Goal: Task Accomplishment & Management: Manage account settings

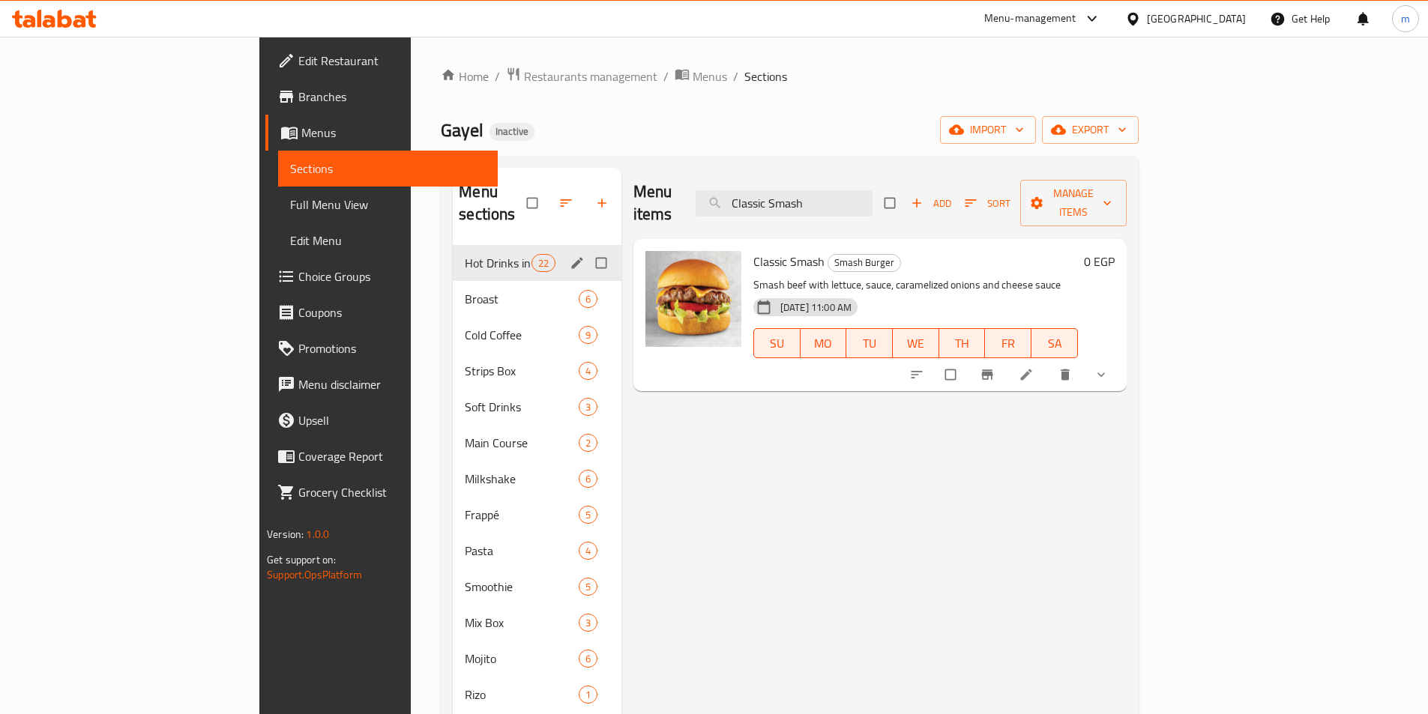
click at [872, 198] on input "Classic Smash" at bounding box center [783, 203] width 177 height 26
paste input "Chicken"
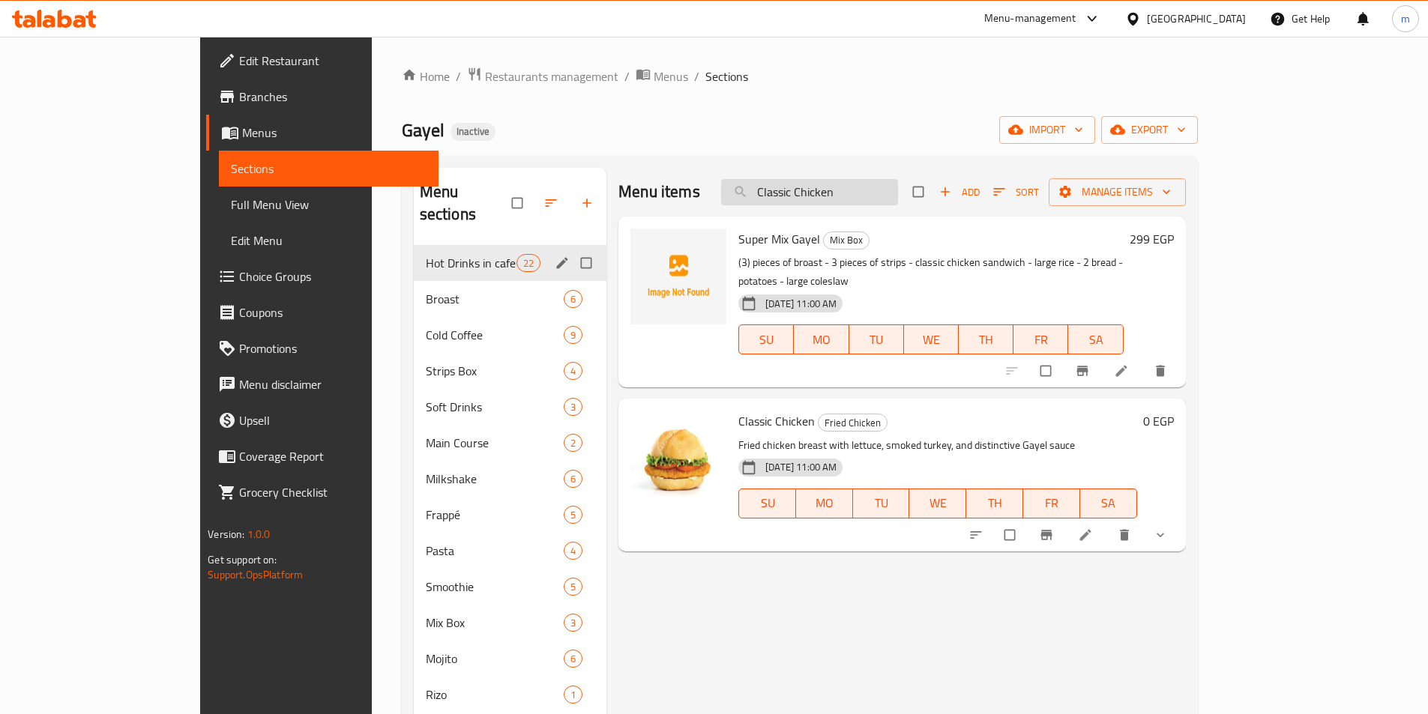
click at [843, 202] on input "Classic Chicken" at bounding box center [809, 192] width 177 height 26
paste input "Grilled"
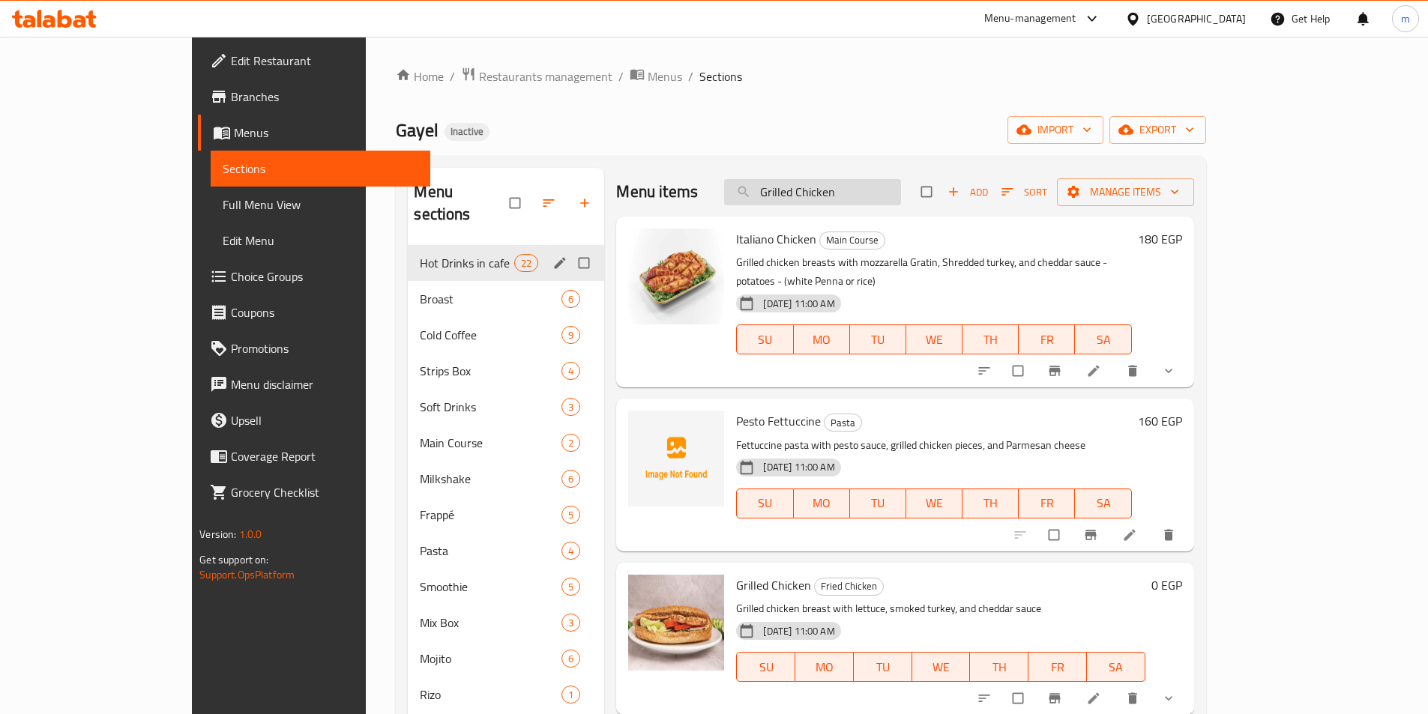
click at [885, 184] on input "Grilled Chicken" at bounding box center [812, 192] width 177 height 26
paste input "Chicken Blue Cheese"
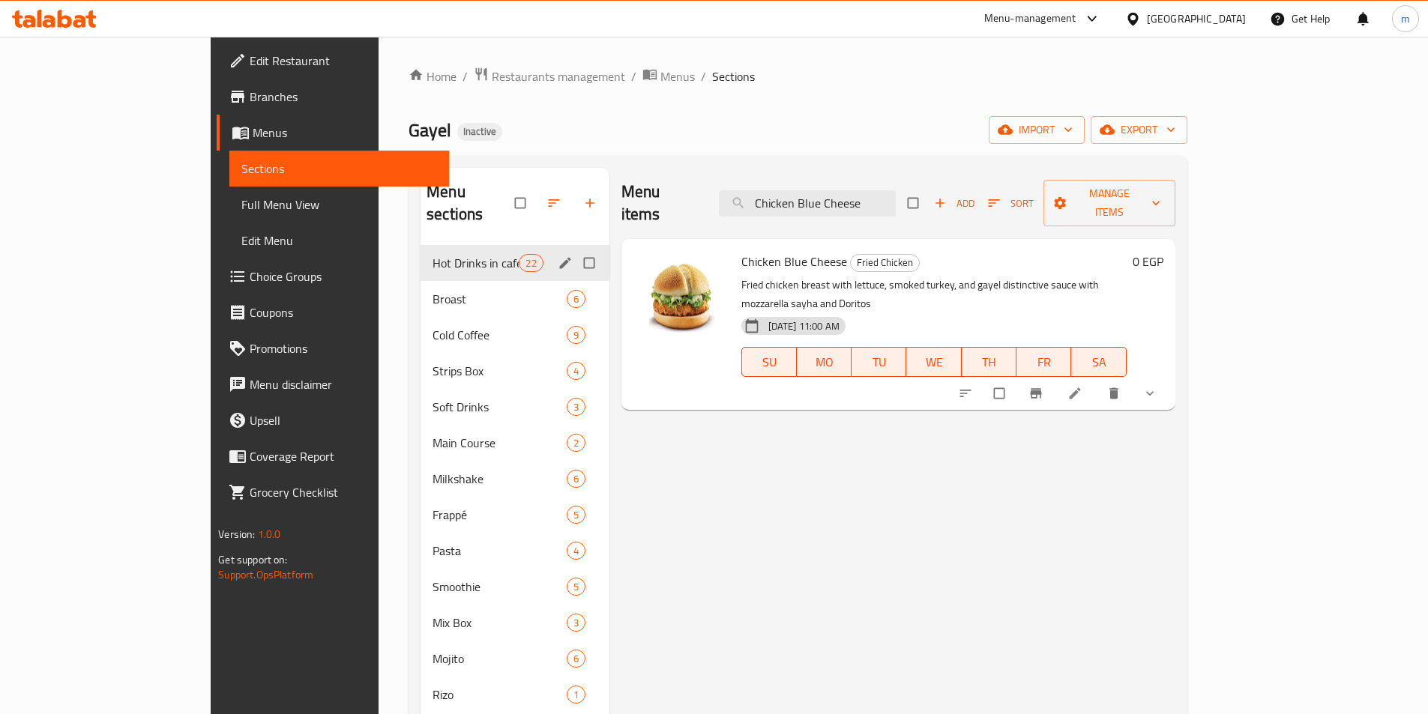
click at [876, 178] on div "Menu items Chicken Blue Cheese Add Sort Manage items" at bounding box center [898, 203] width 554 height 71
click at [884, 191] on input "Chicken Blue Cheese" at bounding box center [807, 203] width 177 height 26
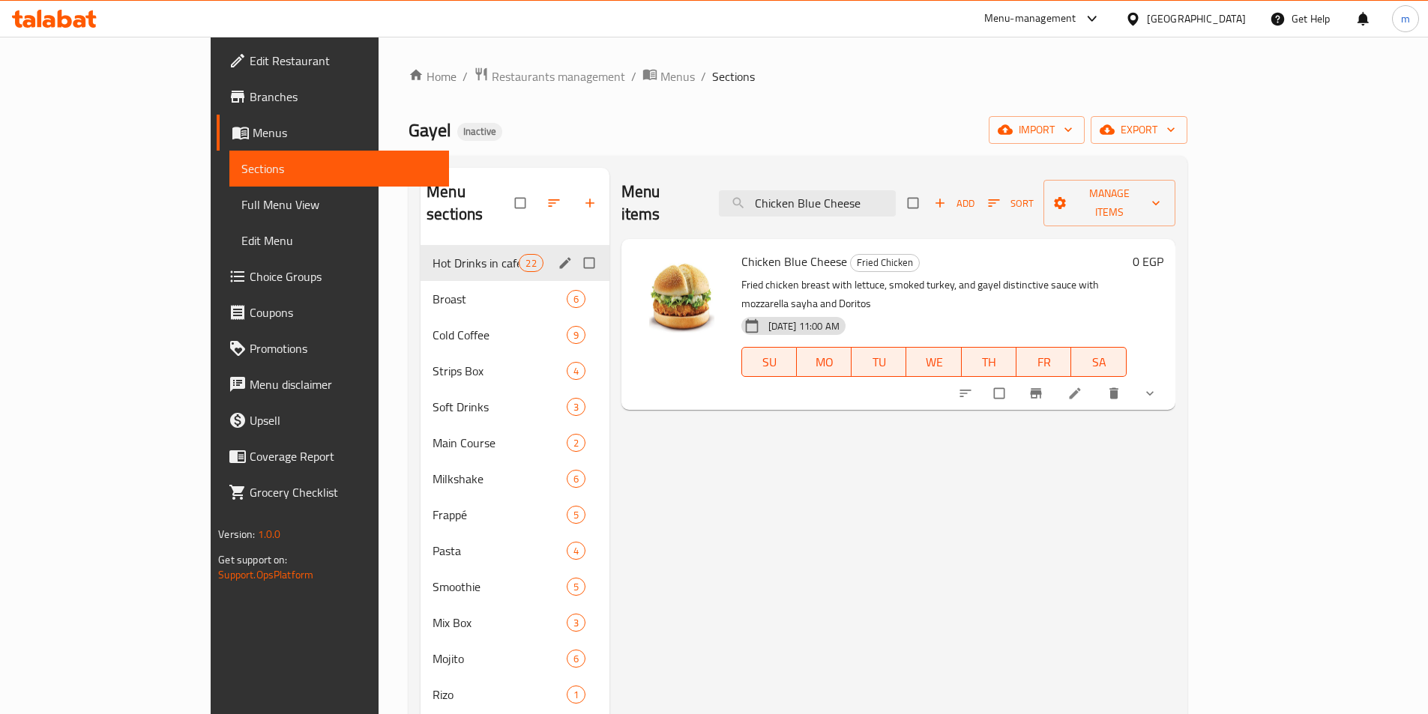
paste input "Grilled Chicken"
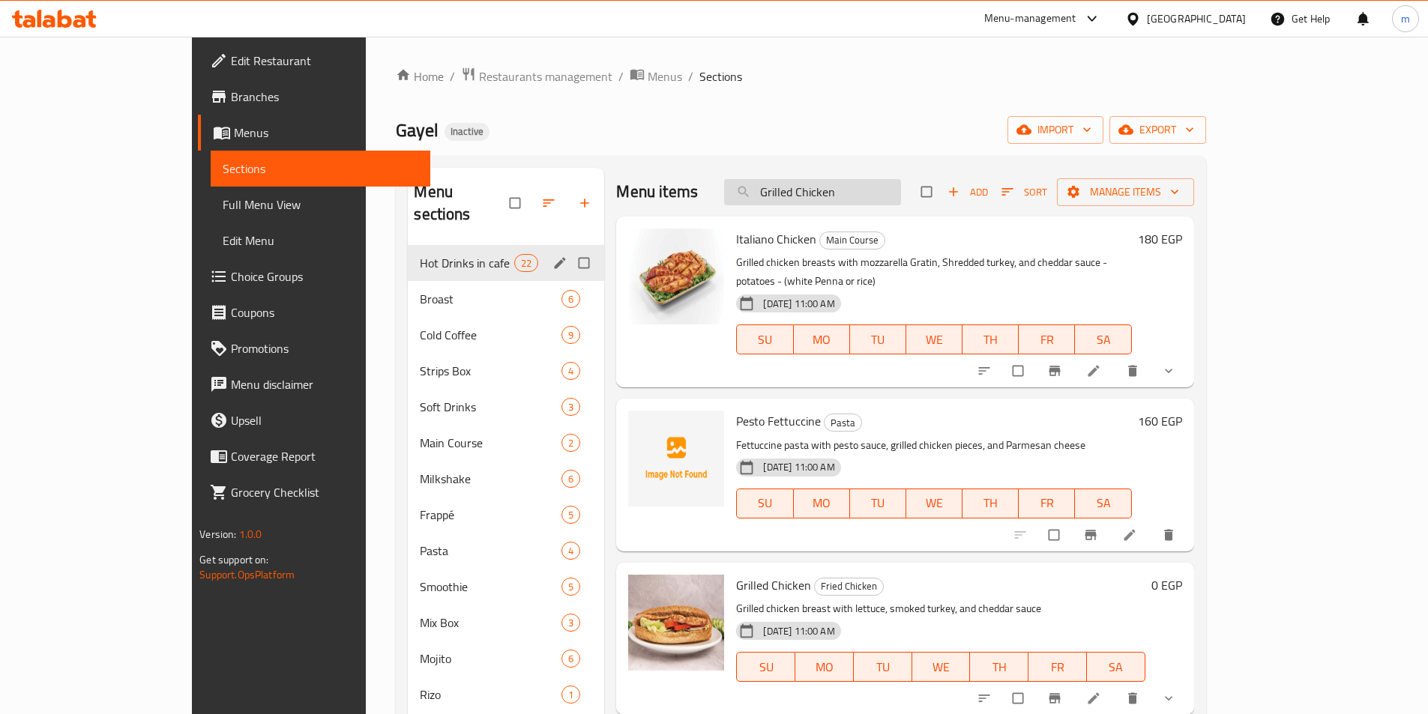
click at [835, 185] on input "Grilled Chicken" at bounding box center [812, 192] width 177 height 26
paste input "Classic"
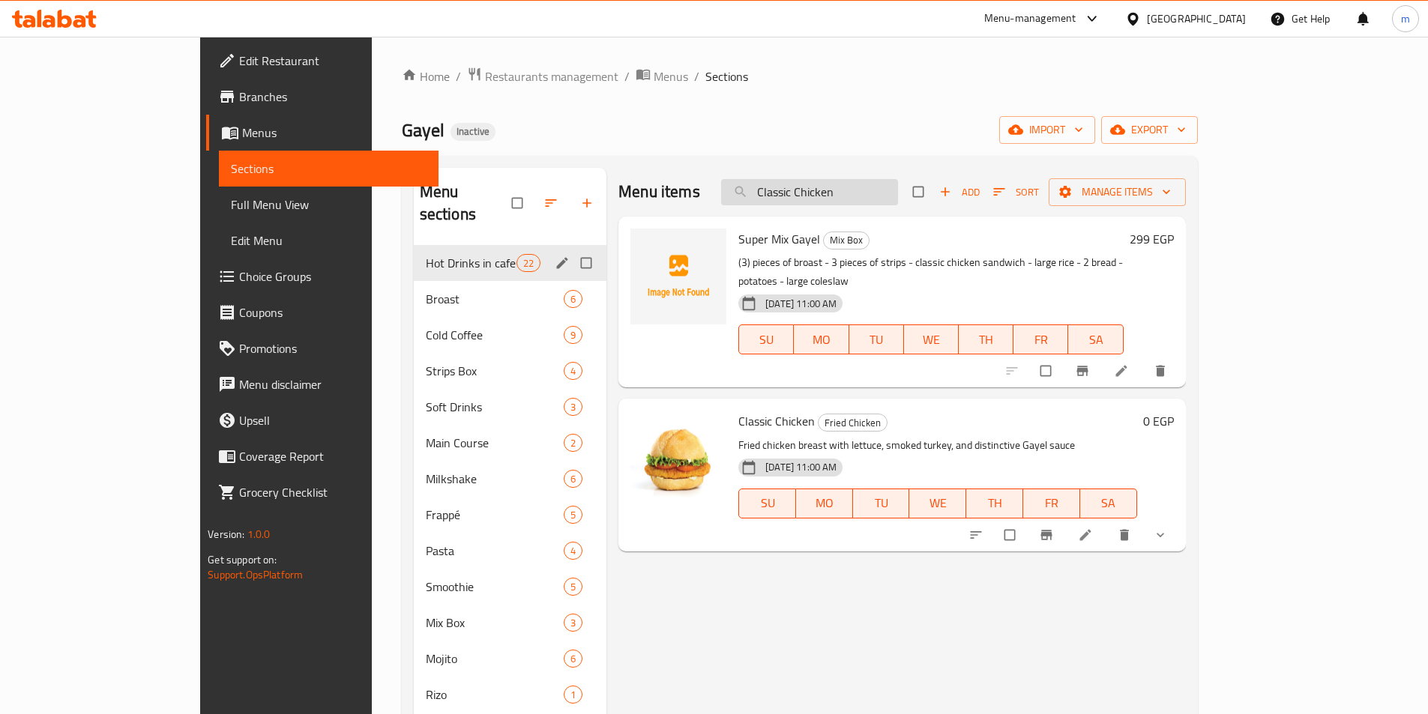
click at [852, 195] on input "Classic Chicken" at bounding box center [809, 192] width 177 height 26
paste input "Grilled"
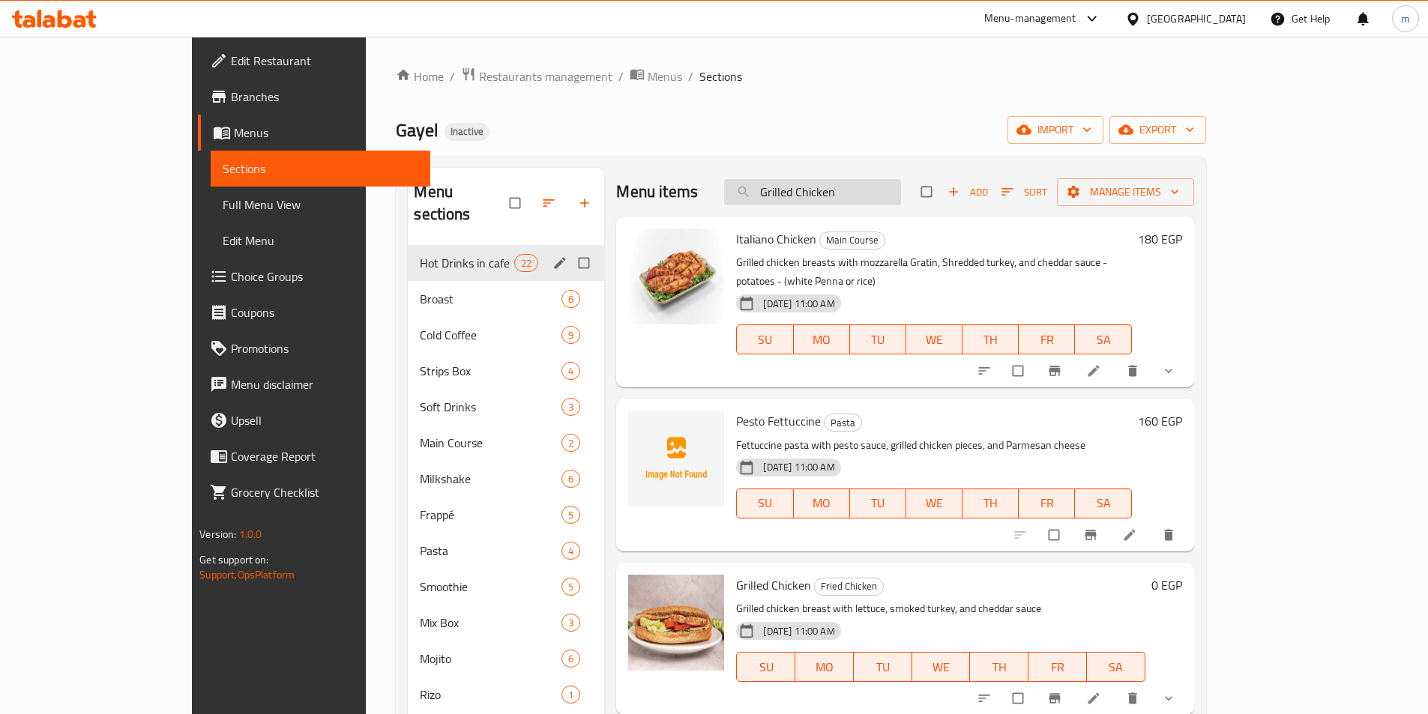
click at [901, 201] on input "Grilled Chicken" at bounding box center [812, 192] width 177 height 26
paste input "Classic Smash"
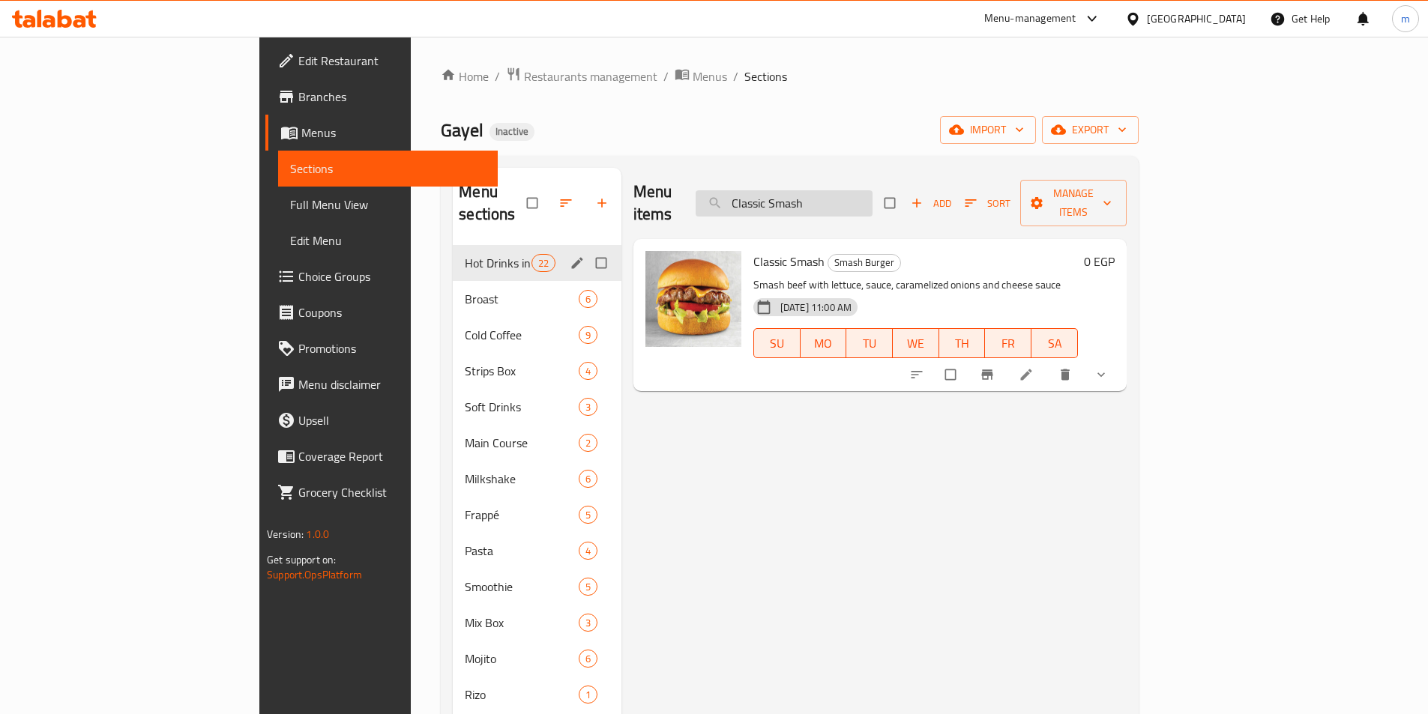
click at [872, 192] on input "Classic Smash" at bounding box center [783, 203] width 177 height 26
paste input "Smash Chicken"
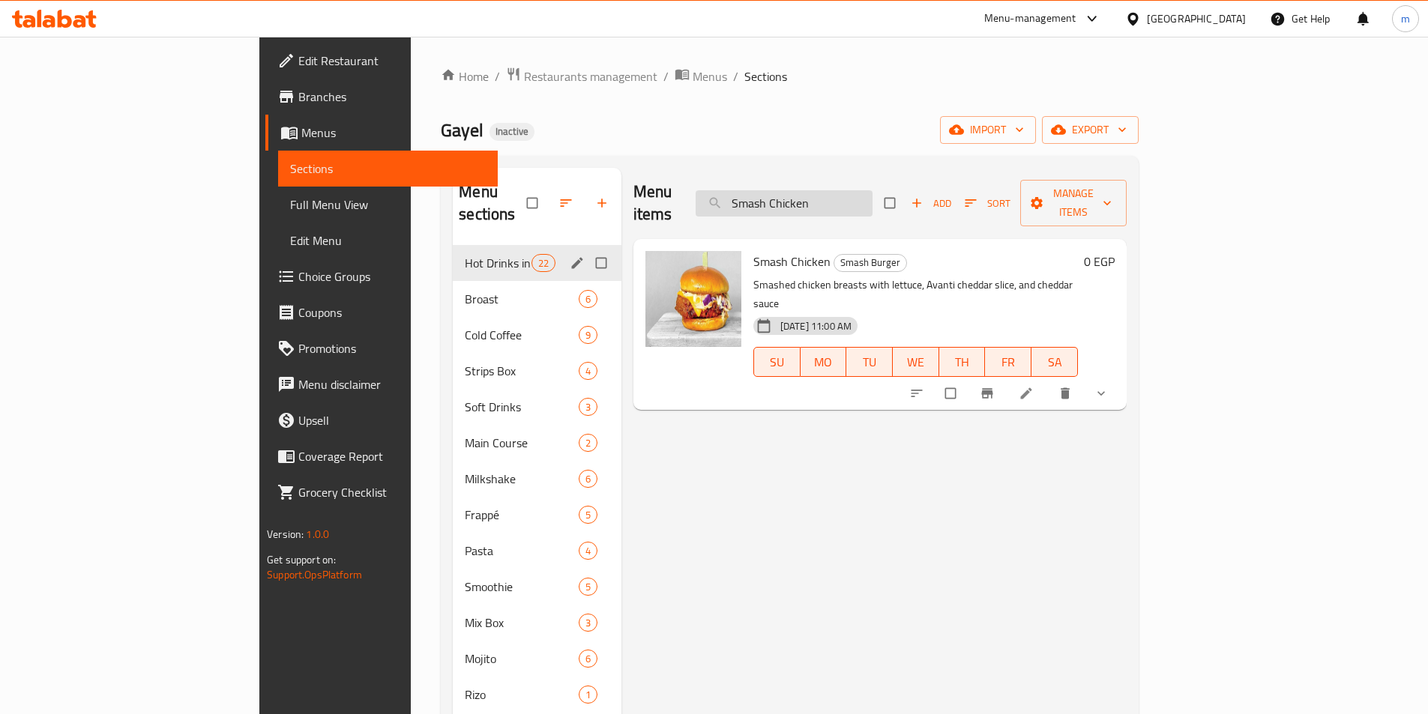
click at [872, 197] on input "Smash Chicken" at bounding box center [783, 203] width 177 height 26
paste input "Demi-Glace Mushrooms"
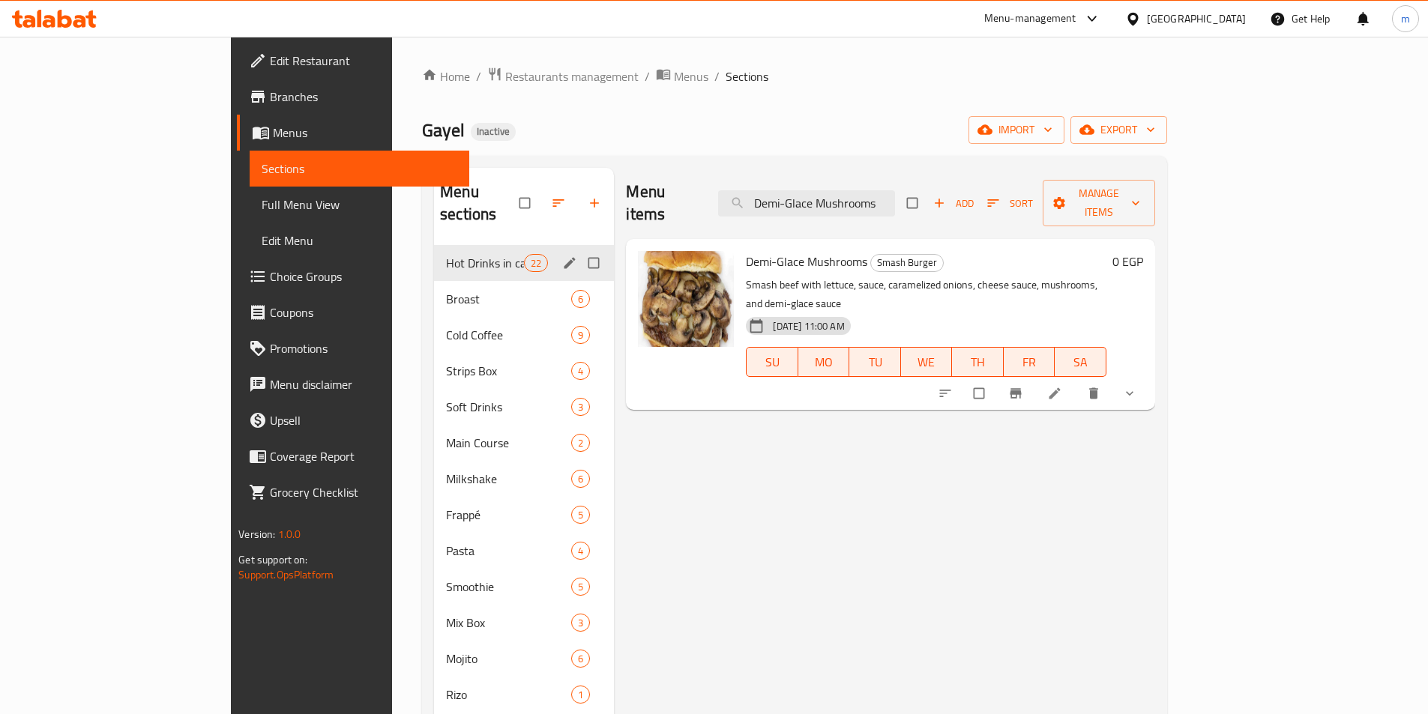
click at [877, 177] on div "Menu items Demi-Glace Mushrooms Add Sort Manage items" at bounding box center [890, 203] width 528 height 71
click at [884, 199] on input "Demi-Glace Mushrooms" at bounding box center [806, 203] width 177 height 26
paste input "Smash Cheese Boom"
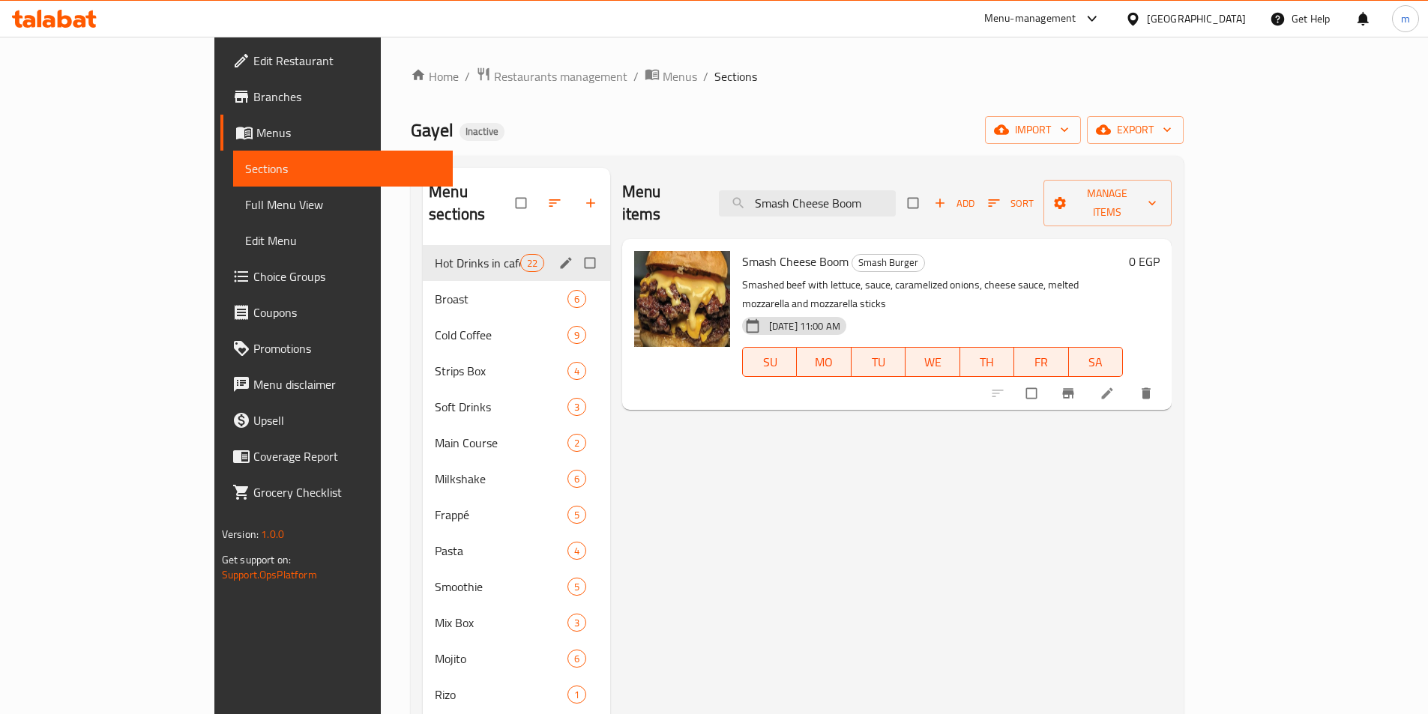
click at [834, 245] on div "Smash Cheese Boom Smash Burger Smashed beef with lettuce, sauce, caramelized on…" at bounding box center [932, 324] width 393 height 159
click at [847, 208] on div "Menu items Smash Cheese Boom Add Sort Manage items" at bounding box center [896, 203] width 549 height 71
click at [848, 203] on input "Smash Cheese Boom" at bounding box center [807, 203] width 177 height 26
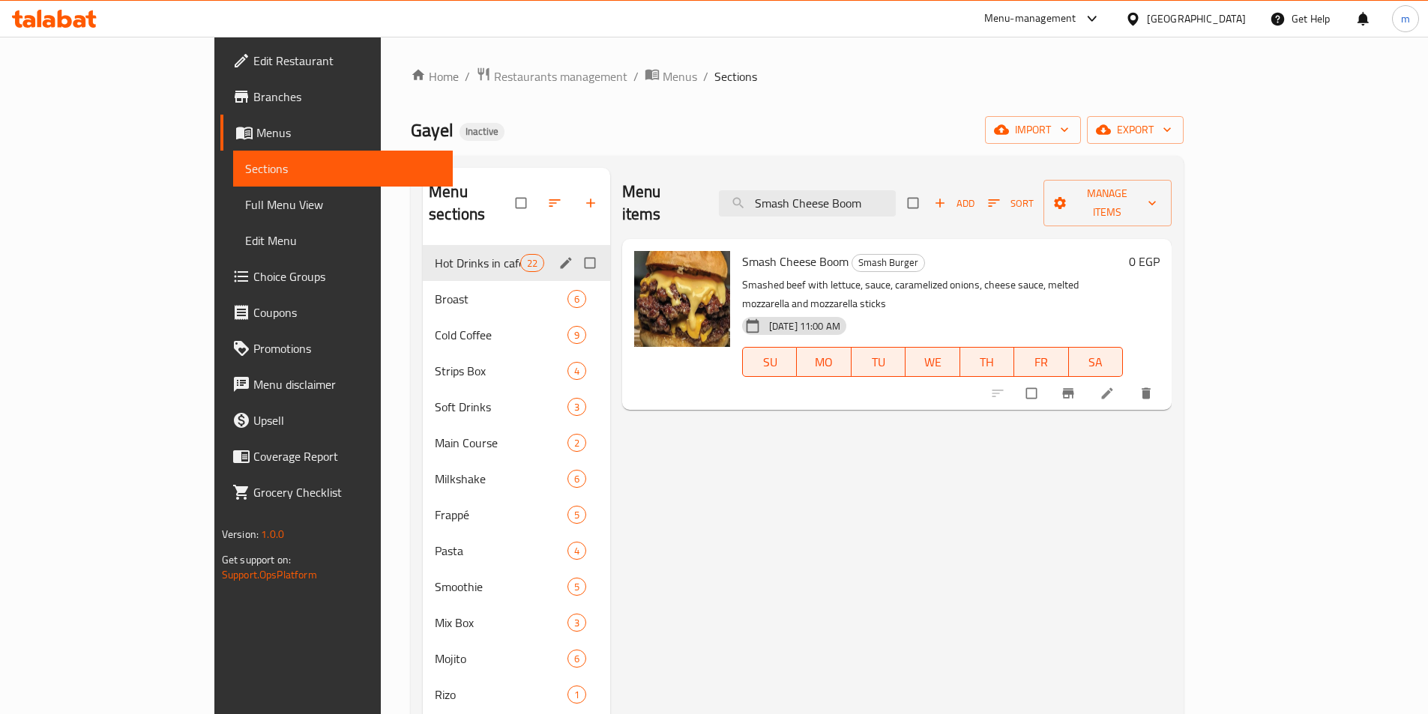
paste input "Demi-Glace Mushrooms"
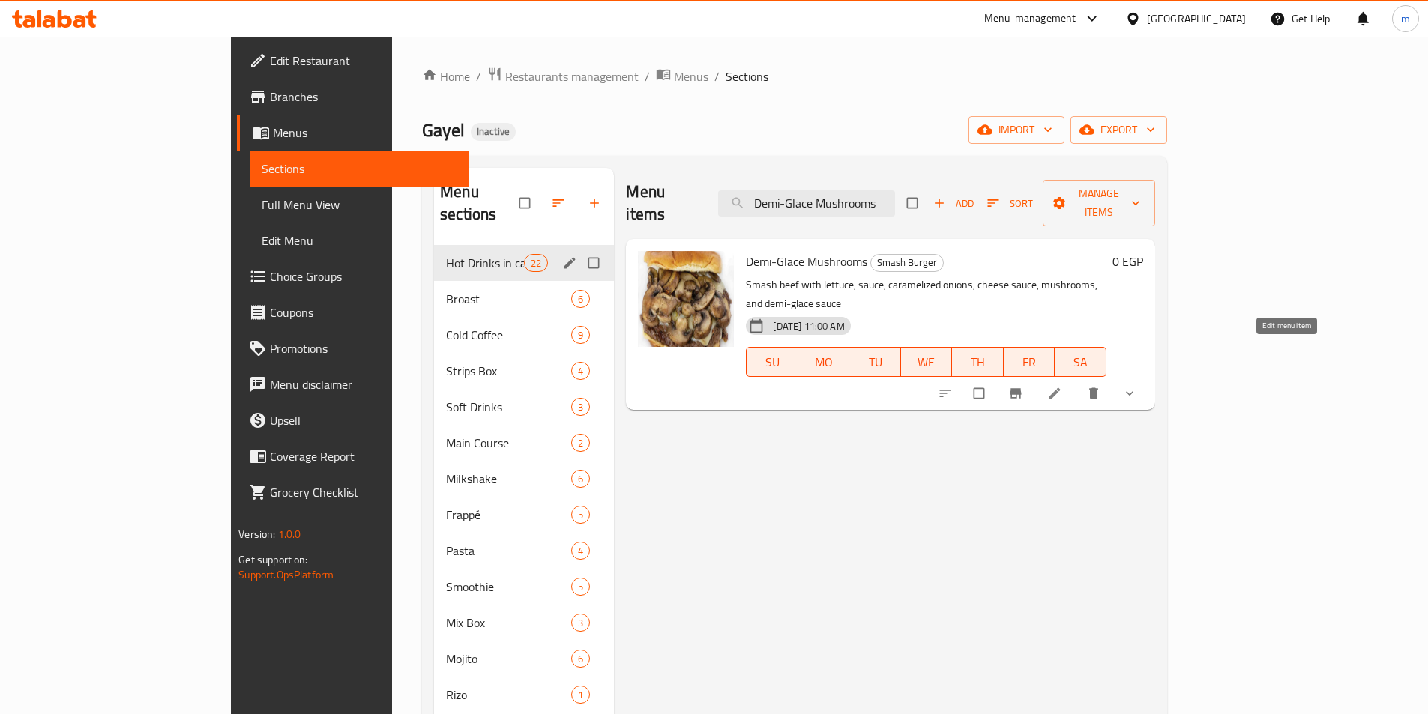
type input "Demi-Glace Mushrooms"
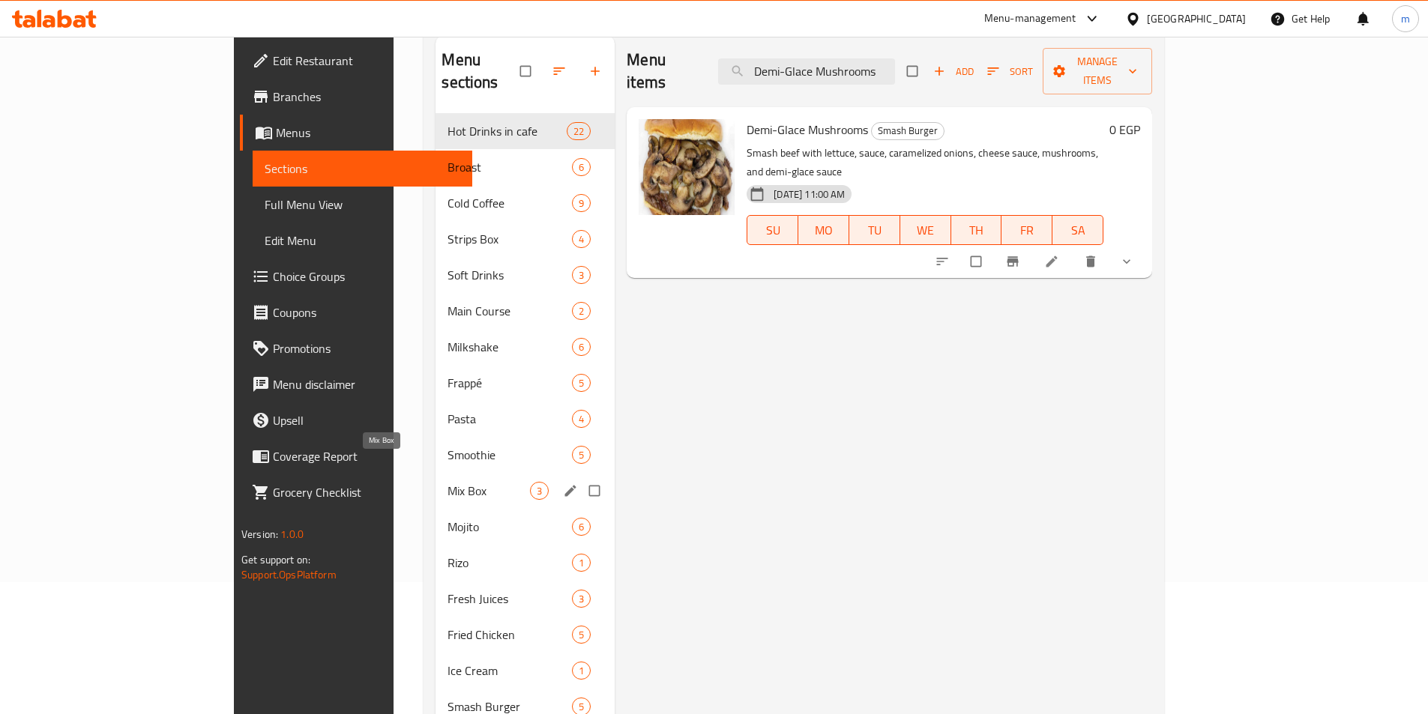
scroll to position [300, 0]
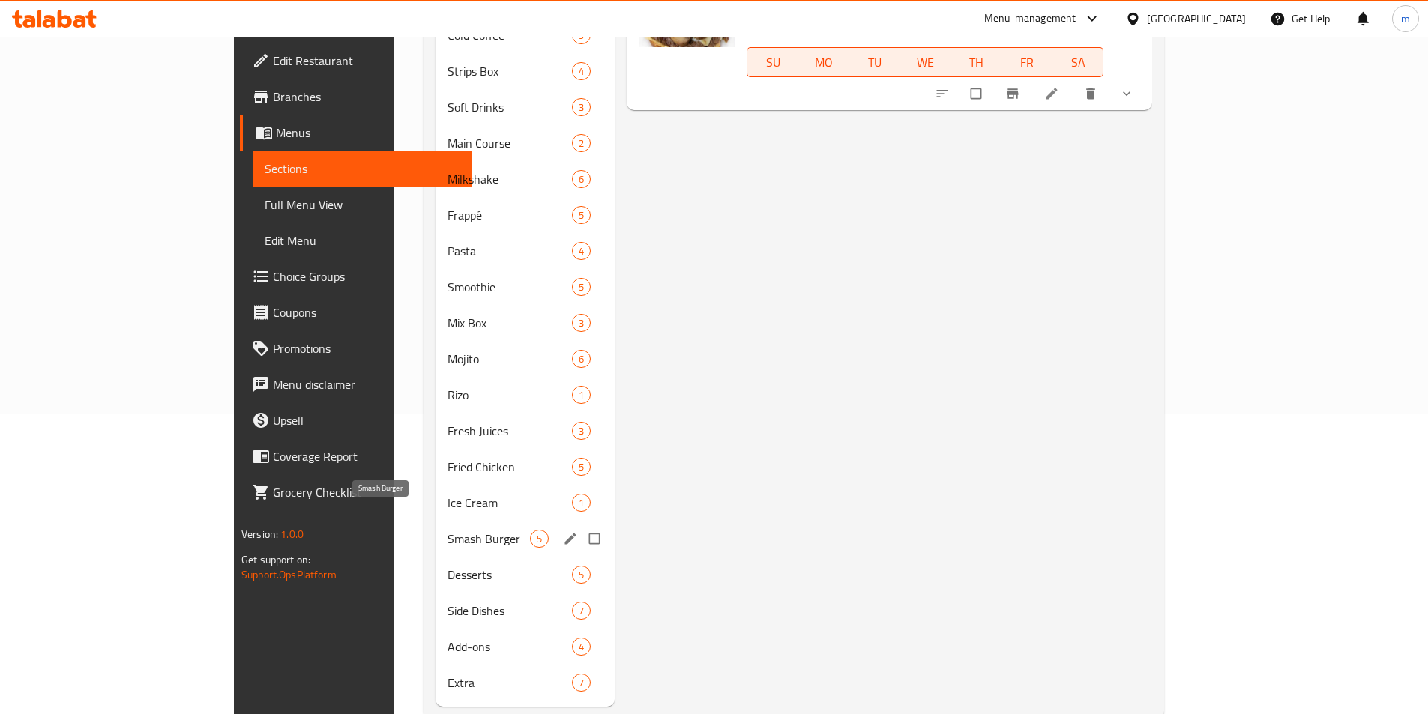
click at [447, 530] on span "Smash Burger" at bounding box center [488, 539] width 82 height 18
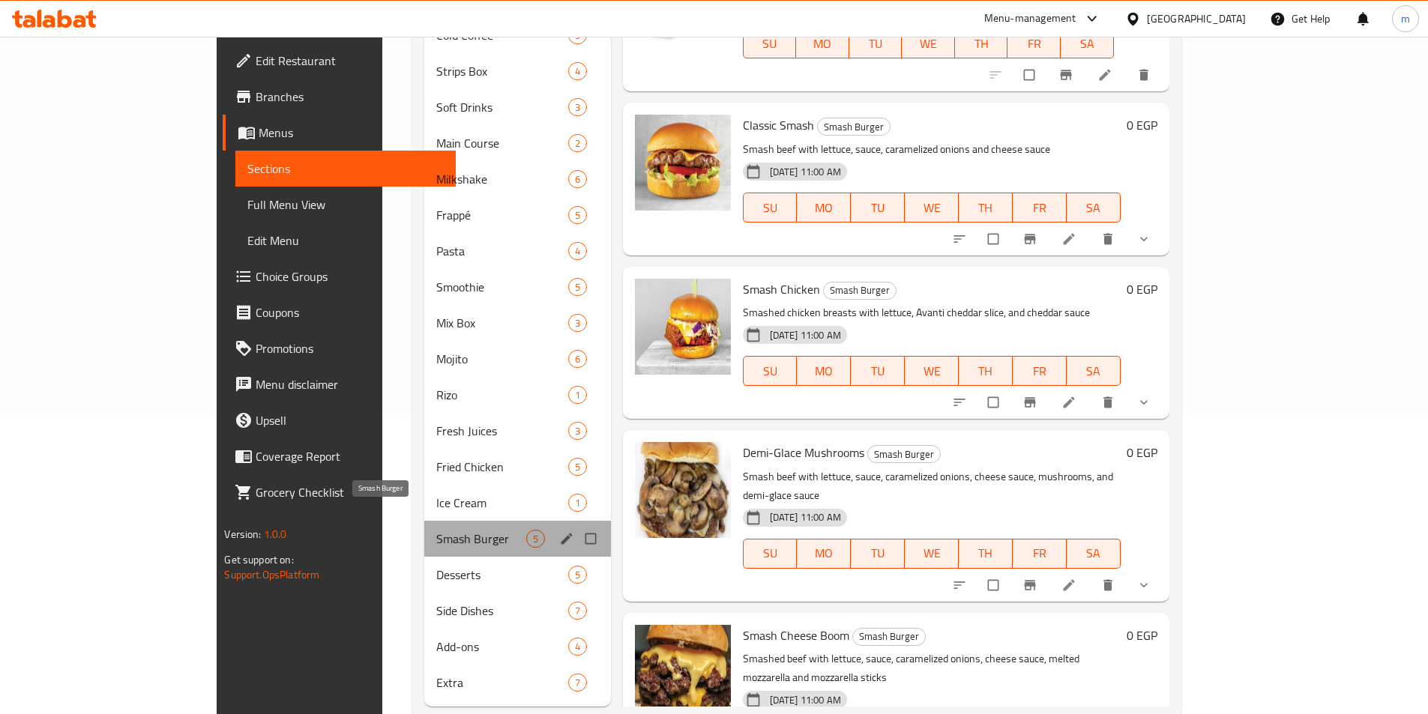
click at [449, 530] on span "Smash Burger" at bounding box center [480, 539] width 89 height 18
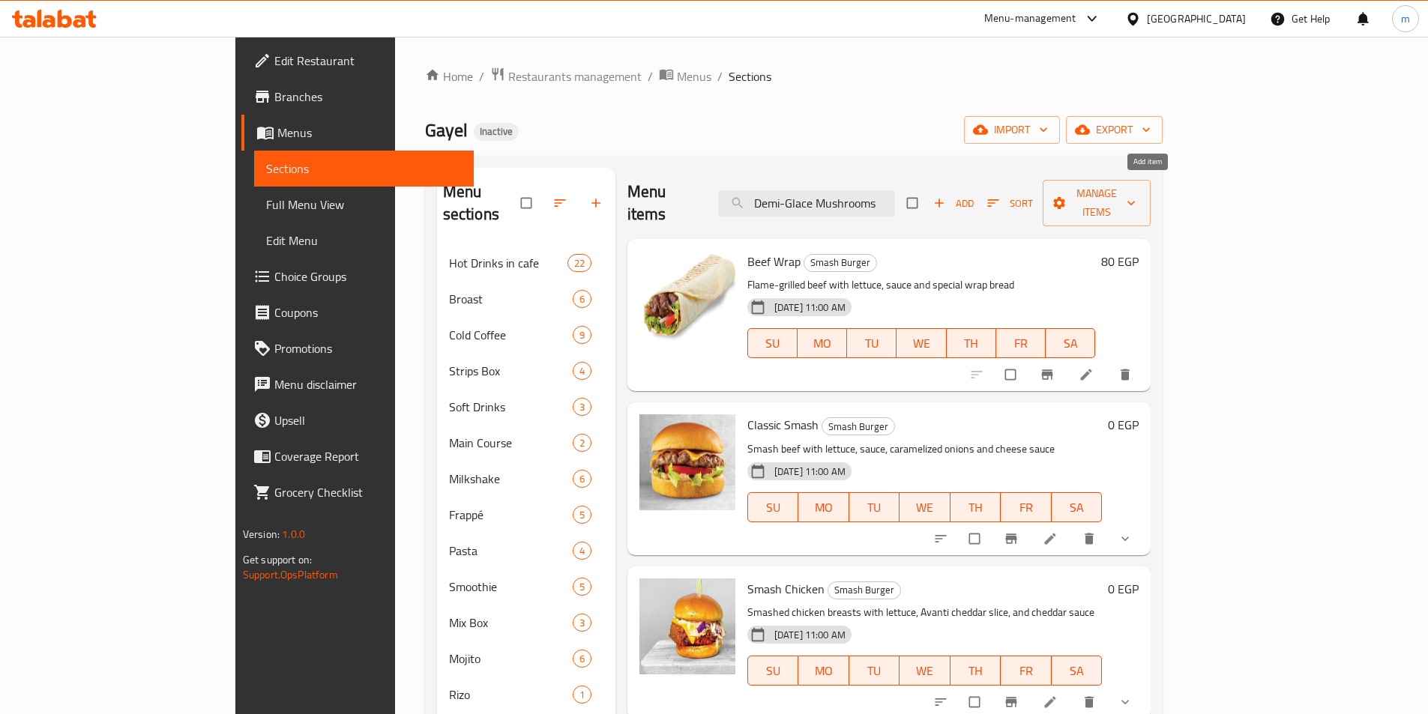
click at [947, 196] on icon "button" at bounding box center [939, 203] width 15 height 15
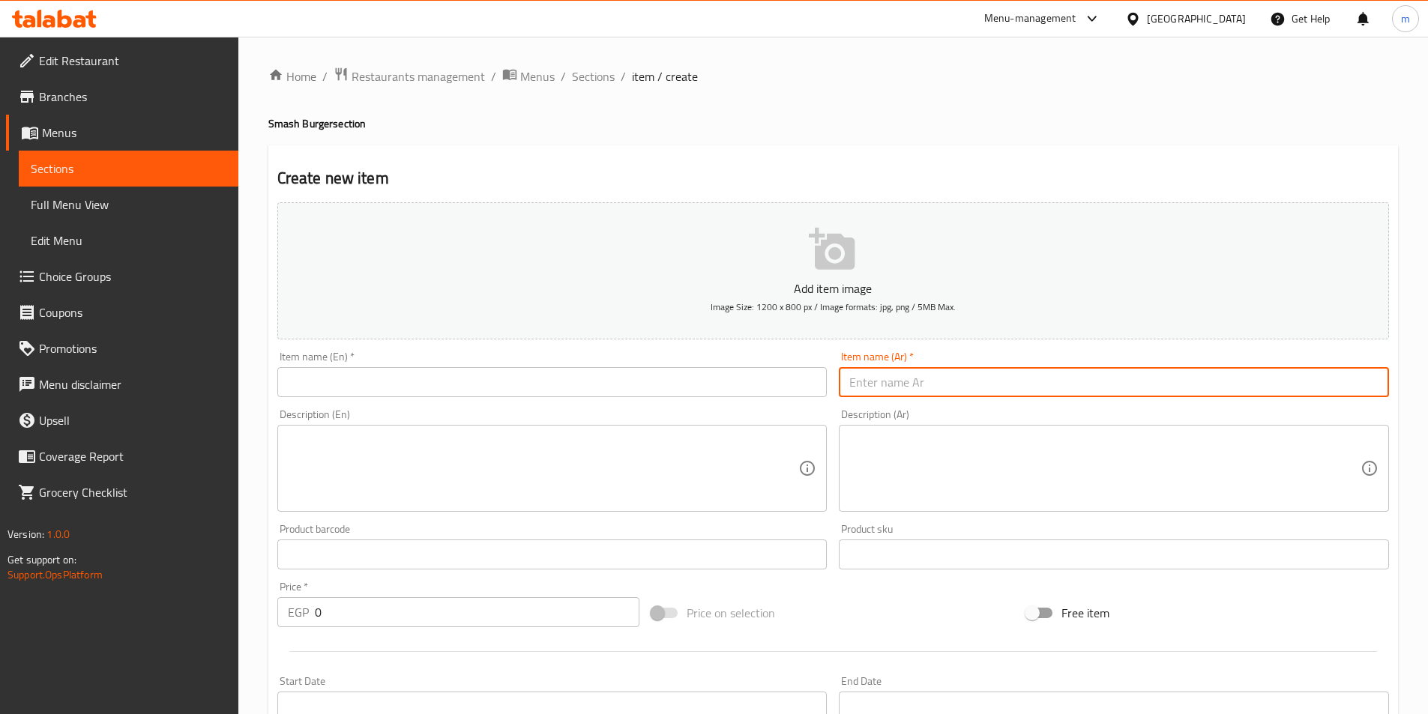
click at [1027, 388] on input "text" at bounding box center [1114, 382] width 550 height 30
paste input "ونيون سماش"
click at [719, 378] on input "text" at bounding box center [552, 382] width 550 height 30
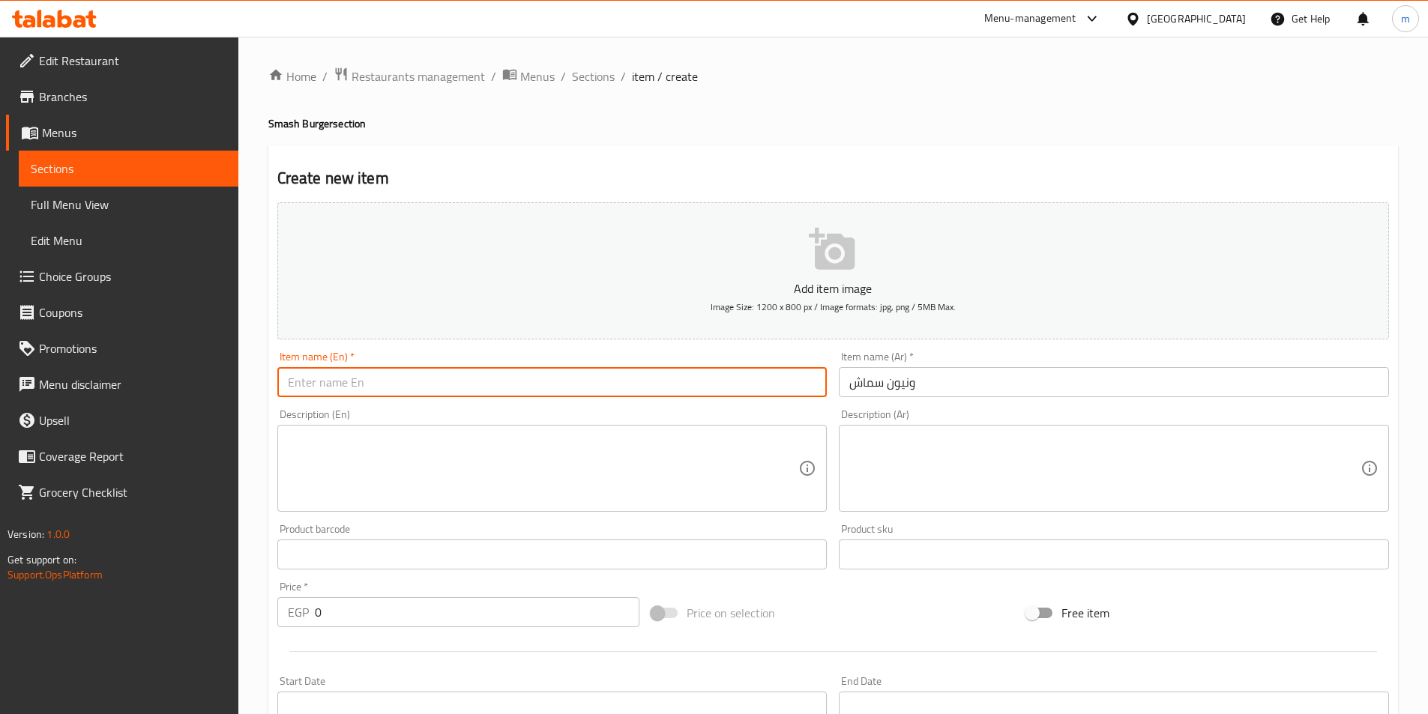
click at [928, 378] on input "ونيون سماش" at bounding box center [1114, 382] width 550 height 30
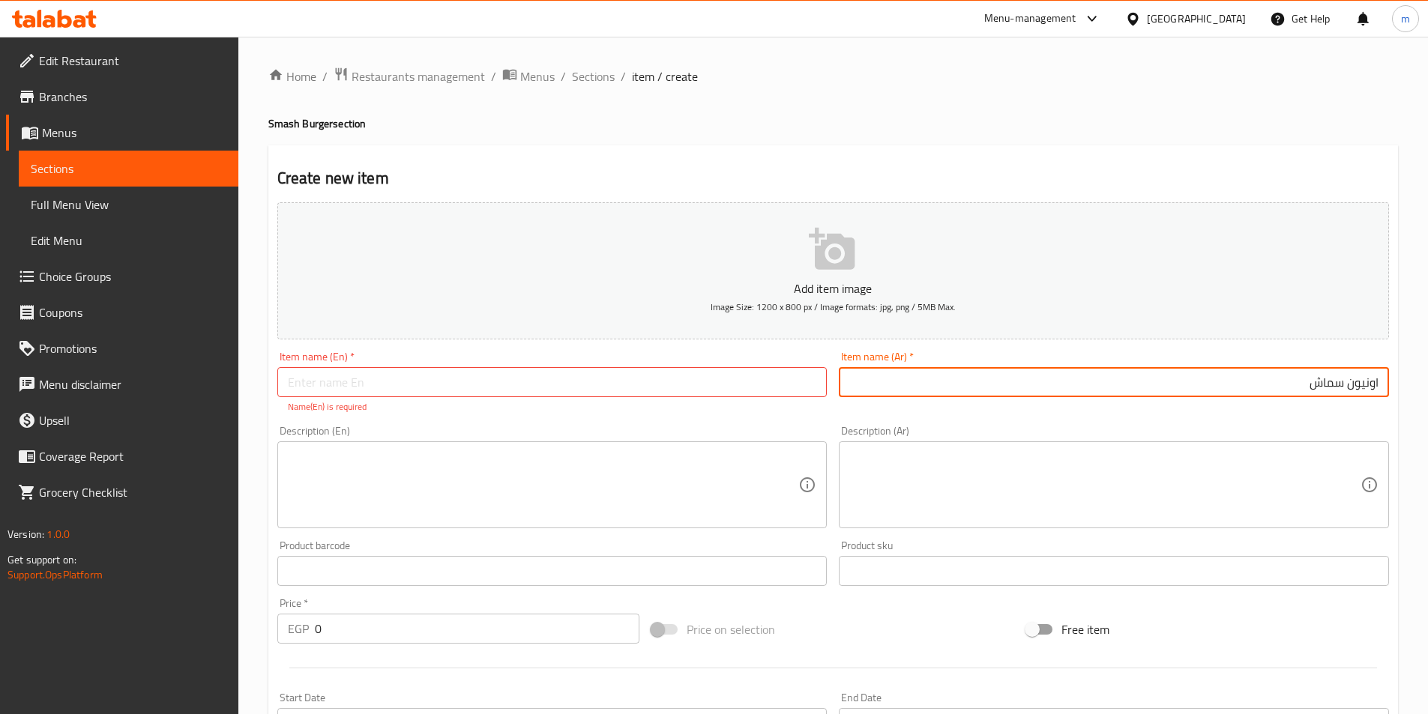
type input "اونيون سماش"
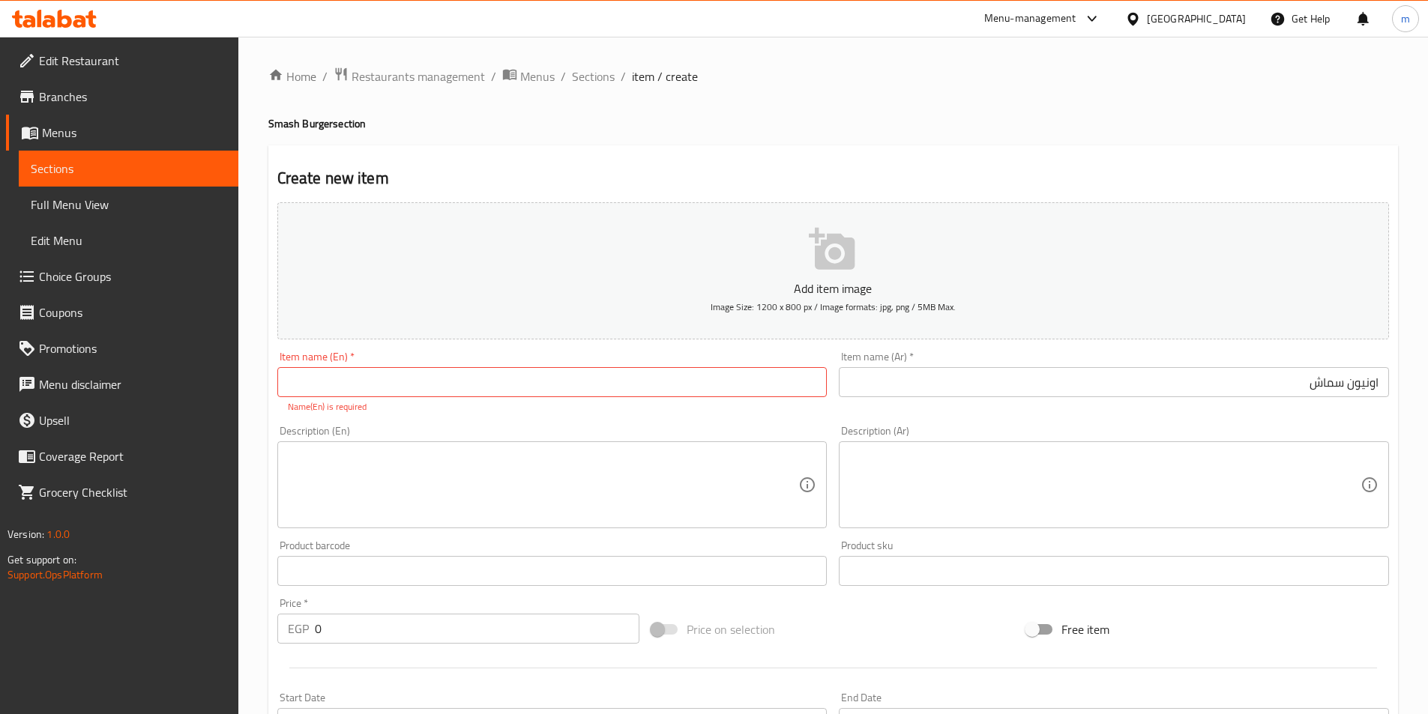
click at [1084, 468] on textarea at bounding box center [1104, 485] width 511 height 71
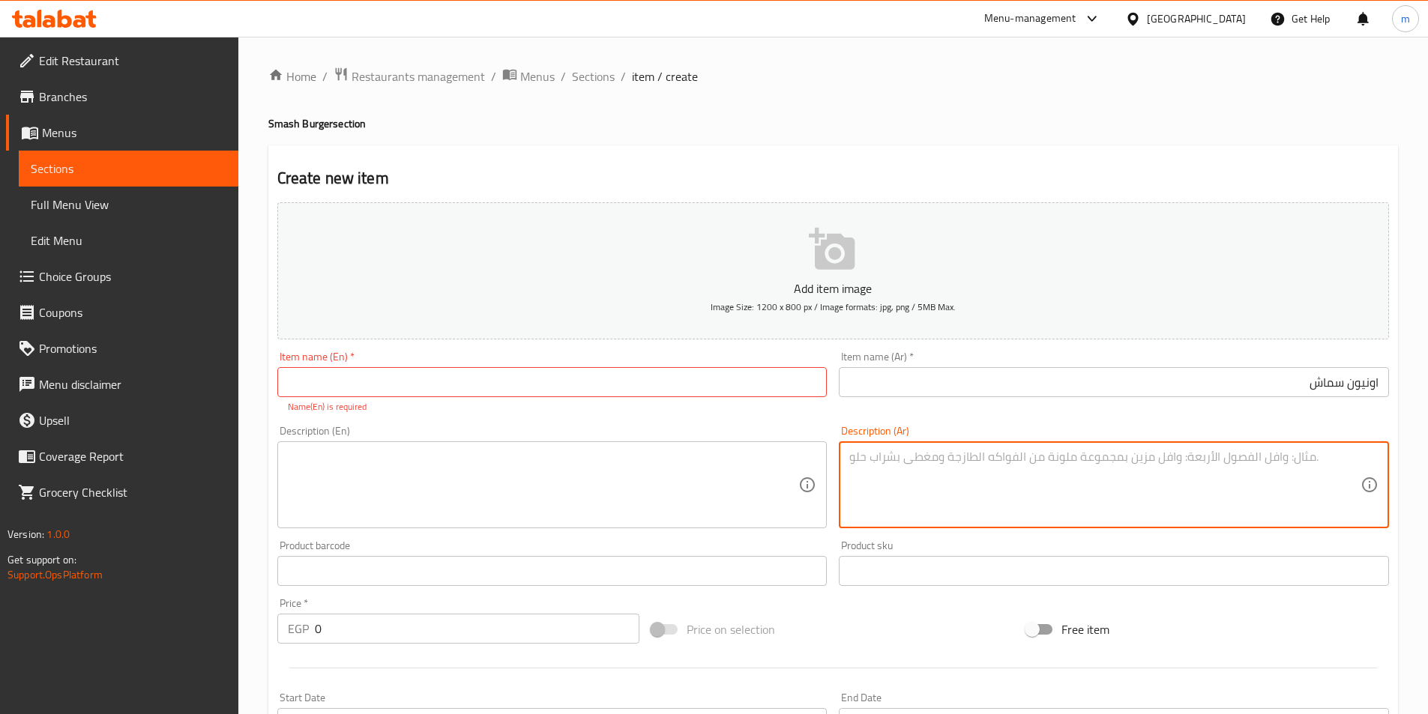
paste textarea "لحم بيف سماش مع الخس والصوص والبصل المكرمل وصوص الجبنه مع حلقات البصل وصوص البي…"
type textarea "لحم بيف سماش مع الخس والصوص والبصل المكرمل وصوص الجبنه مع حلقات البصل وصوص البي…"
click at [765, 497] on textarea at bounding box center [543, 485] width 511 height 71
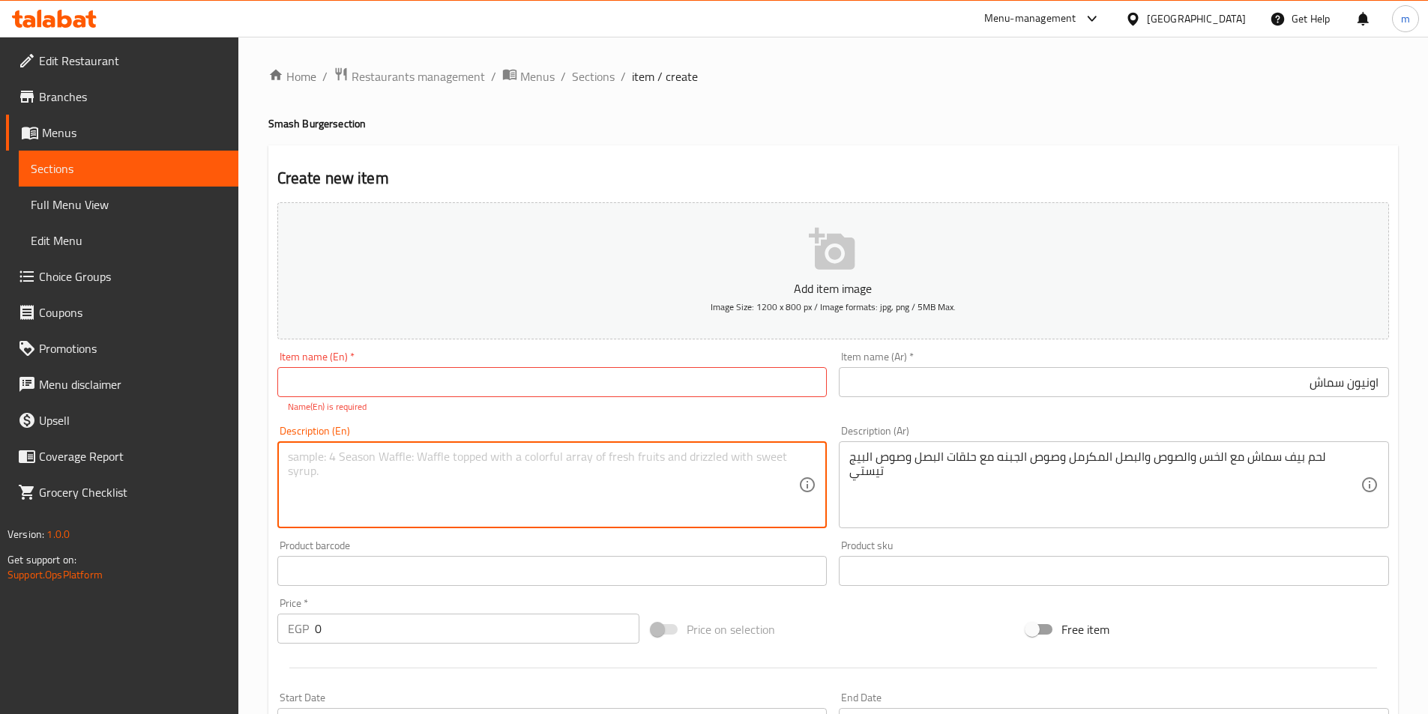
paste textarea "Smashed beef patty with lettuce, sauce, caramelized onions, cheese sauce, onion…"
type textarea "Smashed beef patty with lettuce, sauce, caramelized onions, cheese sauce, onion…"
click at [721, 383] on input "text" at bounding box center [552, 382] width 550 height 30
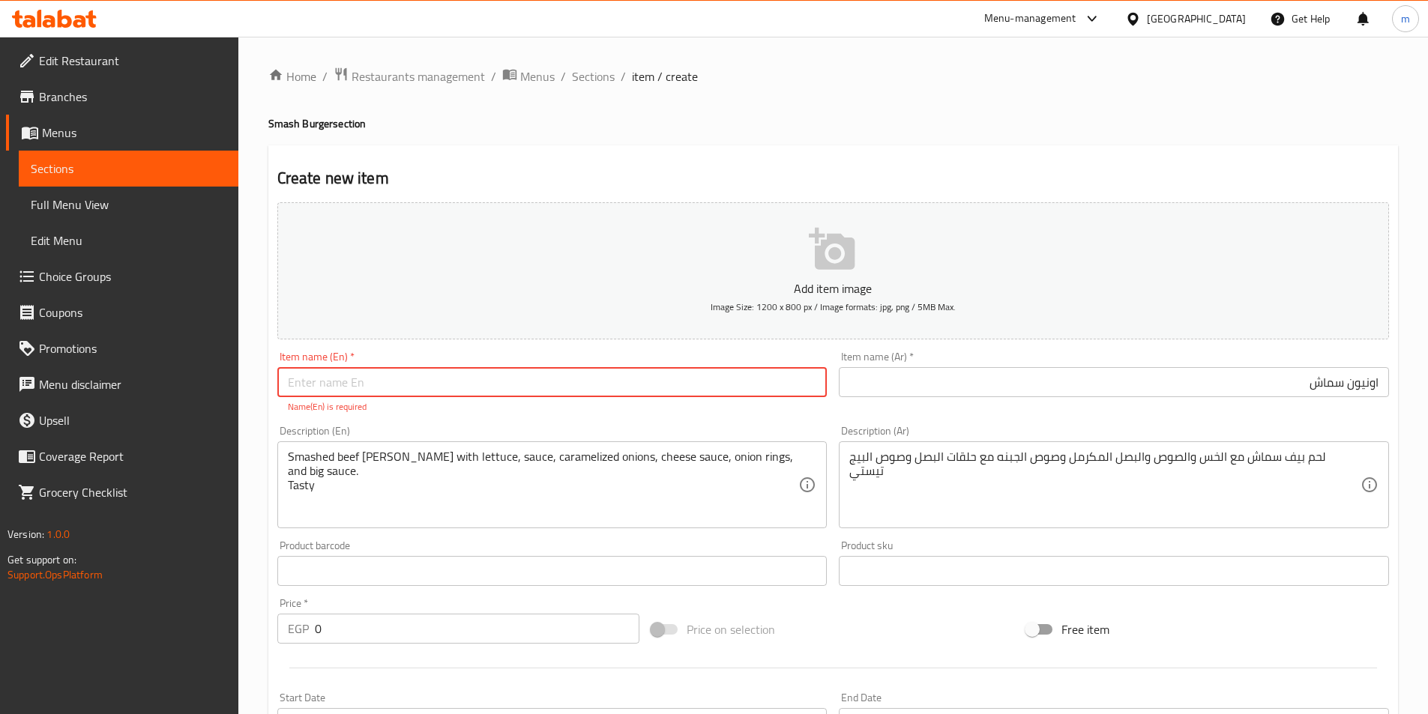
paste input "Smash"
type input "Smash Onions"
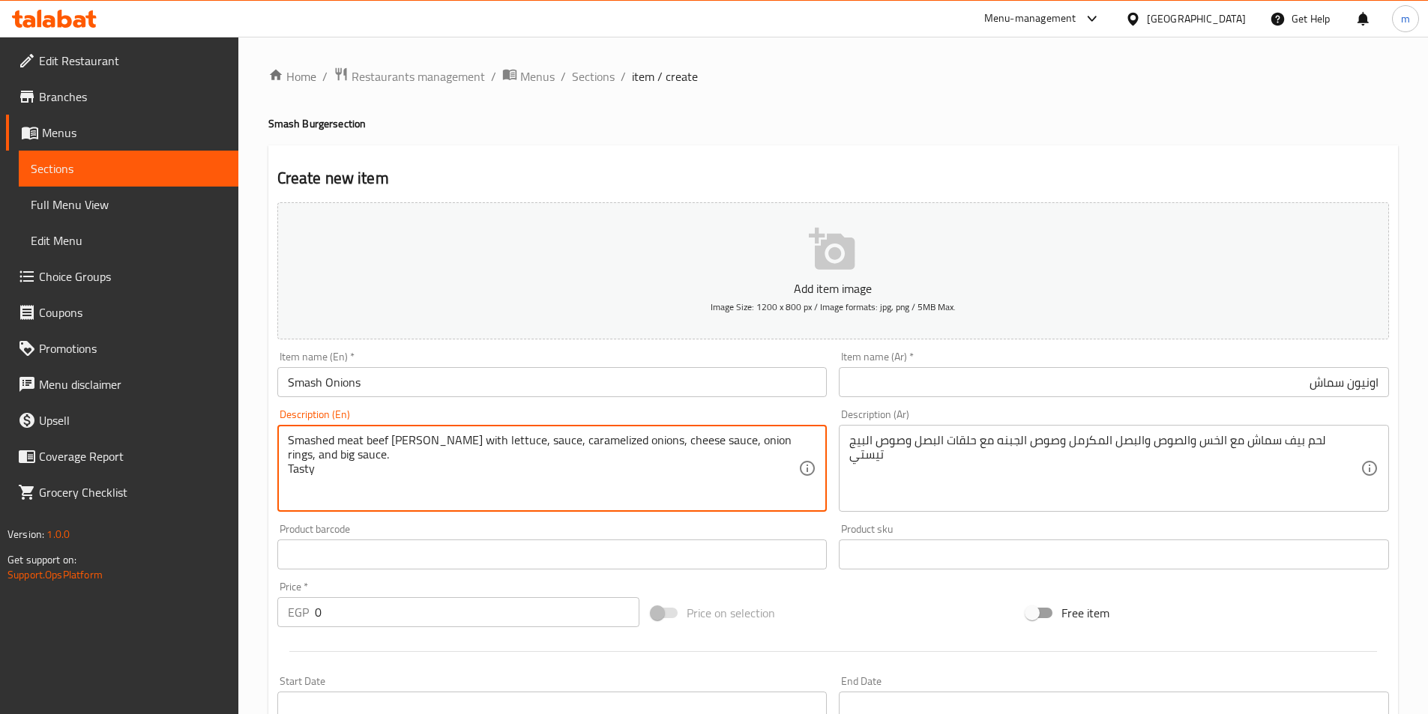
drag, startPoint x: 390, startPoint y: 441, endPoint x: 417, endPoint y: 440, distance: 26.2
click at [417, 440] on textarea "Smashed meat beef patty with lettuce, sauce, caramelized onions, cheese sauce, …" at bounding box center [543, 468] width 511 height 71
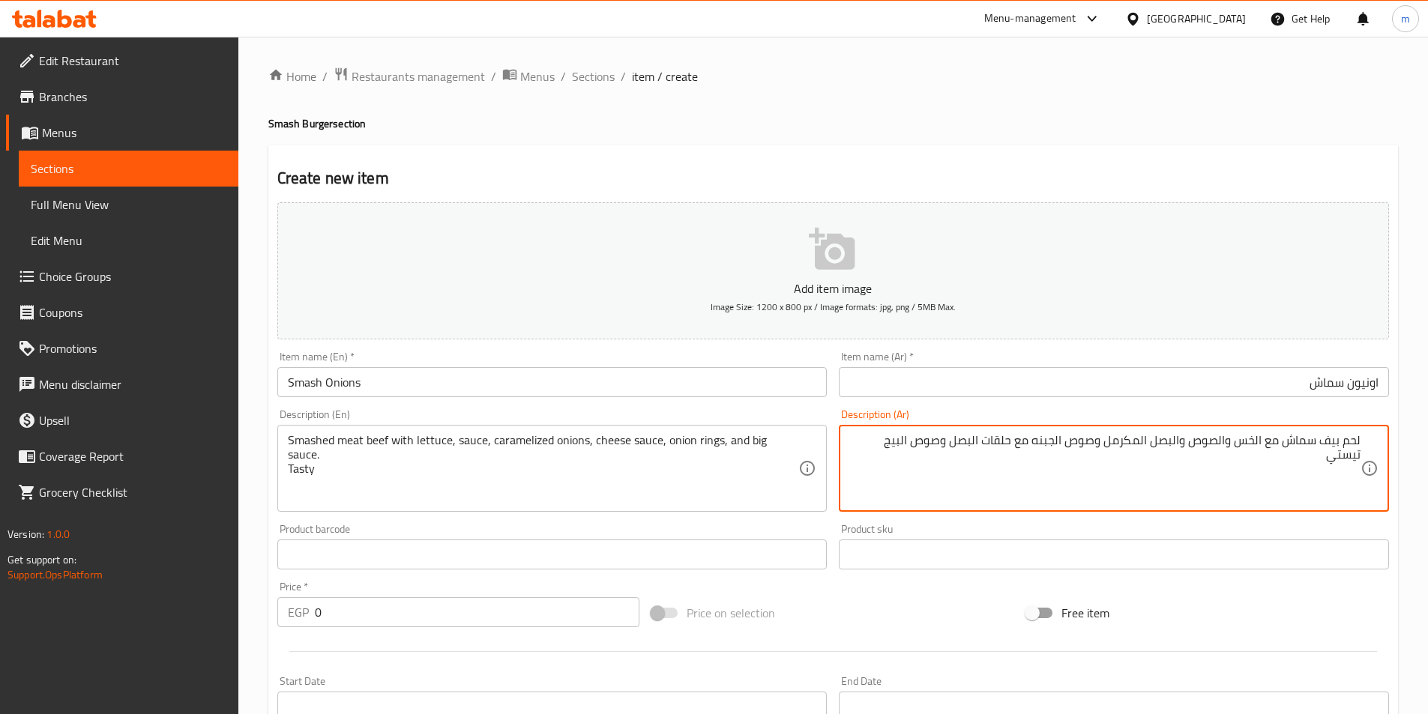
drag, startPoint x: 902, startPoint y: 438, endPoint x: 1308, endPoint y: 456, distance: 406.6
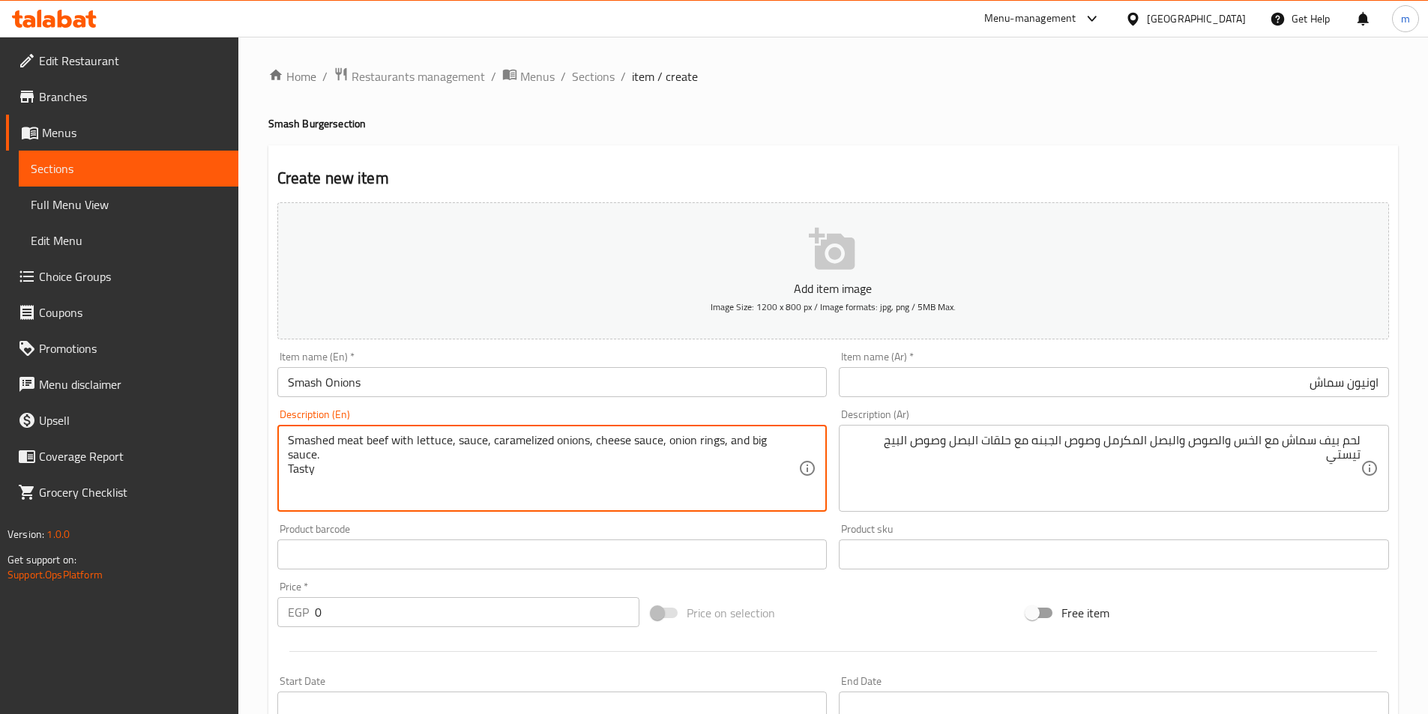
drag, startPoint x: 298, startPoint y: 456, endPoint x: 275, endPoint y: 452, distance: 22.9
click at [765, 437] on textarea "Smashed meat beef with lettuce, sauce, caramelized onions, cheese sauce, onion …" at bounding box center [543, 468] width 511 height 71
paste textarea "Tasty"
click at [345, 496] on textarea "Smashed meat beef with lettuce, sauce, caramelized onions, cheese sauce, onion …" at bounding box center [543, 468] width 511 height 71
drag, startPoint x: 748, startPoint y: 441, endPoint x: 318, endPoint y: 471, distance: 431.2
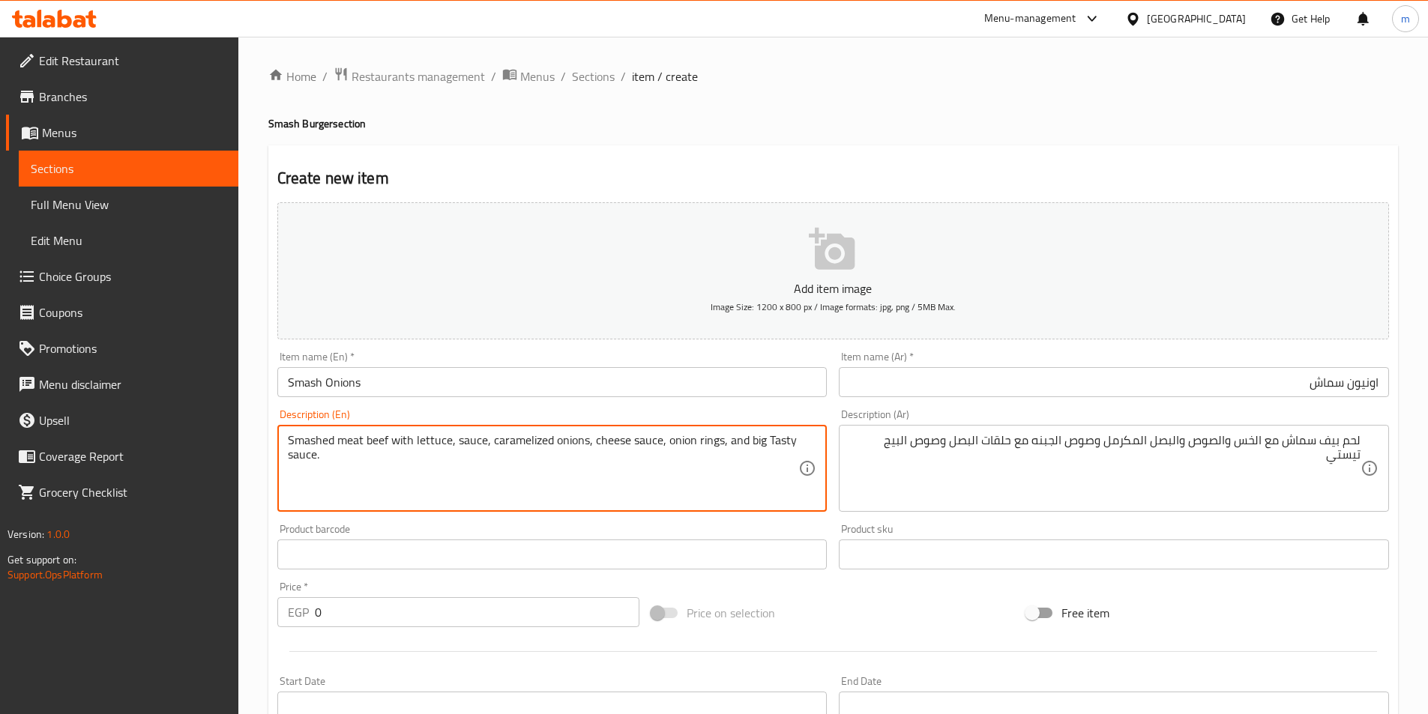
click at [318, 471] on textarea "Smashed meat beef with lettuce, sauce, caramelized onions, cheese sauce, onion …" at bounding box center [543, 468] width 511 height 71
type textarea "Smashed meat beef with lettuce, sauce, caramelized onions, cheese sauce, onion …"
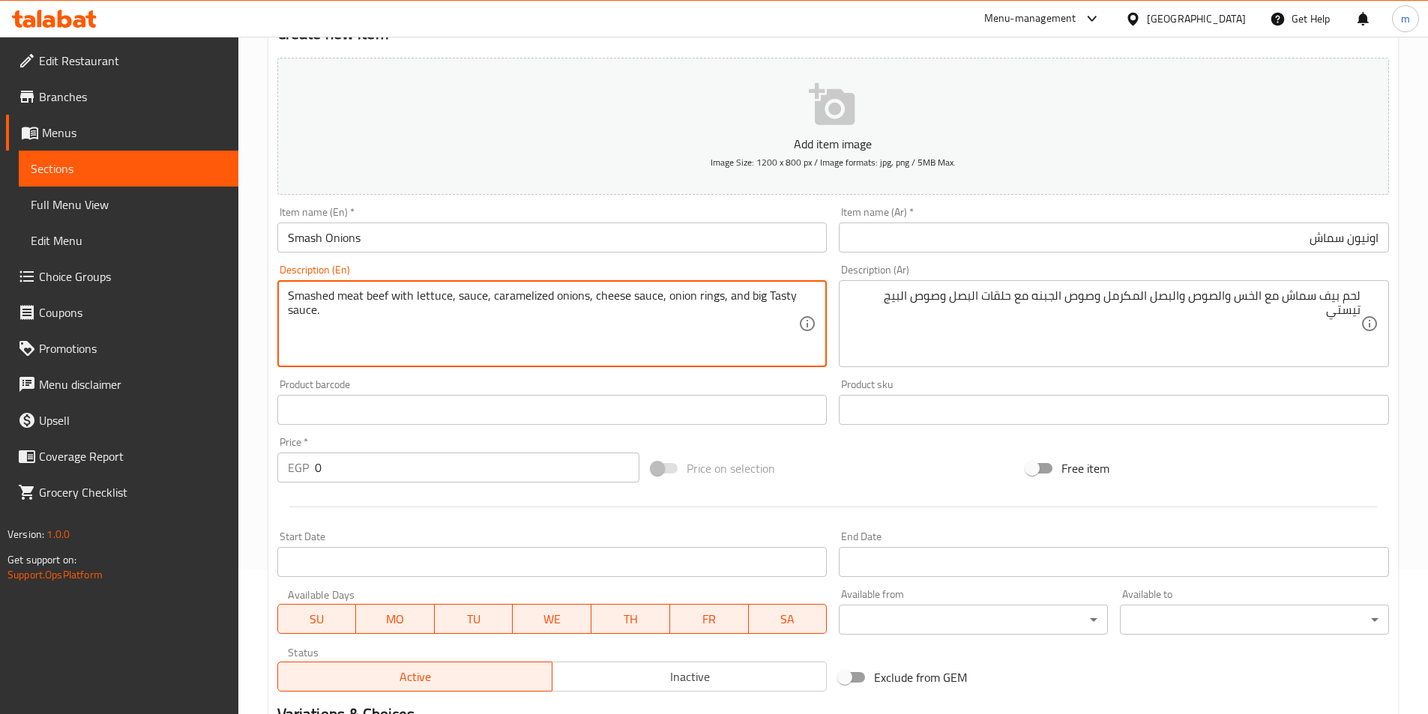
scroll to position [300, 0]
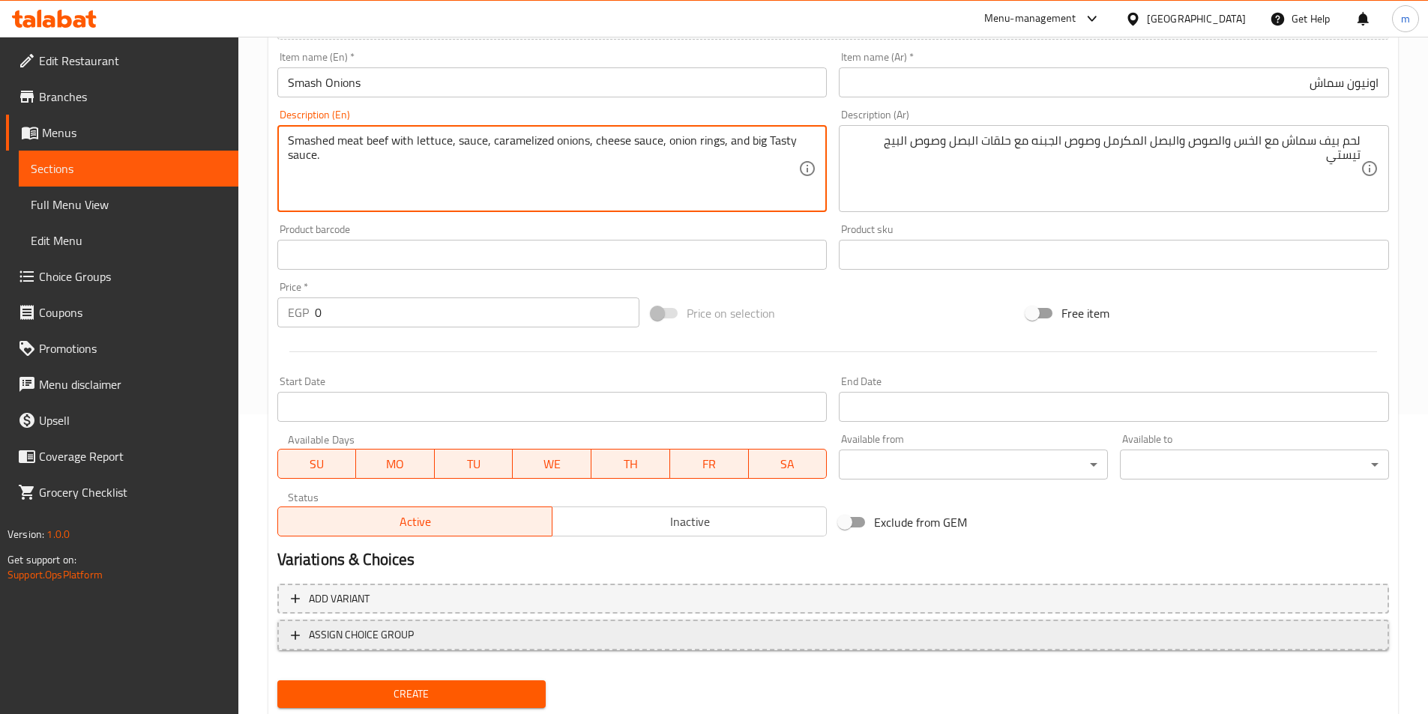
click at [604, 627] on span "ASSIGN CHOICE GROUP" at bounding box center [833, 635] width 1084 height 19
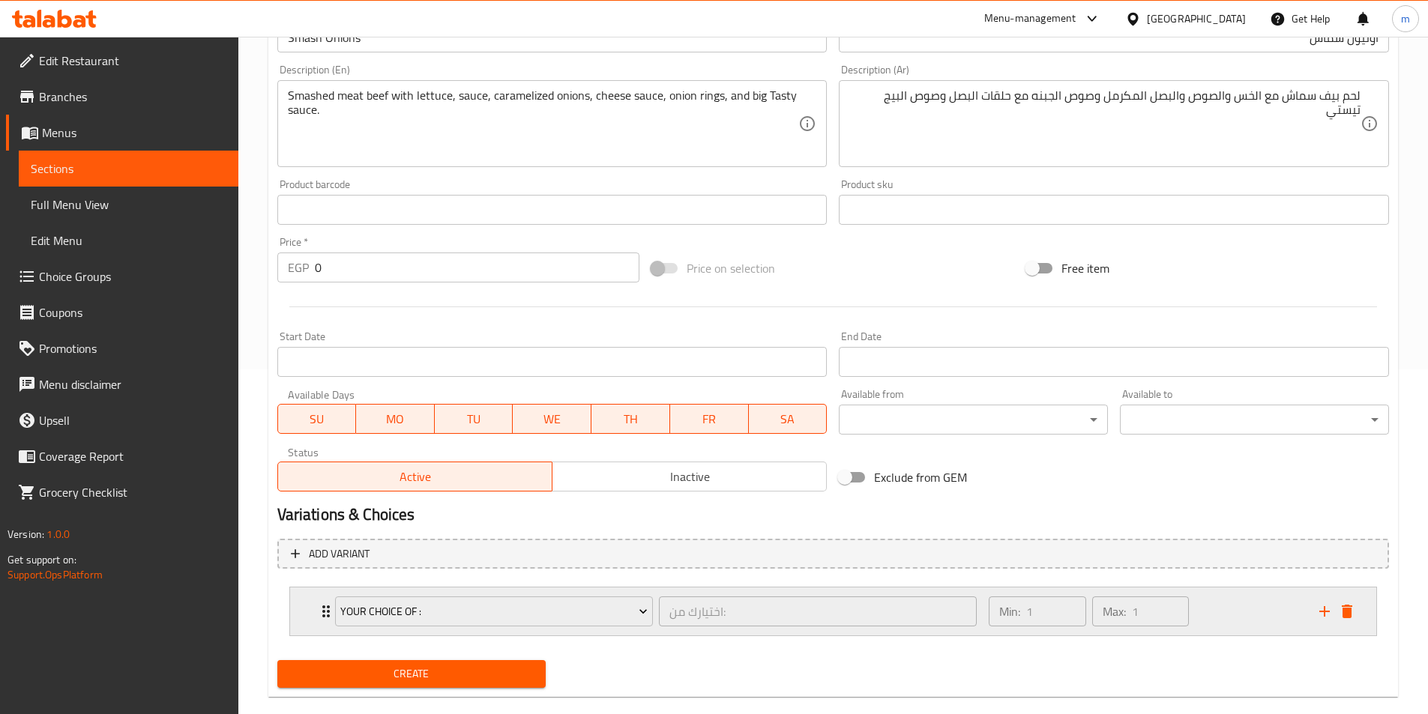
scroll to position [369, 0]
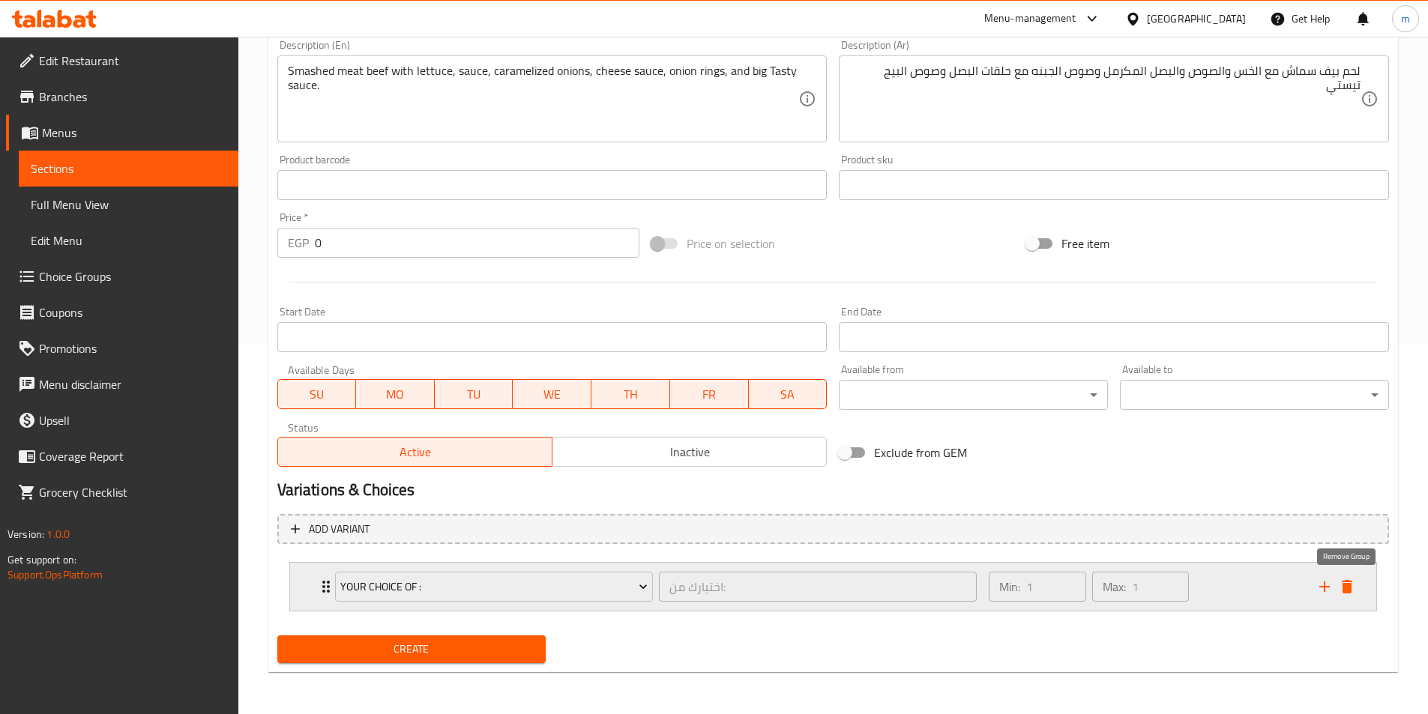
click at [1346, 588] on icon "delete" at bounding box center [1346, 586] width 10 height 13
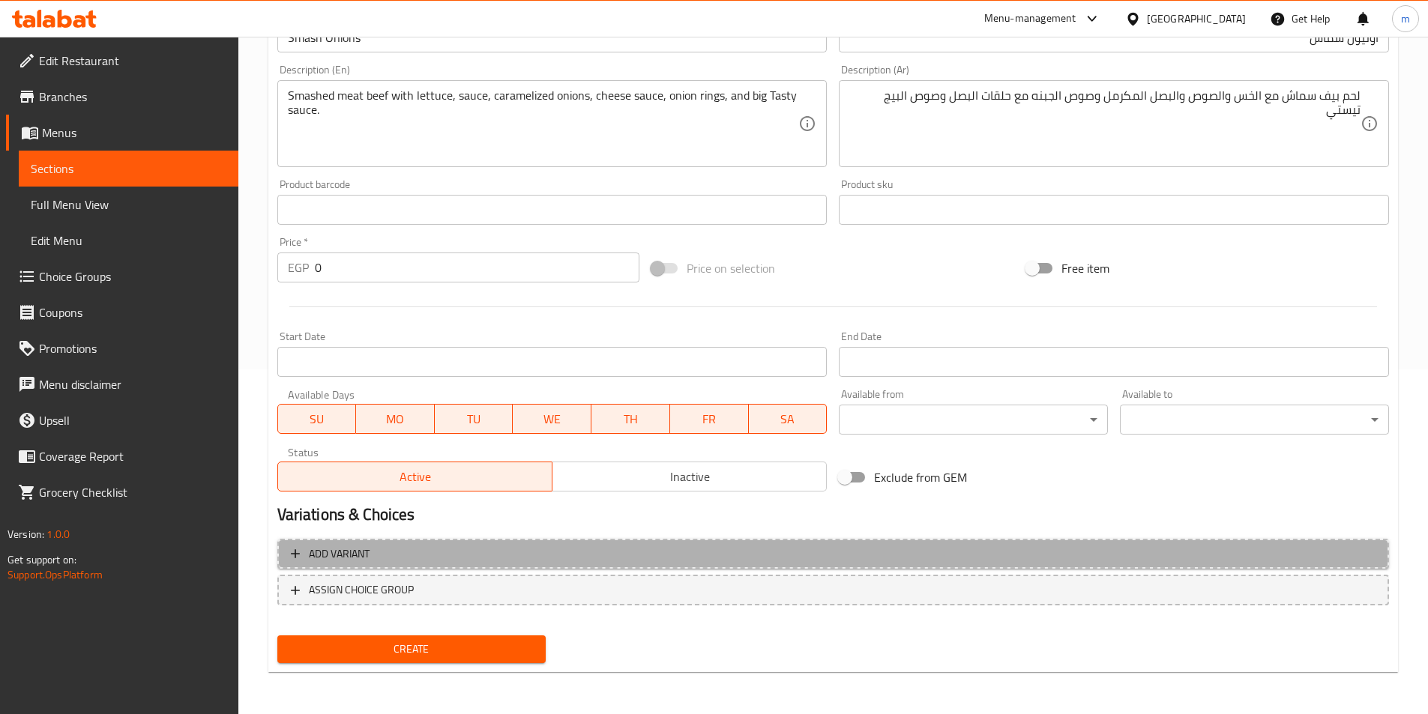
click at [847, 546] on span "Add variant" at bounding box center [833, 554] width 1084 height 19
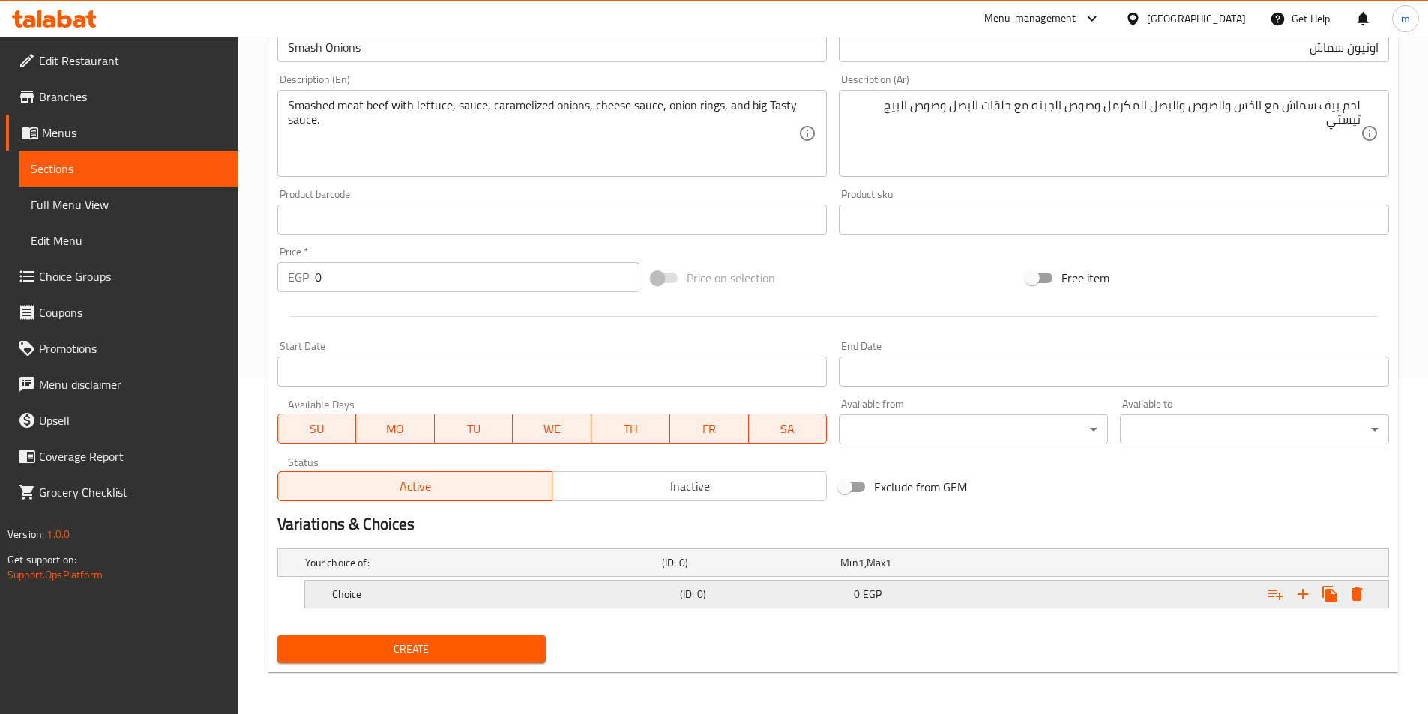
click at [770, 590] on h5 "(ID: 0)" at bounding box center [764, 594] width 168 height 15
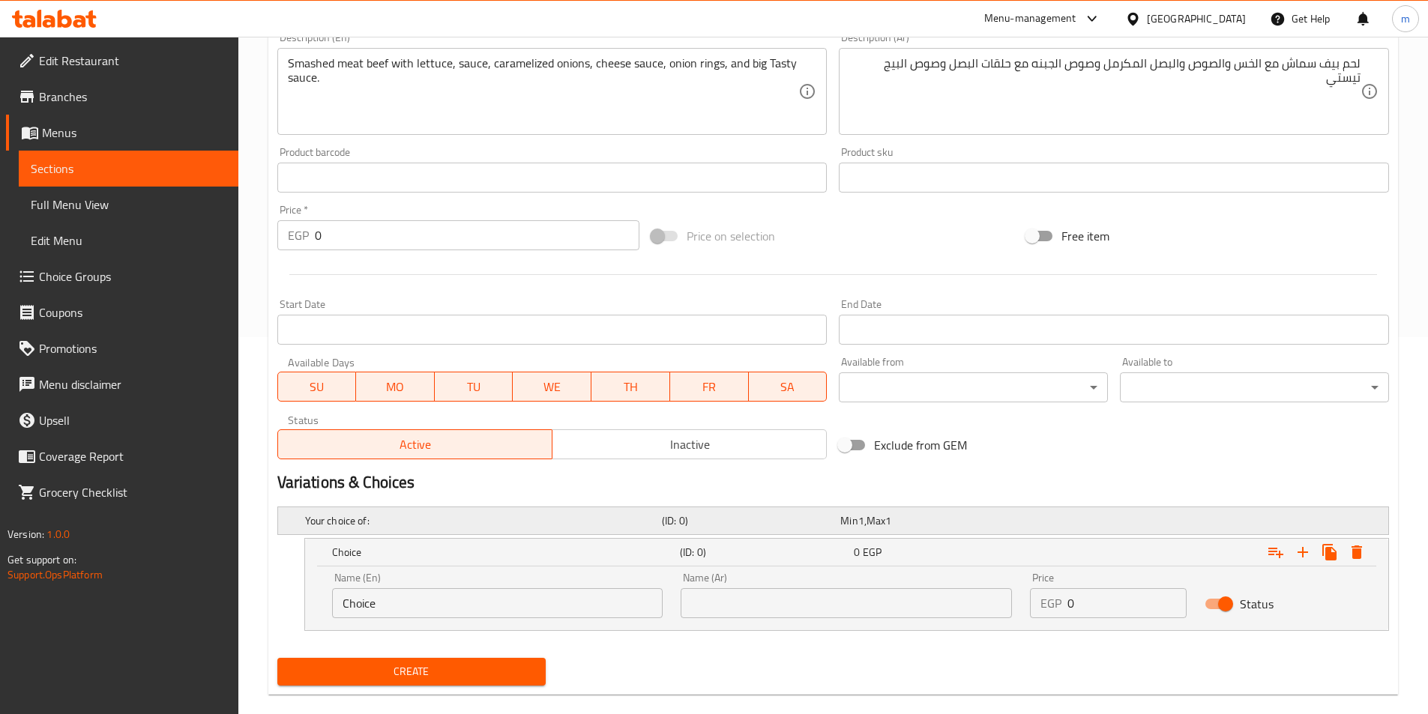
scroll to position [399, 0]
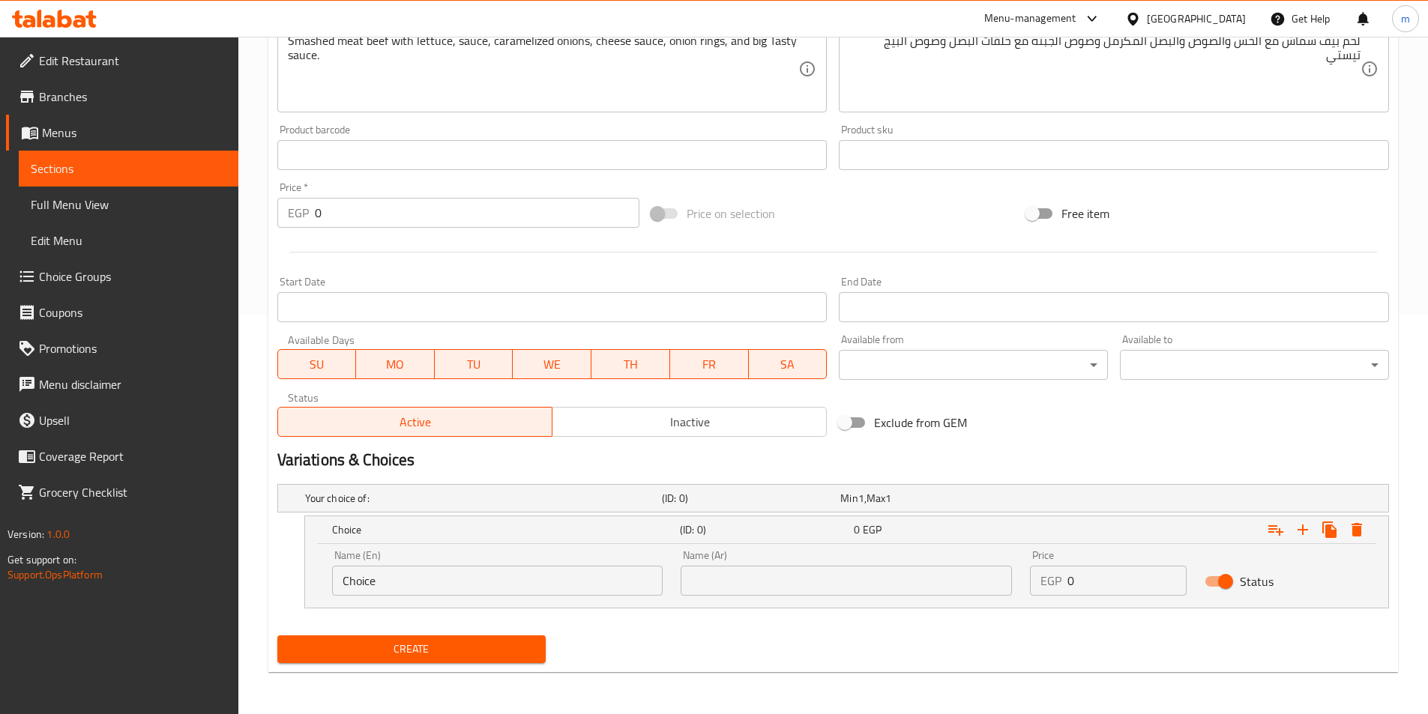
click at [579, 572] on input "Choice" at bounding box center [497, 581] width 331 height 30
paste input "Singl"
type input "Single"
click at [1305, 534] on icon "Expand" at bounding box center [1303, 530] width 18 height 18
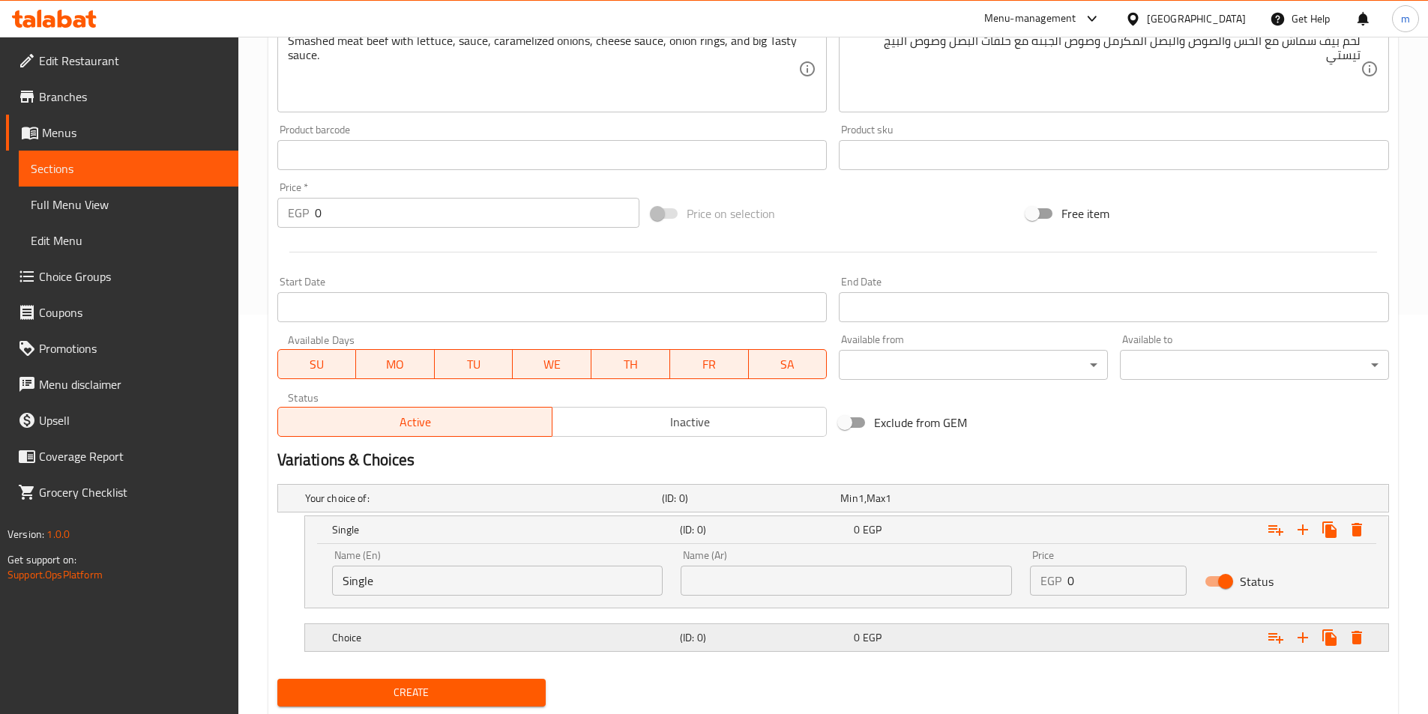
click at [530, 636] on h5 "Choice" at bounding box center [503, 637] width 342 height 15
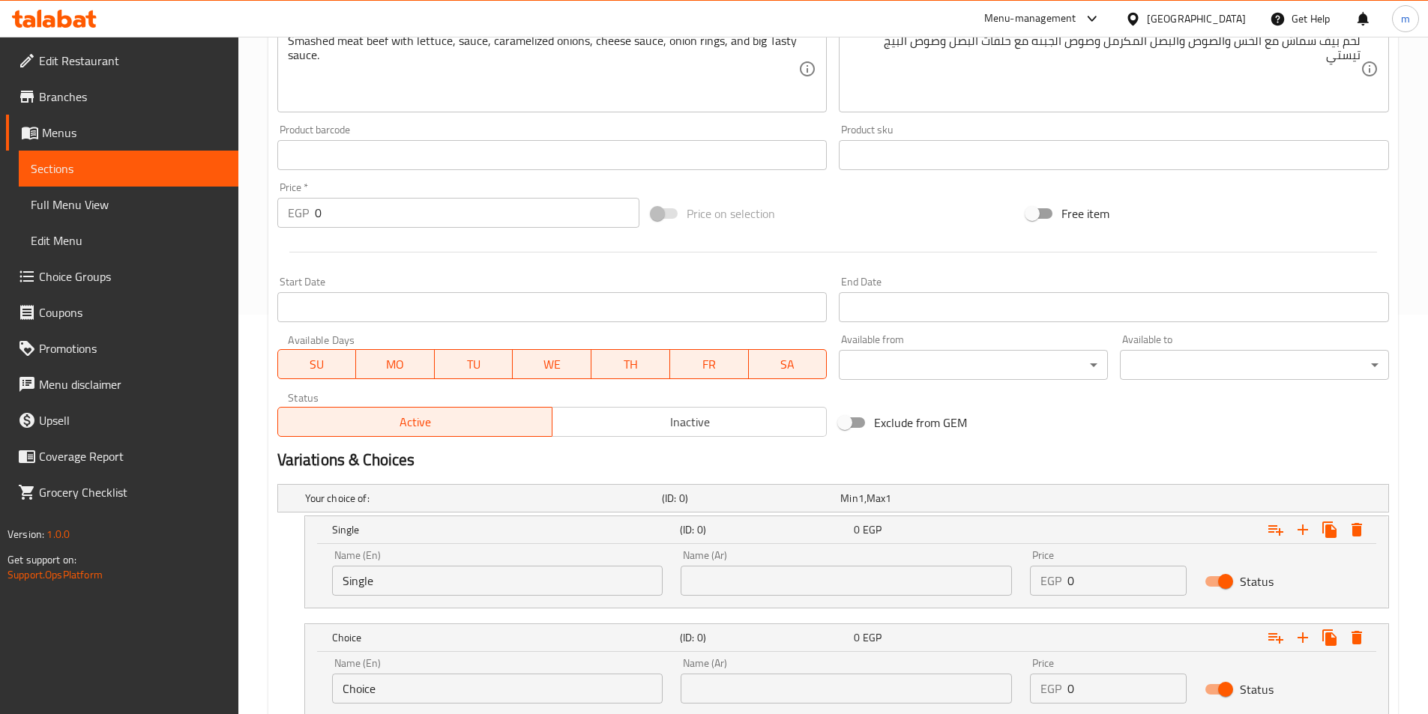
click at [504, 683] on input "Choice" at bounding box center [497, 689] width 331 height 30
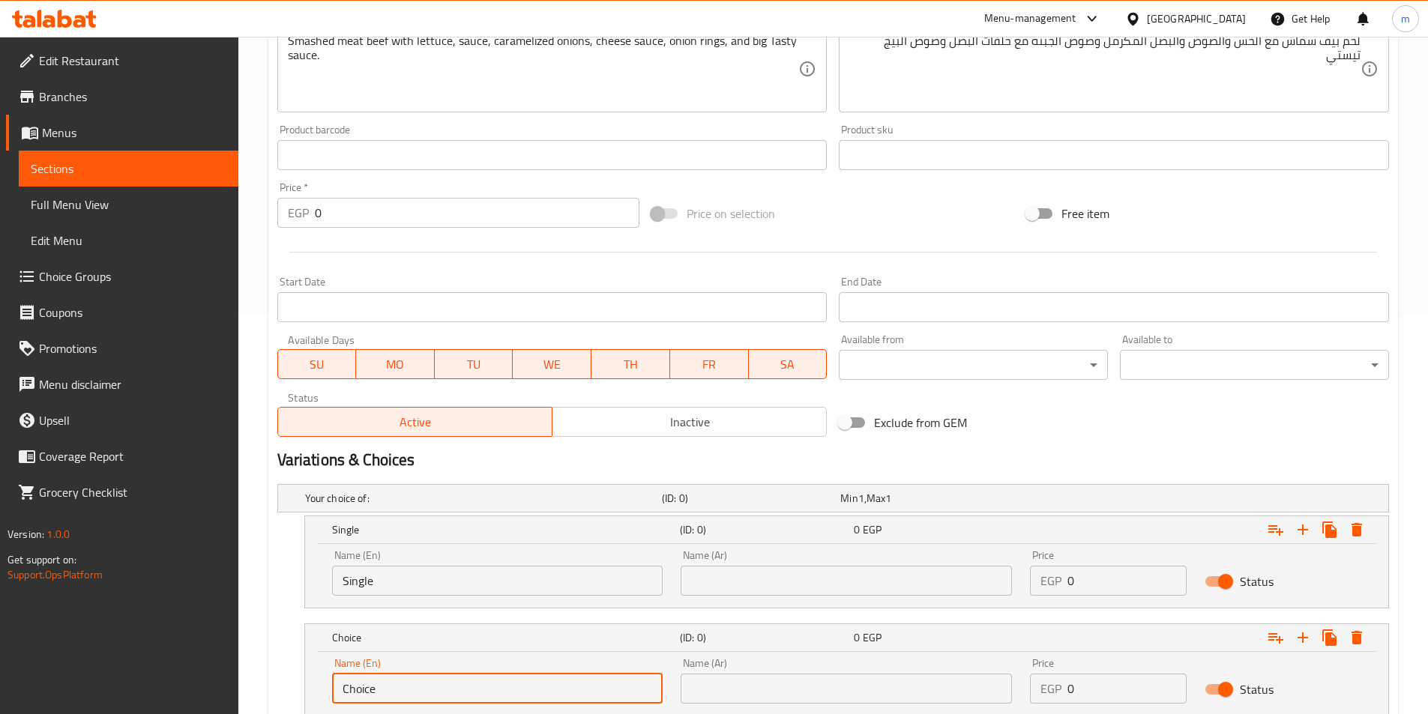
click at [448, 678] on input "Choice" at bounding box center [497, 689] width 331 height 30
paste input "Doubl"
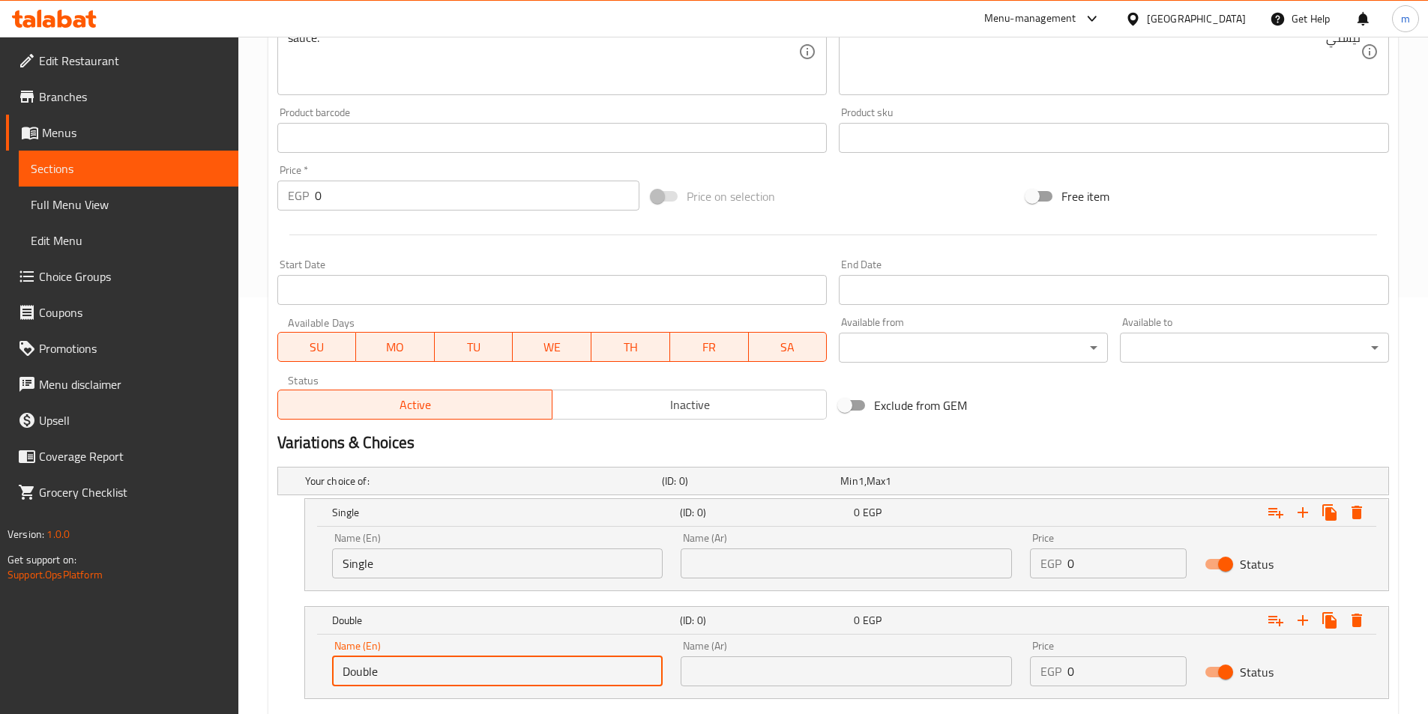
scroll to position [507, 0]
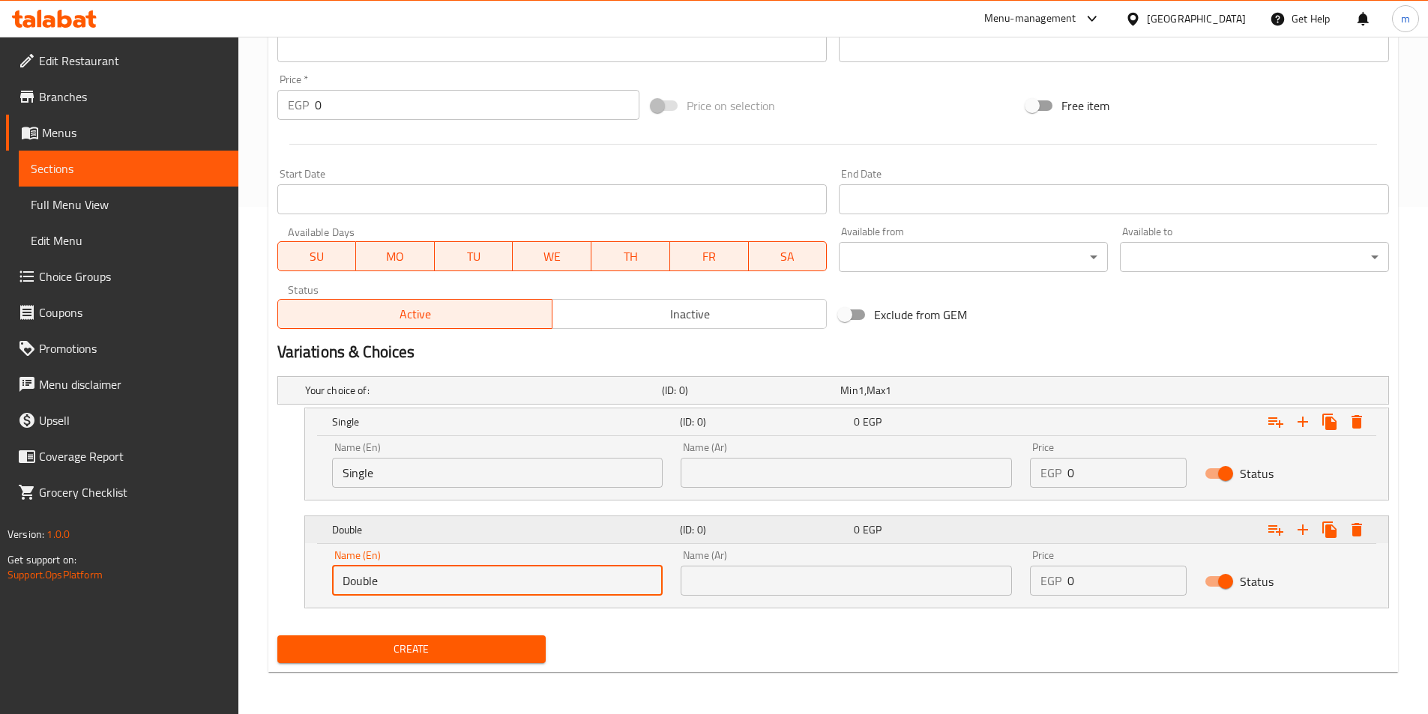
type input "Double"
click at [1304, 535] on icon "Expand" at bounding box center [1303, 530] width 18 height 18
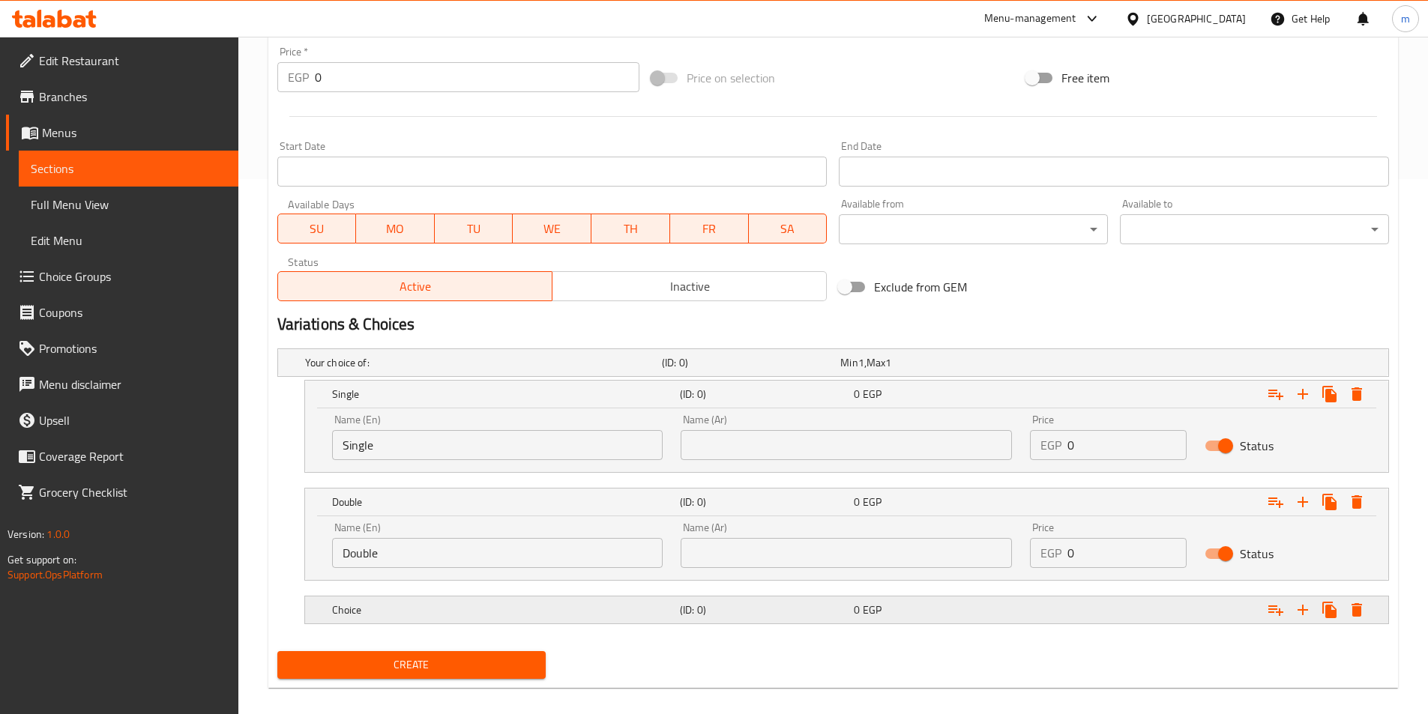
scroll to position [551, 0]
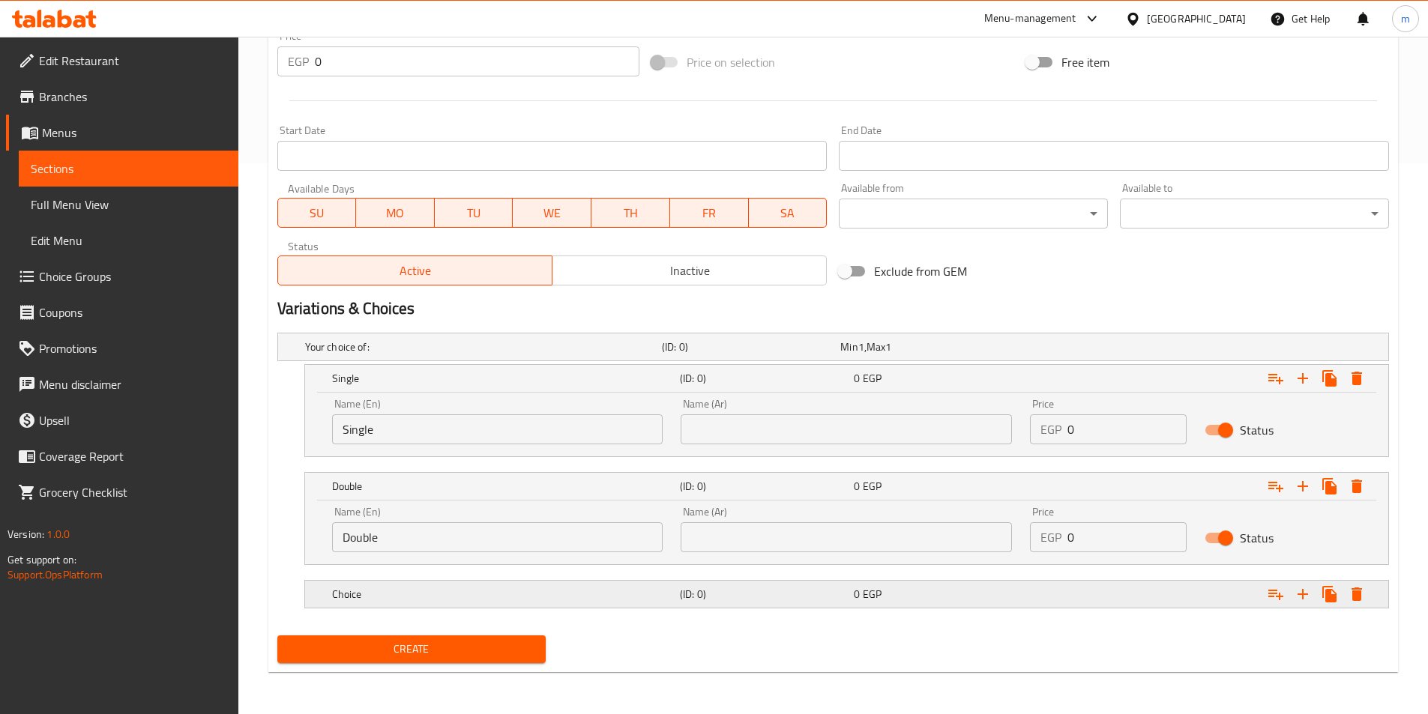
click at [527, 587] on h5 "Choice" at bounding box center [503, 594] width 342 height 15
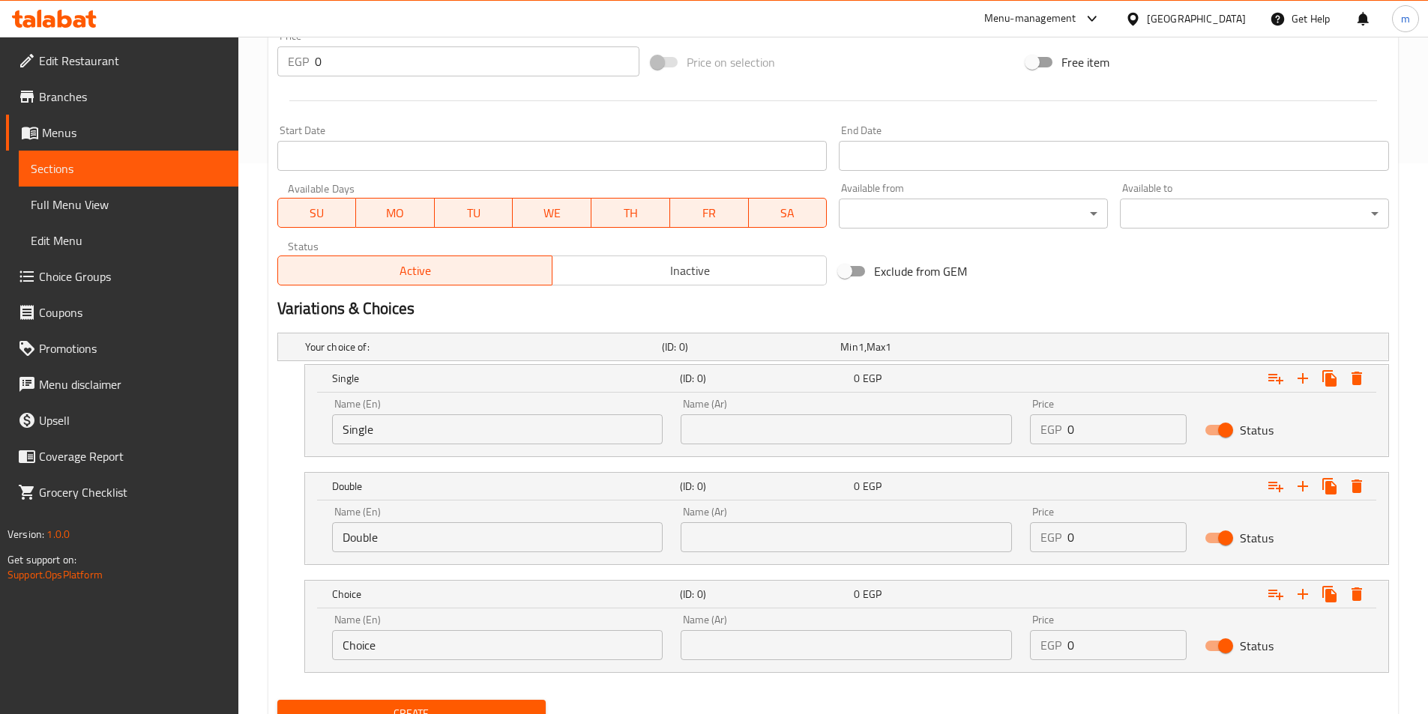
click at [438, 631] on input "Choice" at bounding box center [497, 645] width 331 height 30
paste input "Trebl"
click at [354, 646] on input "Treble" at bounding box center [497, 645] width 331 height 30
type input "Trible"
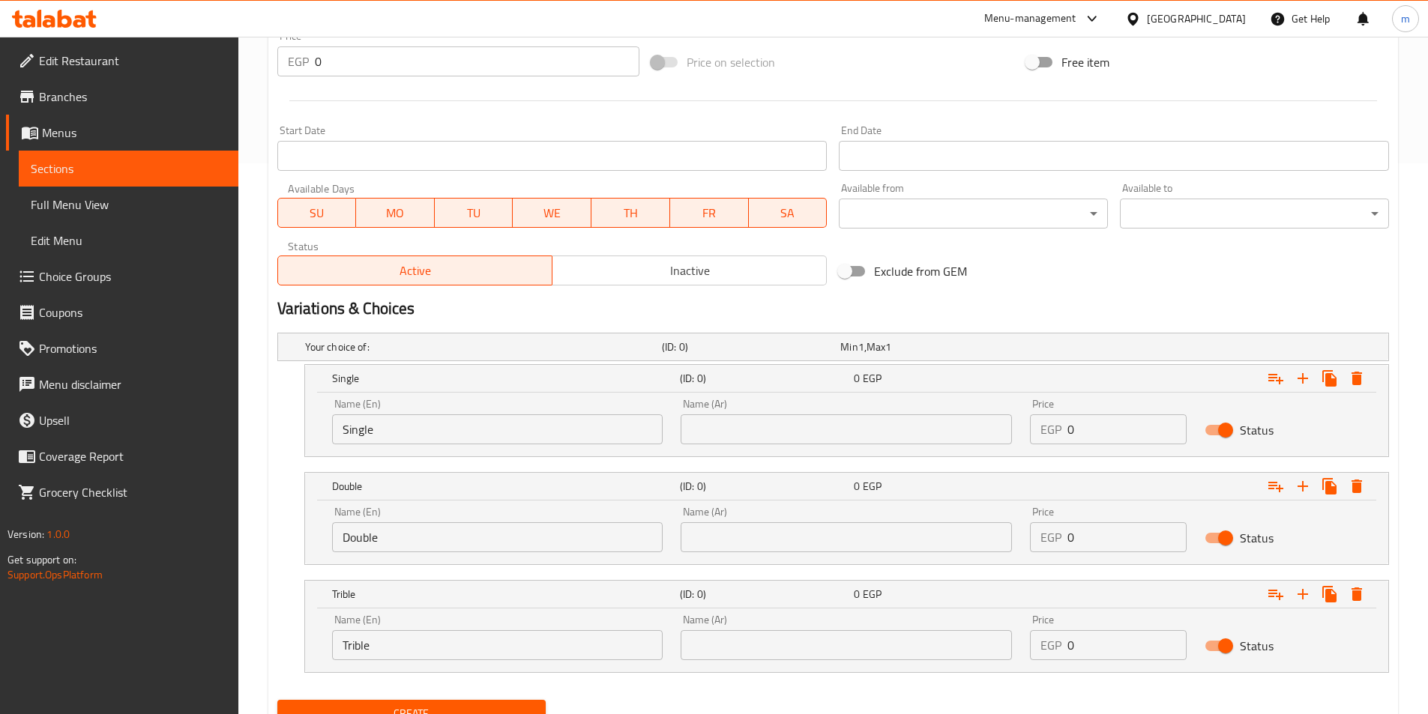
drag, startPoint x: 750, startPoint y: 665, endPoint x: 741, endPoint y: 645, distance: 22.1
click at [742, 650] on div "Name (Ar) Name (Ar)" at bounding box center [845, 638] width 349 height 64
click at [741, 641] on input "text" at bounding box center [845, 645] width 331 height 30
type input "j"
type input "تربيل"
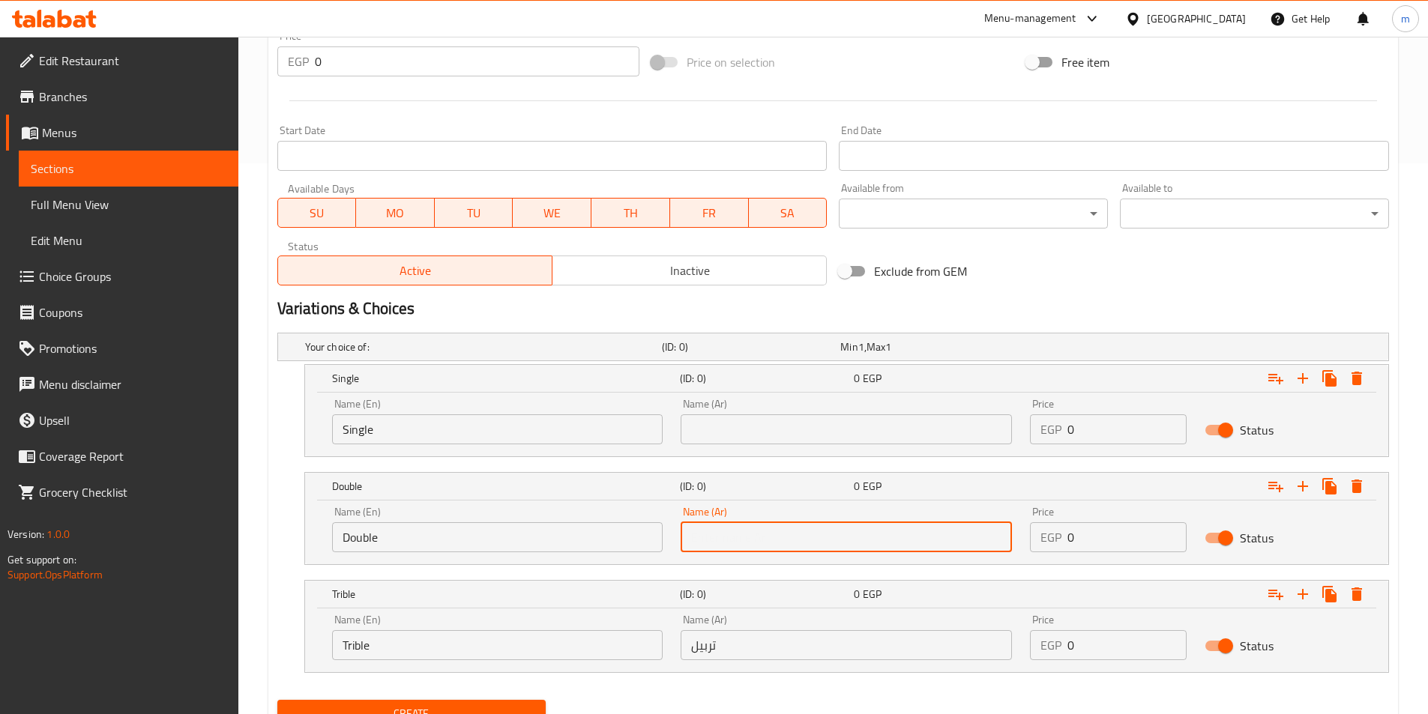
click at [734, 525] on input "text" at bounding box center [845, 537] width 331 height 30
type input "دبل"
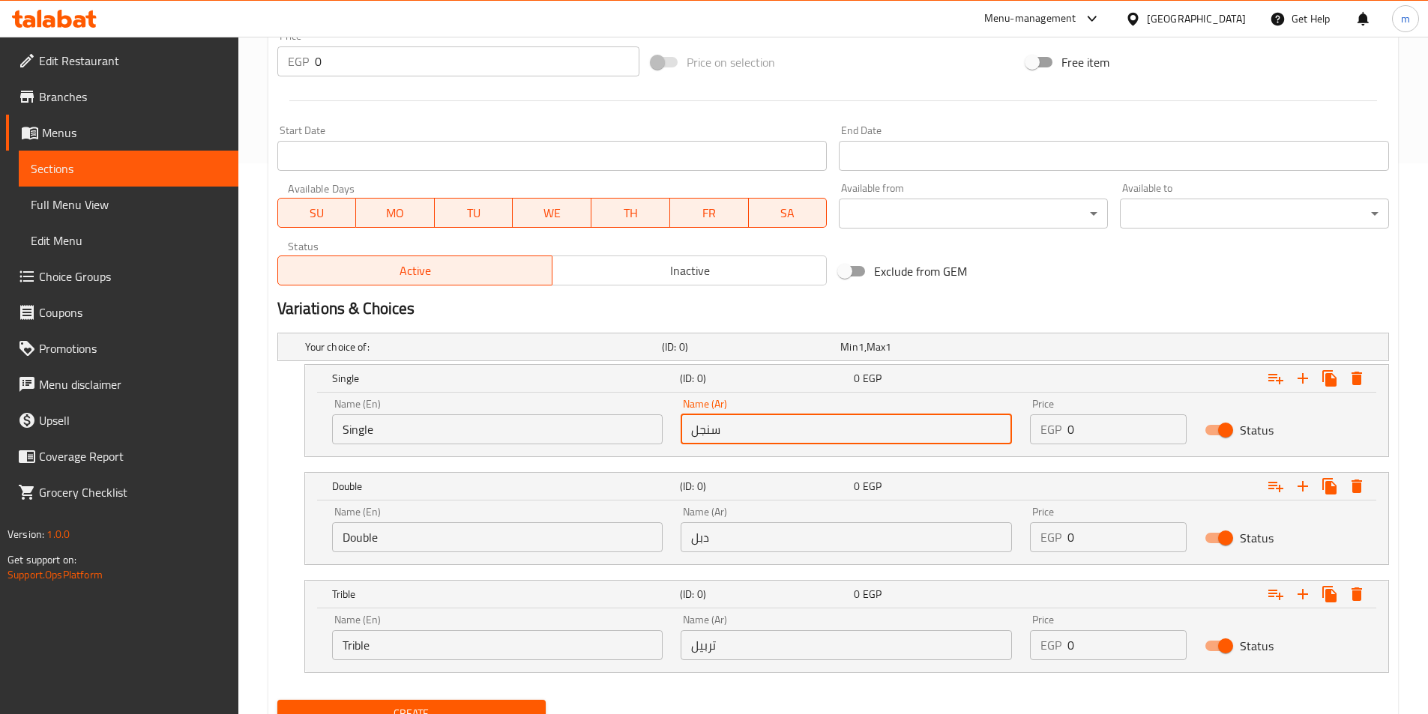
type input "سنجل"
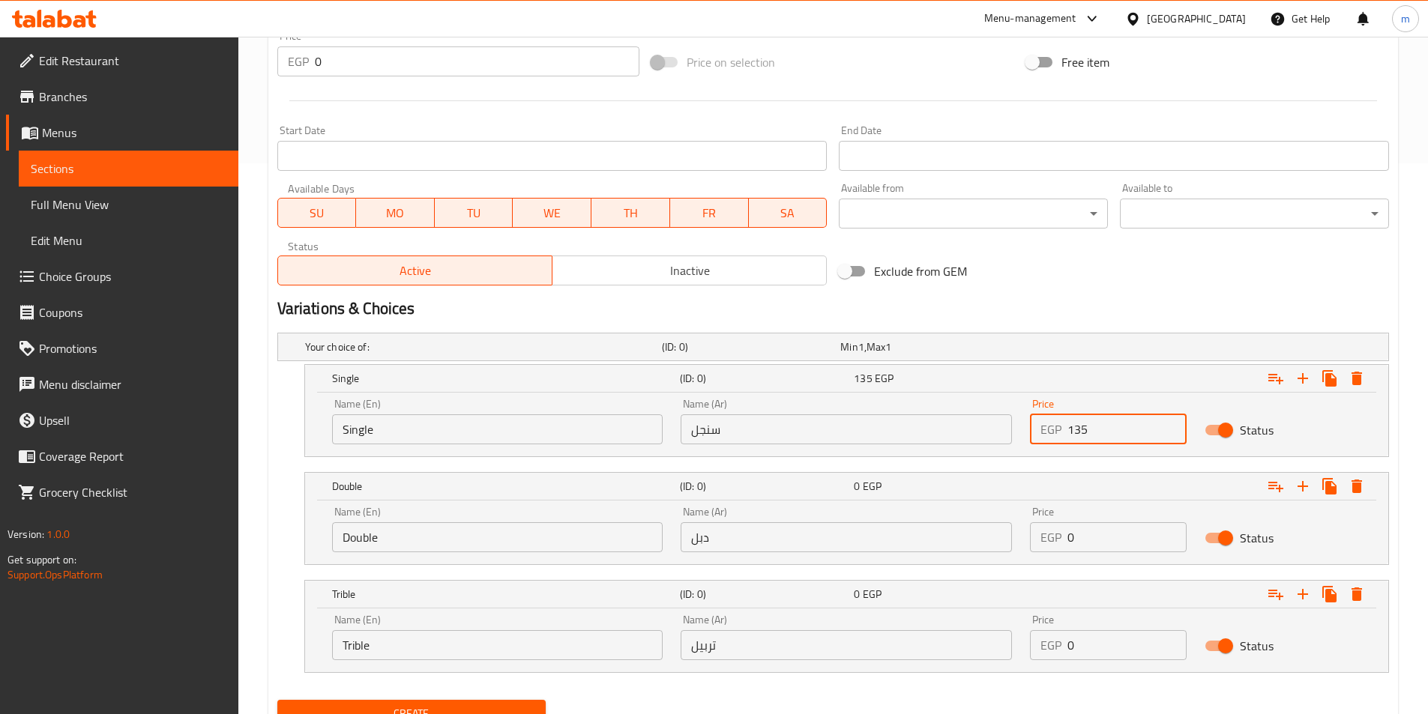
type input "135"
type input "175"
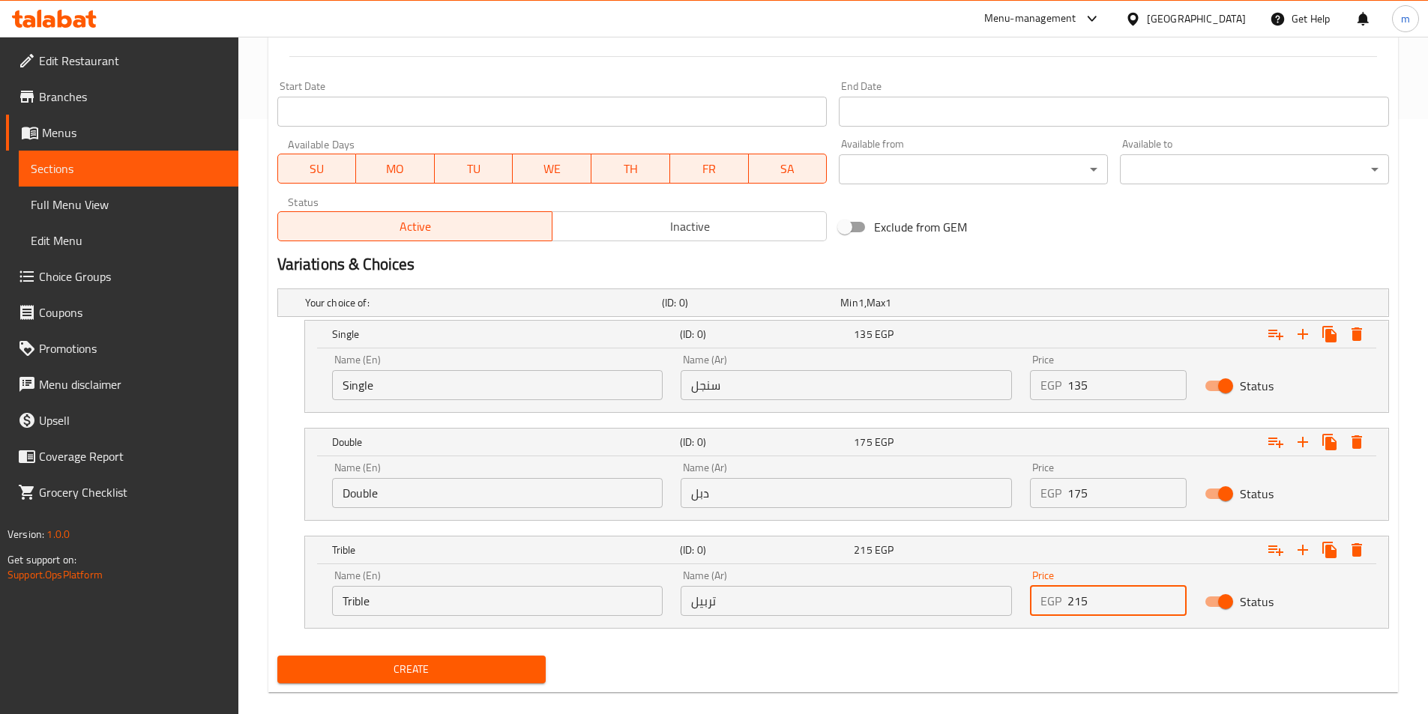
scroll to position [615, 0]
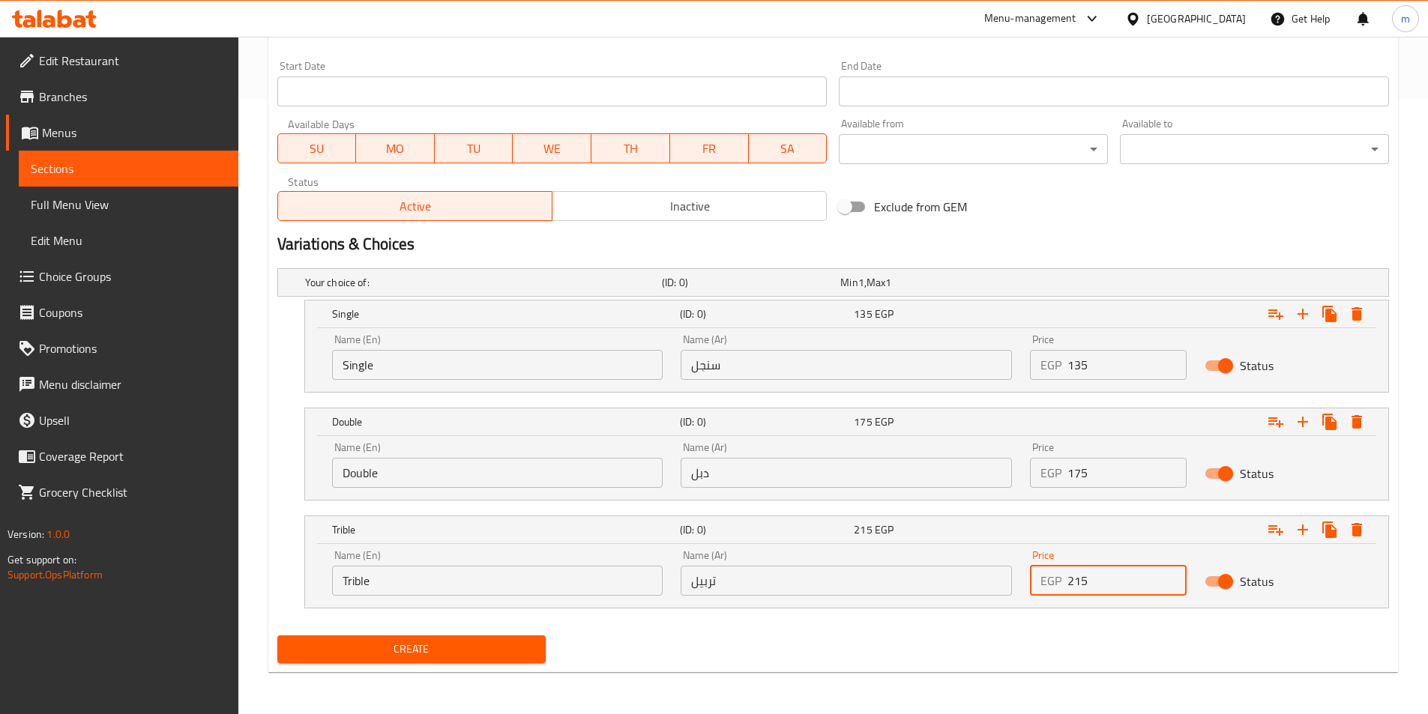
type input "215"
click at [389, 636] on button "Create" at bounding box center [411, 650] width 269 height 28
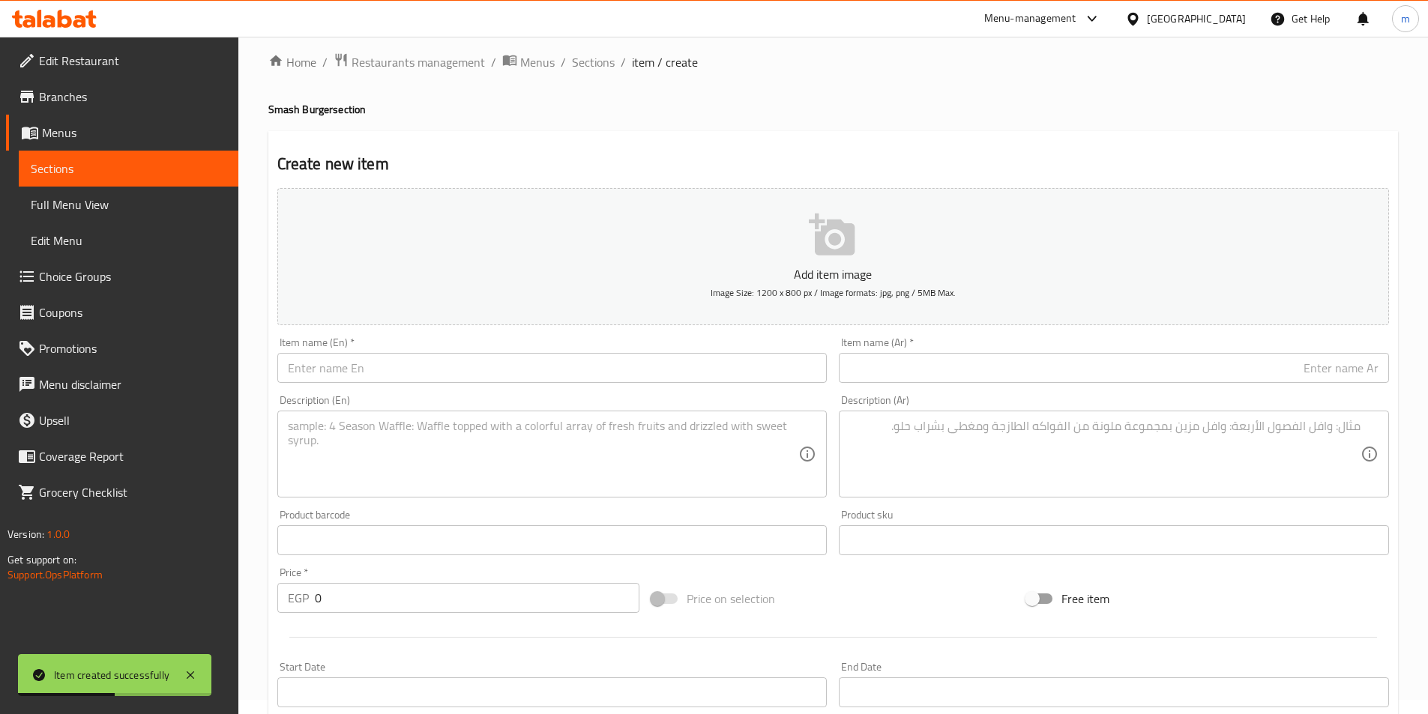
scroll to position [0, 0]
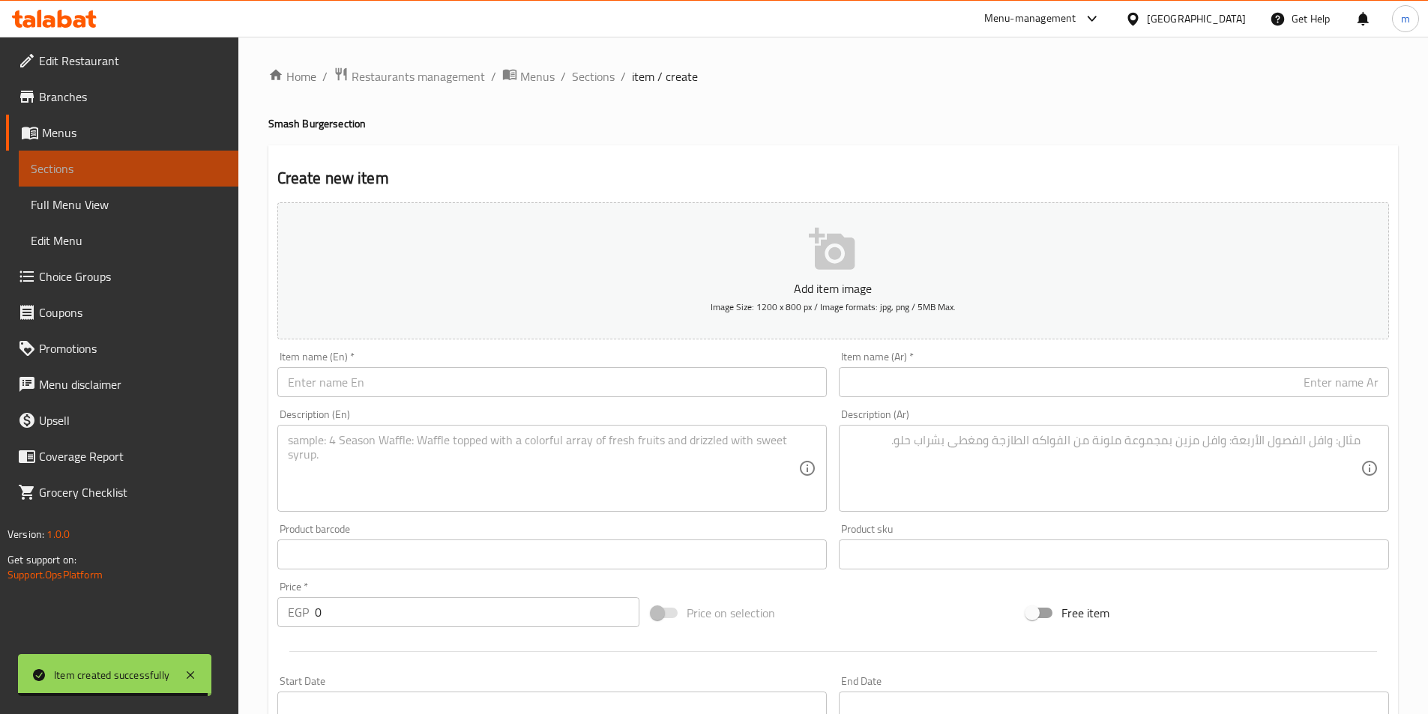
click at [123, 166] on span "Sections" at bounding box center [129, 169] width 196 height 18
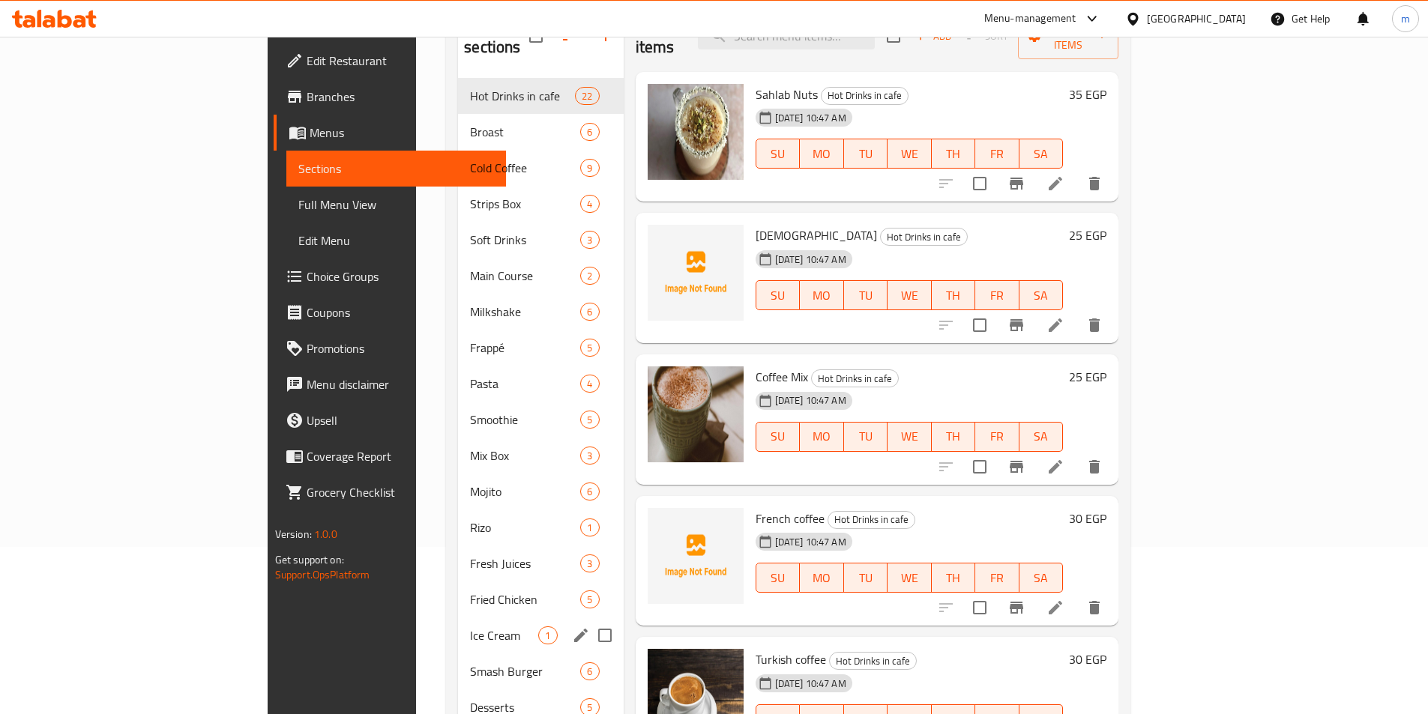
scroll to position [225, 0]
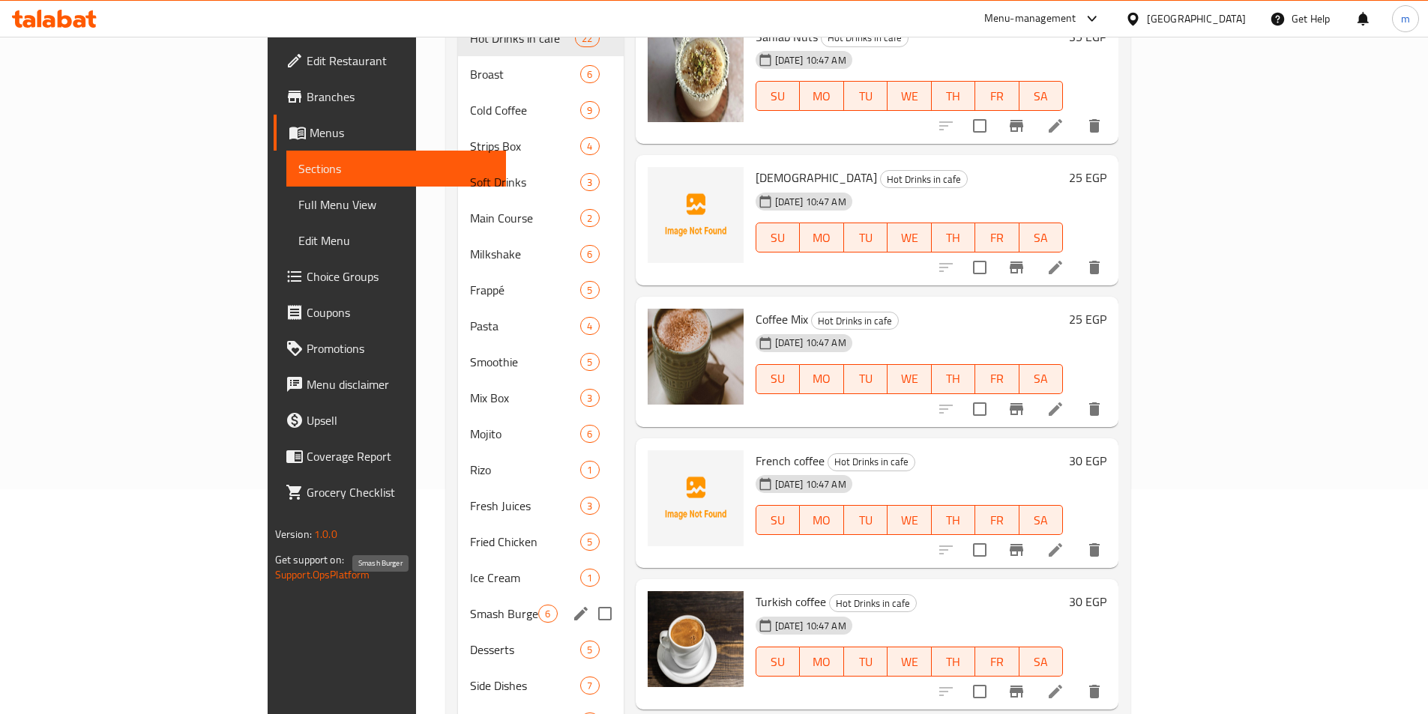
click at [470, 605] on span "Smash Burger" at bounding box center [504, 614] width 68 height 18
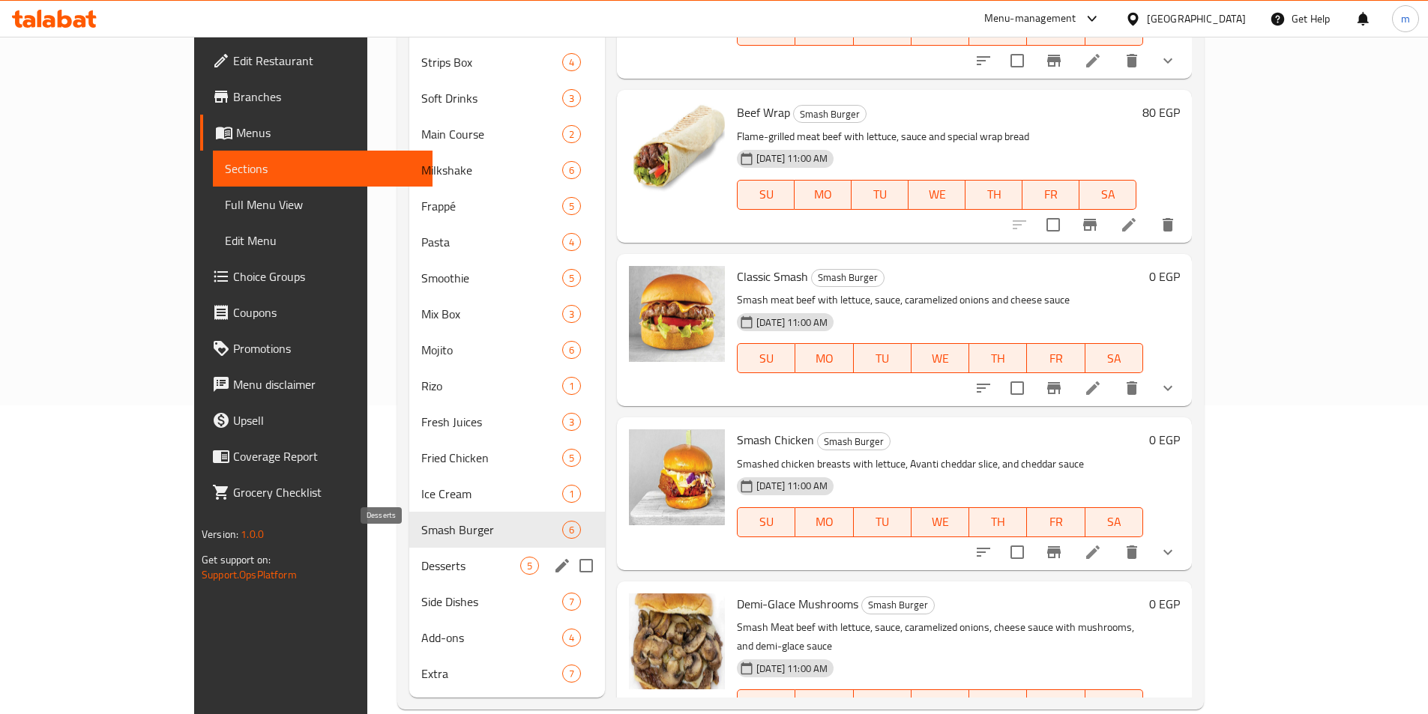
scroll to position [312, 0]
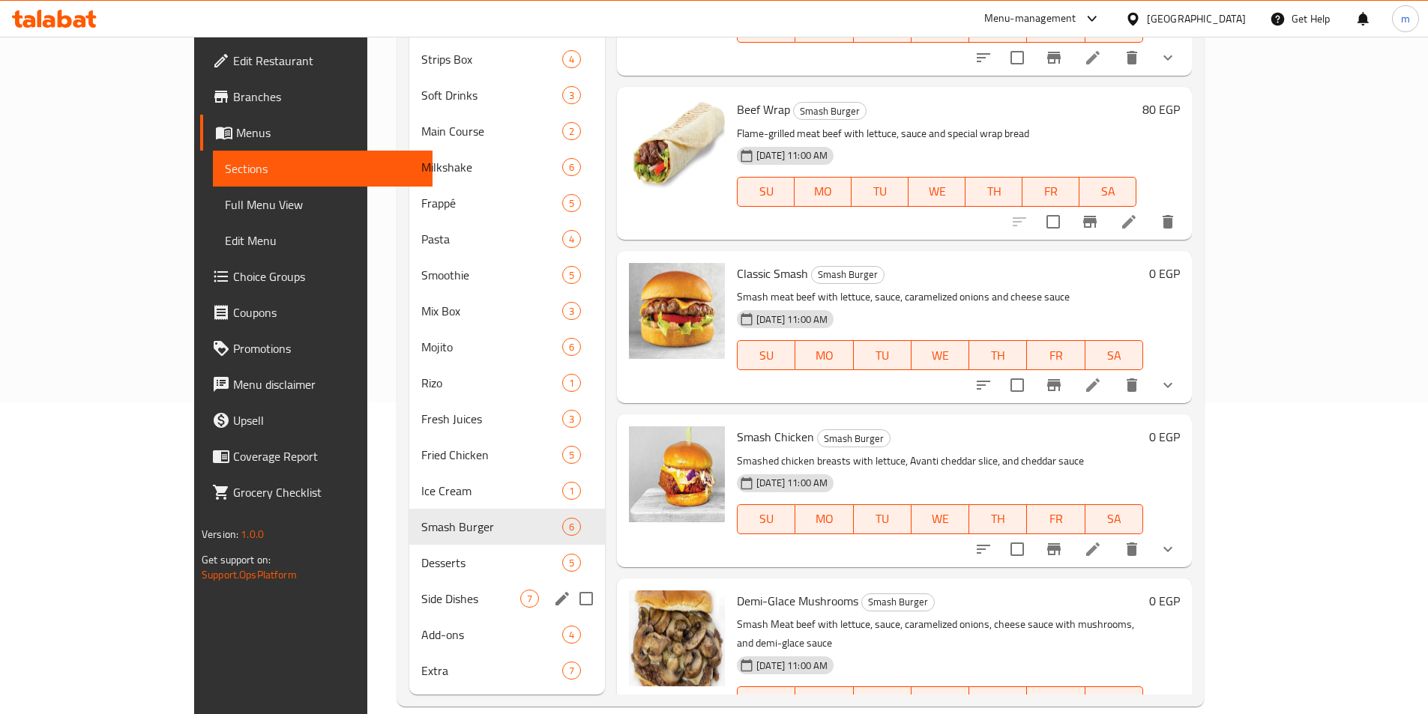
click at [409, 586] on div "Side Dishes 7" at bounding box center [507, 599] width 196 height 36
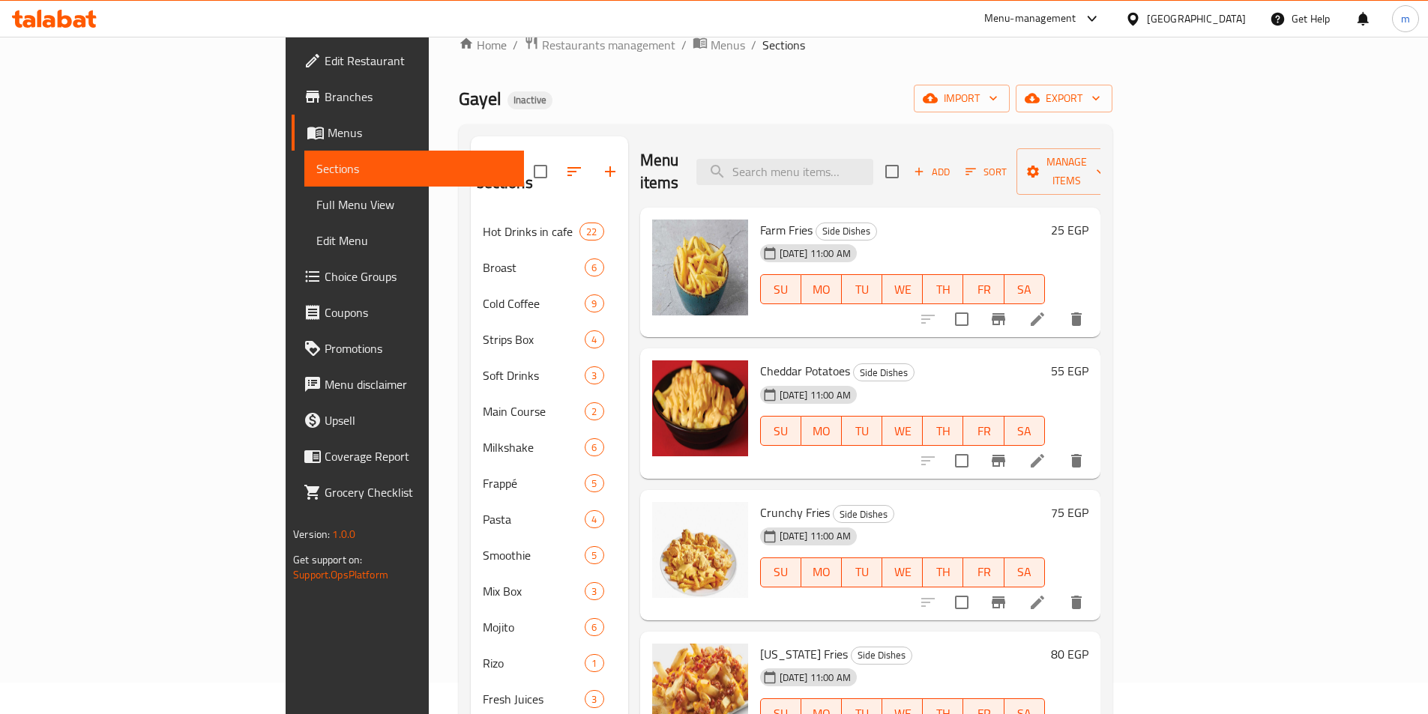
scroll to position [12, 0]
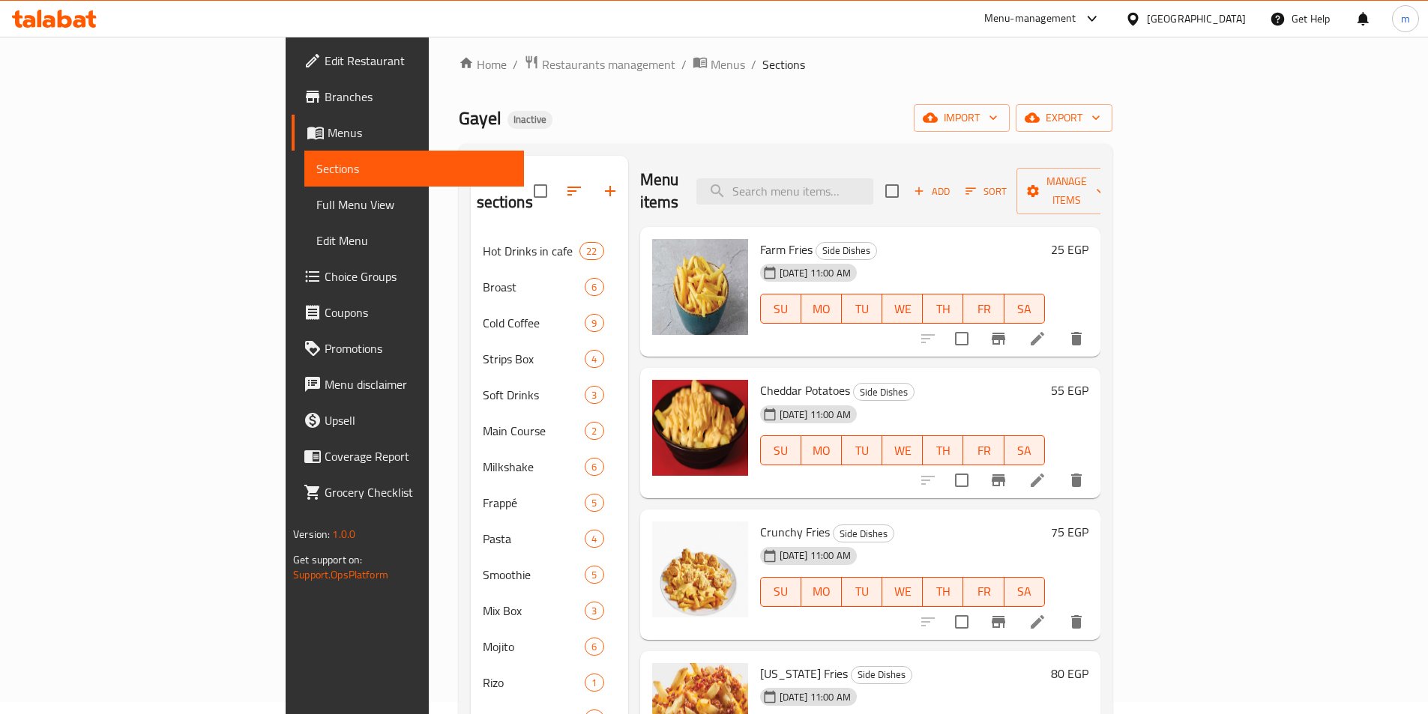
drag, startPoint x: 1311, startPoint y: 439, endPoint x: 1311, endPoint y: 455, distance: 15.8
drag, startPoint x: 732, startPoint y: 511, endPoint x: 755, endPoint y: 507, distance: 23.7
click at [760, 521] on span "Crunchy Fries" at bounding box center [795, 532] width 70 height 22
copy span "Fries"
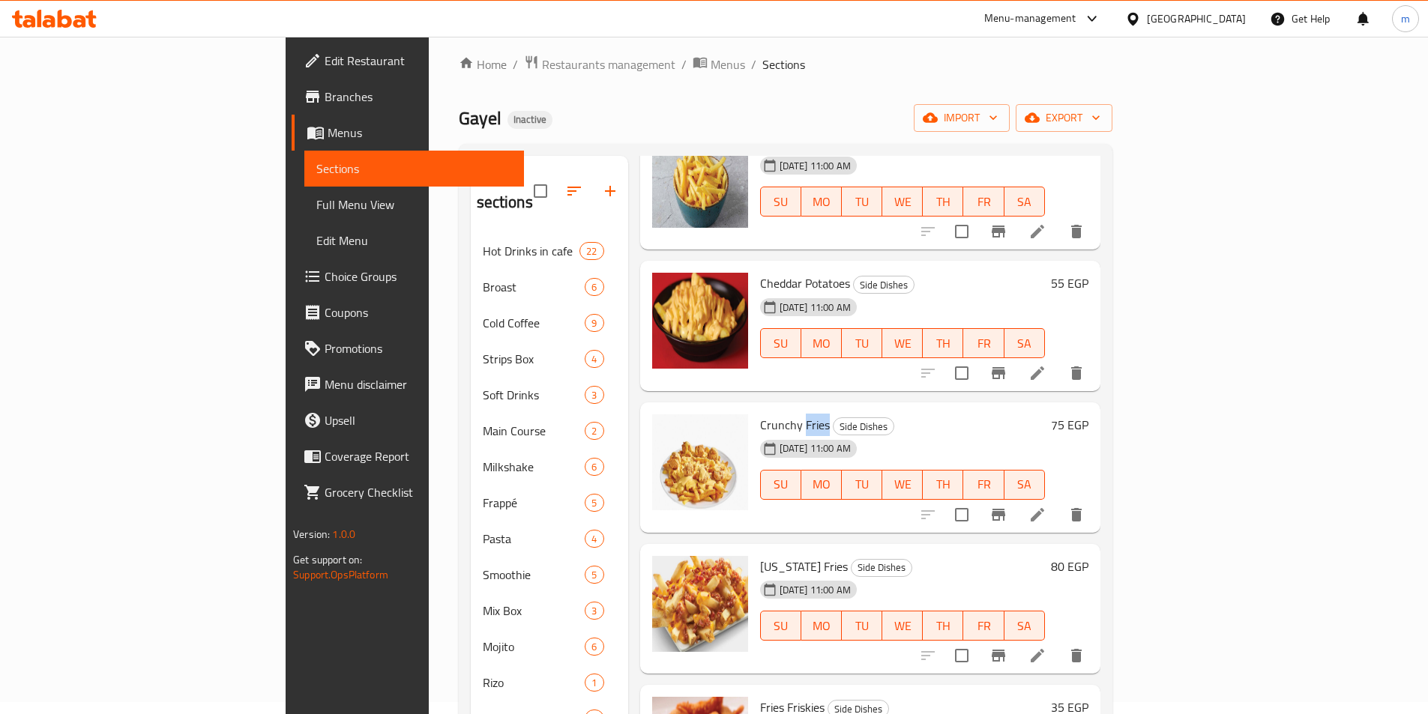
scroll to position [150, 0]
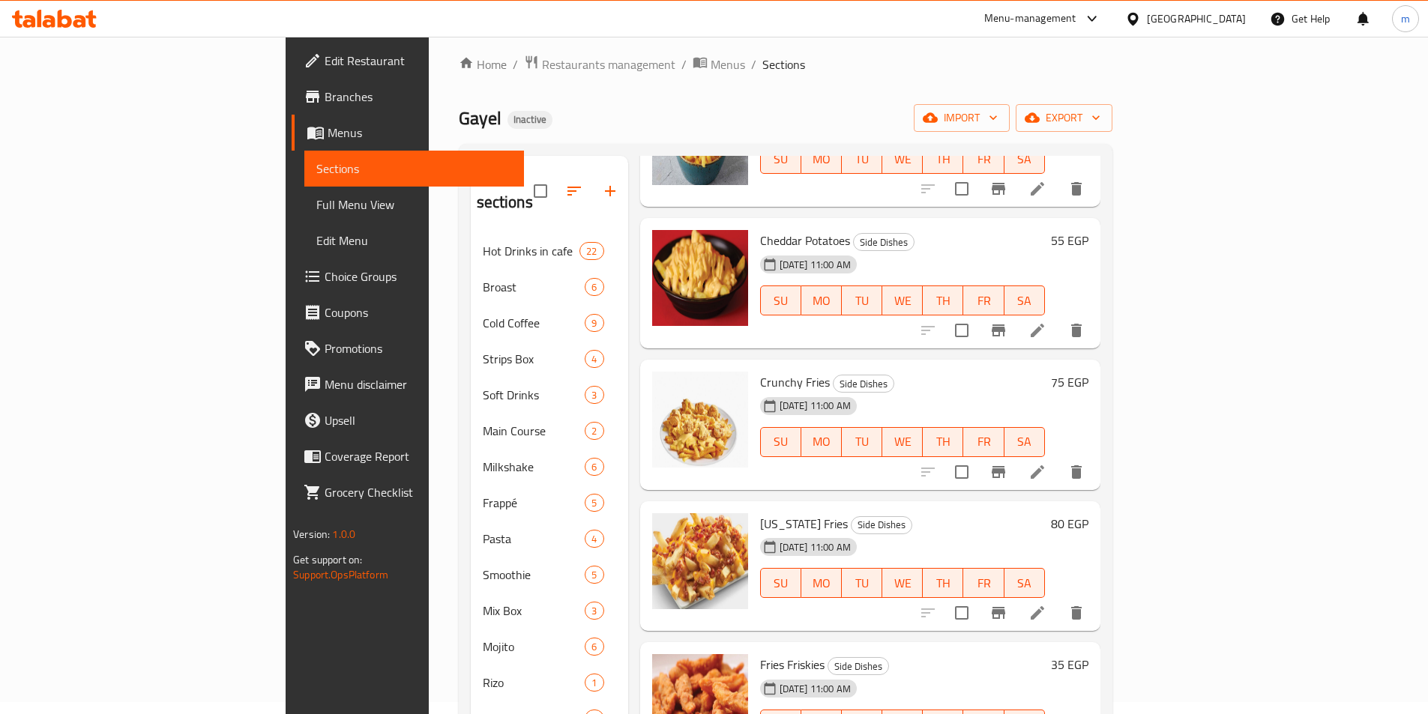
click at [760, 371] on span "Crunchy Fries" at bounding box center [795, 382] width 70 height 22
drag, startPoint x: 1321, startPoint y: 456, endPoint x: 1344, endPoint y: 387, distance: 72.5
click at [1088, 387] on div "75 EGP" at bounding box center [1066, 425] width 43 height 106
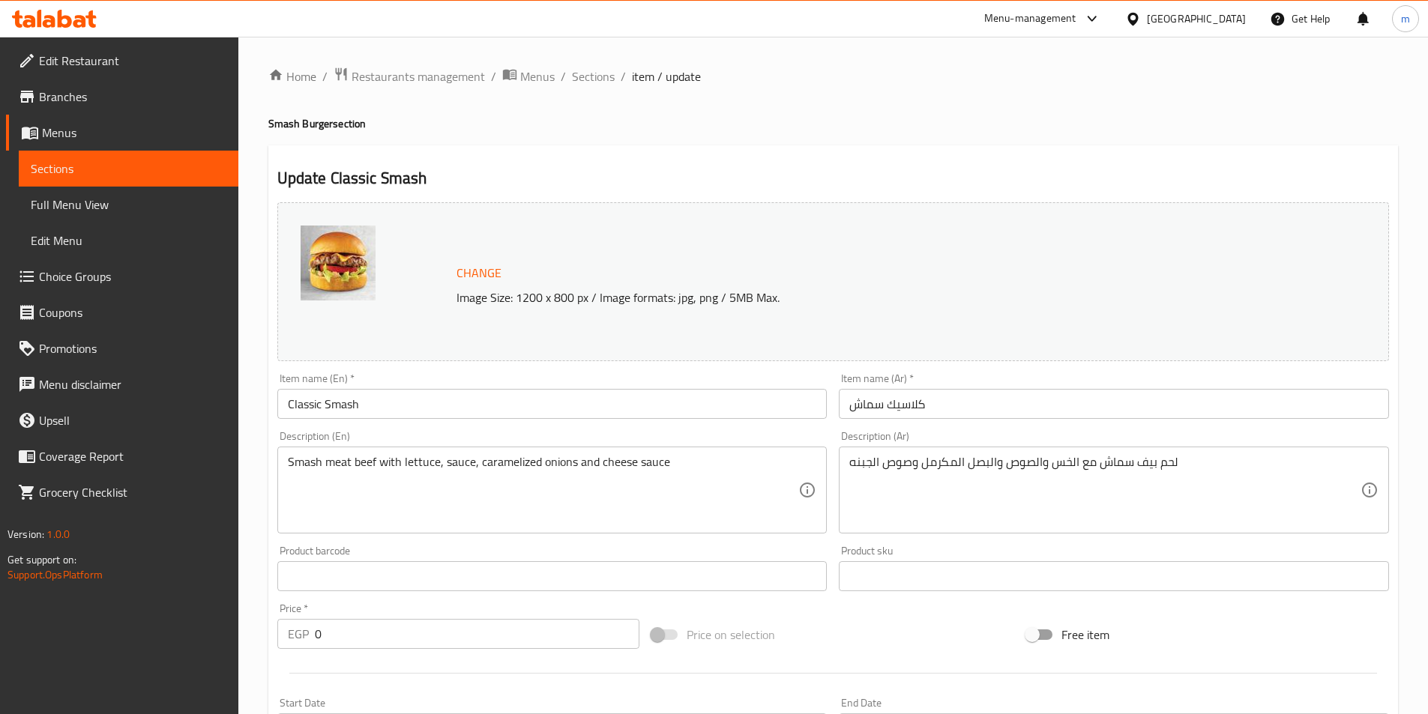
scroll to position [637, 0]
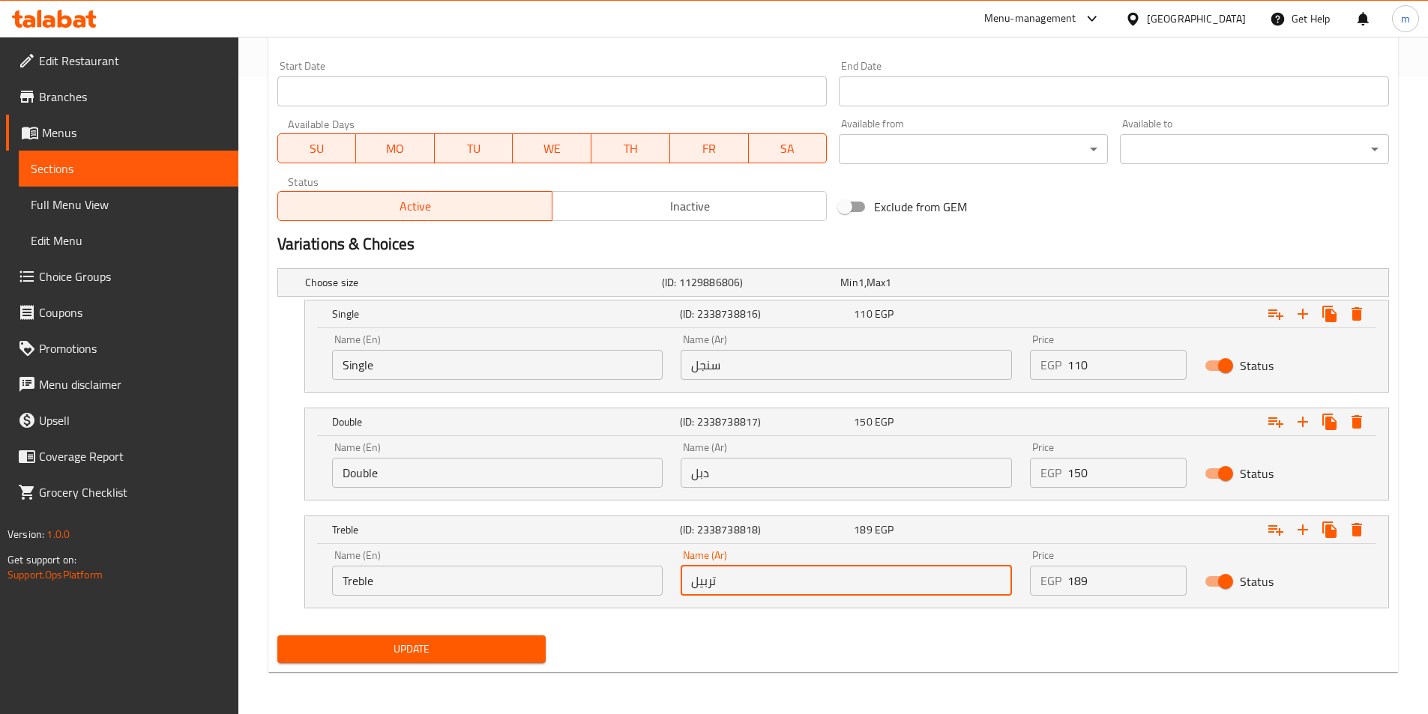
click at [540, 659] on button "Update" at bounding box center [411, 650] width 269 height 28
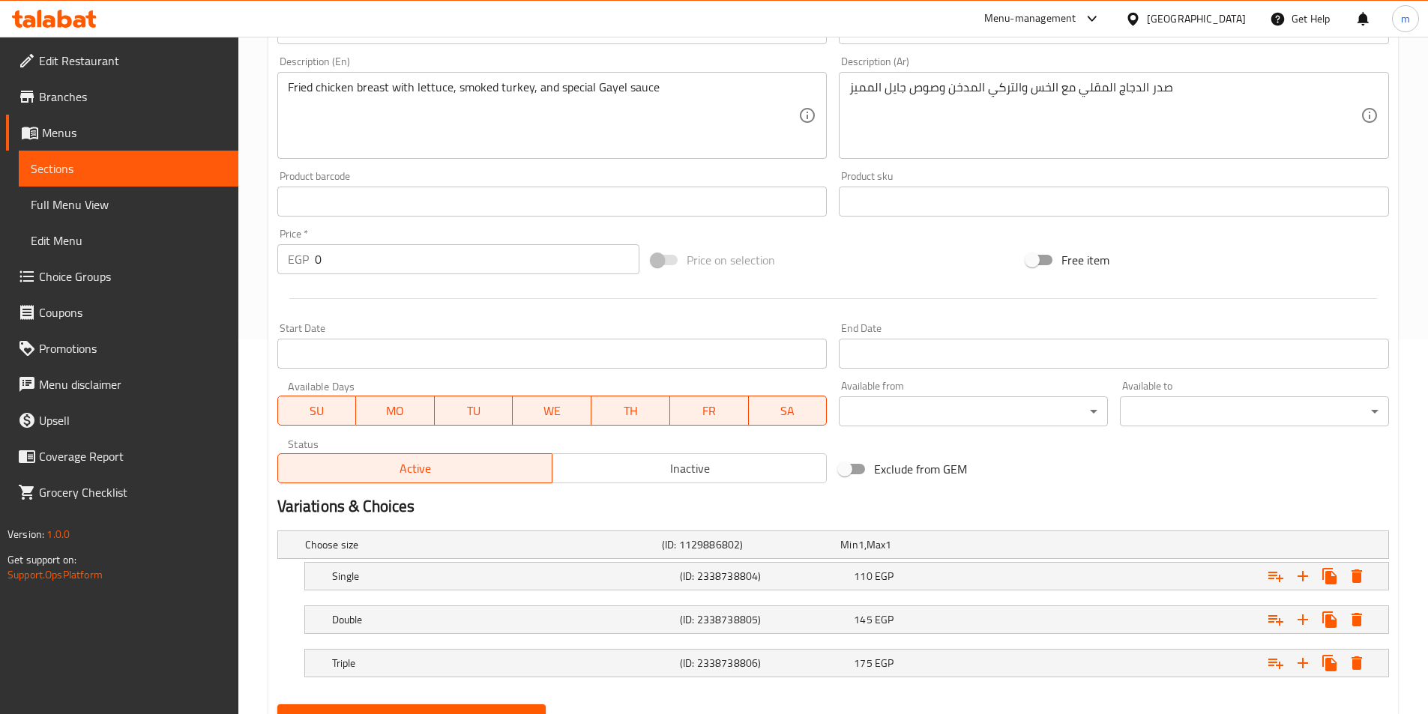
scroll to position [444, 0]
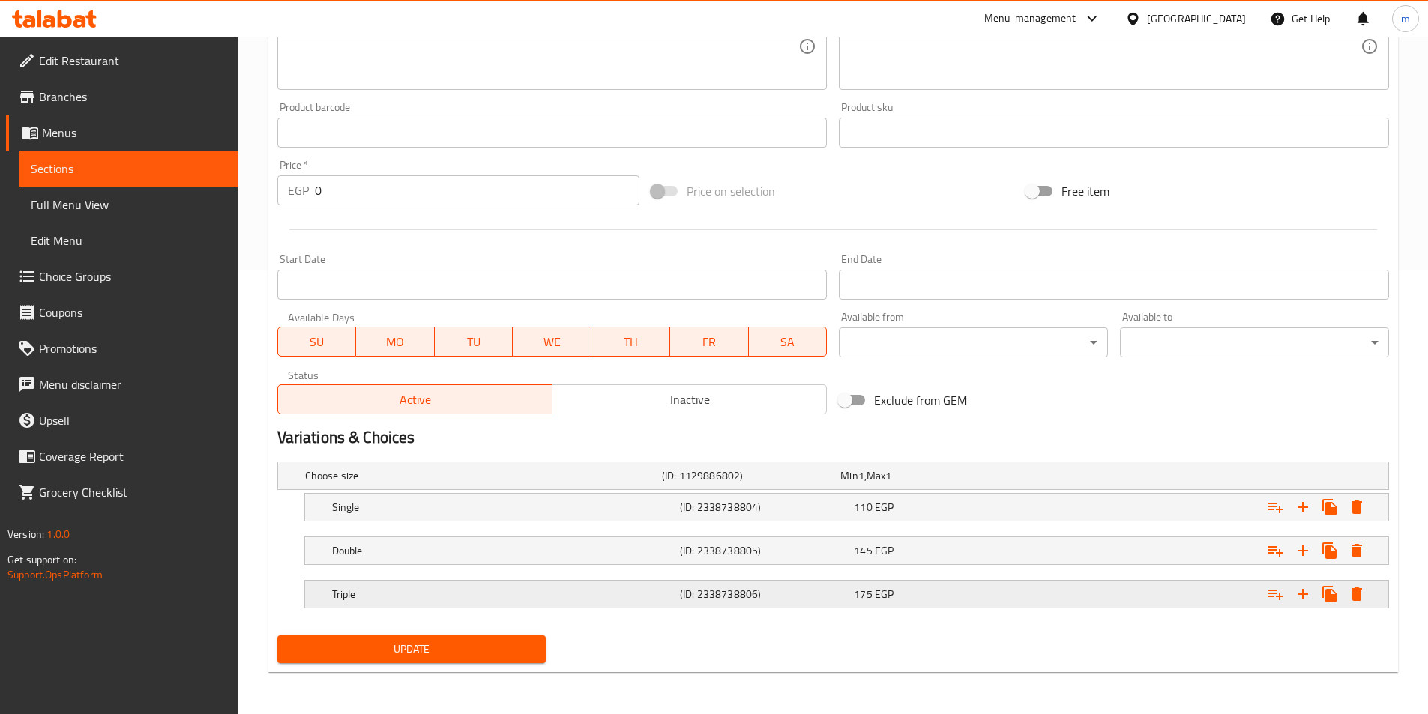
click at [716, 604] on div "(ID: 2338738806)" at bounding box center [764, 594] width 174 height 21
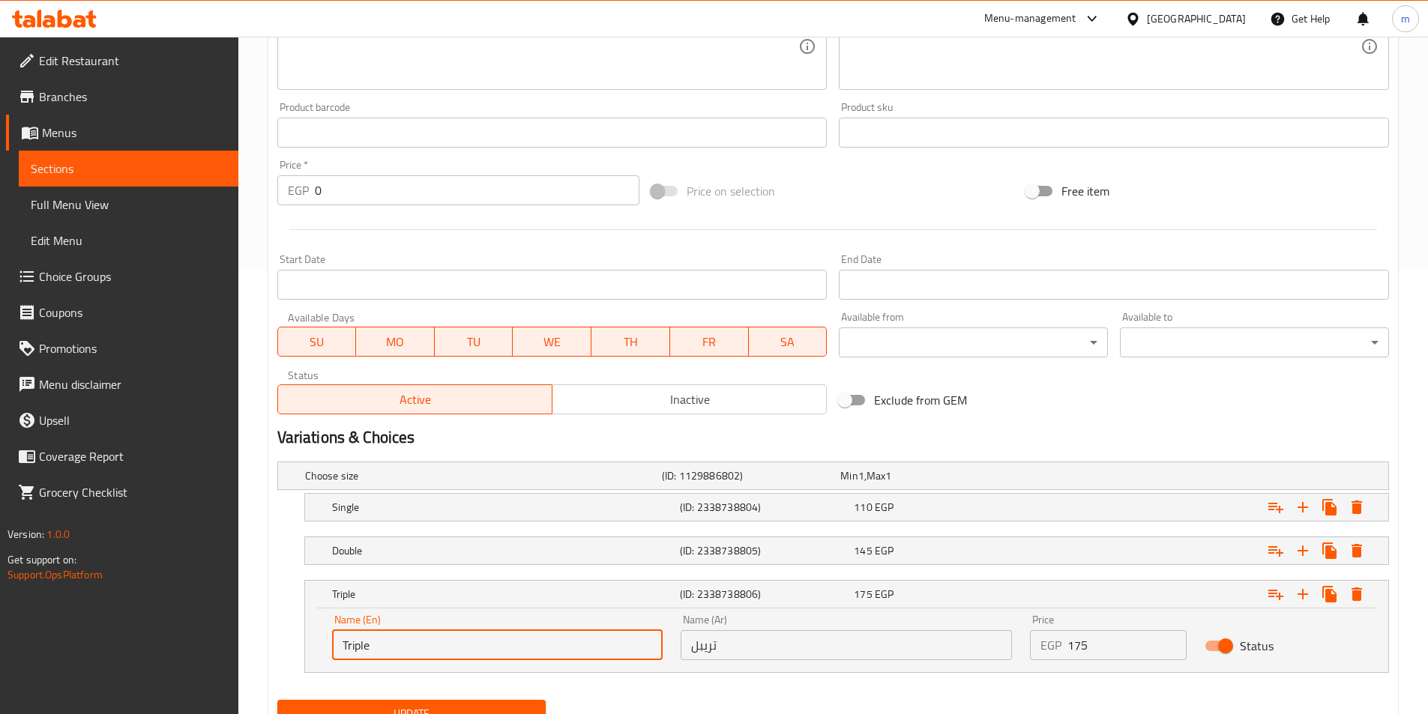
drag, startPoint x: 372, startPoint y: 648, endPoint x: 267, endPoint y: 656, distance: 106.1
click at [267, 656] on div "Home / Restaurants management / Menus / Sections / item / update Fried Chicken …" at bounding box center [832, 186] width 1189 height 1186
paste input "Classic Chicken"
paste input "eb"
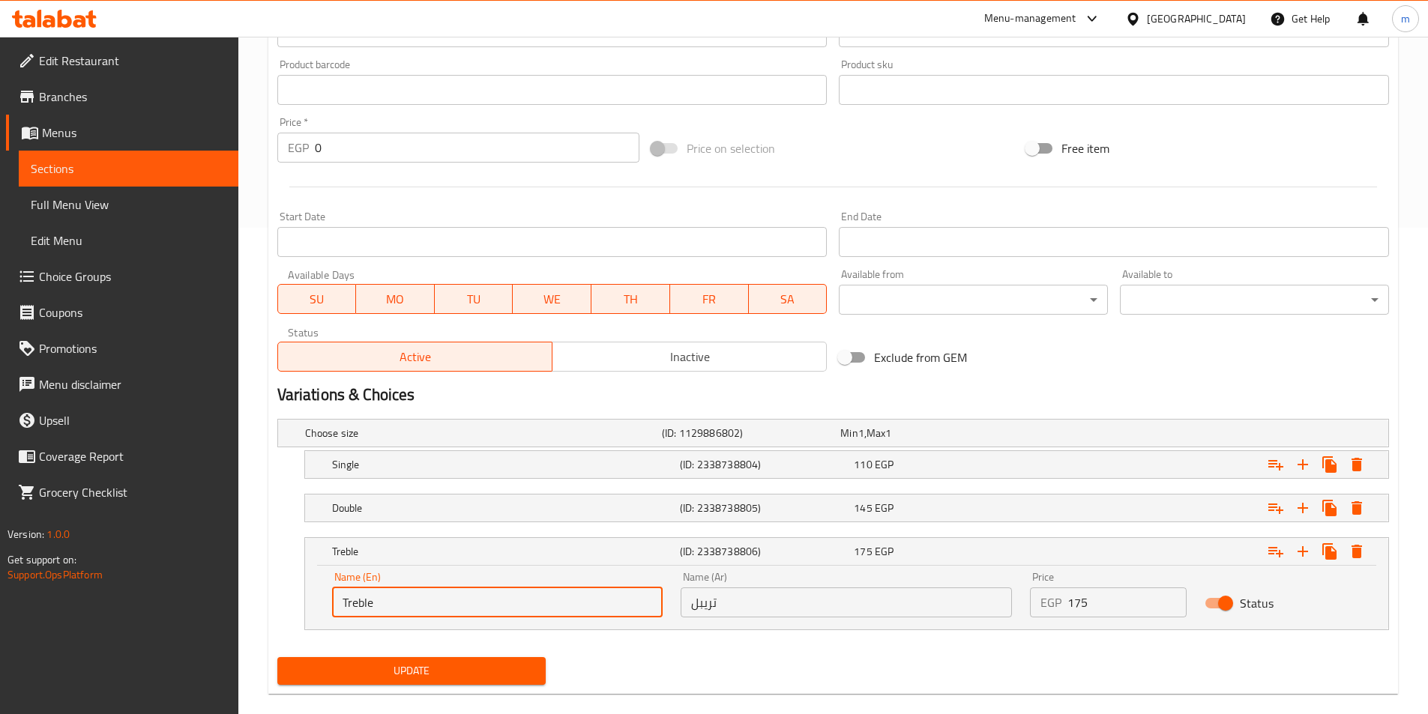
scroll to position [508, 0]
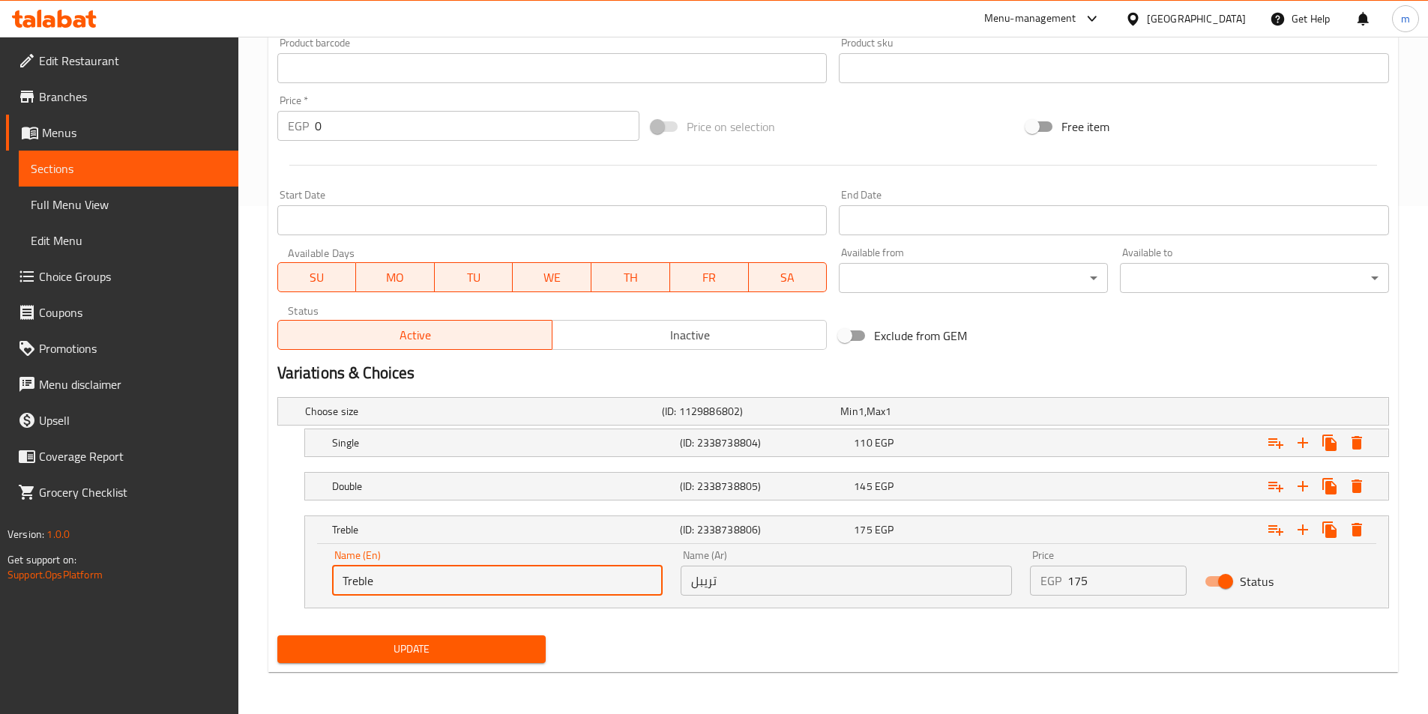
type input "Treble"
click at [447, 650] on span "Update" at bounding box center [411, 649] width 245 height 19
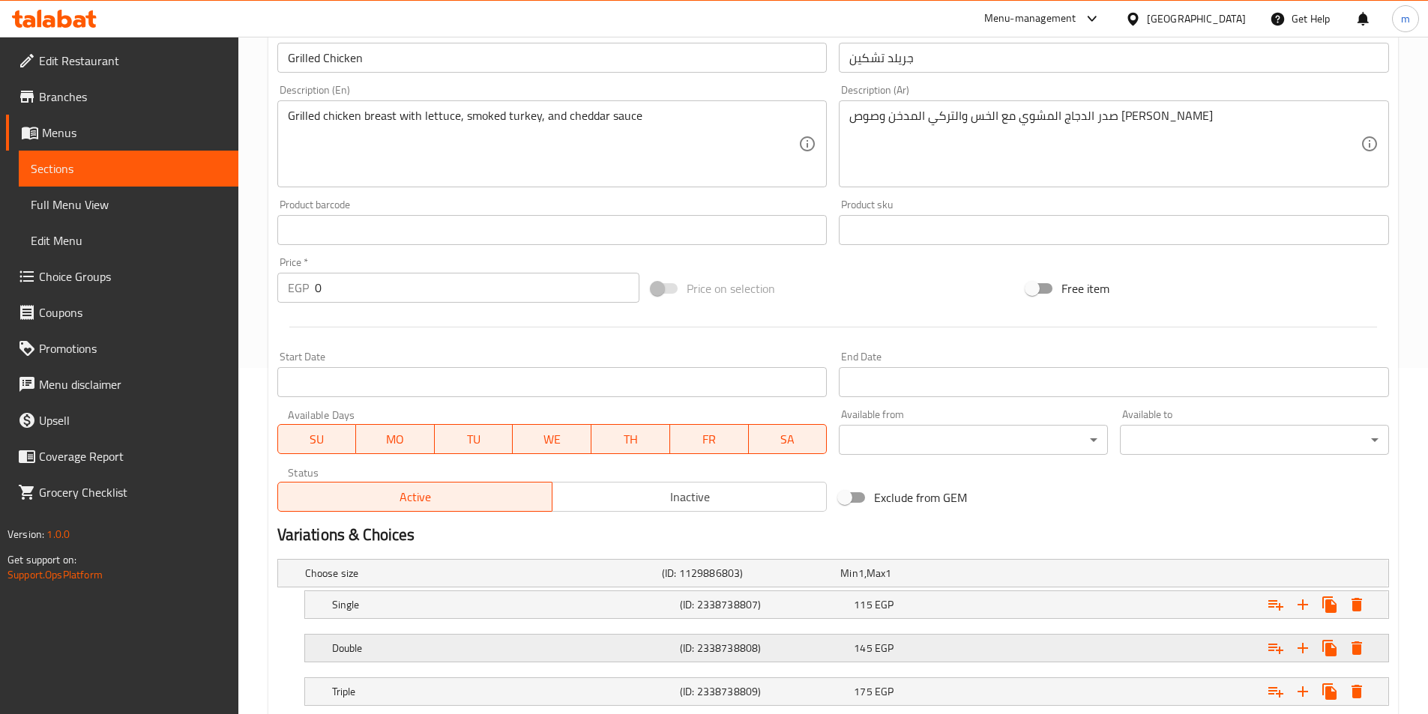
scroll to position [444, 0]
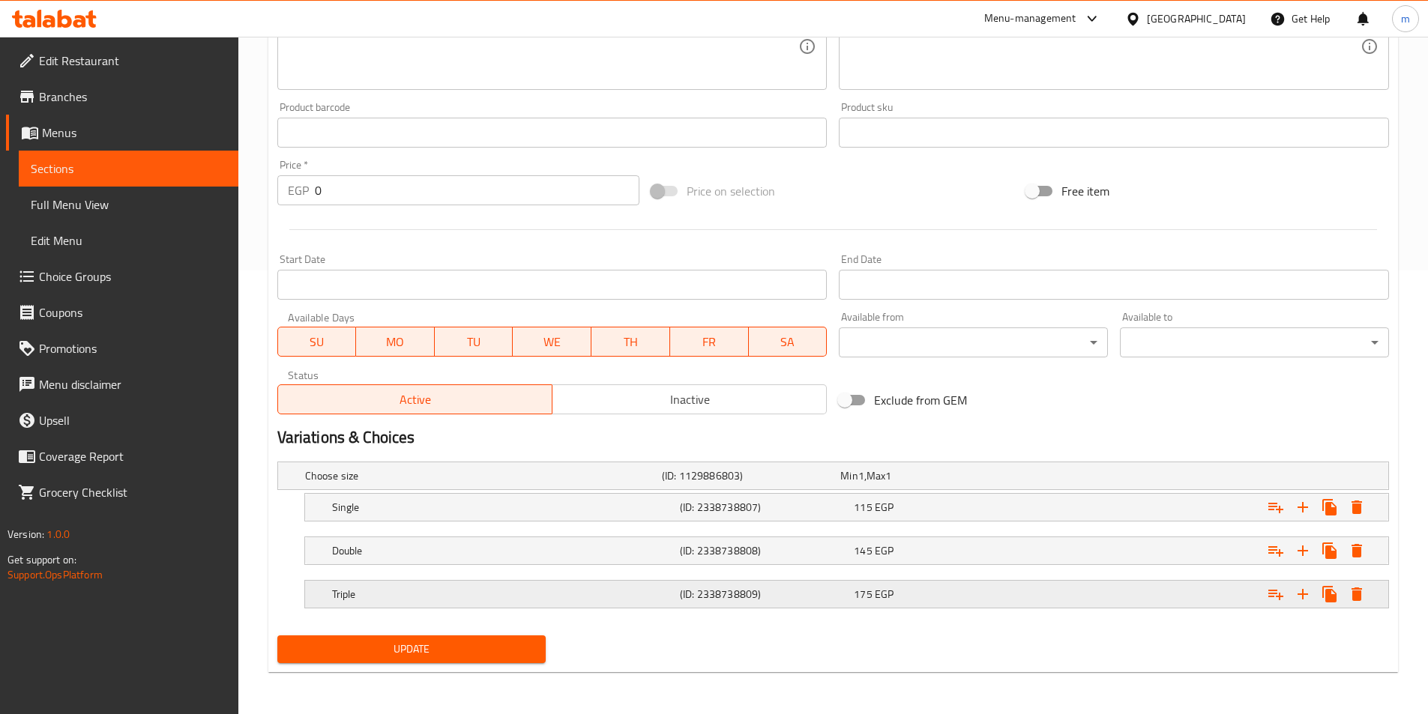
click at [471, 593] on h5 "Triple" at bounding box center [503, 594] width 342 height 15
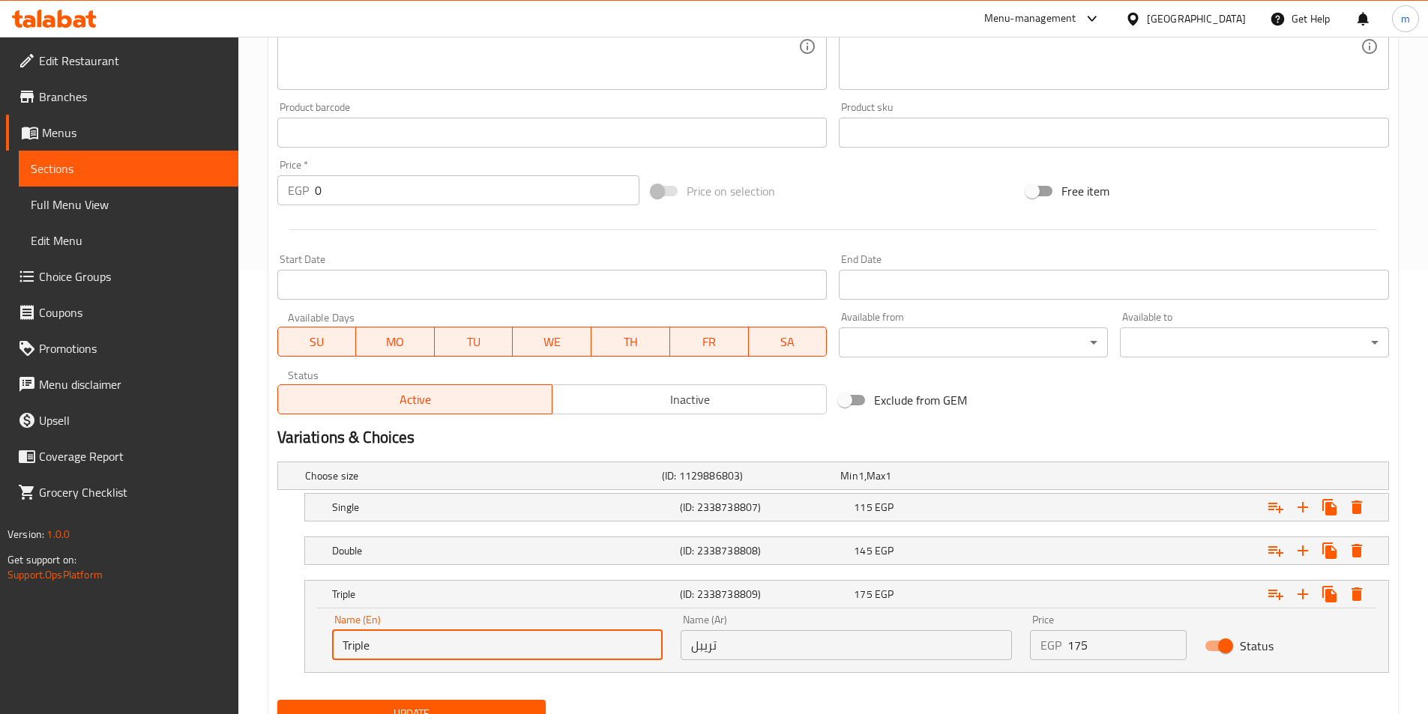
drag, startPoint x: 409, startPoint y: 646, endPoint x: 303, endPoint y: 635, distance: 107.0
click at [303, 635] on div "Triple (ID: 2338738809) 175 EGP Name (En) Triple Name (En) Name (Ar) تريبل Name…" at bounding box center [832, 626] width 1111 height 93
paste input "Grilled Chicken"
click at [423, 649] on input "Grilled Chicken" at bounding box center [497, 645] width 331 height 30
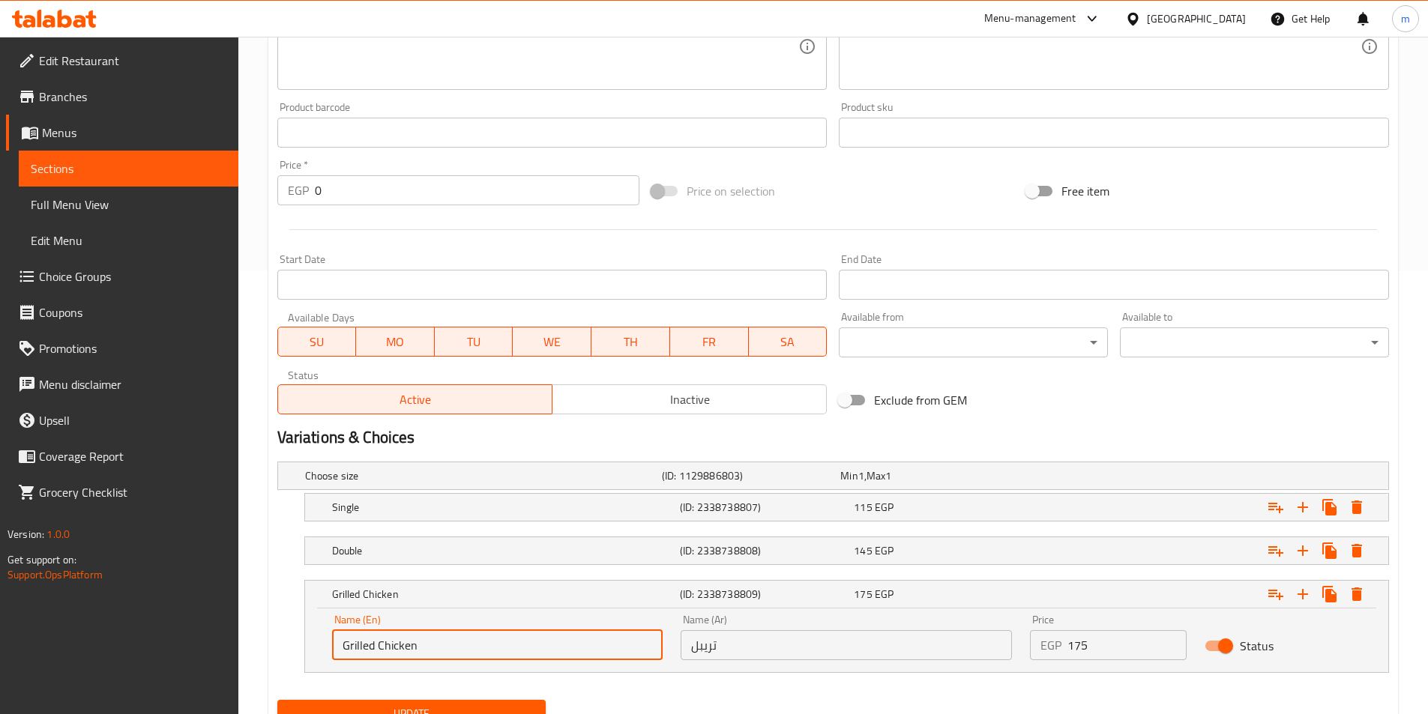
click at [423, 649] on input "Grilled Chicken" at bounding box center [497, 645] width 331 height 30
paste input "Treble"
type input "Treble"
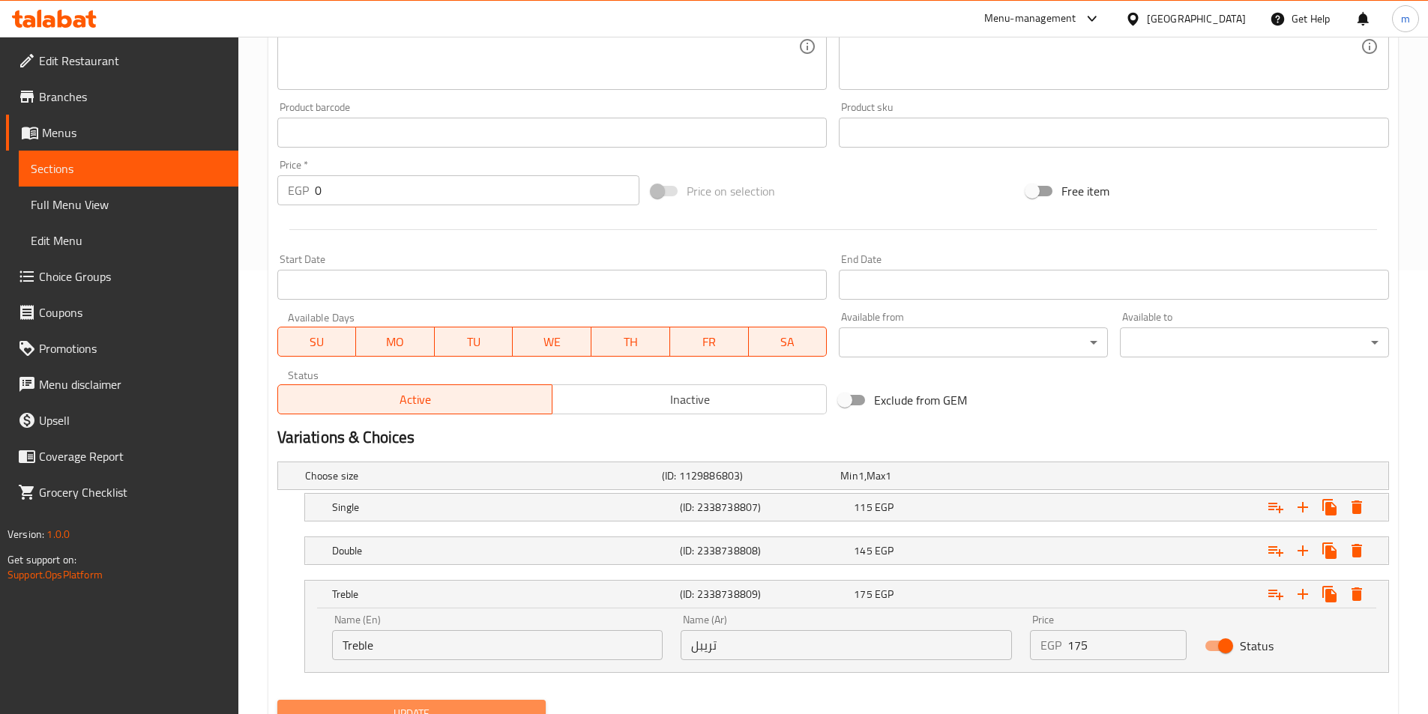
click at [455, 708] on span "Update" at bounding box center [411, 713] width 245 height 19
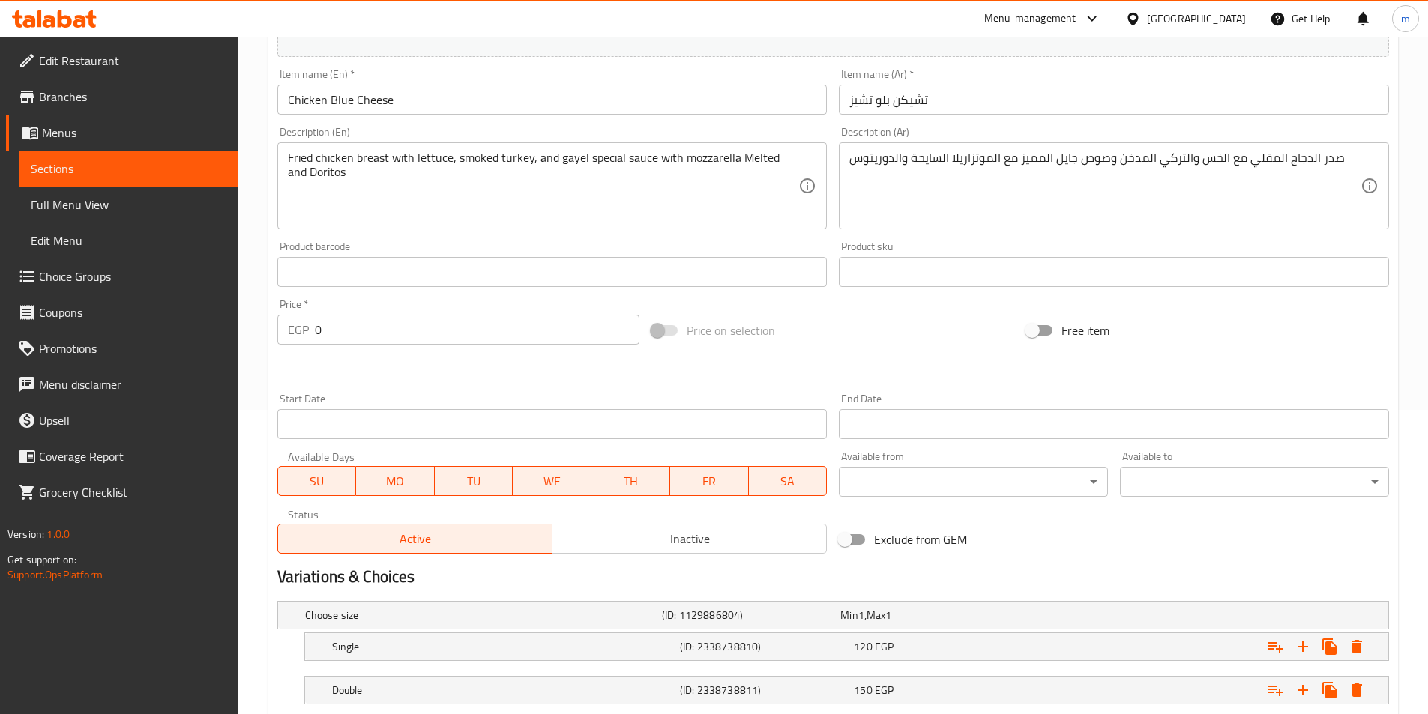
scroll to position [444, 0]
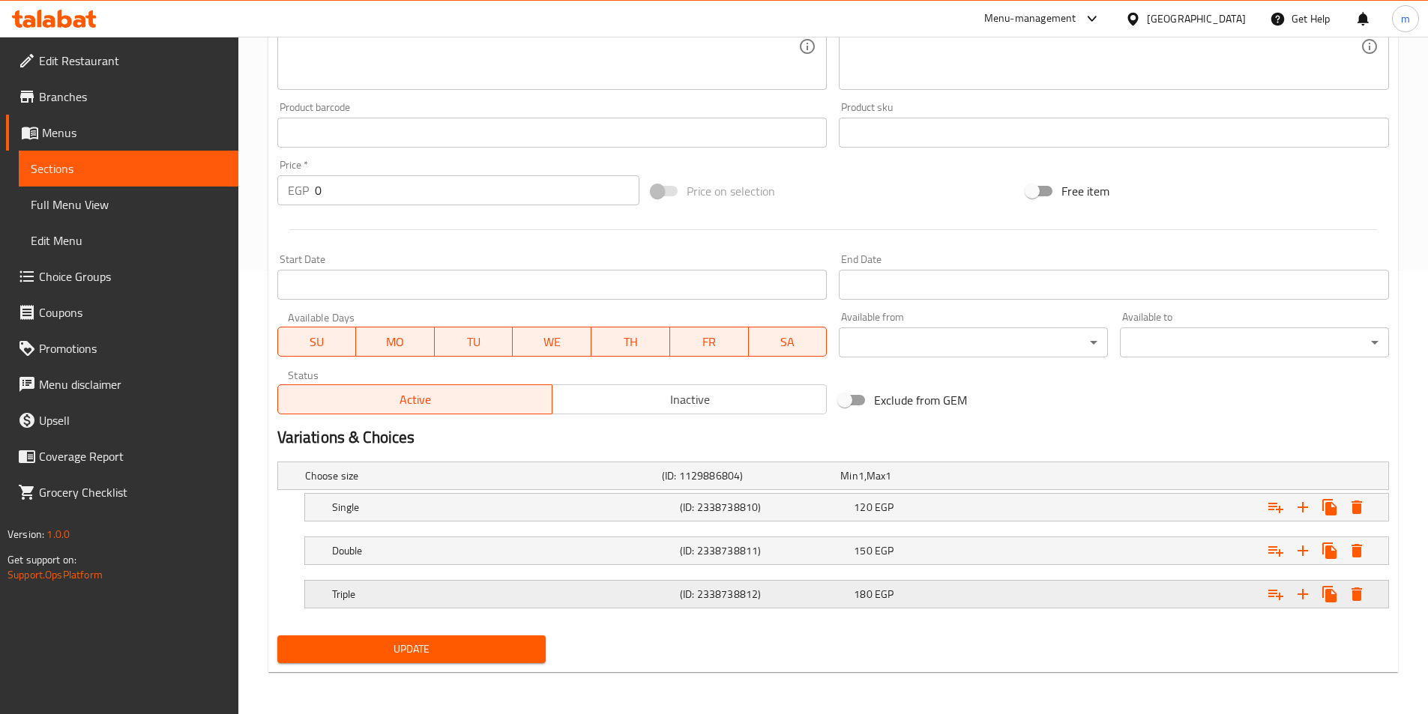
click at [465, 589] on h5 "Triple" at bounding box center [503, 594] width 342 height 15
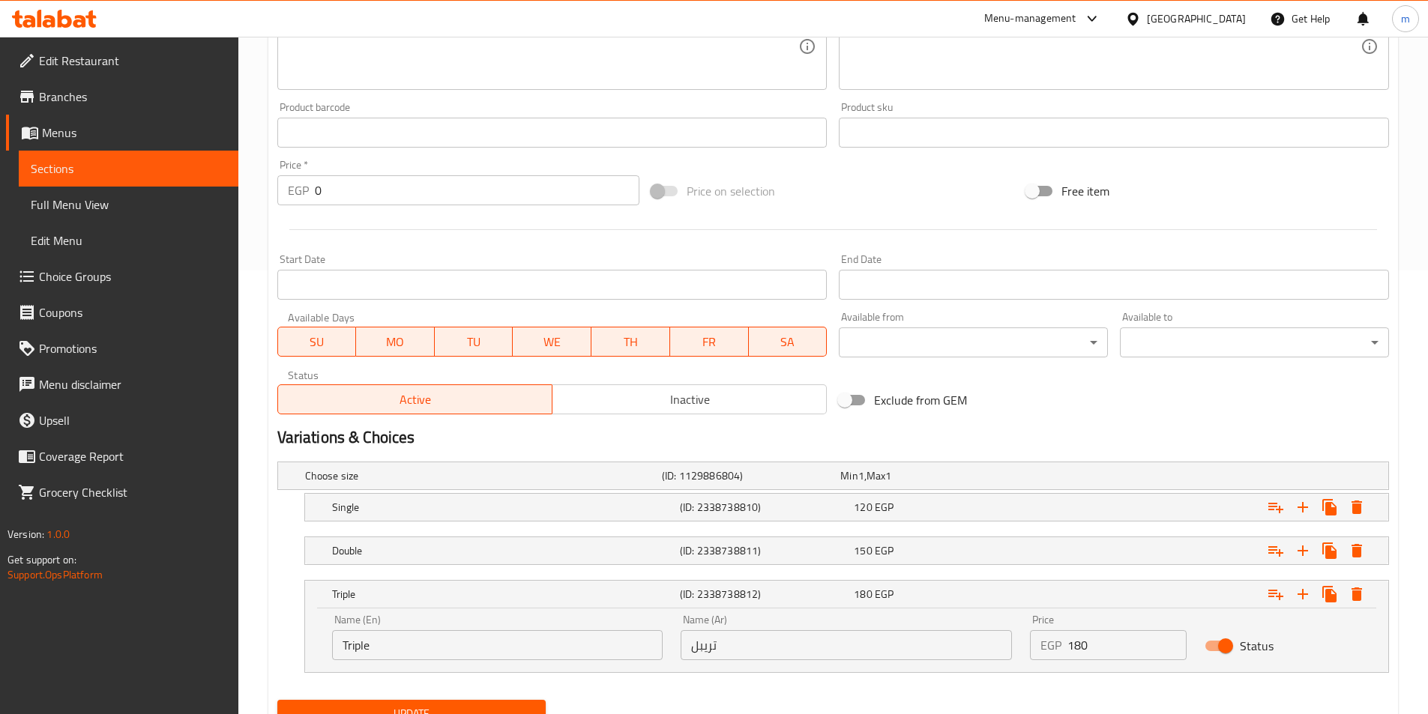
click at [441, 667] on div "Name (En) Triple Name (En)" at bounding box center [497, 638] width 349 height 64
click at [433, 647] on input "Triple" at bounding box center [497, 645] width 331 height 30
paste input "eb"
click at [467, 703] on button "Update" at bounding box center [411, 714] width 269 height 28
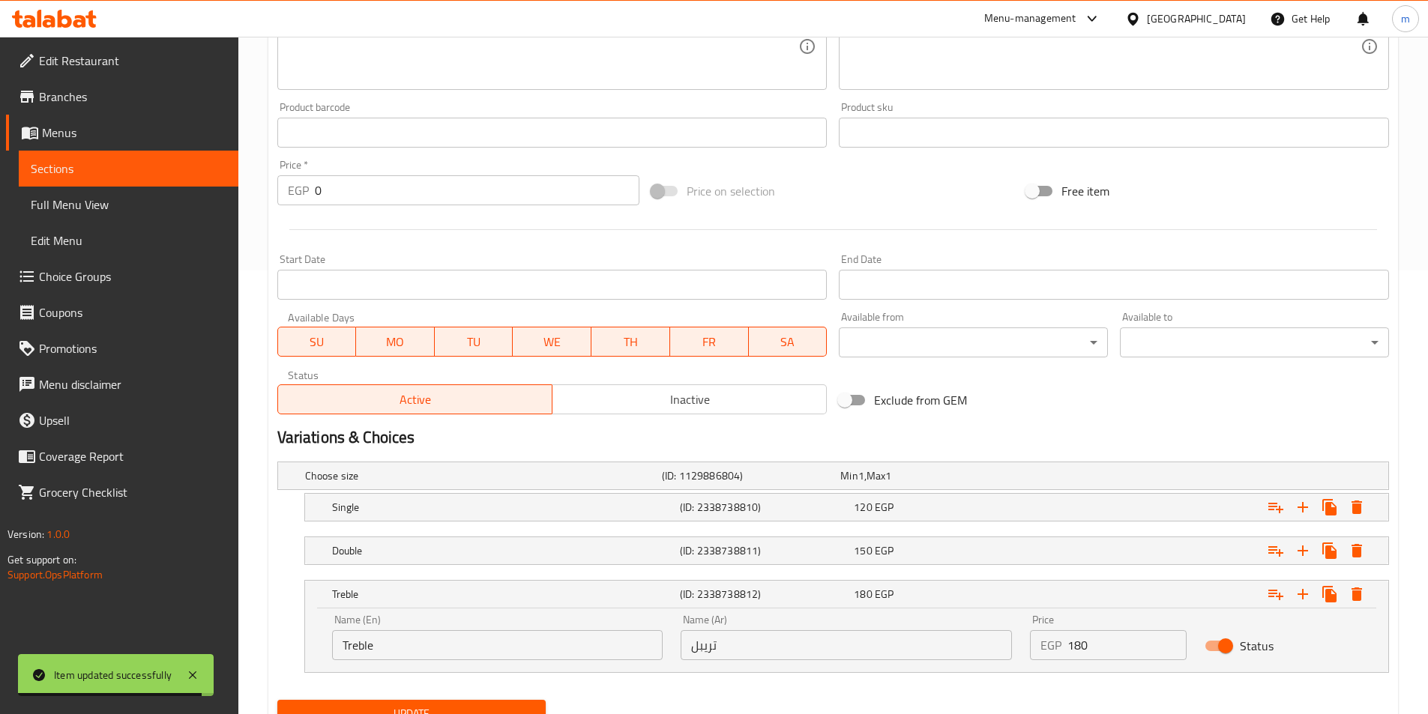
click at [522, 654] on input "Treble" at bounding box center [497, 645] width 331 height 30
click at [537, 664] on div "Name (En) Treble Name (En)" at bounding box center [497, 638] width 349 height 64
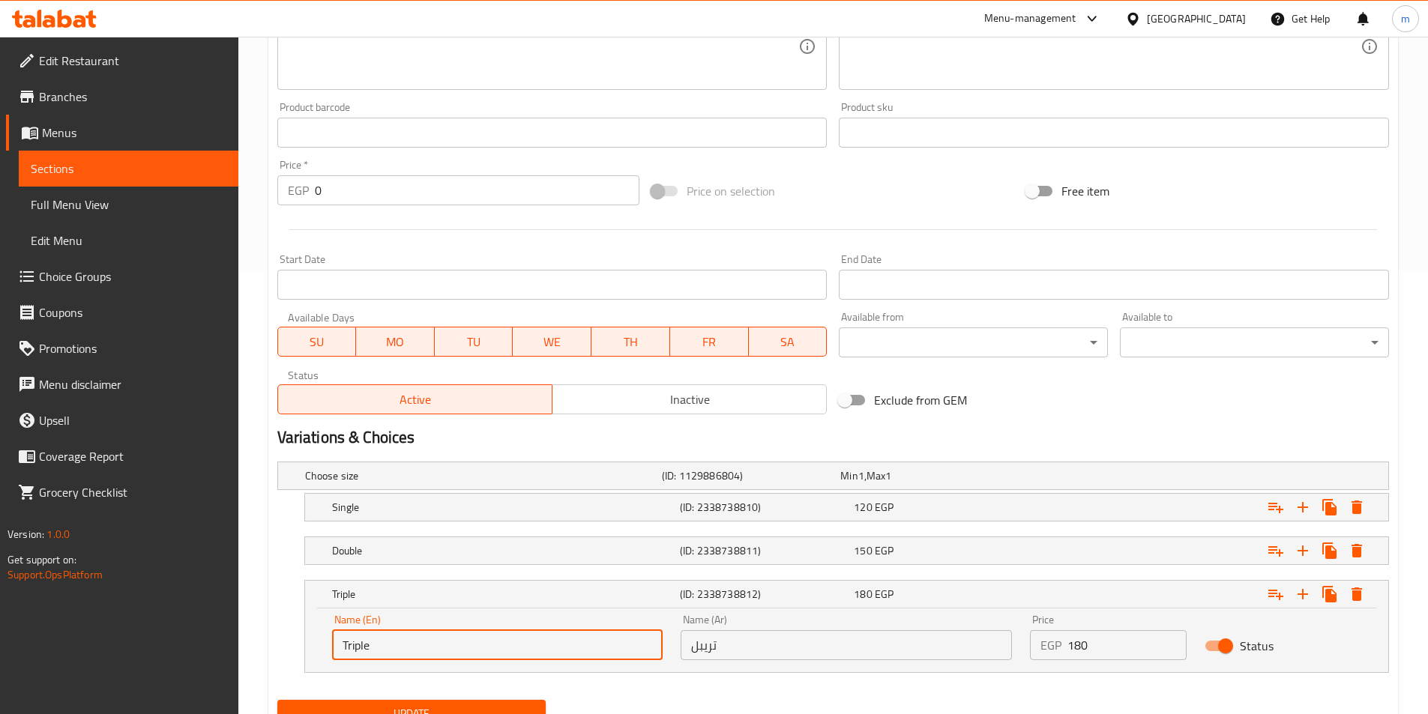
type input "Triple"
click at [540, 692] on div "Choose size (ID: 1129886804) Min 1 , Max 1 Name (En) Choose size Name (En) Name…" at bounding box center [832, 575] width 1123 height 238
click at [541, 701] on button "Update" at bounding box center [411, 714] width 269 height 28
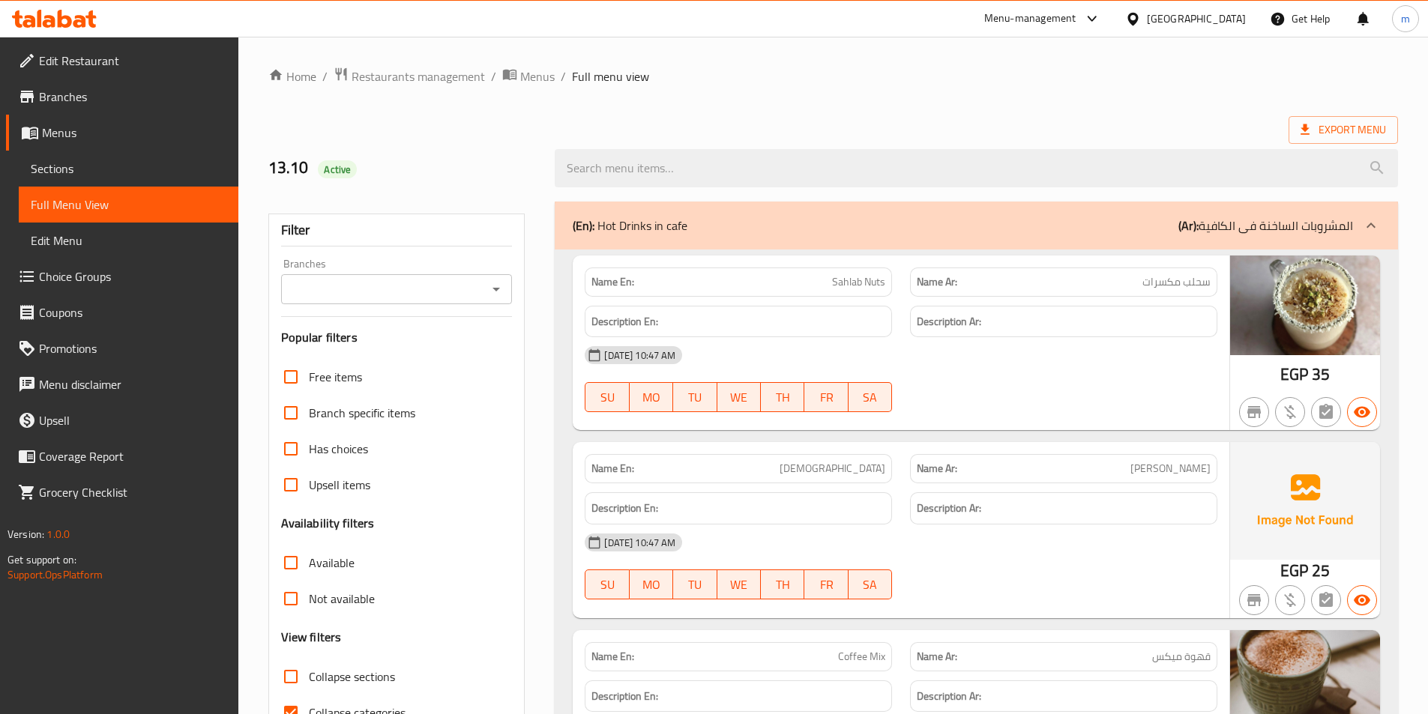
click at [894, 245] on div "(En): Hot Drinks in cafe (Ar): المشروبات الساخنة فى الكافية" at bounding box center [976, 226] width 843 height 48
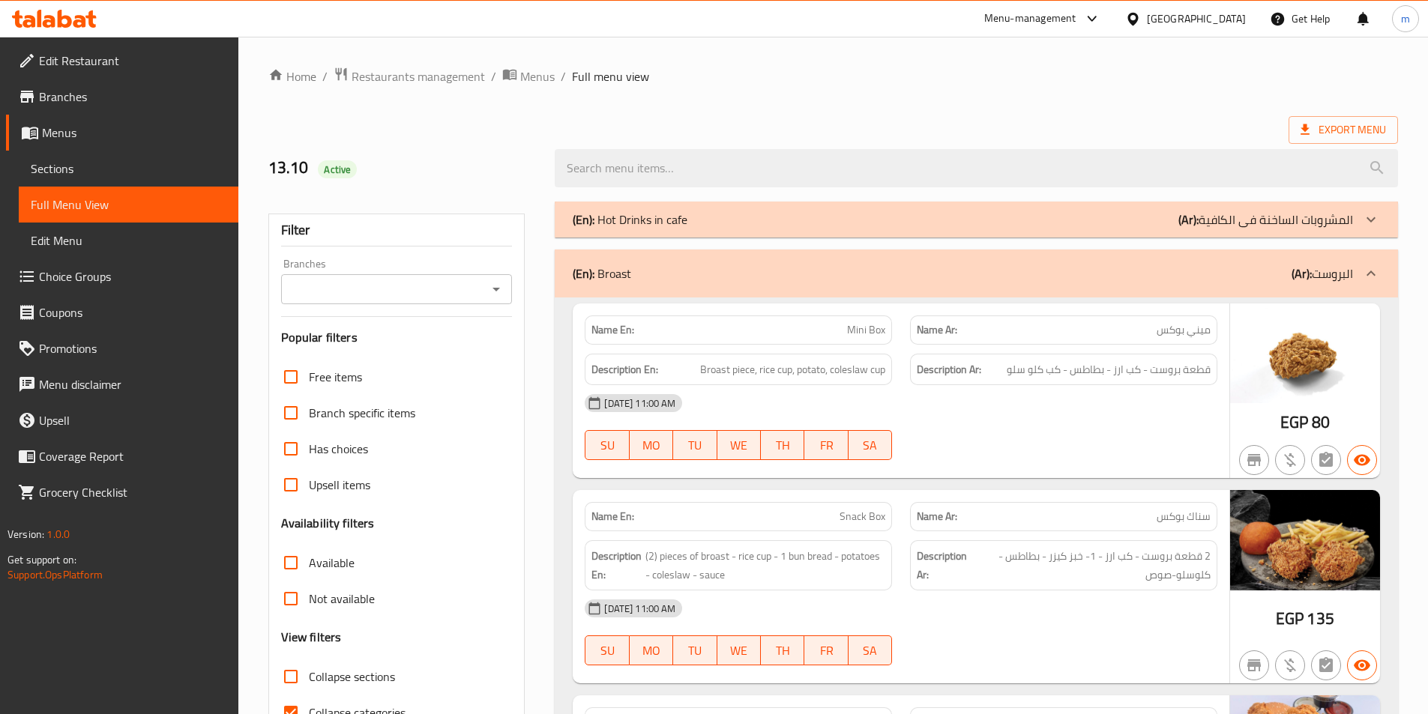
click at [395, 675] on span "Collapse sections" at bounding box center [352, 677] width 86 height 18
click at [309, 675] on input "Collapse sections" at bounding box center [291, 677] width 36 height 36
checkbox input "true"
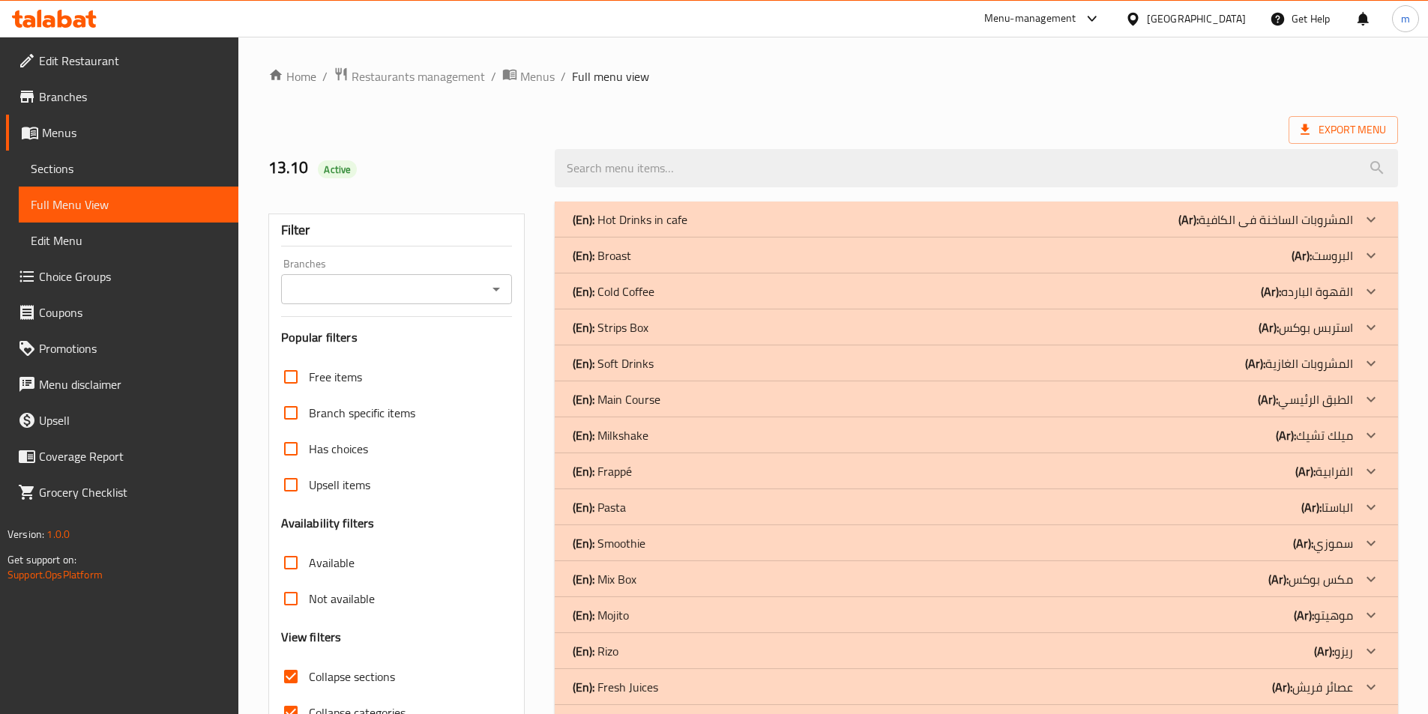
click at [367, 705] on span "Collapse categories" at bounding box center [357, 713] width 97 height 18
click at [309, 705] on input "Collapse categories" at bounding box center [291, 713] width 36 height 36
checkbox input "false"
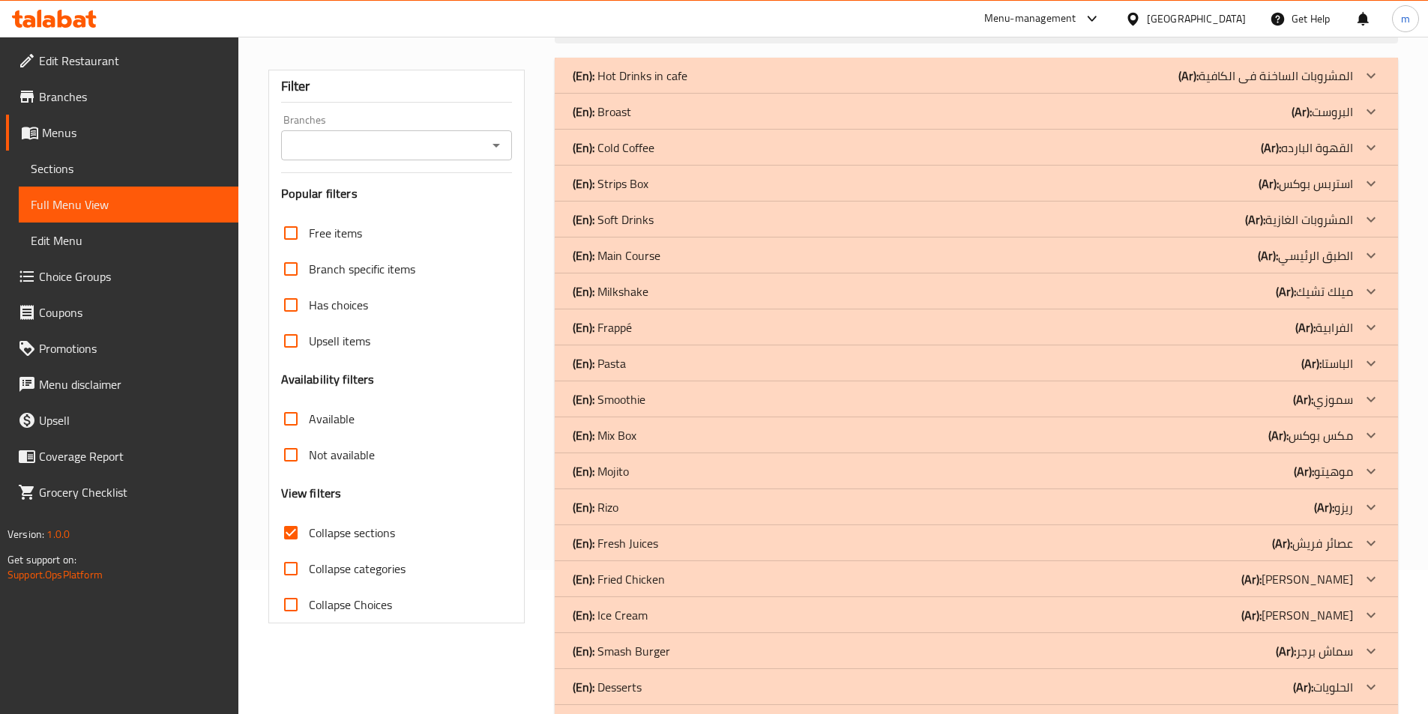
scroll to position [166, 0]
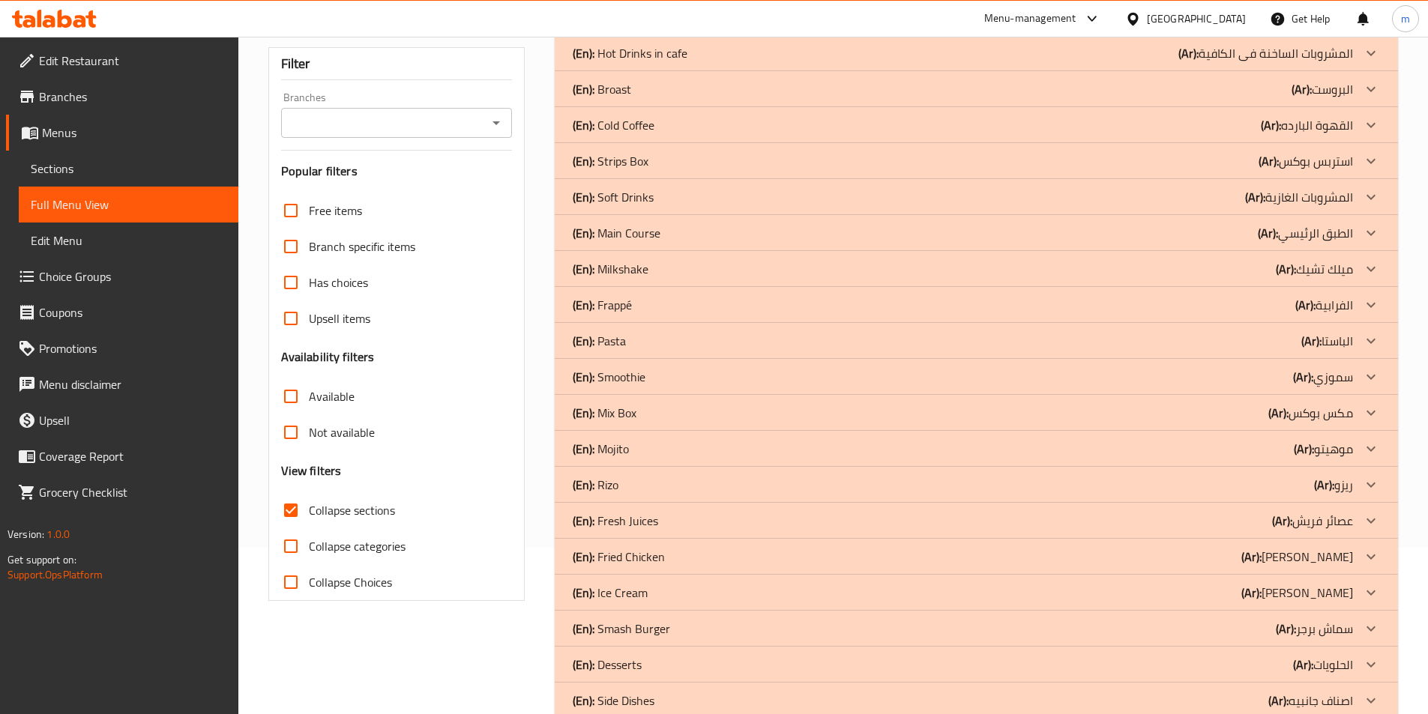
click at [1189, 558] on div "(En): Fried Chicken (Ar): فرايد تشكين" at bounding box center [963, 557] width 780 height 18
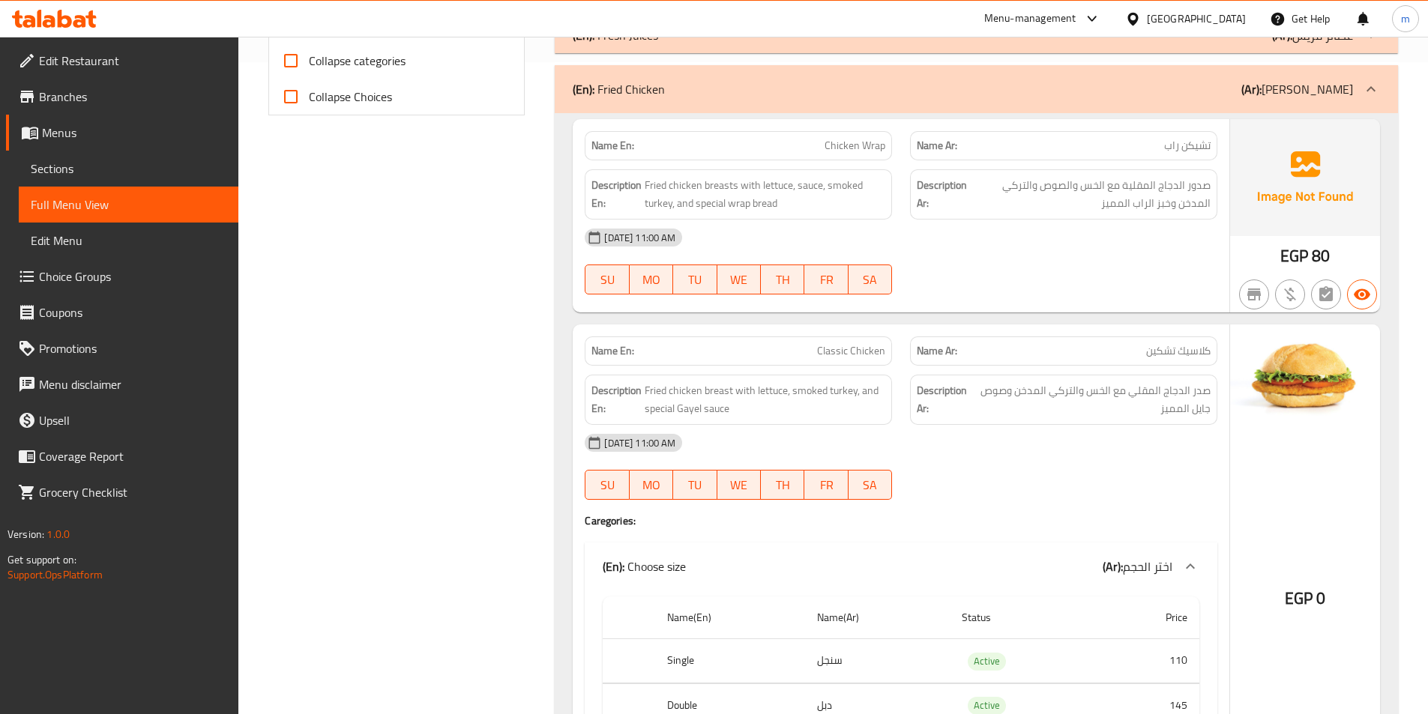
scroll to position [727, 0]
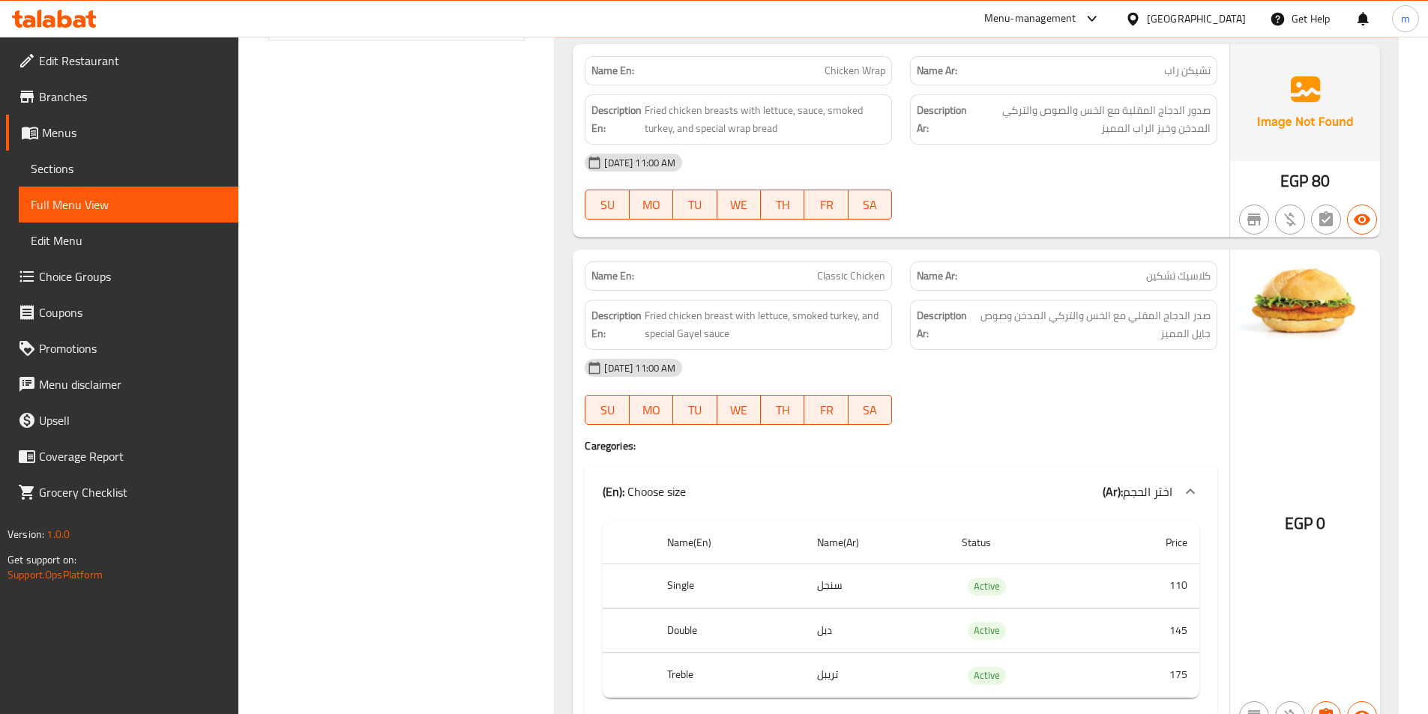
click at [842, 274] on span "Classic Chicken" at bounding box center [851, 276] width 68 height 16
click at [863, 268] on span "Classic Chicken" at bounding box center [851, 276] width 68 height 16
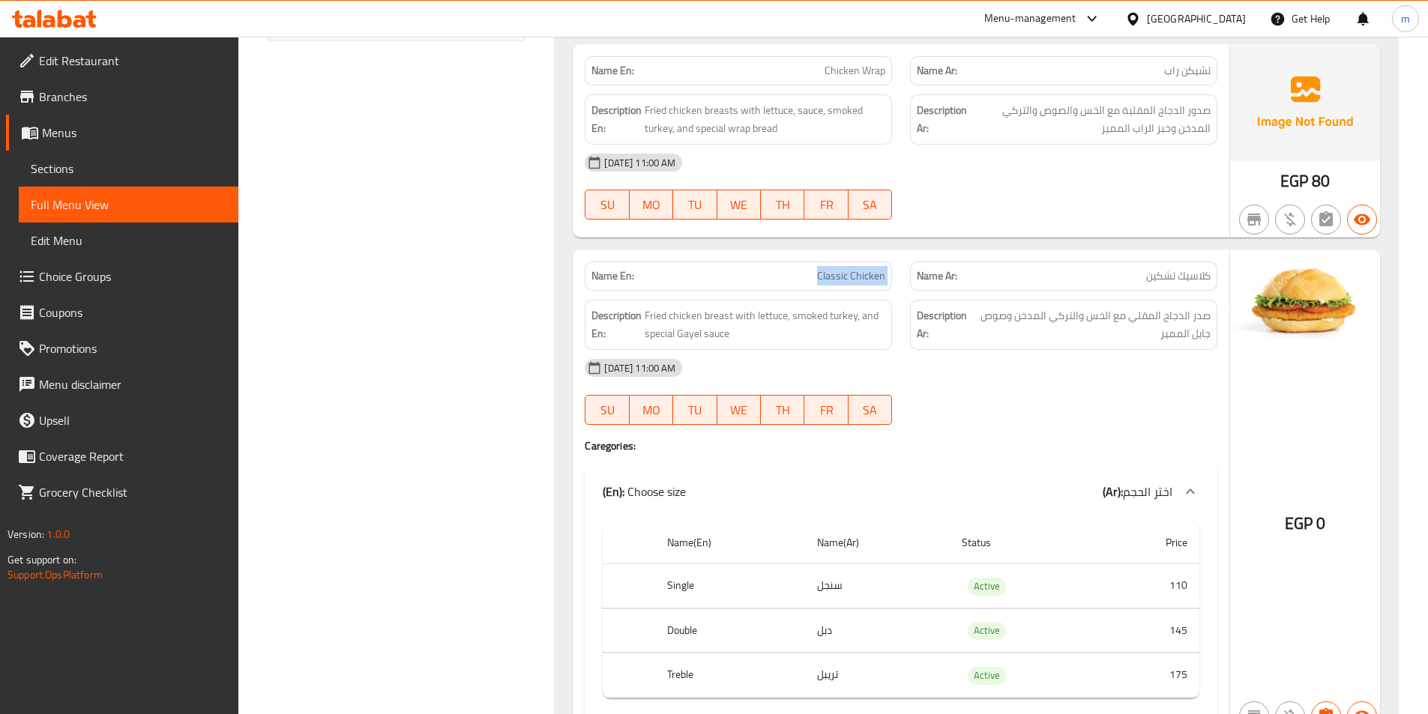
click at [863, 268] on span "Classic Chicken" at bounding box center [851, 276] width 68 height 16
copy span "Classic Chicken"
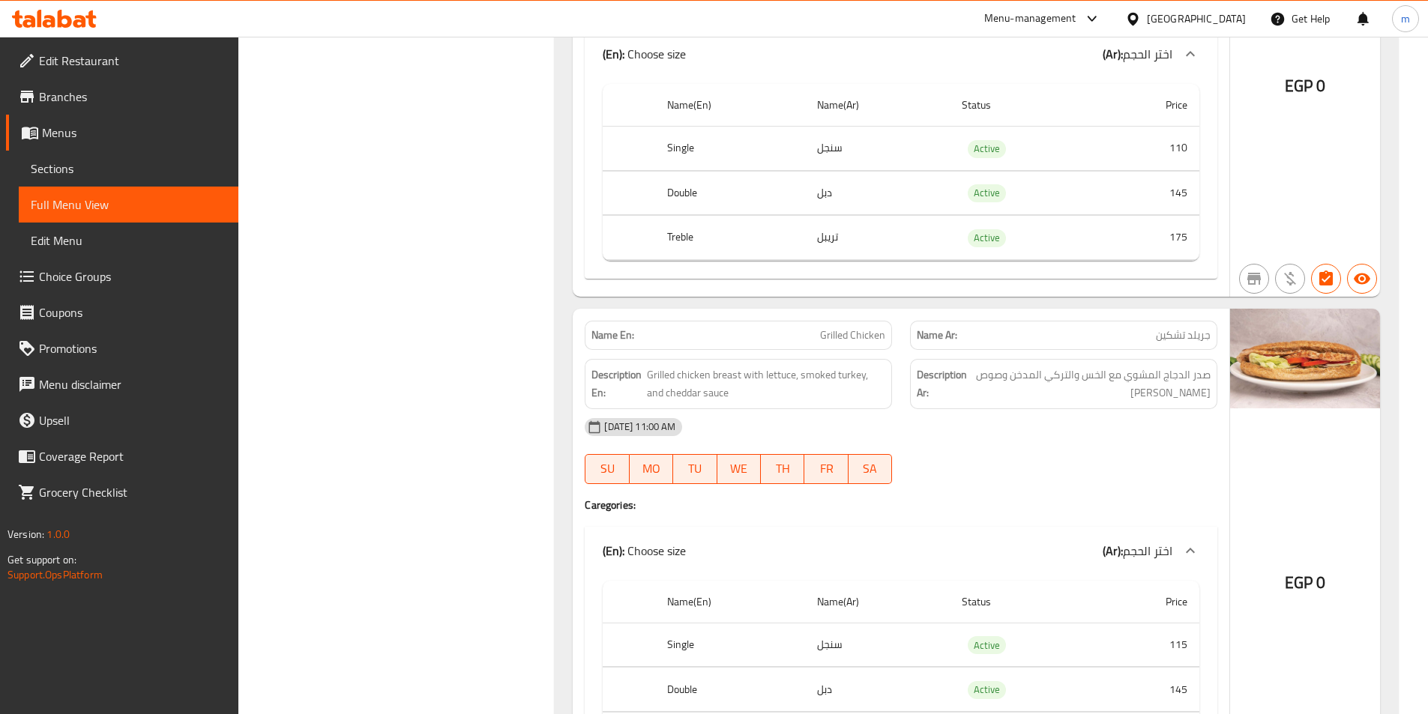
scroll to position [1326, 0]
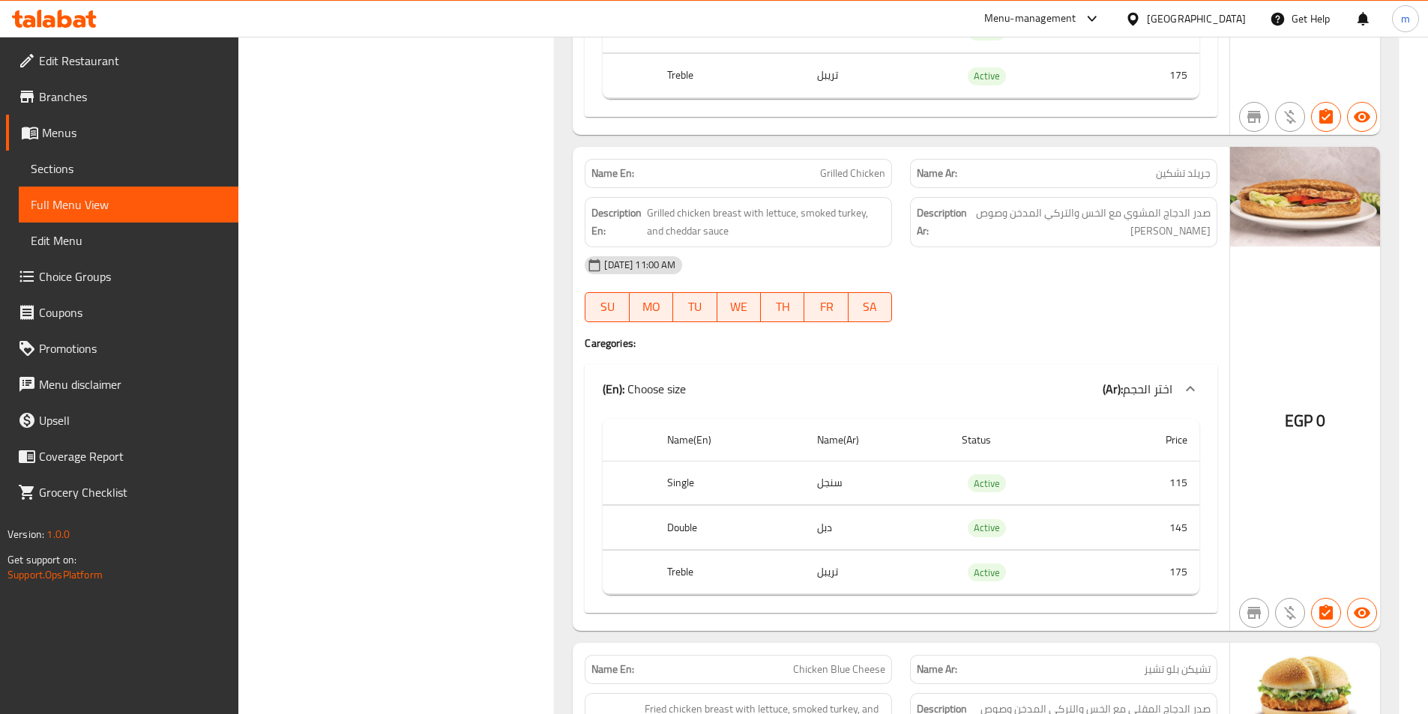
click at [862, 187] on div "Name En: Grilled Chicken" at bounding box center [738, 173] width 307 height 29
click at [859, 173] on span "Grilled Chicken" at bounding box center [852, 174] width 65 height 16
copy span "Grilled Chicken"
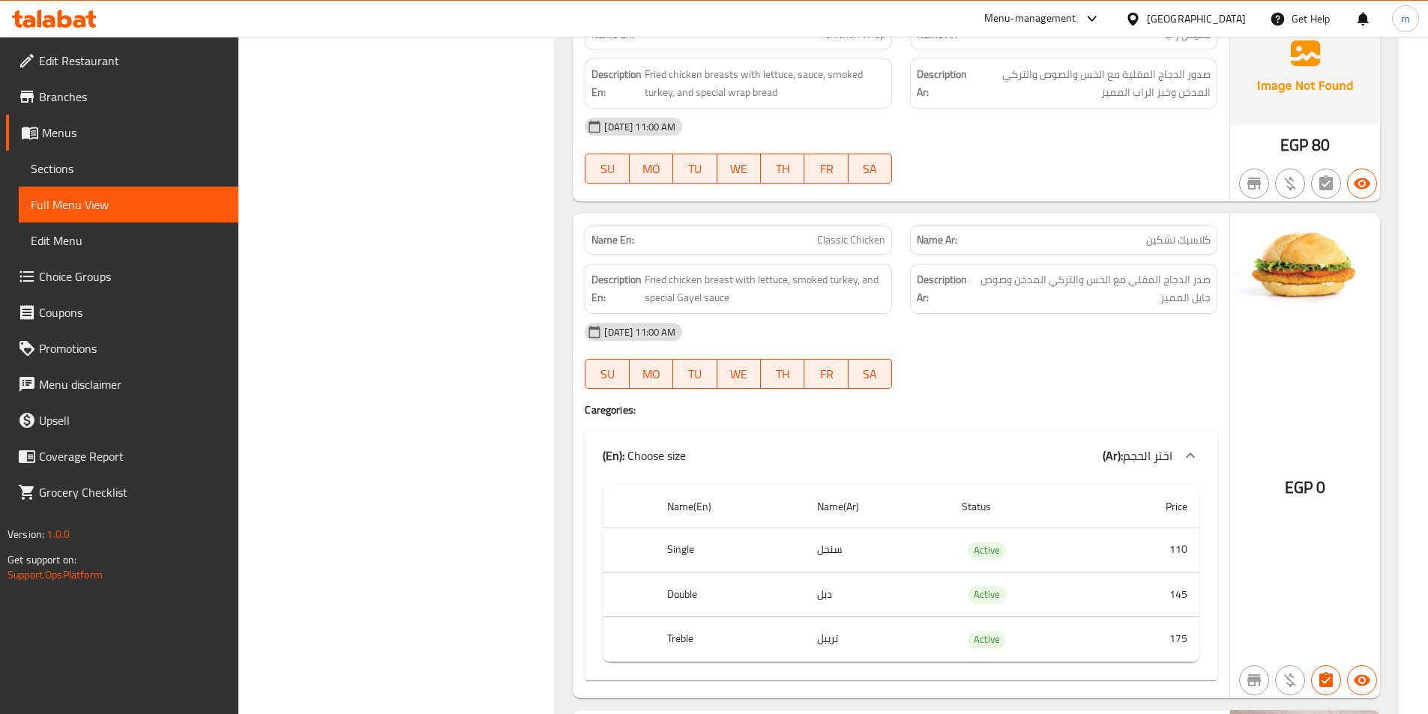
scroll to position [463, 0]
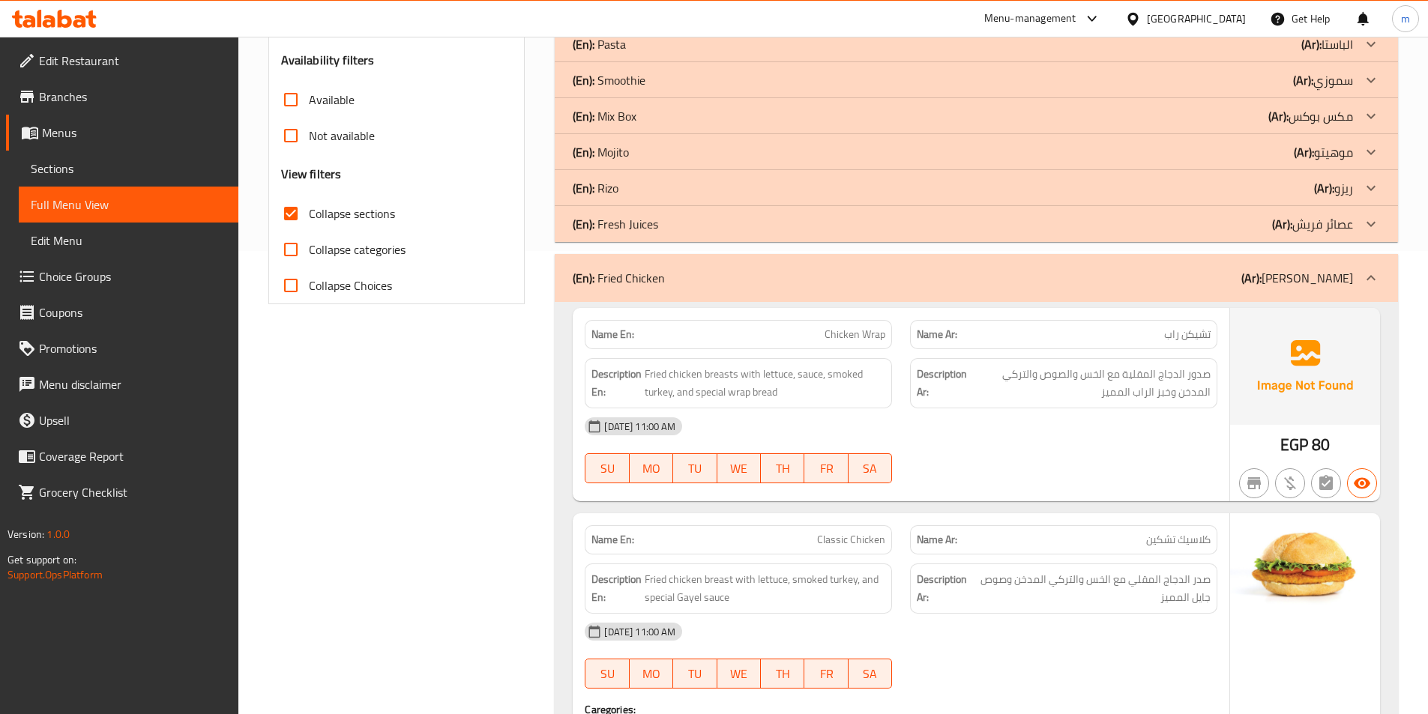
click at [1267, 265] on div "(En): Fried Chicken (Ar): فرايد تشكين" at bounding box center [976, 278] width 843 height 48
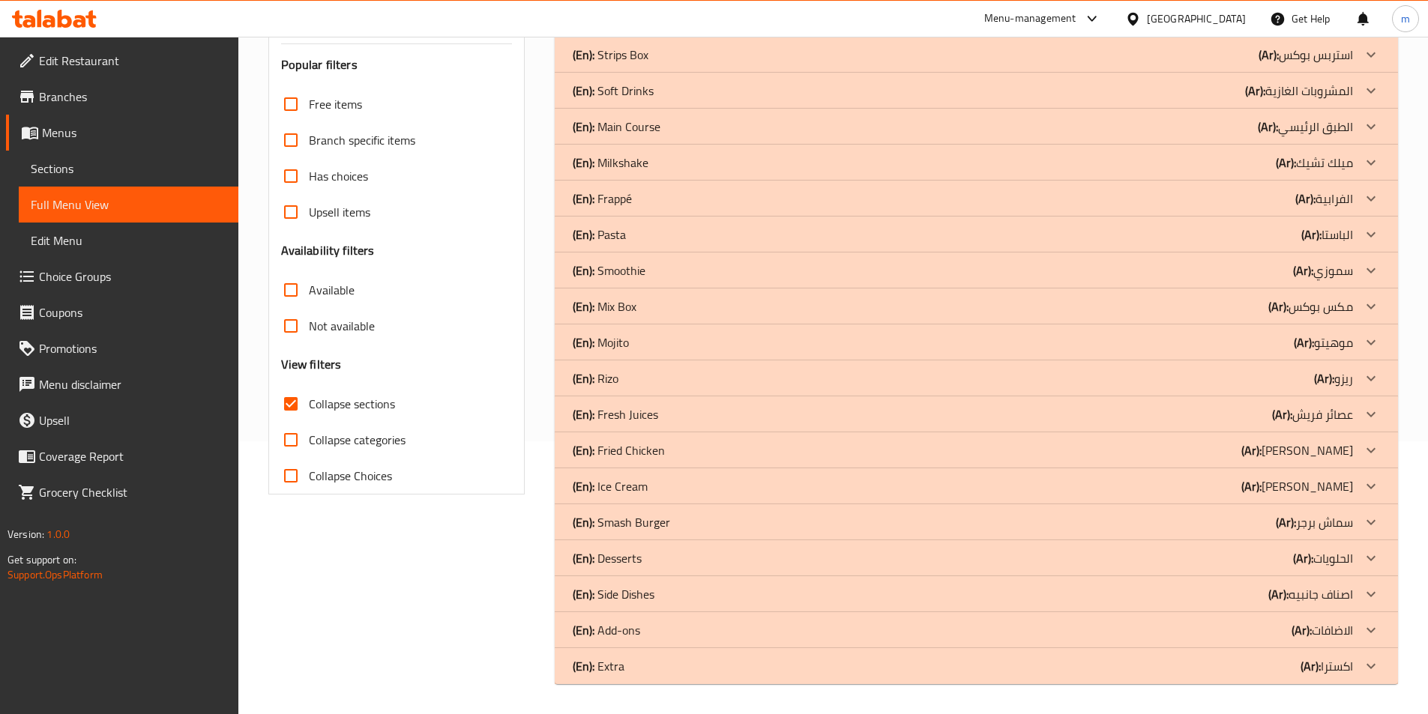
scroll to position [273, 0]
click at [1159, 514] on div "(En): Smash Burger (Ar): سماش برجر" at bounding box center [963, 522] width 780 height 18
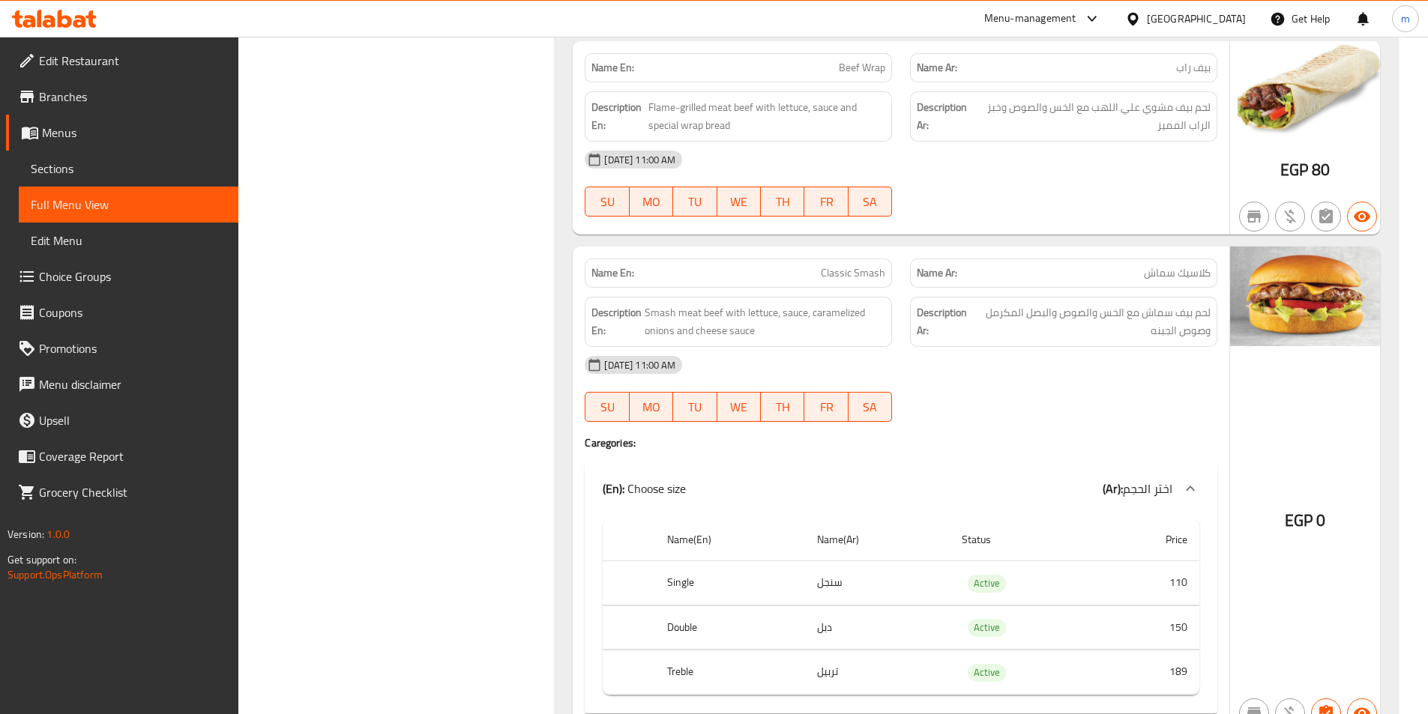
scroll to position [877, 0]
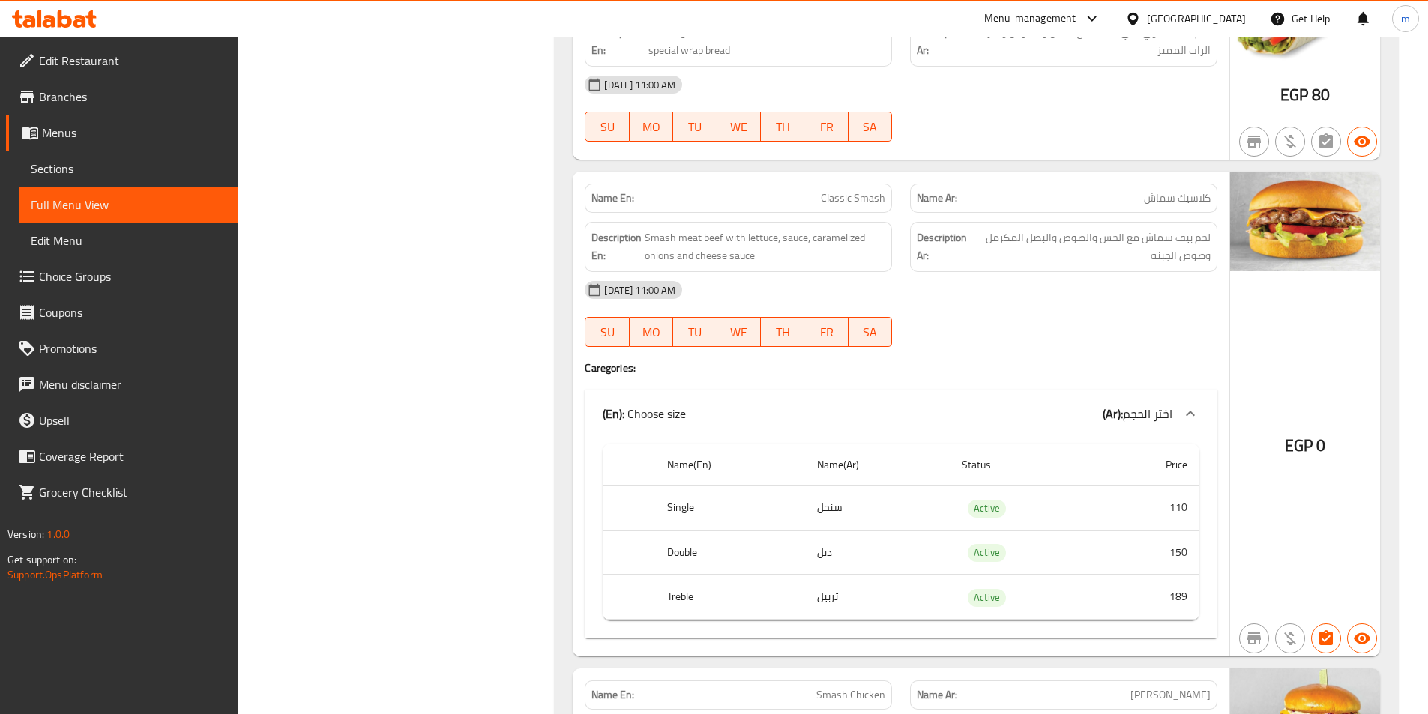
click at [862, 192] on span "Classic Smash" at bounding box center [853, 198] width 64 height 16
click at [861, 192] on span "Classic Smash" at bounding box center [853, 198] width 64 height 16
click at [860, 192] on span "Classic Smash" at bounding box center [853, 198] width 64 height 16
copy span "Classic Smash"
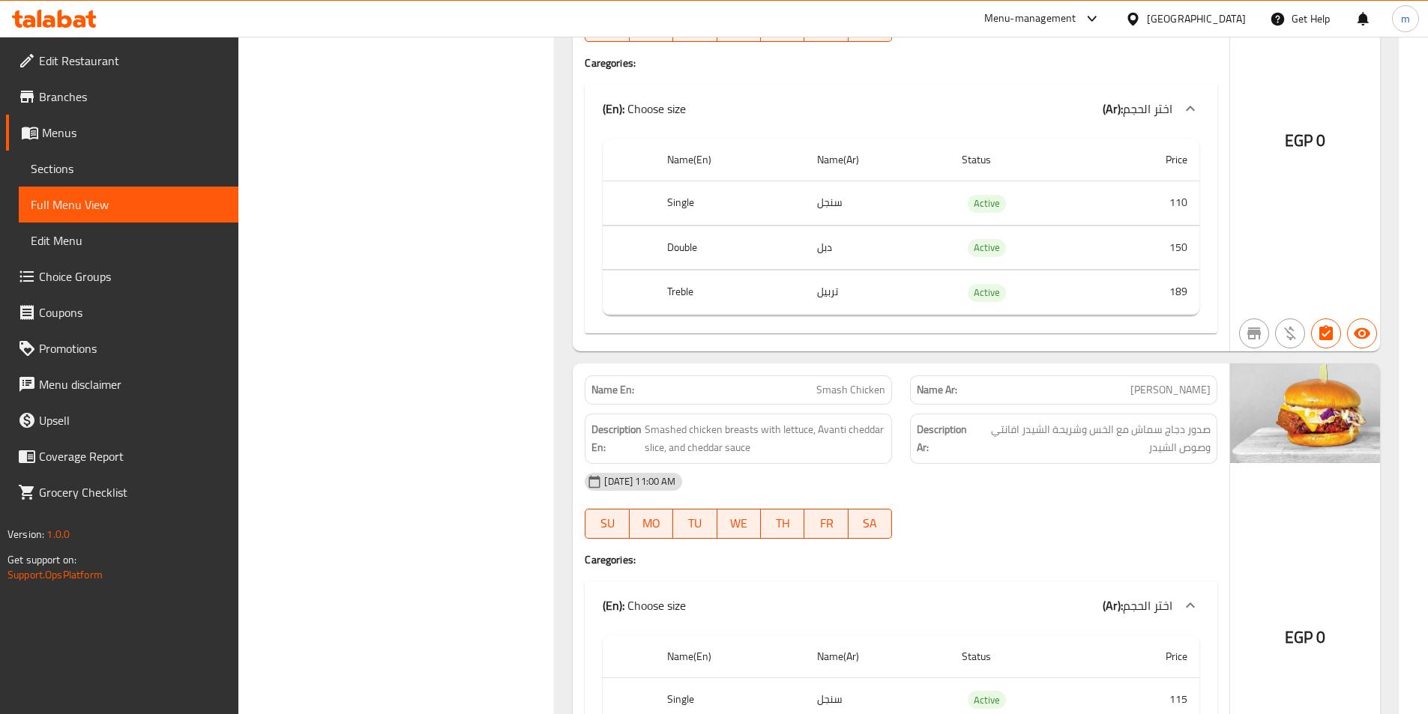
scroll to position [1326, 0]
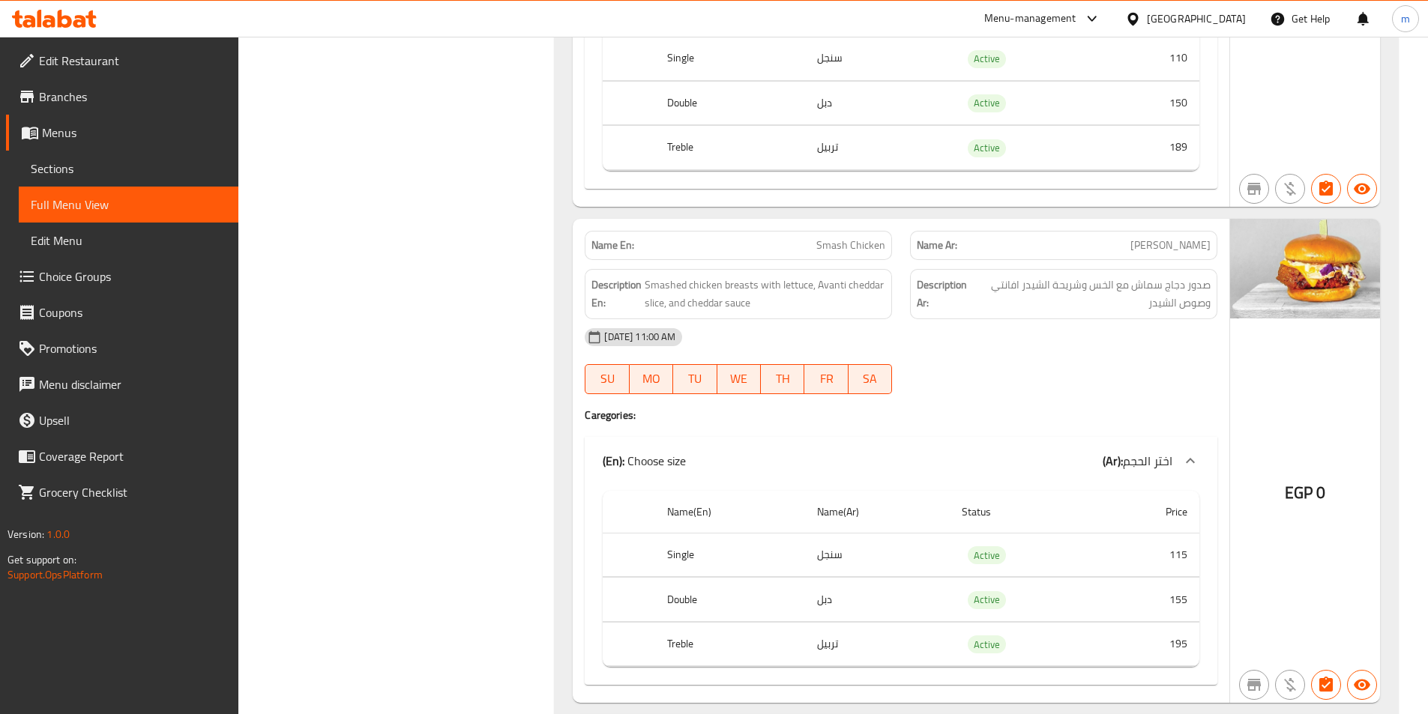
click at [854, 249] on span "Smash Chicken" at bounding box center [850, 246] width 69 height 16
copy span "Smash Chicken"
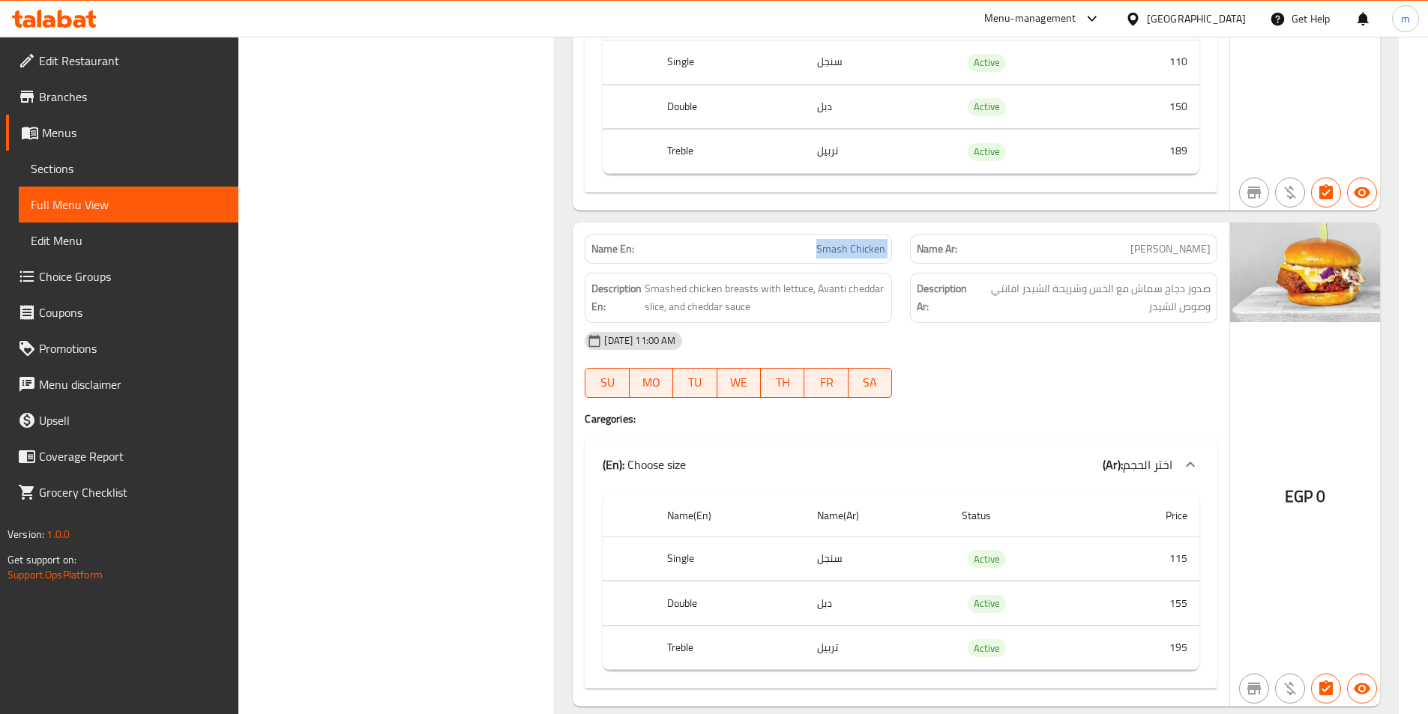
scroll to position [1401, 0]
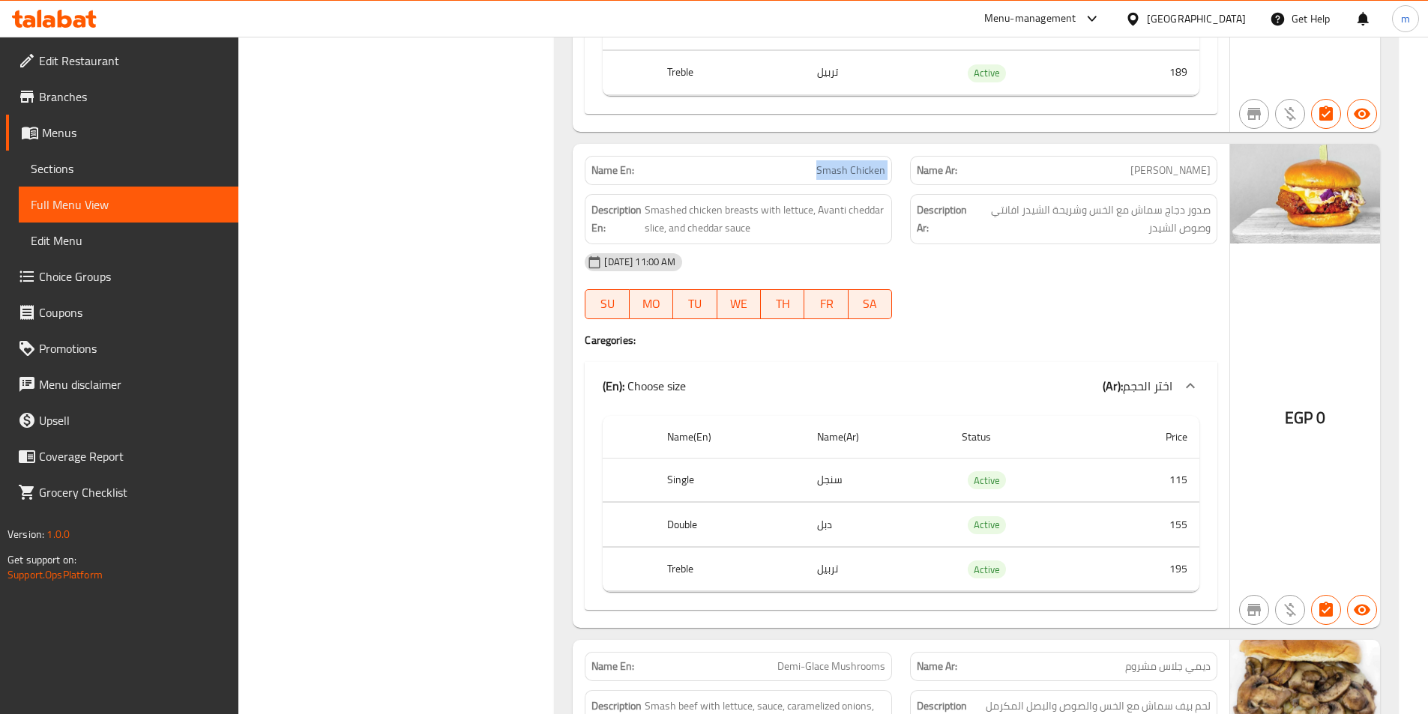
copy span "Smash Chicken"
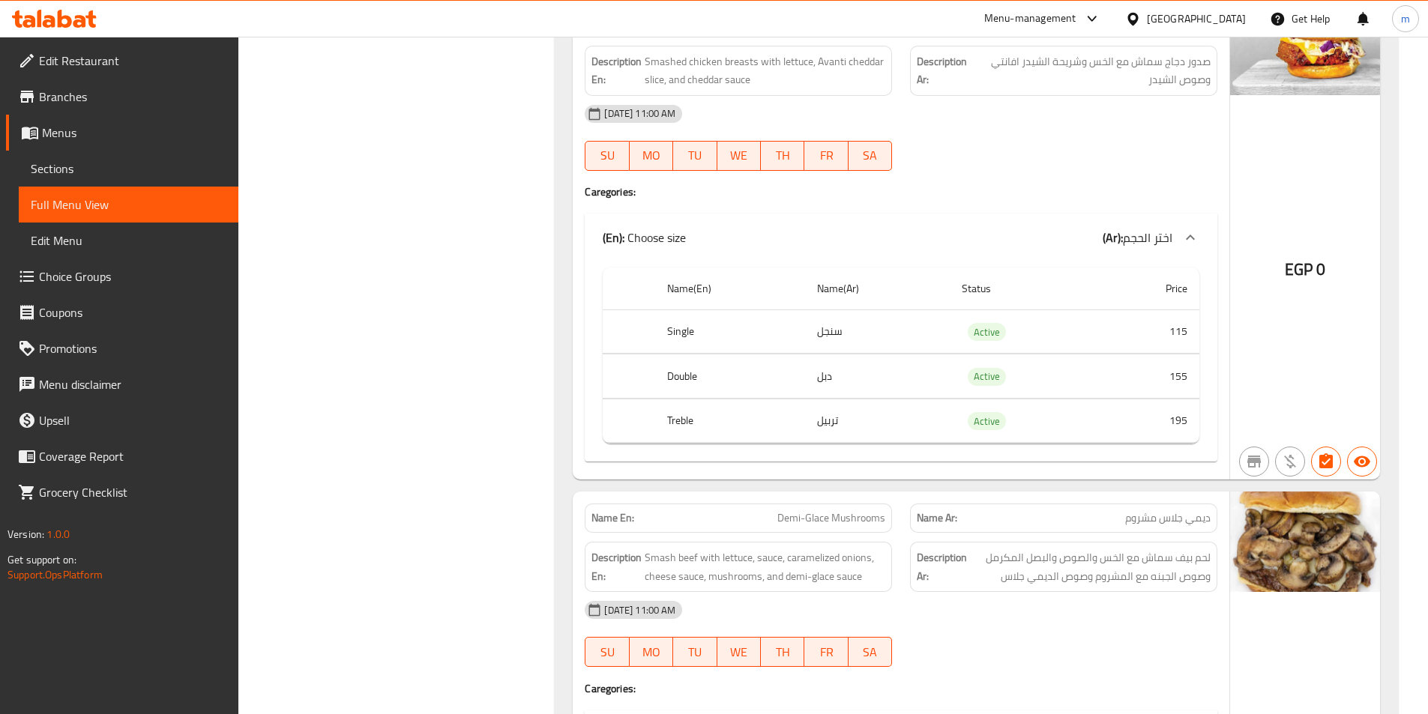
scroll to position [1551, 0]
click at [866, 511] on span "Demi-Glace Mushrooms" at bounding box center [831, 517] width 108 height 16
copy span "Demi-Glace Mushrooms"
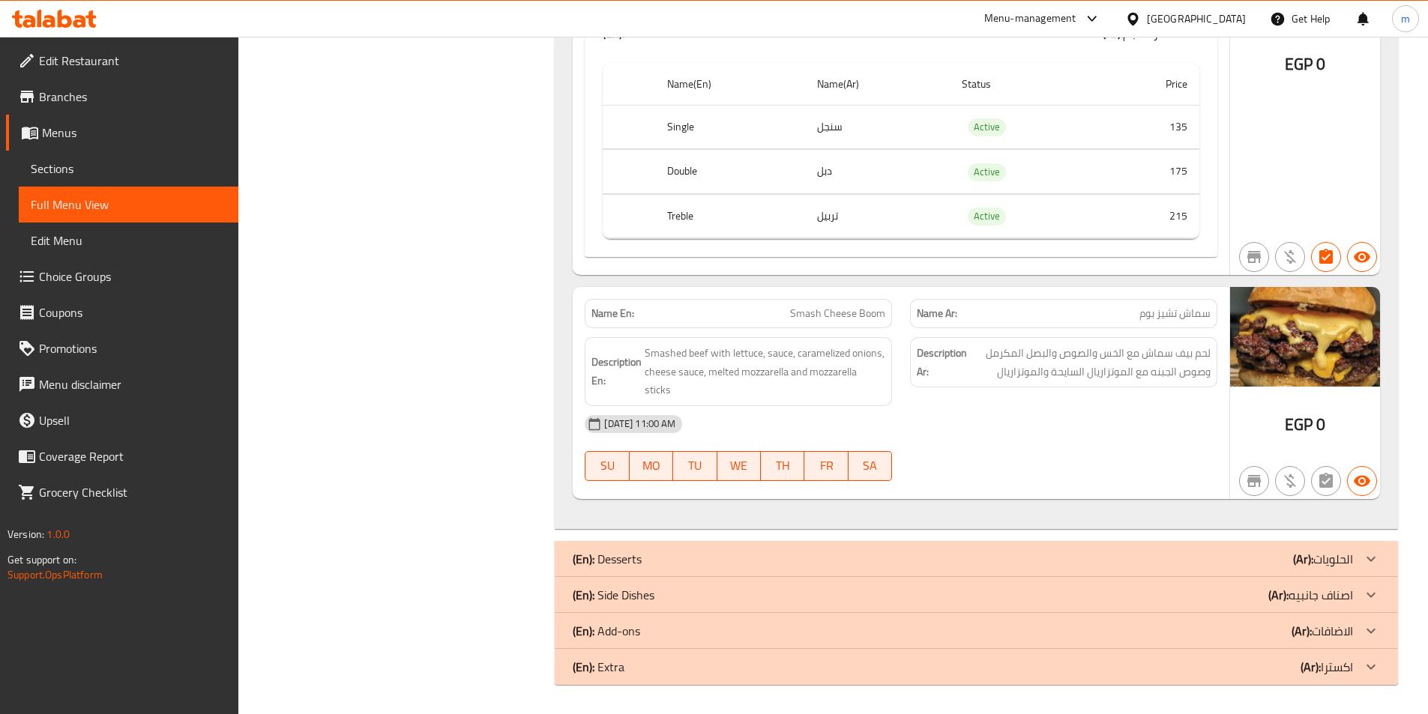
scroll to position [2252, 0]
click at [845, 320] on span "Smash Cheese Boom" at bounding box center [837, 313] width 95 height 16
copy span "Smash Cheese Boom"
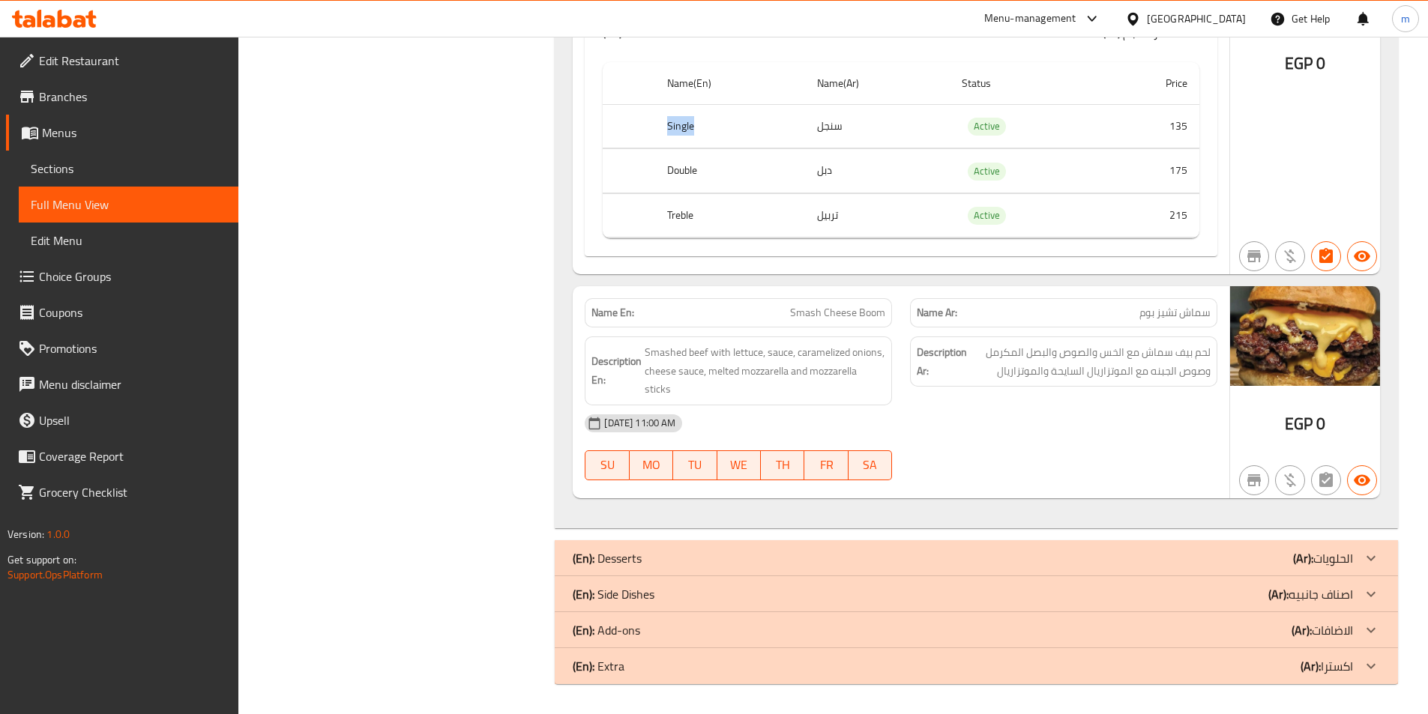
drag, startPoint x: 667, startPoint y: 127, endPoint x: 700, endPoint y: 127, distance: 33.0
click at [700, 127] on th "Single" at bounding box center [729, 126] width 149 height 44
copy th "Single"
click at [679, 164] on th "Double" at bounding box center [729, 171] width 149 height 44
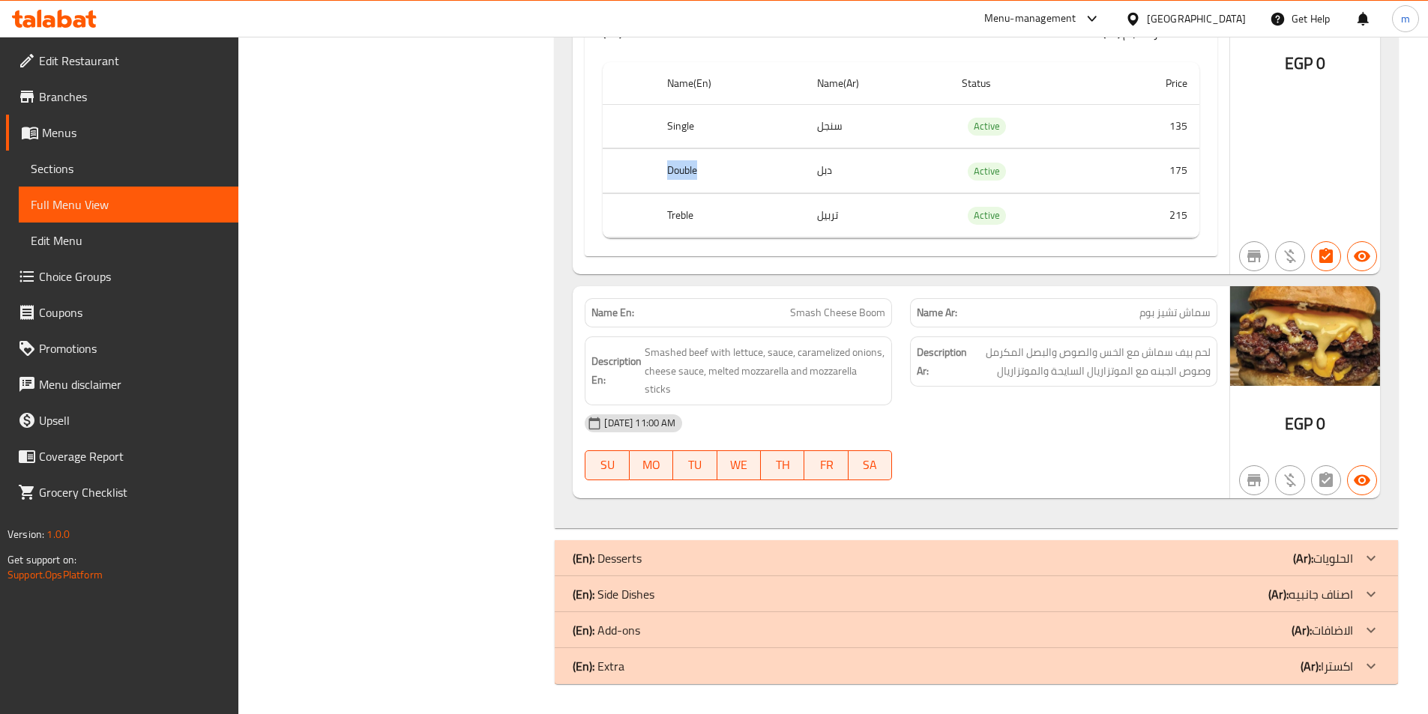
copy th "Double"
click at [683, 218] on th "Treble" at bounding box center [729, 215] width 149 height 44
copy th "Treble"
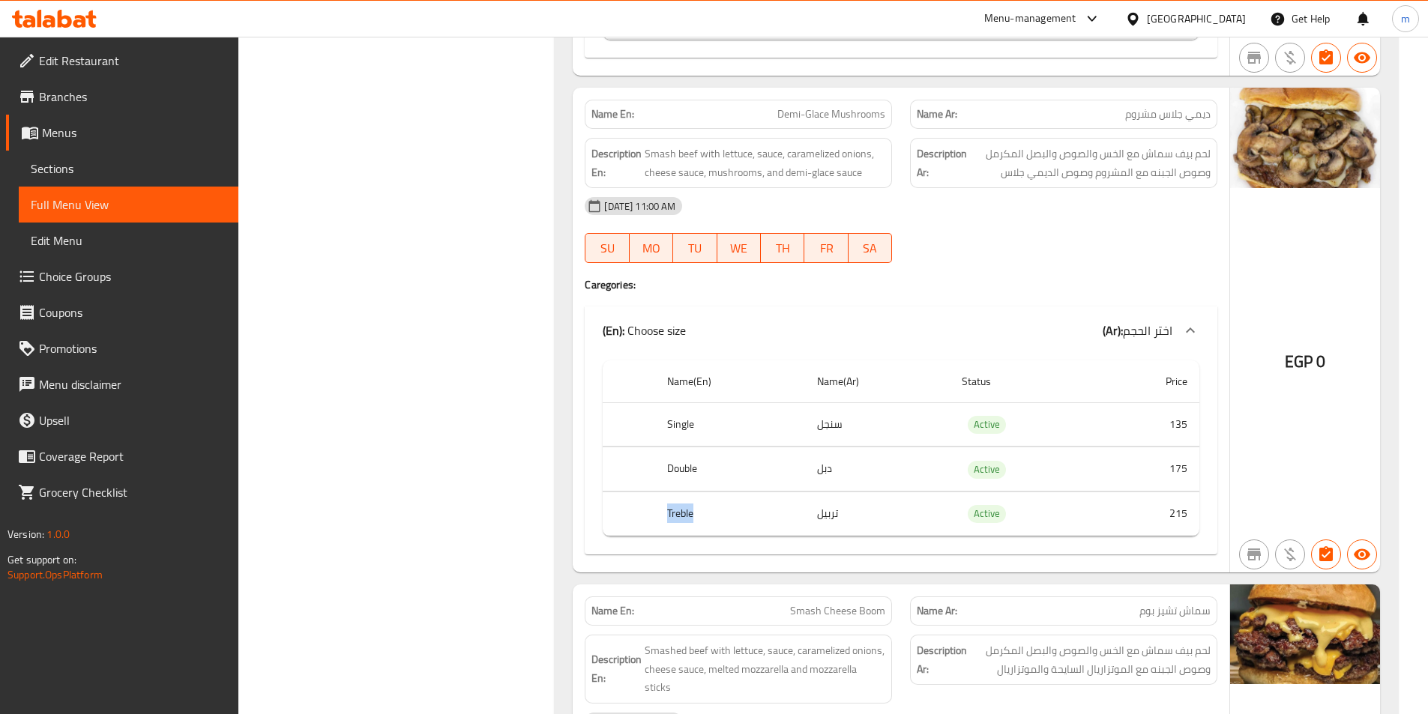
scroll to position [1952, 0]
click at [843, 127] on div "Name En: Demi-Glace Mushrooms" at bounding box center [738, 115] width 307 height 29
click at [840, 119] on span "Demi-Glace Mushrooms" at bounding box center [831, 116] width 108 height 16
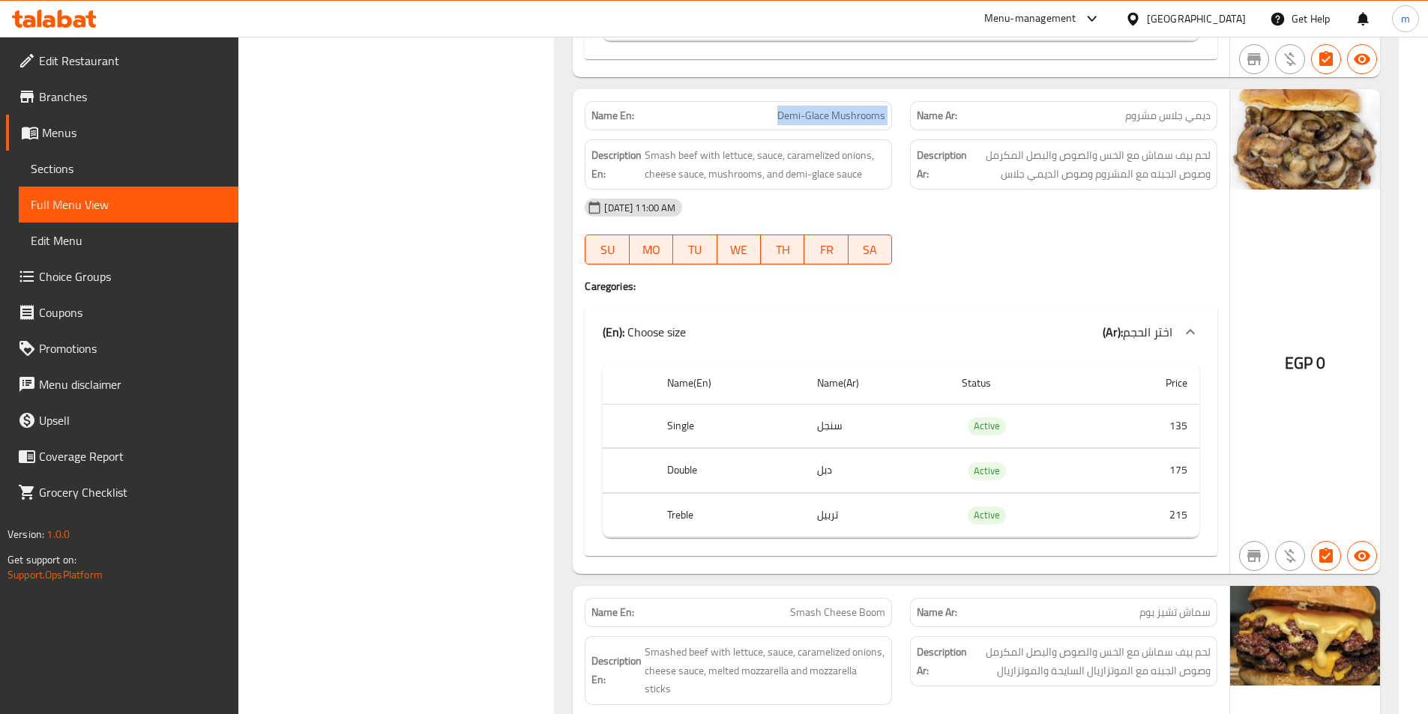
click at [840, 119] on span "Demi-Glace Mushrooms" at bounding box center [831, 116] width 108 height 16
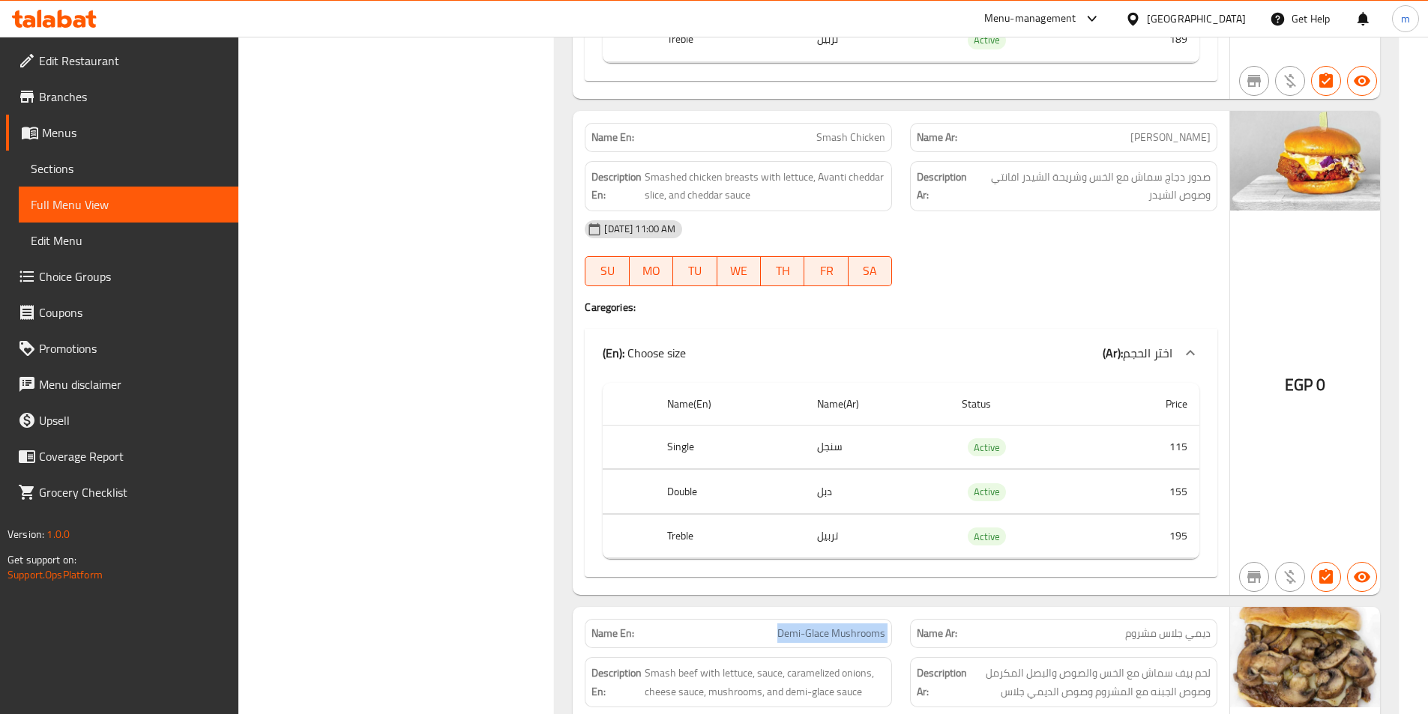
scroll to position [1428, 0]
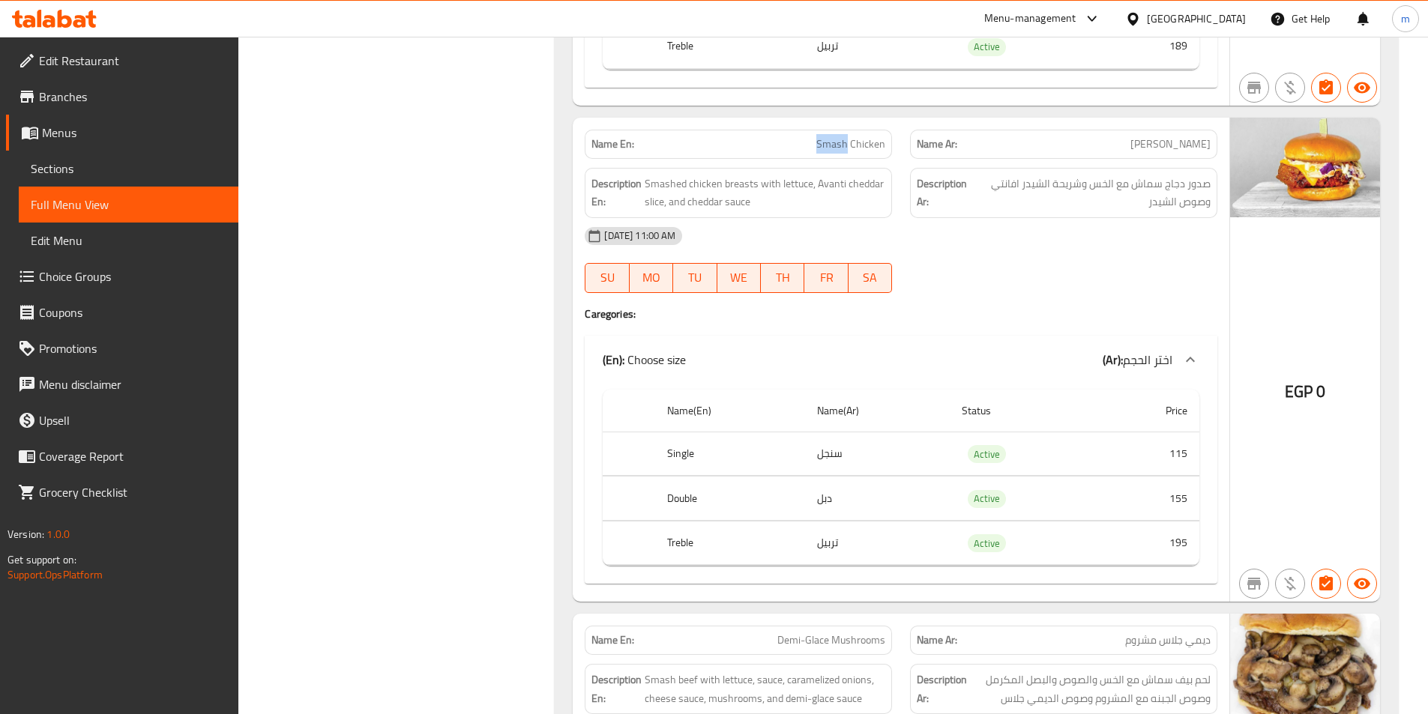
drag, startPoint x: 818, startPoint y: 139, endPoint x: 848, endPoint y: 145, distance: 30.0
click at [848, 145] on span "Smash Chicken" at bounding box center [850, 144] width 69 height 16
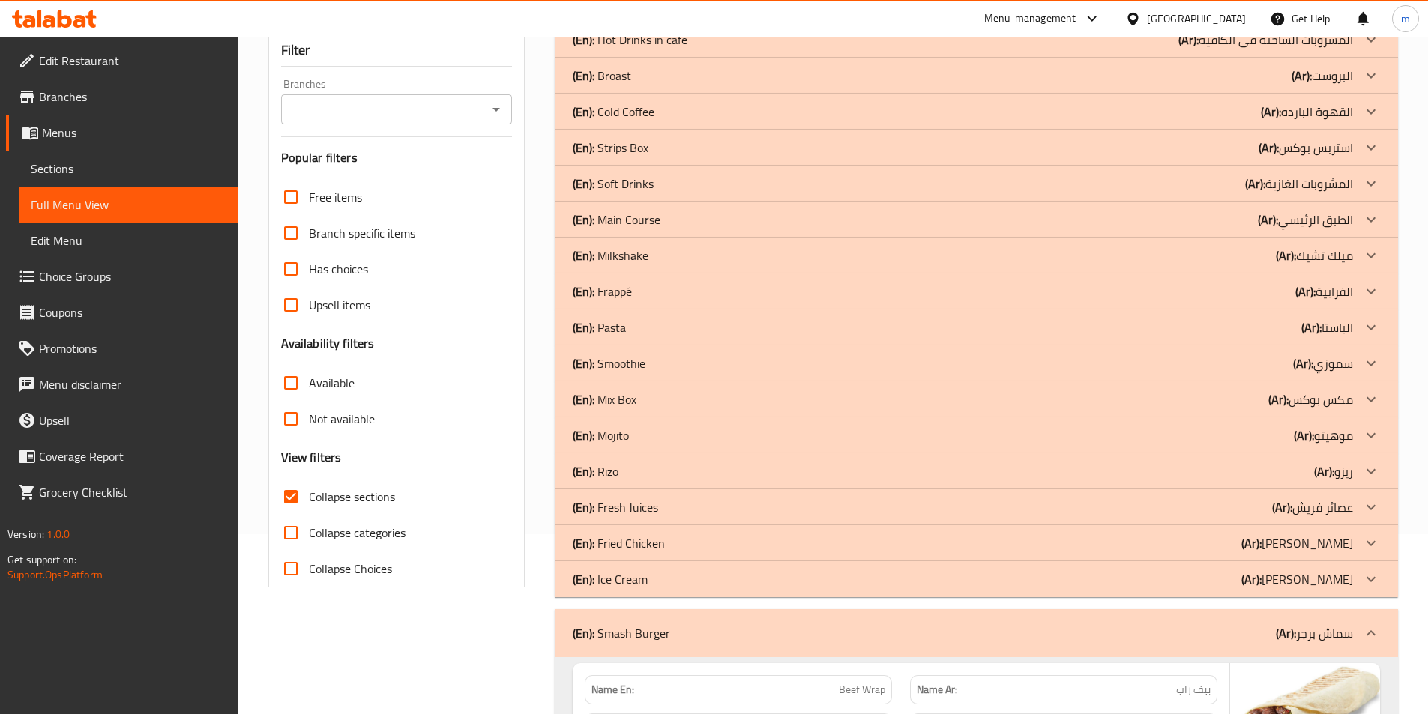
scroll to position [154, 0]
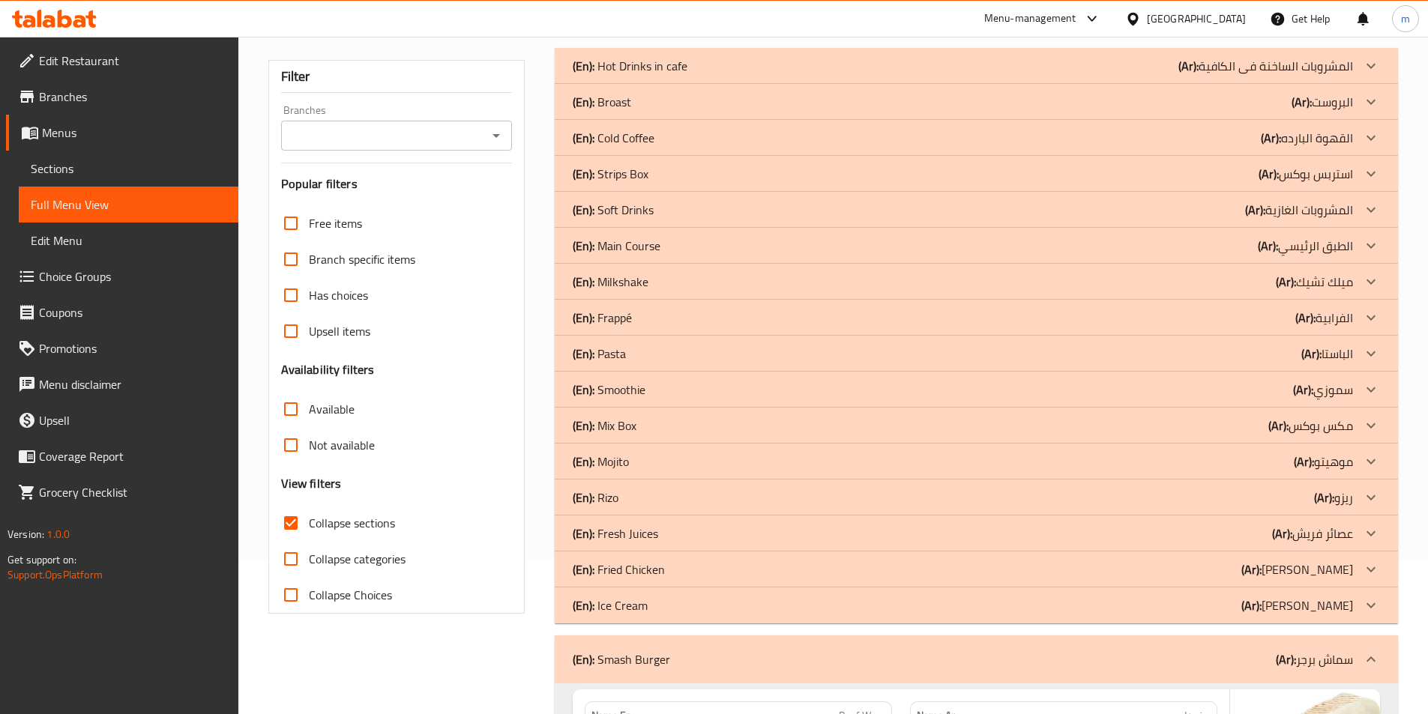
click at [1264, 577] on div "(En): Fried Chicken (Ar): فرايد تشكين" at bounding box center [963, 570] width 780 height 18
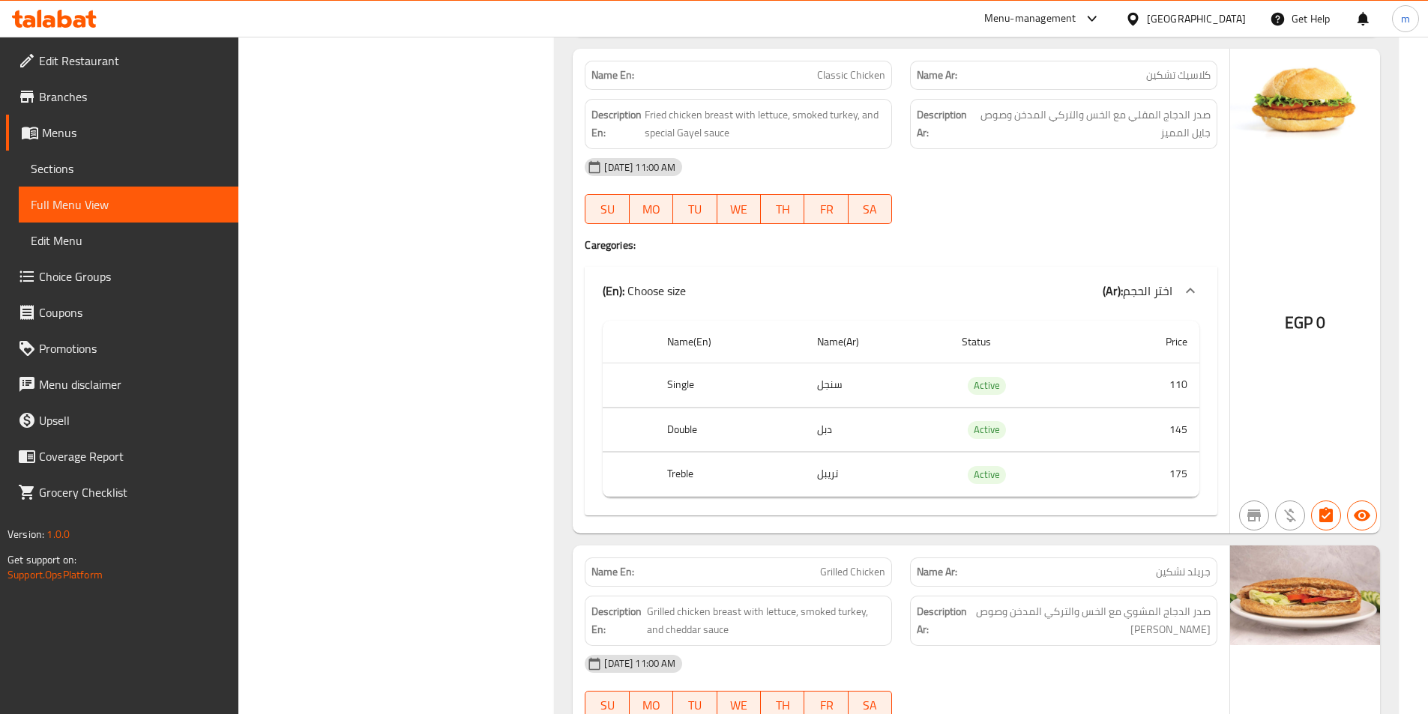
scroll to position [903, 0]
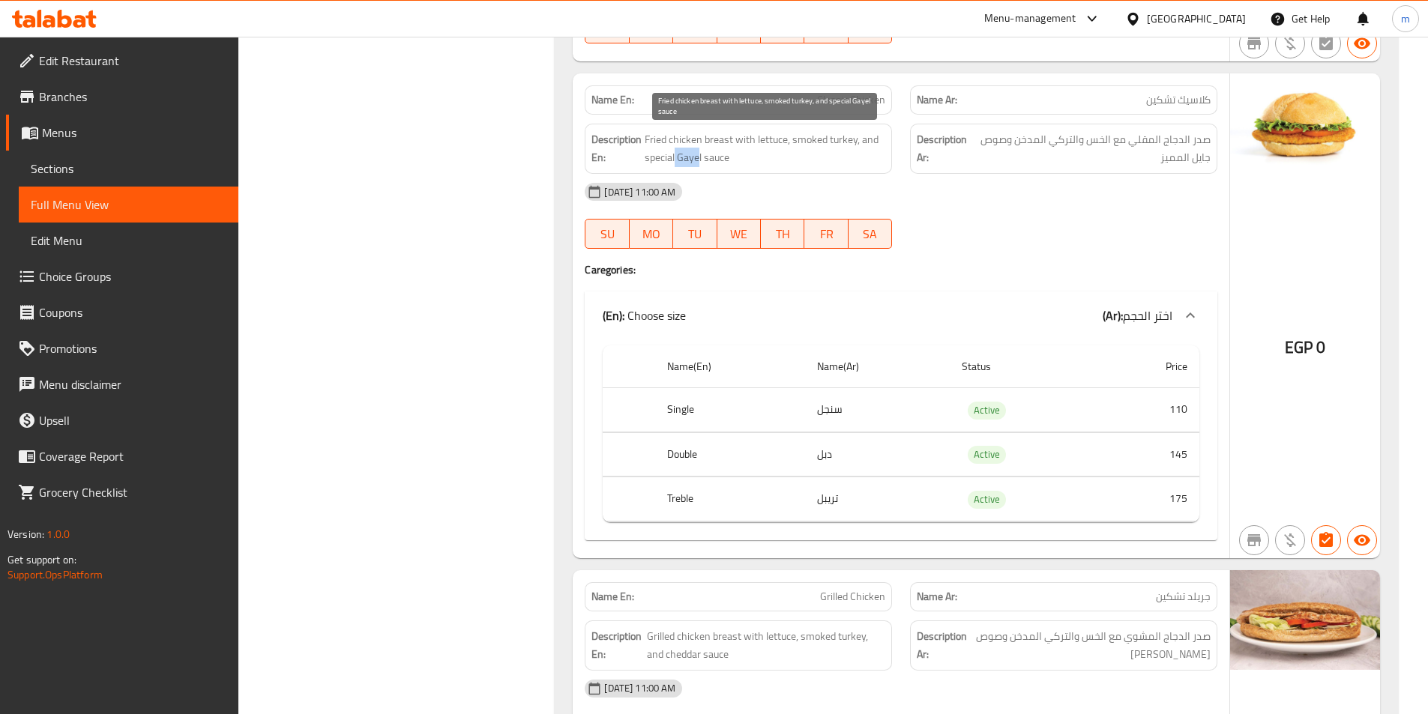
drag, startPoint x: 676, startPoint y: 157, endPoint x: 698, endPoint y: 160, distance: 22.7
click at [698, 160] on span "Fried chicken breast with lettuce, smoked turkey, and special Gayel sauce" at bounding box center [765, 148] width 241 height 37
drag, startPoint x: 680, startPoint y: 157, endPoint x: 701, endPoint y: 159, distance: 21.1
click at [701, 159] on span "Fried chicken breast with lettuce, smoked turkey, and special Gayel sauce" at bounding box center [765, 148] width 241 height 37
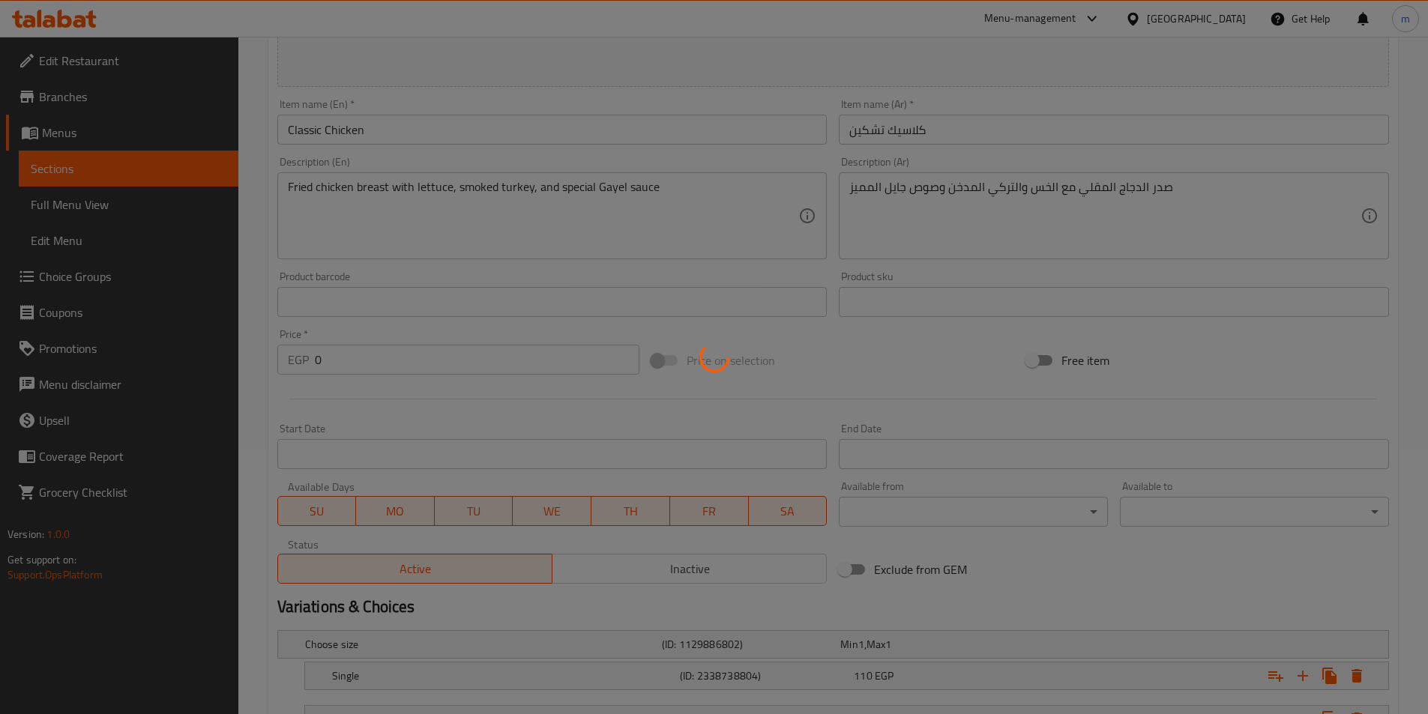
scroll to position [375, 0]
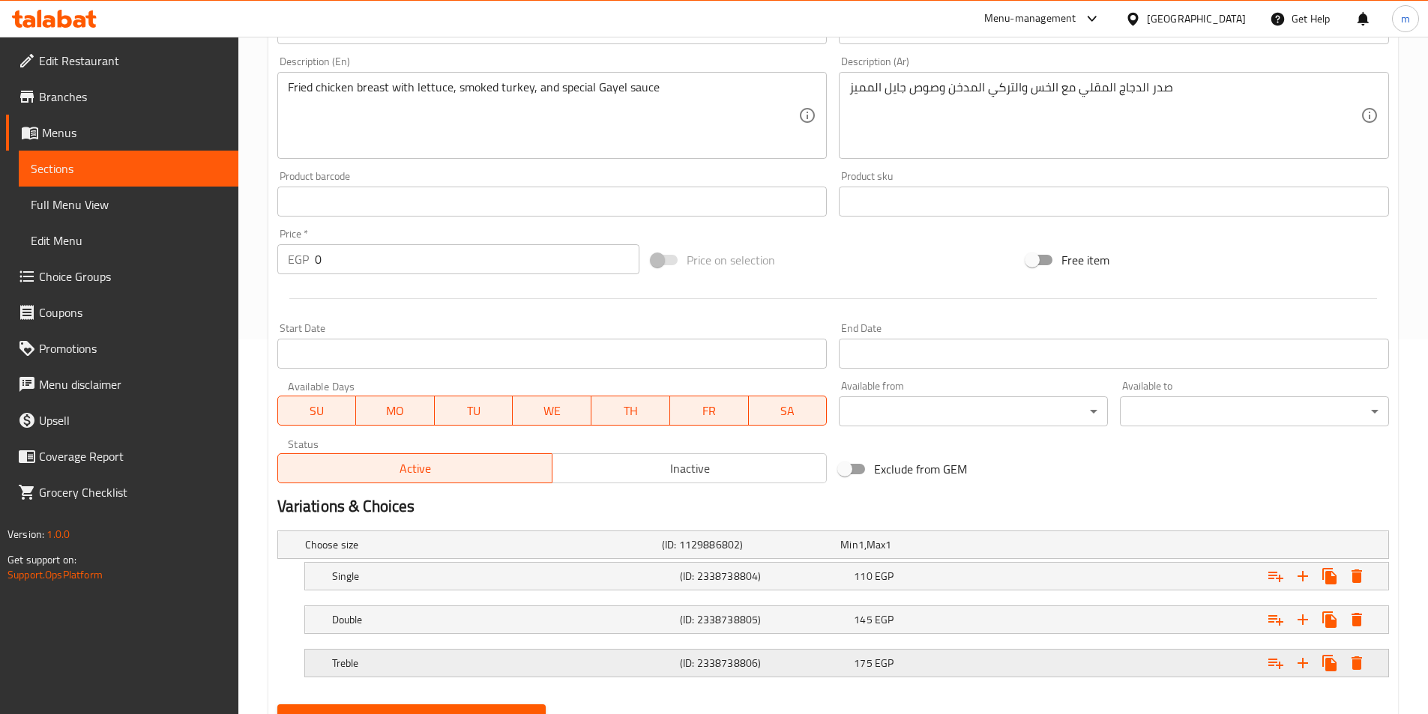
click at [471, 665] on h5 "Treble" at bounding box center [503, 663] width 342 height 15
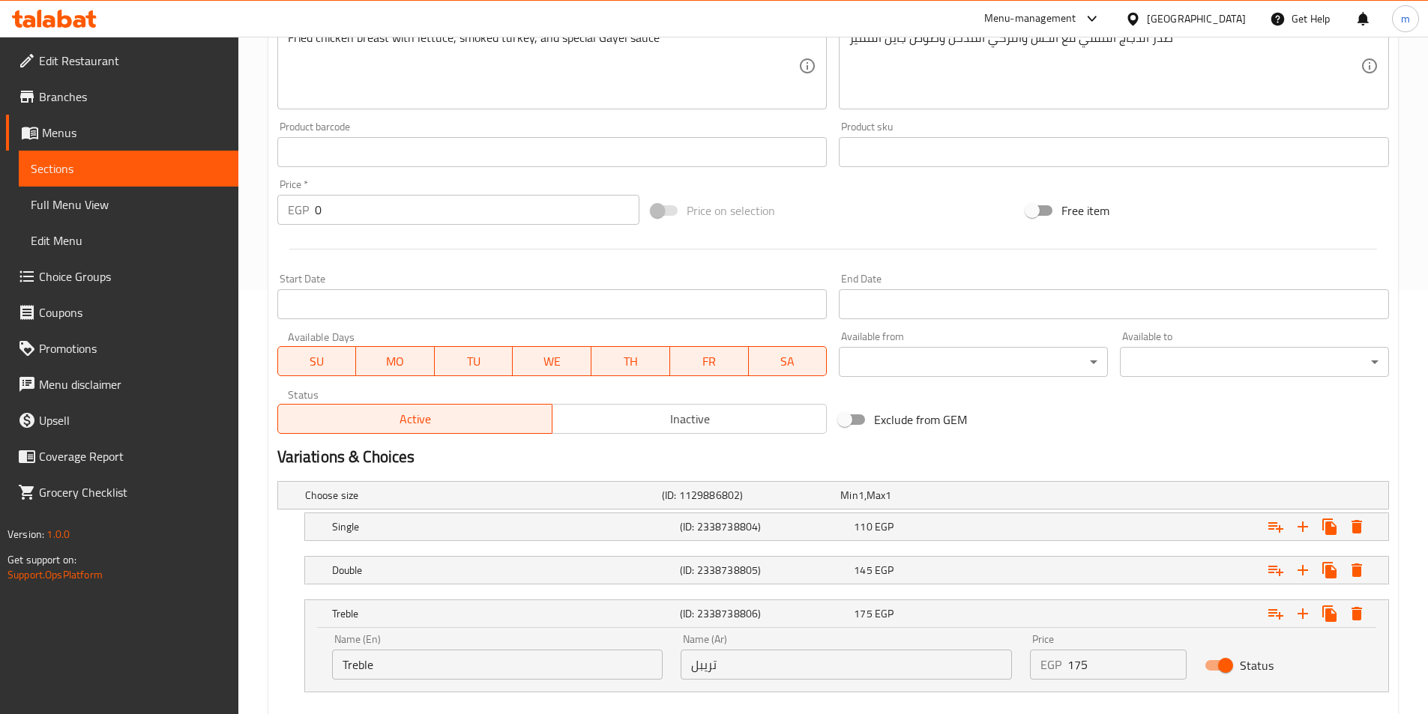
scroll to position [450, 0]
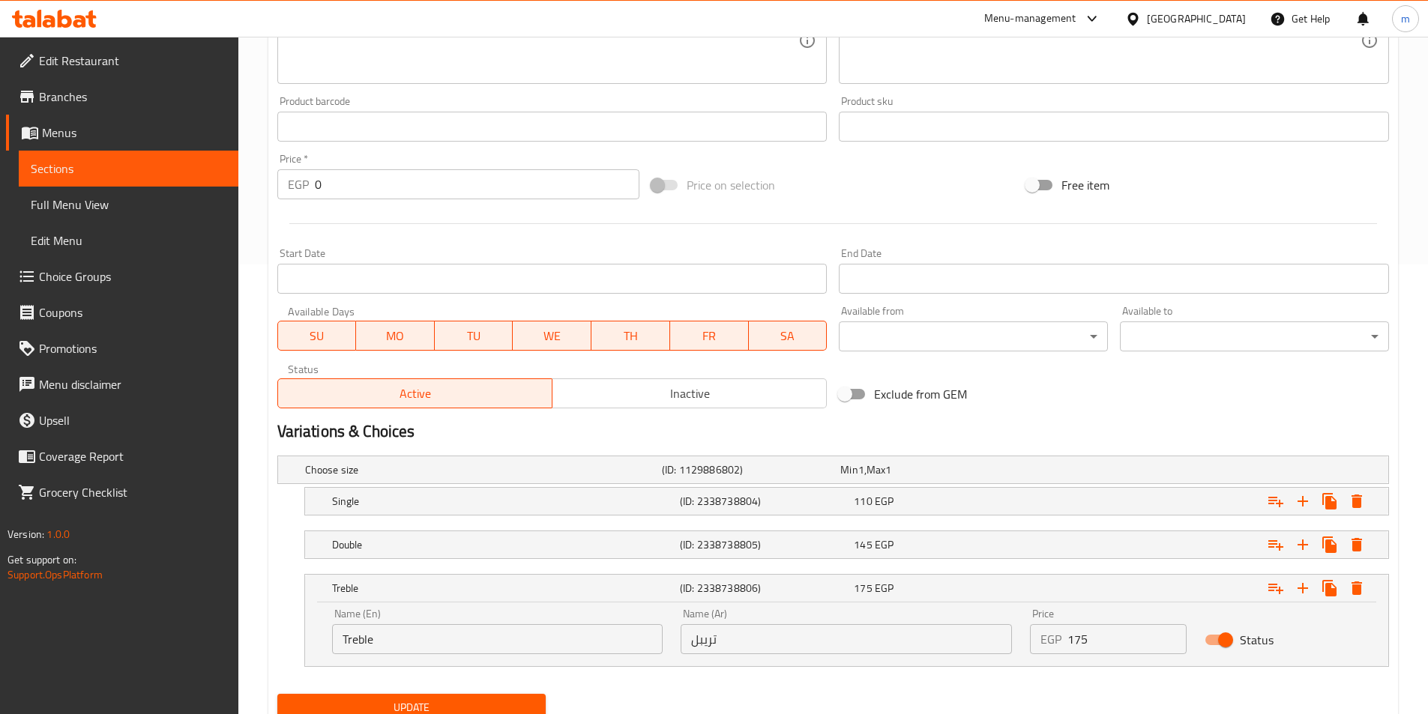
click at [362, 642] on input "Treble" at bounding box center [497, 639] width 331 height 30
type input "Trible"
click at [442, 701] on span "Update" at bounding box center [411, 707] width 245 height 19
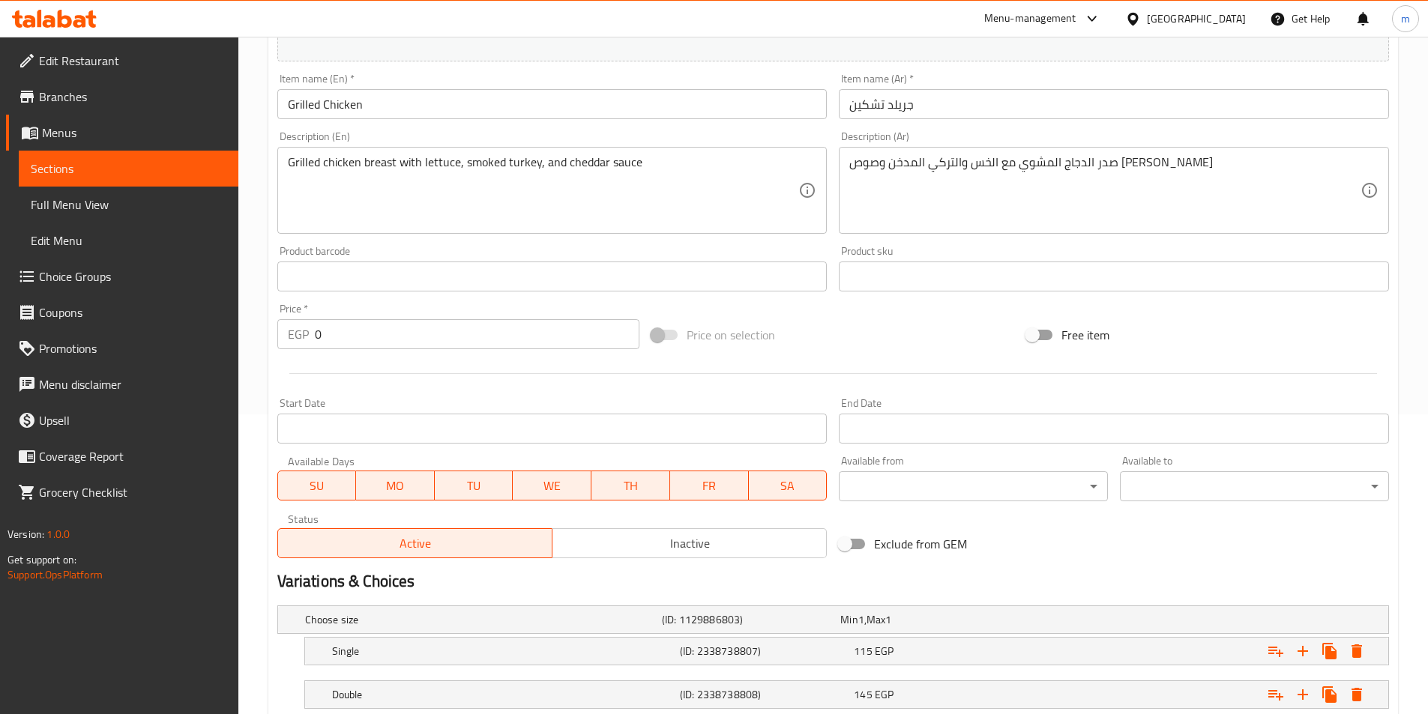
scroll to position [444, 0]
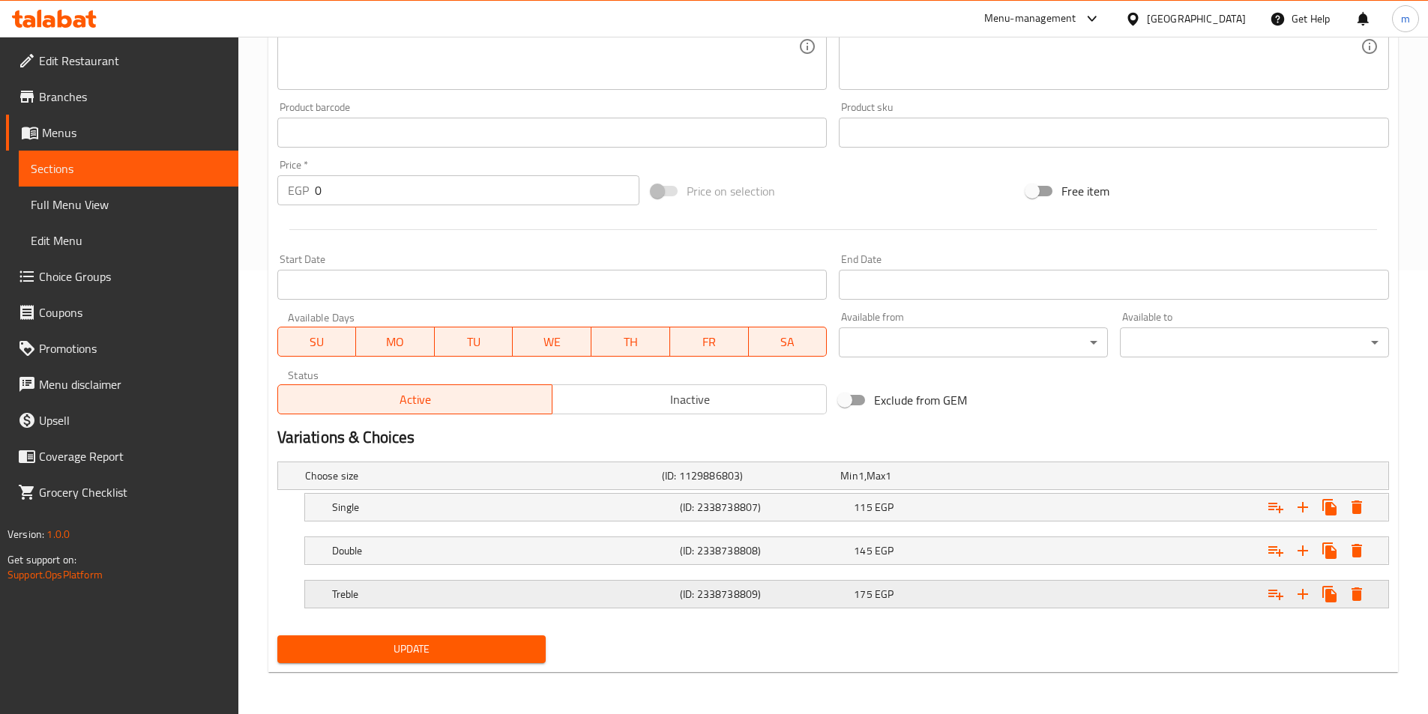
click at [402, 585] on div "Treble" at bounding box center [503, 594] width 348 height 21
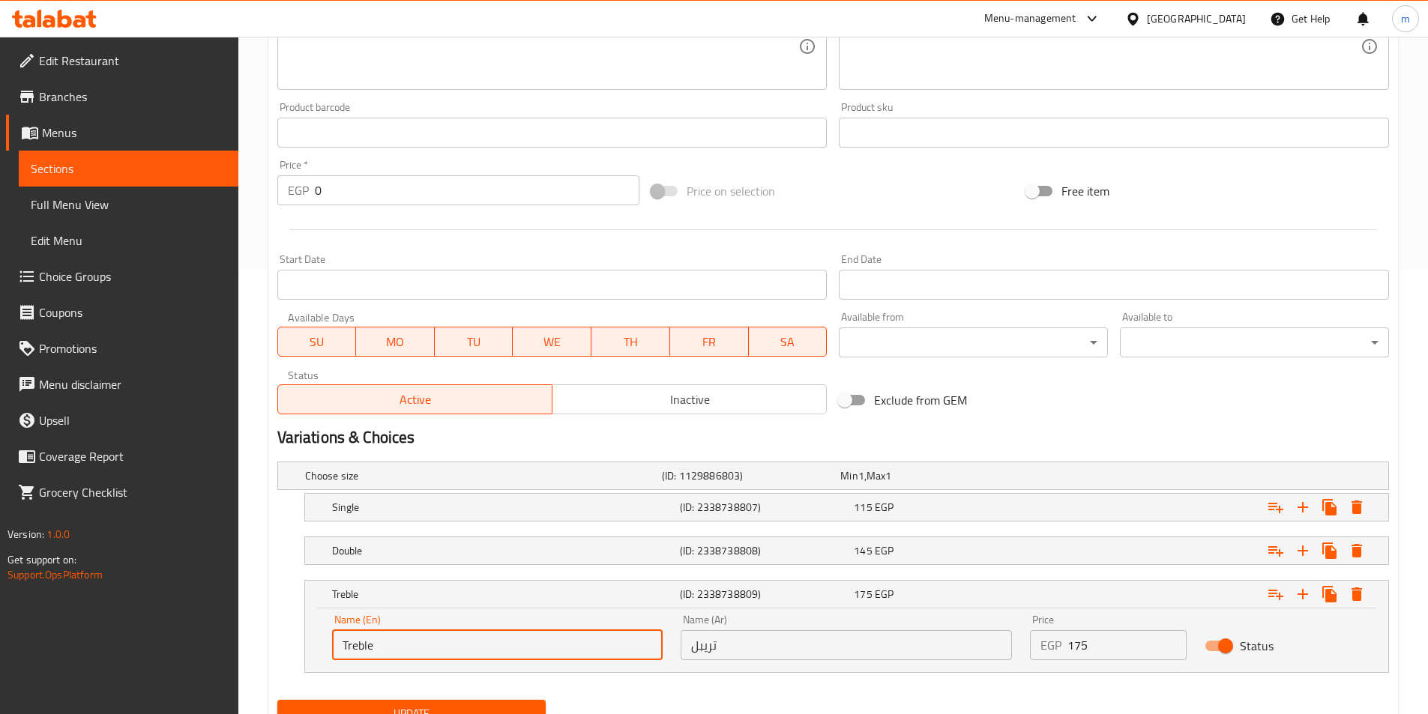
click at [360, 643] on input "Treble" at bounding box center [497, 645] width 331 height 30
type input "Trible"
click at [461, 702] on button "Update" at bounding box center [411, 714] width 269 height 28
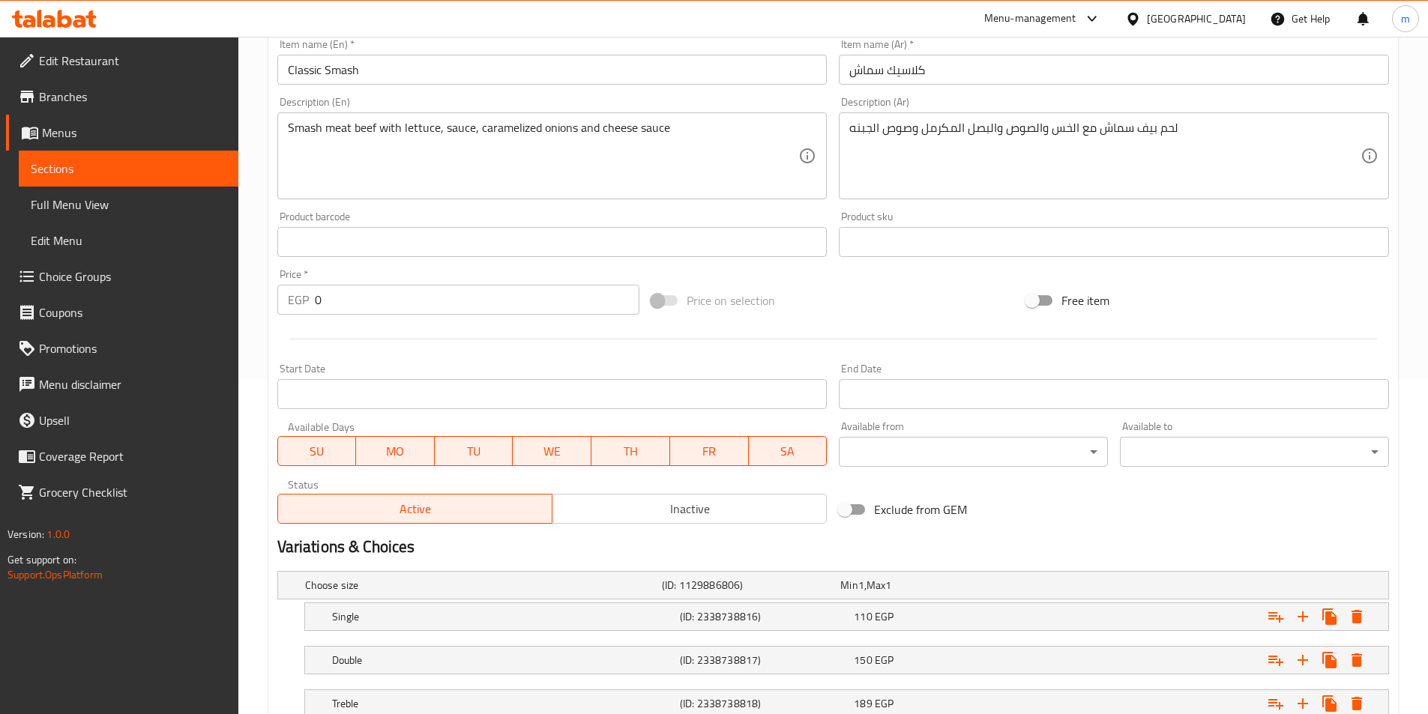
scroll to position [444, 0]
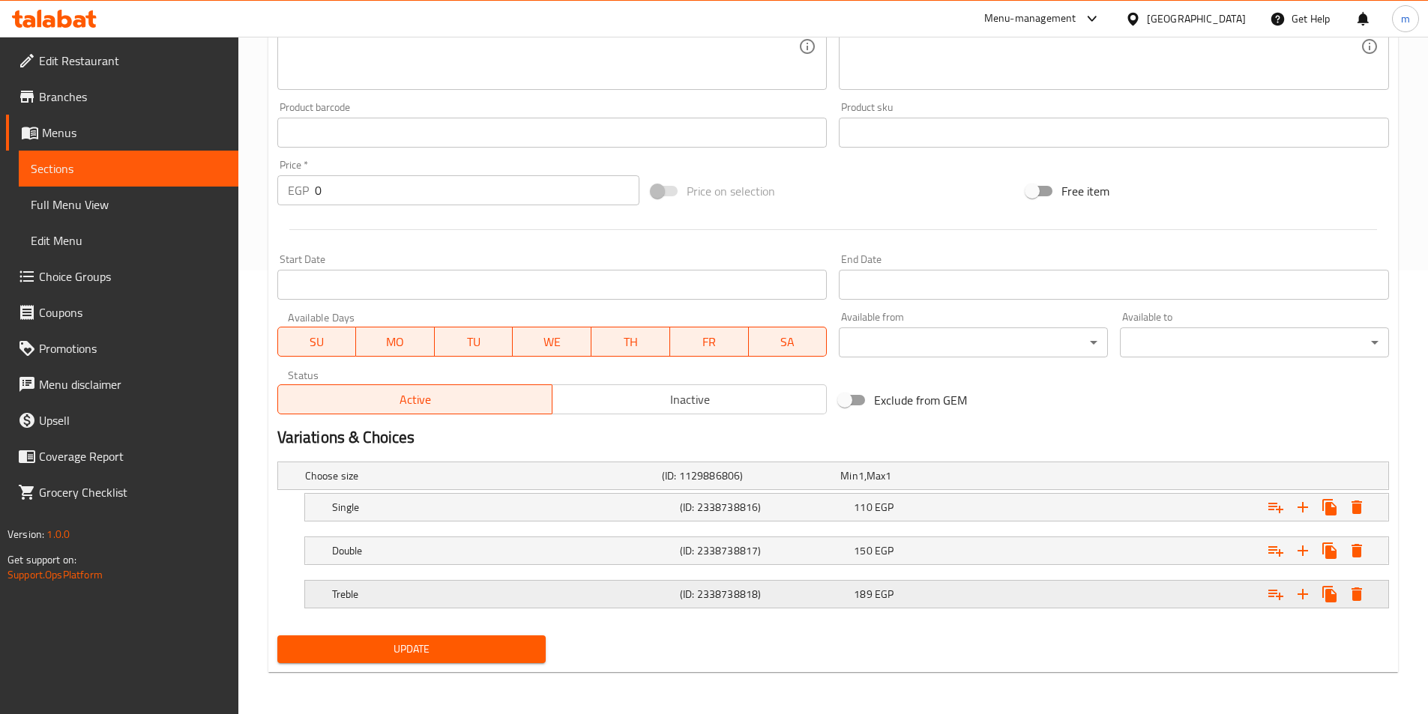
click at [507, 591] on h5 "Treble" at bounding box center [503, 594] width 342 height 15
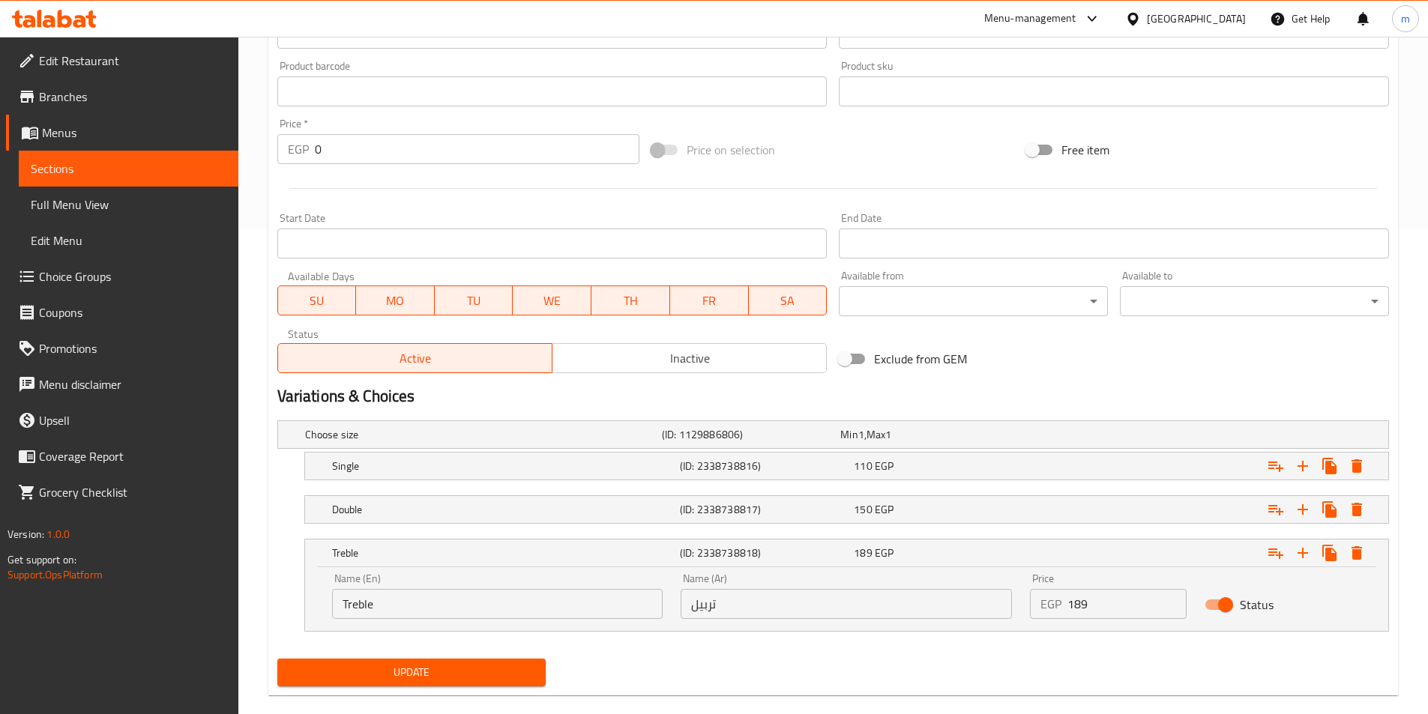
scroll to position [508, 0]
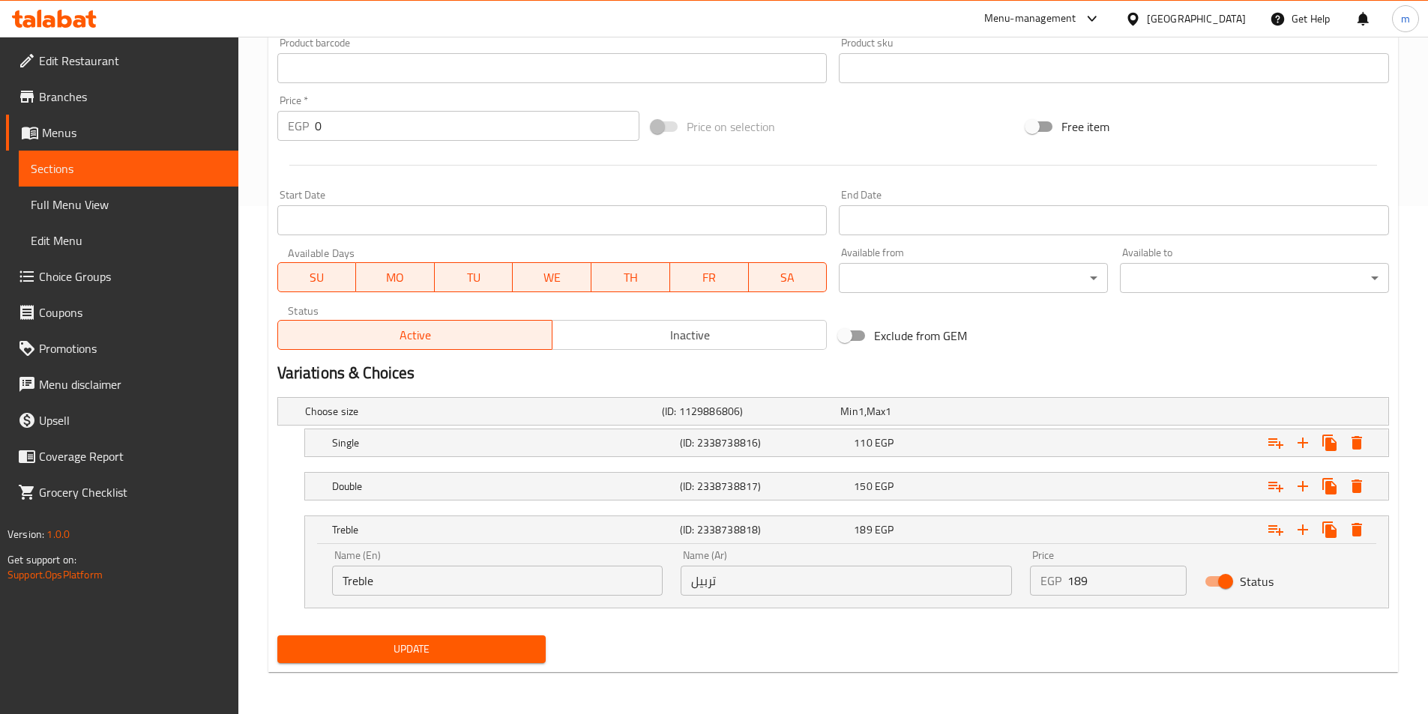
click at [356, 579] on input "Treble" at bounding box center [497, 581] width 331 height 30
type input "Trible"
click at [467, 645] on span "Update" at bounding box center [411, 649] width 245 height 19
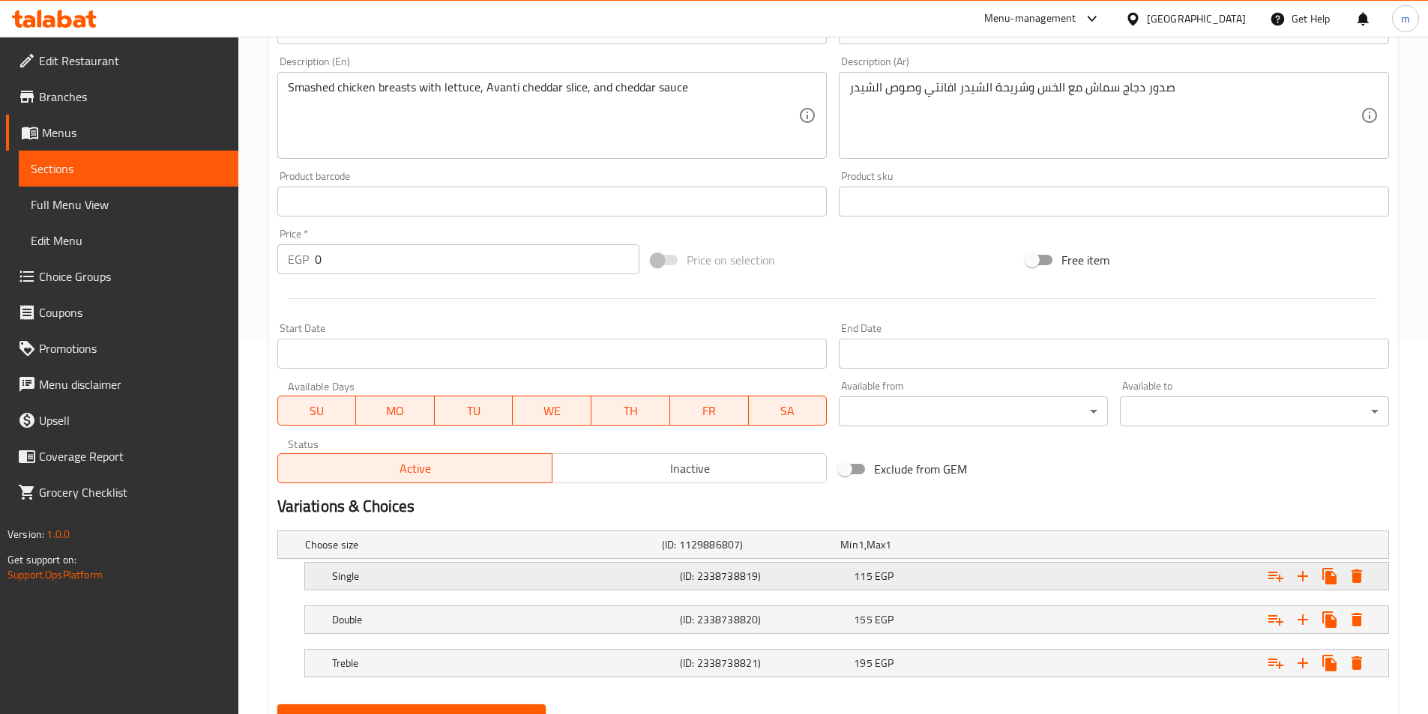
scroll to position [444, 0]
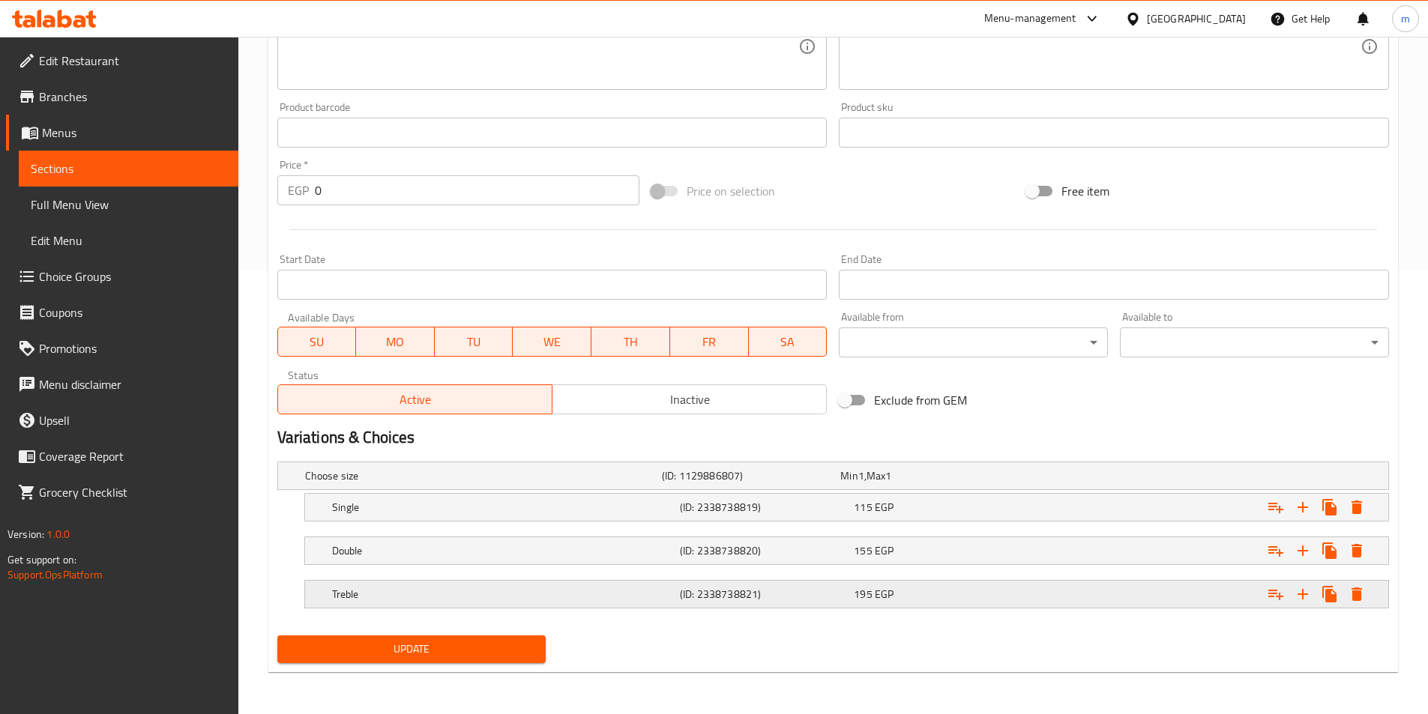
click at [473, 594] on h5 "Treble" at bounding box center [503, 594] width 342 height 15
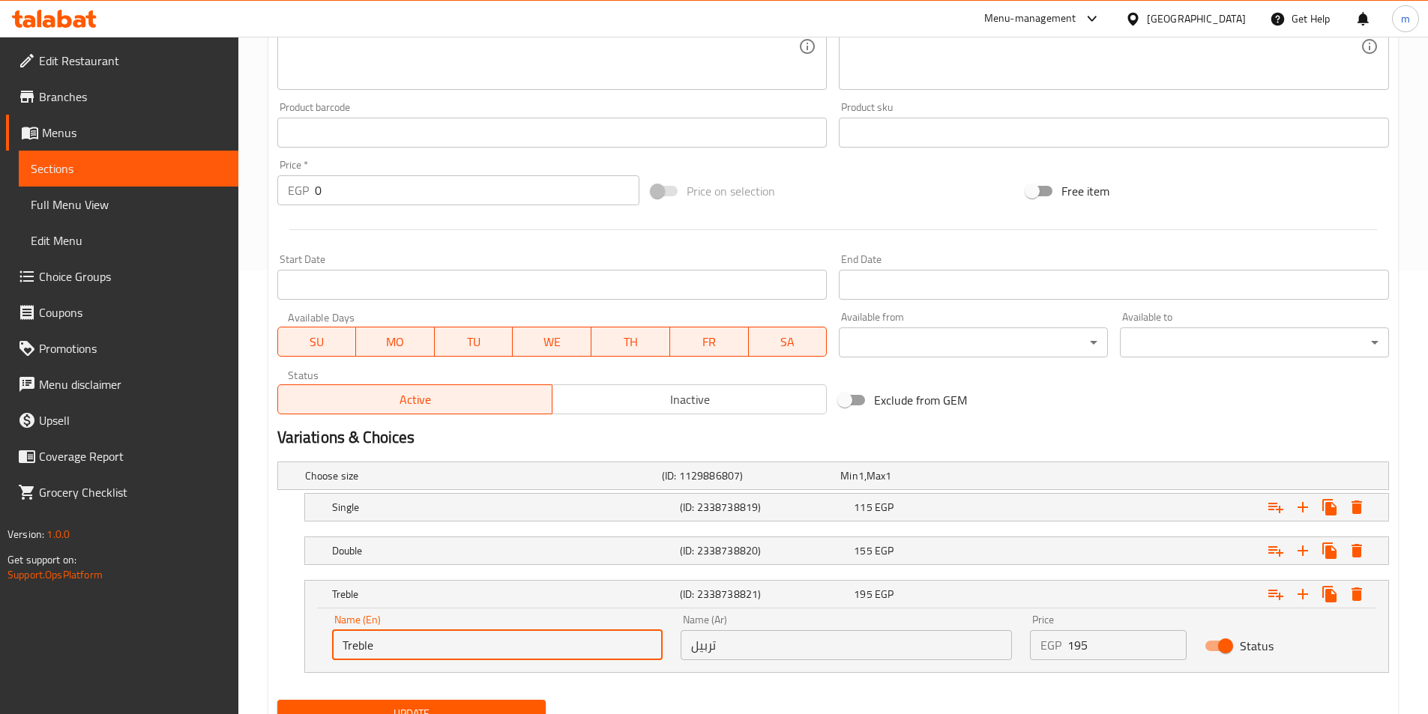
click at [357, 641] on input "Treble" at bounding box center [497, 645] width 331 height 30
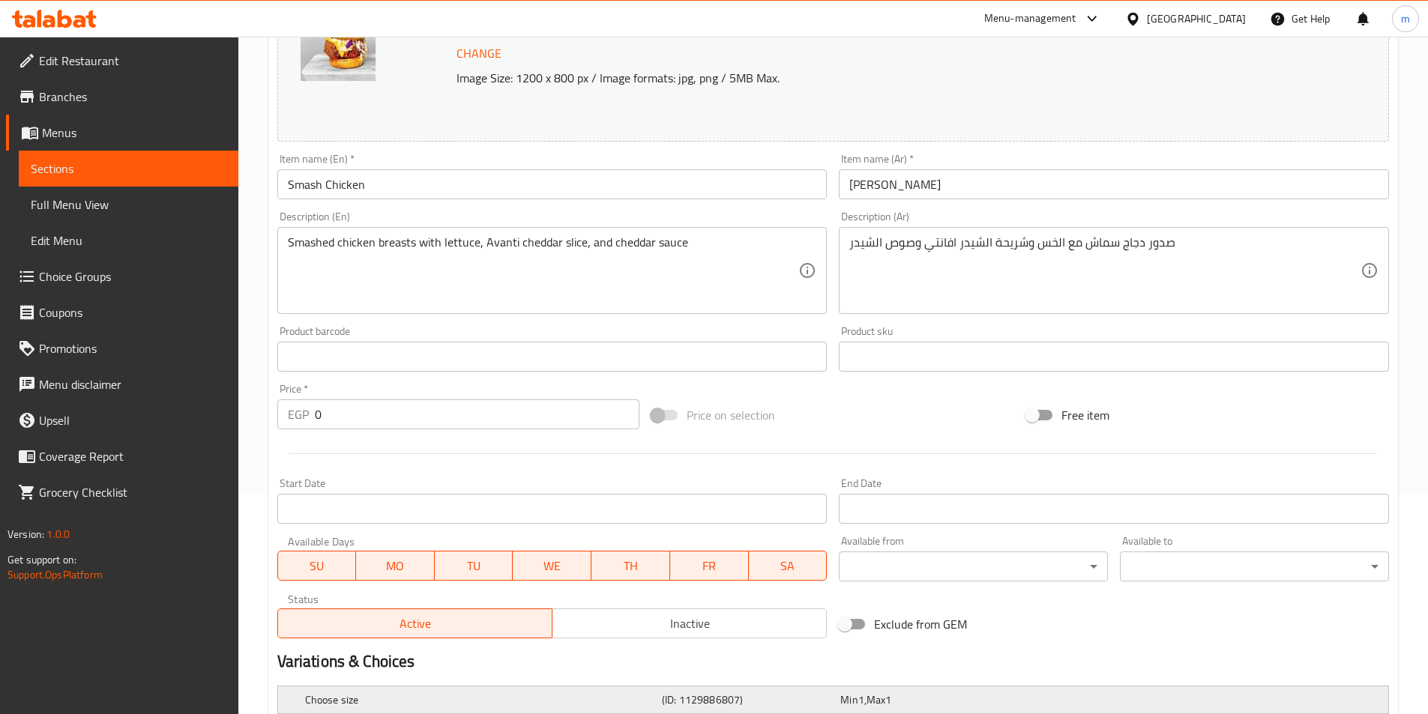
scroll to position [219, 0]
type input "Trible"
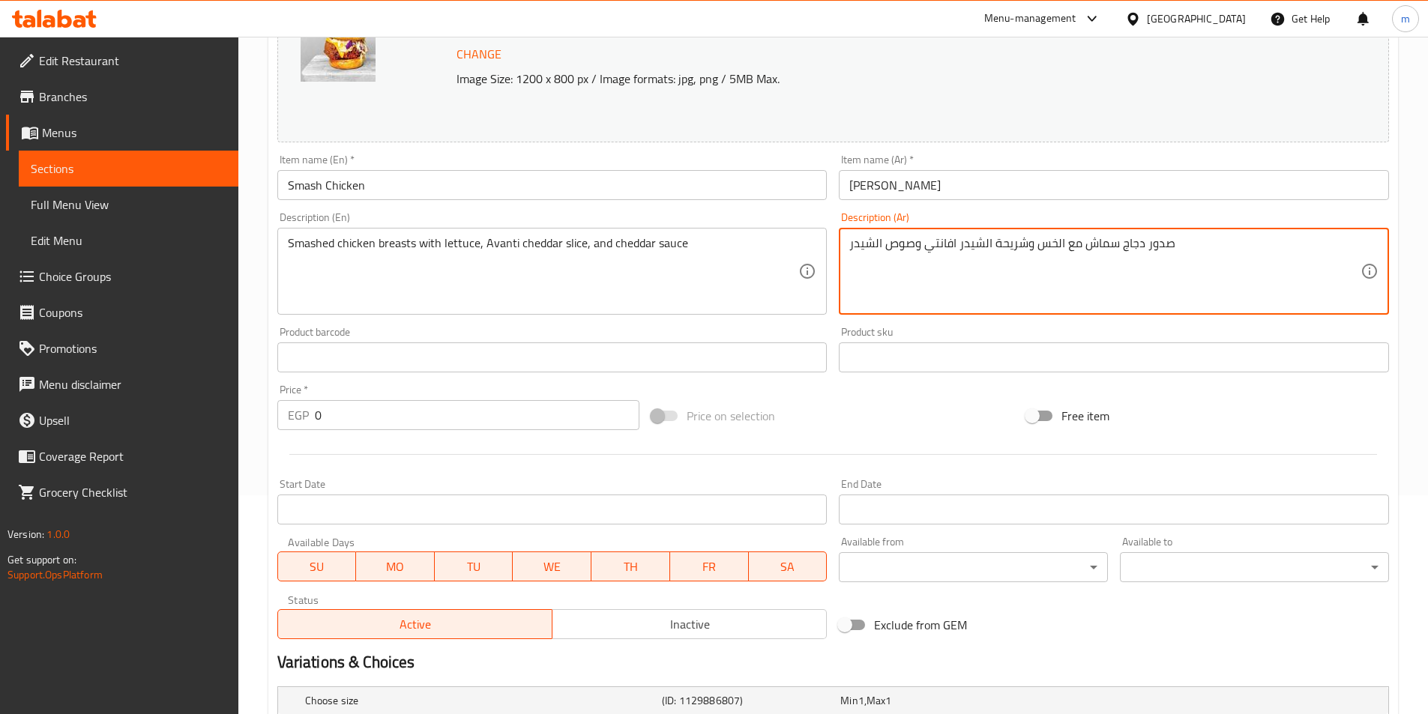
drag, startPoint x: 926, startPoint y: 248, endPoint x: 954, endPoint y: 241, distance: 28.5
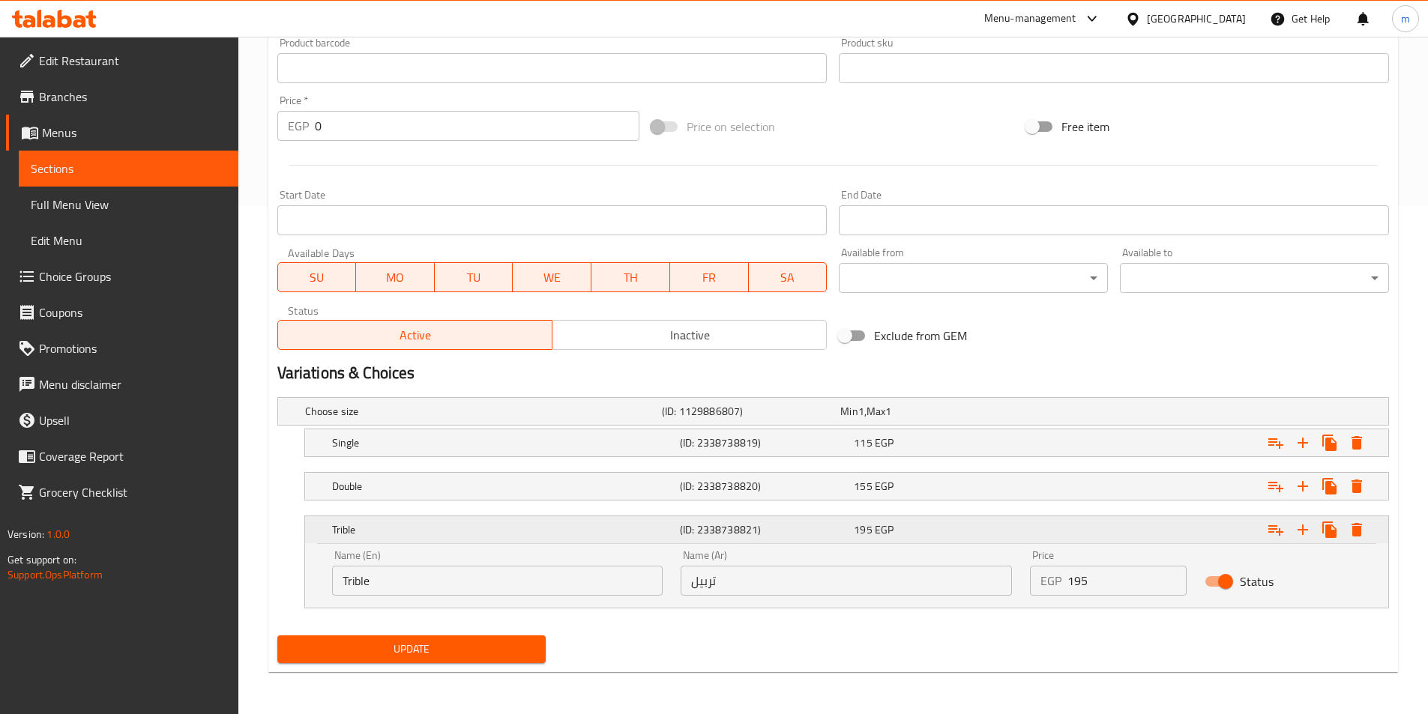
click at [939, 534] on div "195 EGP" at bounding box center [938, 529] width 168 height 15
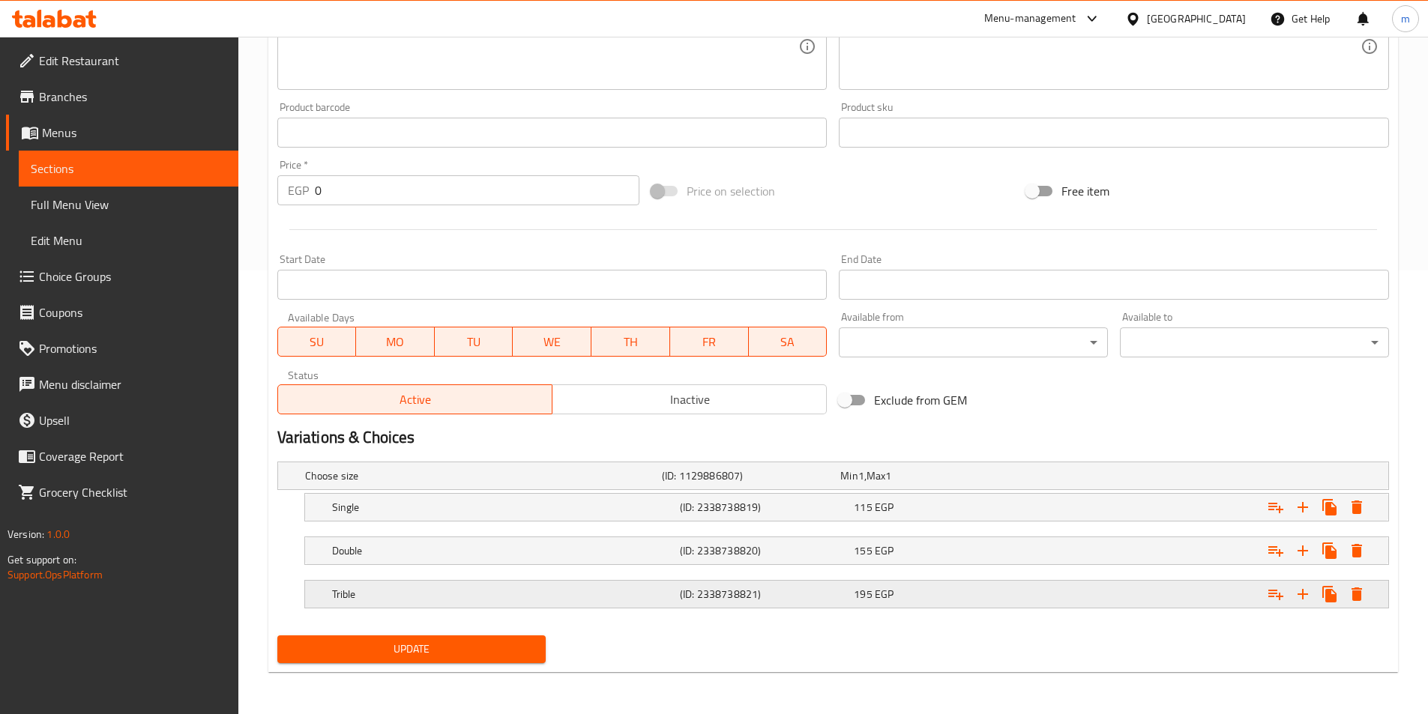
click at [945, 585] on div "195 EGP" at bounding box center [938, 594] width 174 height 21
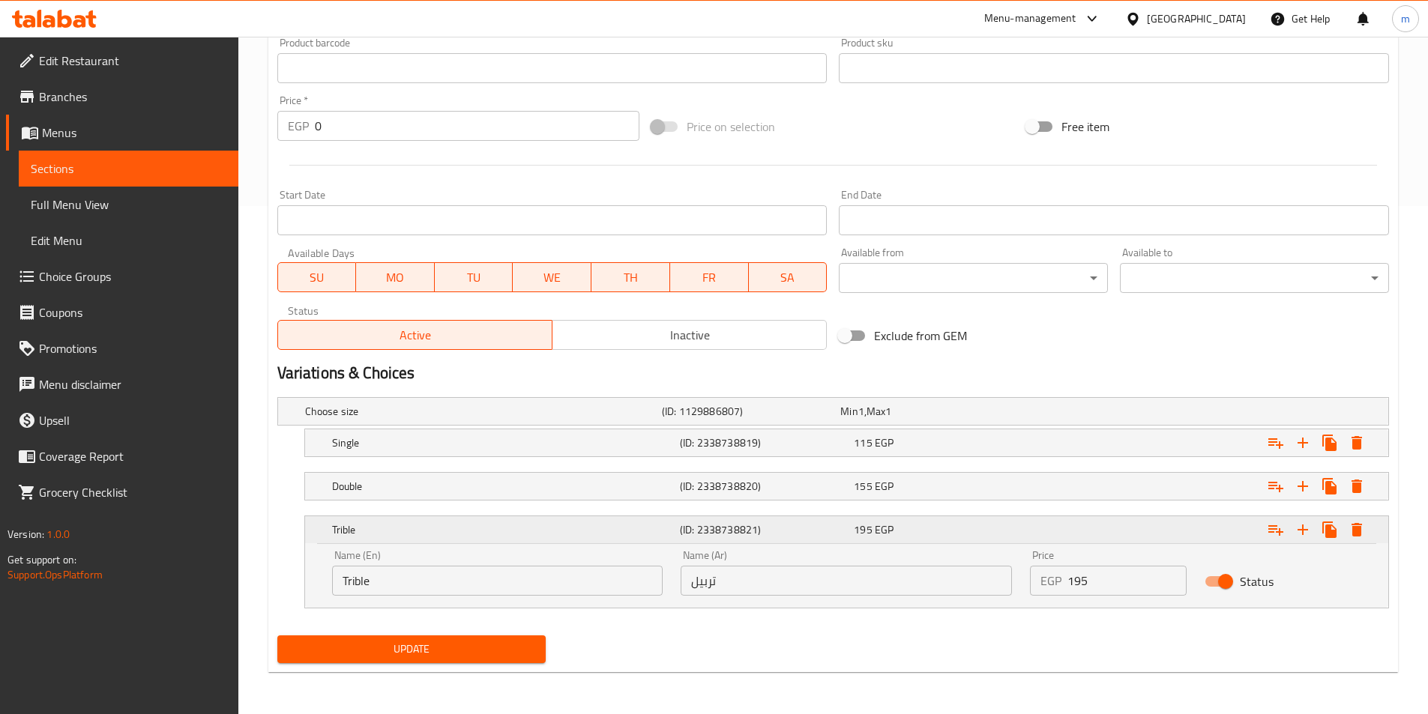
click at [937, 543] on div "Trible (ID: 2338738821) 195 EGP" at bounding box center [851, 529] width 1044 height 33
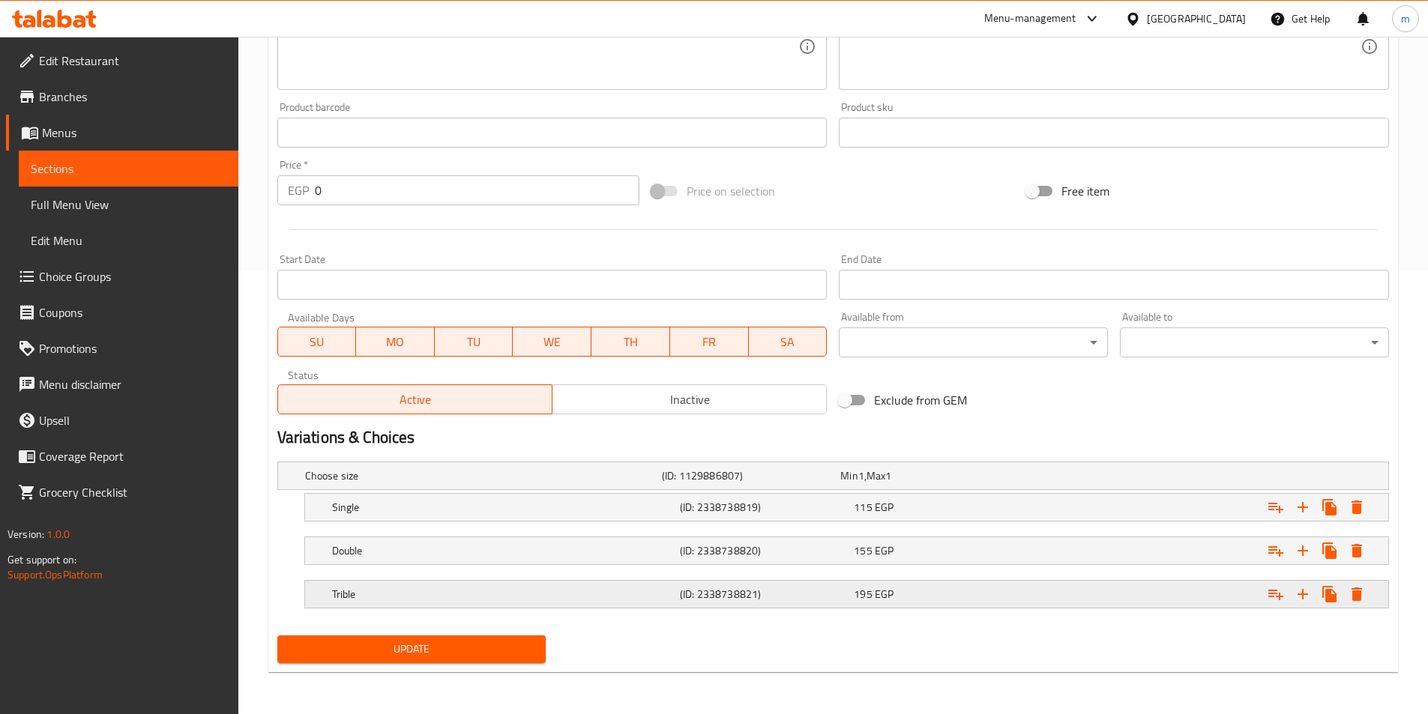
click at [947, 589] on div "195 EGP" at bounding box center [938, 594] width 168 height 15
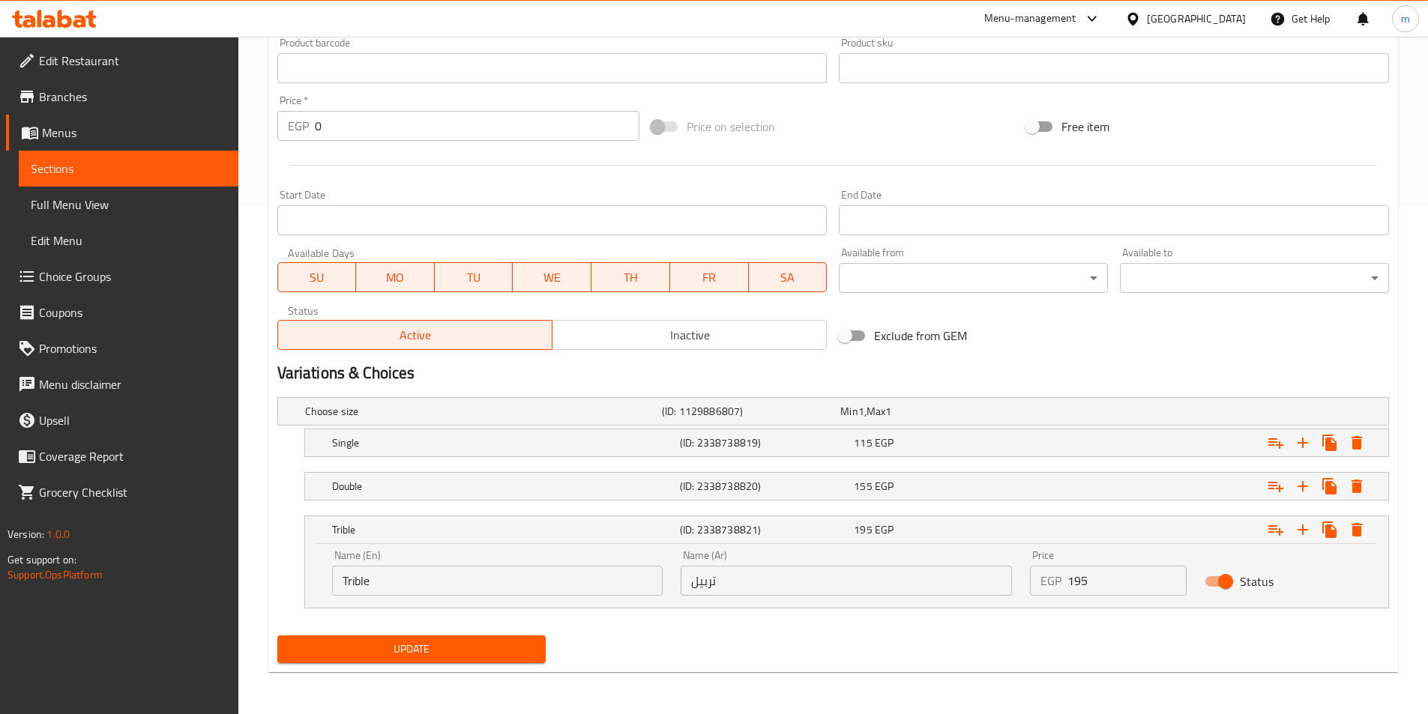
click at [929, 504] on nav at bounding box center [832, 510] width 1111 height 12
click at [922, 491] on div "155 EGP" at bounding box center [938, 486] width 168 height 15
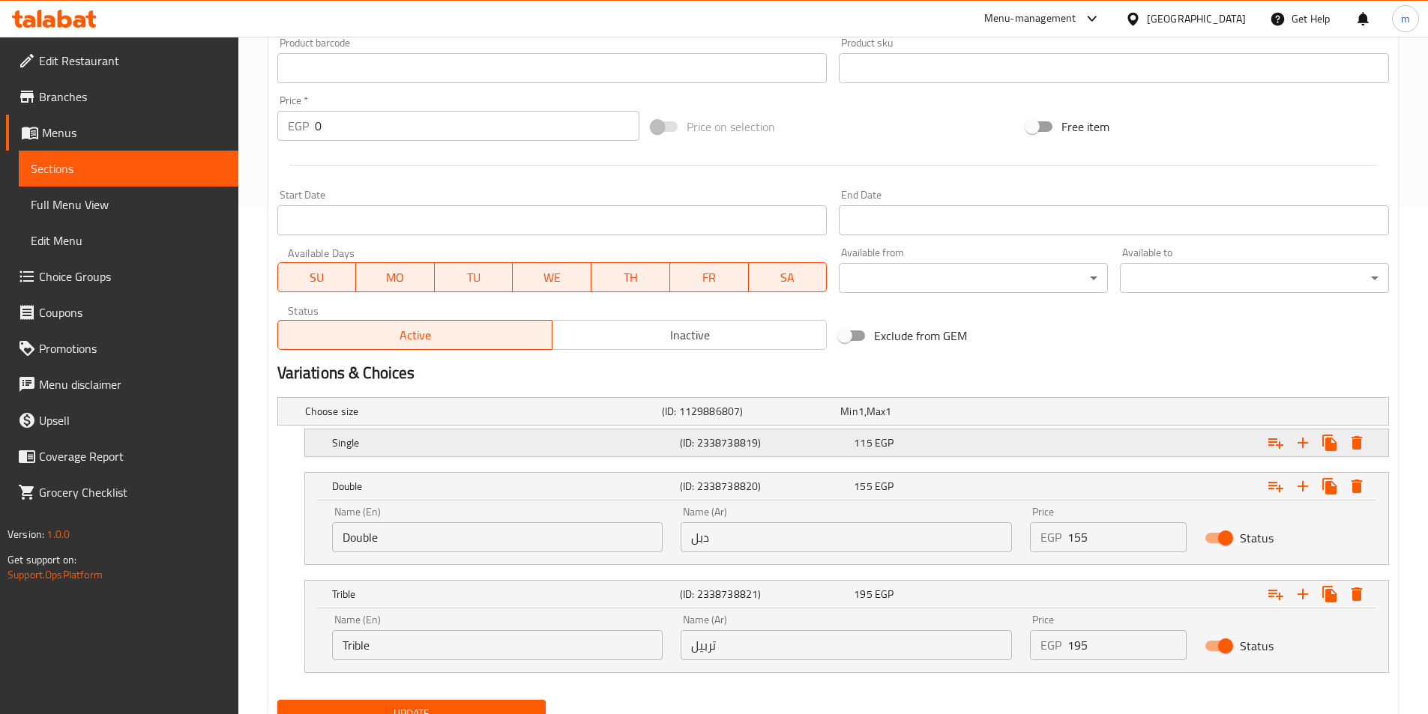
click at [916, 449] on div "115 EGP" at bounding box center [938, 442] width 168 height 15
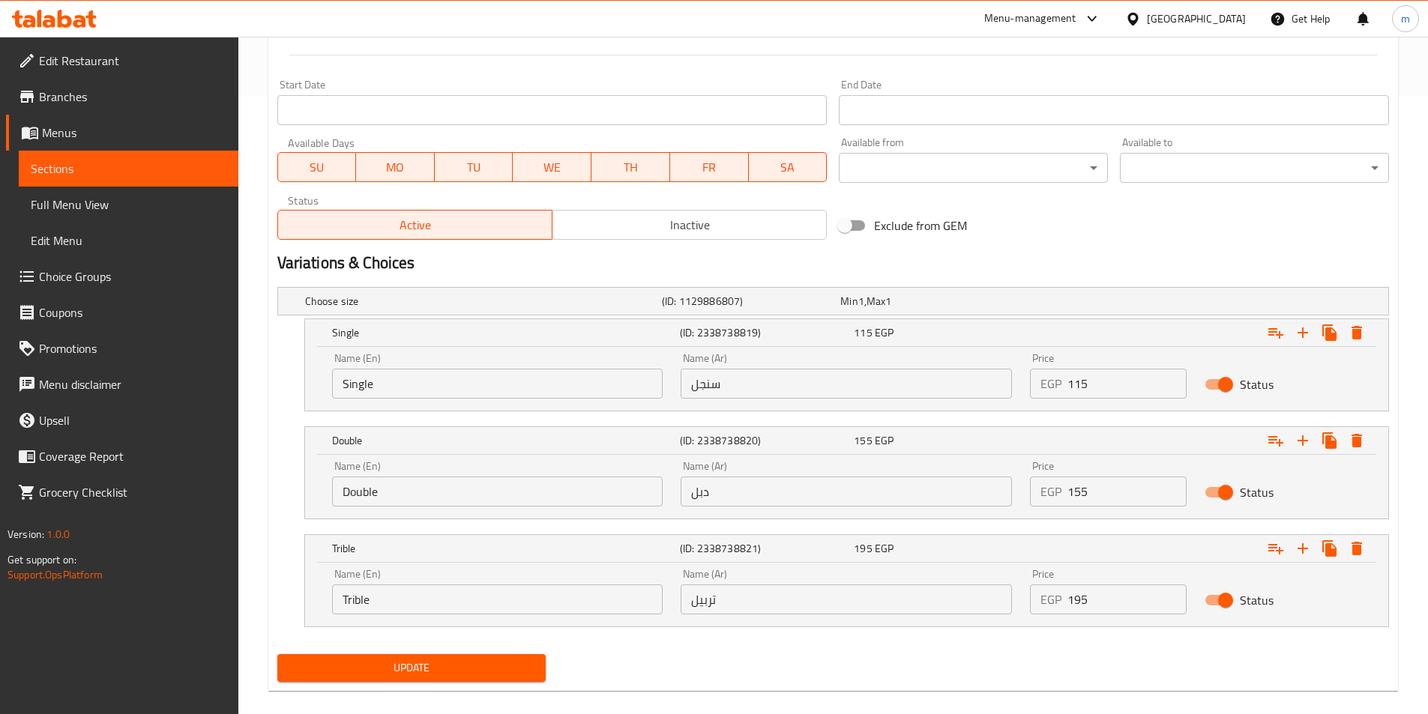
scroll to position [637, 0]
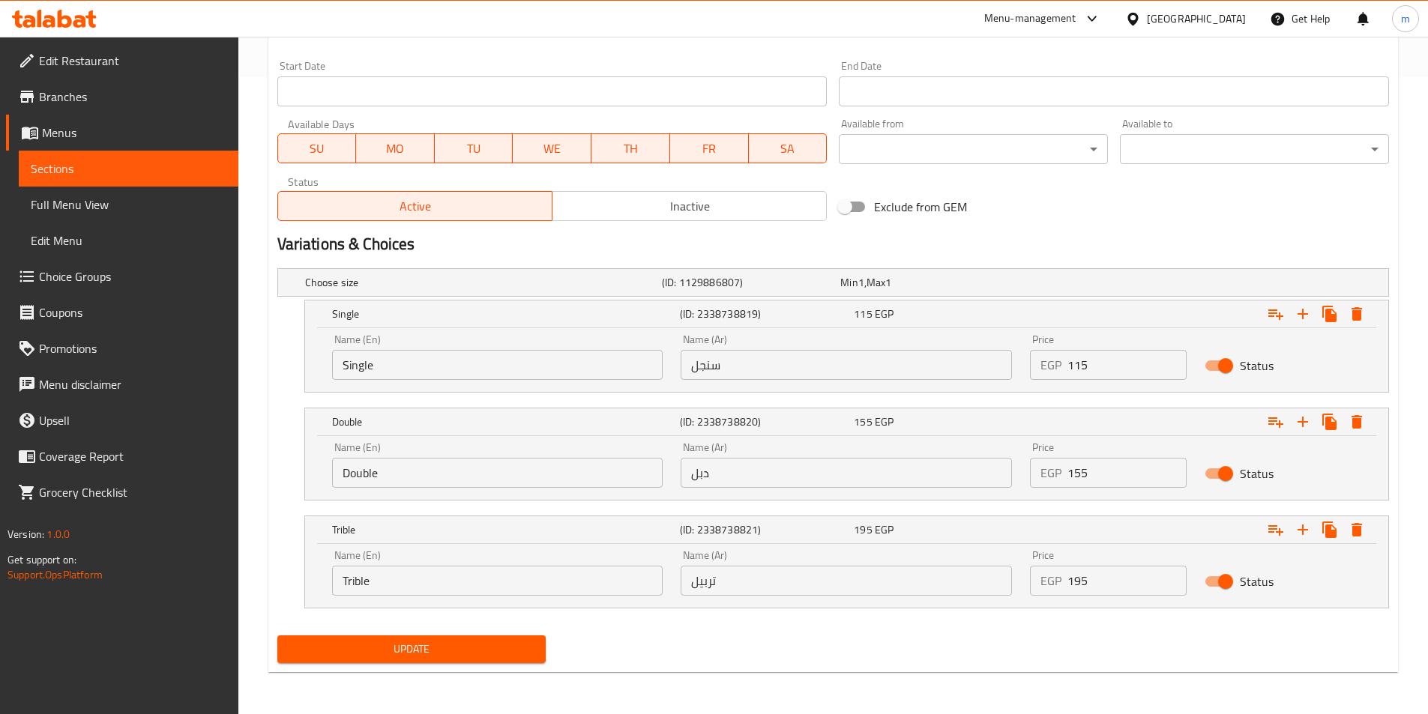
click at [317, 666] on div "Update" at bounding box center [411, 650] width 281 height 40
click at [432, 633] on div "Update" at bounding box center [411, 650] width 281 height 40
click at [438, 651] on span "Update" at bounding box center [411, 649] width 245 height 19
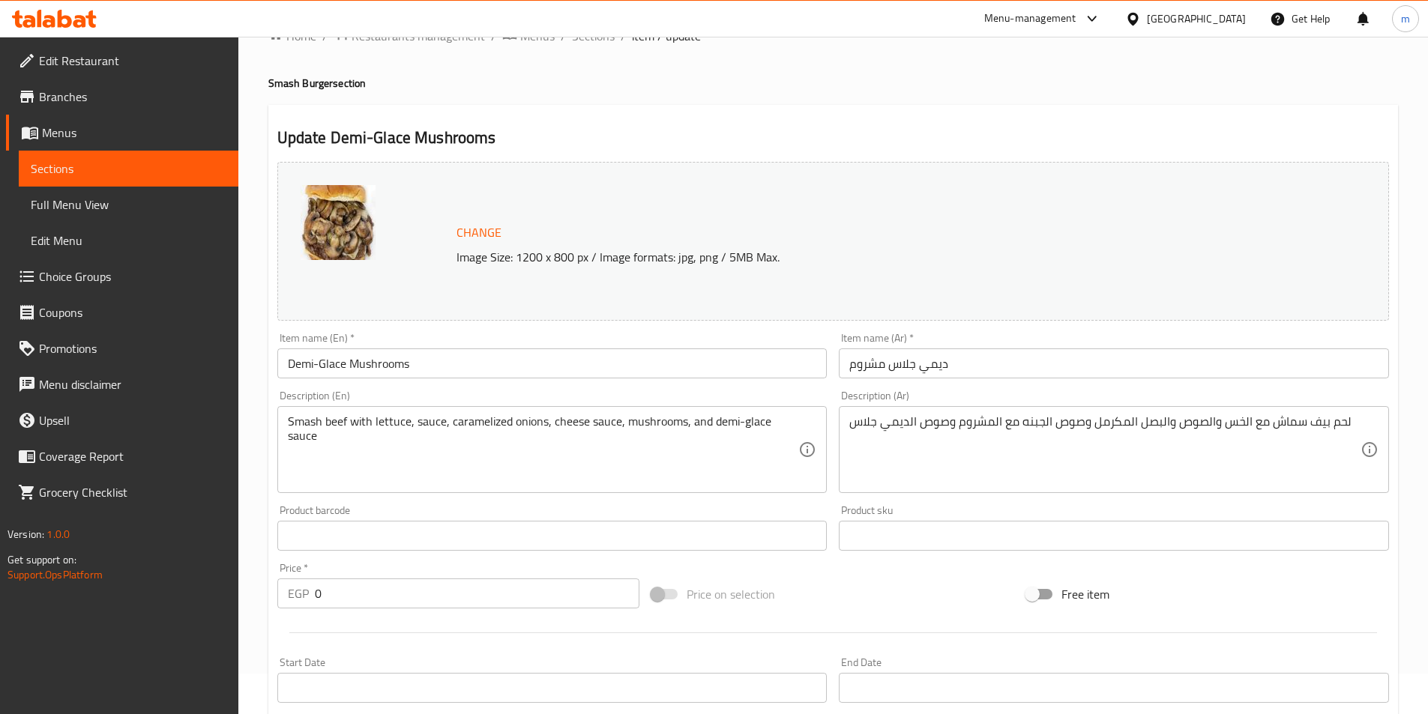
scroll to position [75, 0]
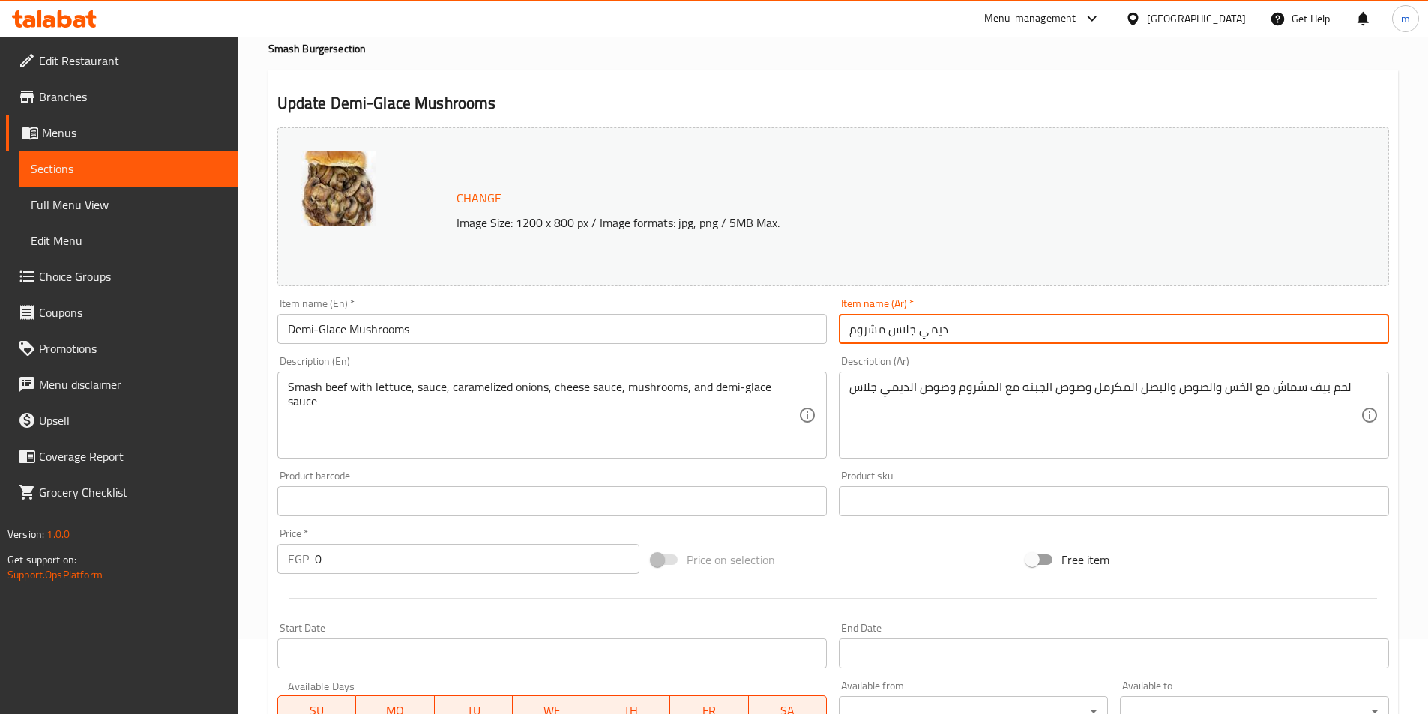
drag, startPoint x: 951, startPoint y: 332, endPoint x: 918, endPoint y: 331, distance: 33.0
click at [918, 331] on input "ديمي جلاس مشروم" at bounding box center [1114, 329] width 550 height 30
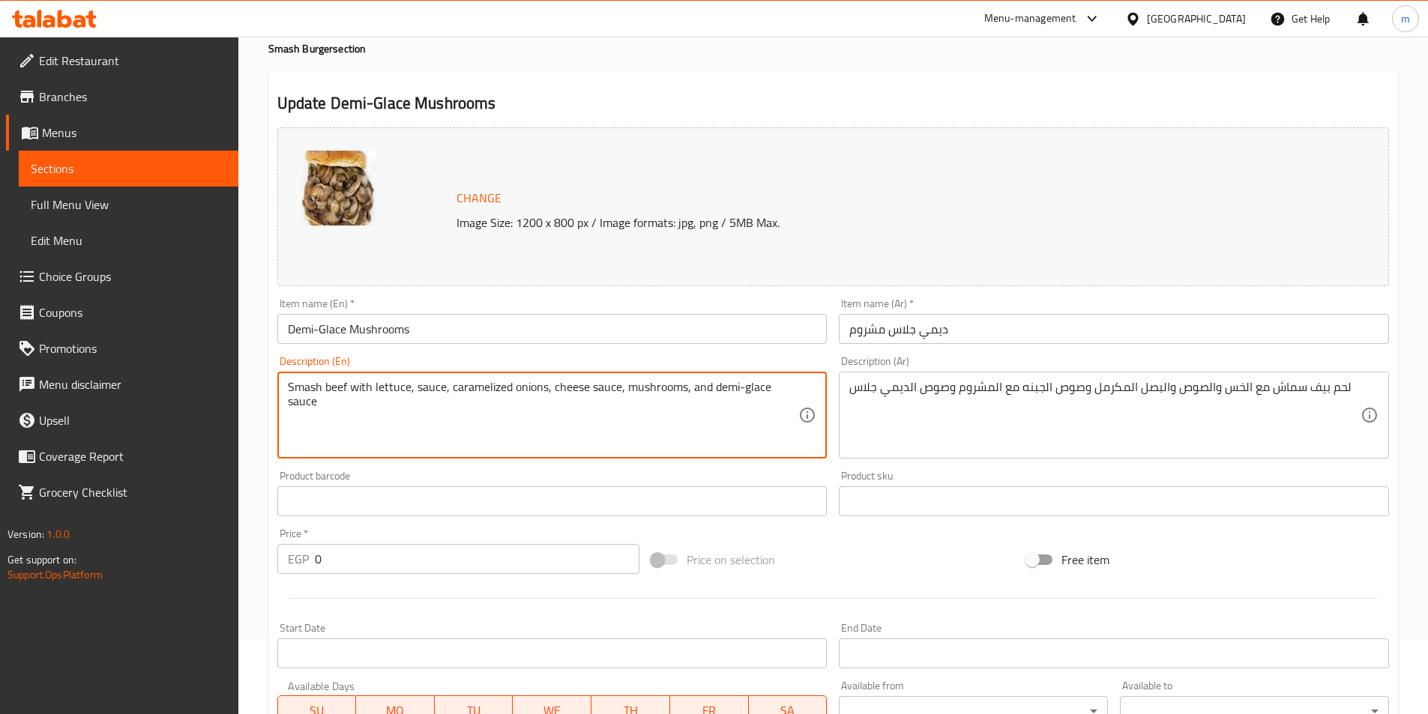
click at [325, 380] on textarea "Smash beef with lettuce, sauce, caramelized onions, cheese sauce, mushrooms, an…" at bounding box center [543, 415] width 511 height 71
click at [651, 389] on textarea "Smash Meat beef with lettuce, sauce, caramelized onions, cheese sauce, mushroom…" at bounding box center [543, 415] width 511 height 71
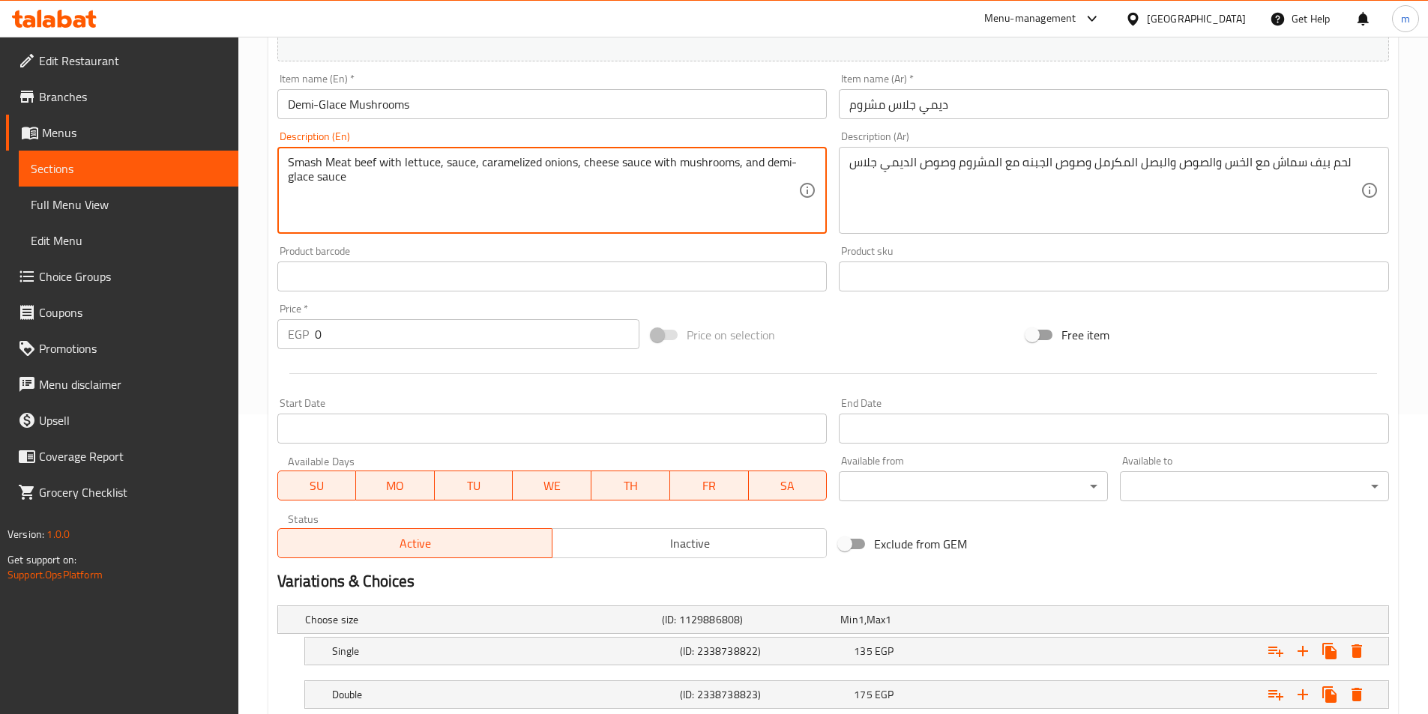
scroll to position [444, 0]
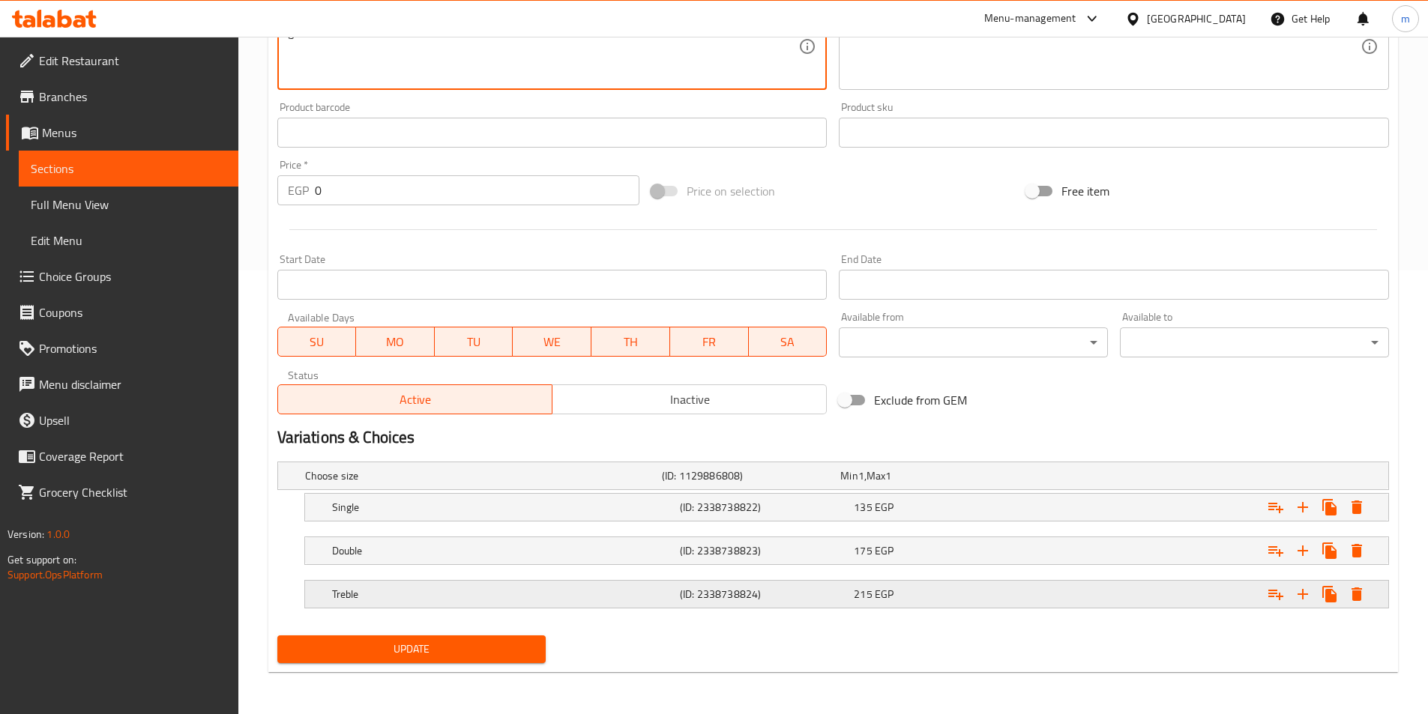
type textarea "Smash Meat beef with lettuce, sauce, caramelized onions, cheese sauce with mush…"
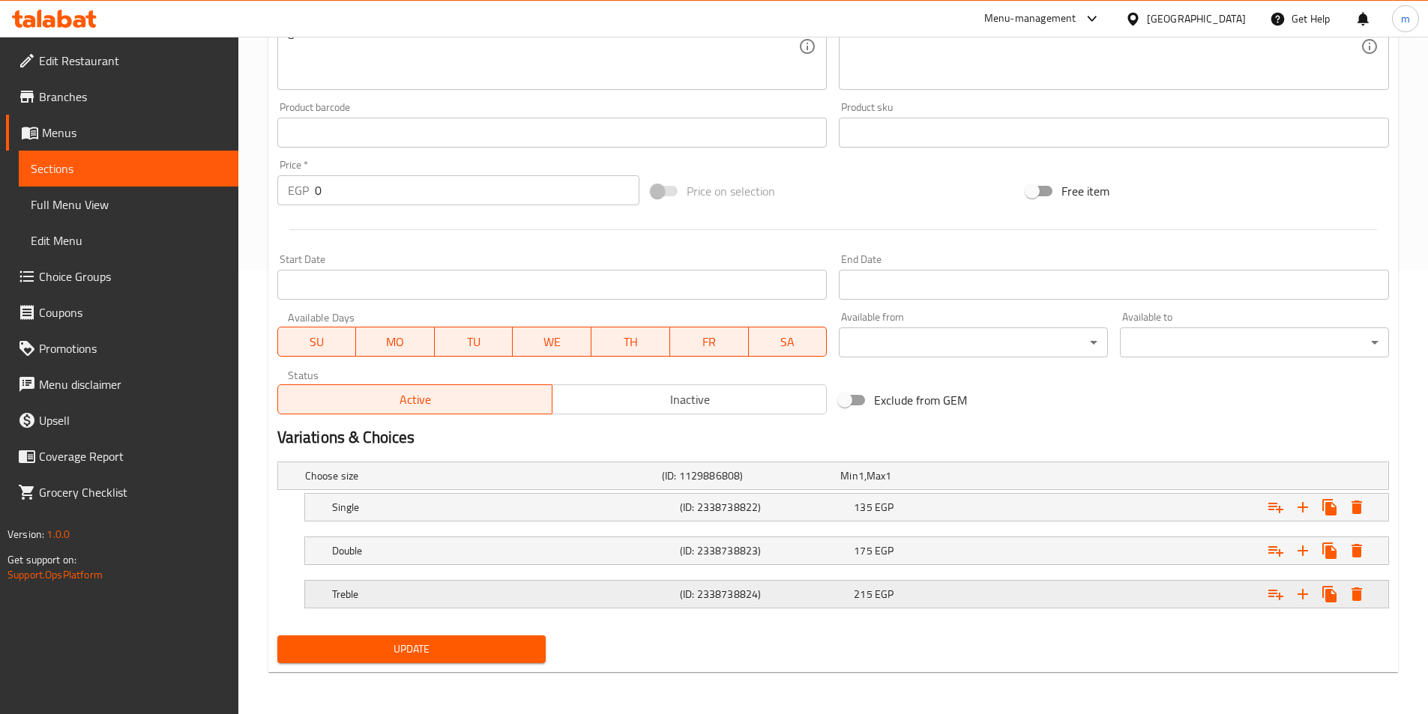
click at [866, 603] on span "215" at bounding box center [863, 594] width 18 height 19
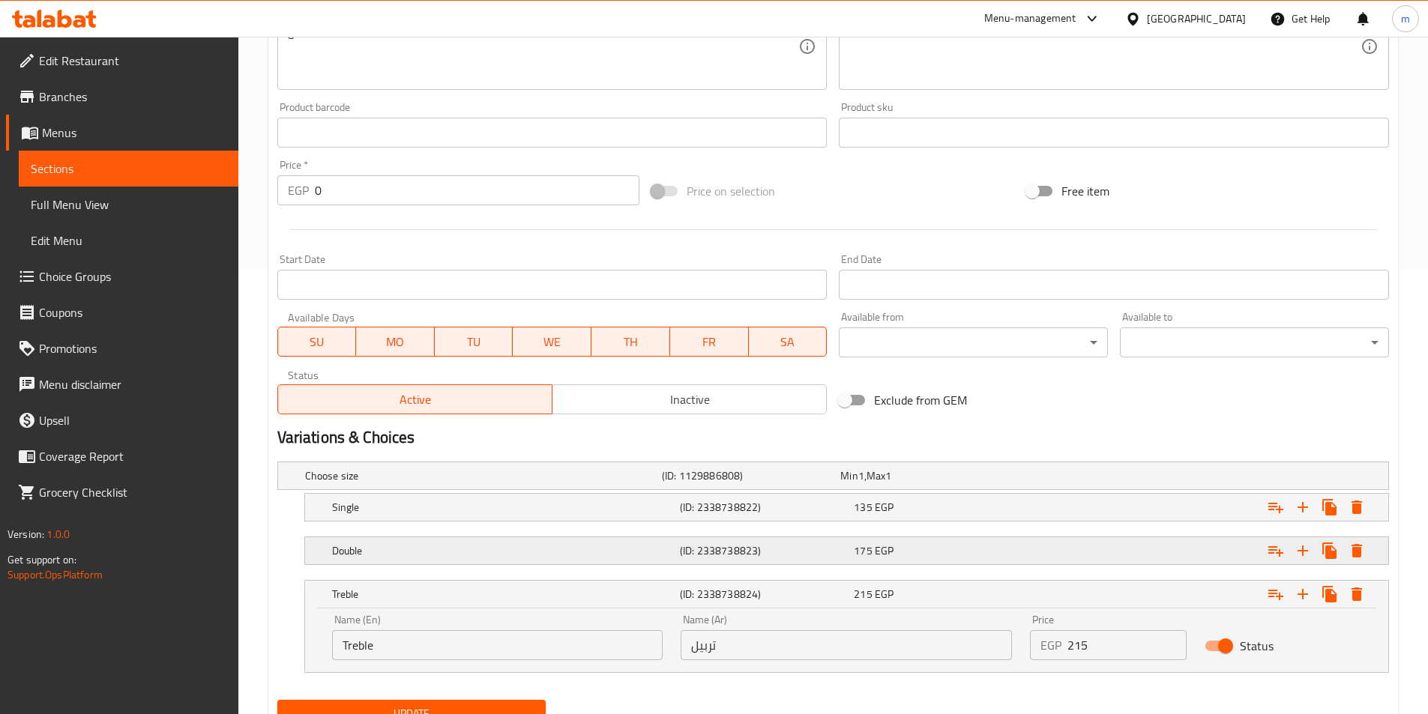
click at [859, 546] on span "175" at bounding box center [863, 550] width 18 height 19
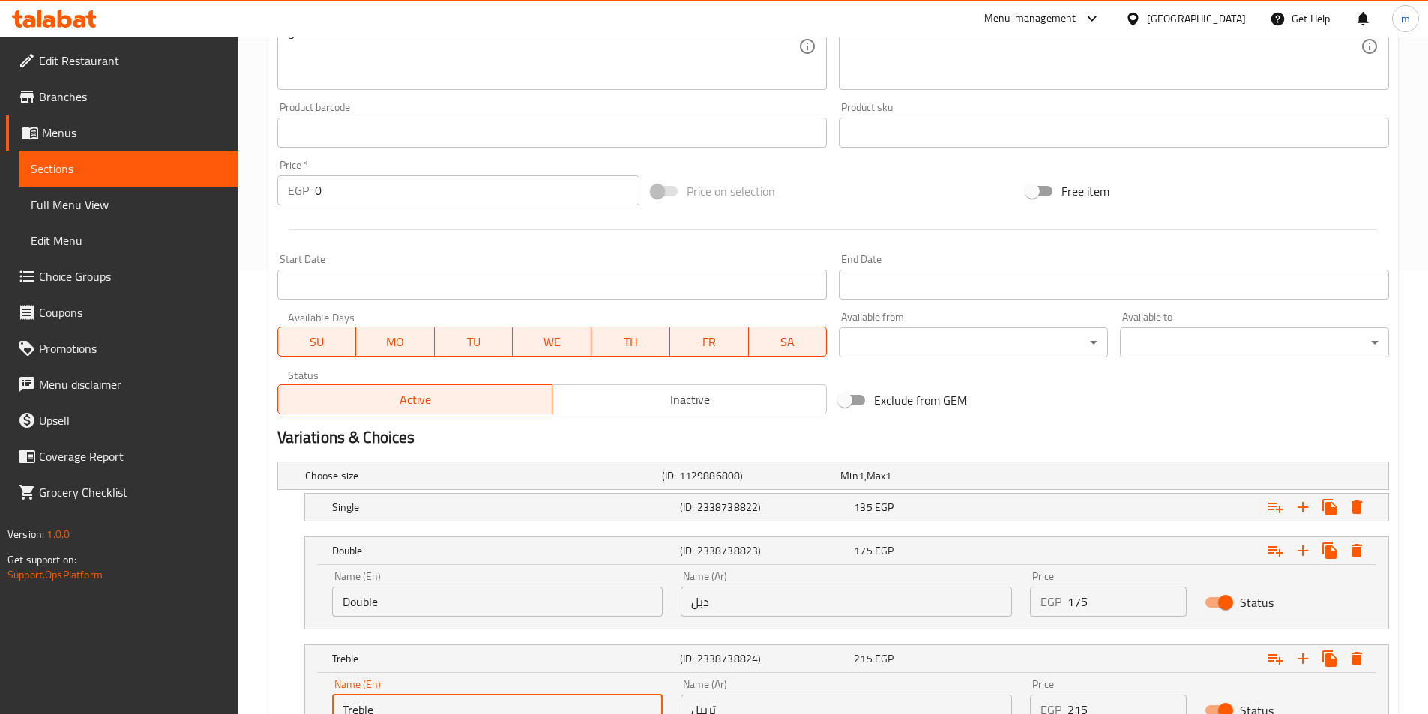
click at [357, 702] on input "Treble" at bounding box center [497, 710] width 331 height 30
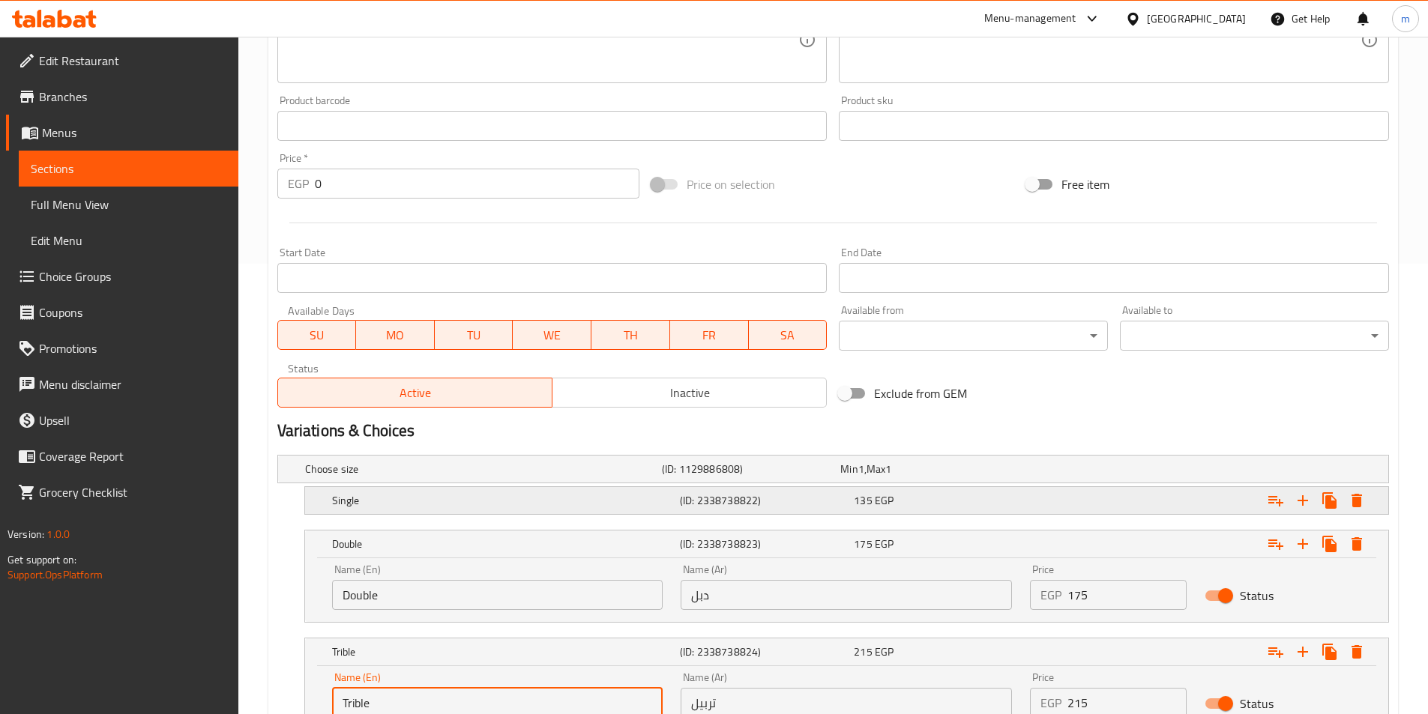
type input "Trible"
click at [858, 496] on span "135" at bounding box center [863, 500] width 18 height 19
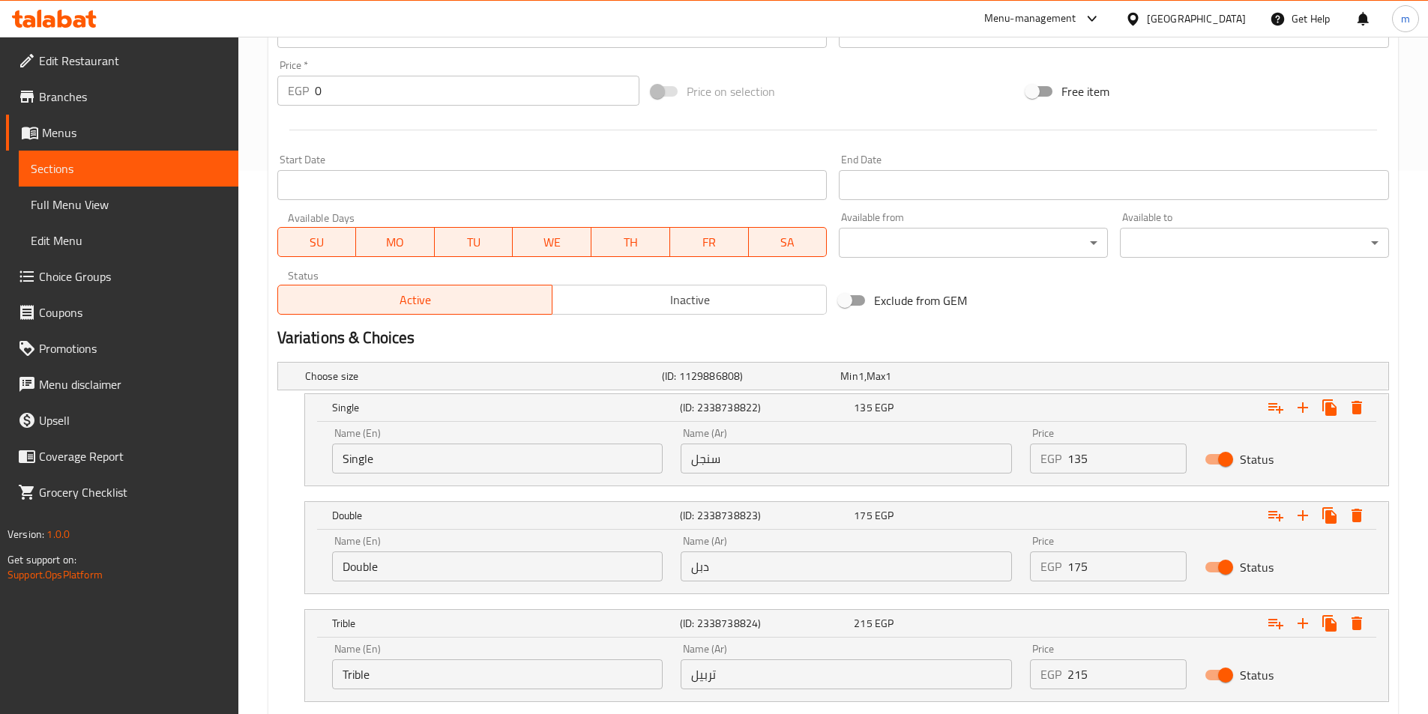
scroll to position [637, 0]
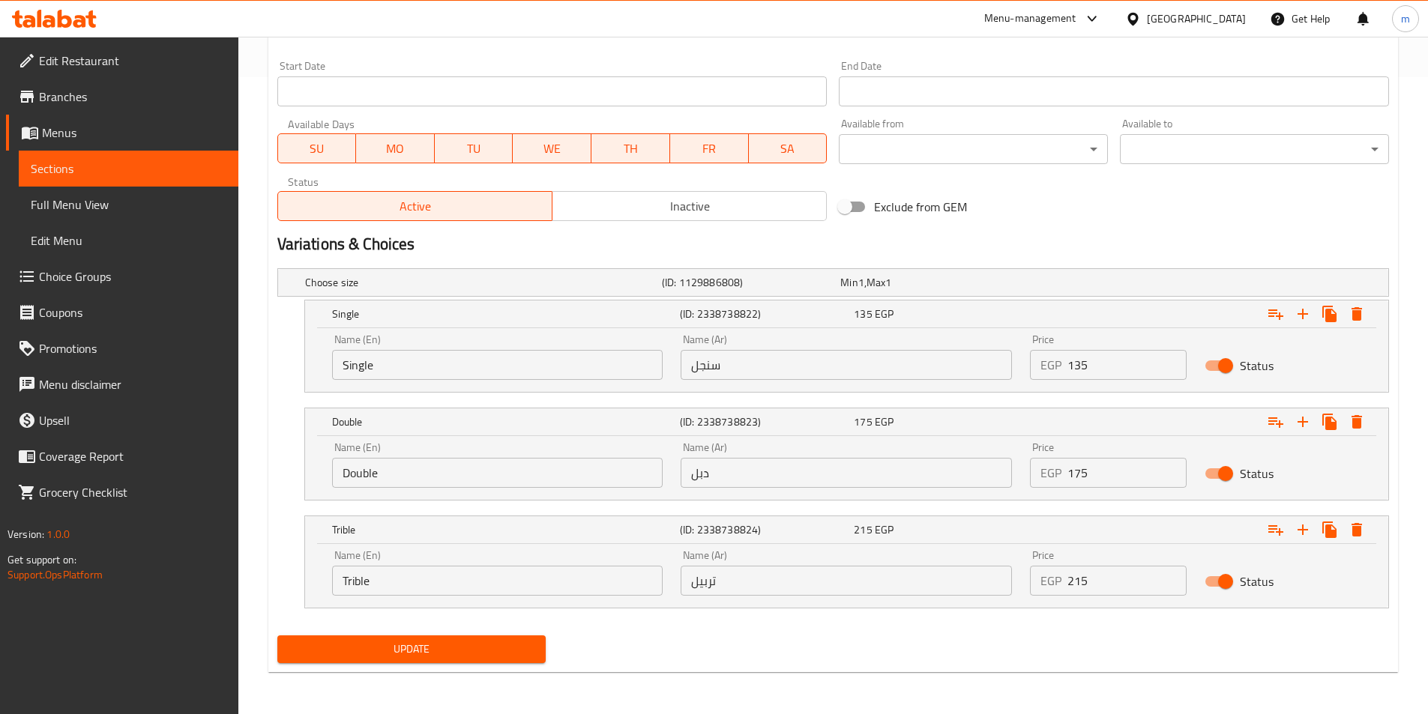
click at [384, 644] on span "Update" at bounding box center [411, 649] width 245 height 19
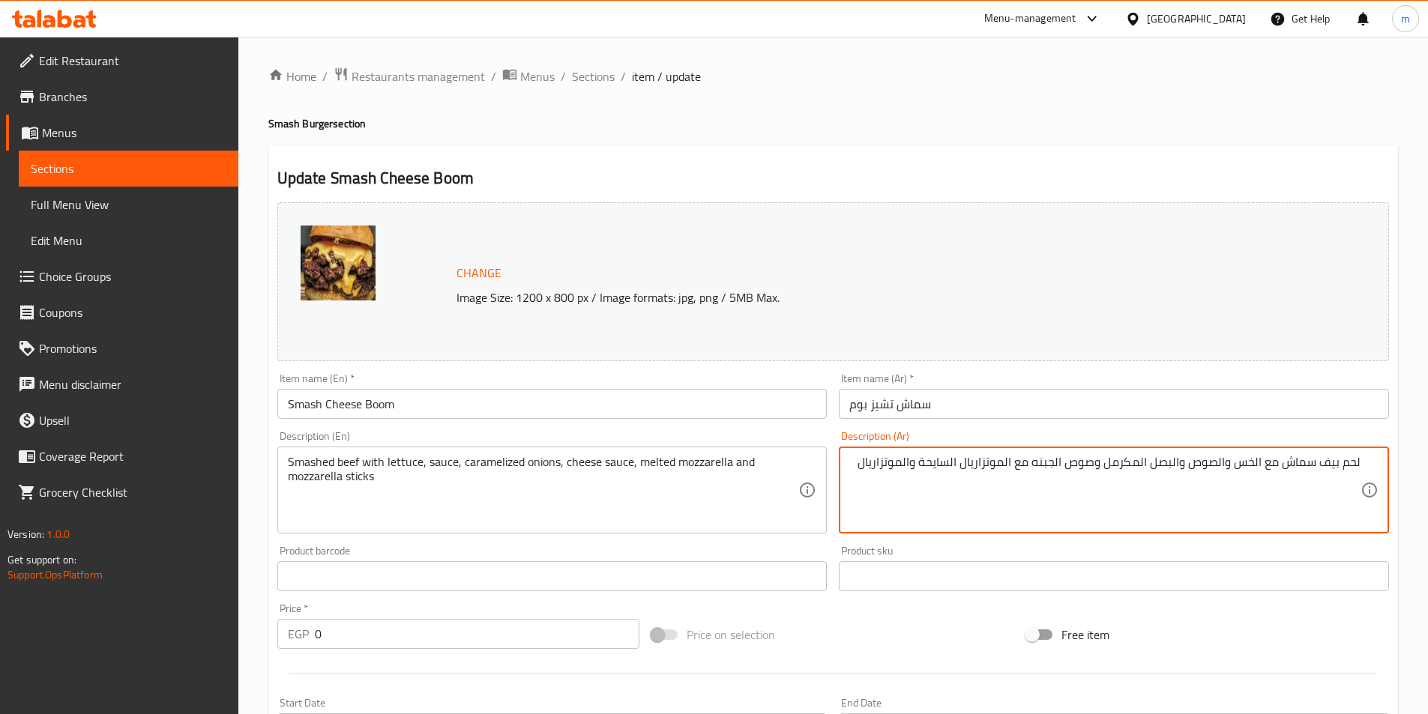
click at [851, 474] on textarea "لحم بيف سماش مع الخس والصوص والبصل المكرمل وصوص الجبنه مع الموتزاريال السايحة و…" at bounding box center [1104, 490] width 511 height 71
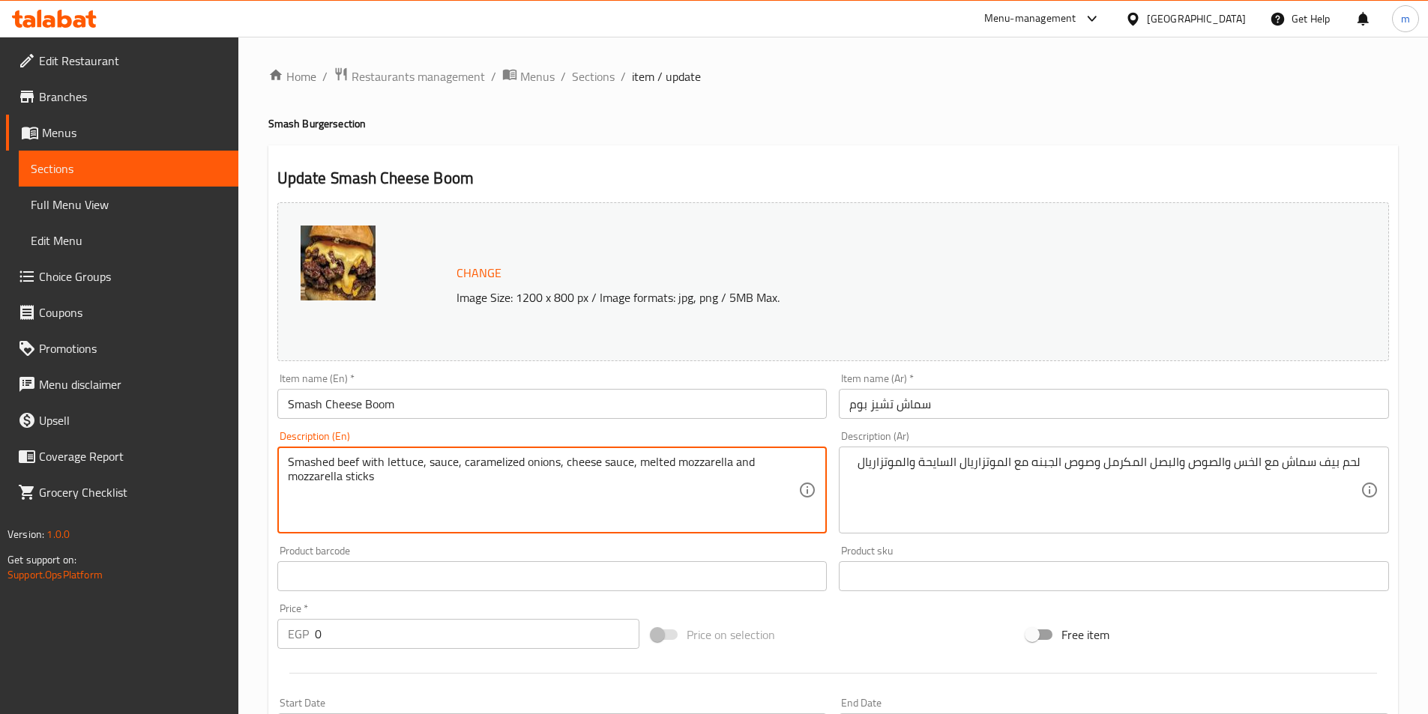
click at [346, 469] on textarea "Smashed beef with lettuce, sauce, caramelized onions, cheese sauce, melted mozz…" at bounding box center [543, 490] width 511 height 71
click at [332, 462] on textarea "Smashed beef with lettuce, sauce, caramelized onions, cheese sauce, melted mozz…" at bounding box center [543, 490] width 511 height 71
click at [665, 463] on textarea "Smashed meat beef with lettuce, sauce, caramelized onions, cheese sauce, melted…" at bounding box center [543, 490] width 511 height 71
type textarea "Smashed meat beef with lettuce, sauce, caramelized onions, cheese sauce with me…"
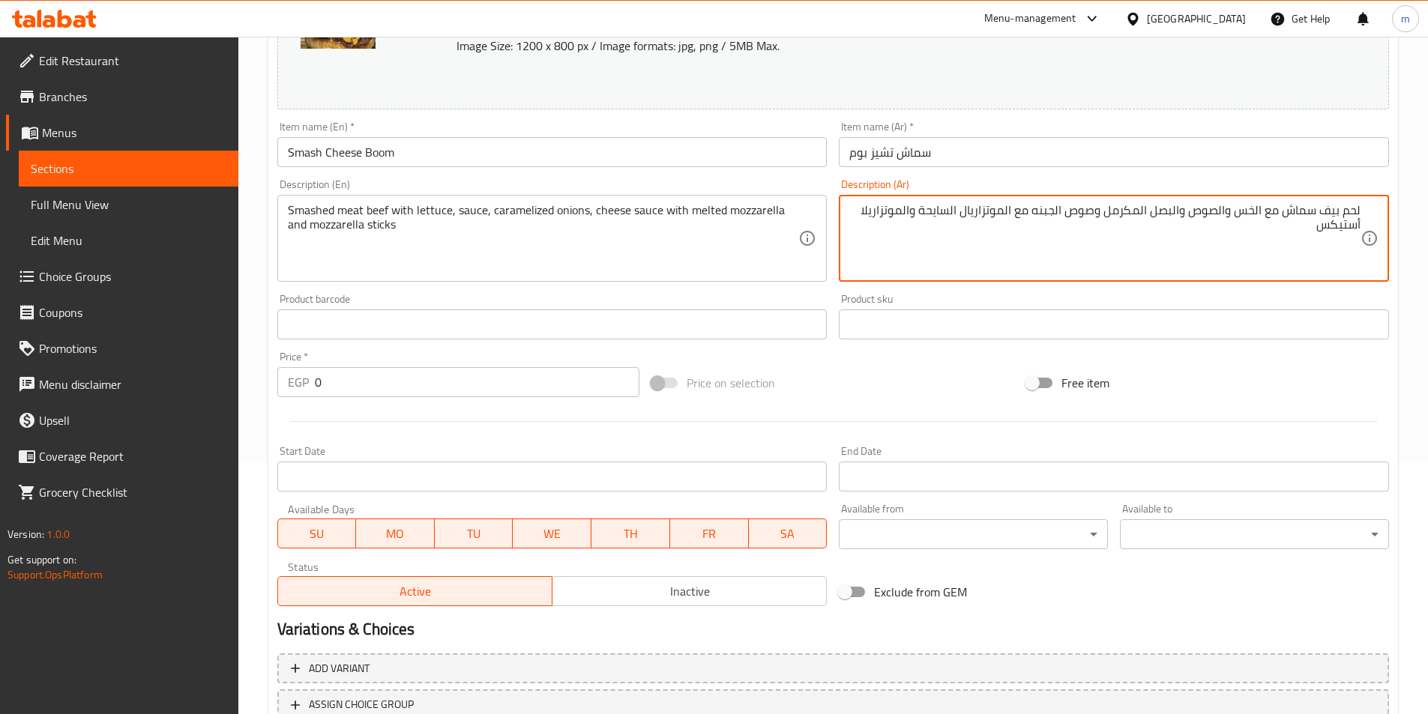
scroll to position [366, 0]
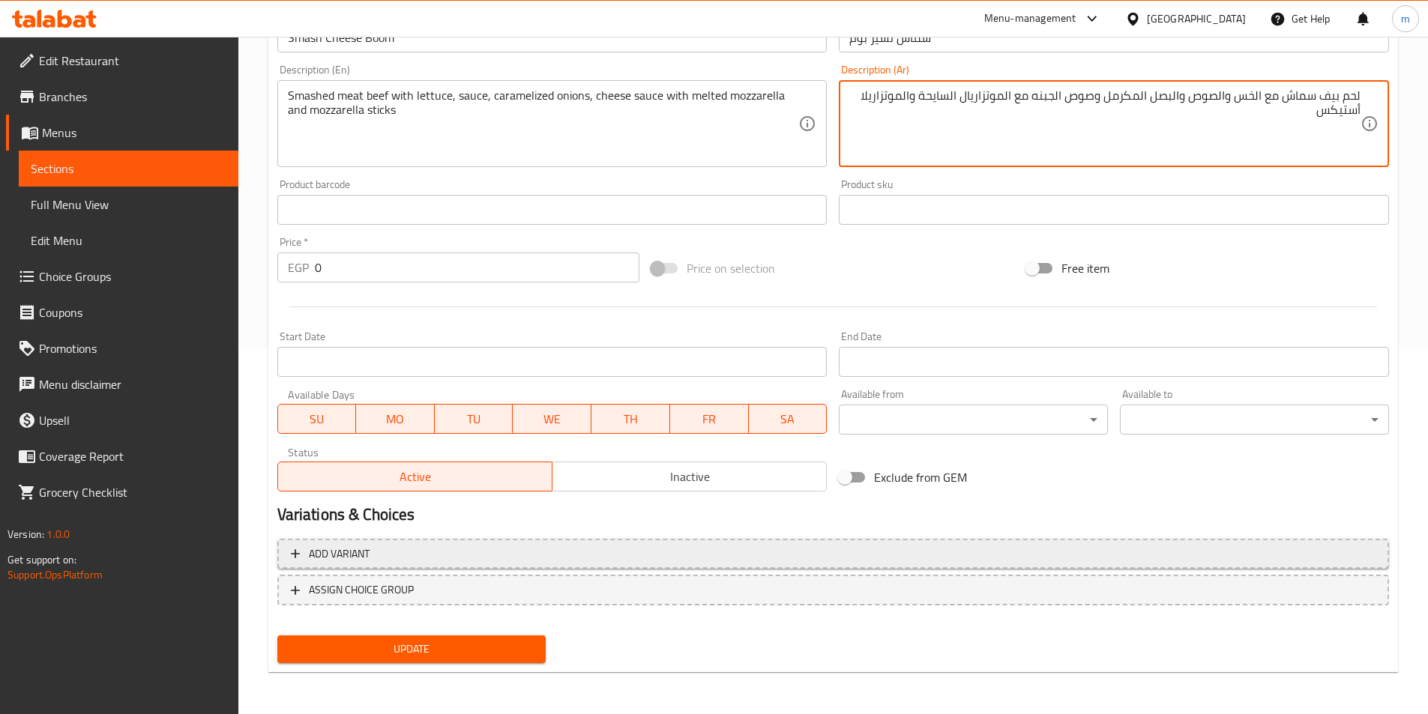
type textarea "لحم بيف سماش مع الخس والصوص والبصل المكرمل وصوص الجبنه مع الموتزاريال السايحة و…"
click at [682, 555] on span "Add variant" at bounding box center [833, 554] width 1084 height 19
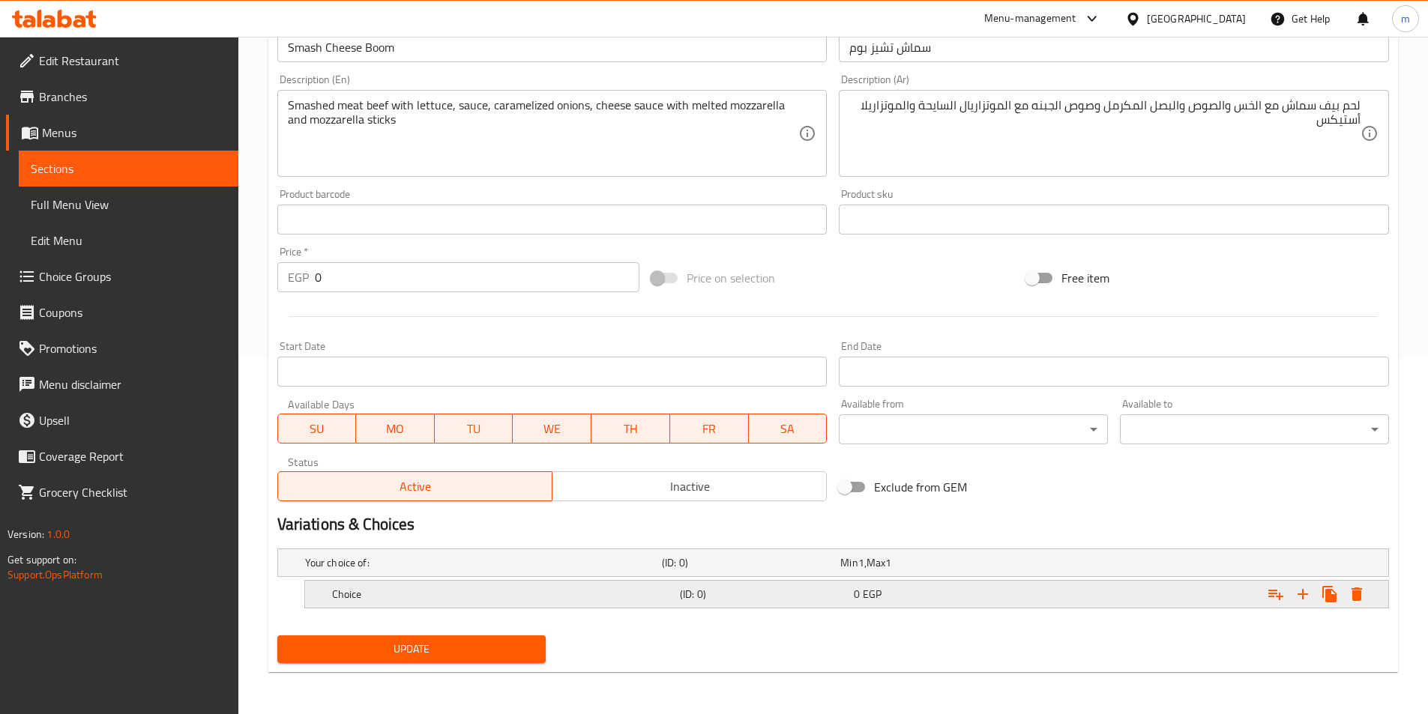
click at [516, 590] on h5 "Choice" at bounding box center [503, 594] width 342 height 15
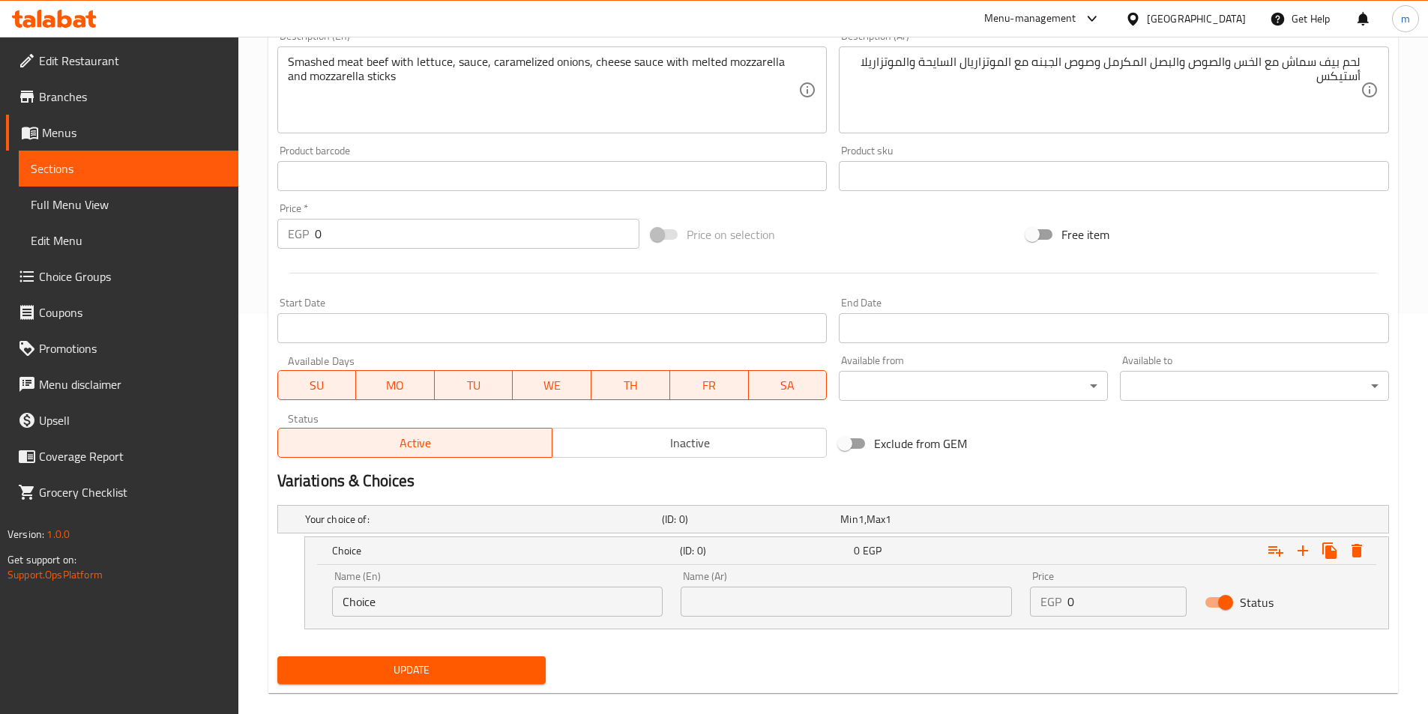
scroll to position [421, 0]
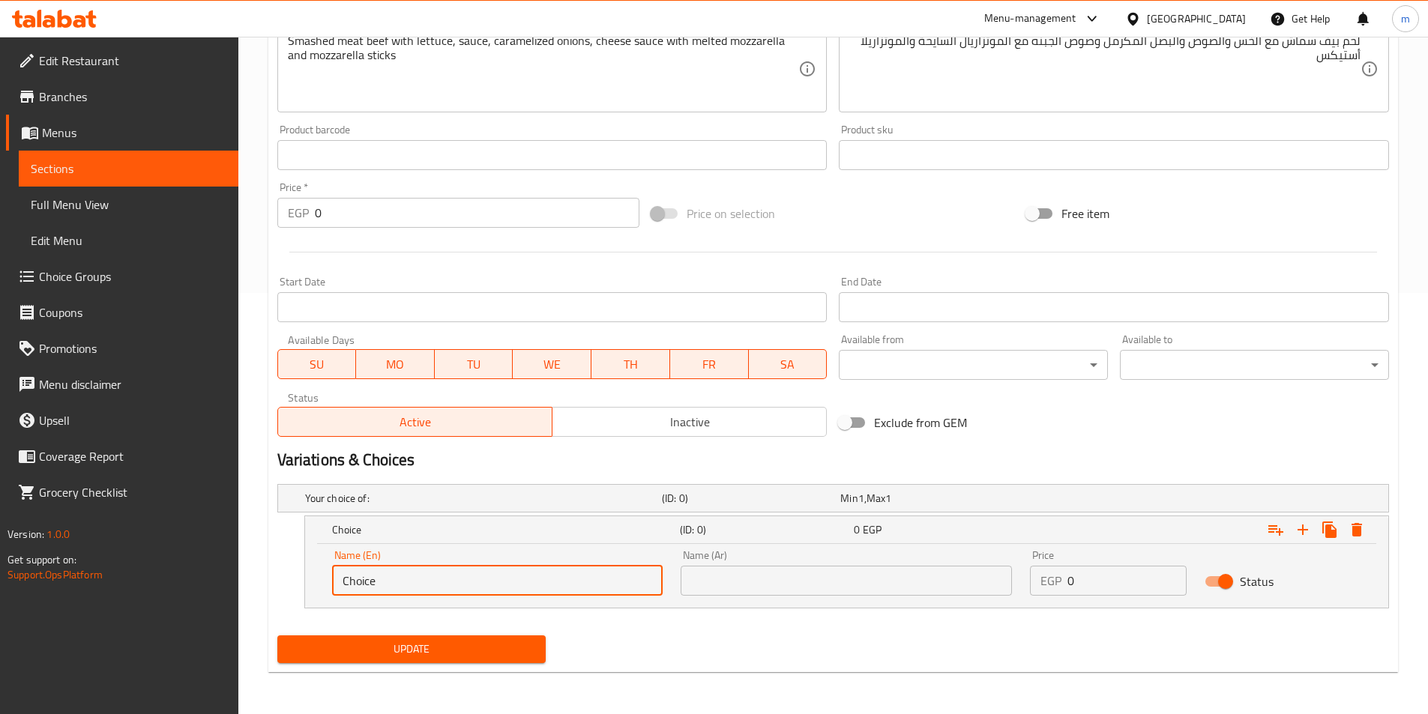
click at [459, 581] on input "Choice" at bounding box center [497, 581] width 331 height 30
paste input "Singl"
type input "Single"
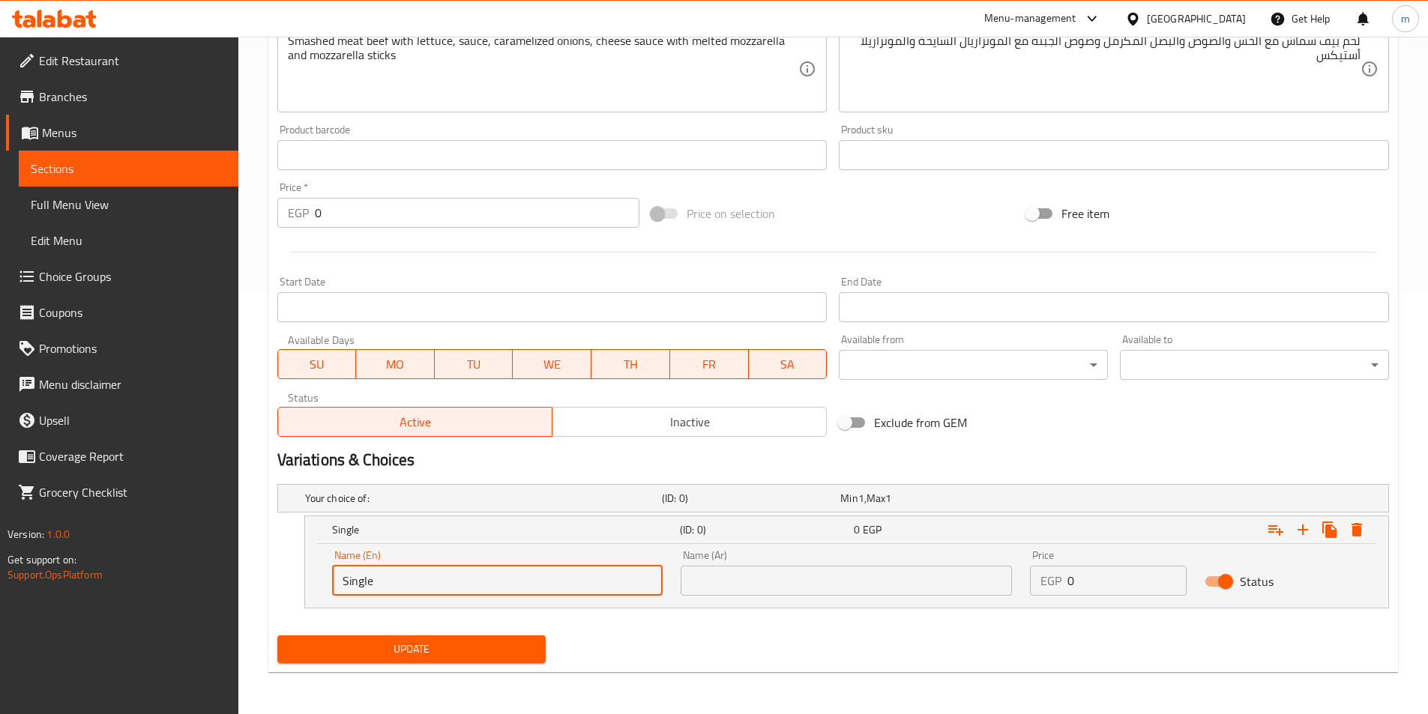
click at [934, 576] on input "text" at bounding box center [845, 581] width 331 height 30
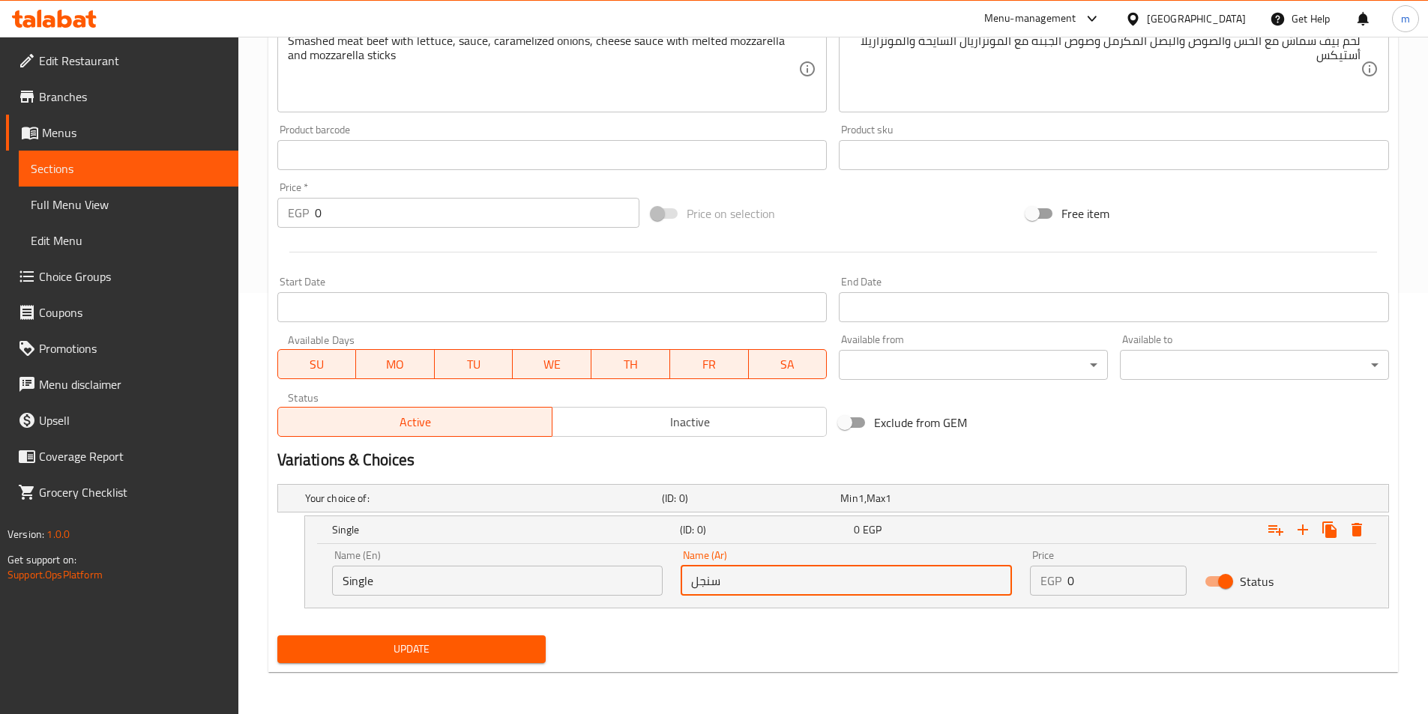
type input "سنجل"
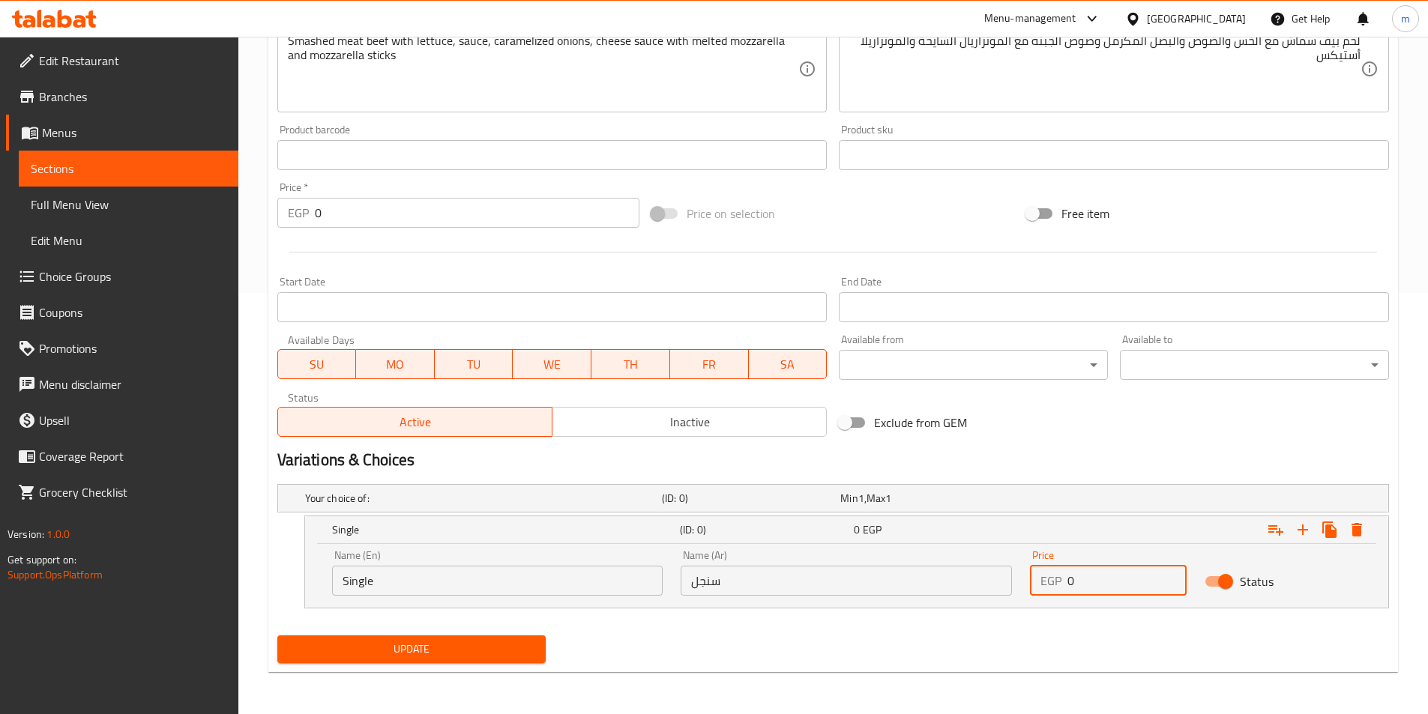
drag, startPoint x: 1099, startPoint y: 575, endPoint x: 1030, endPoint y: 569, distance: 69.2
click at [1030, 569] on div "EGP 0 Price" at bounding box center [1108, 581] width 157 height 30
click at [1145, 584] on input "0" at bounding box center [1126, 581] width 119 height 30
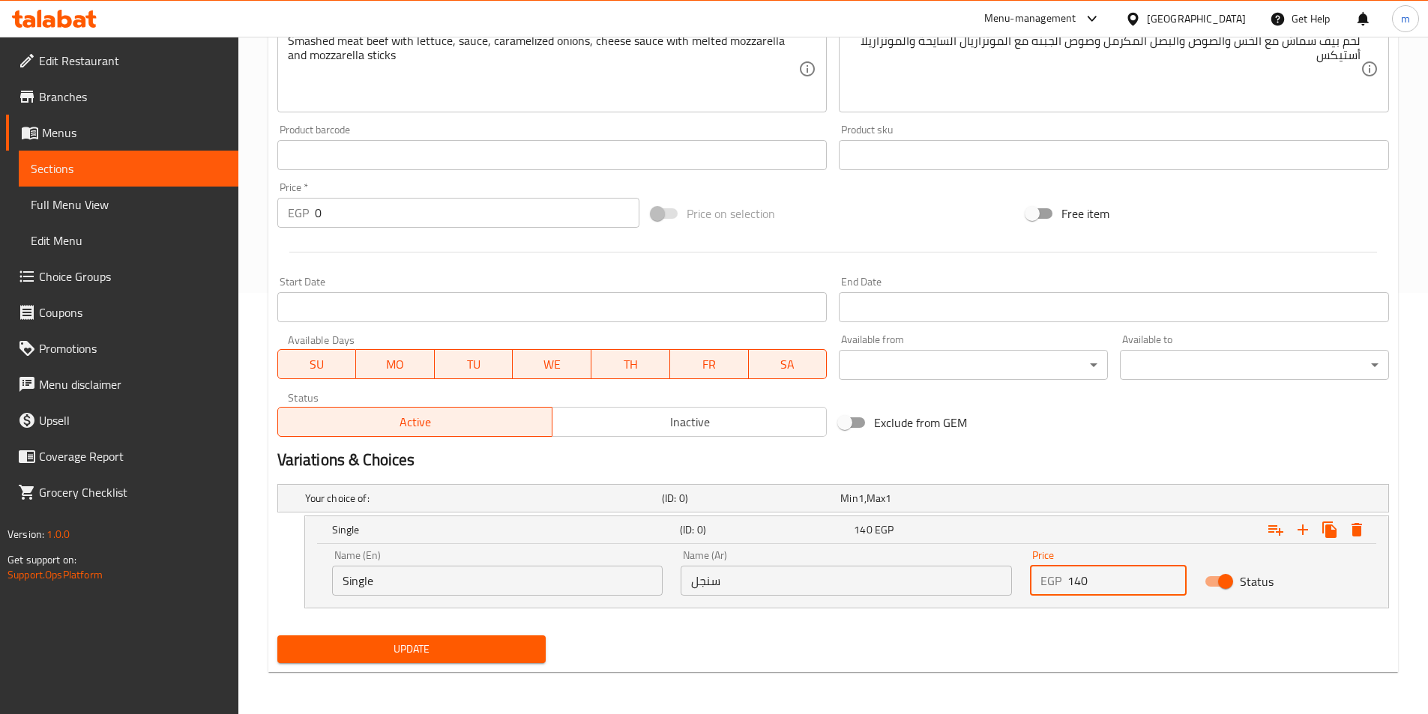
type input "140"
click at [914, 618] on nav at bounding box center [832, 618] width 1111 height 12
click at [1303, 531] on icon "Expand" at bounding box center [1302, 530] width 10 height 10
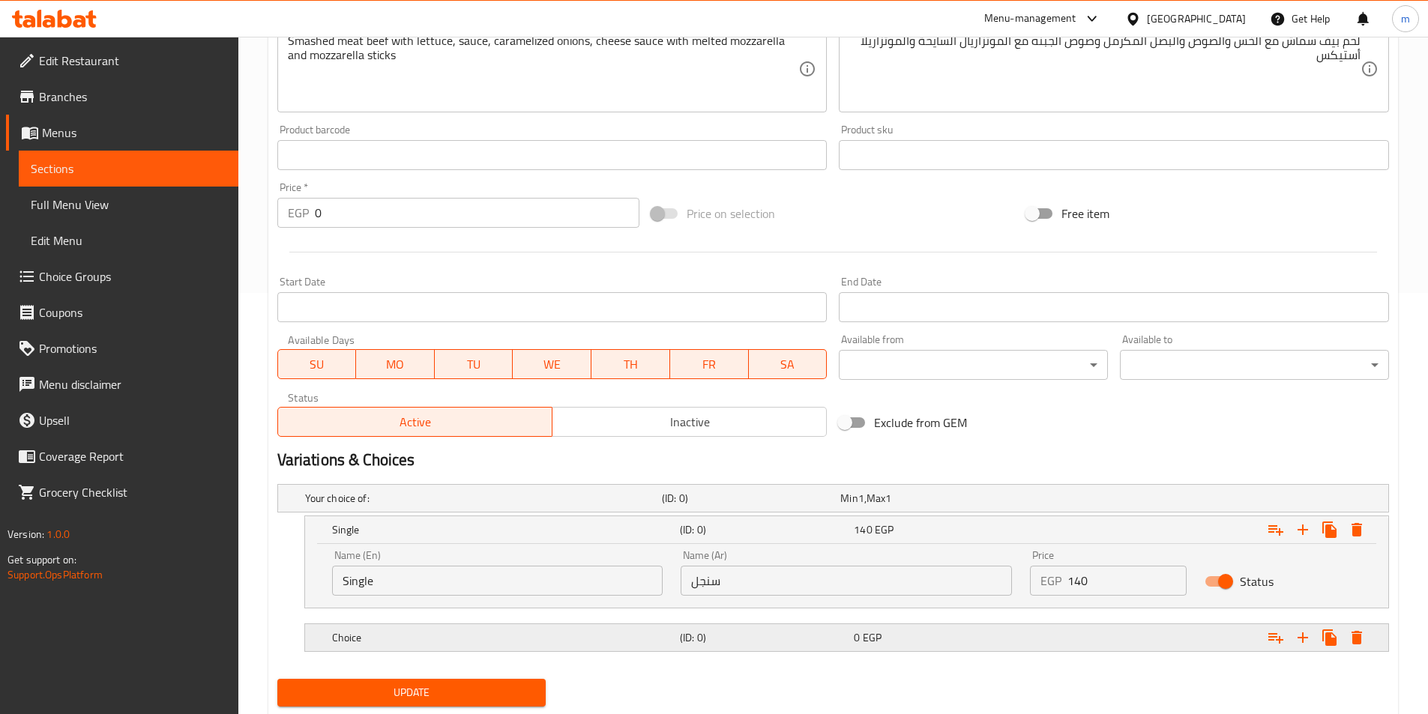
click at [775, 643] on h5 "(ID: 0)" at bounding box center [764, 637] width 168 height 15
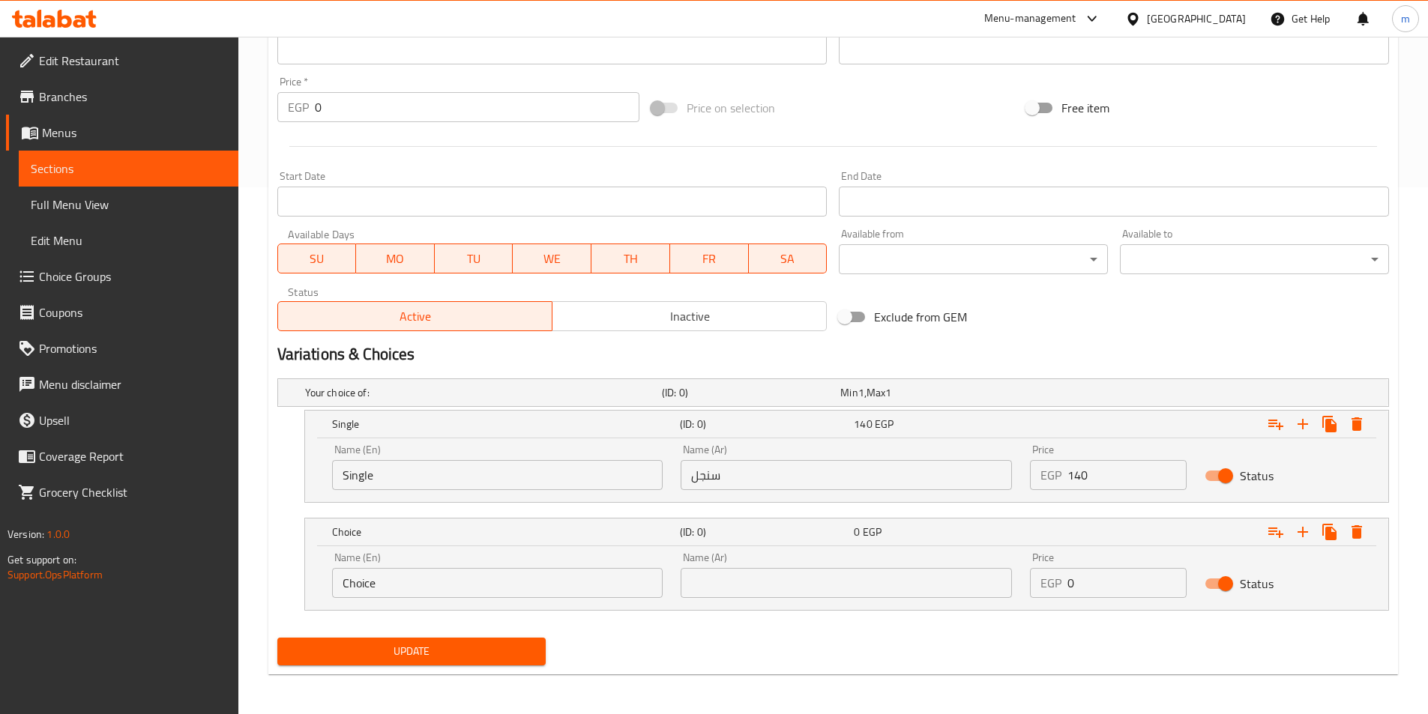
scroll to position [529, 0]
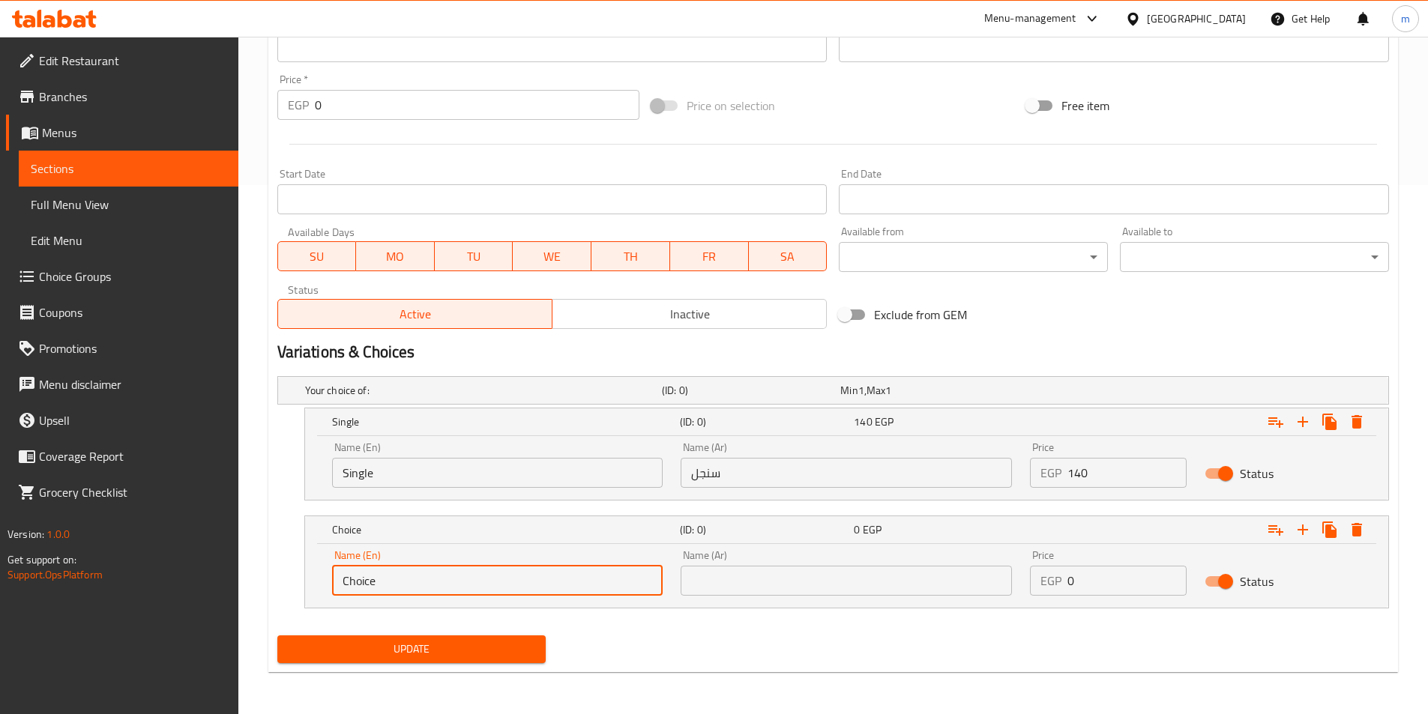
click at [501, 566] on input "Choice" at bounding box center [497, 581] width 331 height 30
paste input "Doubl"
type input "Double"
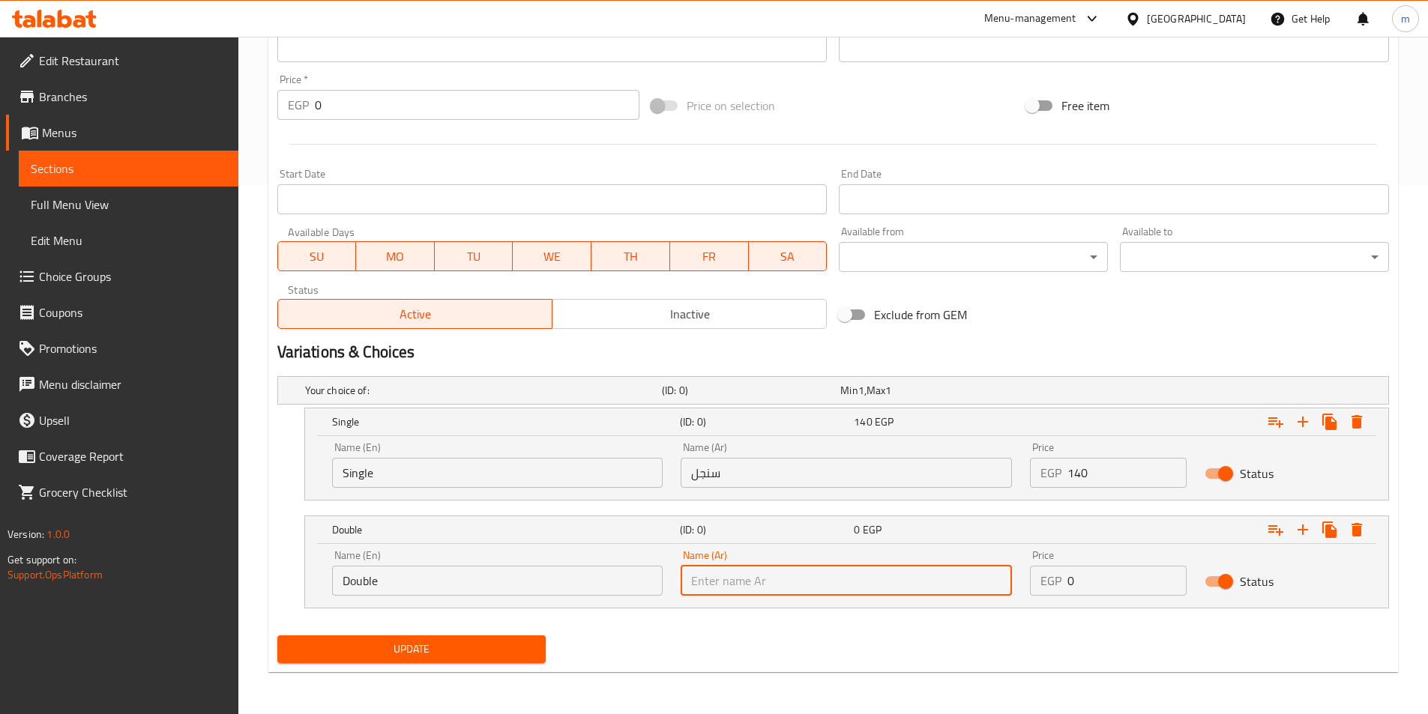
click at [725, 582] on input "text" at bounding box center [845, 581] width 331 height 30
type input "دبل"
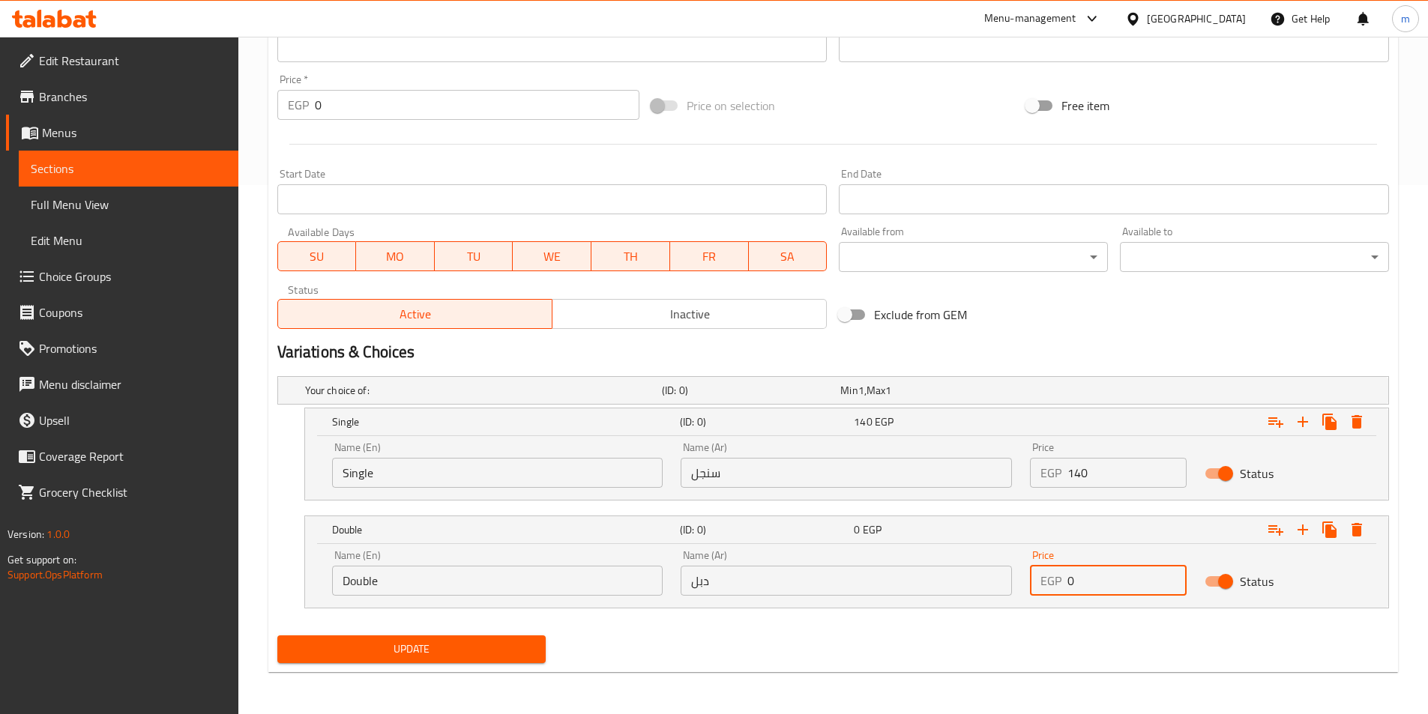
drag, startPoint x: 1076, startPoint y: 579, endPoint x: 1066, endPoint y: 581, distance: 9.9
click at [1066, 581] on div "EGP 0 Price" at bounding box center [1108, 581] width 157 height 30
type input "179"
click at [1305, 526] on icon "Expand" at bounding box center [1303, 530] width 18 height 18
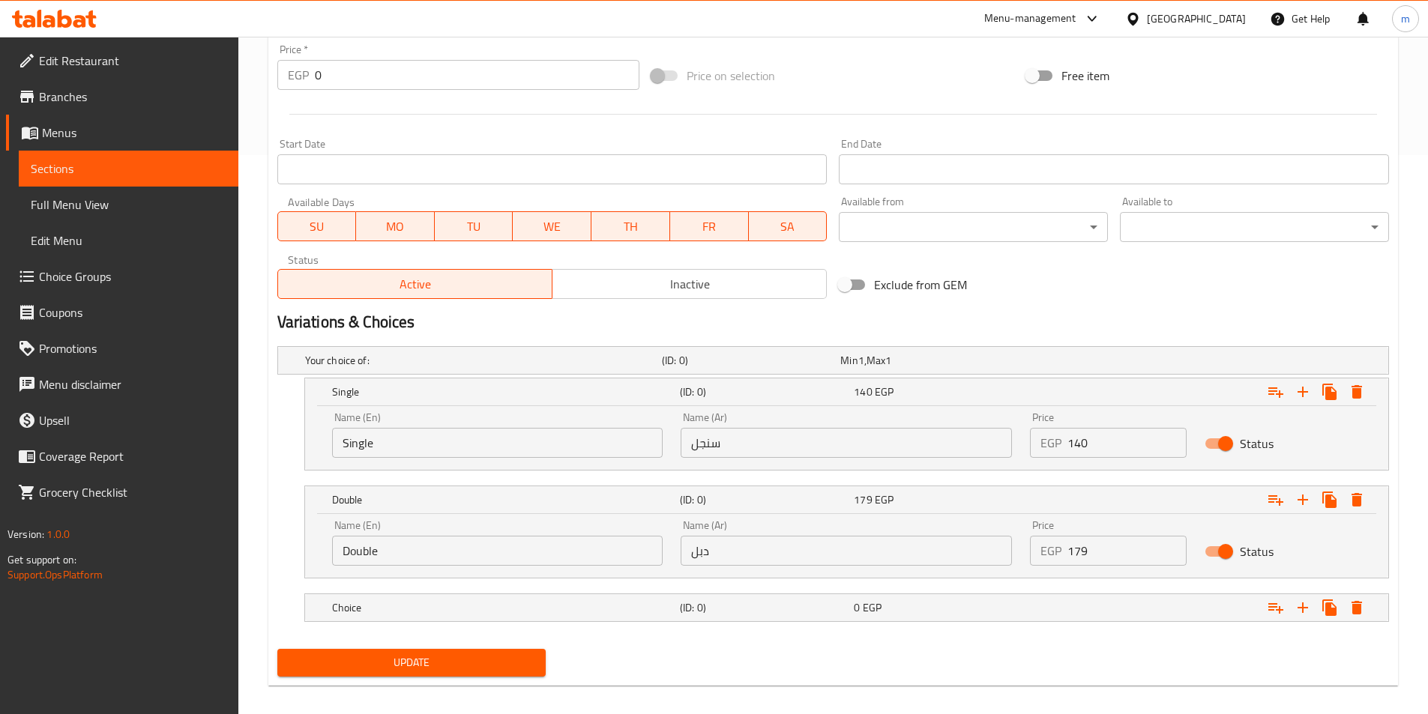
scroll to position [573, 0]
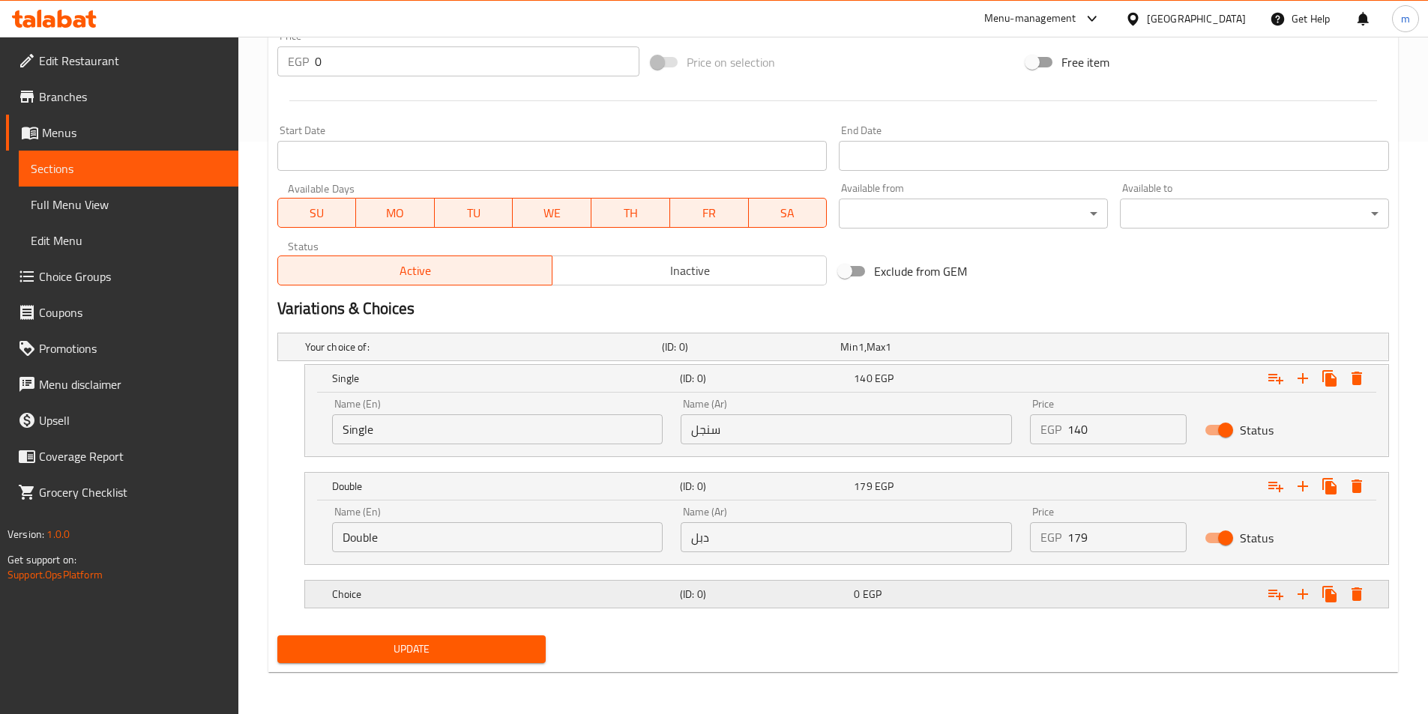
click at [674, 585] on div "Choice" at bounding box center [503, 594] width 348 height 21
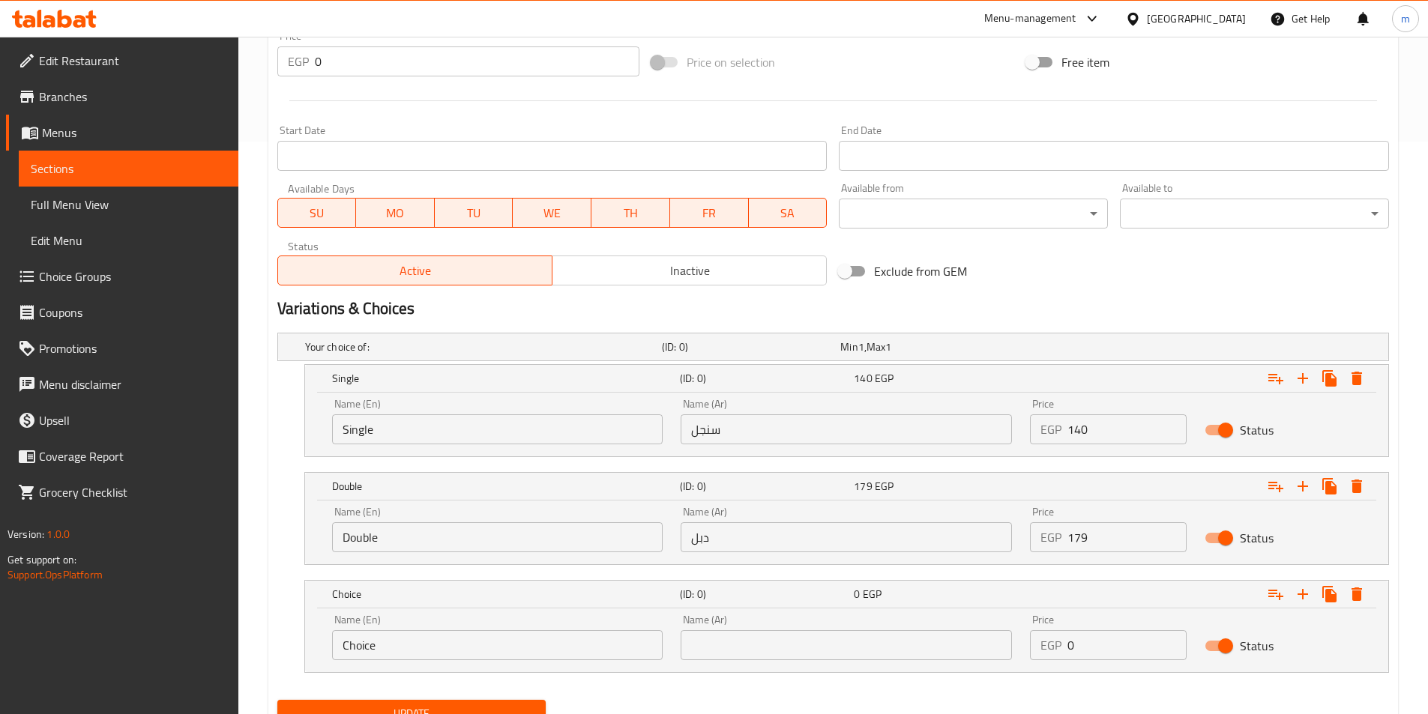
click at [552, 642] on input "Choice" at bounding box center [497, 645] width 331 height 30
paste input "Trebl"
type input "Trible"
type input "تربيل"
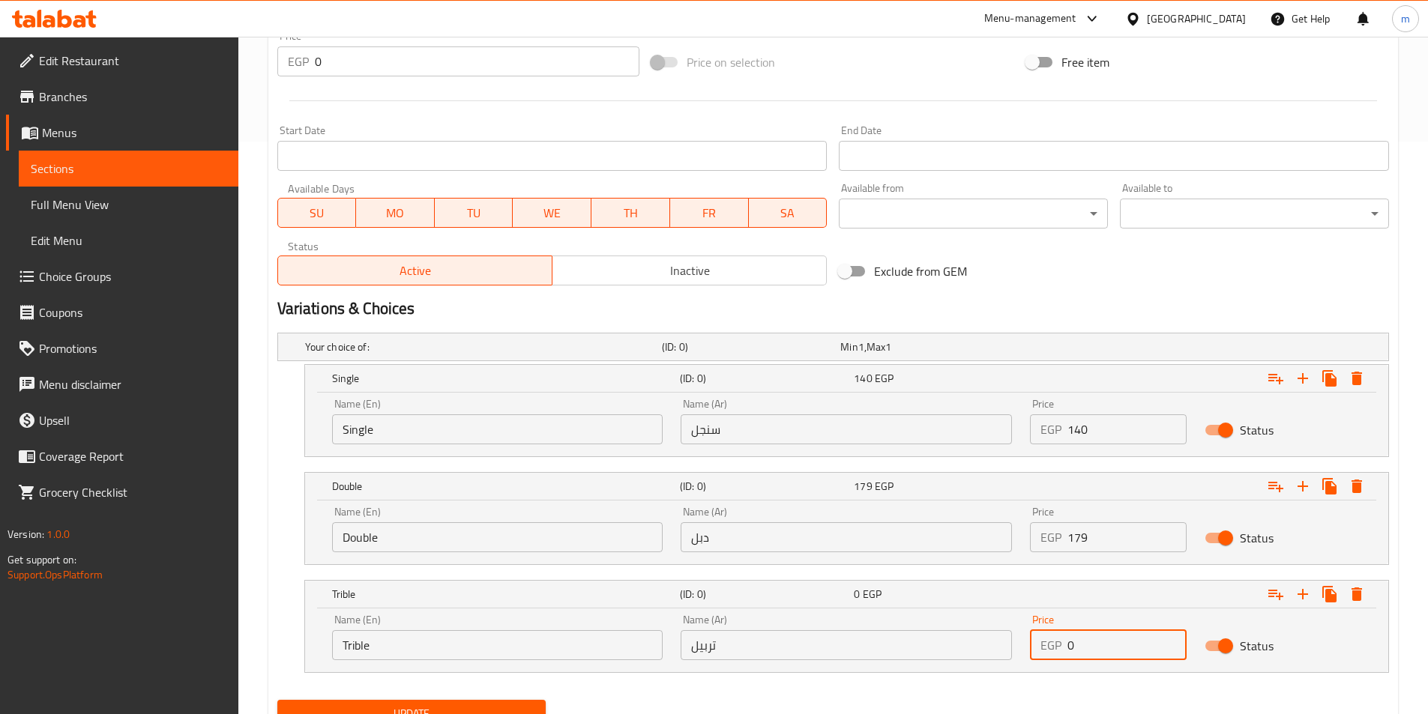
drag, startPoint x: 1082, startPoint y: 639, endPoint x: 1060, endPoint y: 639, distance: 22.5
click at [1060, 639] on div "EGP 0 Price" at bounding box center [1108, 645] width 157 height 30
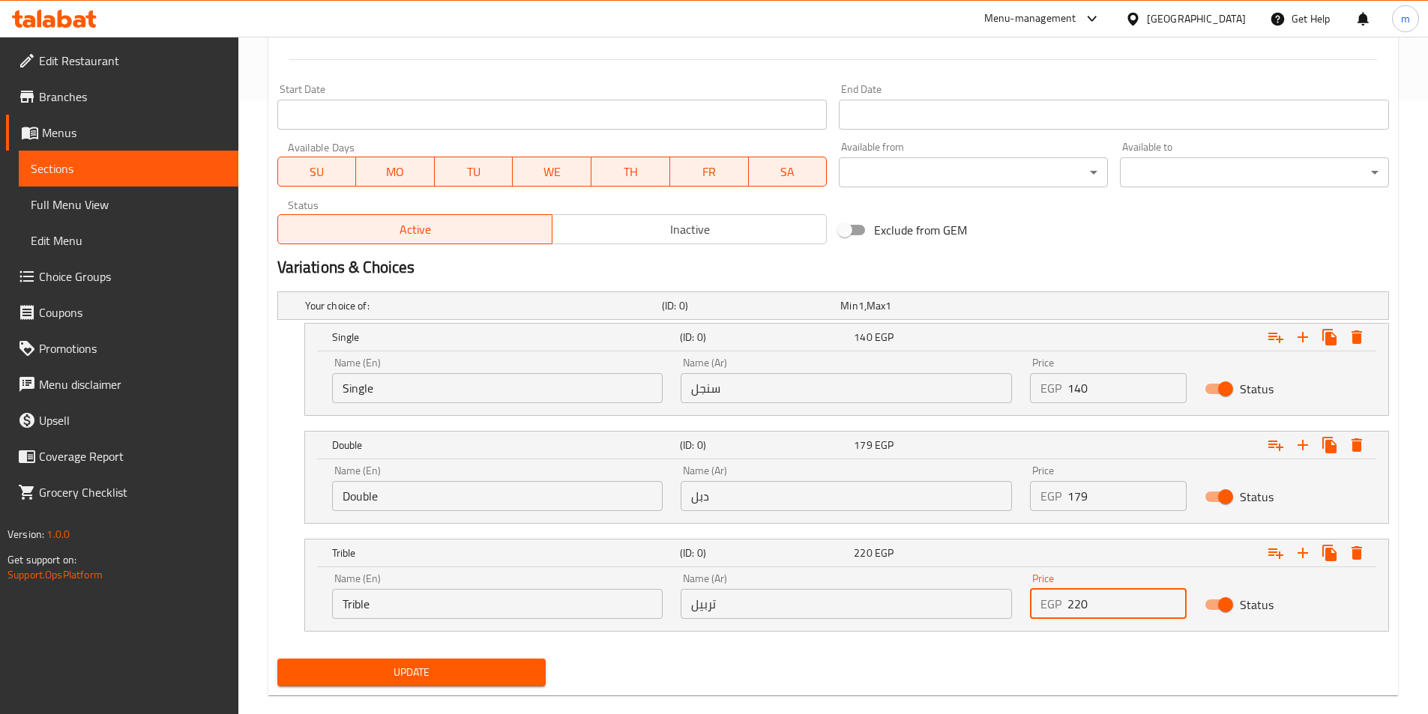
scroll to position [637, 0]
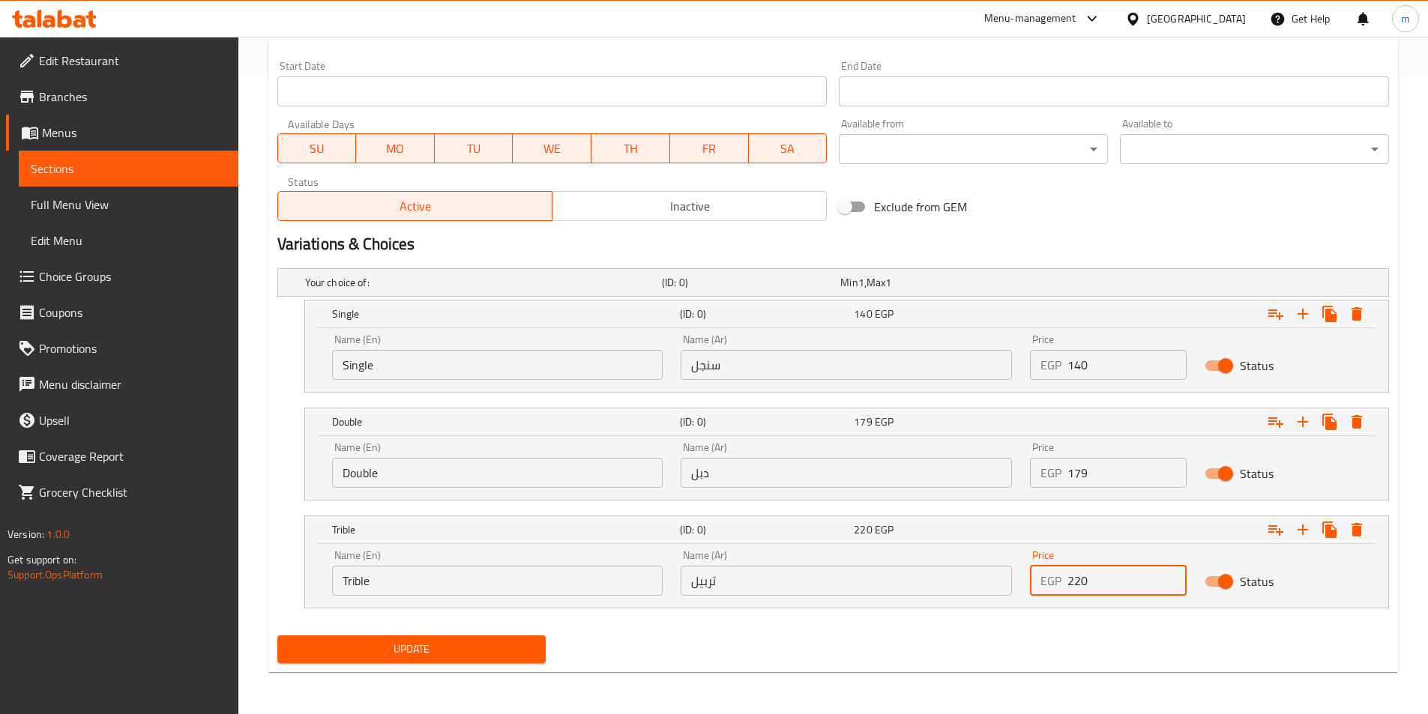
type input "220"
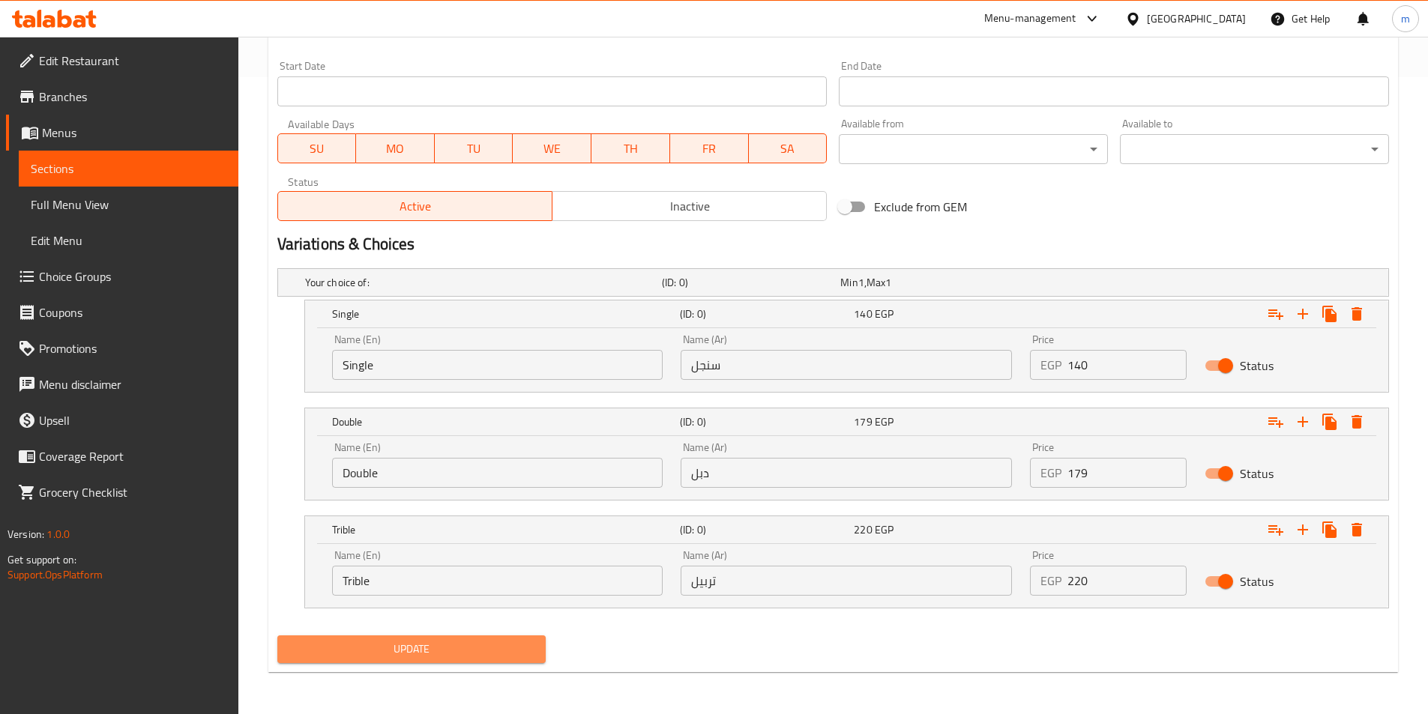
click at [495, 651] on span "Update" at bounding box center [411, 649] width 245 height 19
click at [1291, 277] on div "Your choice of: (ID: 0) Min 1 , Max 1" at bounding box center [837, 282] width 1071 height 33
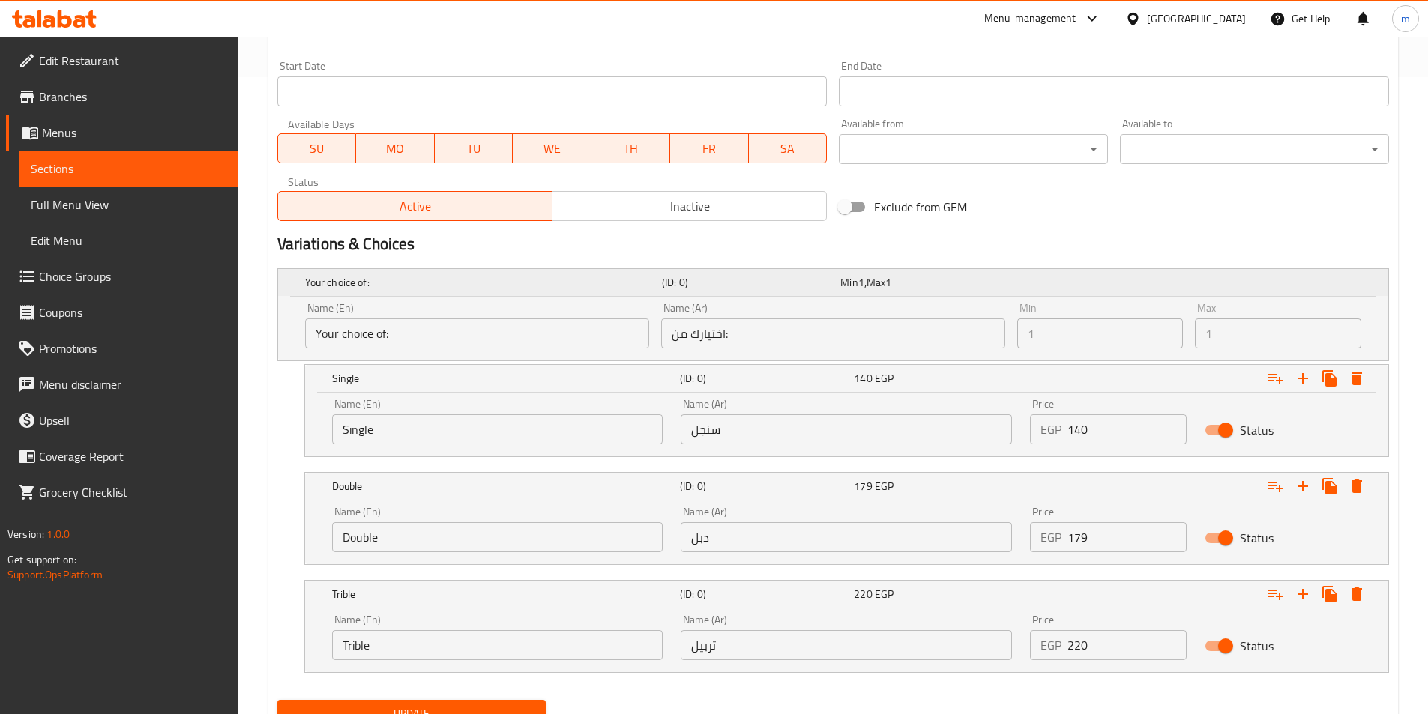
click at [805, 280] on h5 "(ID: 0)" at bounding box center [748, 282] width 172 height 15
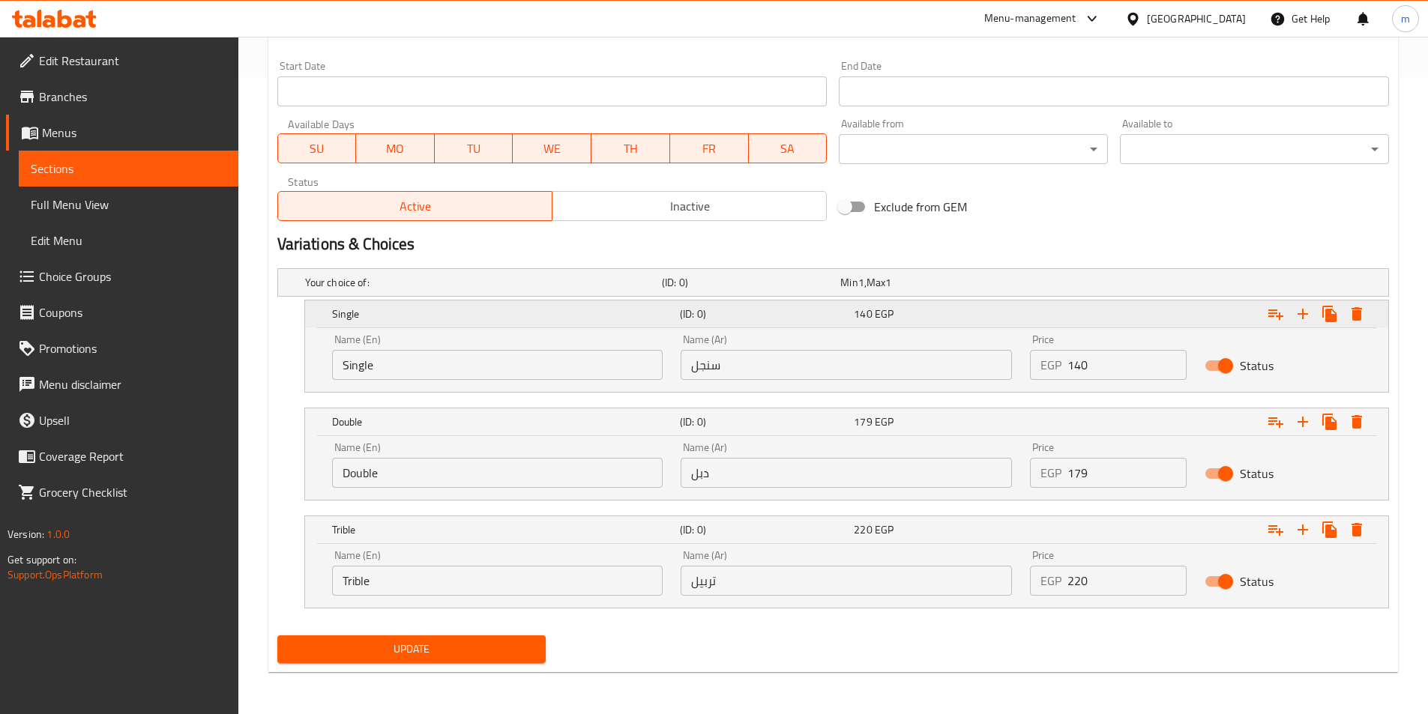
click at [646, 307] on h5 "Single" at bounding box center [503, 314] width 342 height 15
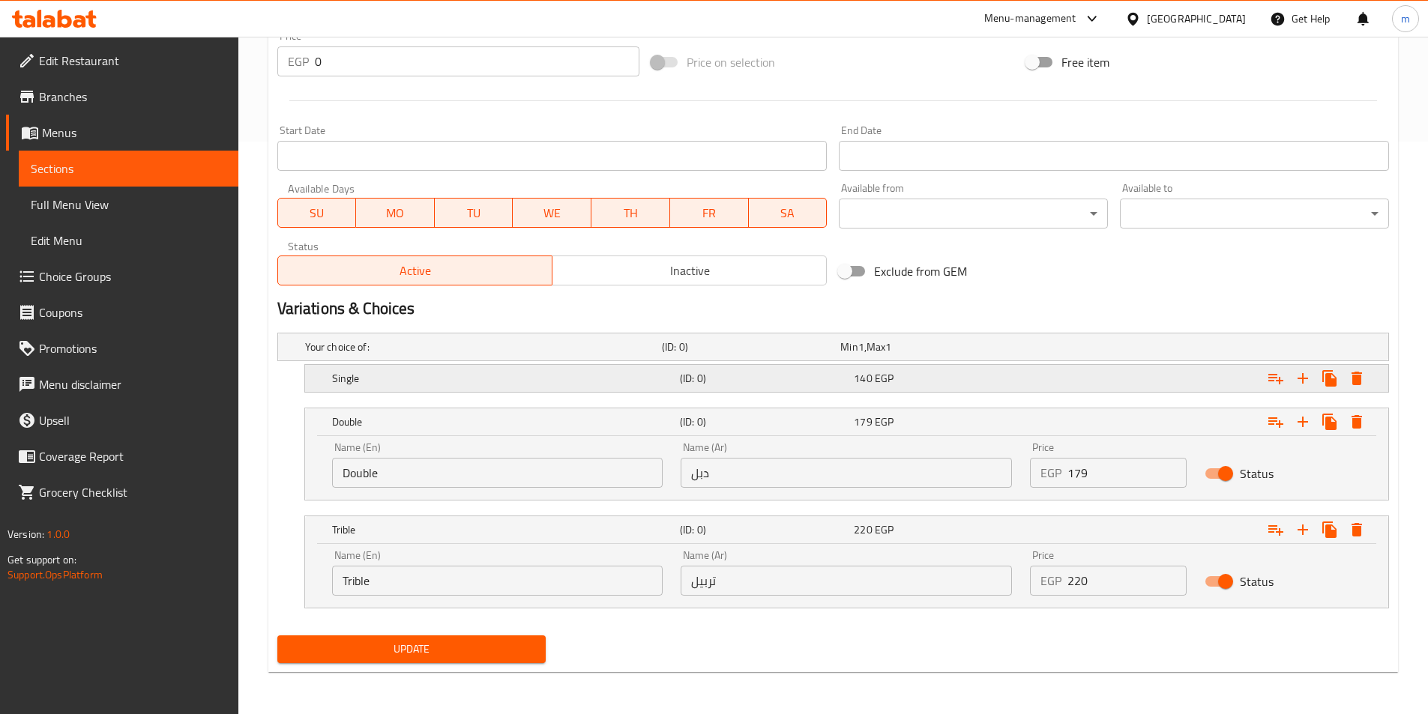
scroll to position [573, 0]
click at [1195, 348] on div "Expand" at bounding box center [1193, 347] width 357 height 6
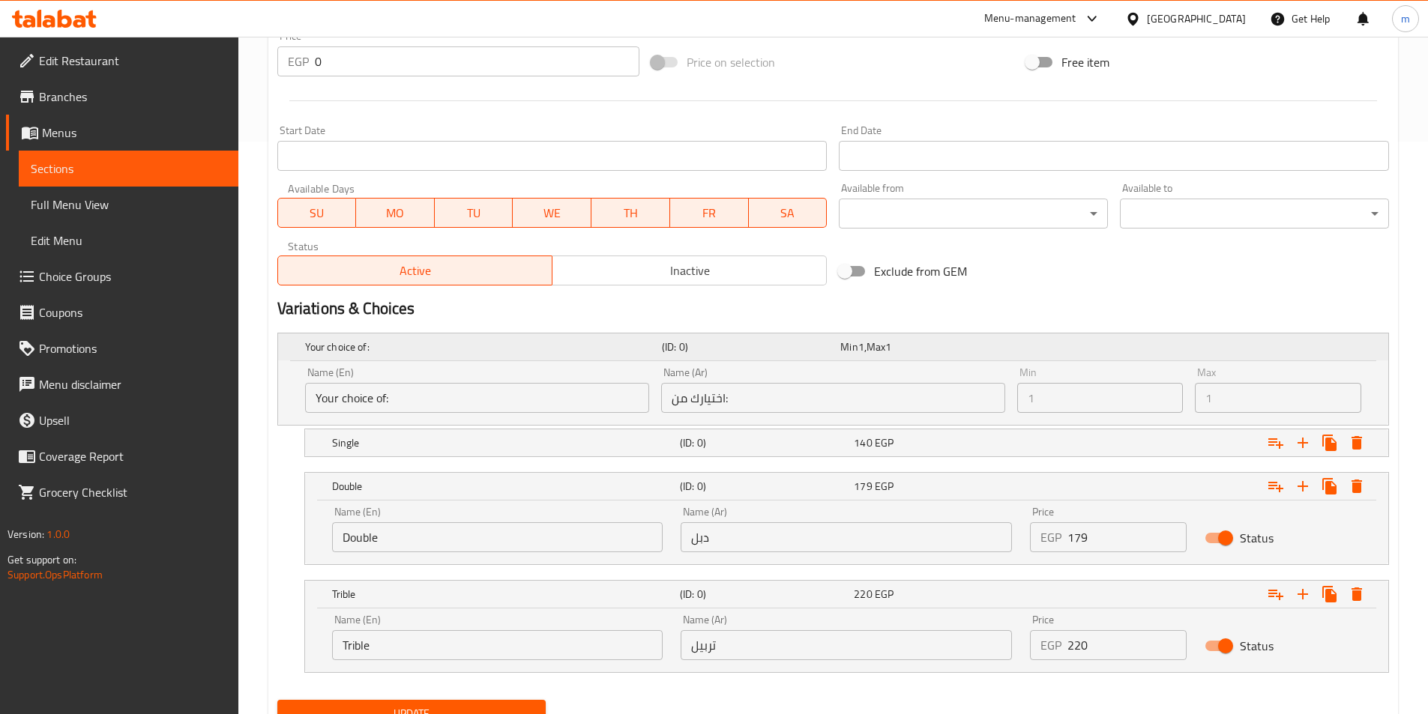
click at [1282, 344] on div "Expand" at bounding box center [1193, 347] width 357 height 6
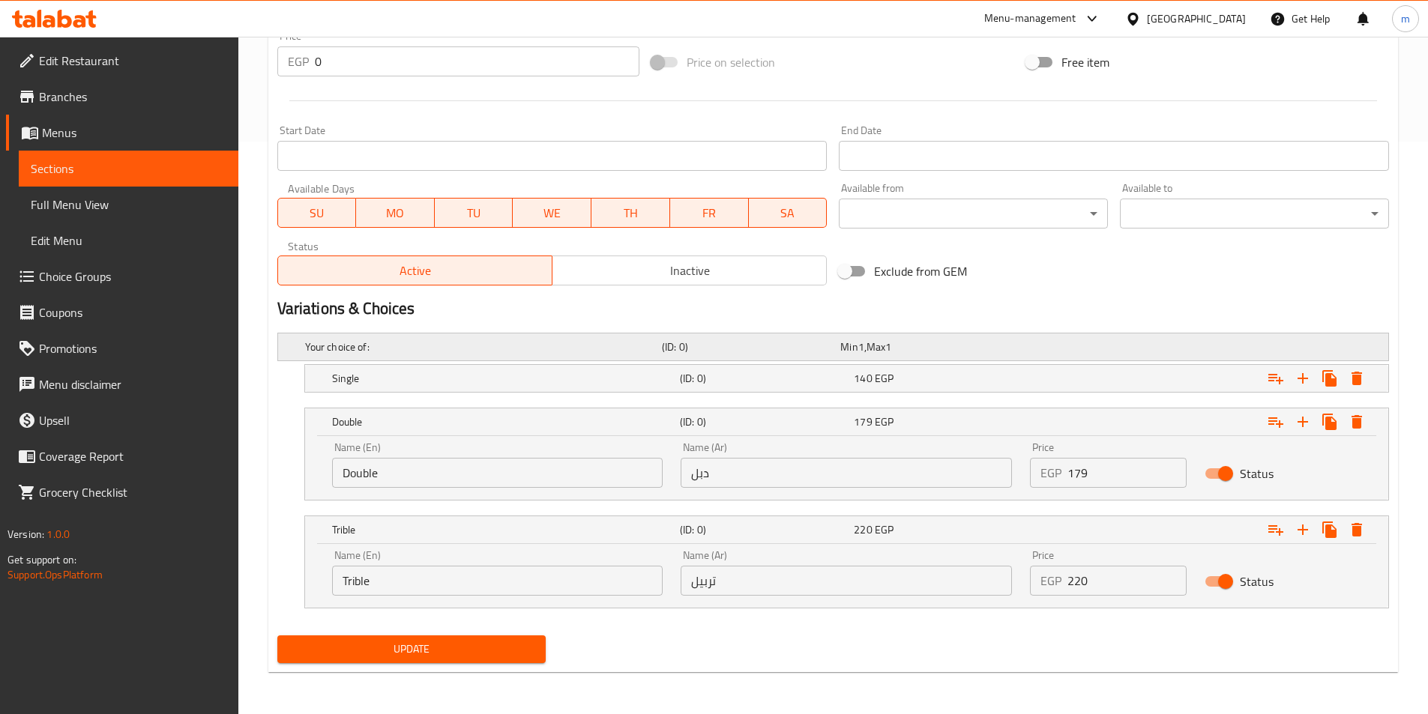
click at [1061, 347] on div "Expand" at bounding box center [1193, 347] width 357 height 6
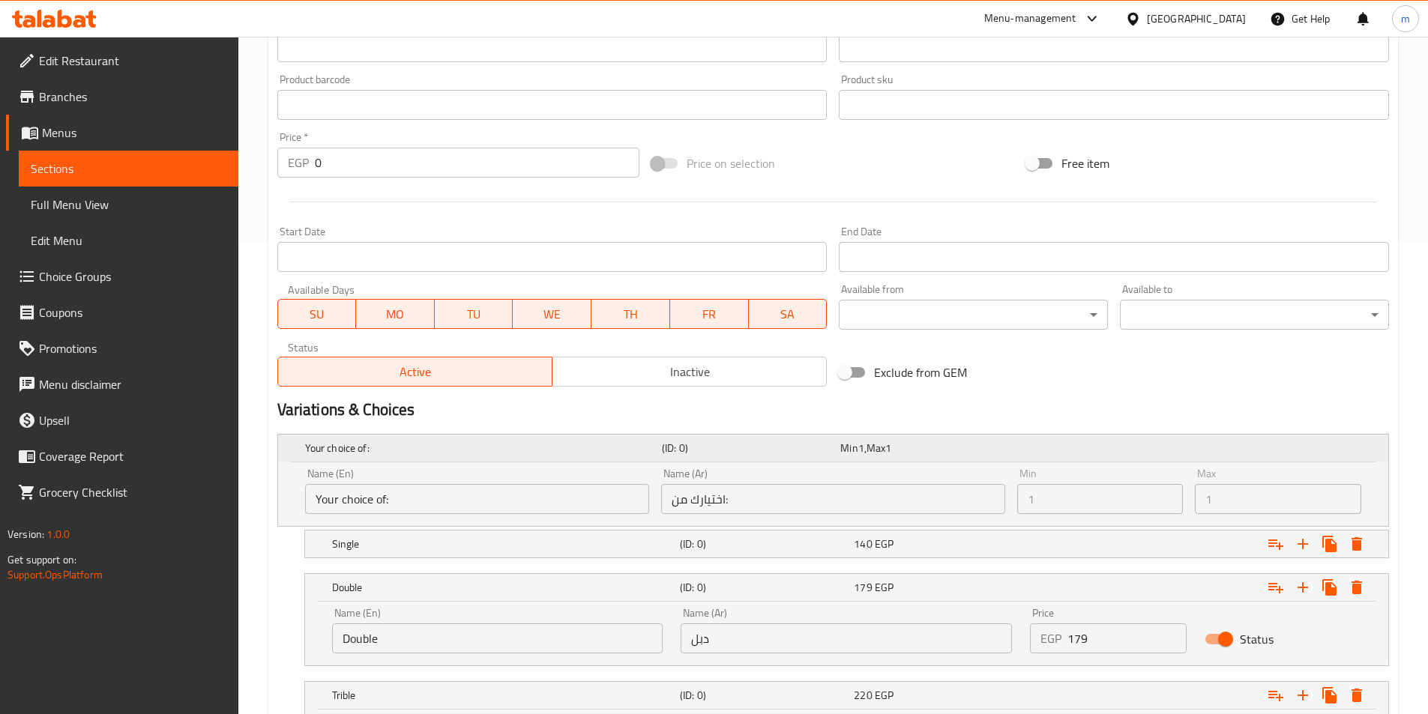
scroll to position [498, 0]
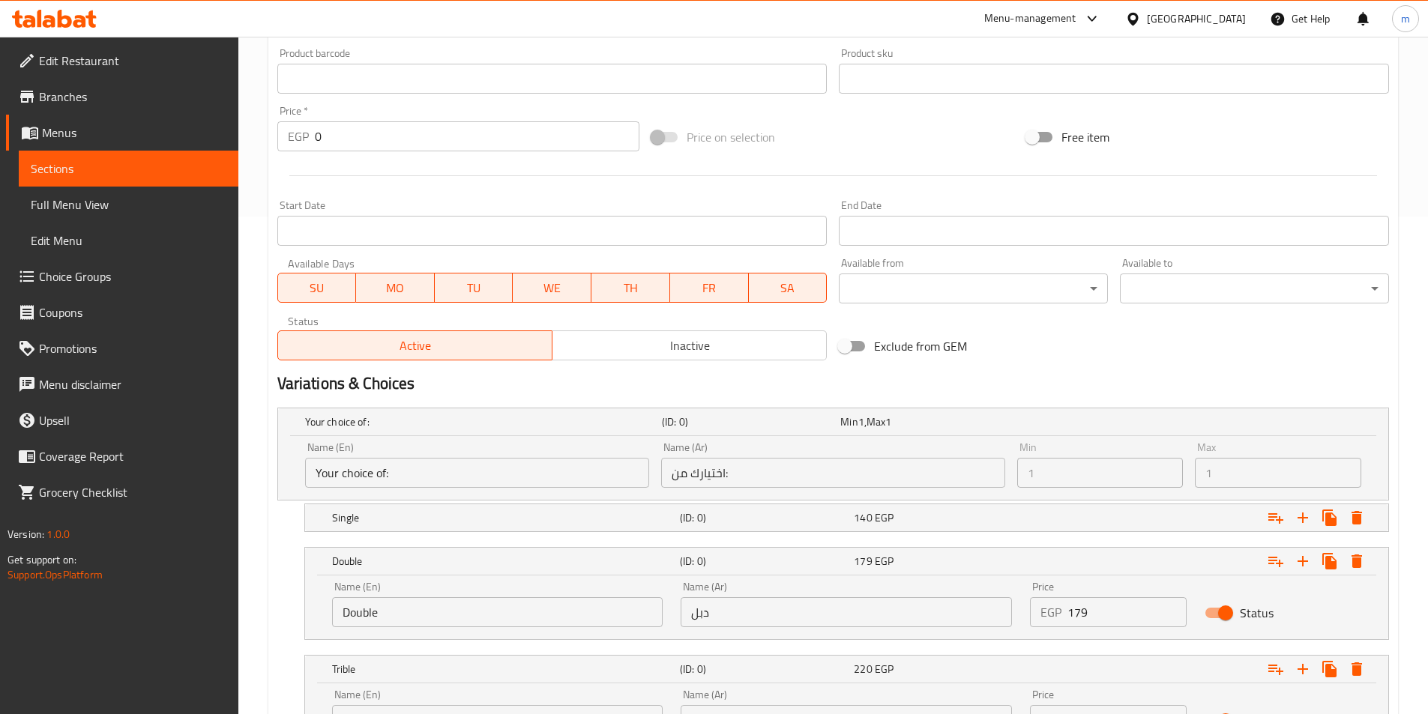
click at [1094, 616] on input "179" at bounding box center [1126, 612] width 119 height 30
click at [1106, 346] on div "Exclude from GEM" at bounding box center [1020, 346] width 375 height 40
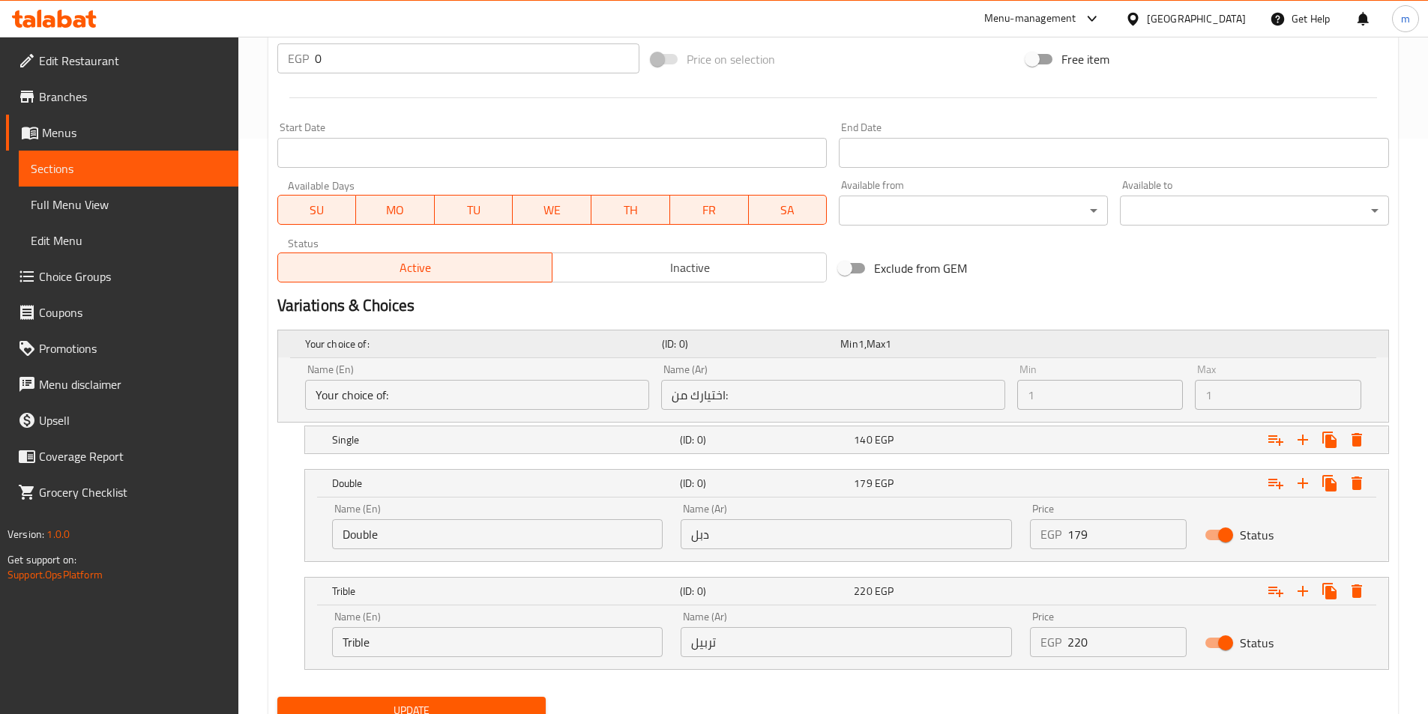
scroll to position [637, 0]
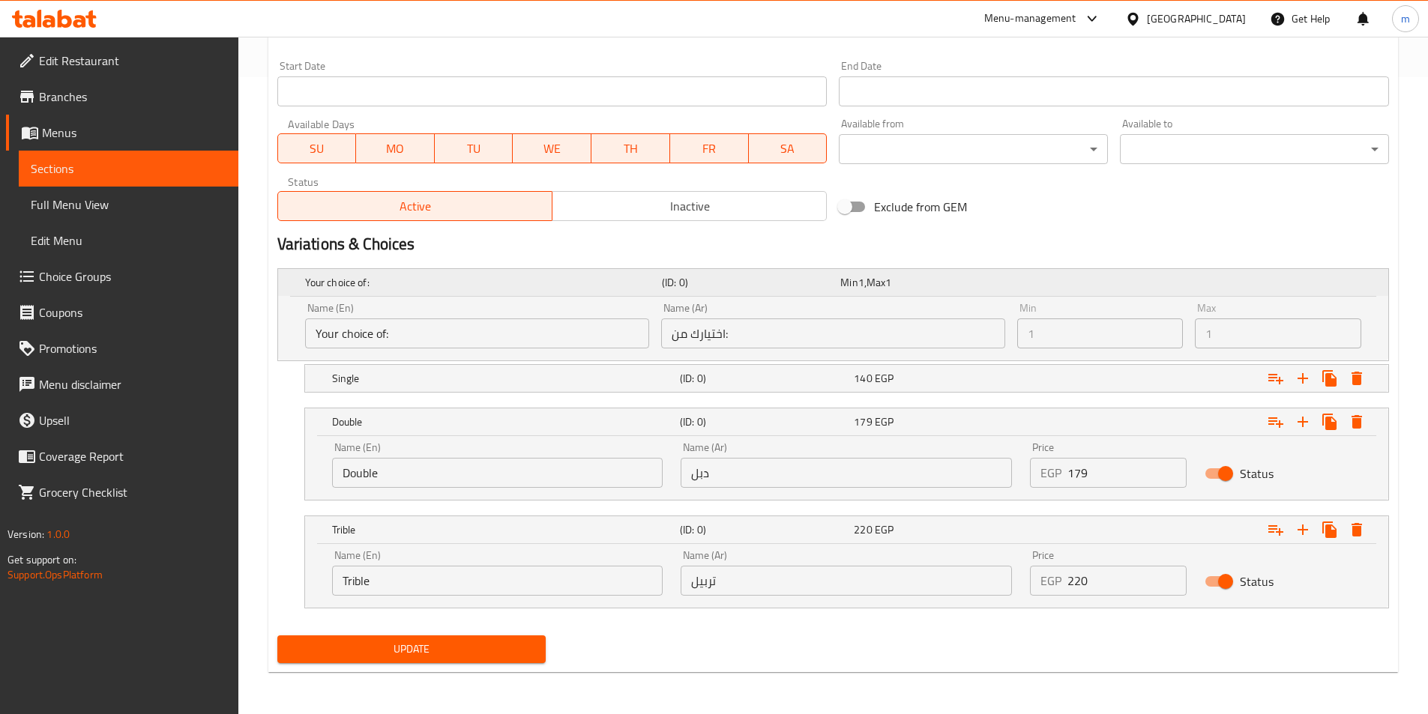
click at [974, 283] on div "Min 1 , Max 1" at bounding box center [926, 282] width 172 height 15
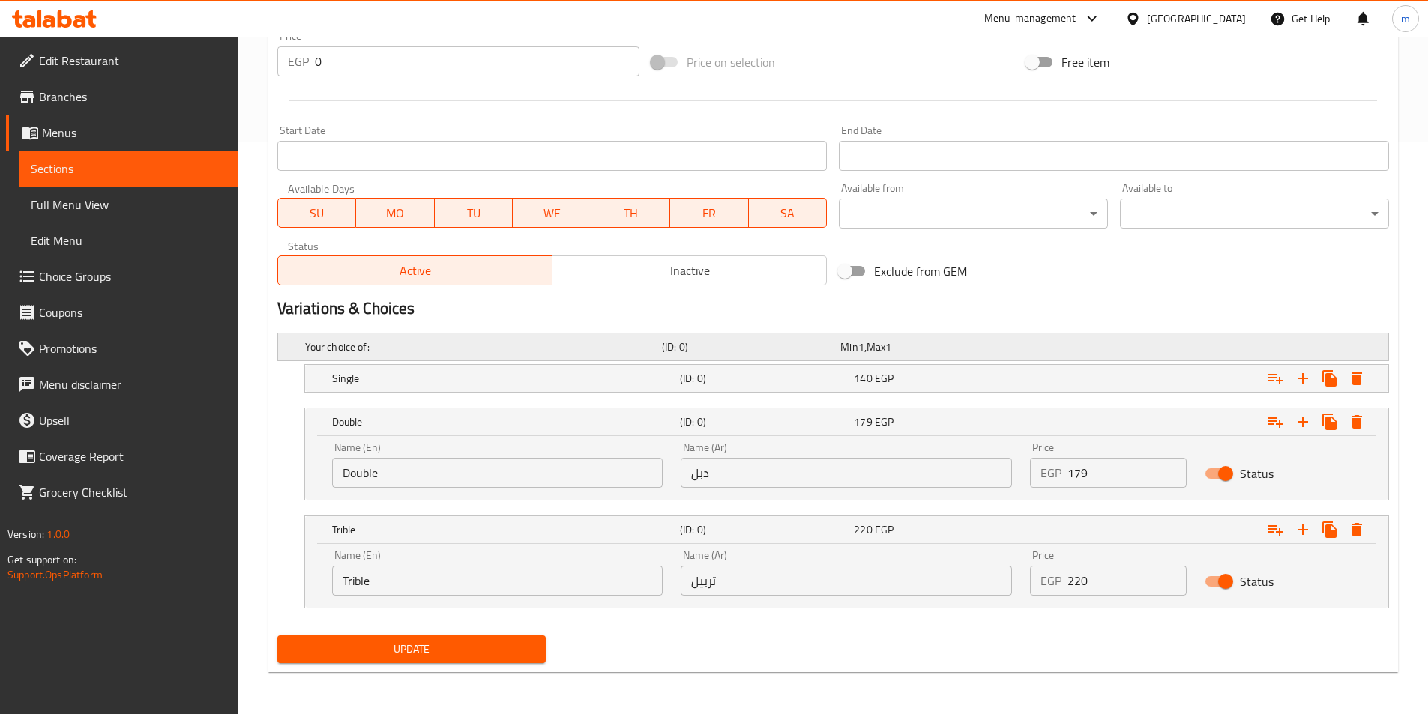
click at [1179, 349] on div "Expand" at bounding box center [1193, 347] width 357 height 6
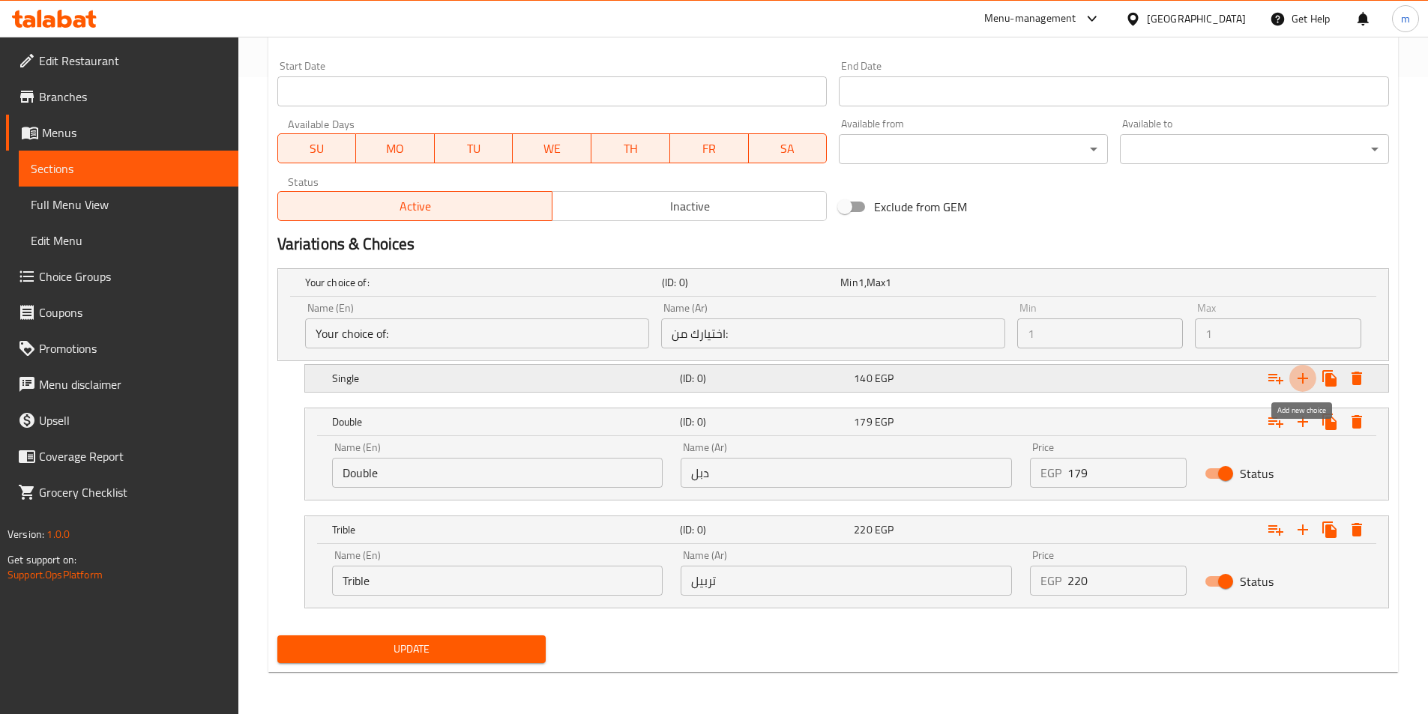
click at [1305, 383] on icon "Expand" at bounding box center [1303, 378] width 18 height 18
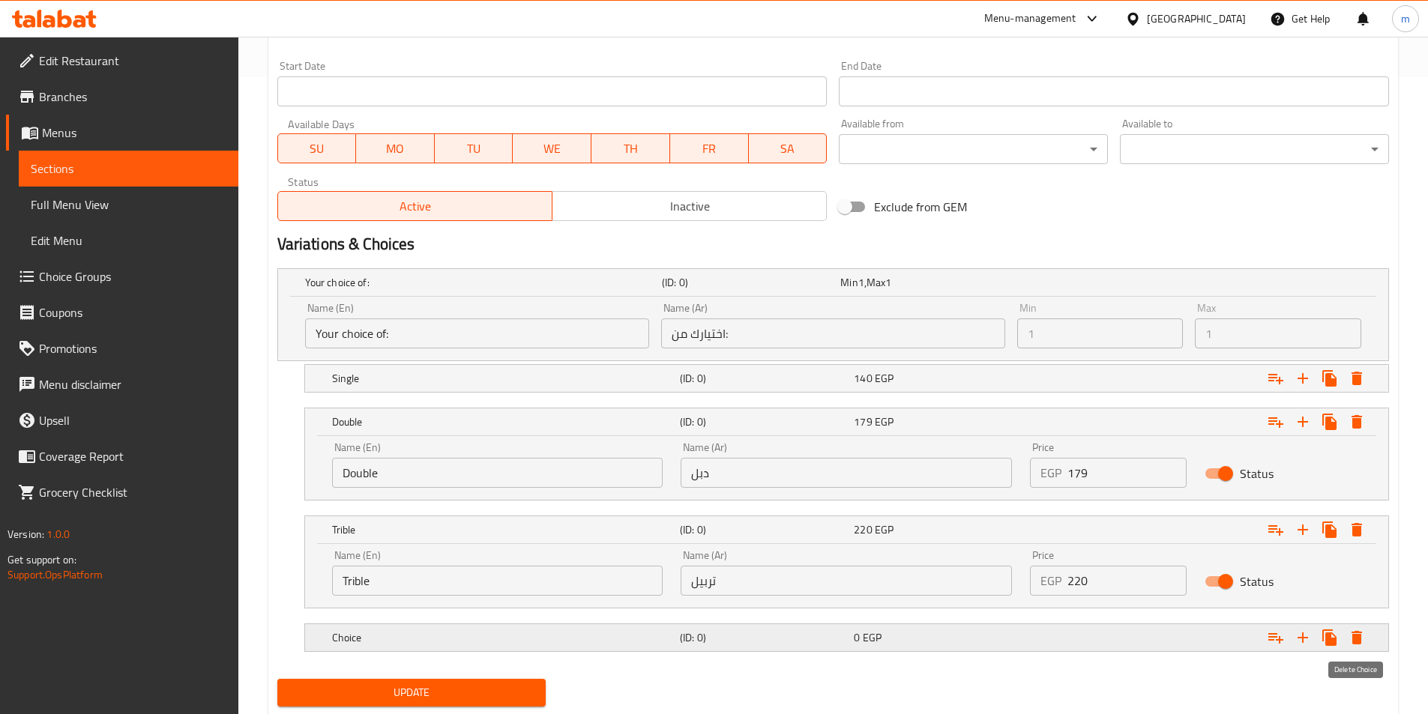
click at [1356, 636] on icon "Expand" at bounding box center [1356, 637] width 10 height 13
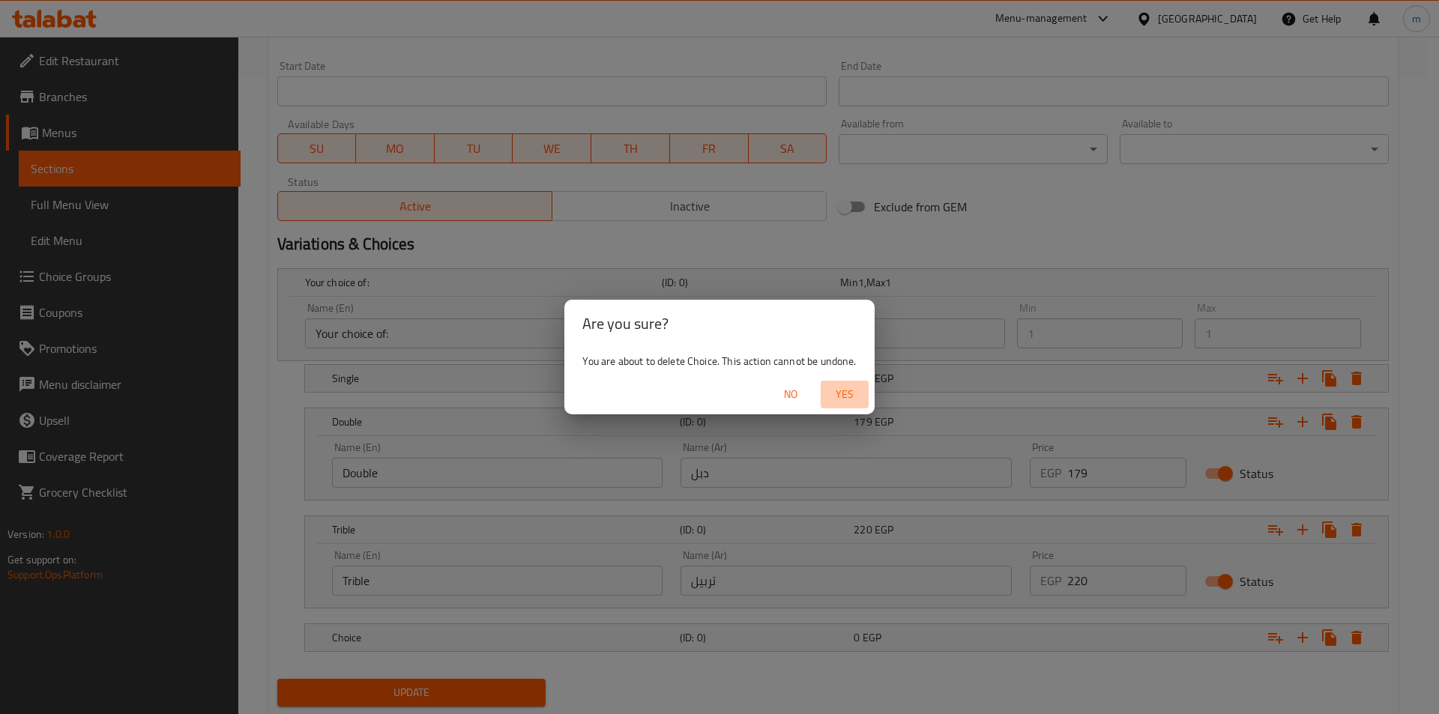
click at [852, 387] on span "Yes" at bounding box center [845, 394] width 36 height 19
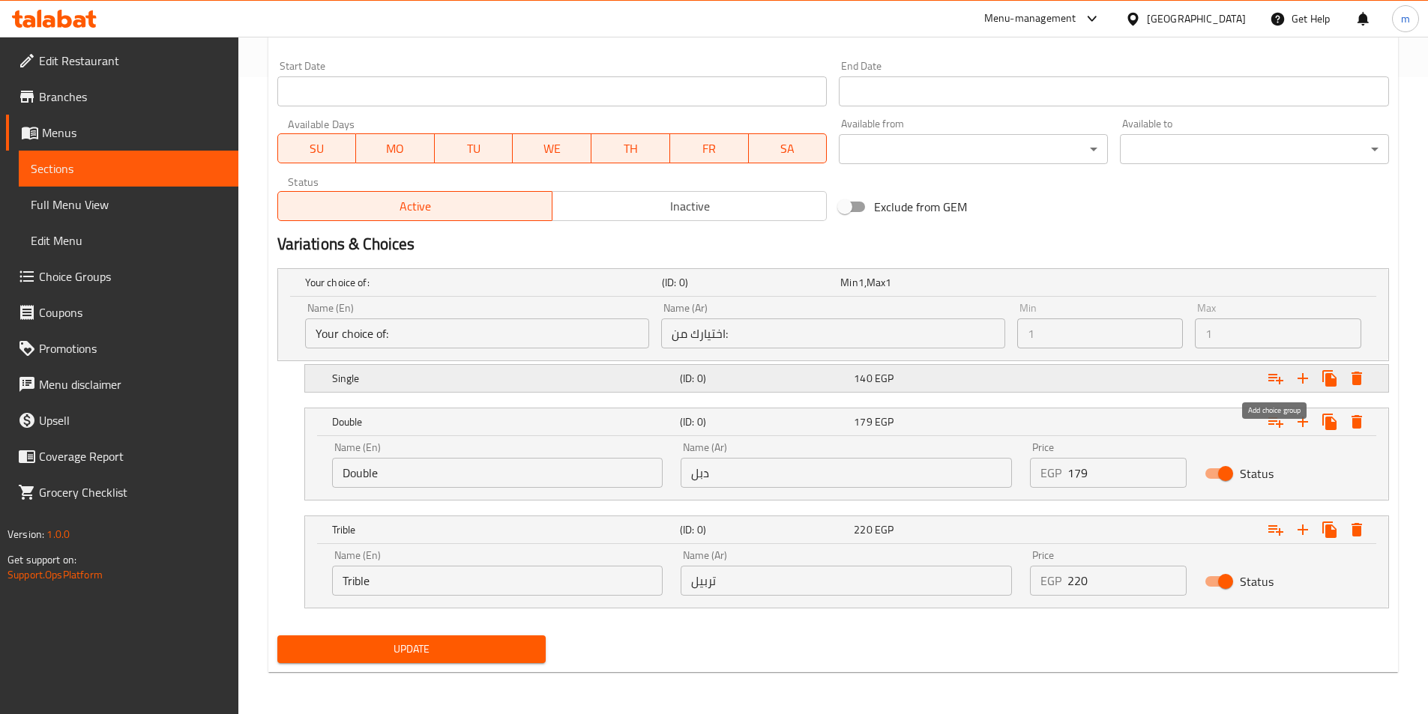
click at [1275, 378] on icon "Expand" at bounding box center [1275, 379] width 15 height 10
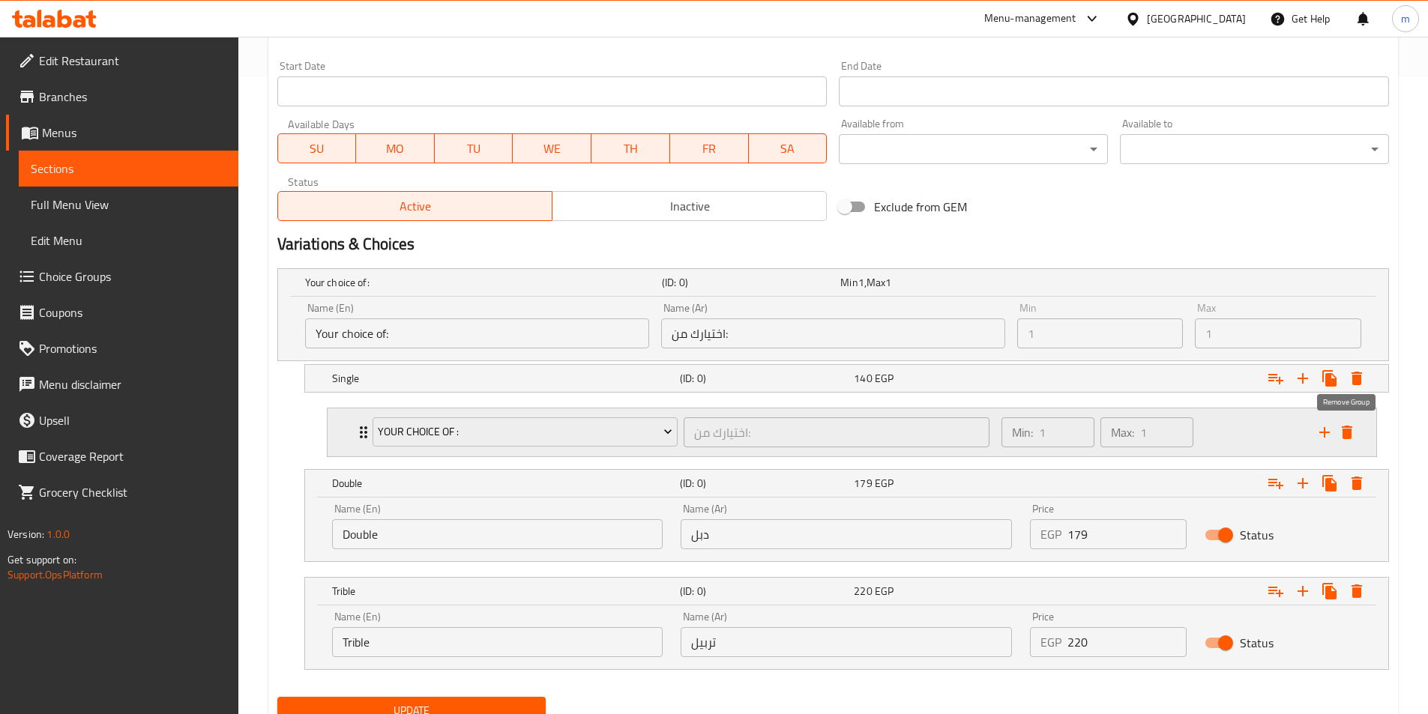
click at [1351, 427] on icon "delete" at bounding box center [1346, 432] width 10 height 13
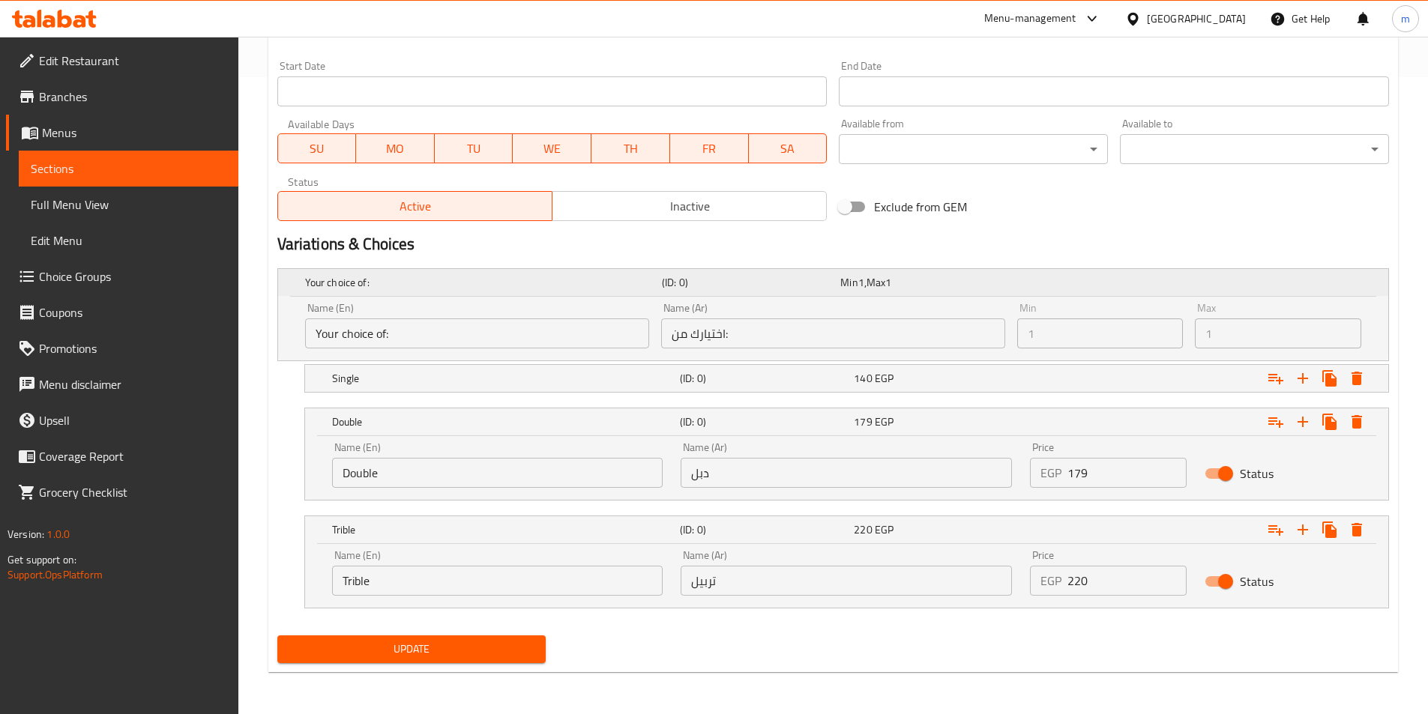
click at [1244, 283] on div "Expand" at bounding box center [1193, 283] width 357 height 6
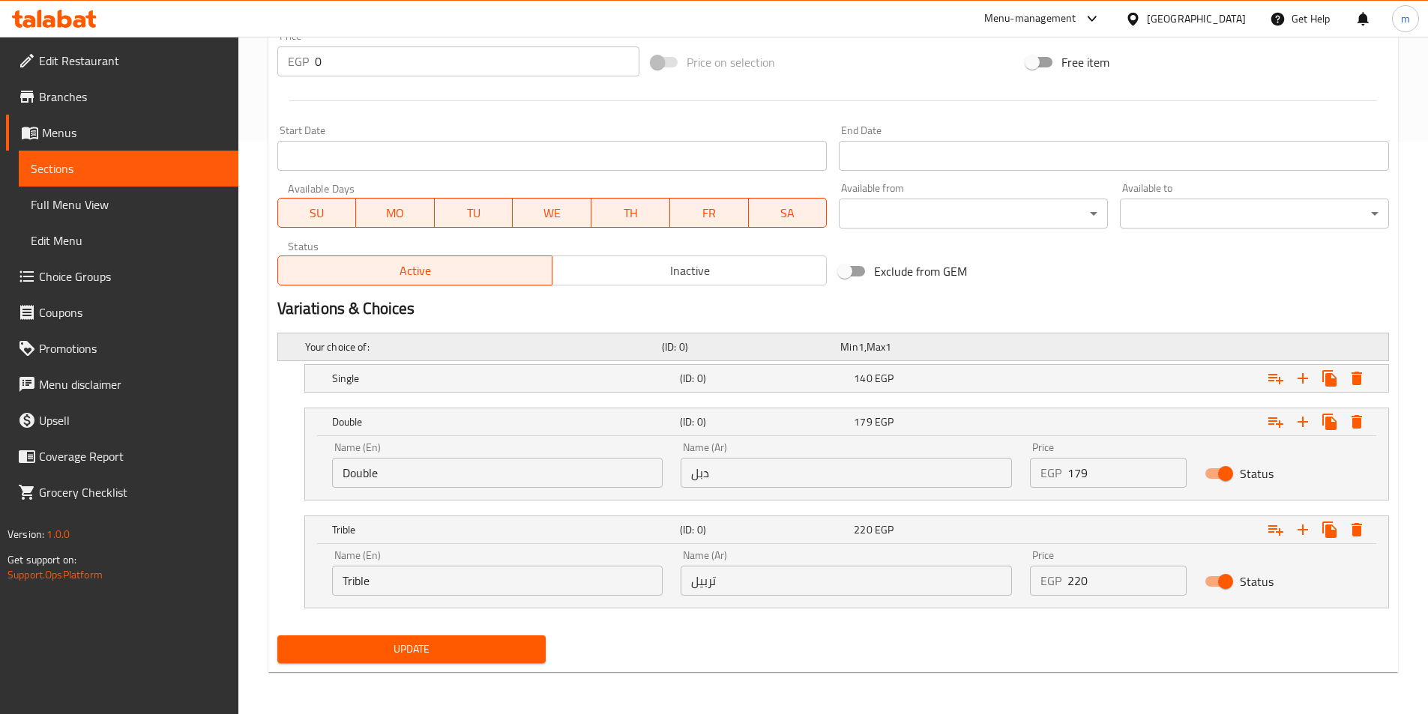
click at [1255, 349] on div "Expand" at bounding box center [1193, 347] width 357 height 6
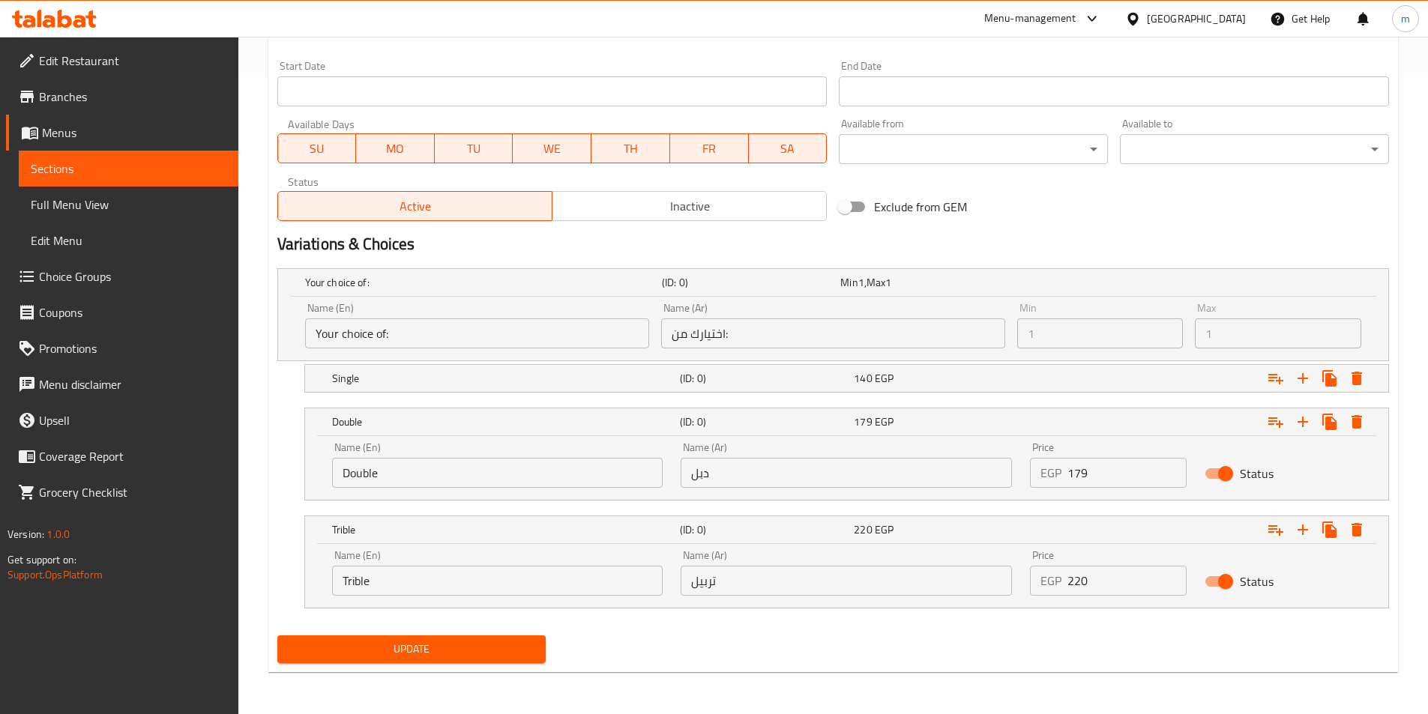
click at [524, 633] on div "Update" at bounding box center [411, 650] width 281 height 40
click at [522, 640] on span "Update" at bounding box center [411, 649] width 245 height 19
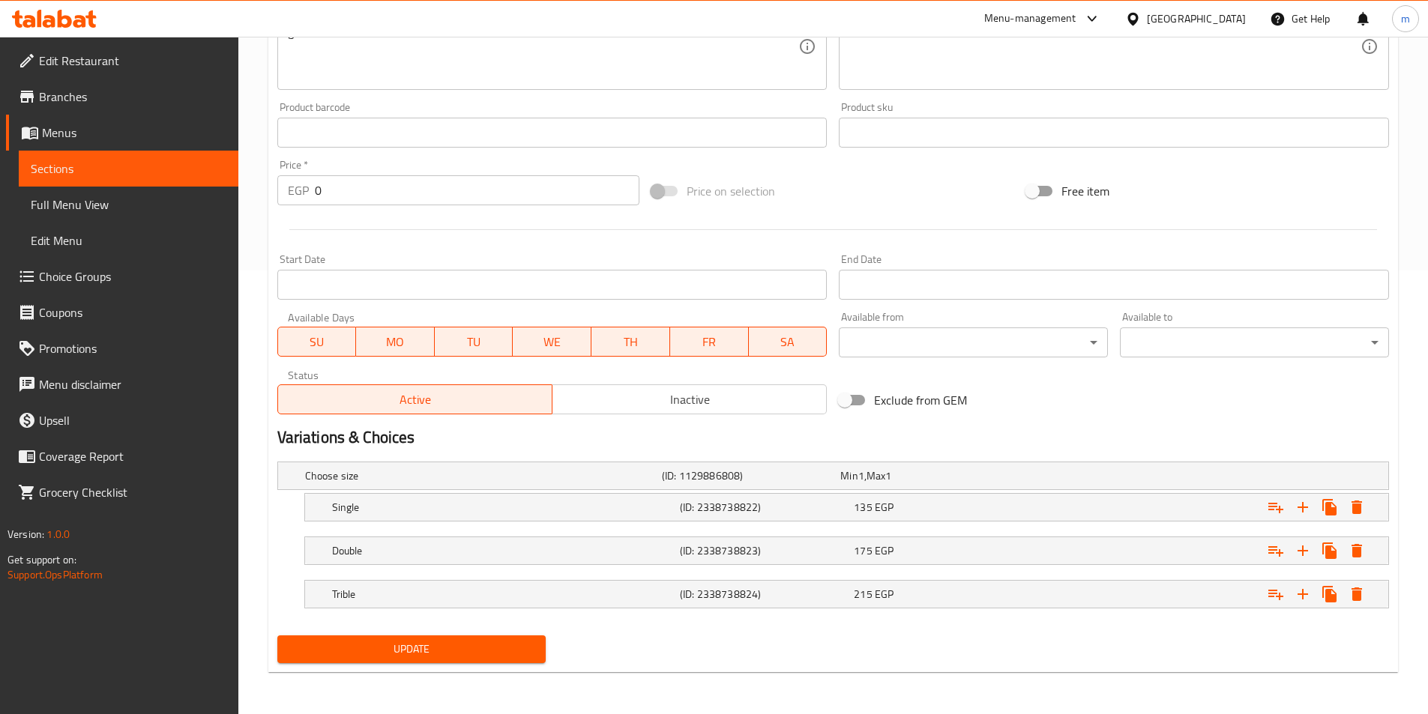
scroll to position [444, 0]
click at [489, 584] on div "Trible" at bounding box center [503, 594] width 348 height 21
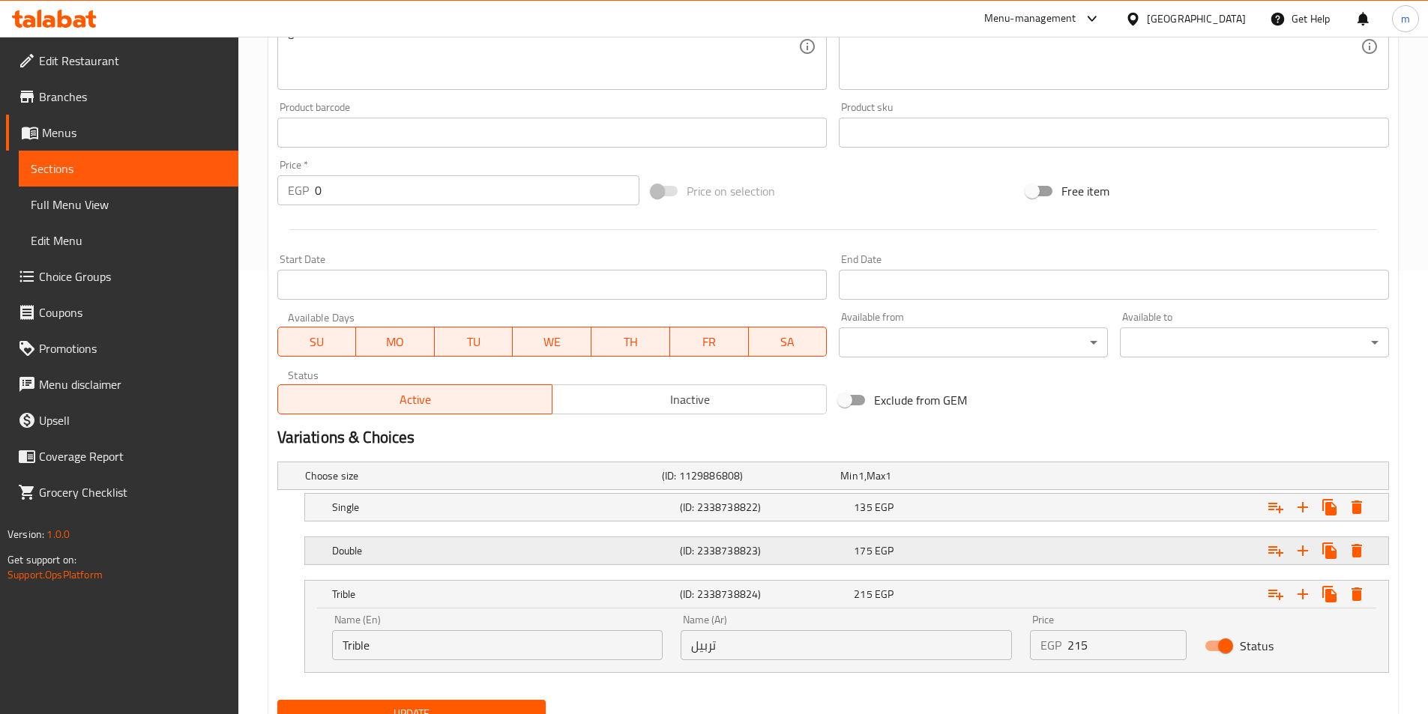
click at [513, 552] on h5 "Double" at bounding box center [503, 550] width 342 height 15
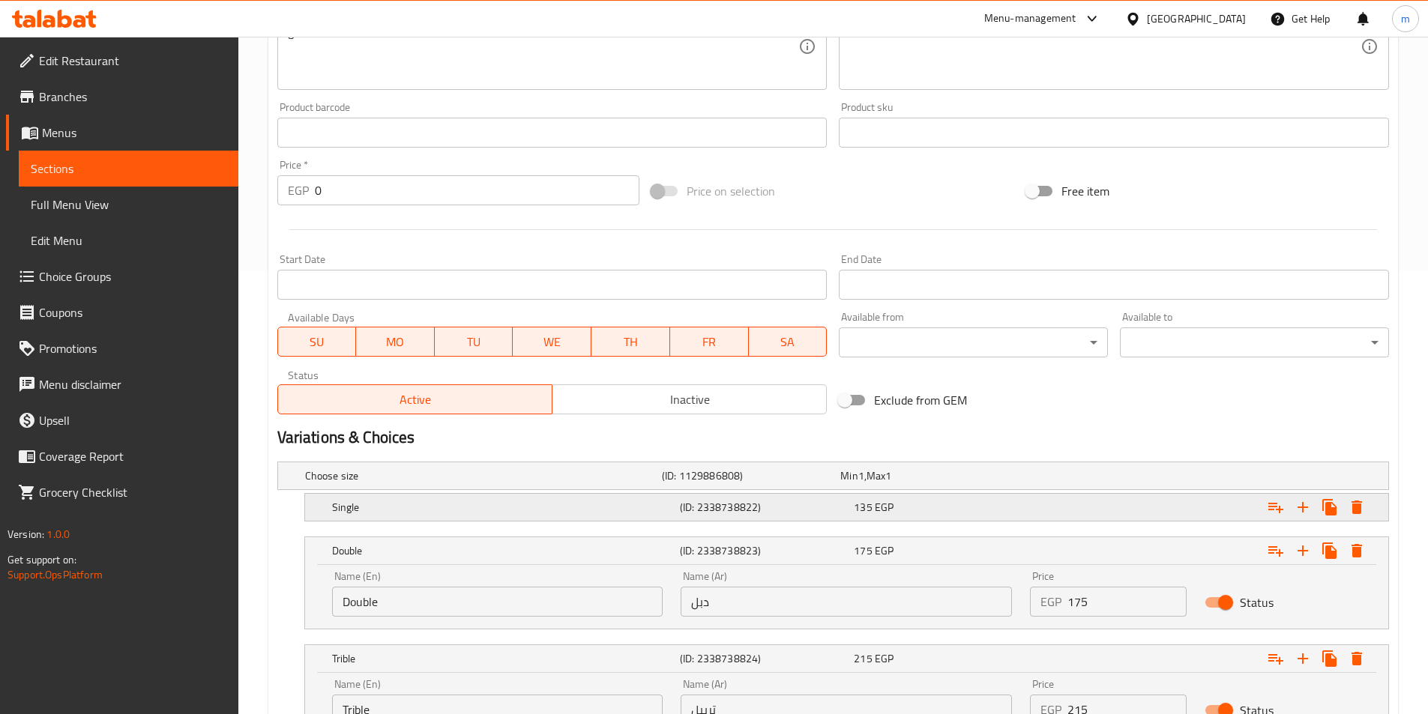
click at [517, 505] on h5 "Single" at bounding box center [503, 507] width 342 height 15
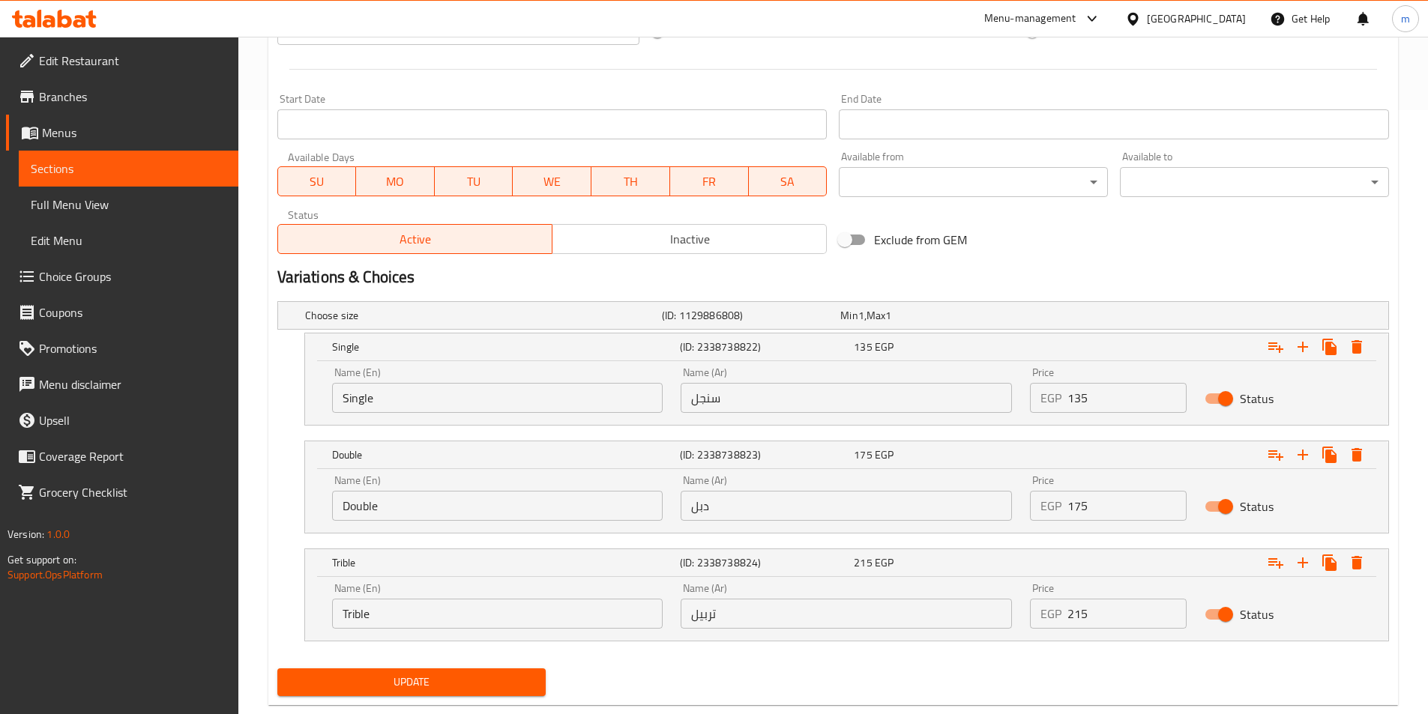
scroll to position [637, 0]
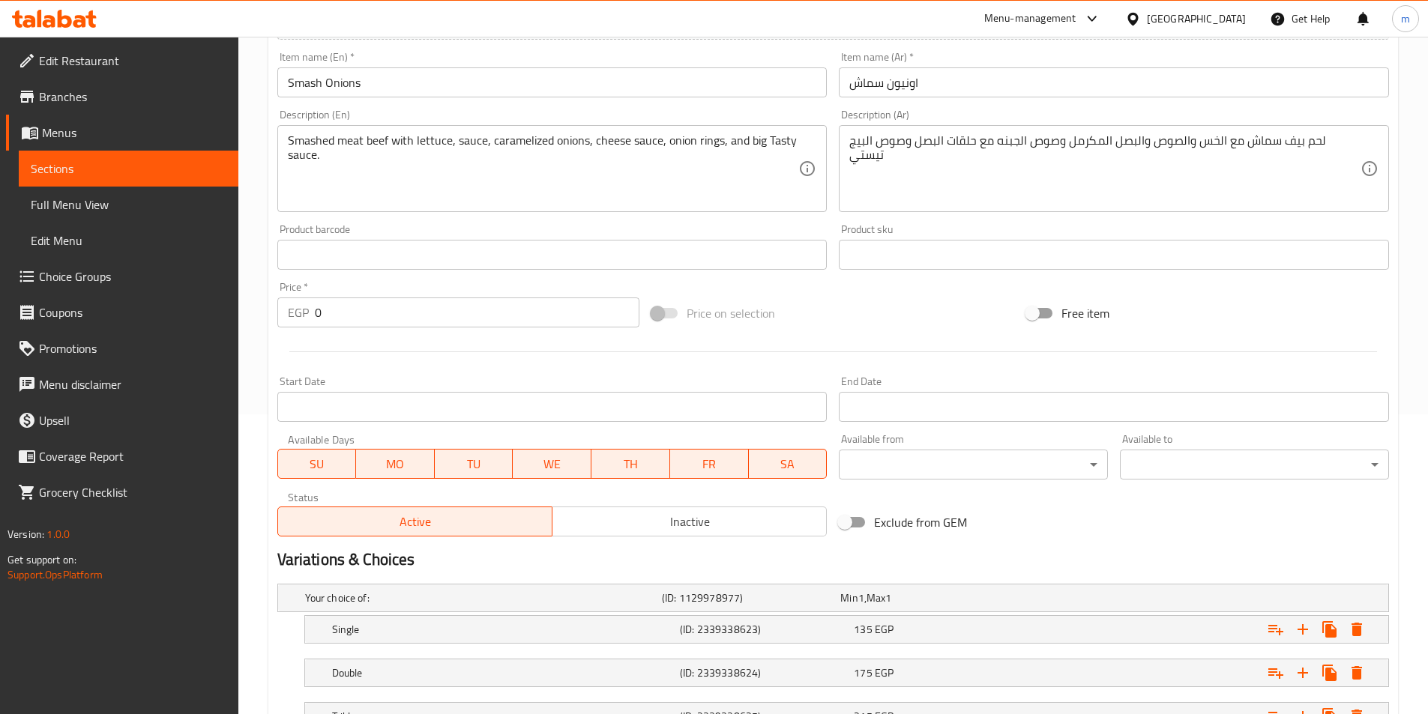
scroll to position [422, 0]
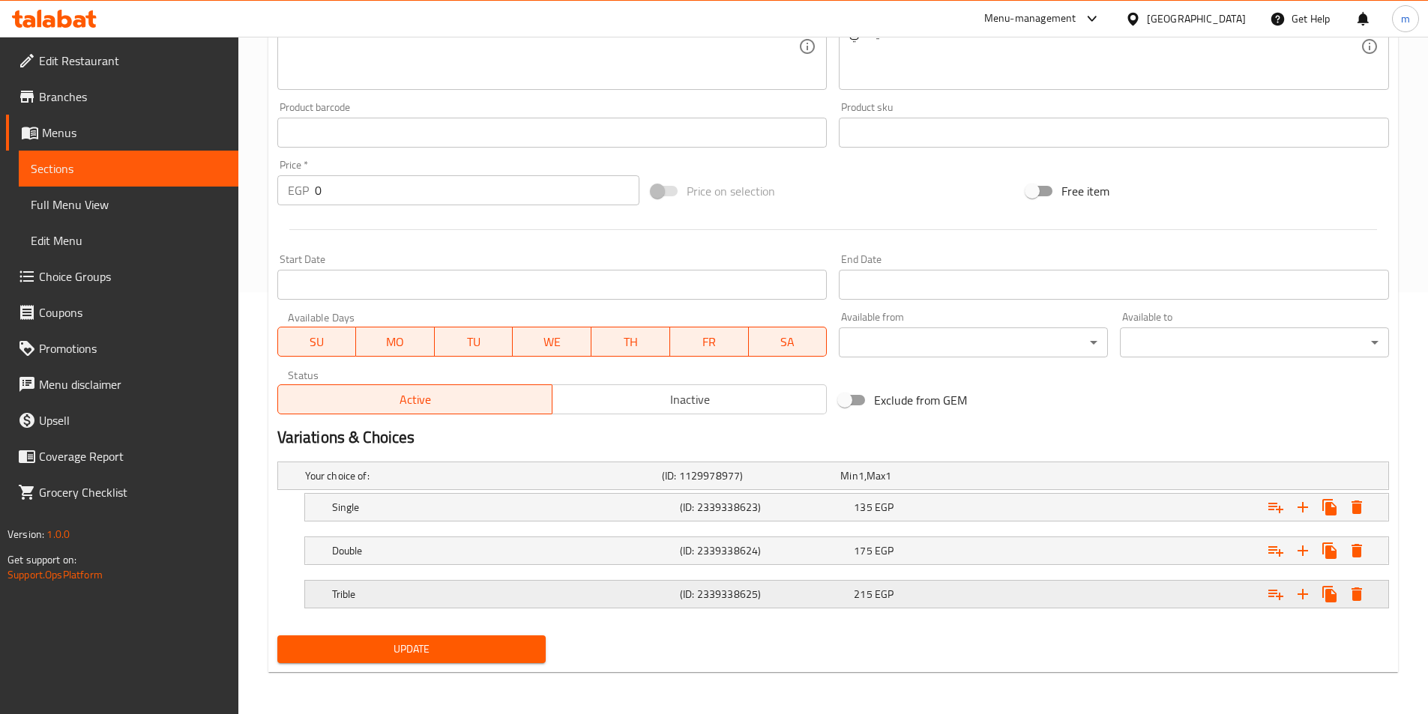
click at [968, 584] on div "215 EGP" at bounding box center [938, 594] width 174 height 21
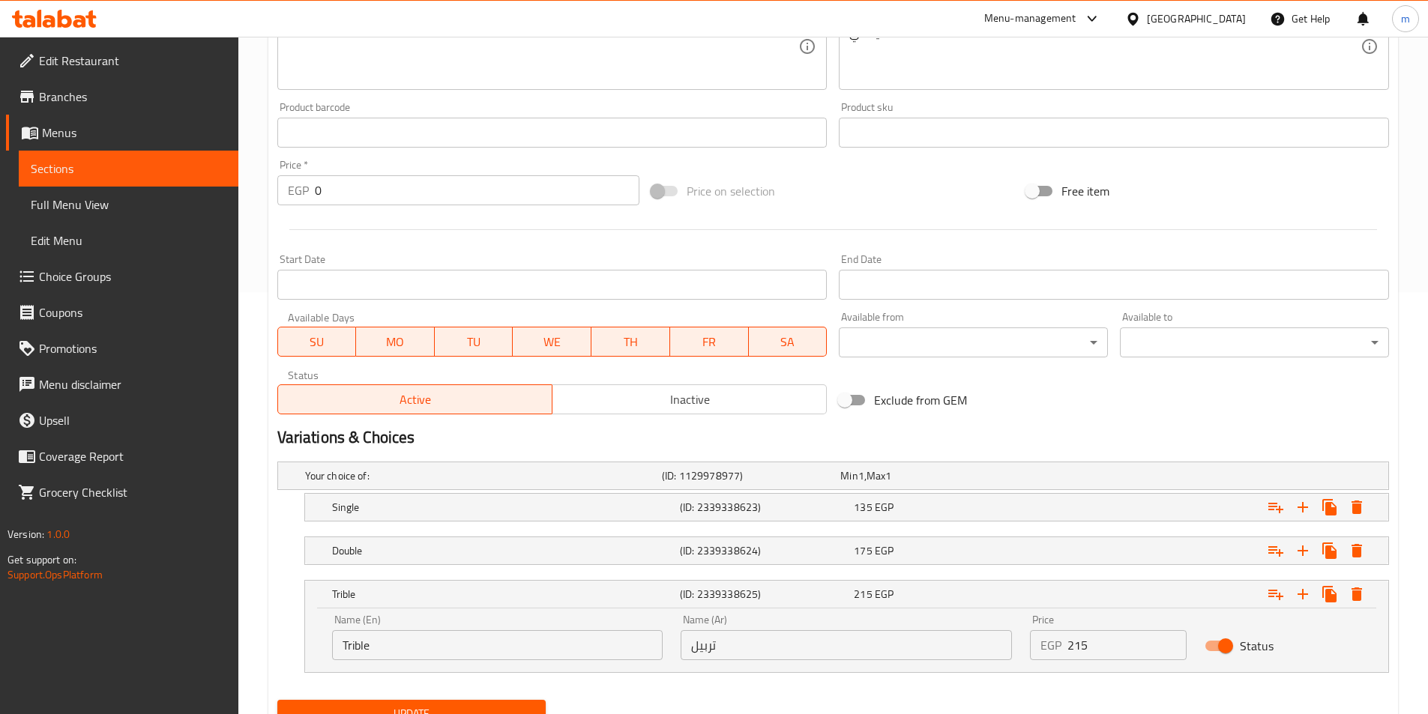
click at [990, 533] on nav at bounding box center [832, 531] width 1111 height 12
click at [995, 541] on div "175 EGP" at bounding box center [938, 550] width 174 height 21
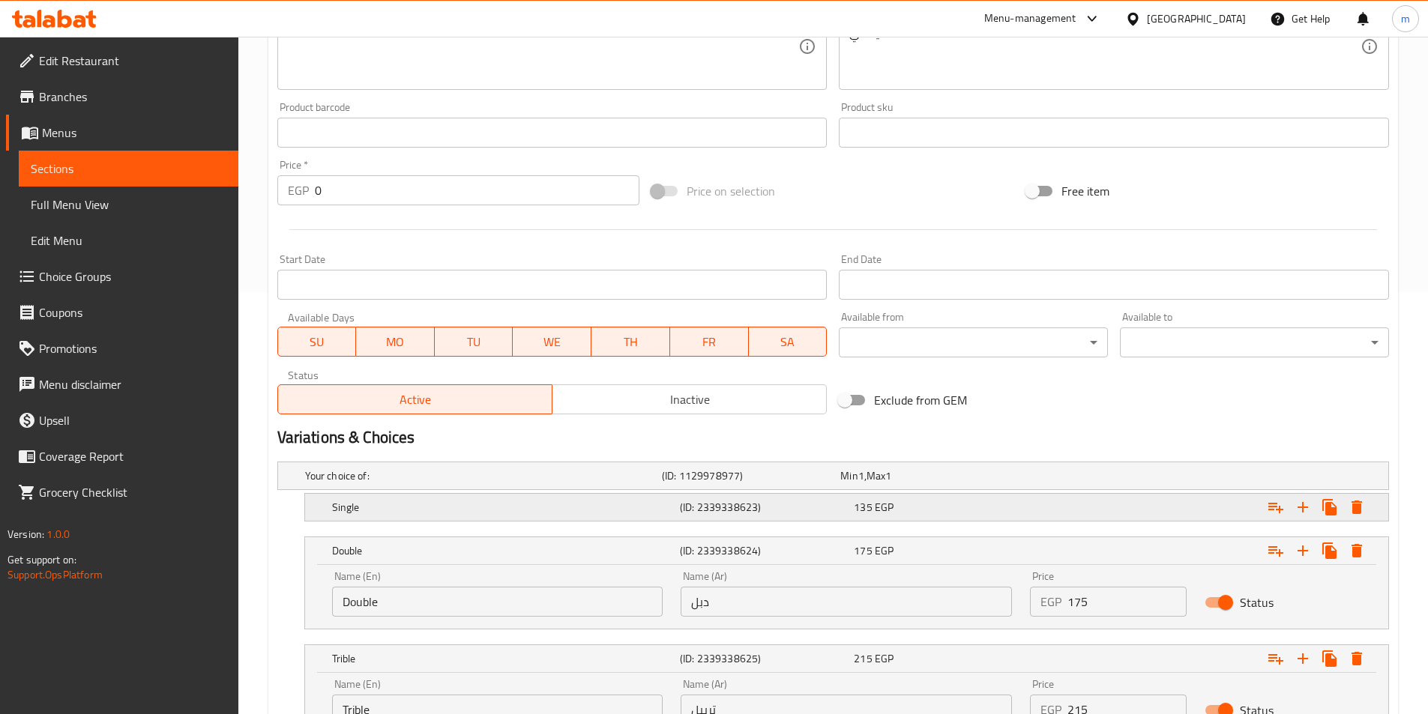
click at [999, 519] on div "Single (ID: 2339338623) 135 EGP" at bounding box center [851, 507] width 1044 height 33
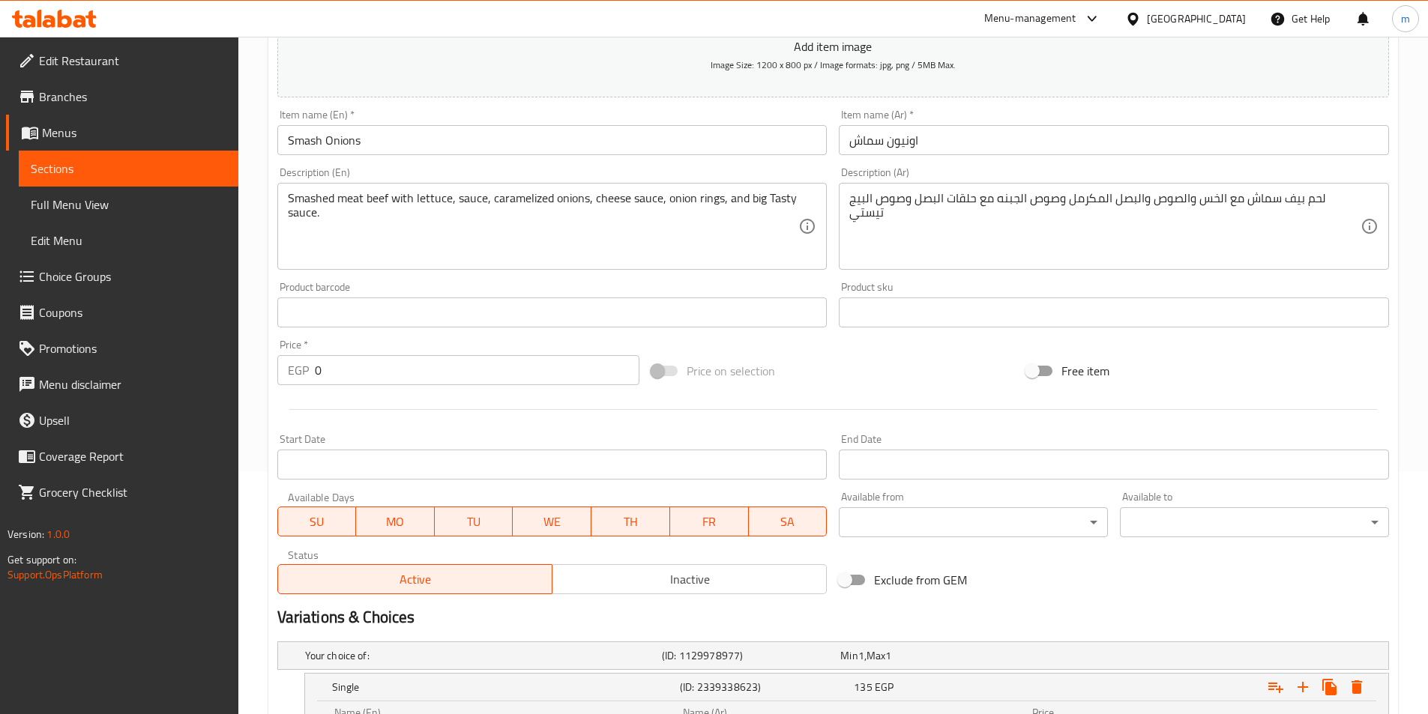
scroll to position [241, 0]
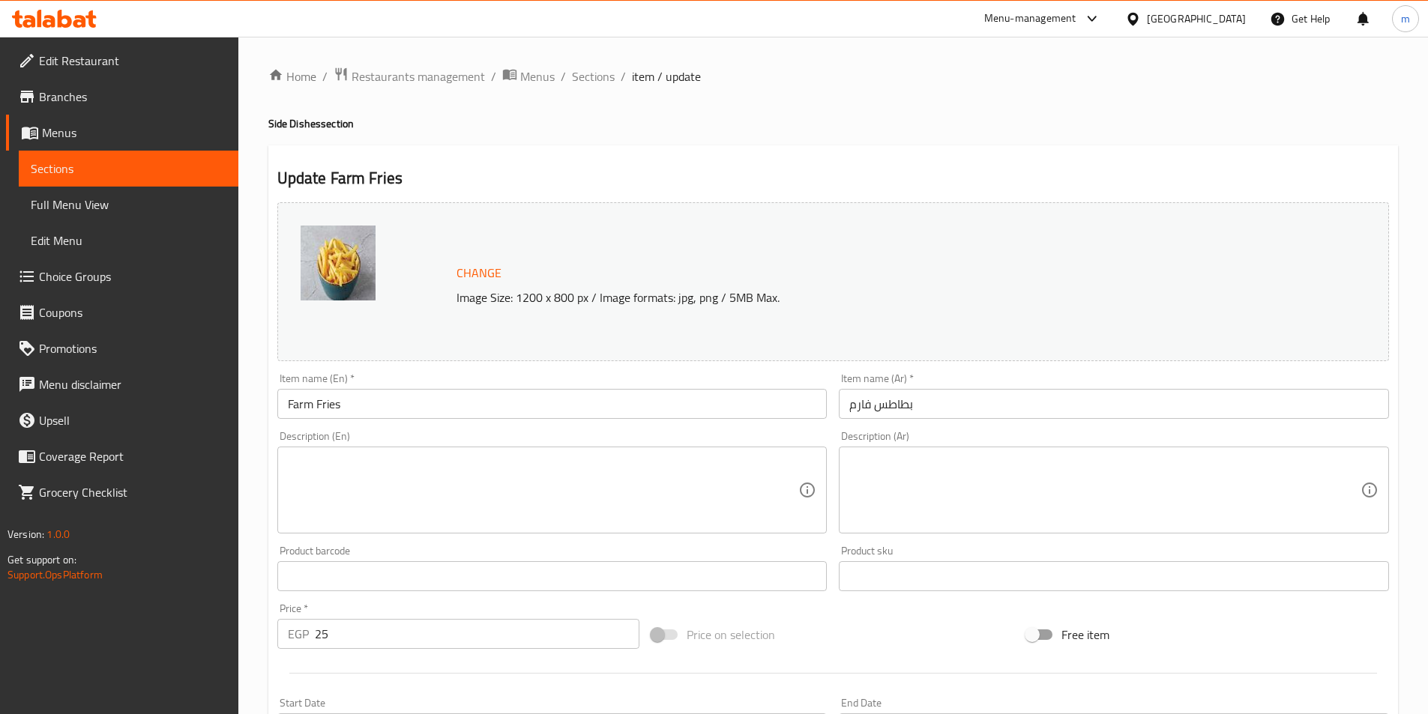
click at [1006, 411] on input "بطاطس فارم" at bounding box center [1114, 404] width 550 height 30
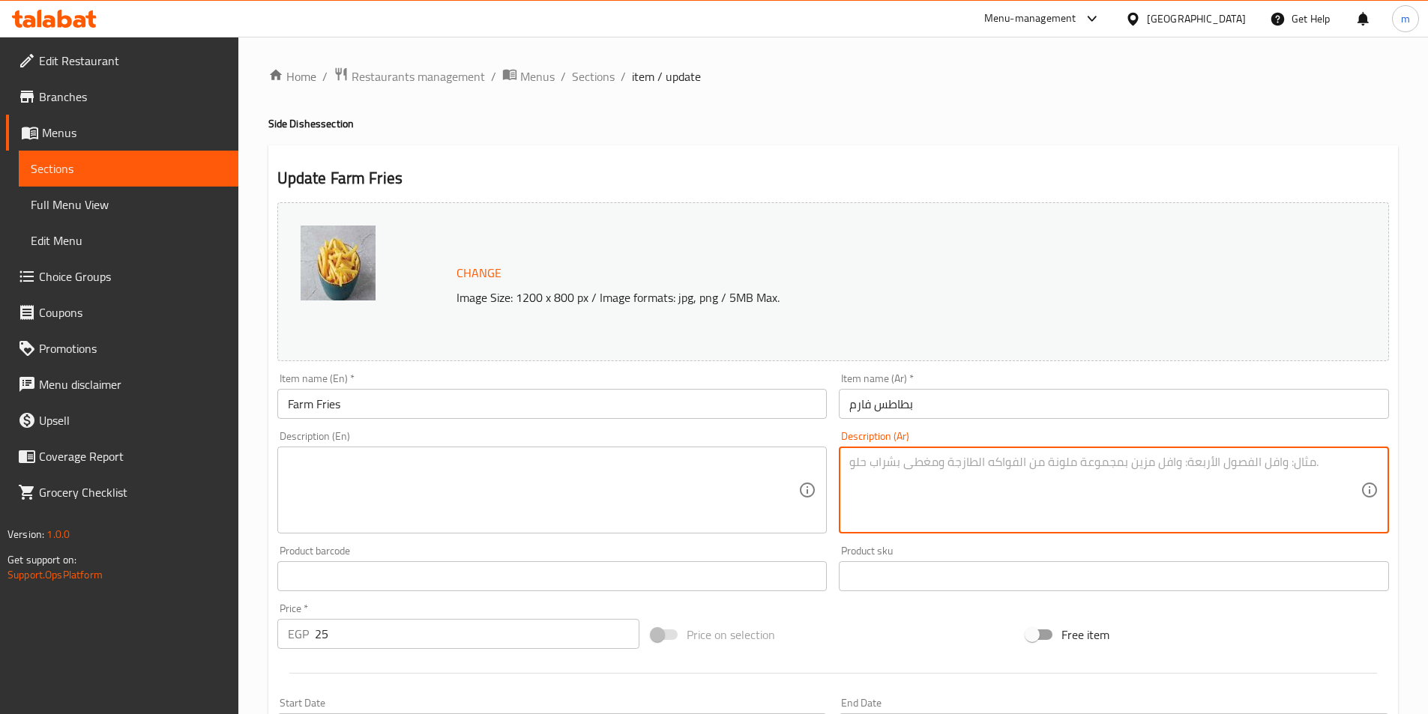
click at [1030, 481] on textarea at bounding box center [1104, 490] width 511 height 71
paste textarea "بطاطس فارم مقرمشة من الخارج وطرية من الداخل، تُقدّم ساخنة لتمنحك متعة القرمشة ف…"
type textarea "بطاطس فارم مقرمشة من الخارج وطرية من الداخل، تُقدّم ساخنة لتمنحك متعة القرمشة ف…"
click at [730, 485] on textarea at bounding box center [543, 490] width 511 height 71
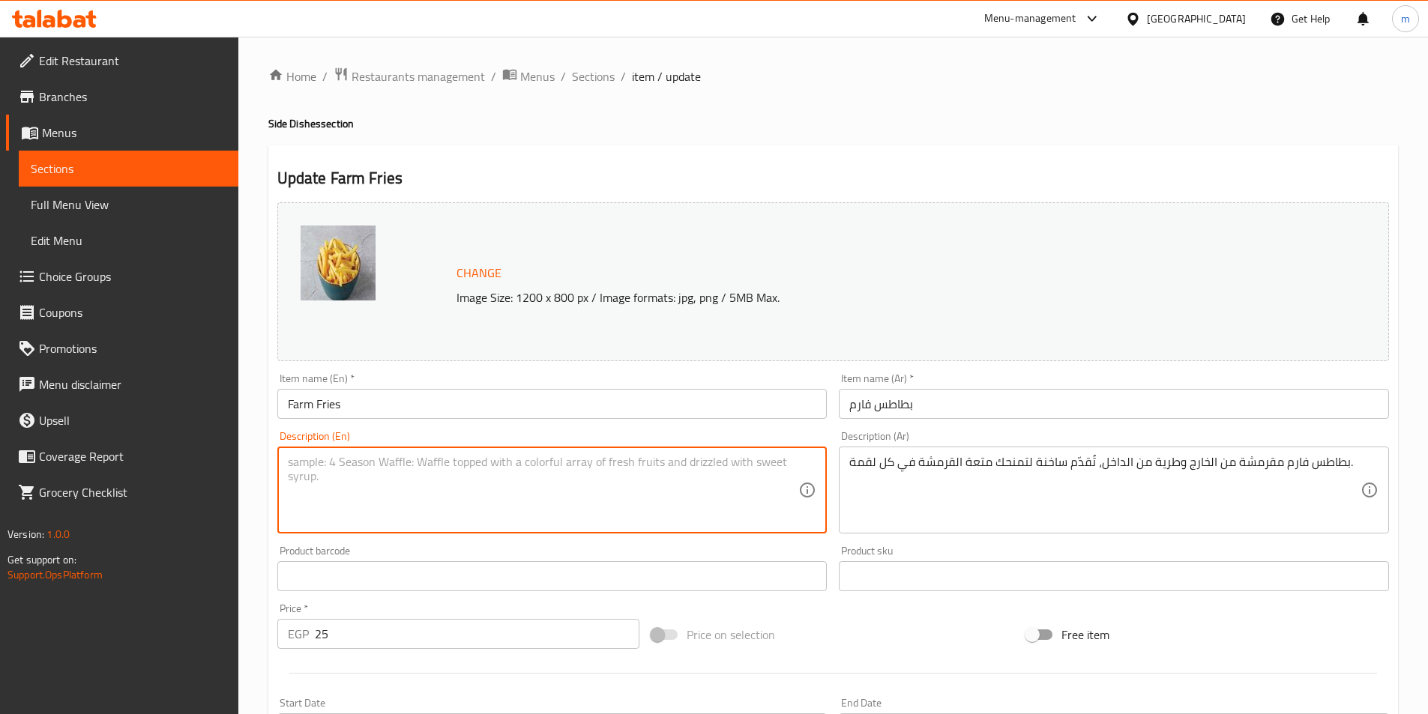
paste textarea "Crispy on the outside and soft on the inside, Farm potatoes are served hot to g…"
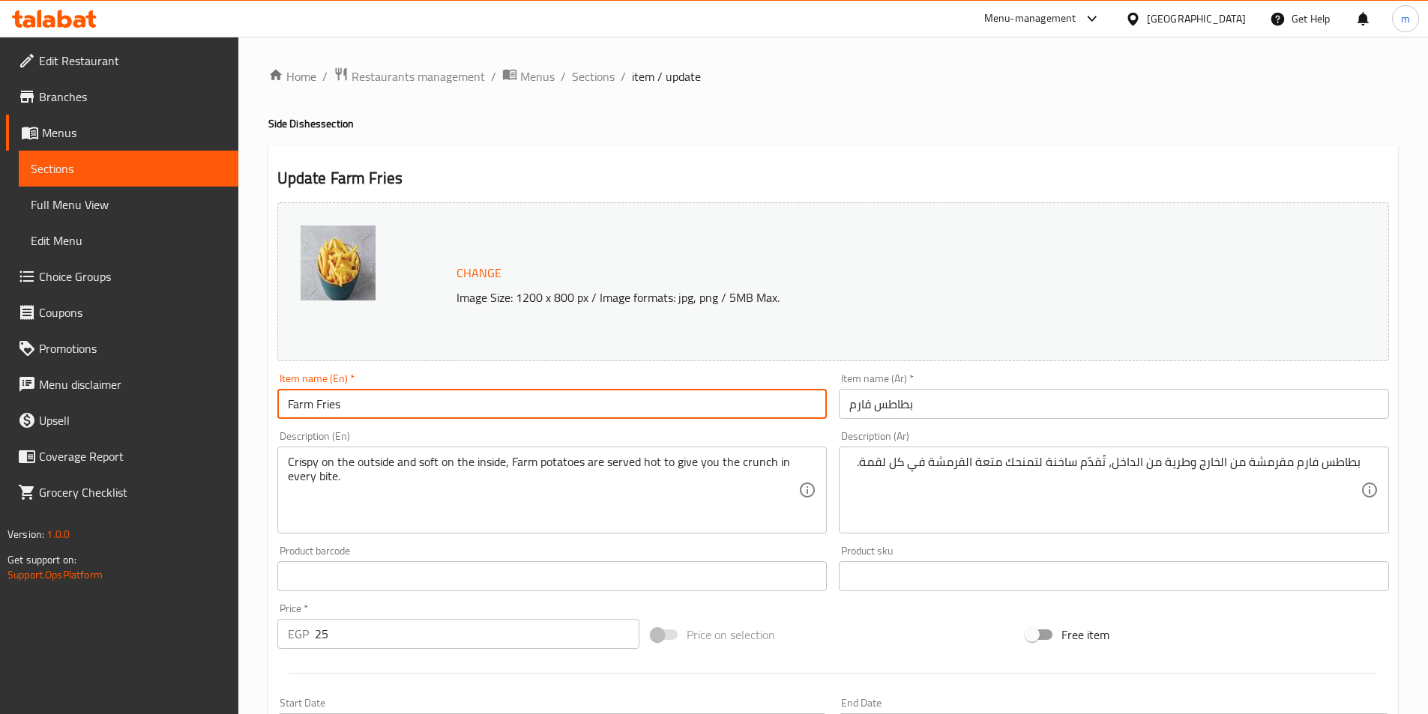
drag, startPoint x: 316, startPoint y: 407, endPoint x: 338, endPoint y: 408, distance: 22.5
click at [338, 408] on input "Farm Fries" at bounding box center [552, 404] width 550 height 30
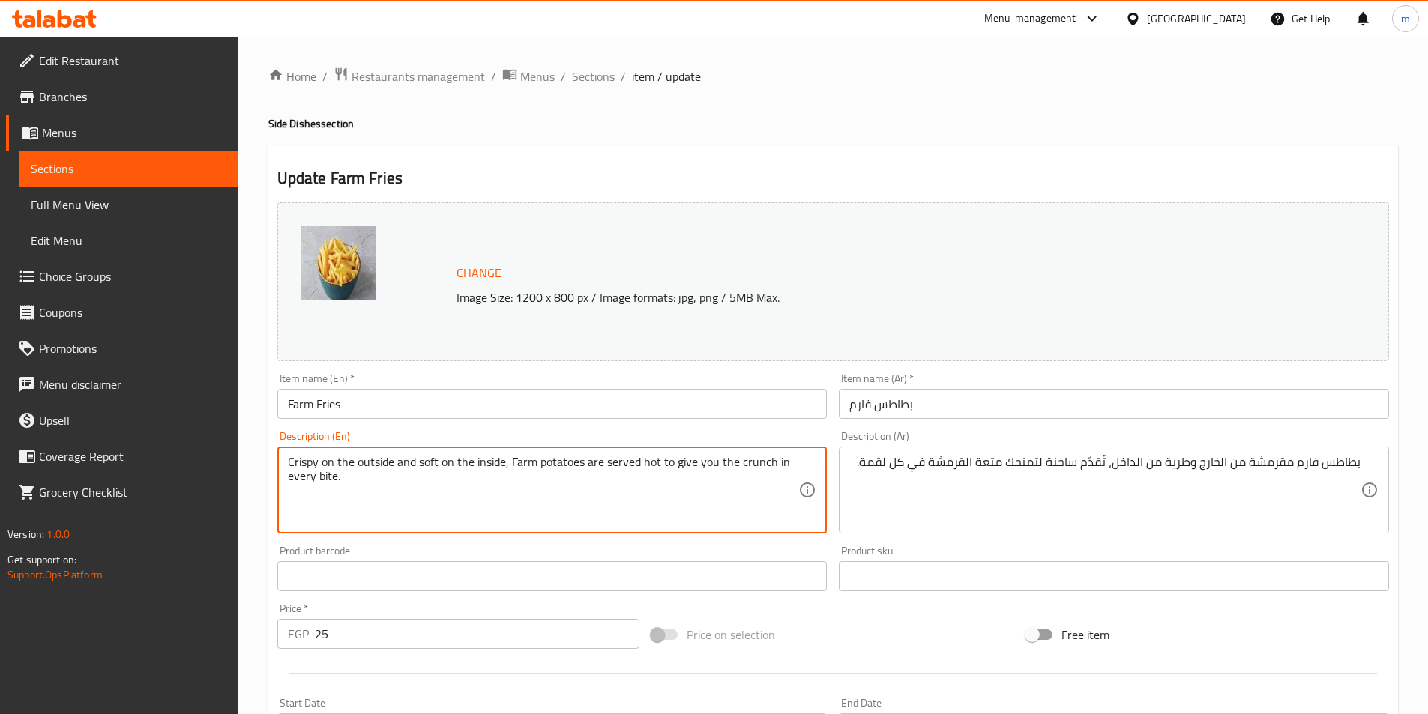
click at [538, 463] on textarea "Crispy on the outside and soft on the inside, Farm potatoes are served hot to g…" at bounding box center [543, 490] width 511 height 71
paste textarea "Fries"
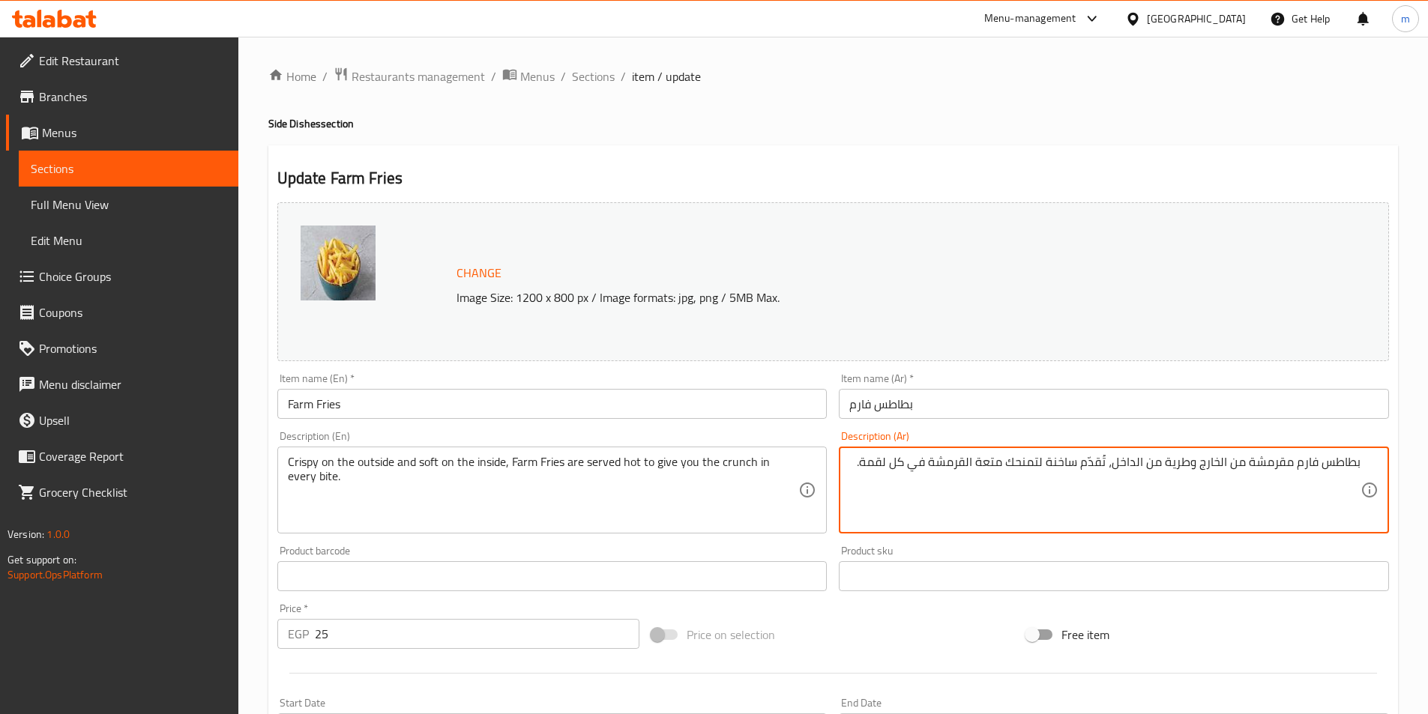
drag, startPoint x: 979, startPoint y: 462, endPoint x: 1007, endPoint y: 465, distance: 27.9
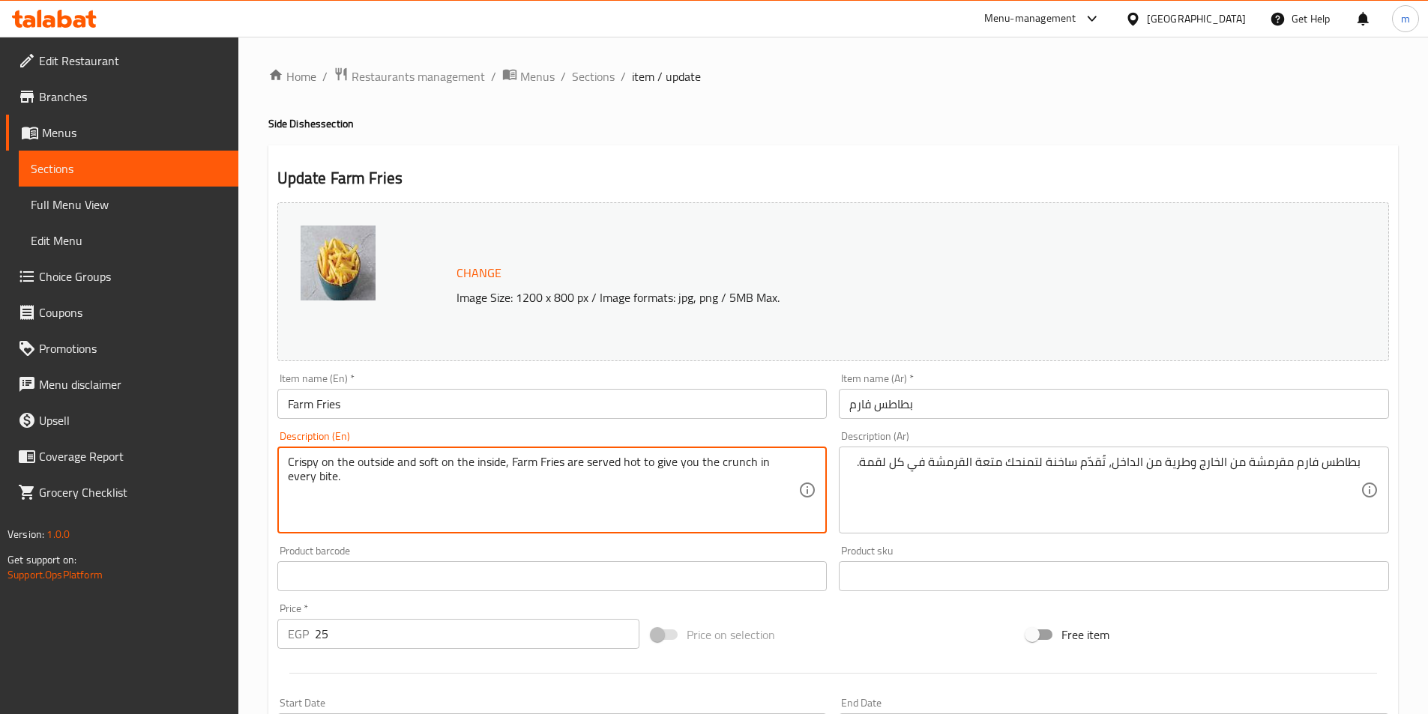
click at [719, 468] on textarea "Crispy on the outside and soft on the inside, Farm Fries are served hot to give…" at bounding box center [543, 490] width 511 height 71
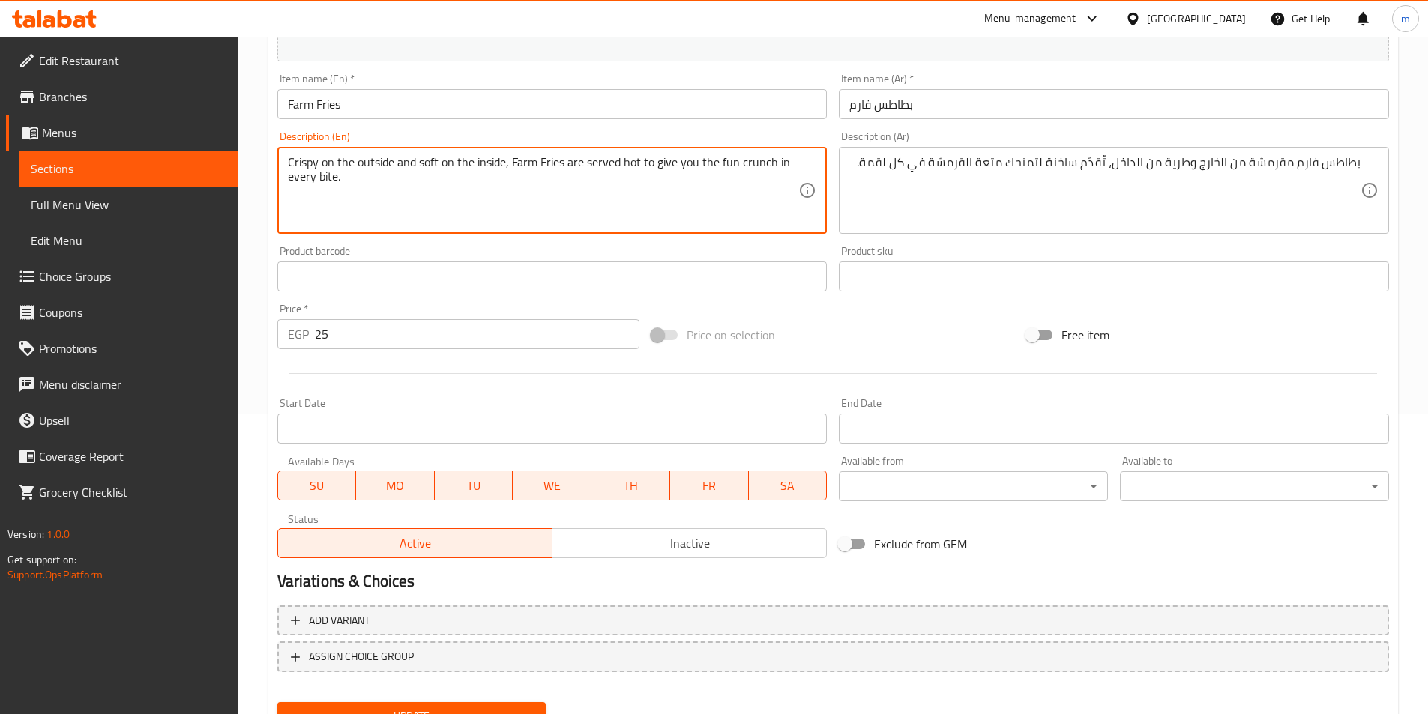
scroll to position [366, 0]
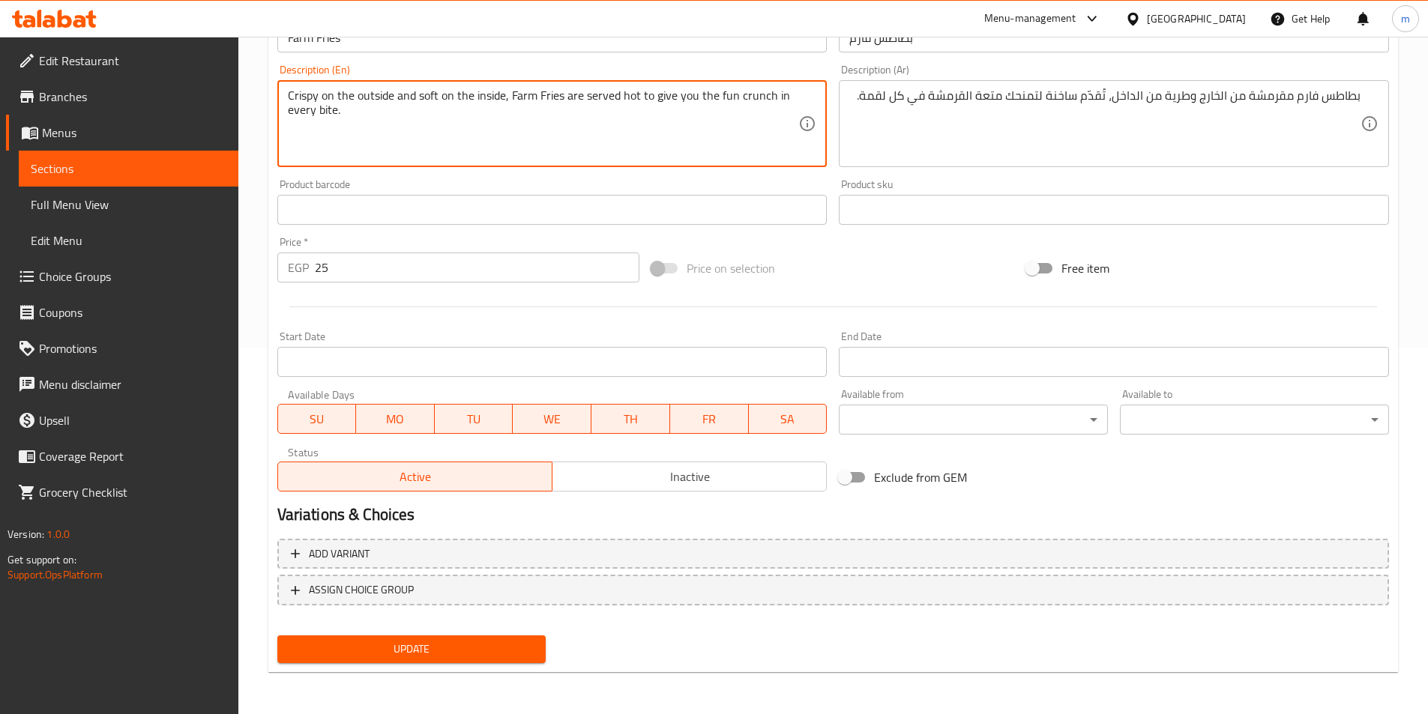
type textarea "Crispy on the outside and soft on the inside, Farm Fries are served hot to give…"
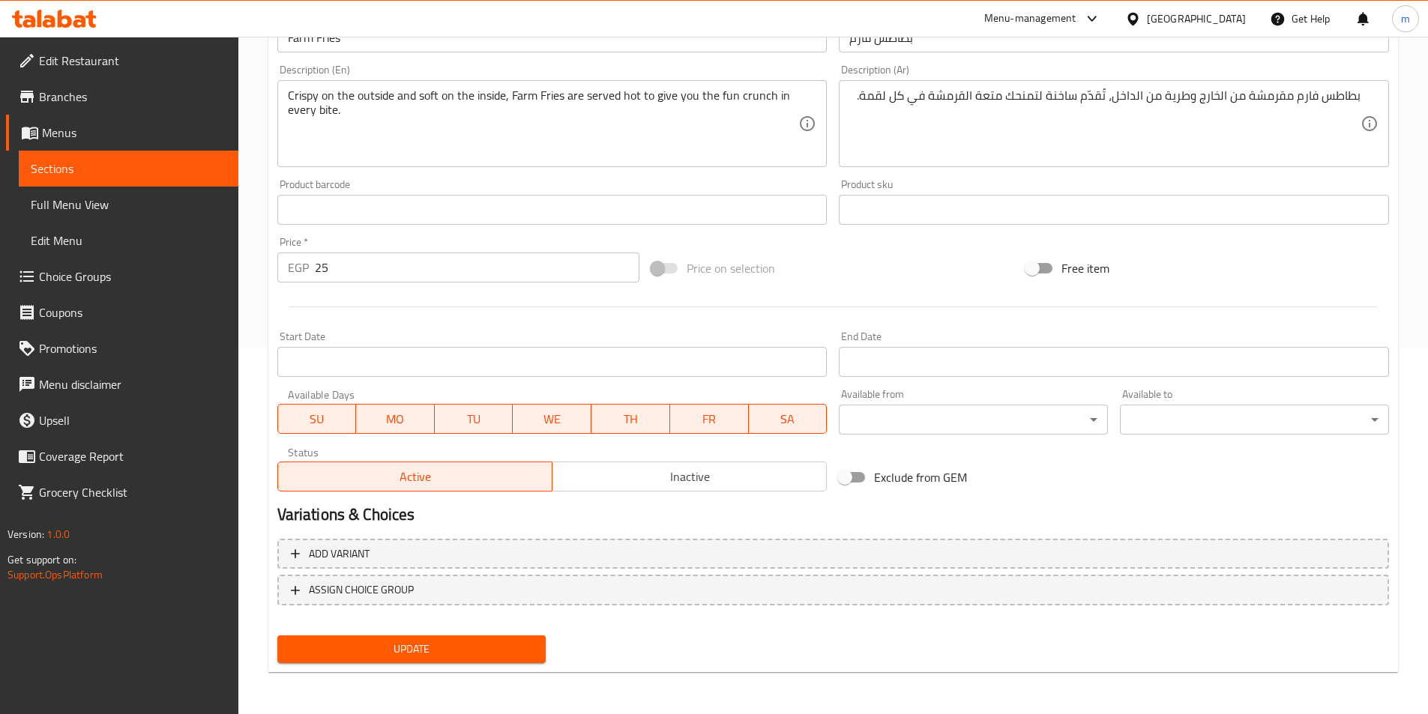
click at [496, 664] on div "Update" at bounding box center [411, 650] width 281 height 40
click at [504, 659] on span "Update" at bounding box center [411, 649] width 245 height 19
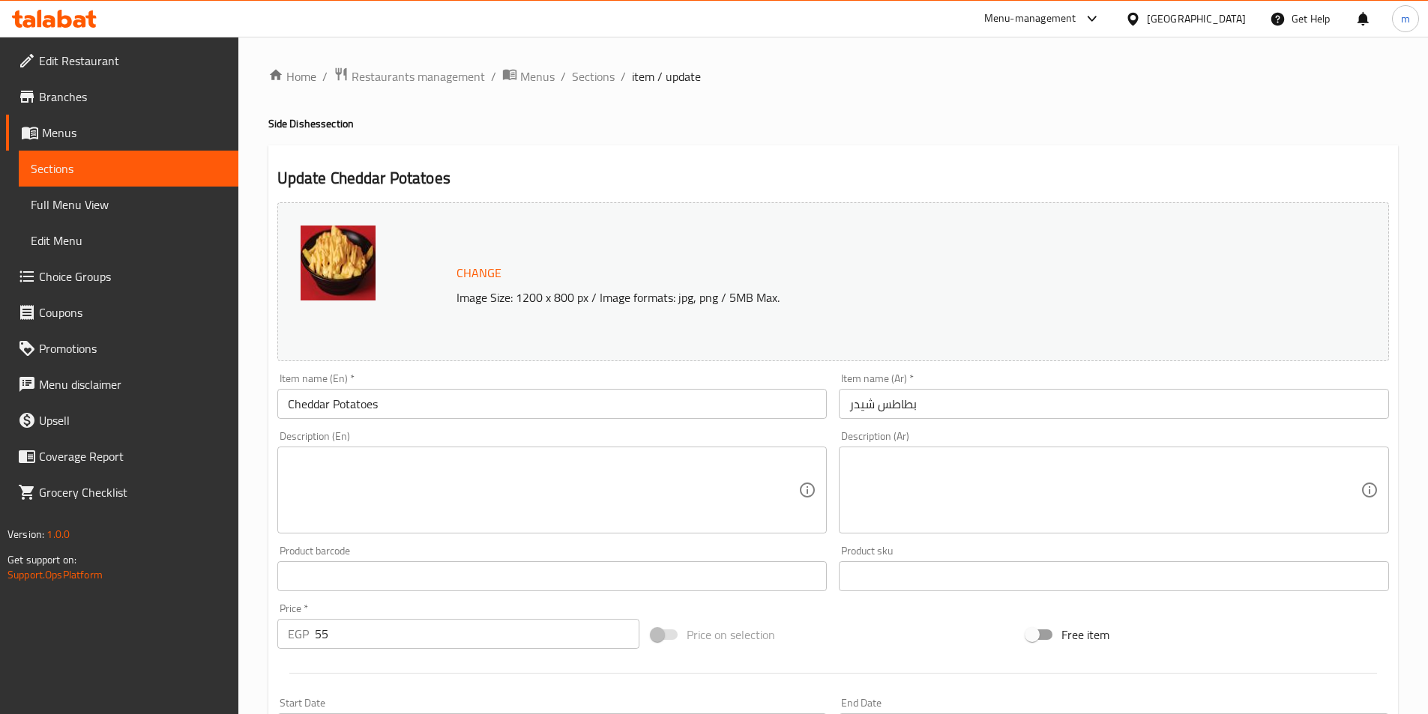
click at [1119, 482] on textarea at bounding box center [1104, 490] width 511 height 71
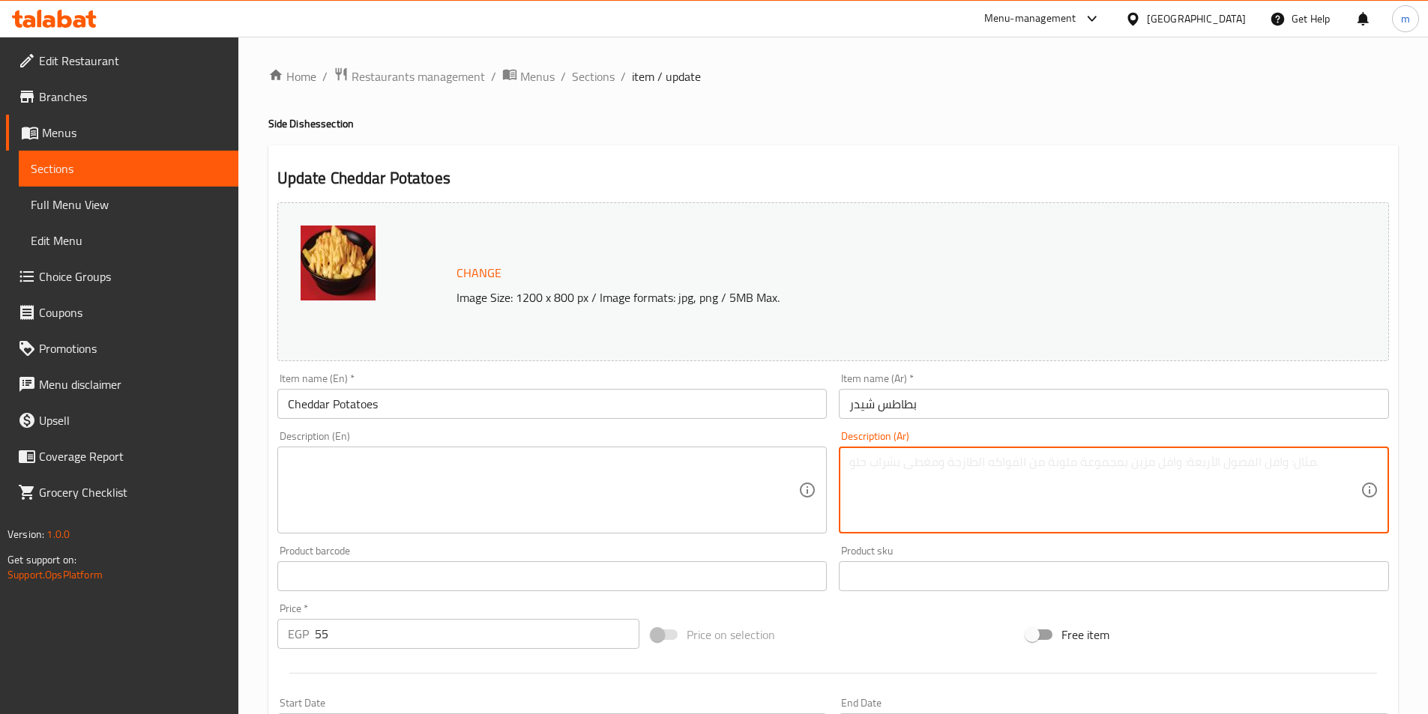
paste textarea "بطاطس فارم شهية مغطاة بصوص الجبن الشيدر الذائب، مزيج مثالي بين القرمشة والنكهة …"
type textarea "بطاطس فارم شهية مغطاة بصوص الجبن الشيدر الذائب، مزيج مثالي بين القرمشة والنكهة …"
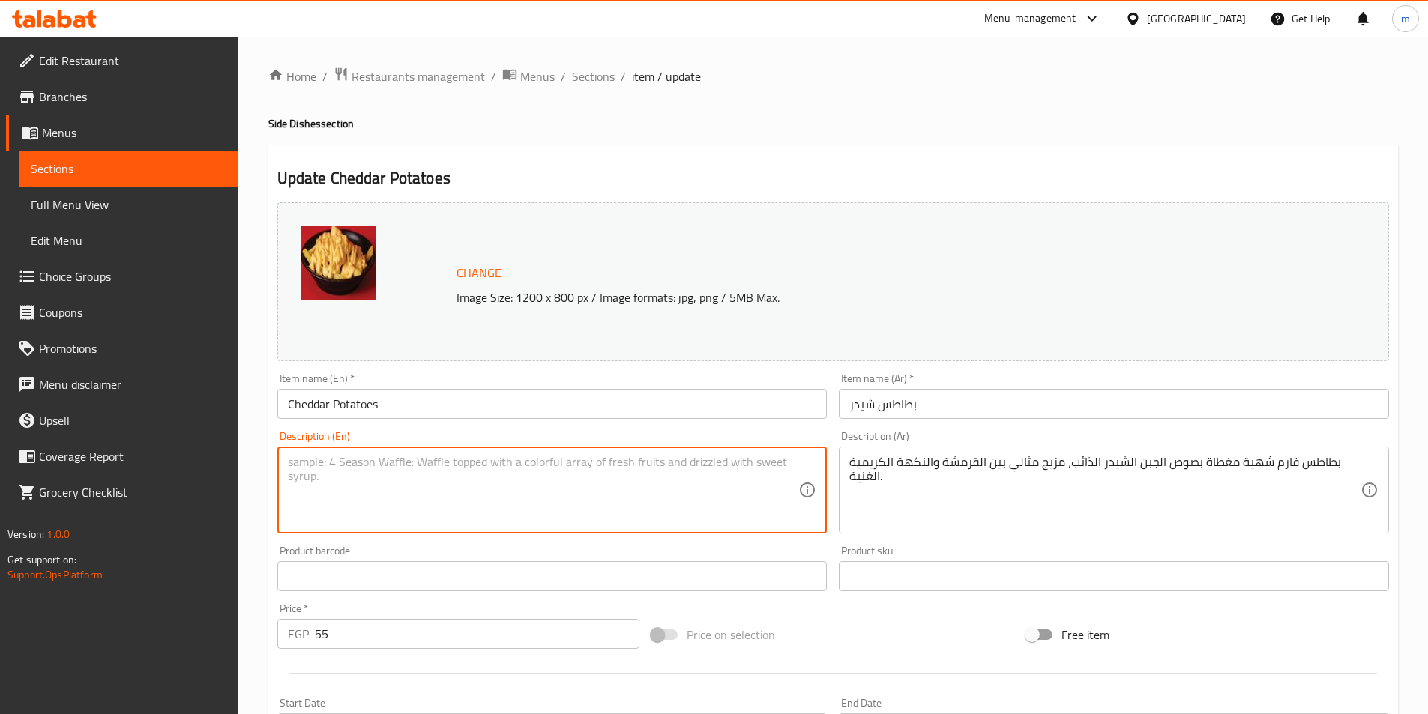
click at [709, 470] on textarea at bounding box center [543, 490] width 511 height 71
paste textarea "Delicious farm potatoes topped with melted cheddar cheese sauce, the perfect co…"
type textarea "Delicious farm potatoes topped with melted cheddar cheese sauce, the perfect co…"
click at [418, 410] on input "Cheddar Potatoes" at bounding box center [552, 404] width 550 height 30
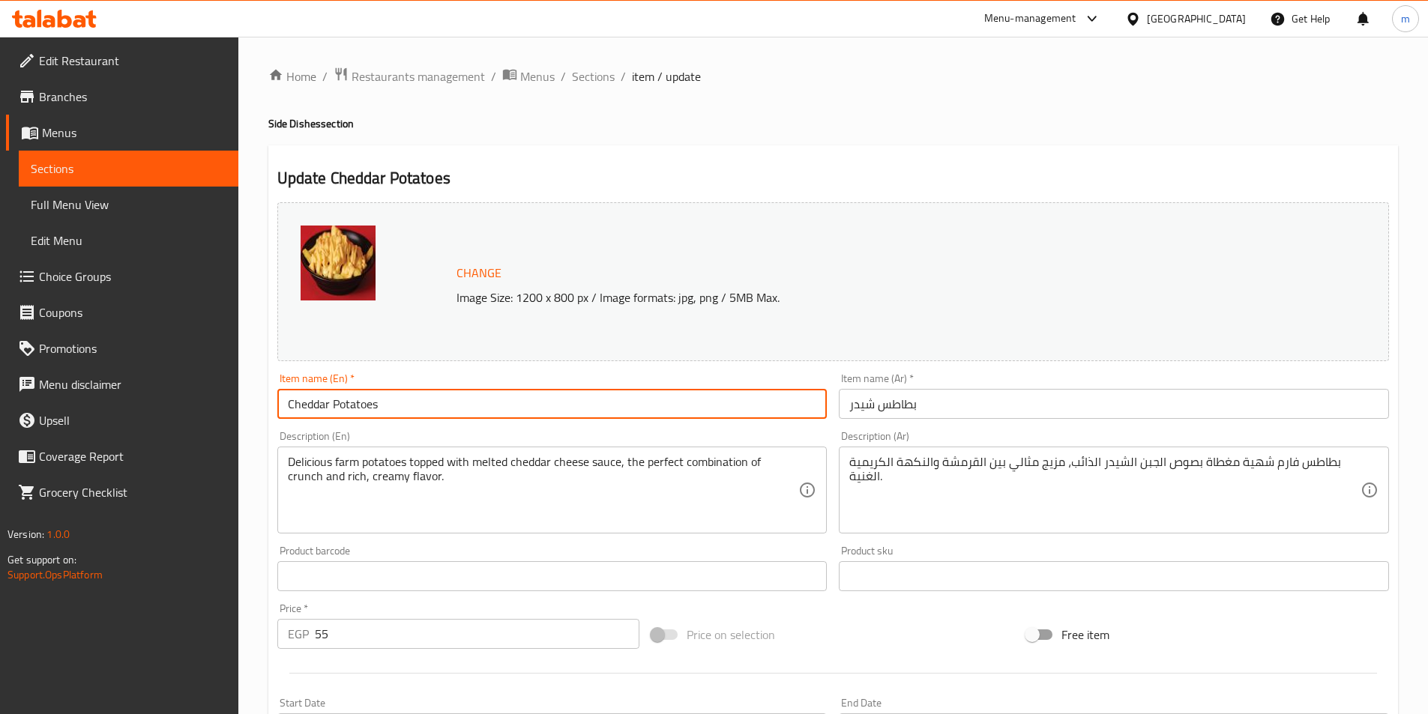
paste input "Fri"
type input "Cheddar Fries"
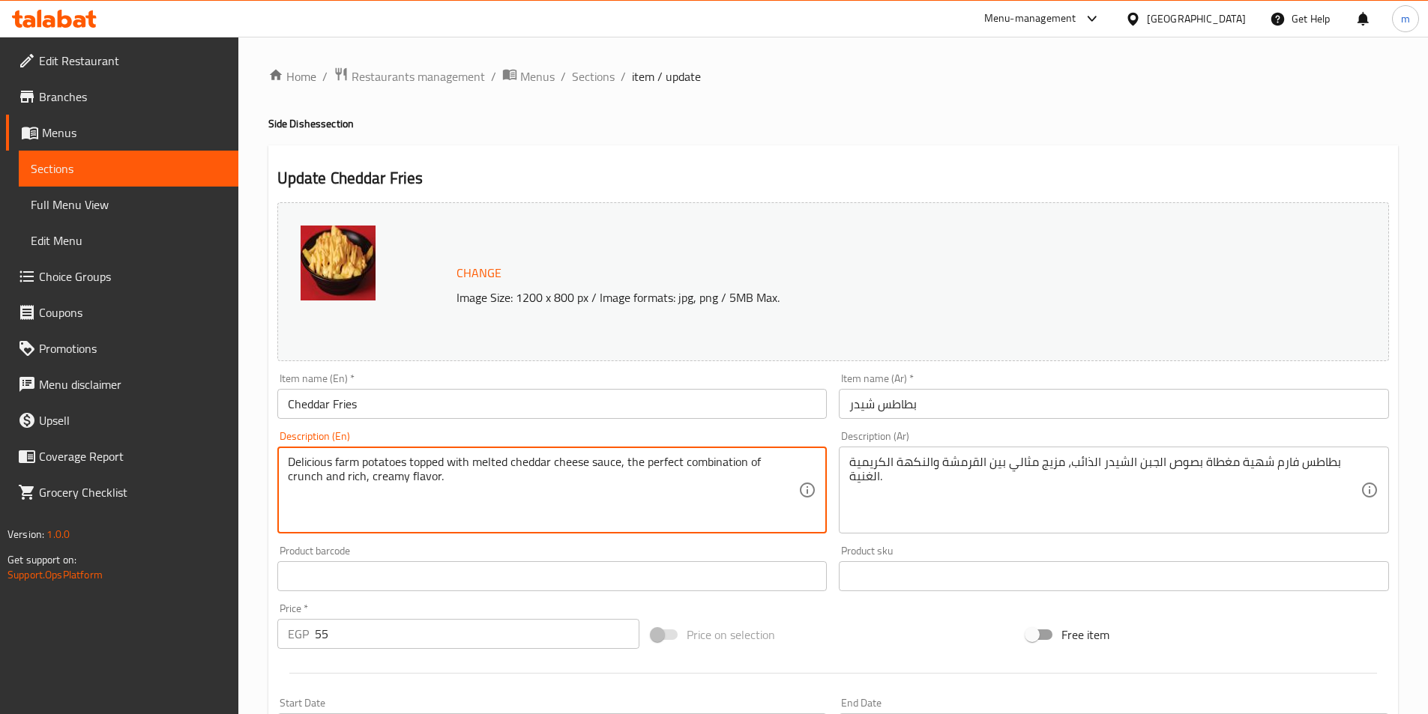
paste textarea "Fries"
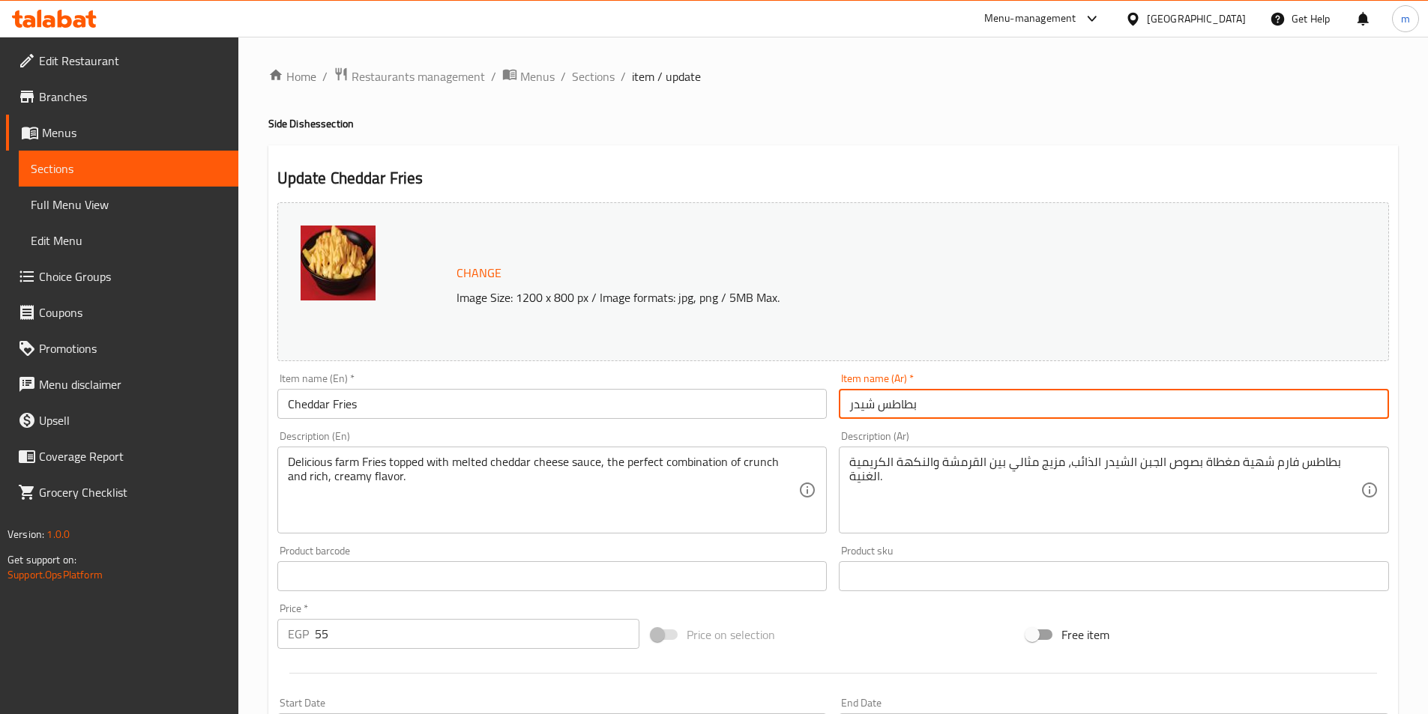
drag, startPoint x: 873, startPoint y: 399, endPoint x: 821, endPoint y: 350, distance: 71.6
click at [812, 390] on div "Change Image Size: 1200 x 800 px / Image formats: jpg, png / 5MB Max. Item name…" at bounding box center [832, 530] width 1123 height 668
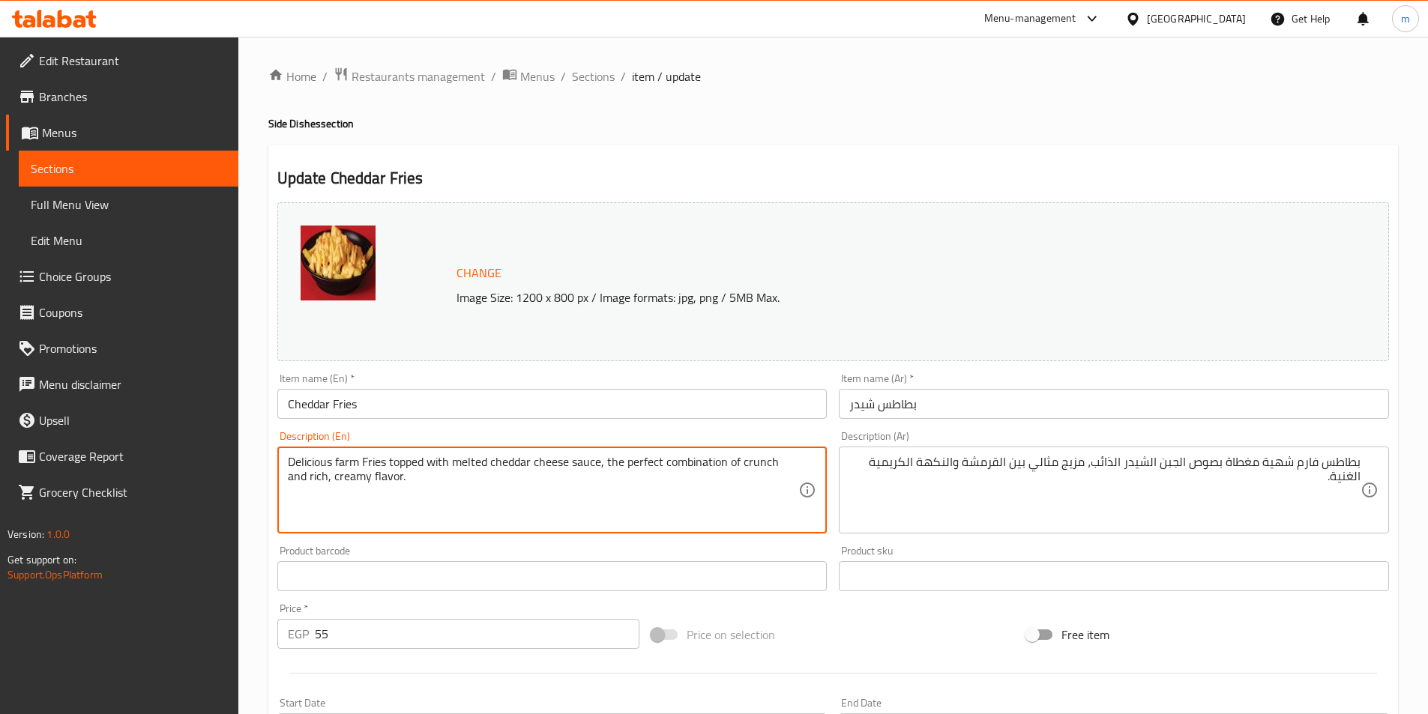
drag, startPoint x: 665, startPoint y: 468, endPoint x: 723, endPoint y: 462, distance: 58.0
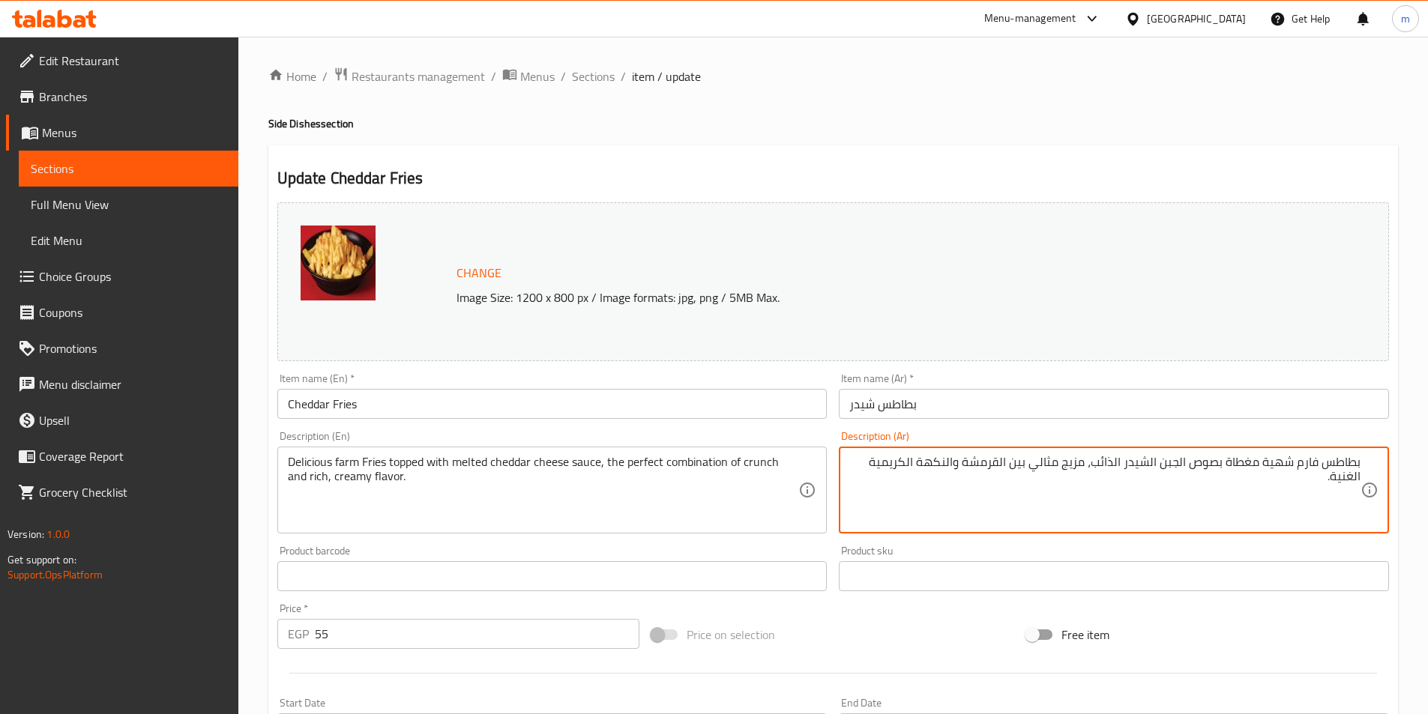
drag, startPoint x: 1062, startPoint y: 464, endPoint x: 1017, endPoint y: 462, distance: 45.0
click at [989, 469] on textarea "بطاطس فارم شهية مغطاة بصوص الجبن الشيدر الذائب، مزيج مثالي بين القرمشة والنكهة …" at bounding box center [1104, 490] width 511 height 71
drag, startPoint x: 877, startPoint y: 460, endPoint x: 1060, endPoint y: 460, distance: 182.9
click at [1060, 460] on textarea "بطاطس فارم شهية مغطاة بصوص الجبن الشيدر الذائب، مزيج مثالي بين القرمشة والنكهة …" at bounding box center [1104, 490] width 511 height 71
drag, startPoint x: 1068, startPoint y: 470, endPoint x: 1087, endPoint y: 467, distance: 19.0
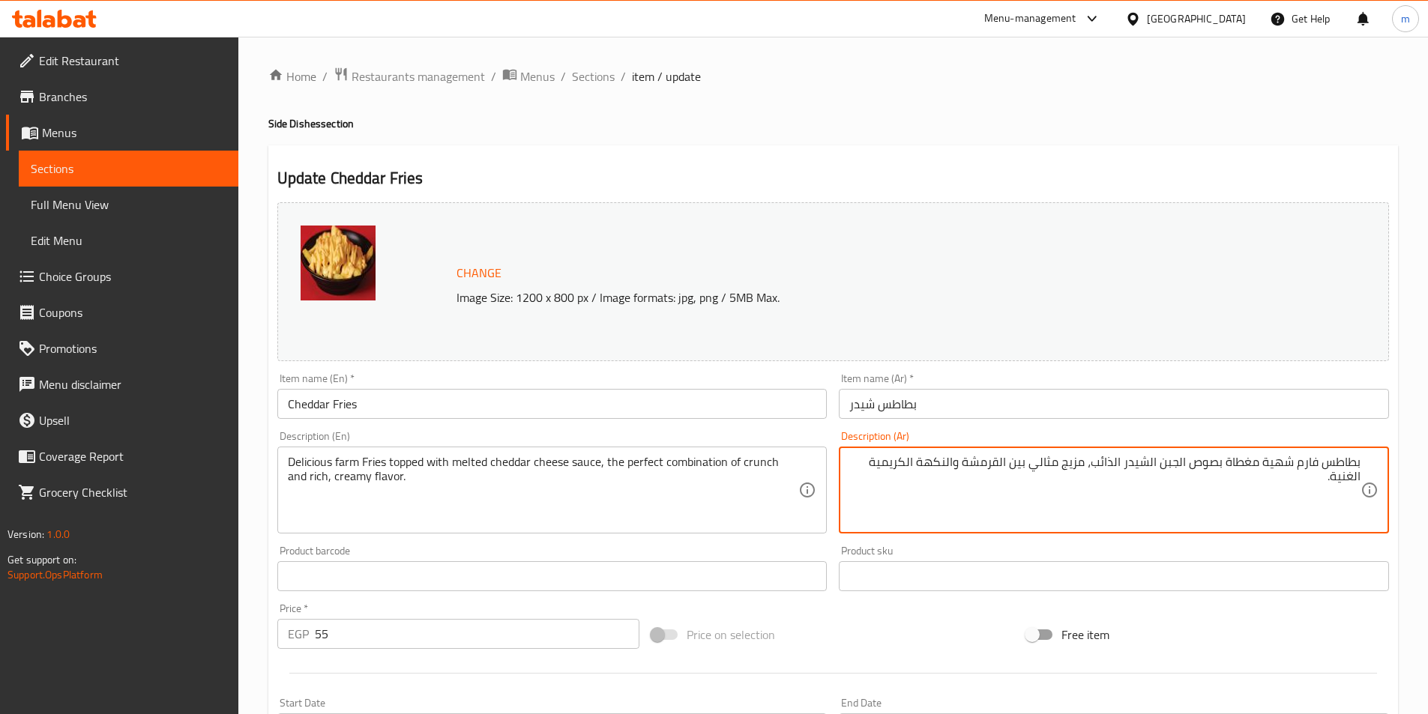
click at [1087, 467] on textarea "بطاطس فارم شهية مغطاة بصوص الجبن الشيدر الذائب، مزيج مثالي بين القرمشة والنكهة …" at bounding box center [1104, 490] width 511 height 71
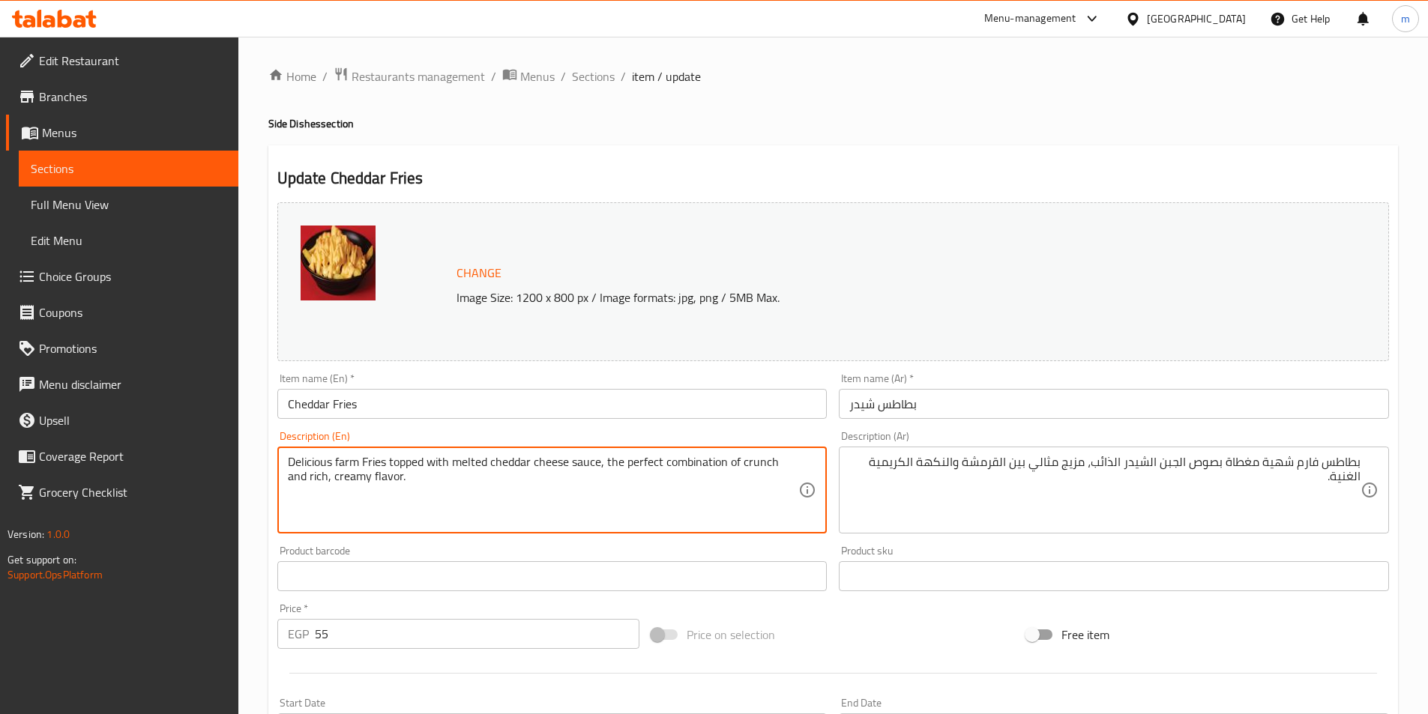
drag, startPoint x: 662, startPoint y: 465, endPoint x: 727, endPoint y: 468, distance: 64.6
paste textarea "blend"
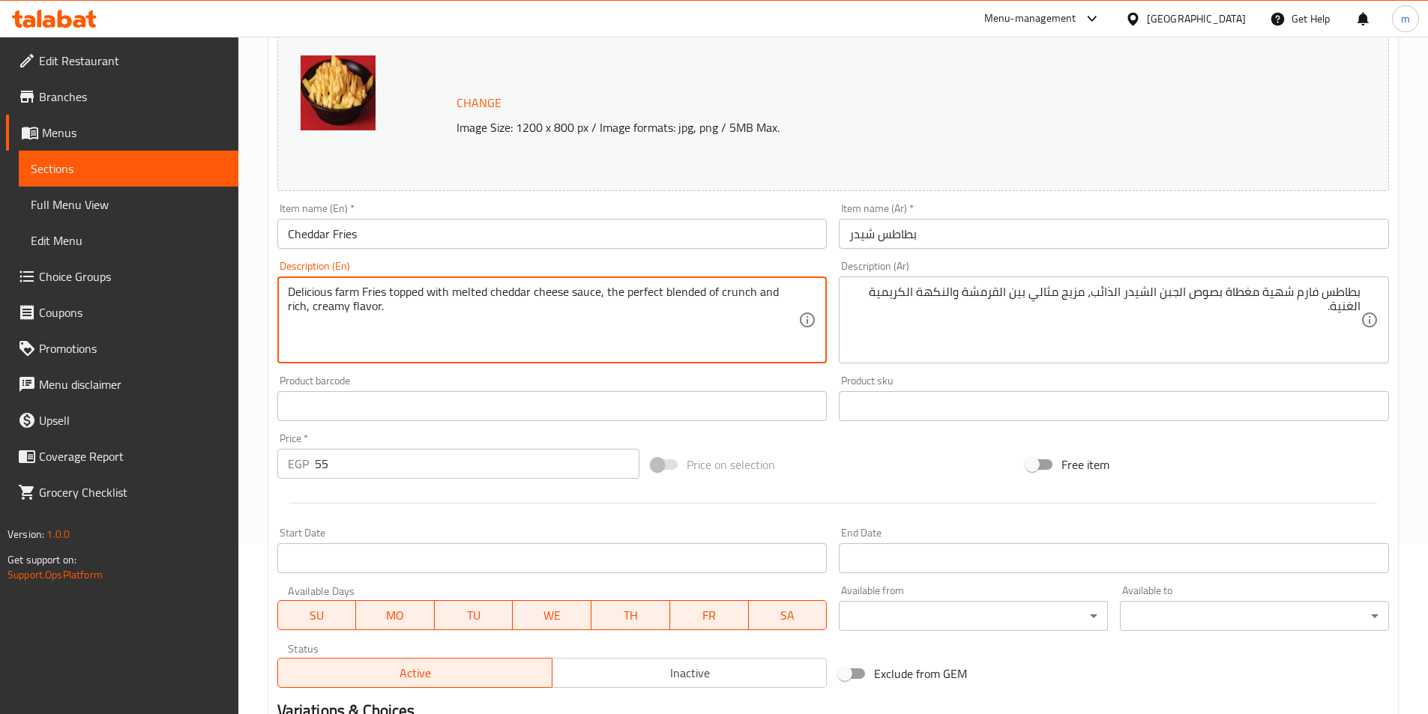
scroll to position [366, 0]
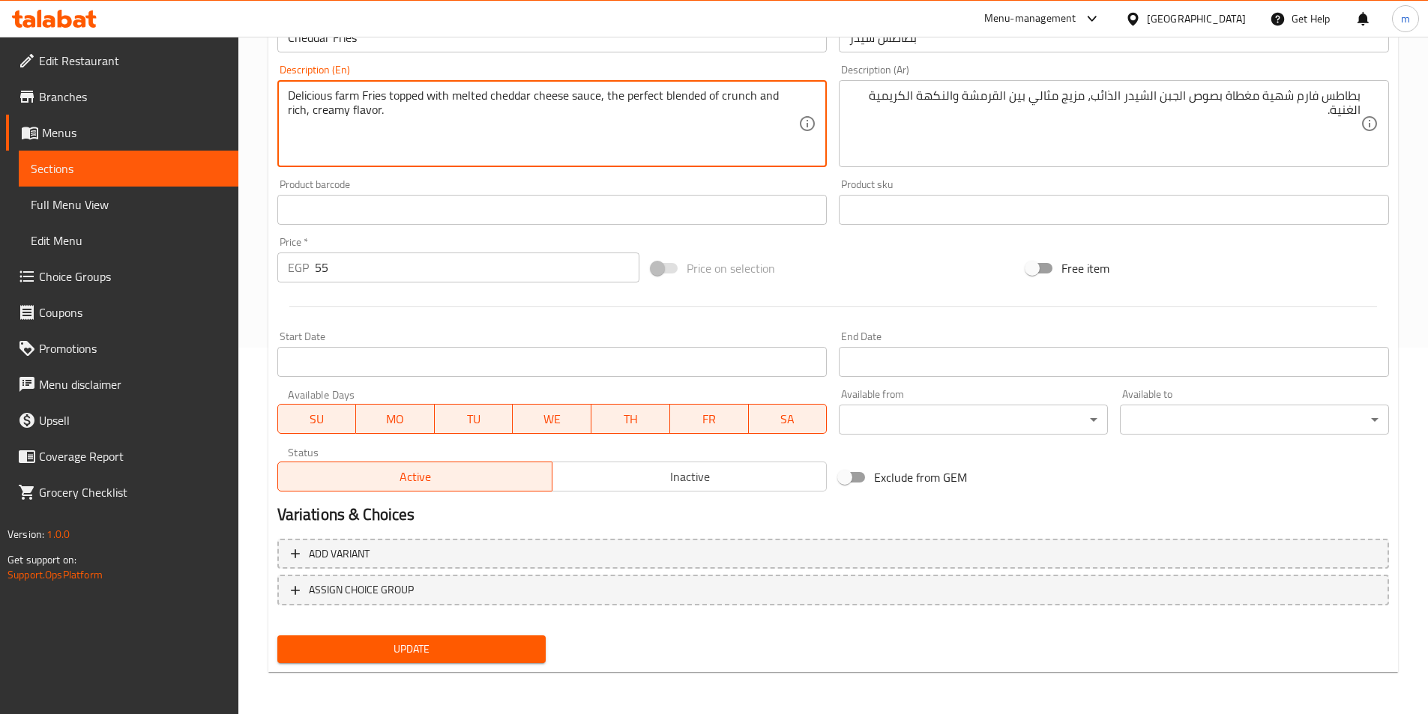
type textarea "Delicious farm Fries topped with melted cheddar cheese sauce, the perfect blend…"
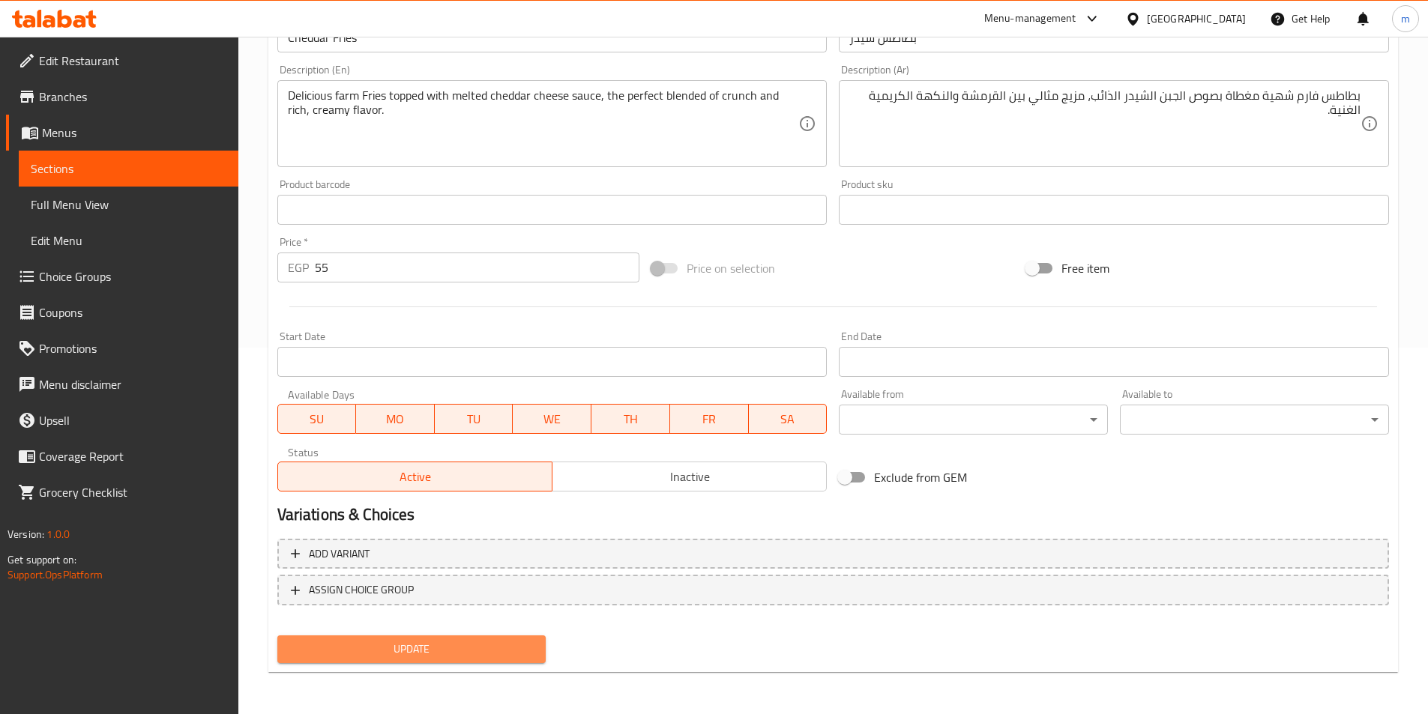
click at [483, 652] on span "Update" at bounding box center [411, 649] width 245 height 19
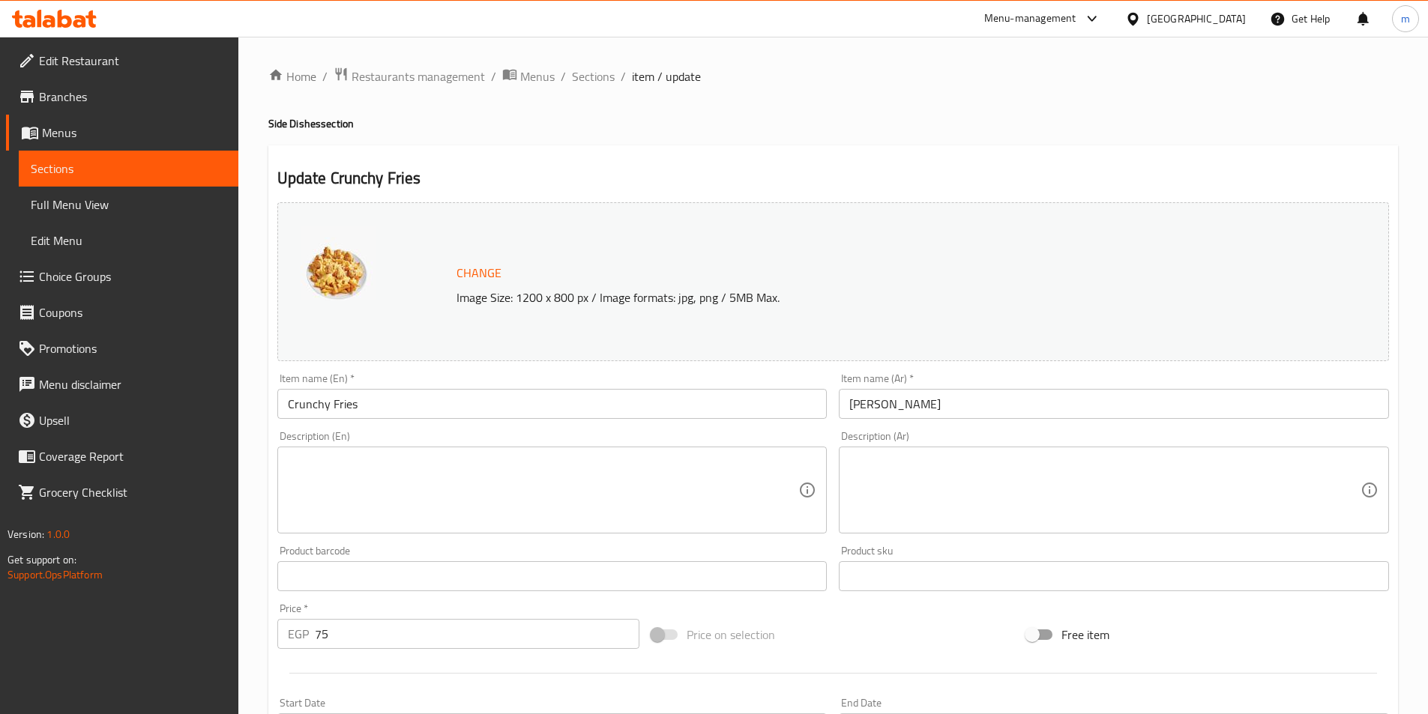
drag, startPoint x: 824, startPoint y: 471, endPoint x: 869, endPoint y: 466, distance: 45.9
click at [824, 471] on div "Description (En)" at bounding box center [552, 490] width 550 height 87
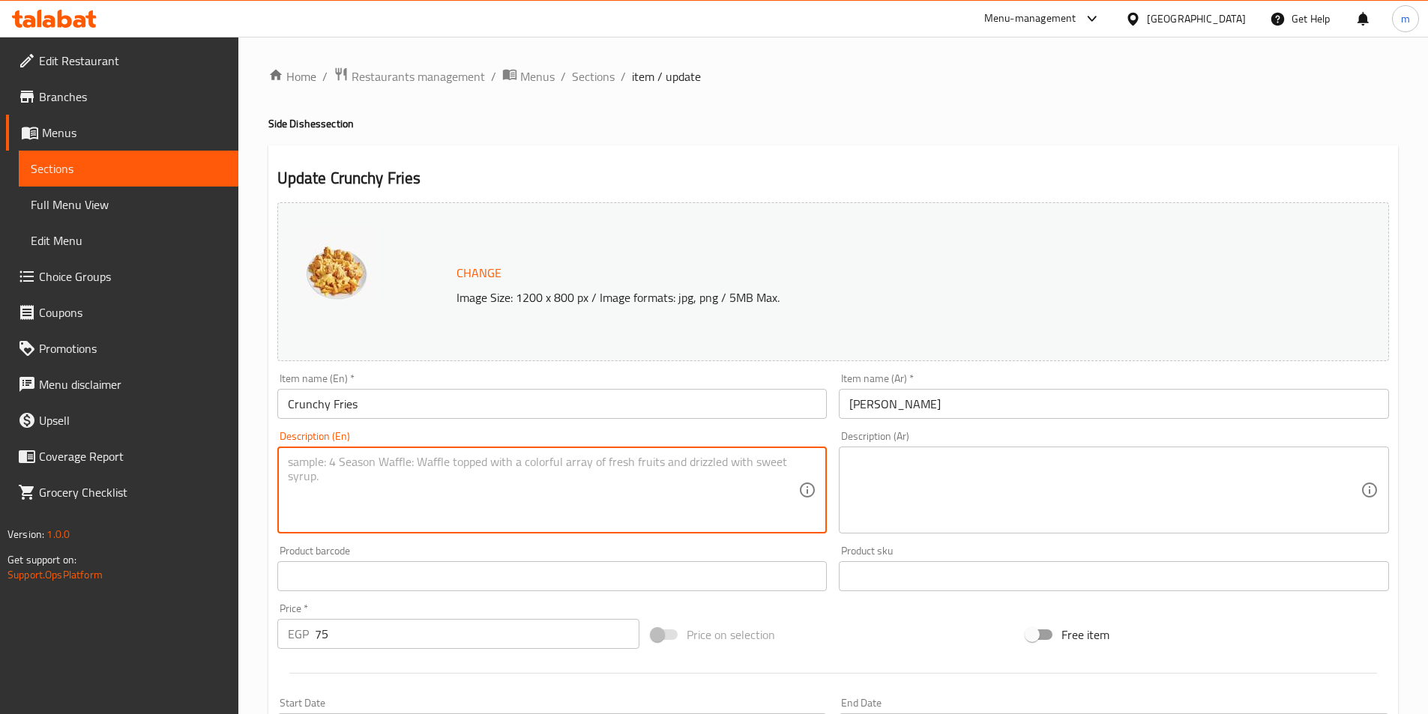
click at [871, 466] on textarea at bounding box center [1104, 490] width 511 height 71
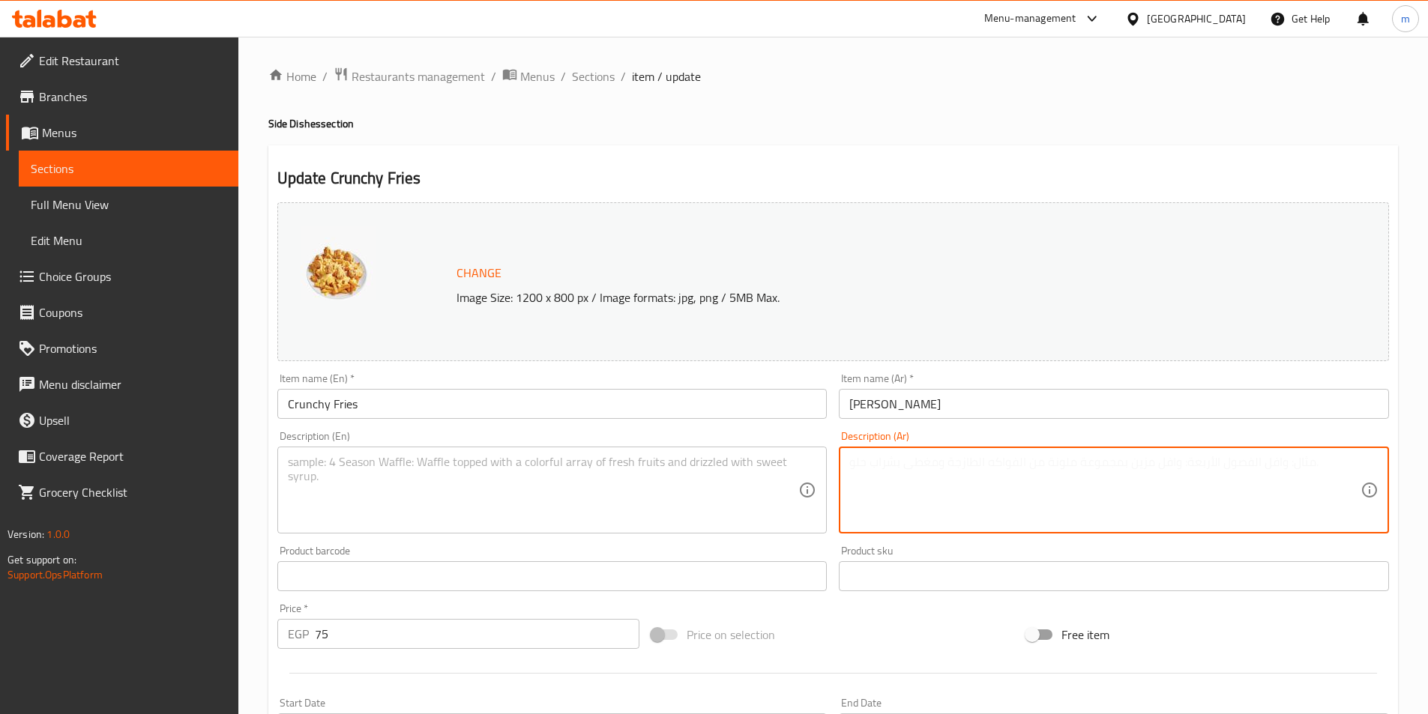
paste textarea "بطاطس ذهبية مقرمشة مضاف إليها خلطة سرّية من التوابل وصوص مميز يمنحها طعمًا فريد…"
type textarea "بطاطس ذهبية مقرمشة مضاف إليها خلطة سرّية من التوابل وصوص مميز يمنحها طعمًا فريد…"
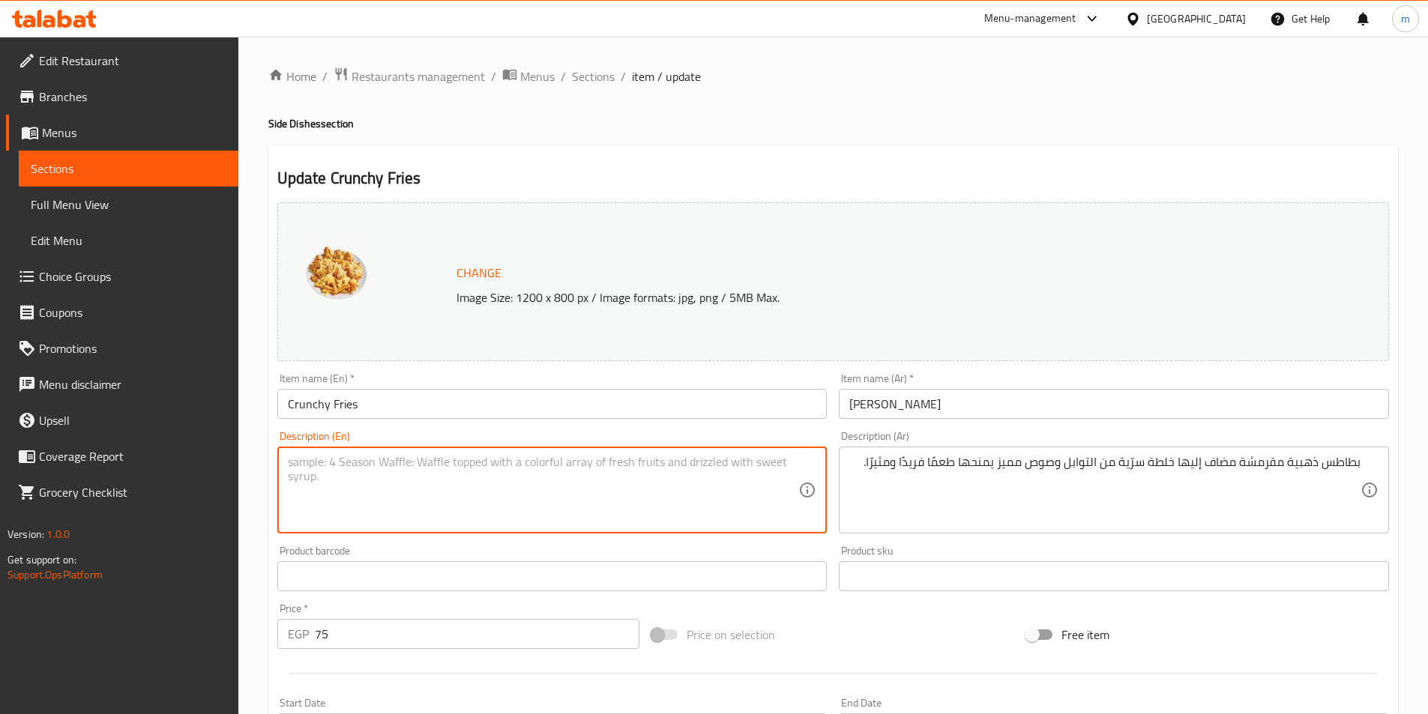
click at [782, 479] on textarea at bounding box center [543, 490] width 511 height 71
paste textarea "Crispy golden potatoes with a secret blend of spices and a special sauce that g…"
click at [320, 472] on textarea "Crispy golden potatoes with a secret blend of spices and a special sauce that g…" at bounding box center [543, 490] width 511 height 71
paste textarea "crunch"
click at [683, 480] on textarea "crunch golden potatoes with a secret blend of spices and a special sauce that g…" at bounding box center [543, 490] width 511 height 71
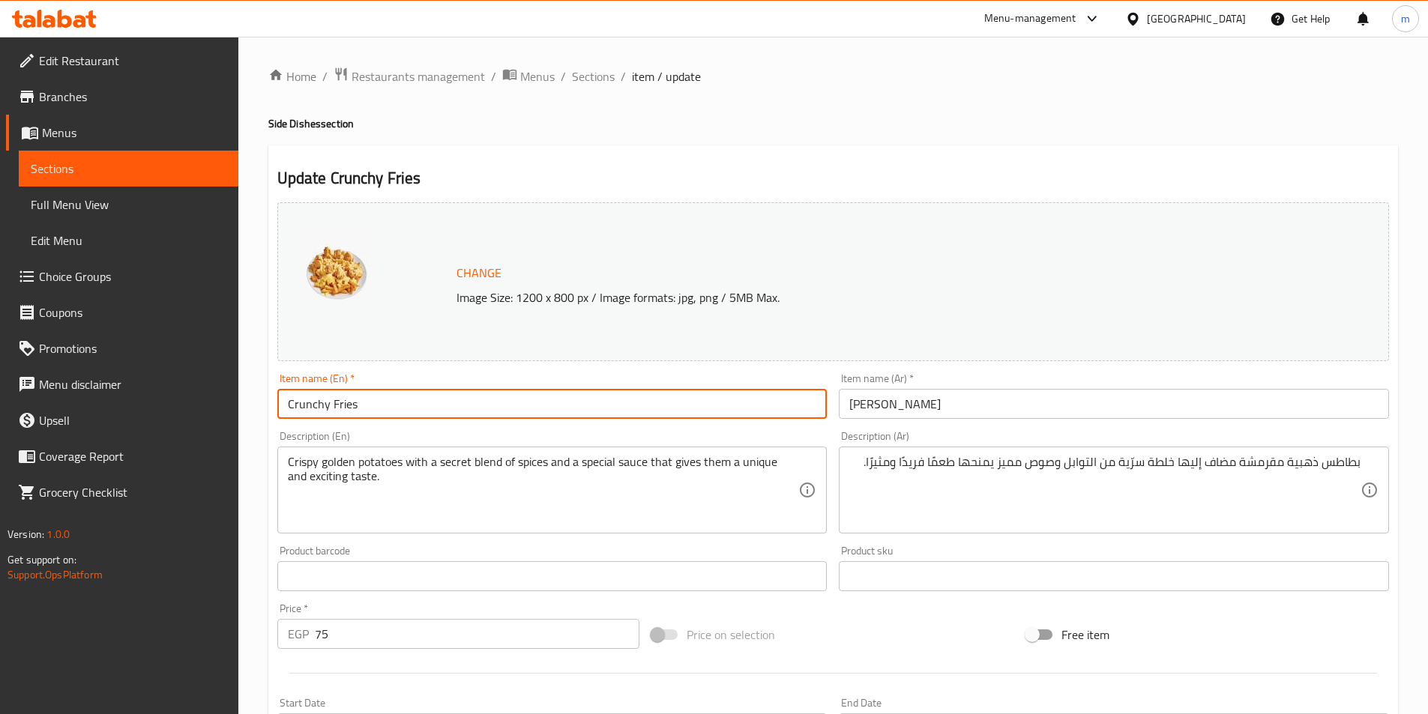
drag, startPoint x: 383, startPoint y: 414, endPoint x: 330, endPoint y: 413, distance: 52.5
click at [330, 413] on input "Crunchy Fries" at bounding box center [552, 404] width 550 height 30
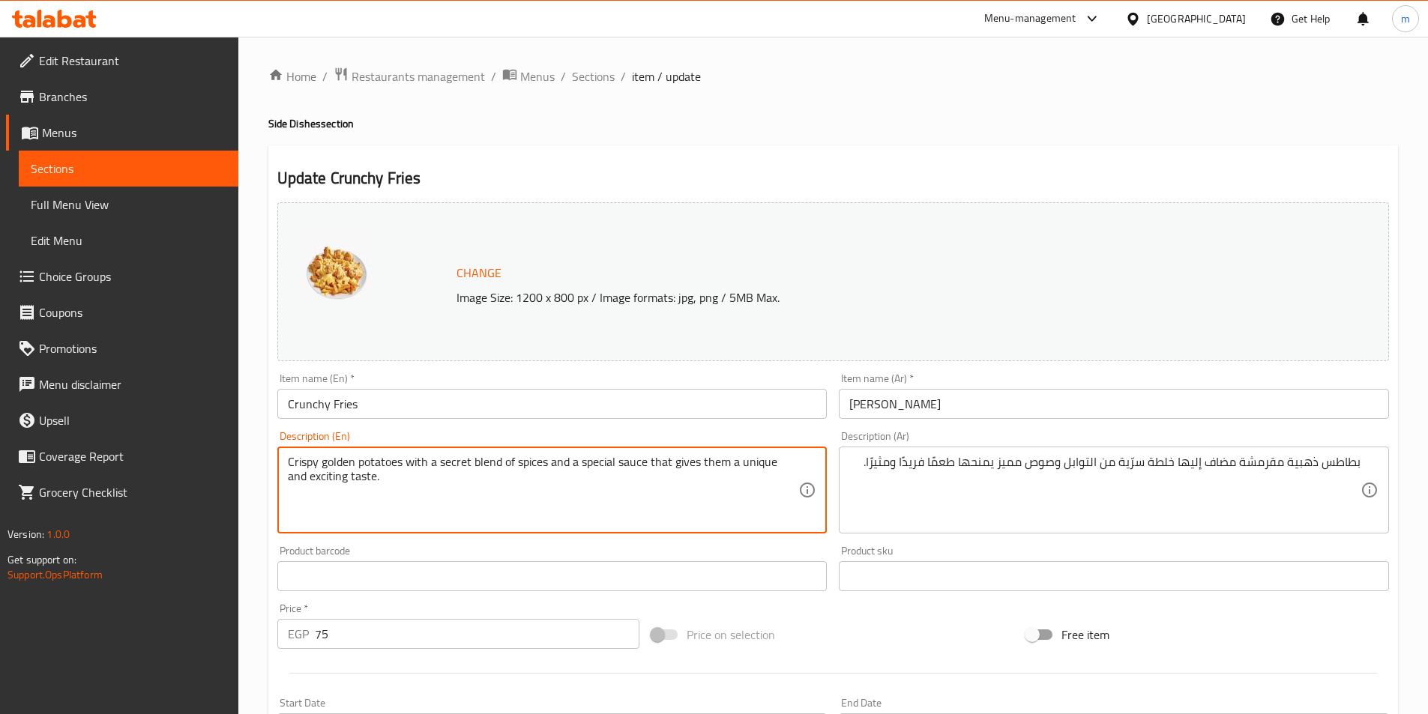
drag, startPoint x: 360, startPoint y: 460, endPoint x: 401, endPoint y: 460, distance: 41.2
paste textarea "Fri"
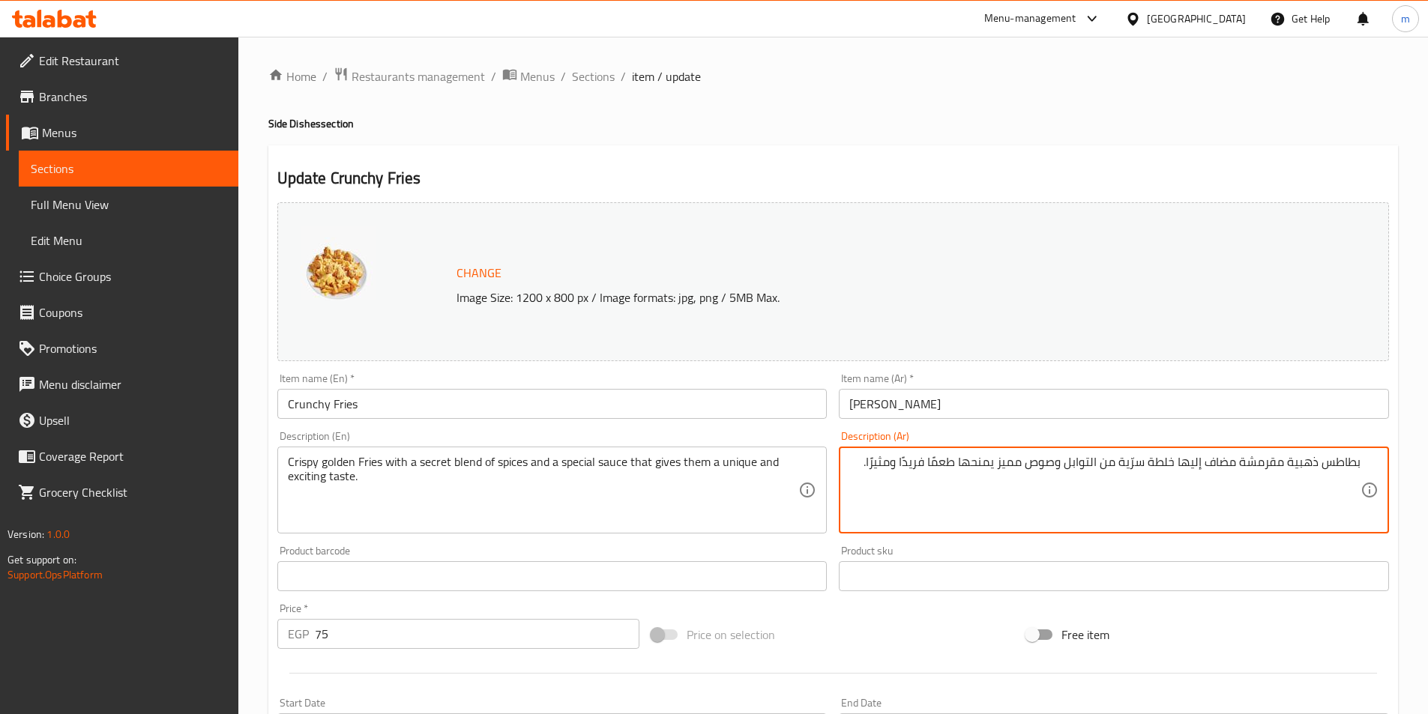
drag, startPoint x: 1237, startPoint y: 464, endPoint x: 1178, endPoint y: 464, distance: 59.2
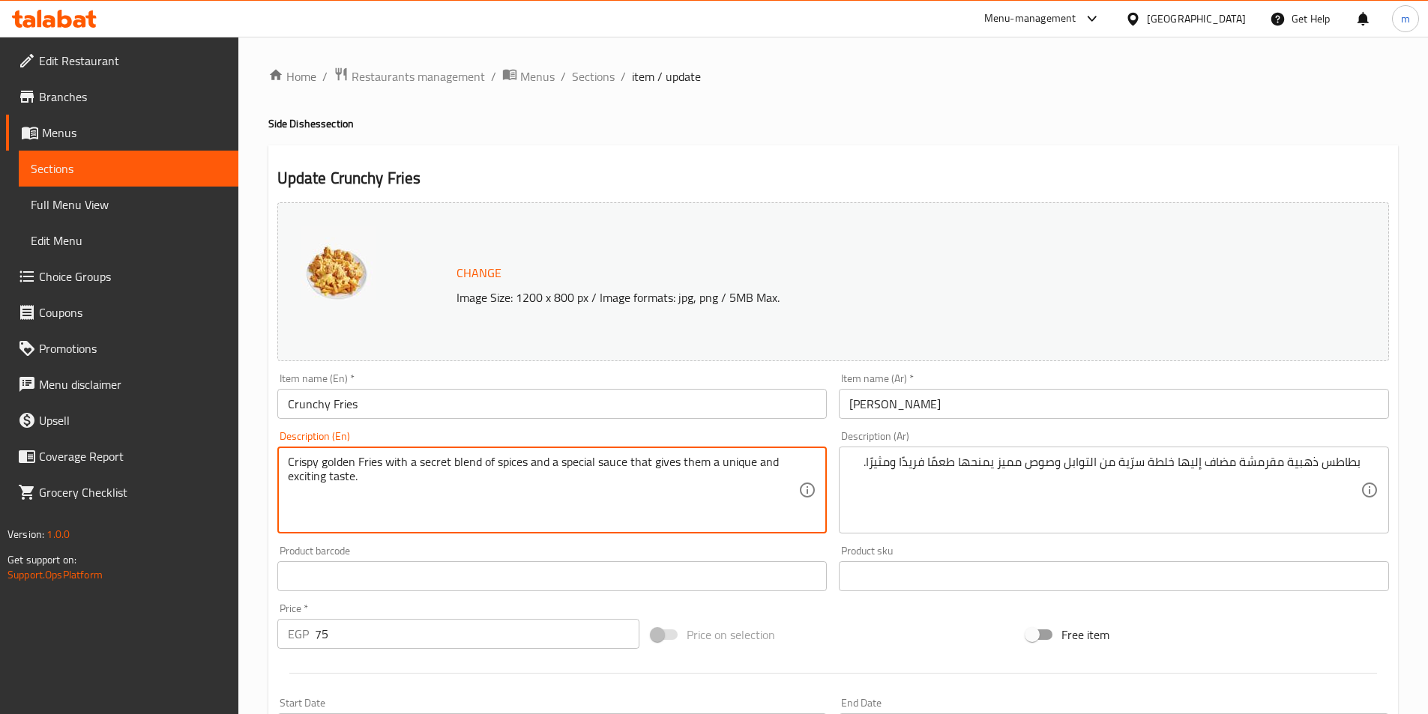
drag, startPoint x: 385, startPoint y: 460, endPoint x: 413, endPoint y: 468, distance: 28.9
paste textarea "Added to it"
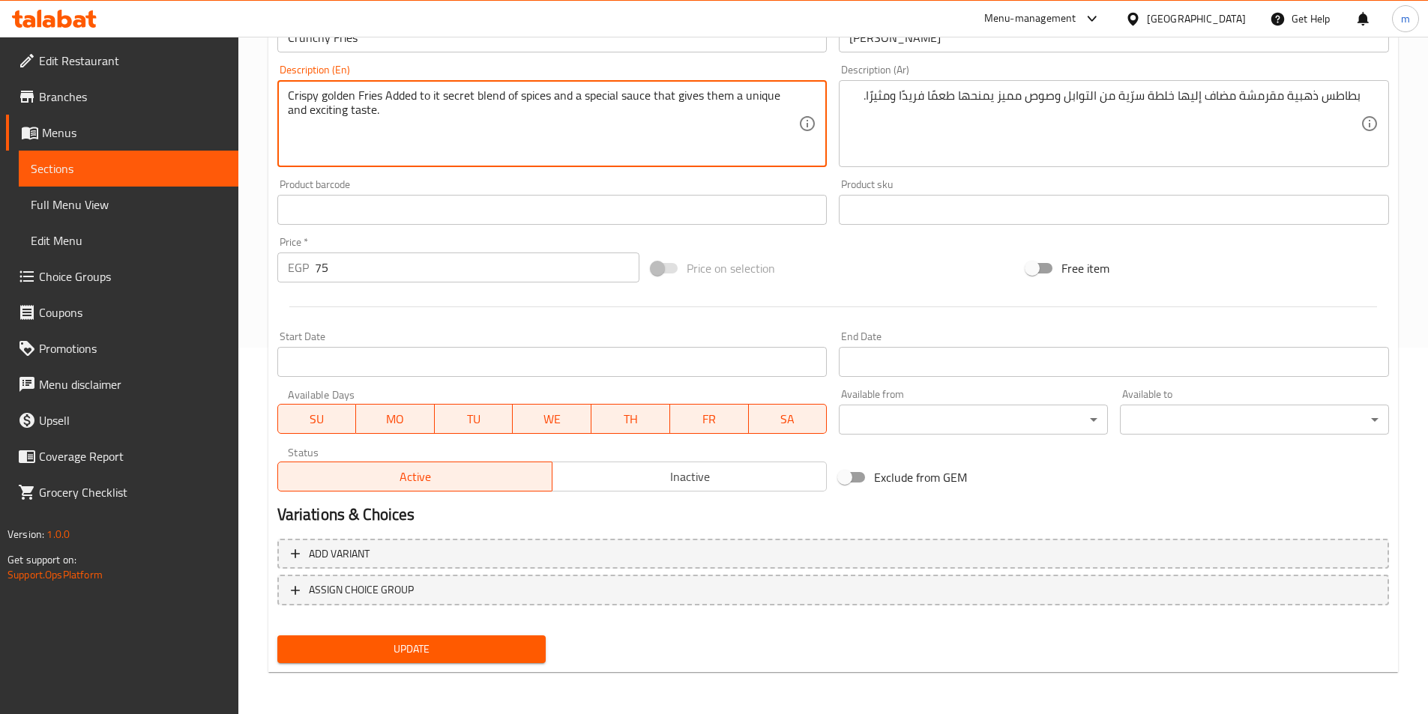
type textarea "Crispy golden Fries Added to it secret blend of spices and a special sauce that…"
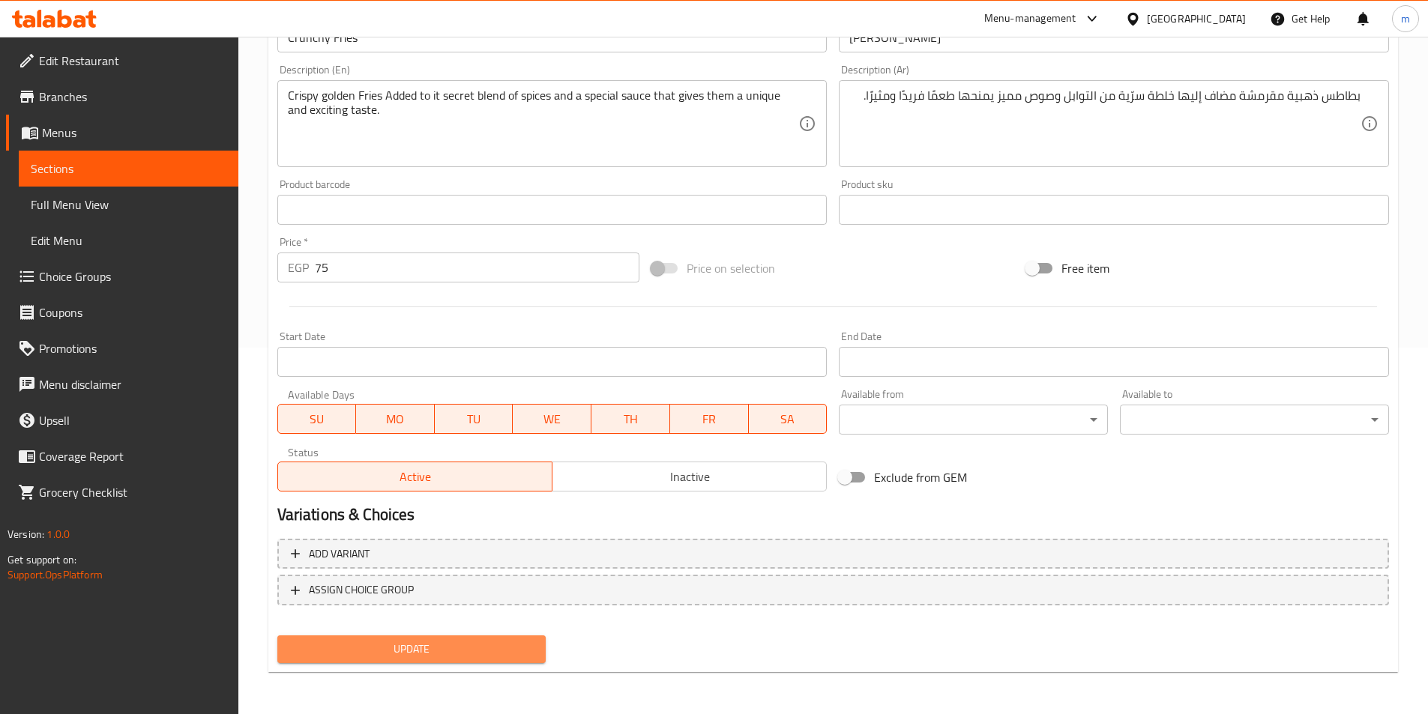
click at [491, 636] on button "Update" at bounding box center [411, 650] width 269 height 28
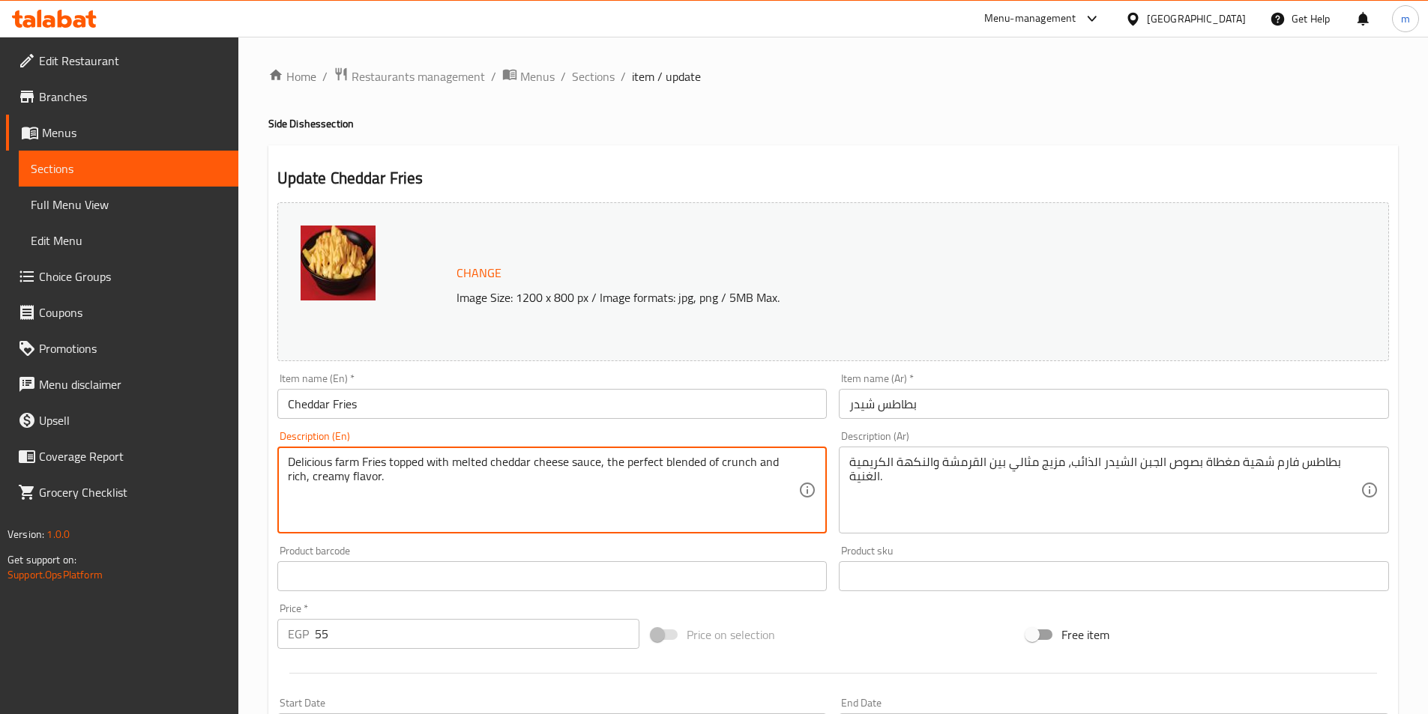
drag, startPoint x: 719, startPoint y: 459, endPoint x: 752, endPoint y: 459, distance: 32.2
paste textarea "Crispy"
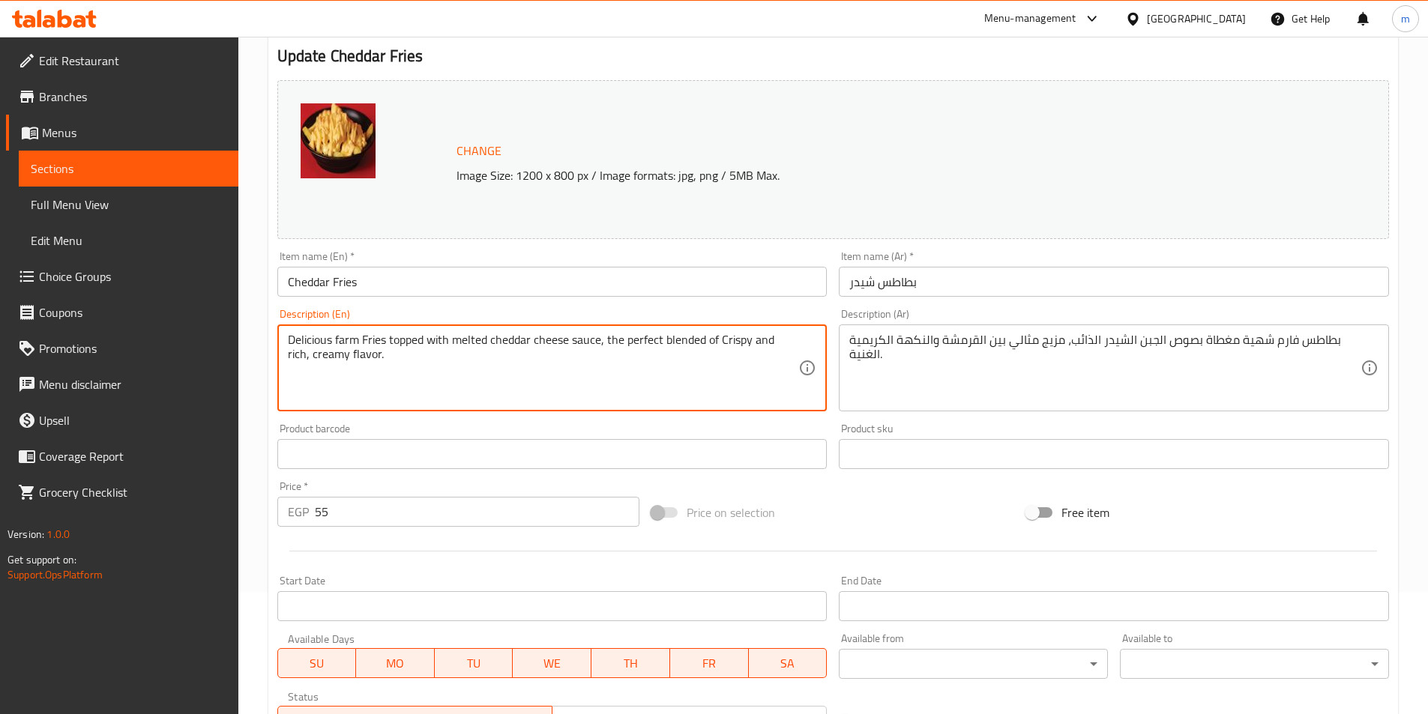
scroll to position [366, 0]
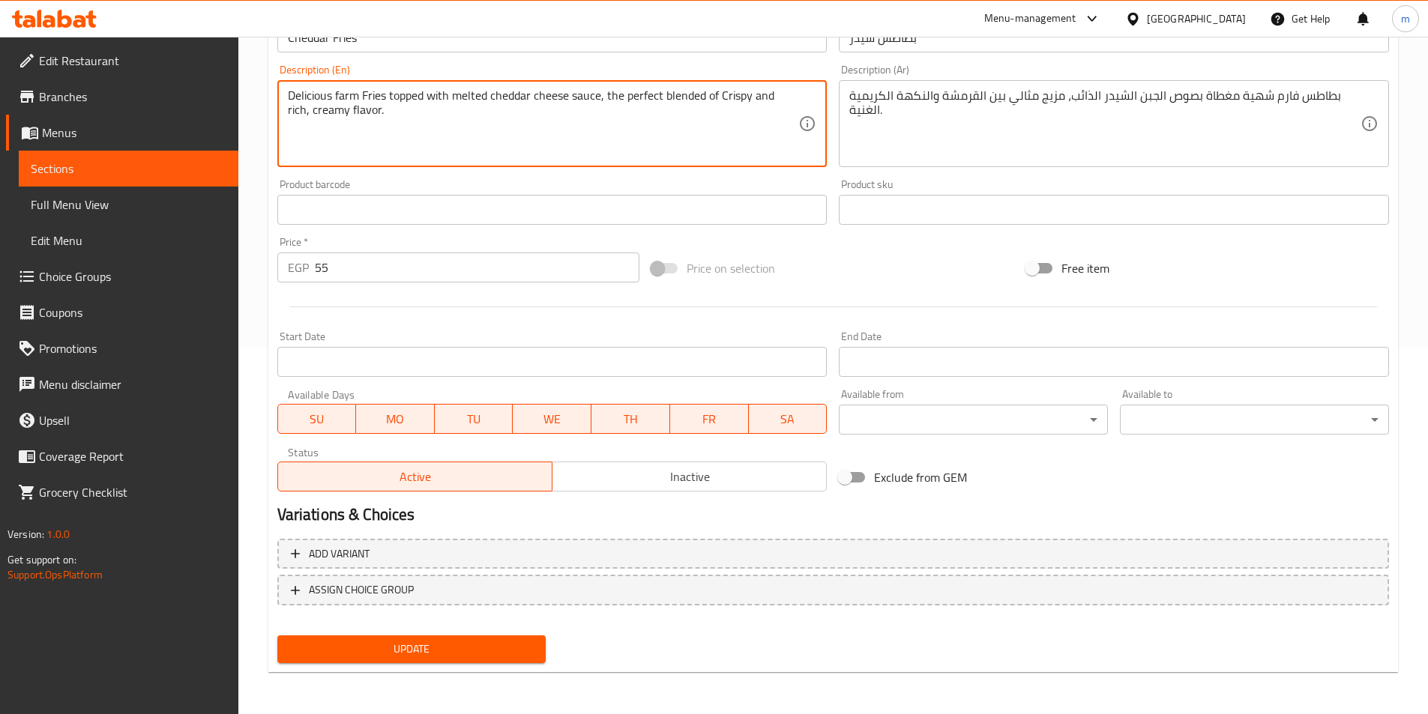
type textarea "Delicious farm Fries topped with melted cheddar cheese sauce, the perfect blend…"
click at [544, 645] on button "Update" at bounding box center [411, 650] width 269 height 28
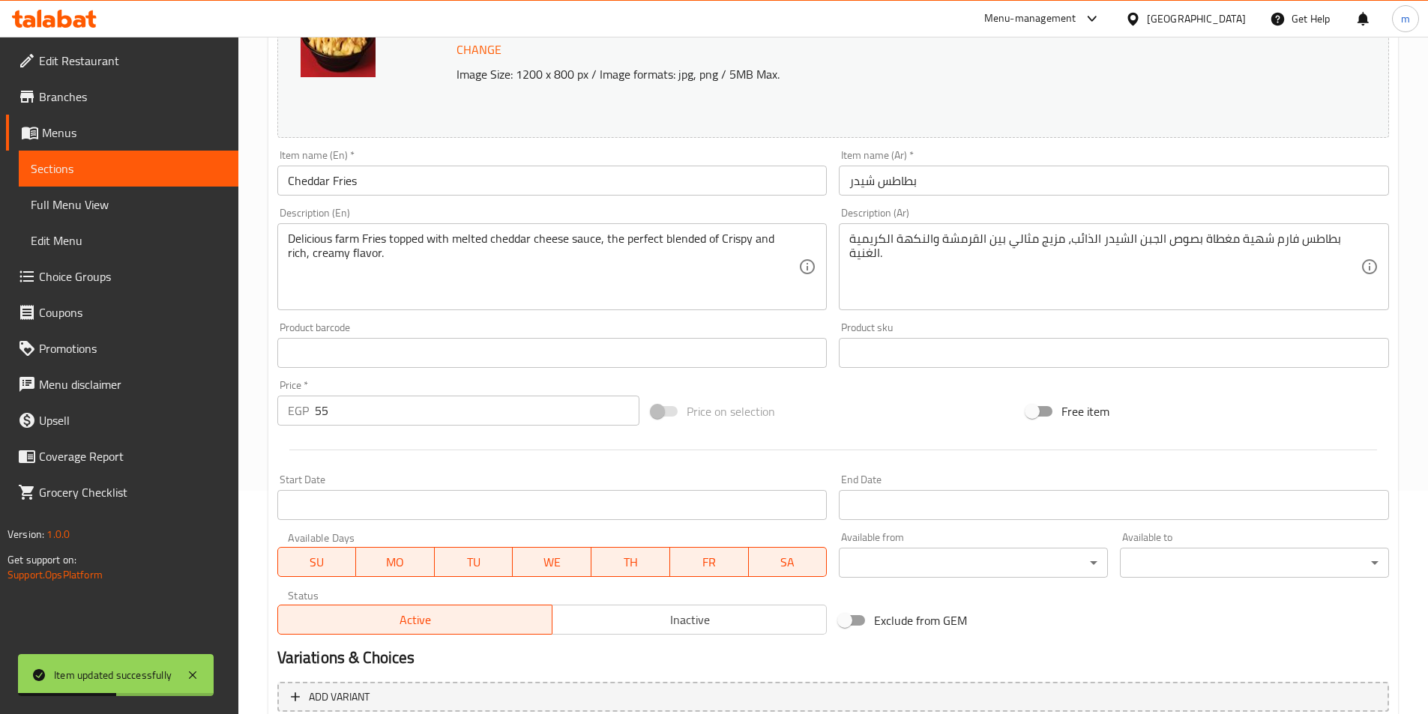
scroll to position [217, 0]
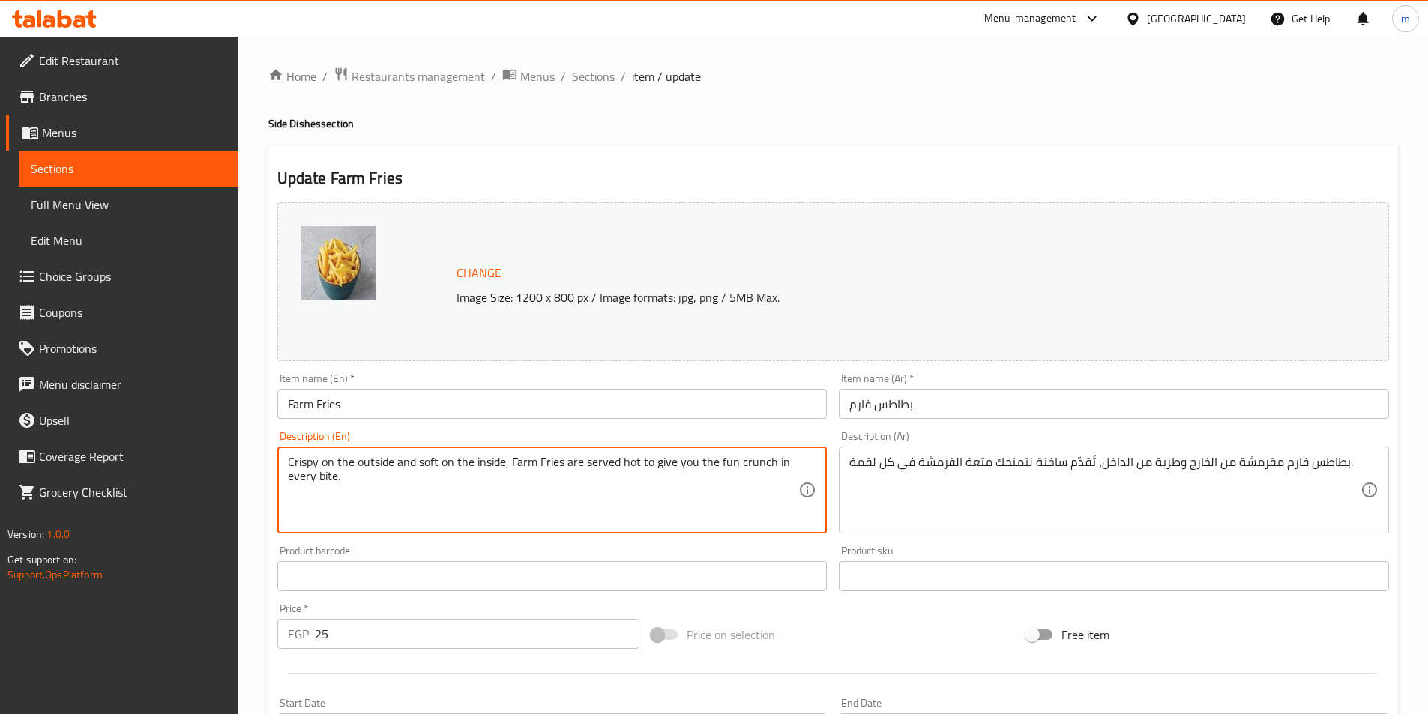
drag, startPoint x: 736, startPoint y: 461, endPoint x: 767, endPoint y: 462, distance: 30.7
paste textarea "Crispy"
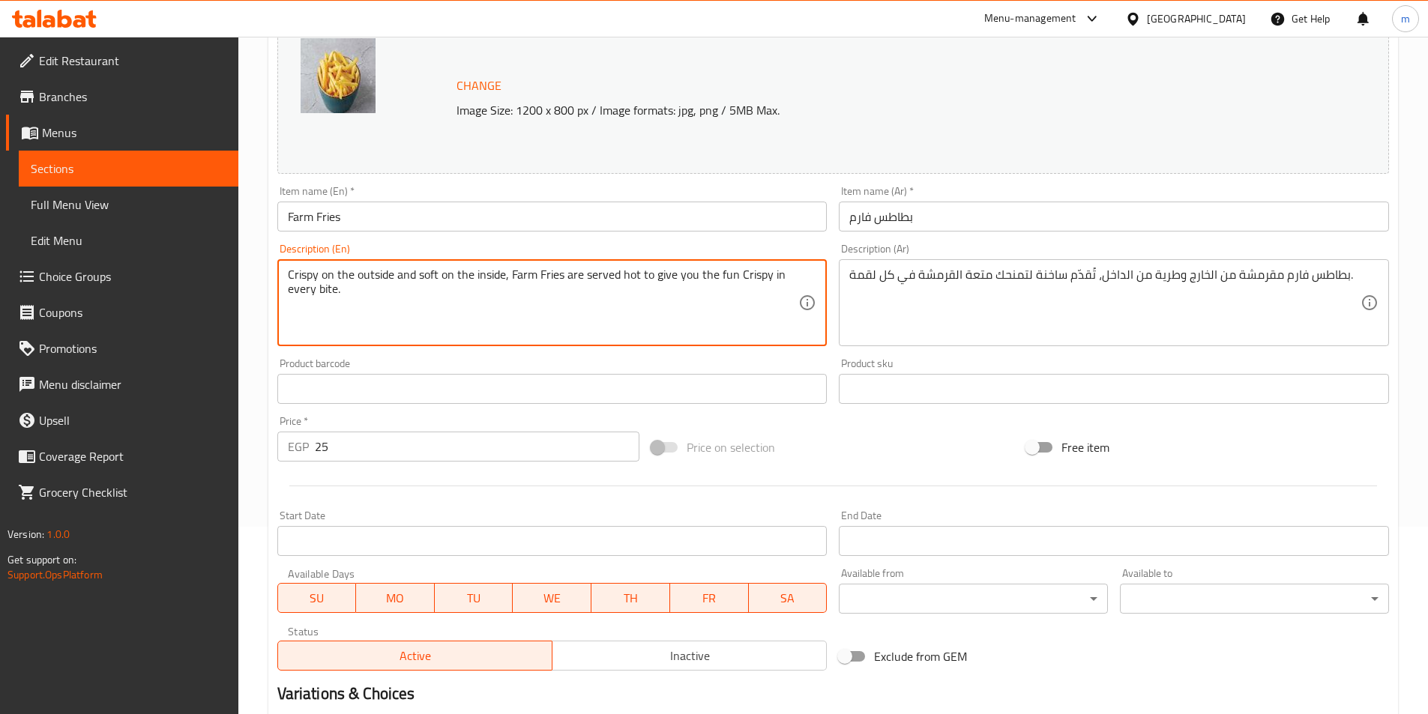
scroll to position [300, 0]
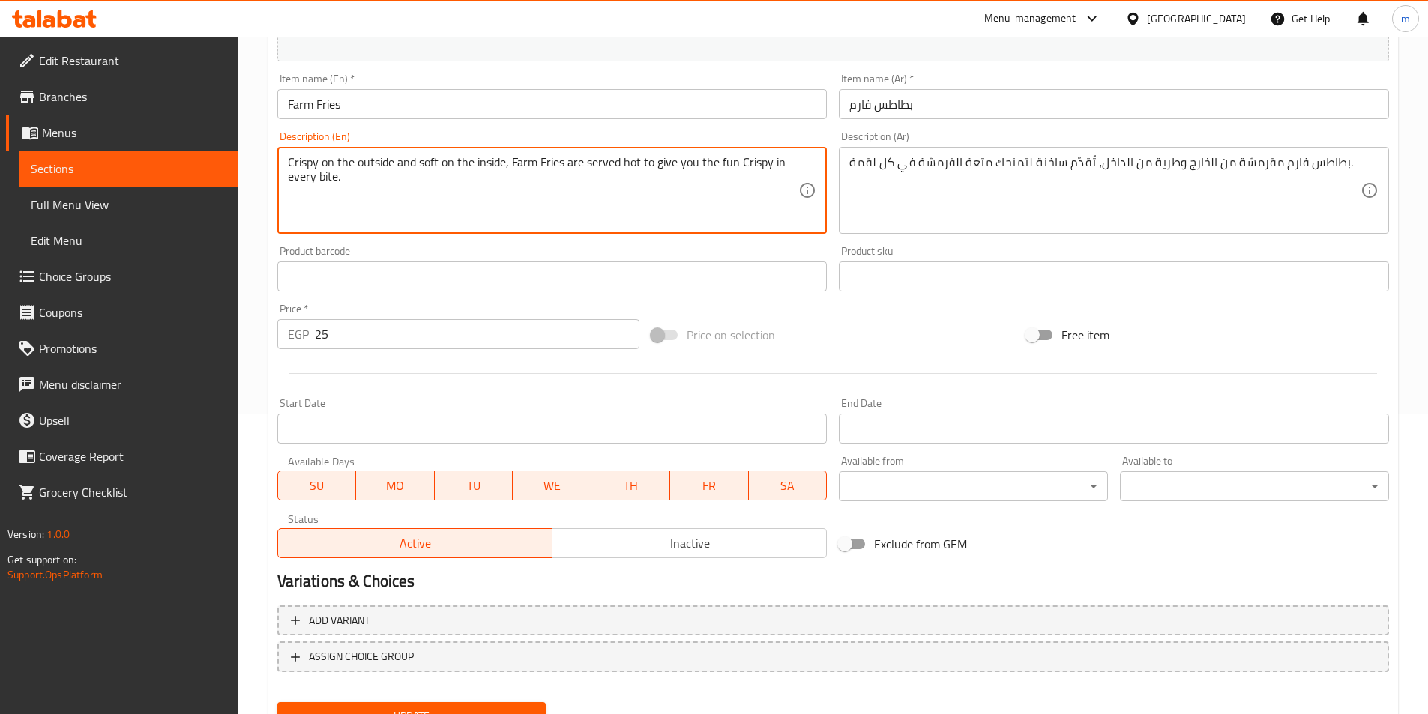
type textarea "Crispy on the outside and soft on the inside, Farm Fries are served hot to give…"
click at [506, 695] on div "Add variant ASSIGN CHOICE GROUP" at bounding box center [832, 648] width 1123 height 97
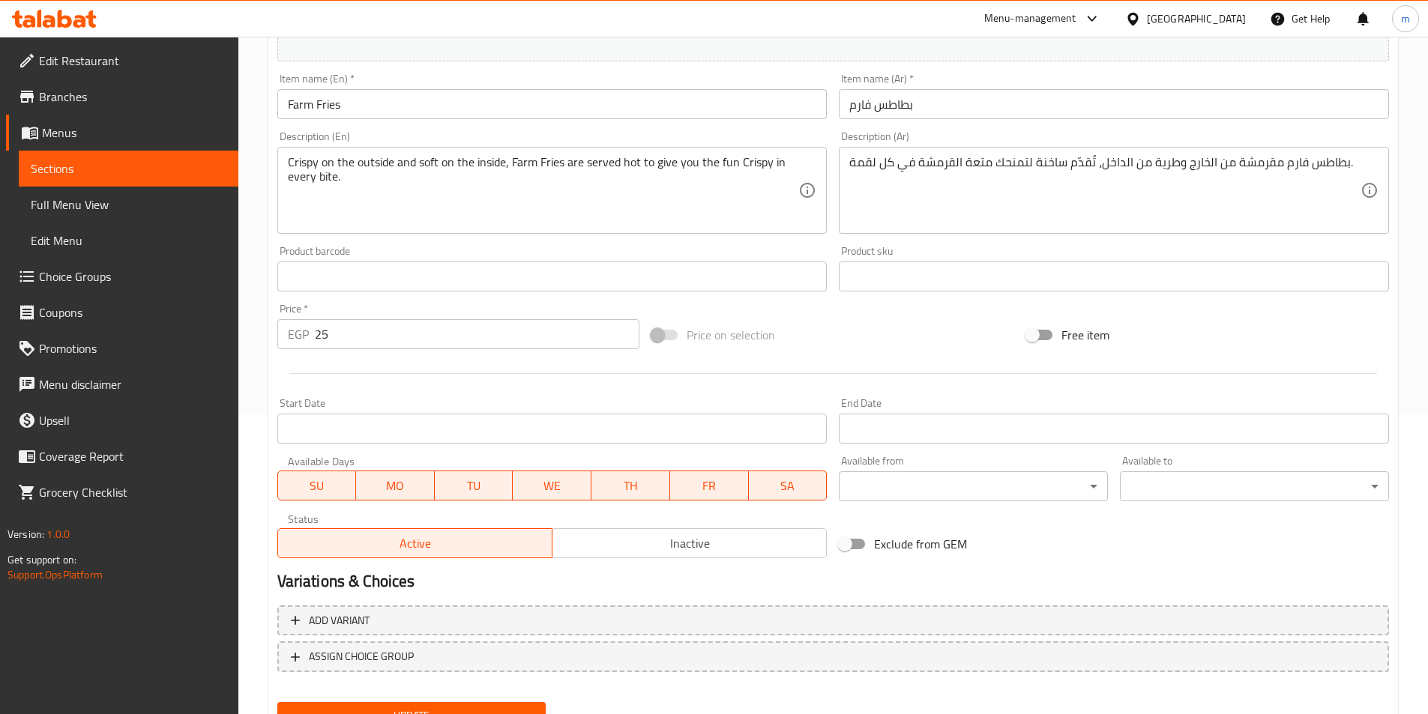
click at [510, 698] on div "Update" at bounding box center [411, 716] width 281 height 40
click at [515, 701] on div "Update" at bounding box center [411, 716] width 281 height 40
click at [520, 707] on span "Update" at bounding box center [411, 716] width 245 height 19
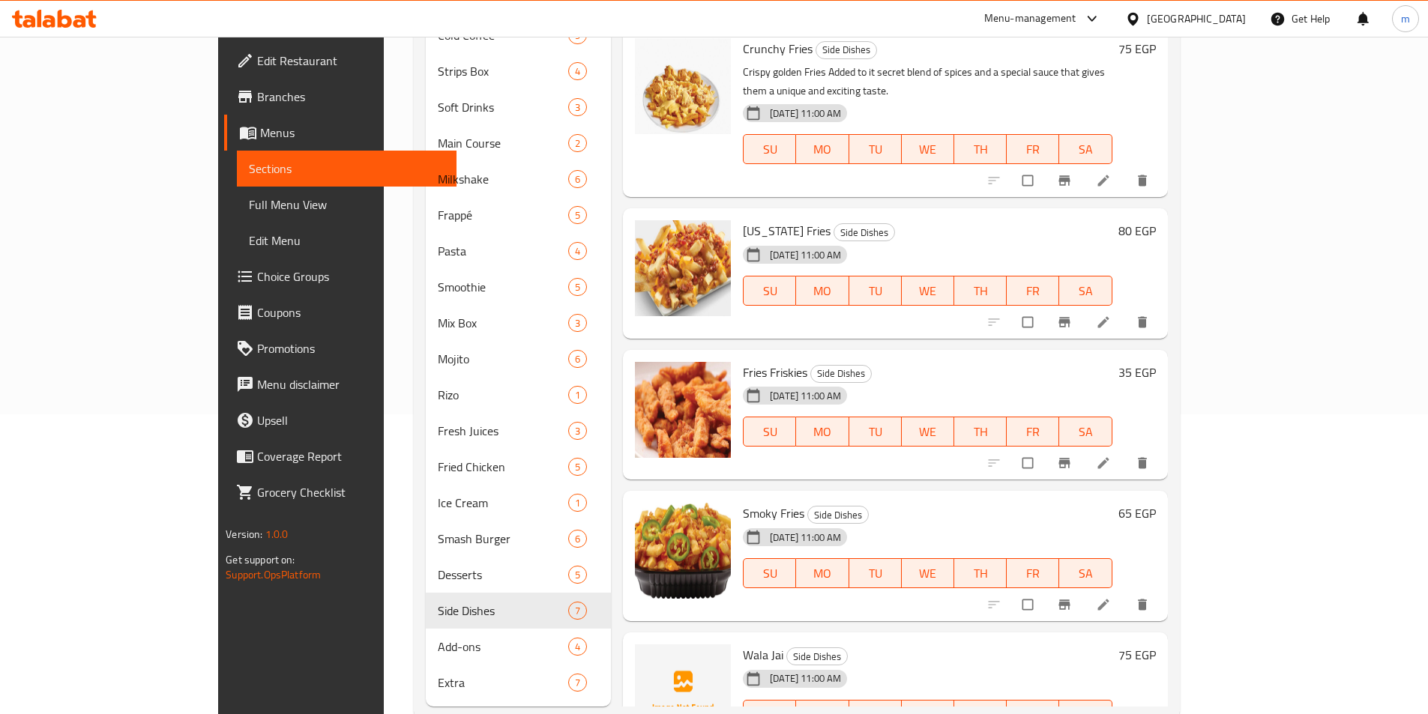
scroll to position [312, 0]
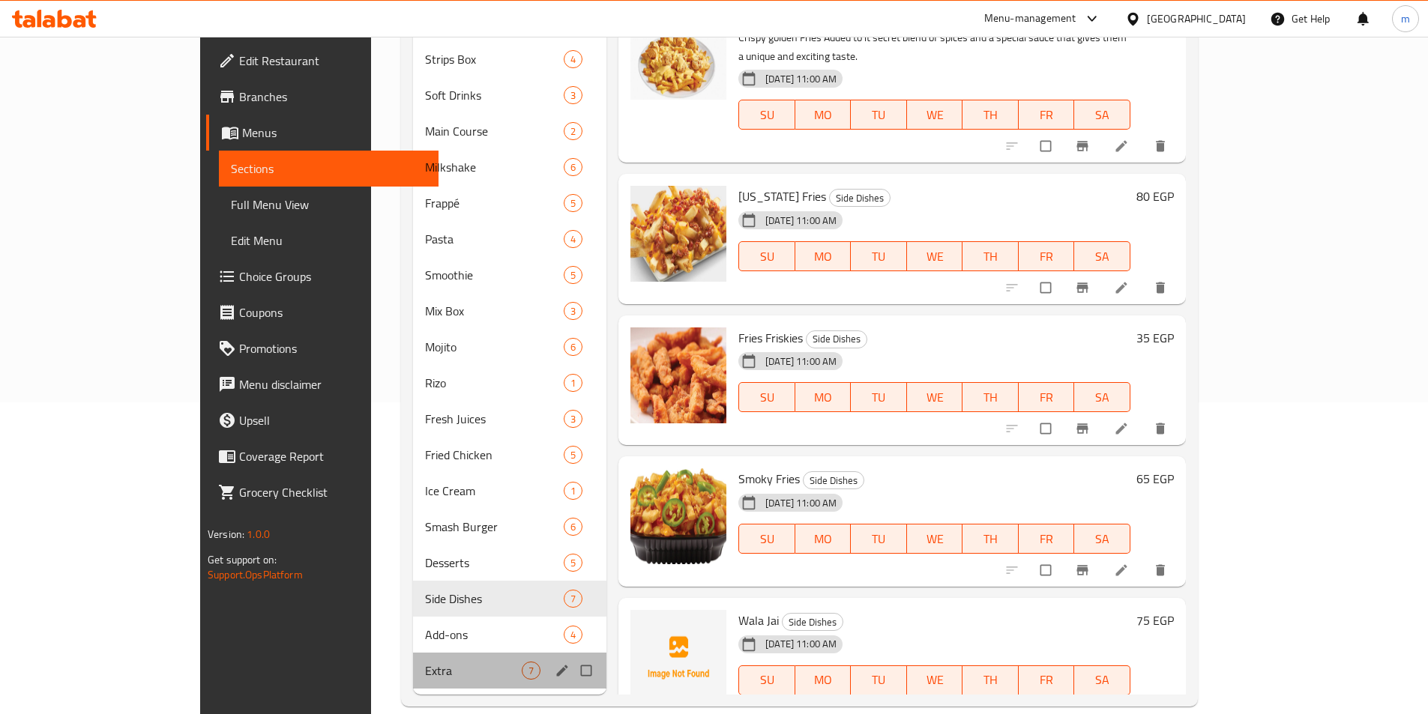
click at [413, 653] on div "Extra 7" at bounding box center [509, 671] width 193 height 36
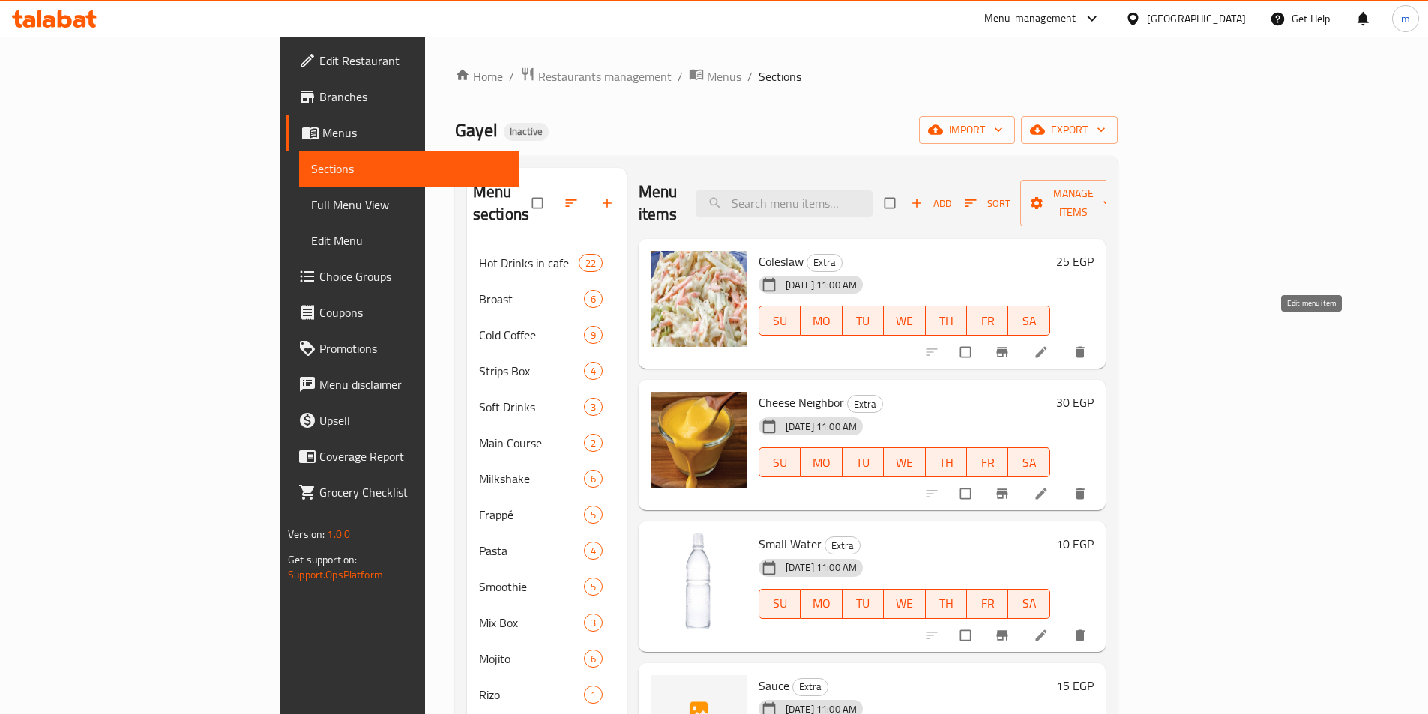
drag, startPoint x: 1308, startPoint y: 333, endPoint x: 1129, endPoint y: 231, distance: 206.5
click at [1056, 245] on div "Coleslaw Extra 13-10-2025 11:00 AM SU MO TU WE TH FR SA" at bounding box center [904, 304] width 304 height 118
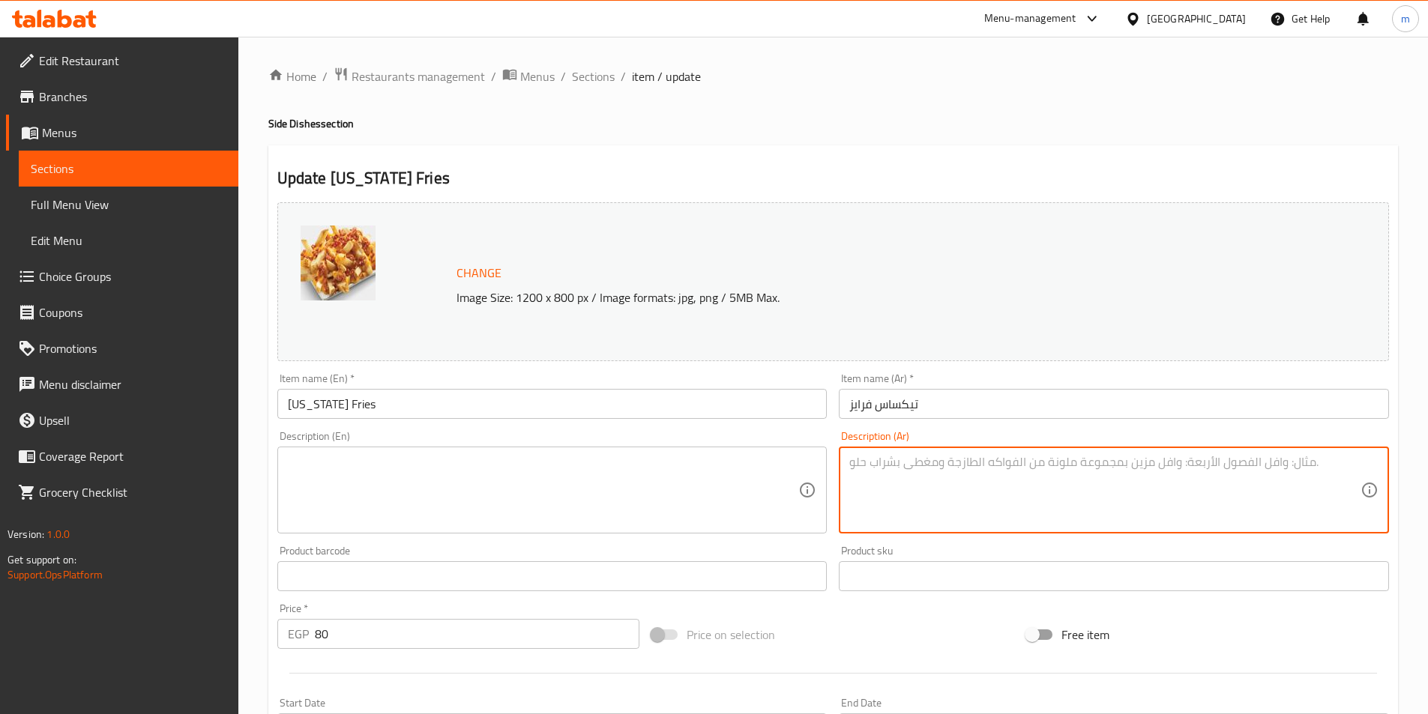
click at [1044, 486] on textarea at bounding box center [1104, 490] width 511 height 71
paste textarea "بطاطس مقلية مغطاة بجبنة وصوص تيكساس الحار، لعشاق النكهات الجريئة والمذاق الأمري…"
type textarea "بطاطس مقلية مغطاة بجبنة وصوص تيكساس الحار، لعشاق النكهات الجريئة والمذاق الأمري…"
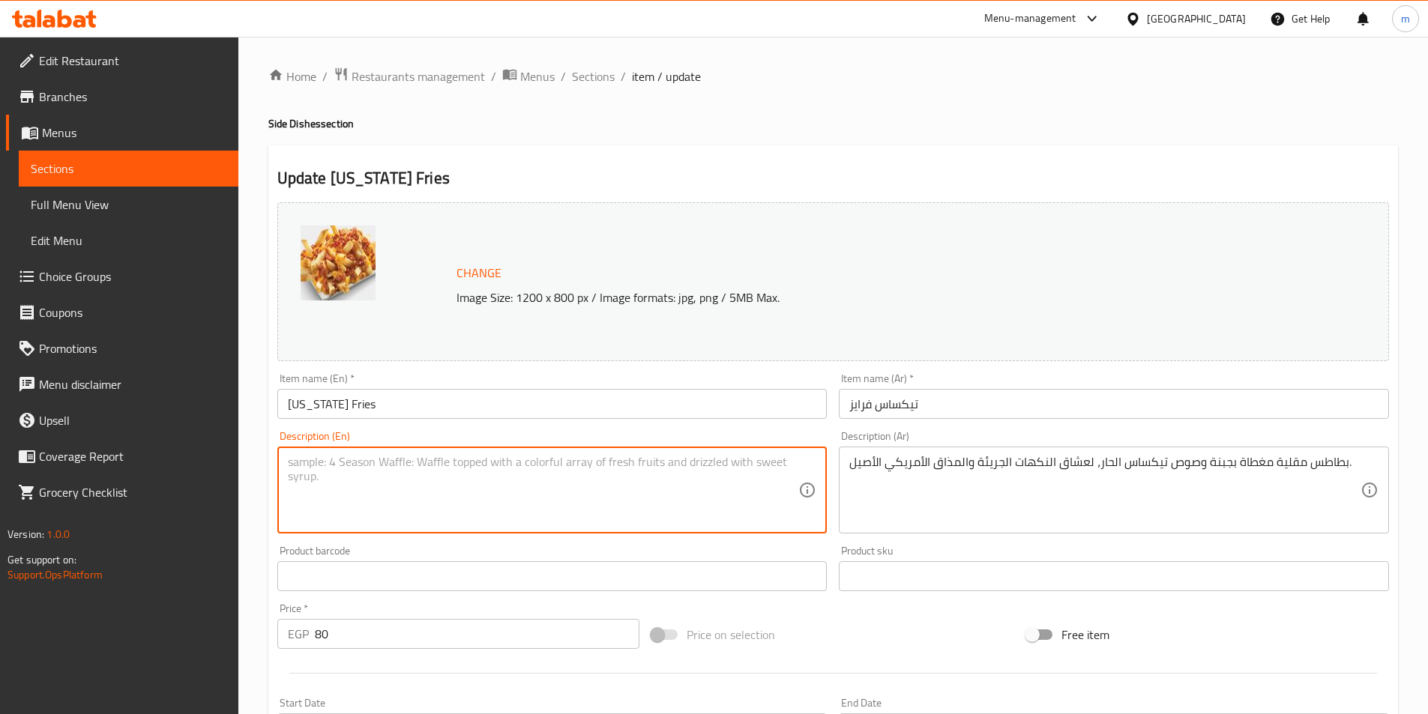
click at [773, 462] on textarea at bounding box center [543, 490] width 511 height 71
paste textarea "French fries topped with cheese and [US_STATE] hot sauce, for lovers of bold fl…"
type textarea "French fries topped with cheese and [US_STATE] hot sauce, for lovers of bold fl…"
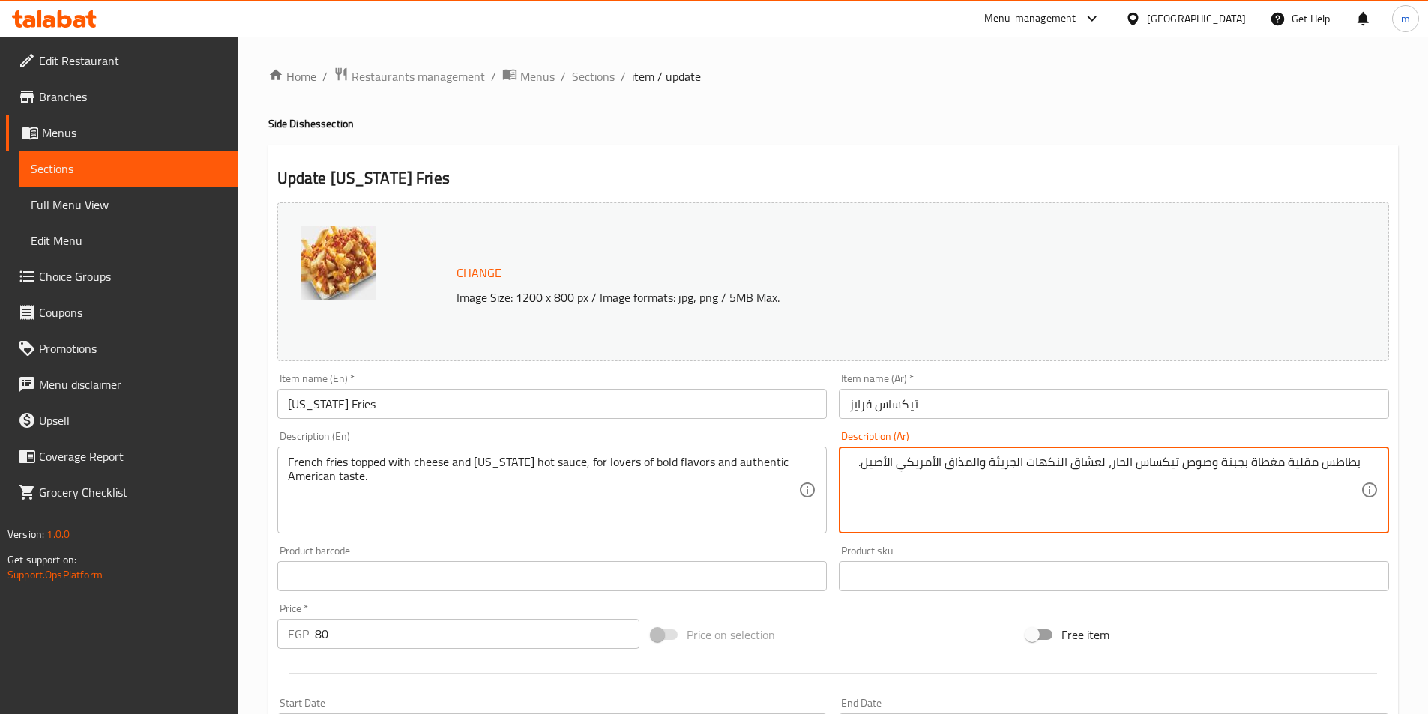
click at [953, 482] on textarea "بطاطس مقلية مغطاة بجبنة وصوص تيكساس الحار، لعشاق النكهات الجريئة والمذاق الأمري…" at bounding box center [1104, 490] width 511 height 71
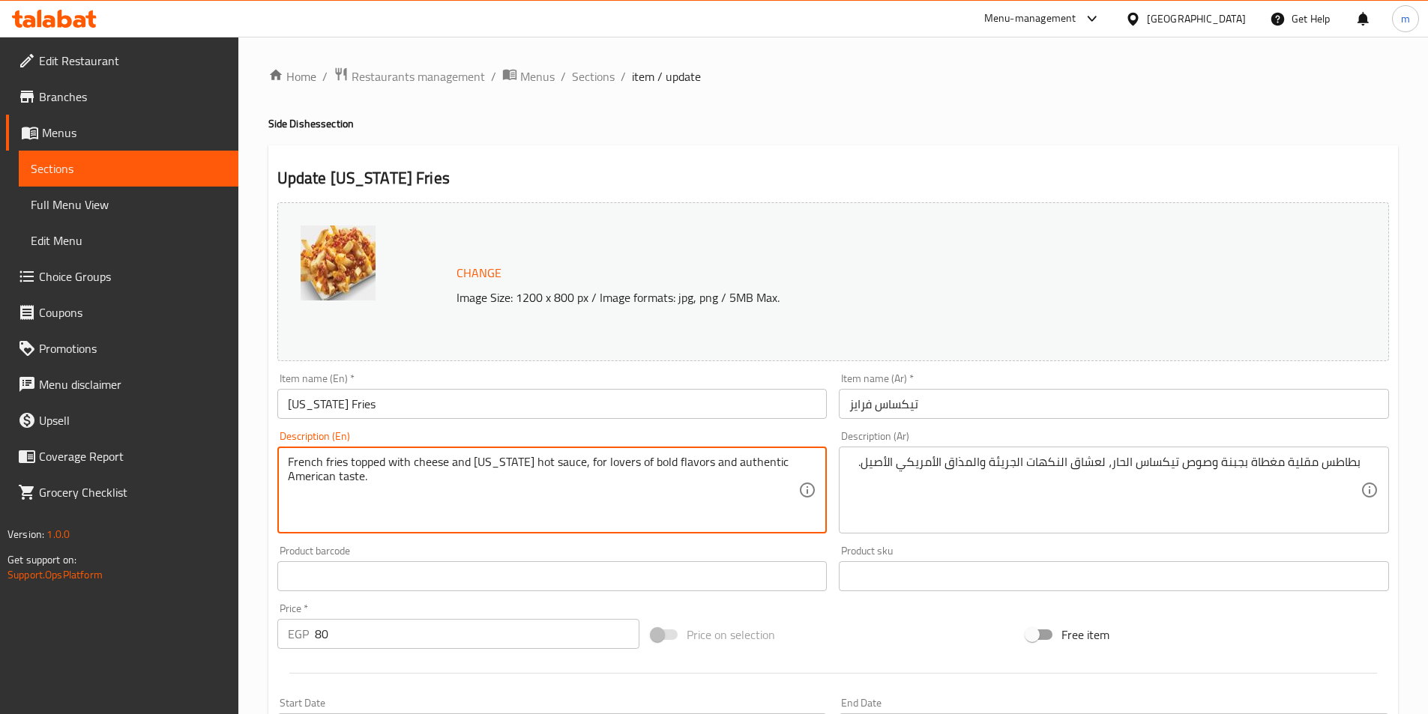
drag, startPoint x: 704, startPoint y: 462, endPoint x: 749, endPoint y: 456, distance: 45.4
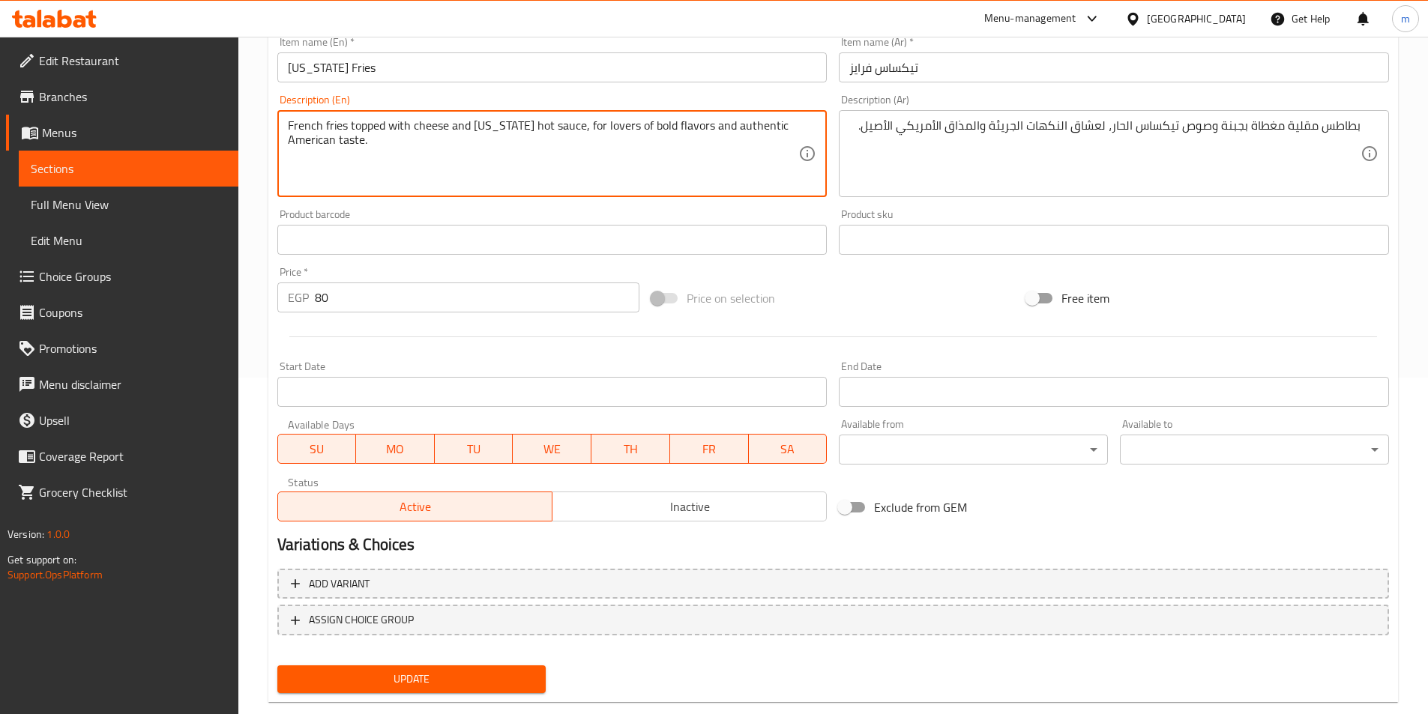
scroll to position [366, 0]
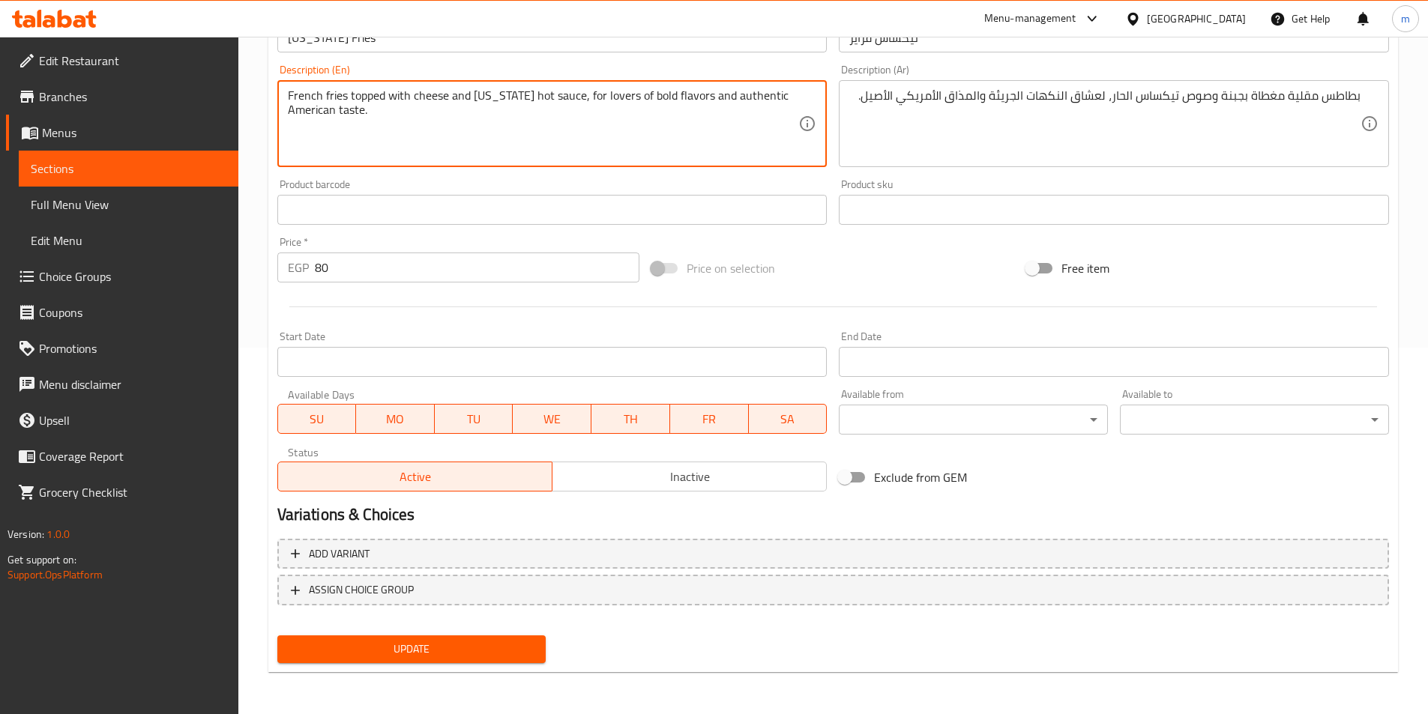
click at [501, 642] on span "Update" at bounding box center [411, 649] width 245 height 19
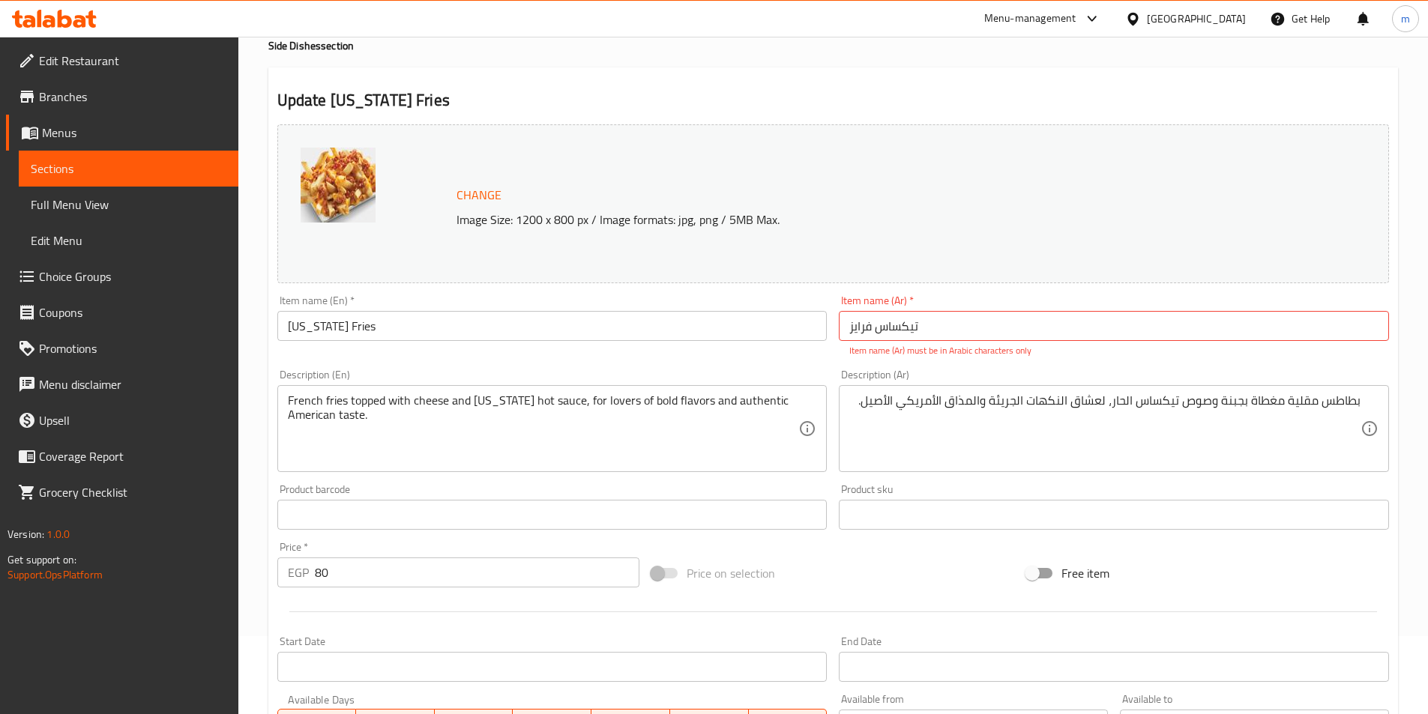
scroll to position [67, 0]
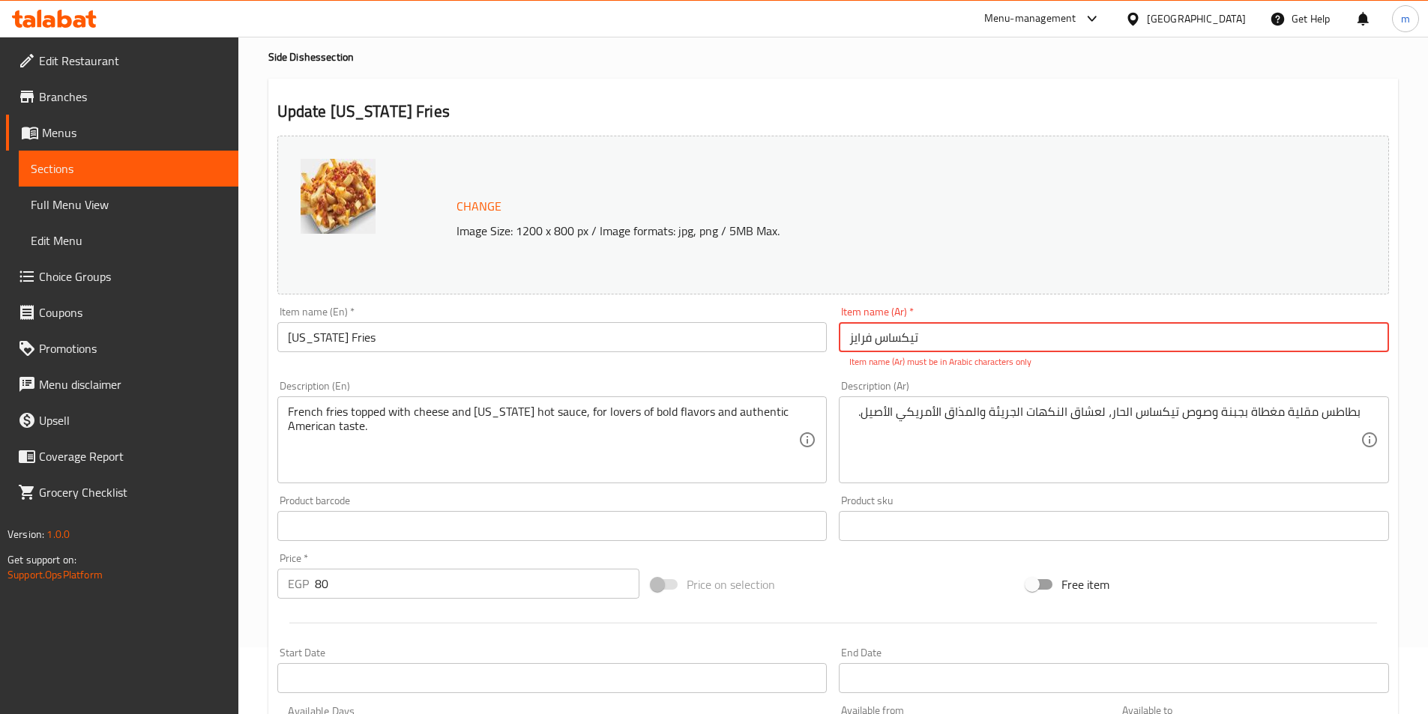
click at [939, 342] on input "تيكساس فرایز" at bounding box center [1114, 337] width 550 height 30
click at [990, 308] on div "Item name (Ar)   * Item name (Ar) * Name(Ar) is required" at bounding box center [1114, 338] width 550 height 62
click at [1026, 348] on input "text" at bounding box center [1114, 337] width 550 height 30
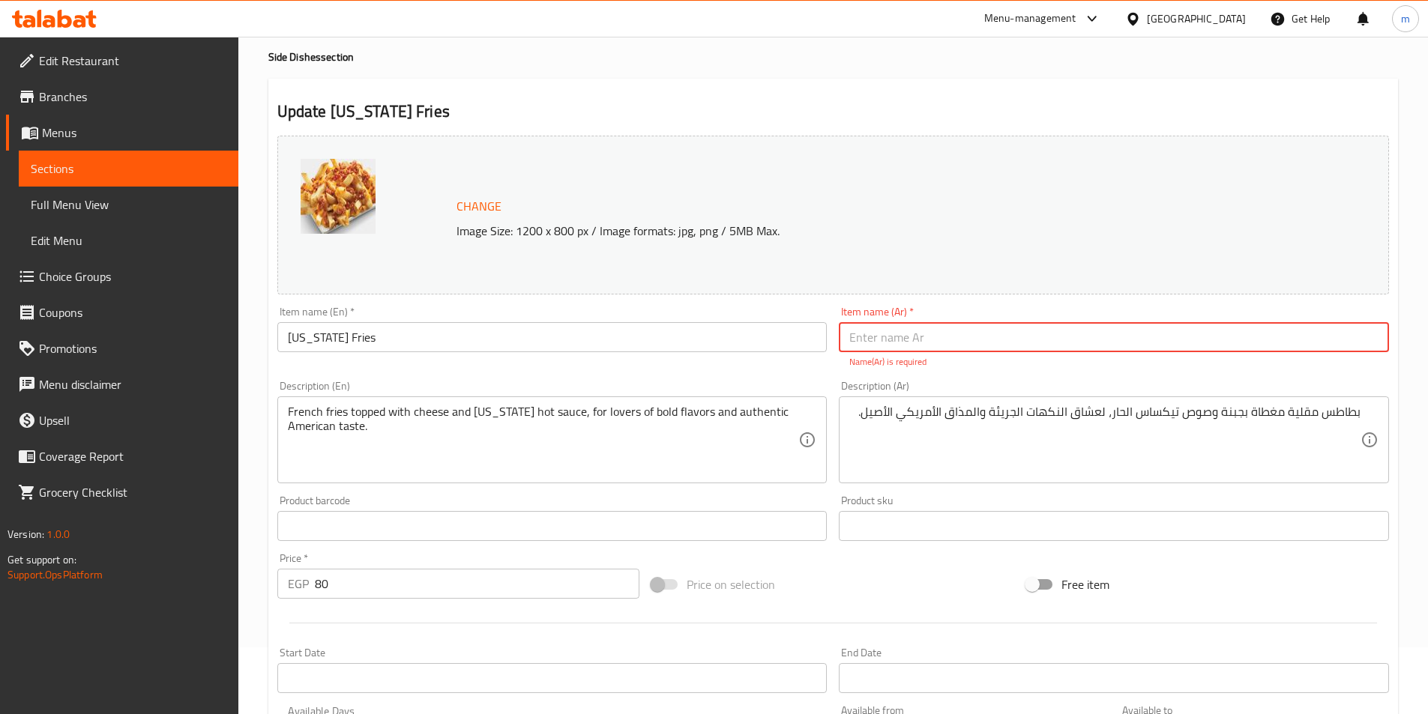
paste input "تيكساس فرايز"
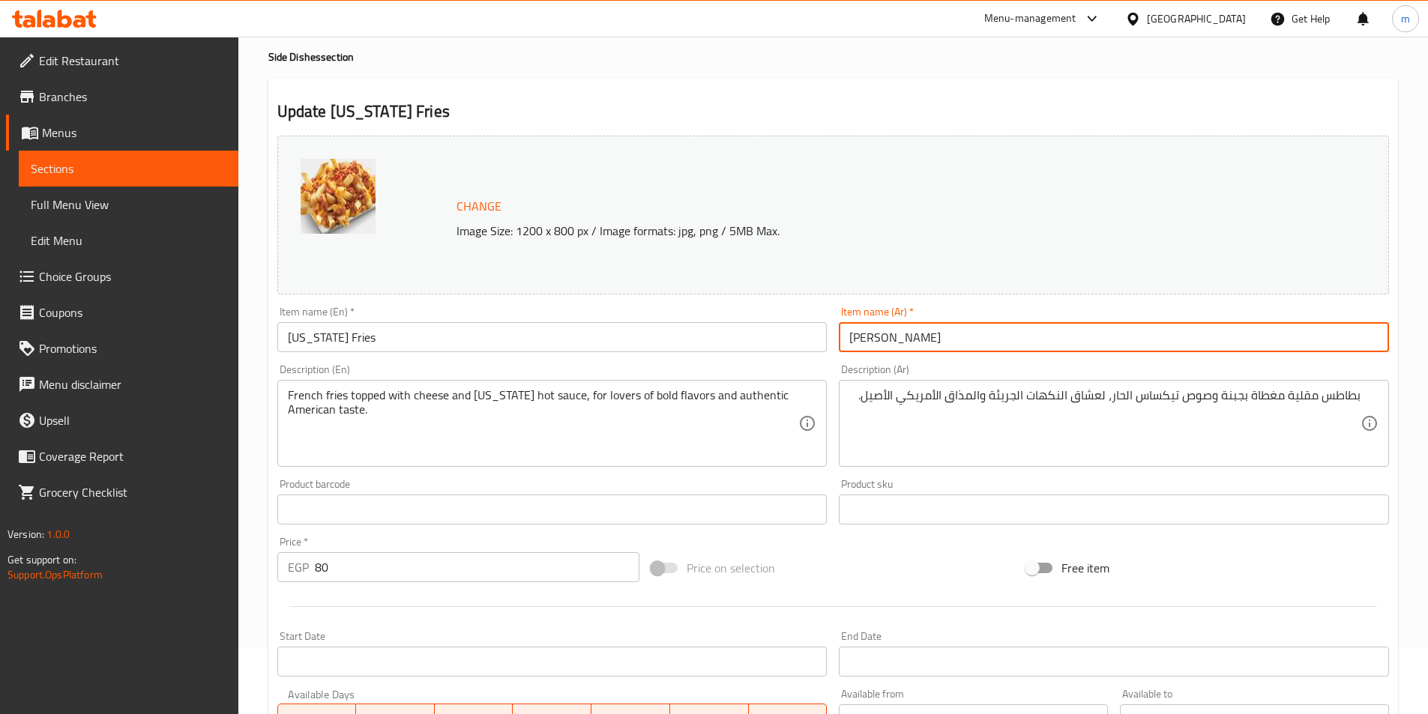
type input "تيكساس فرايز"
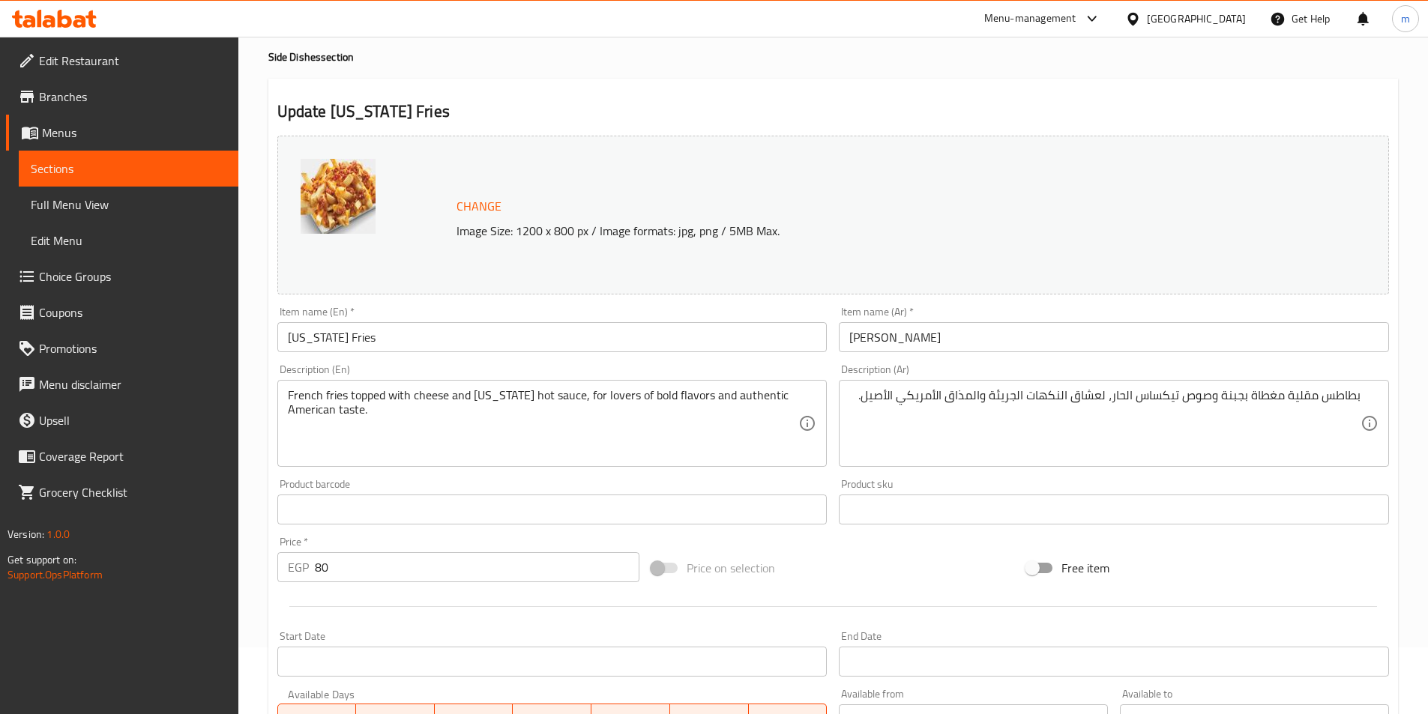
click at [803, 368] on div "Description (En) French fries topped with cheese and Texas hot sauce, for lover…" at bounding box center [552, 415] width 550 height 103
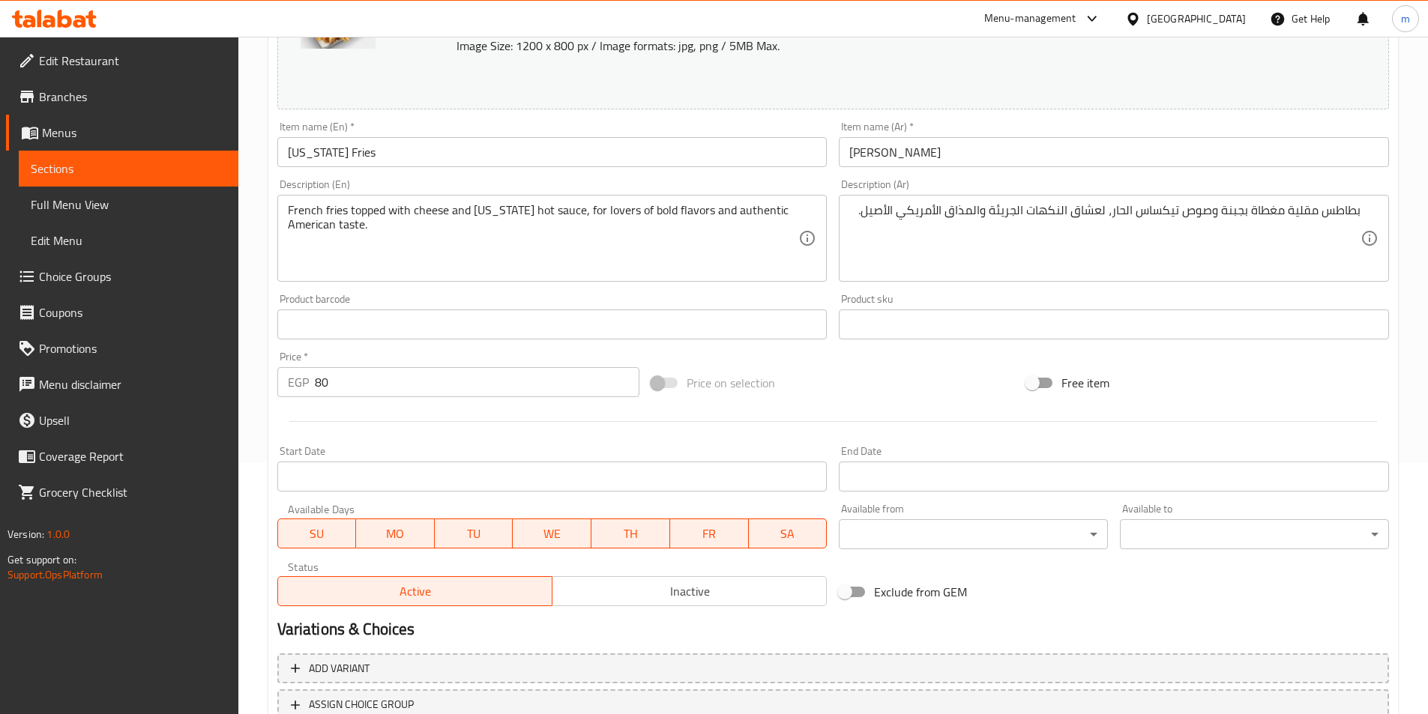
scroll to position [366, 0]
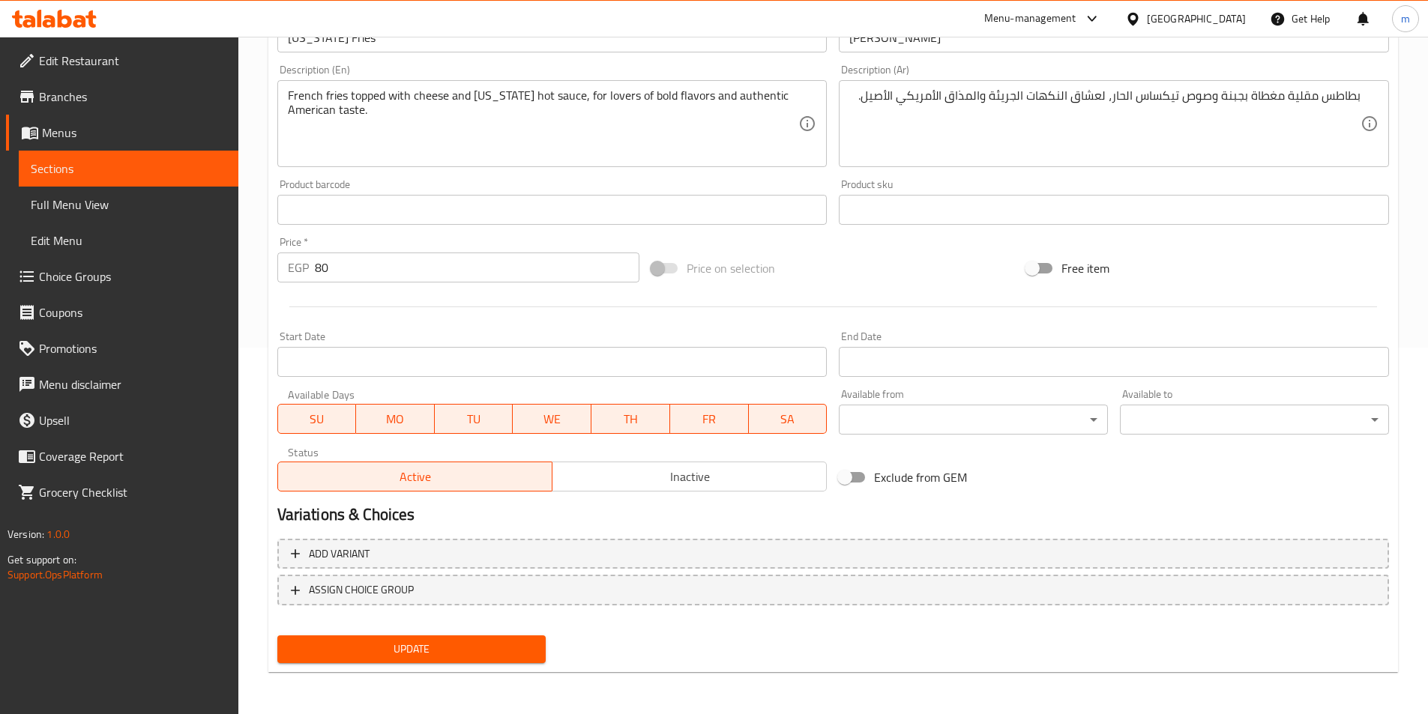
click at [495, 648] on span "Update" at bounding box center [411, 649] width 245 height 19
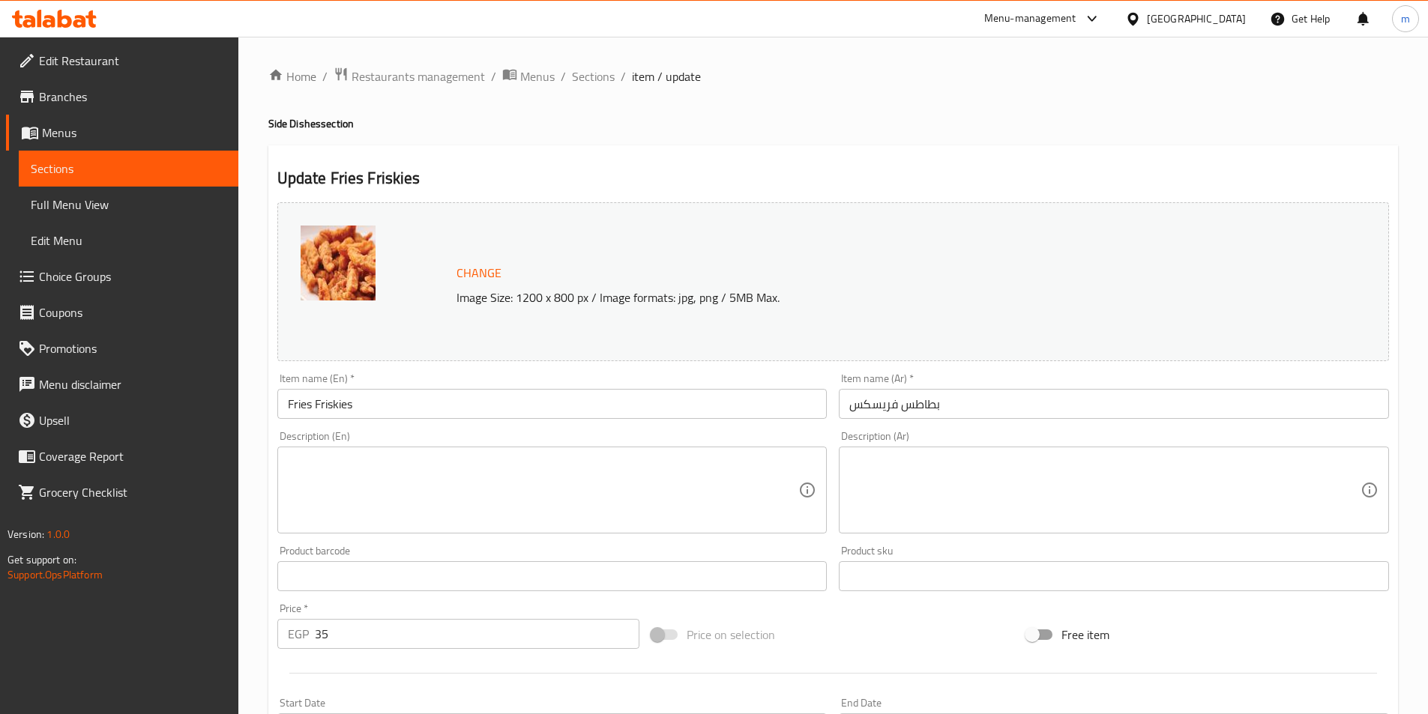
click at [1036, 498] on textarea at bounding box center [1104, 490] width 511 height 71
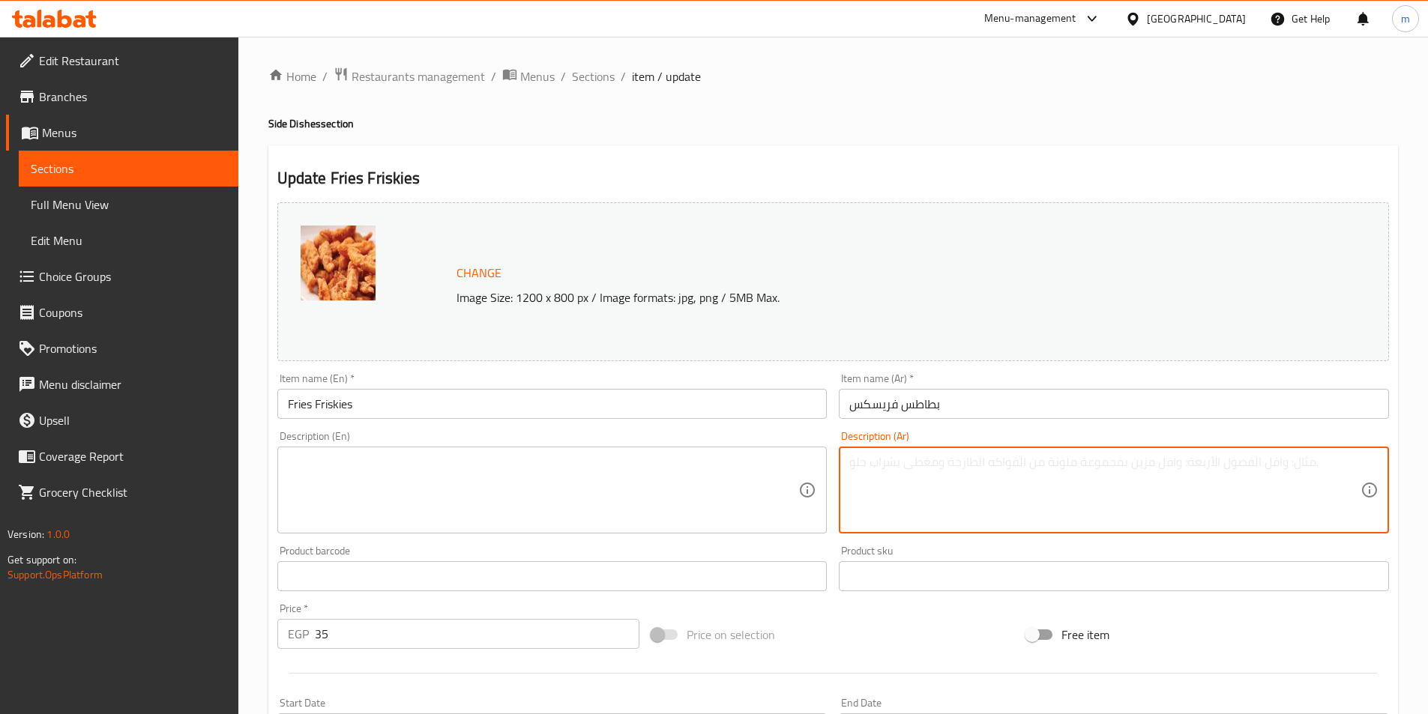
paste textarea "بطاطس مقرمشة بخليط مميز من البهارات، تقدم مع لمسة خفيفة من الصوص لتضيف نكهة ساح…"
type textarea "بطاطس مقرمشة بخليط مميز من البهارات، تقدم مع لمسة خفيفة من الصوص لتضيف نكهة ساح…"
click at [736, 515] on textarea at bounding box center [543, 490] width 511 height 71
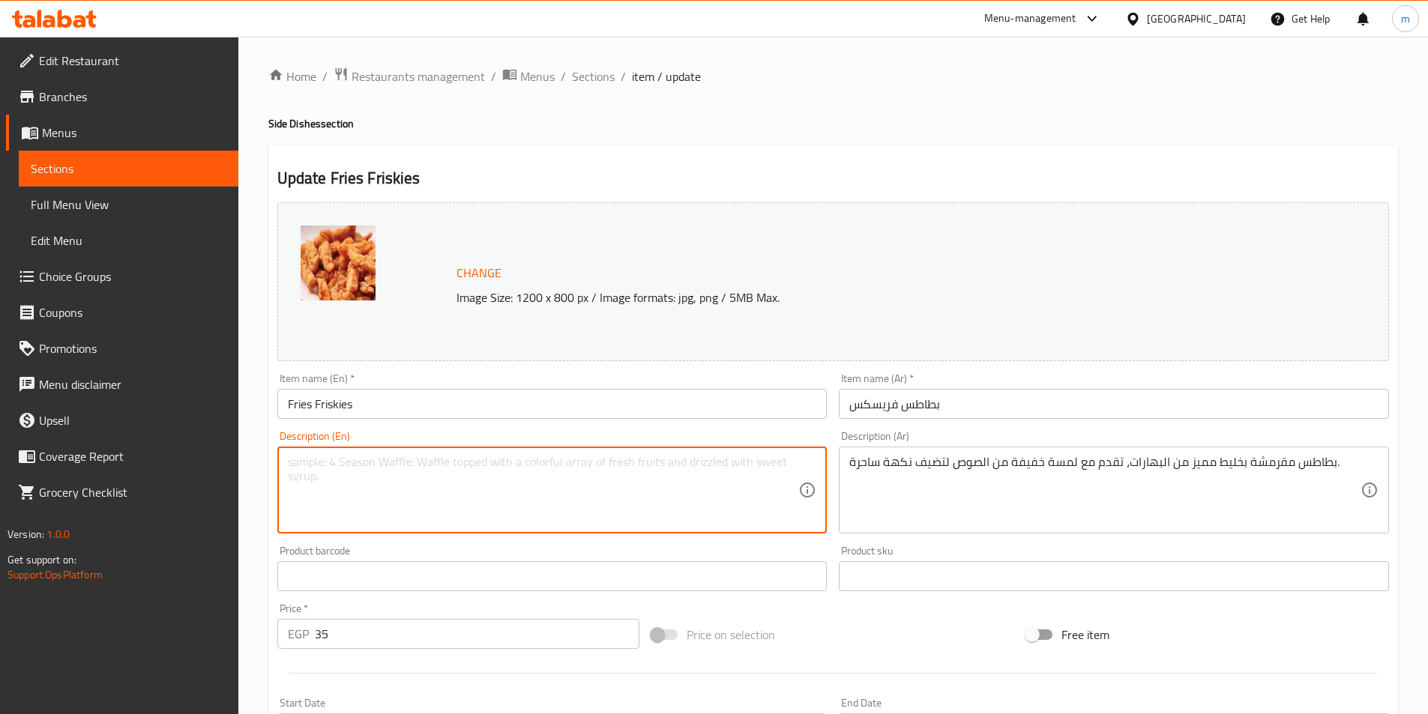
paste textarea "Crispy potatoes with a special blend of spices, served with a light touch of sa…"
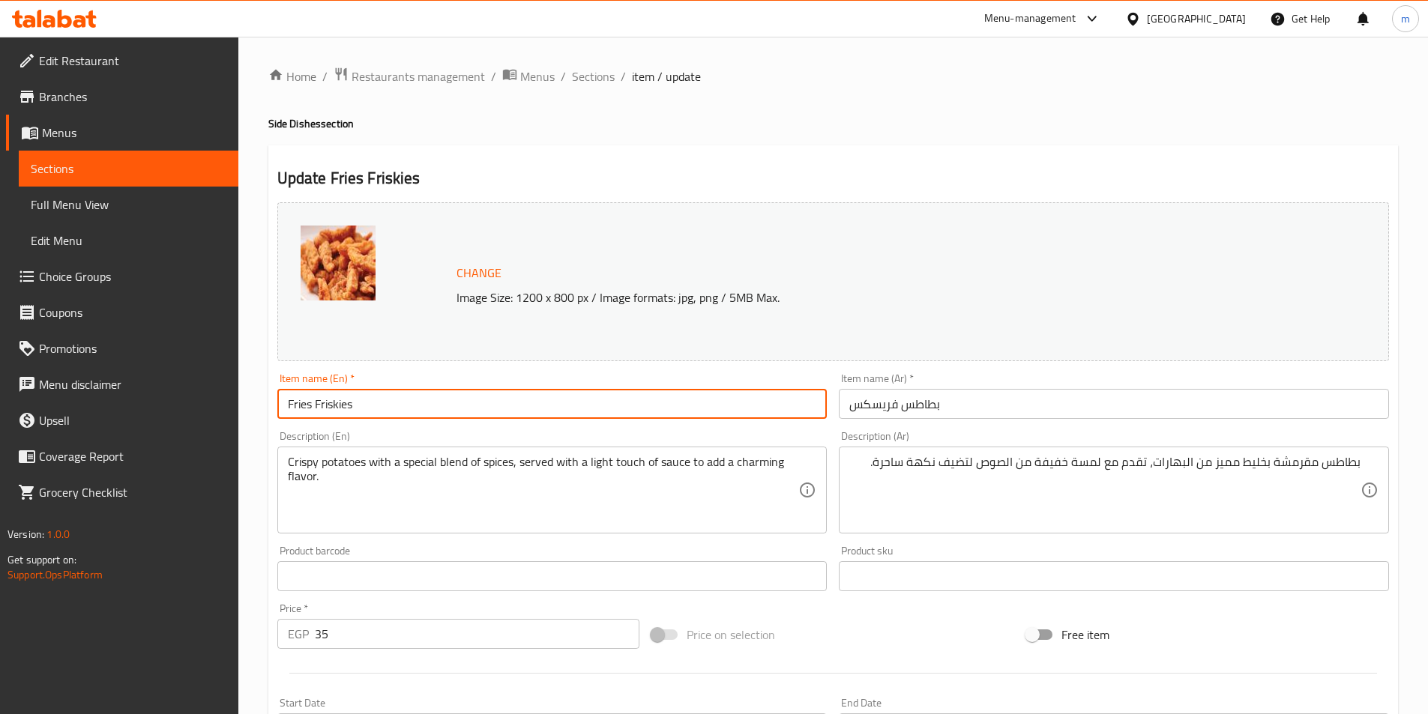
drag, startPoint x: 310, startPoint y: 408, endPoint x: 264, endPoint y: 412, distance: 45.9
click at [264, 412] on div "Home / Restaurants management / Menus / Sections / item / update Side Dishes se…" at bounding box center [832, 559] width 1189 height 1044
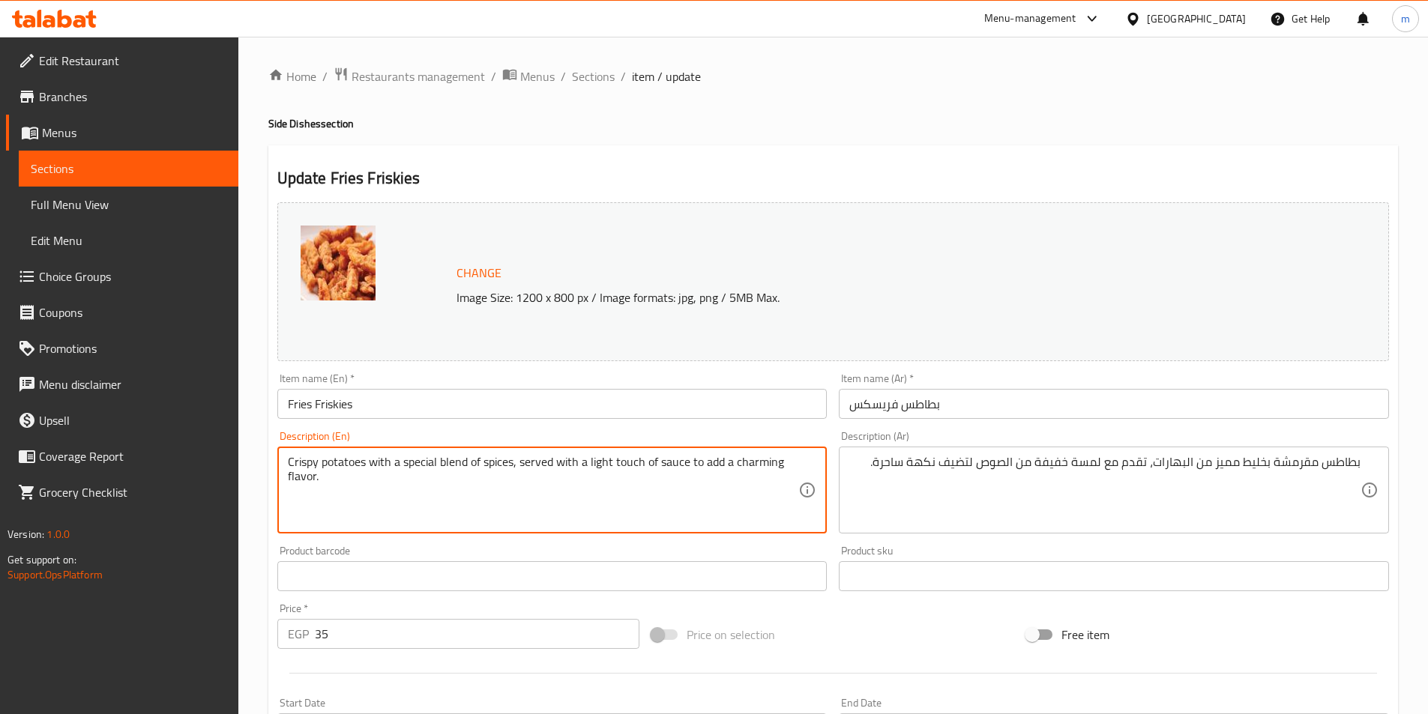
drag, startPoint x: 321, startPoint y: 464, endPoint x: 365, endPoint y: 462, distance: 44.2
paste textarea "Fri"
drag, startPoint x: 713, startPoint y: 463, endPoint x: 758, endPoint y: 462, distance: 45.0
click at [758, 462] on textarea "Crispy Fries with a special blend of spices, served with a light touch of sauce…" at bounding box center [543, 490] width 511 height 71
type textarea "Crispy Fries with a special blend of spices, served with a light touch of sauce…"
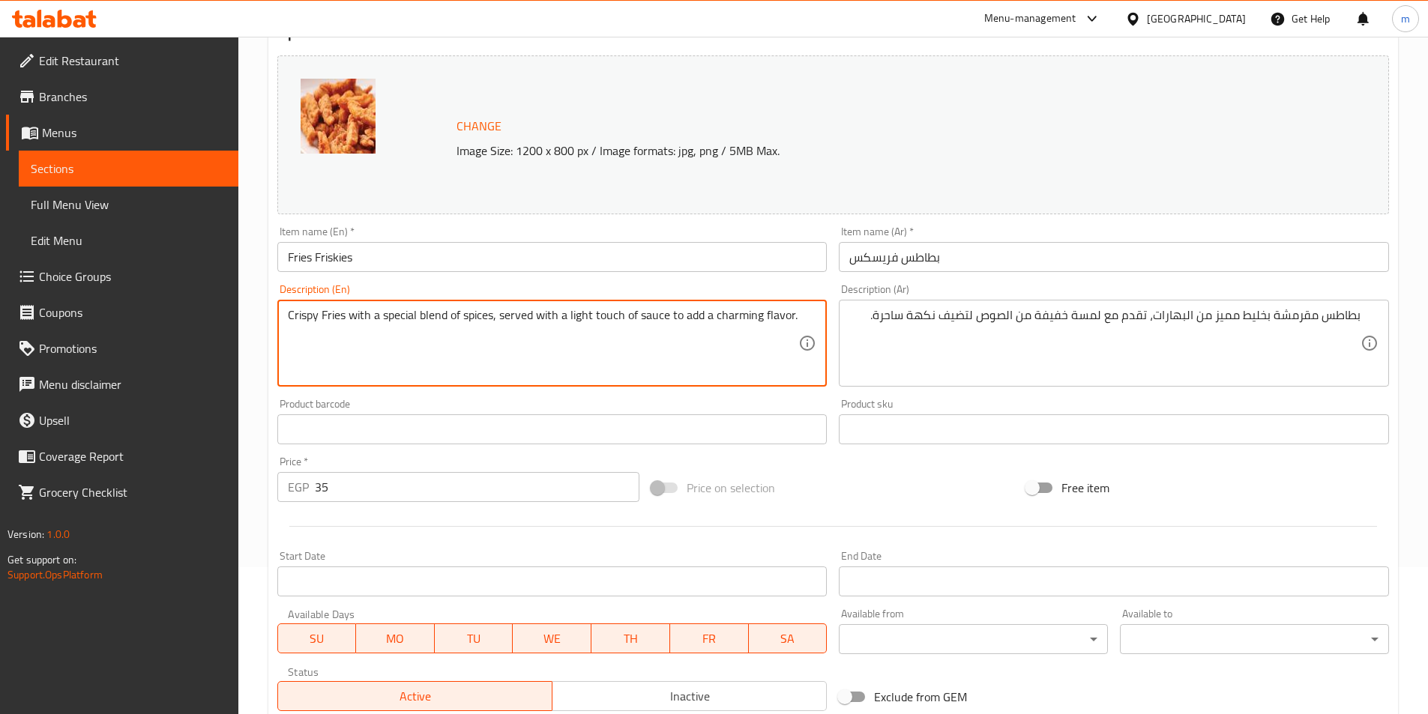
scroll to position [300, 0]
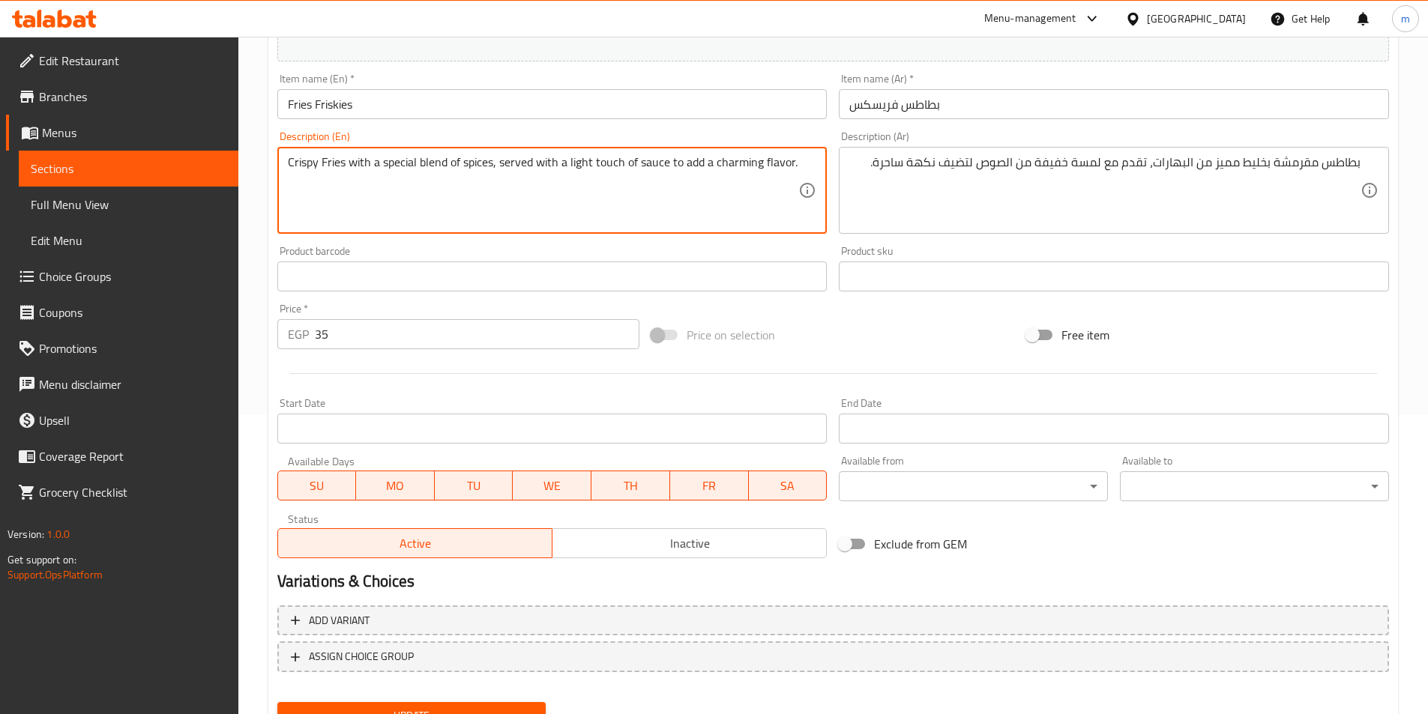
click at [441, 702] on button "Update" at bounding box center [411, 716] width 269 height 28
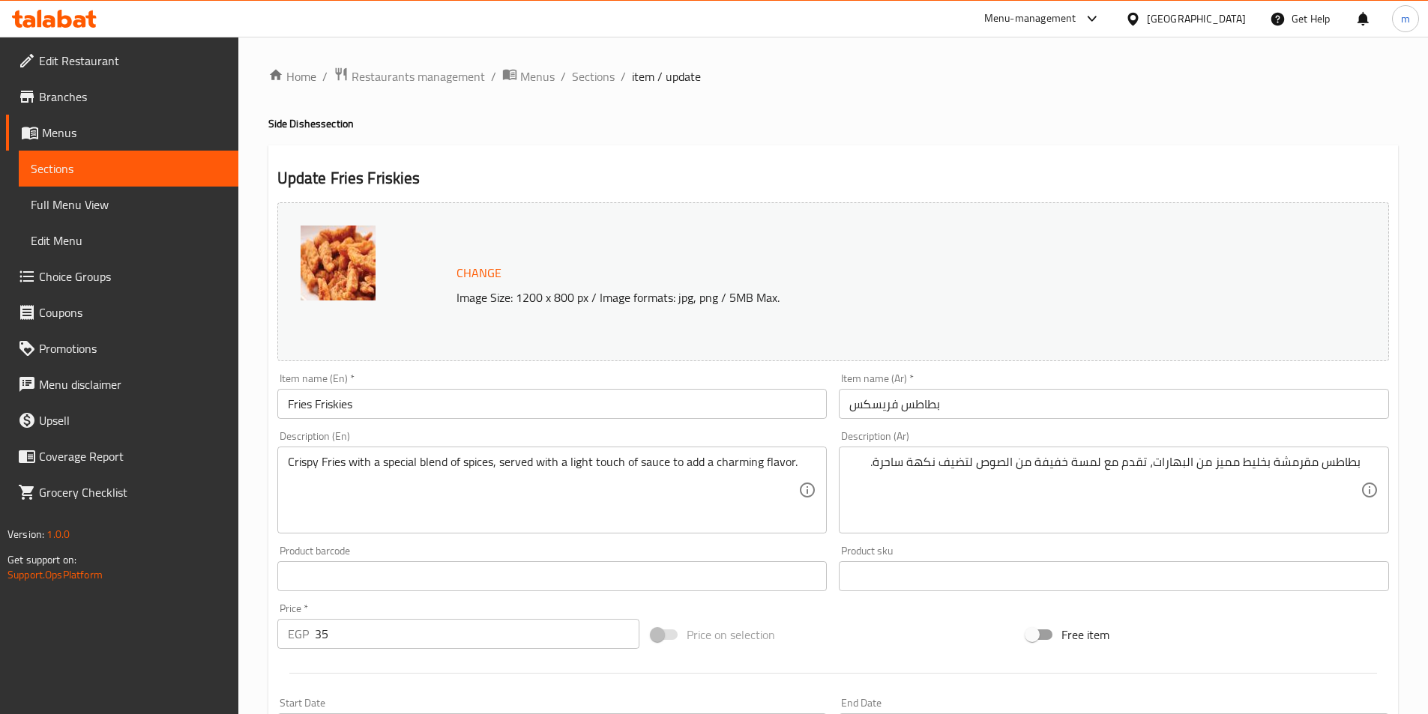
scroll to position [366, 0]
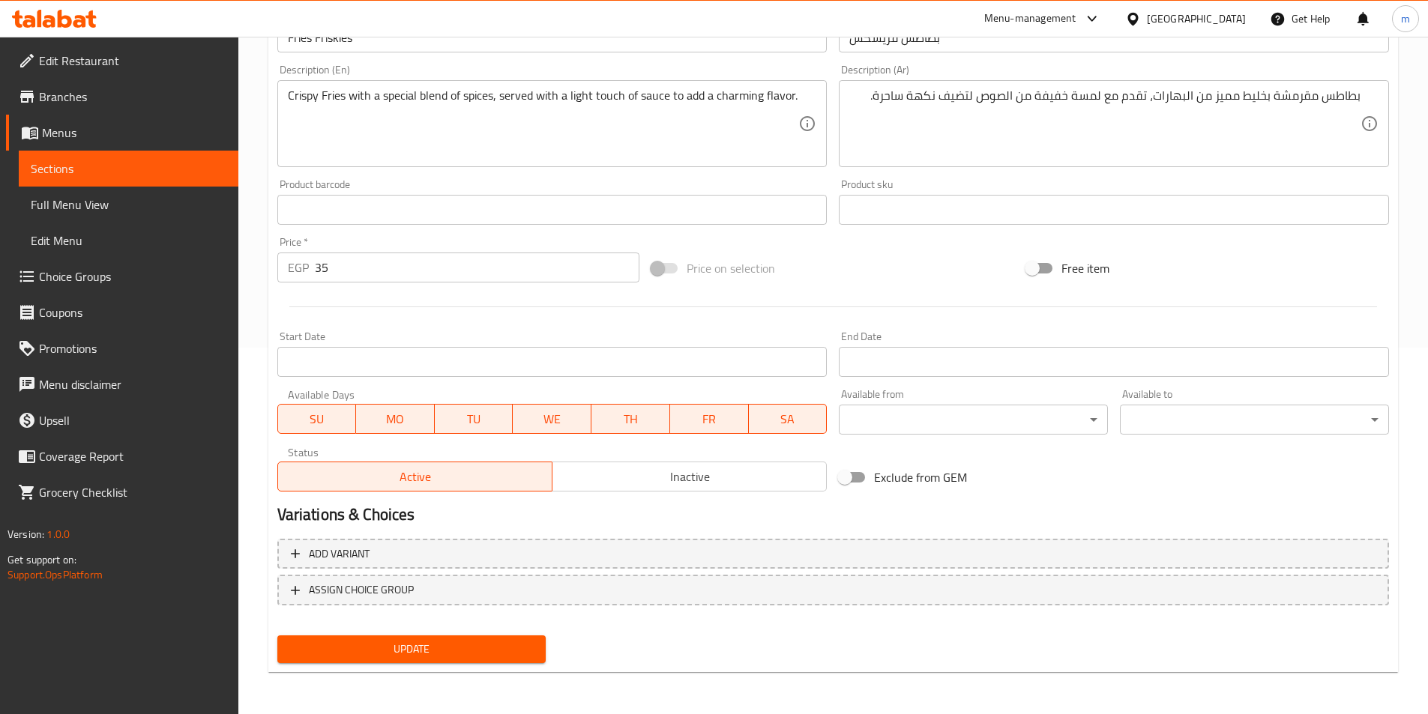
drag, startPoint x: 525, startPoint y: 654, endPoint x: 524, endPoint y: 640, distance: 14.3
click at [525, 654] on span "Update" at bounding box center [411, 649] width 245 height 19
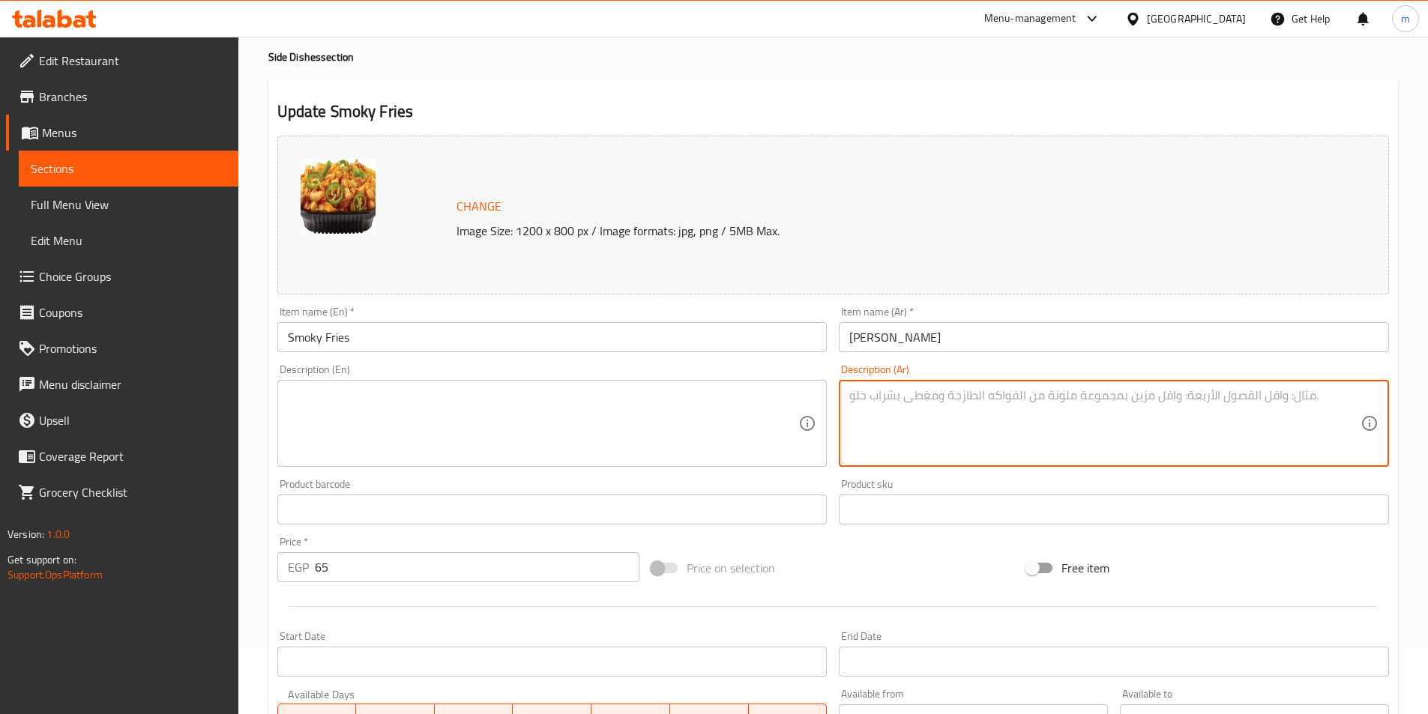
click at [1093, 410] on textarea at bounding box center [1104, 423] width 511 height 71
paste textarea "بطاطس مقلية مغطاة بصوص مدخن لذيذ، تجمع بين الطعم الغني والرائحة الفريدة."
type textarea "بطاطس مقلية مغطاة بصوص مدخن لذيذ، تجمع بين الطعم الغني والرائحة الفريدة."
click at [752, 411] on textarea at bounding box center [543, 423] width 511 height 71
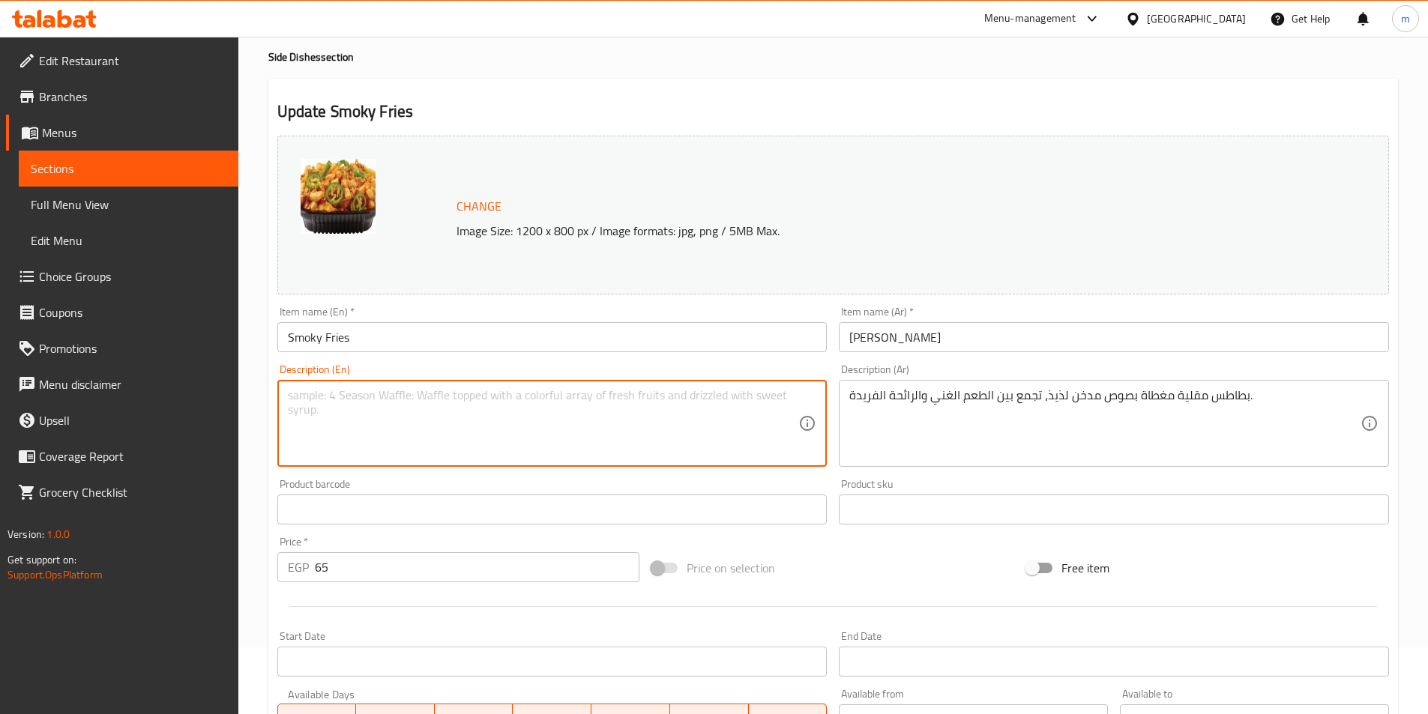
paste textarea "French fries covered in a delicious smoky sauce, combining a rich taste and a u…"
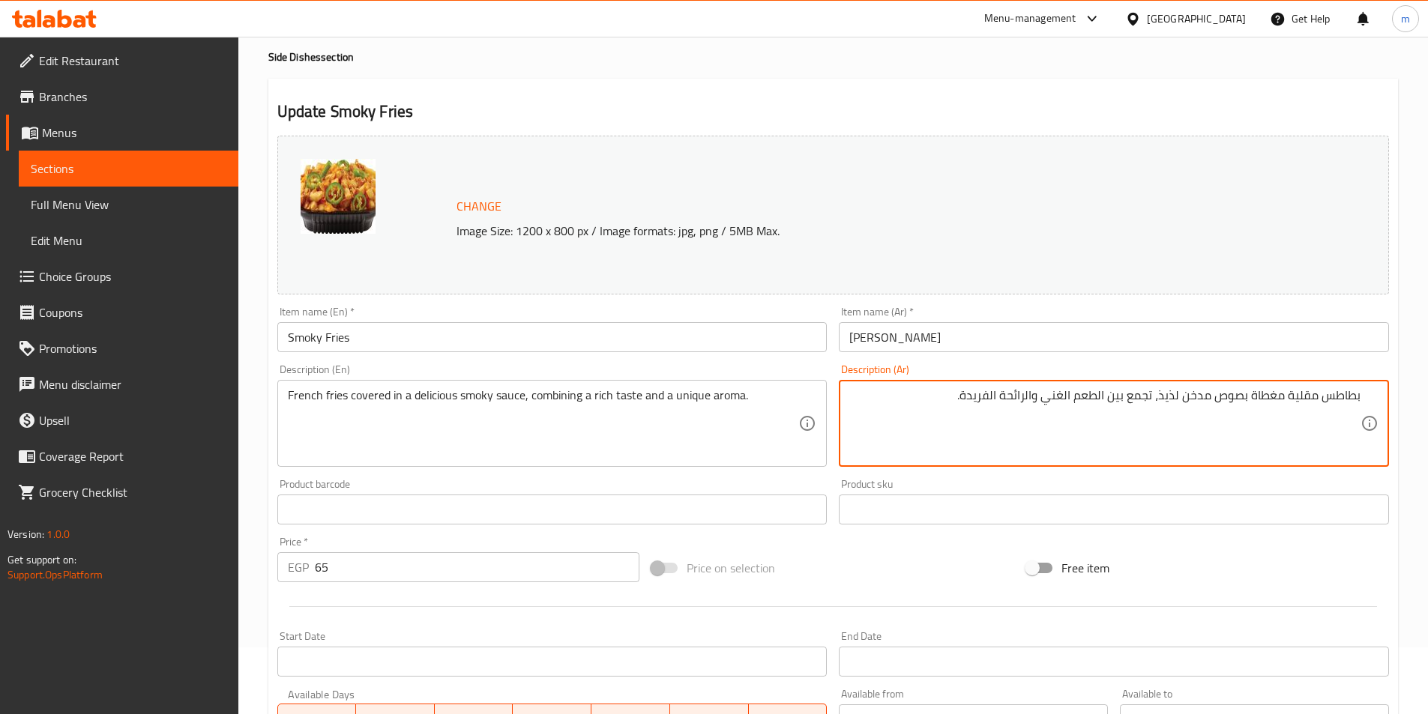
click at [949, 397] on textarea "بطاطس مقلية مغطاة بصوص مدخن لذيذ، تجمع بين الطعم الغني والرائحة الفريدة." at bounding box center [1104, 423] width 511 height 71
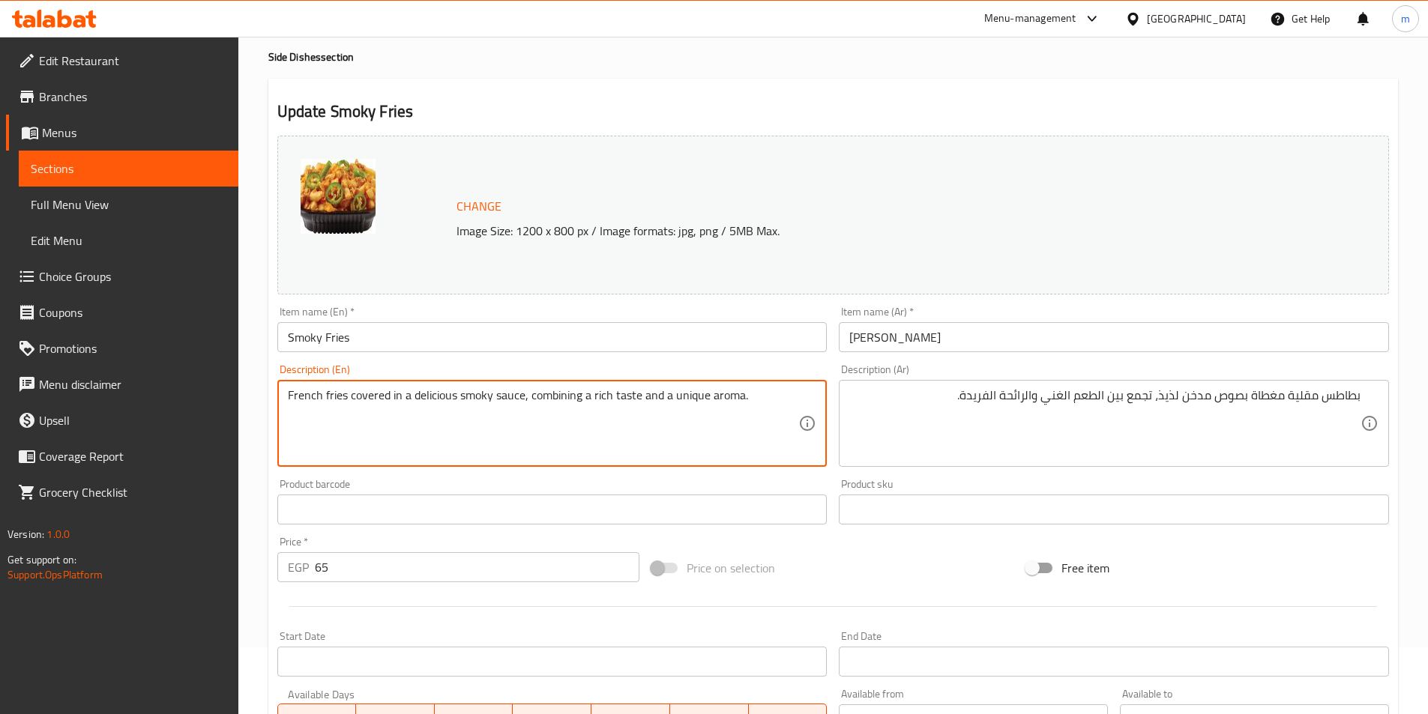
drag, startPoint x: 348, startPoint y: 396, endPoint x: 382, endPoint y: 399, distance: 33.9
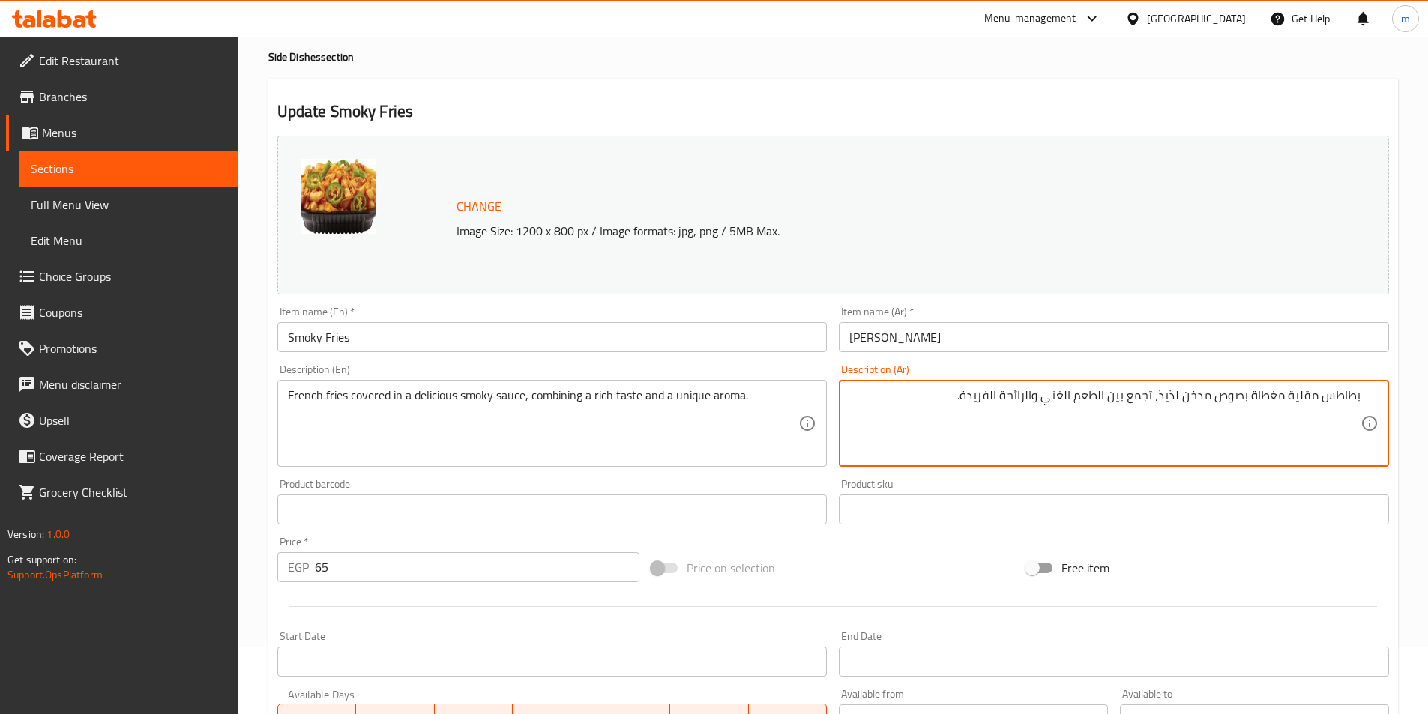
drag, startPoint x: 1251, startPoint y: 396, endPoint x: 1282, endPoint y: 400, distance: 31.1
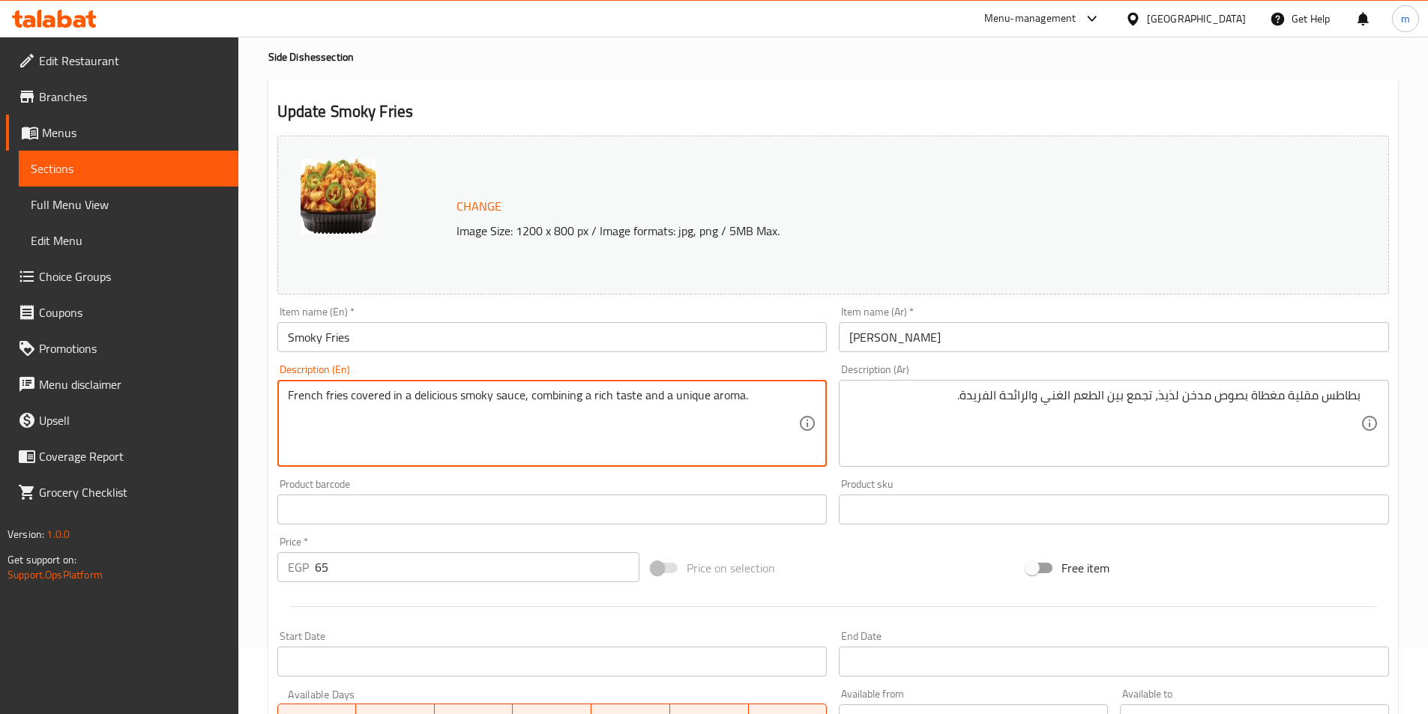
drag, startPoint x: 351, startPoint y: 393, endPoint x: 387, endPoint y: 394, distance: 36.7
paste textarea "topp"
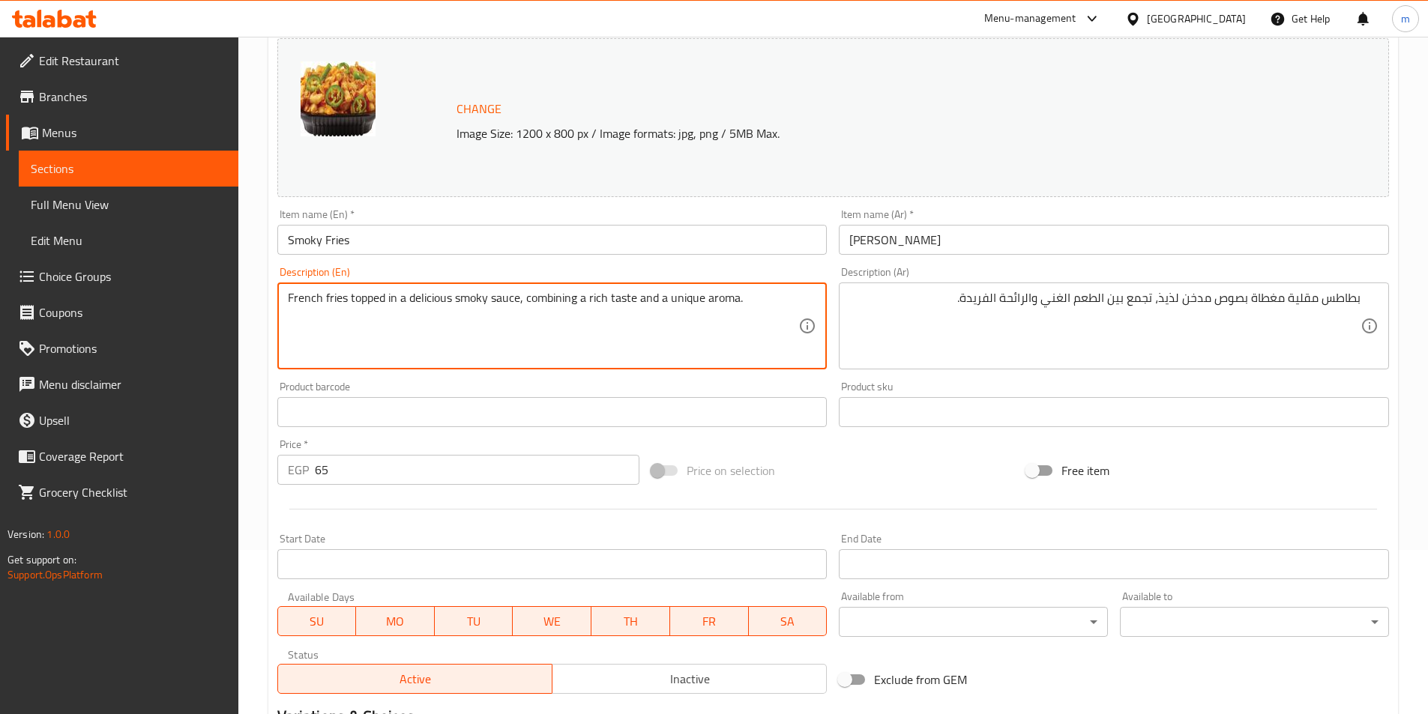
scroll to position [366, 0]
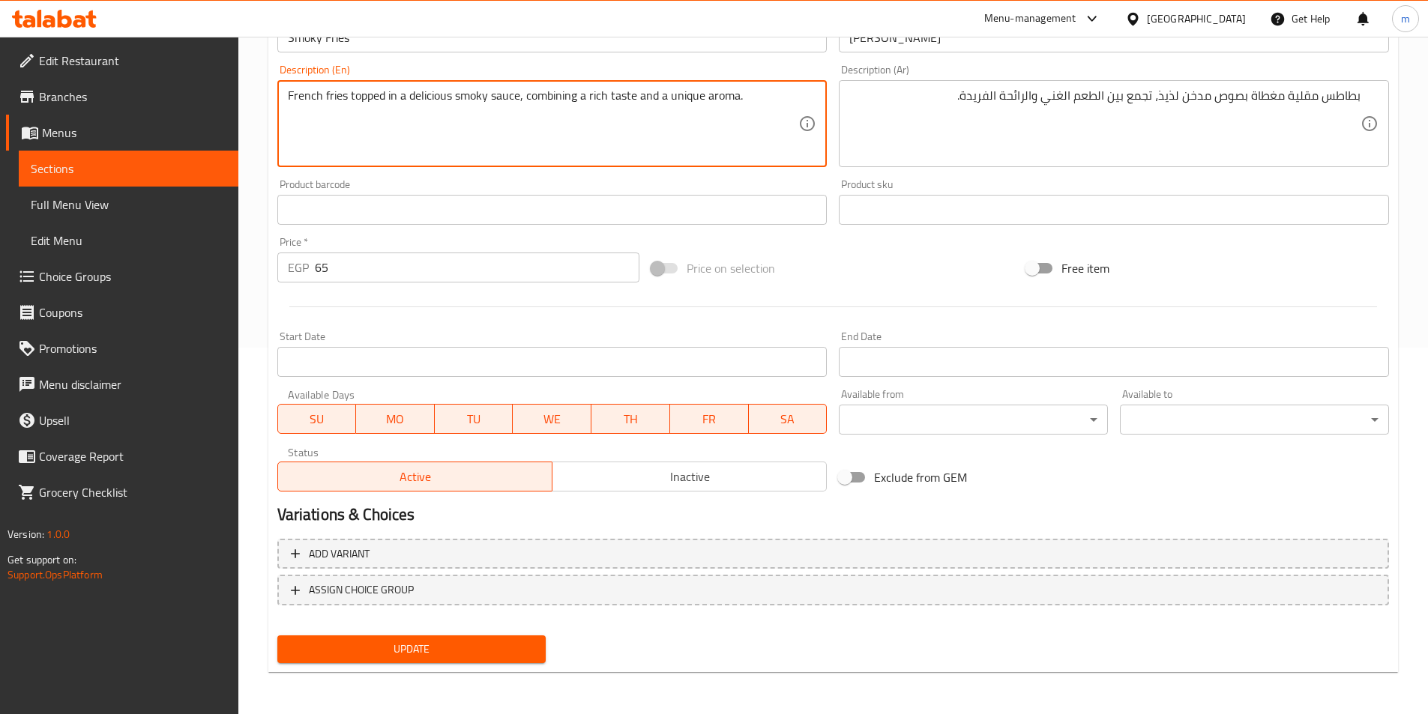
type textarea "French fries topped in a delicious smoky sauce, combining a rich taste and a un…"
click at [507, 651] on span "Update" at bounding box center [411, 649] width 245 height 19
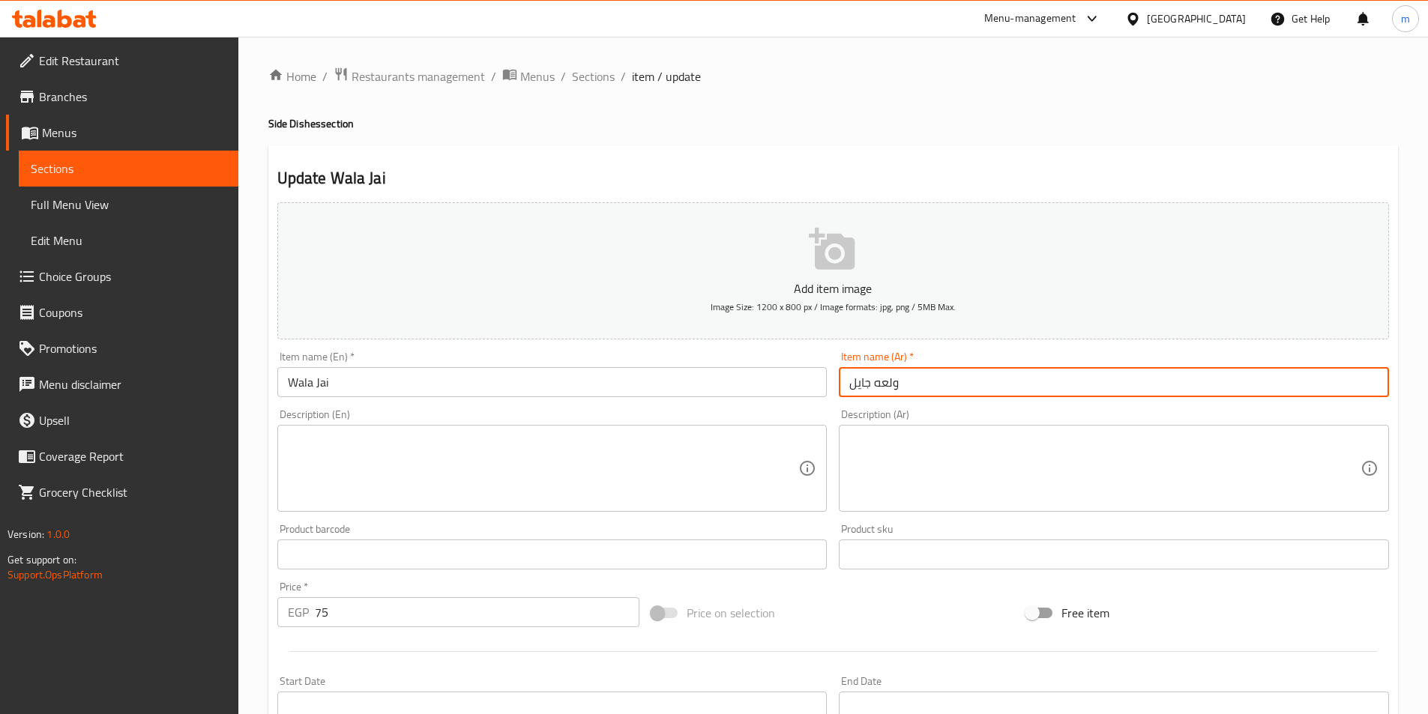
drag, startPoint x: 872, startPoint y: 384, endPoint x: 849, endPoint y: 387, distance: 23.4
click at [849, 387] on input "ولعه جايل" at bounding box center [1114, 382] width 550 height 30
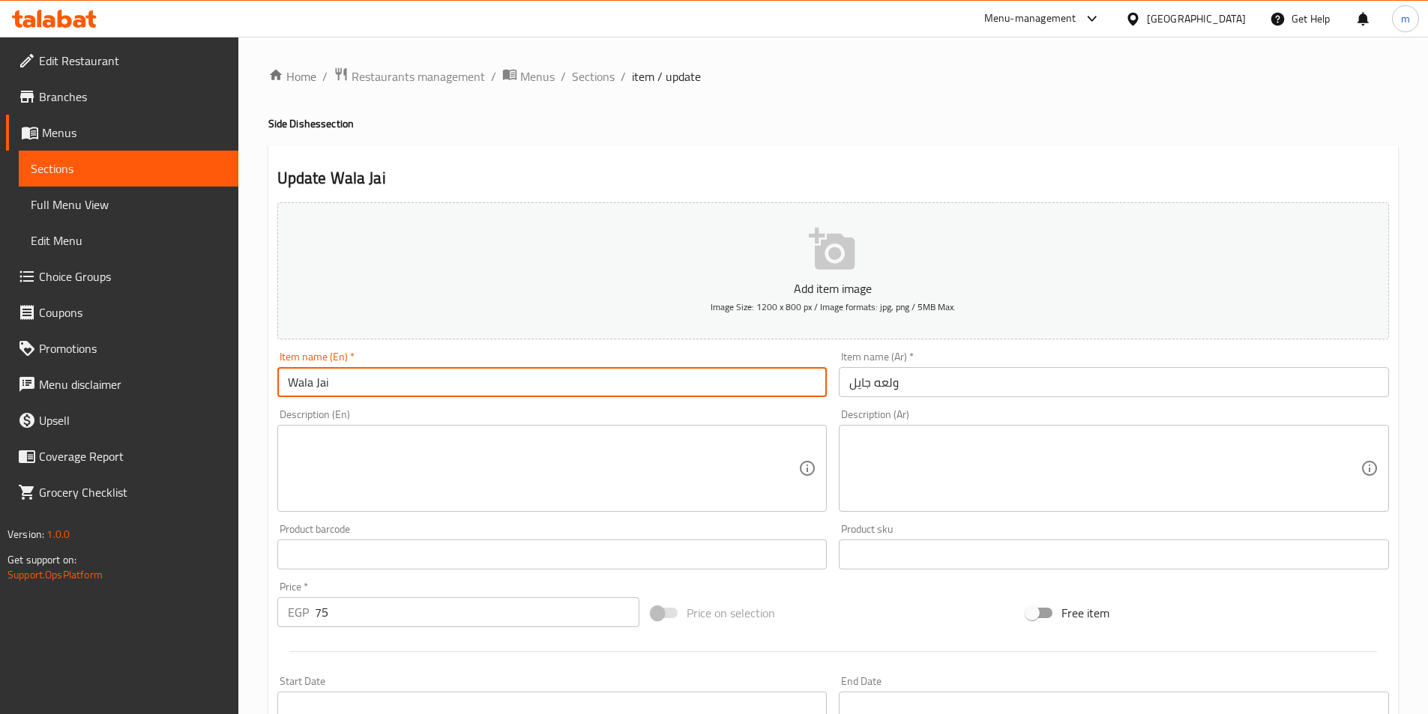
click at [342, 387] on input "Wala Jai" at bounding box center [552, 382] width 550 height 30
paste input "Gayel"
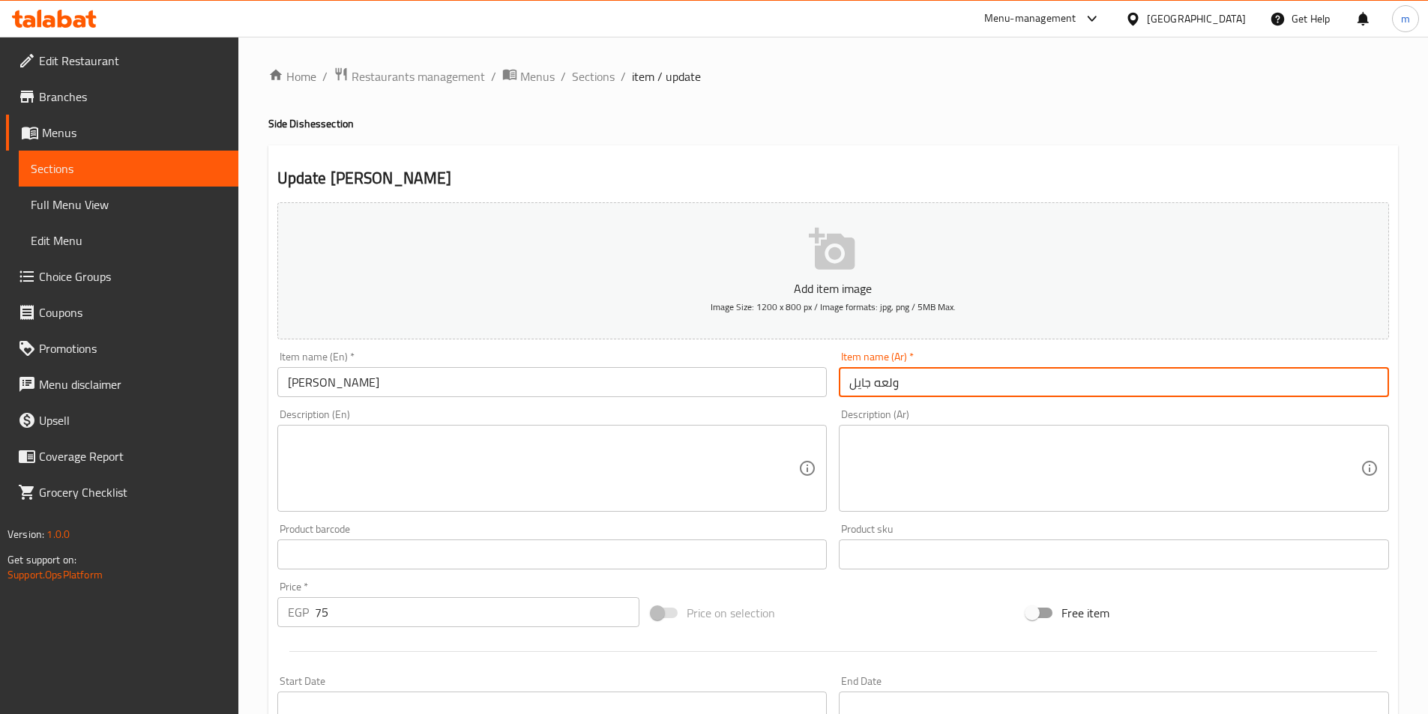
drag, startPoint x: 905, startPoint y: 378, endPoint x: 872, endPoint y: 378, distance: 32.2
click at [872, 378] on input "ولعه جايل" at bounding box center [1114, 382] width 550 height 30
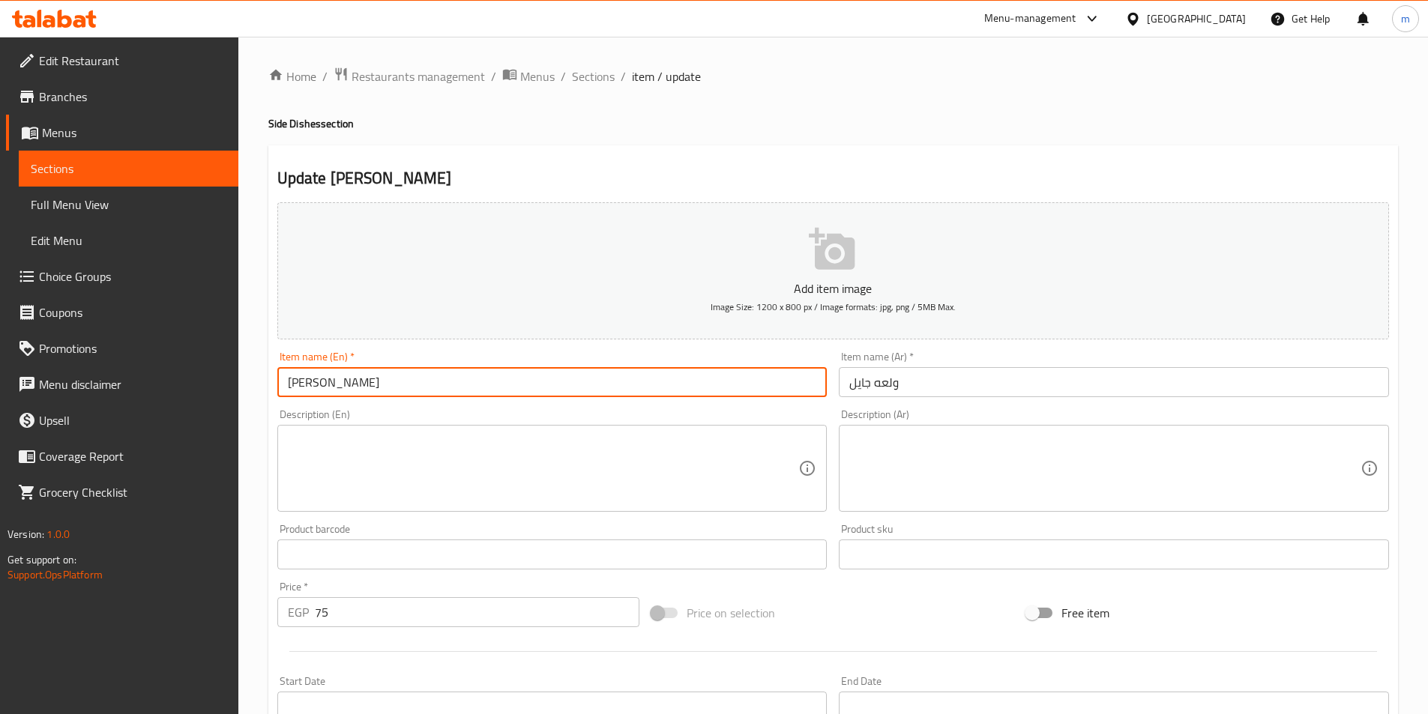
click at [313, 386] on input "[PERSON_NAME]" at bounding box center [552, 382] width 550 height 30
type input "[PERSON_NAME]"
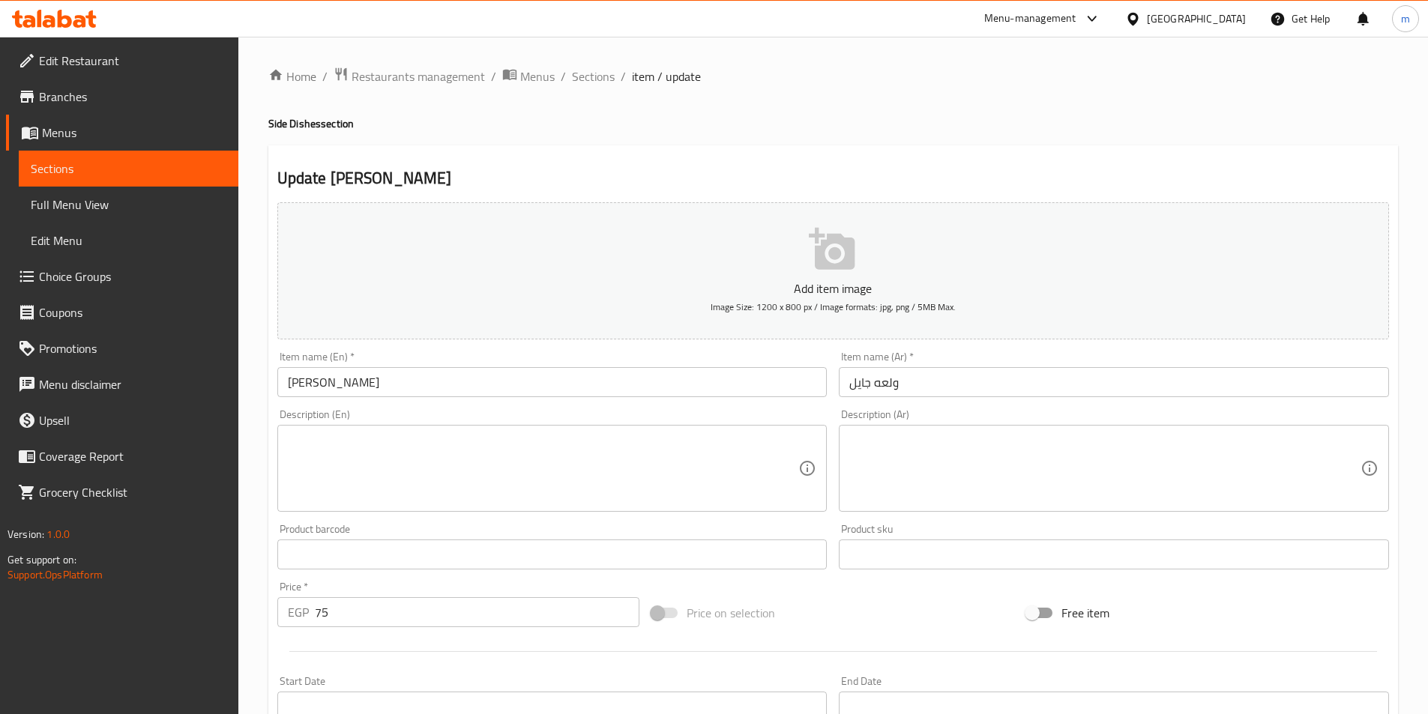
click at [1016, 475] on textarea at bounding box center [1104, 468] width 511 height 71
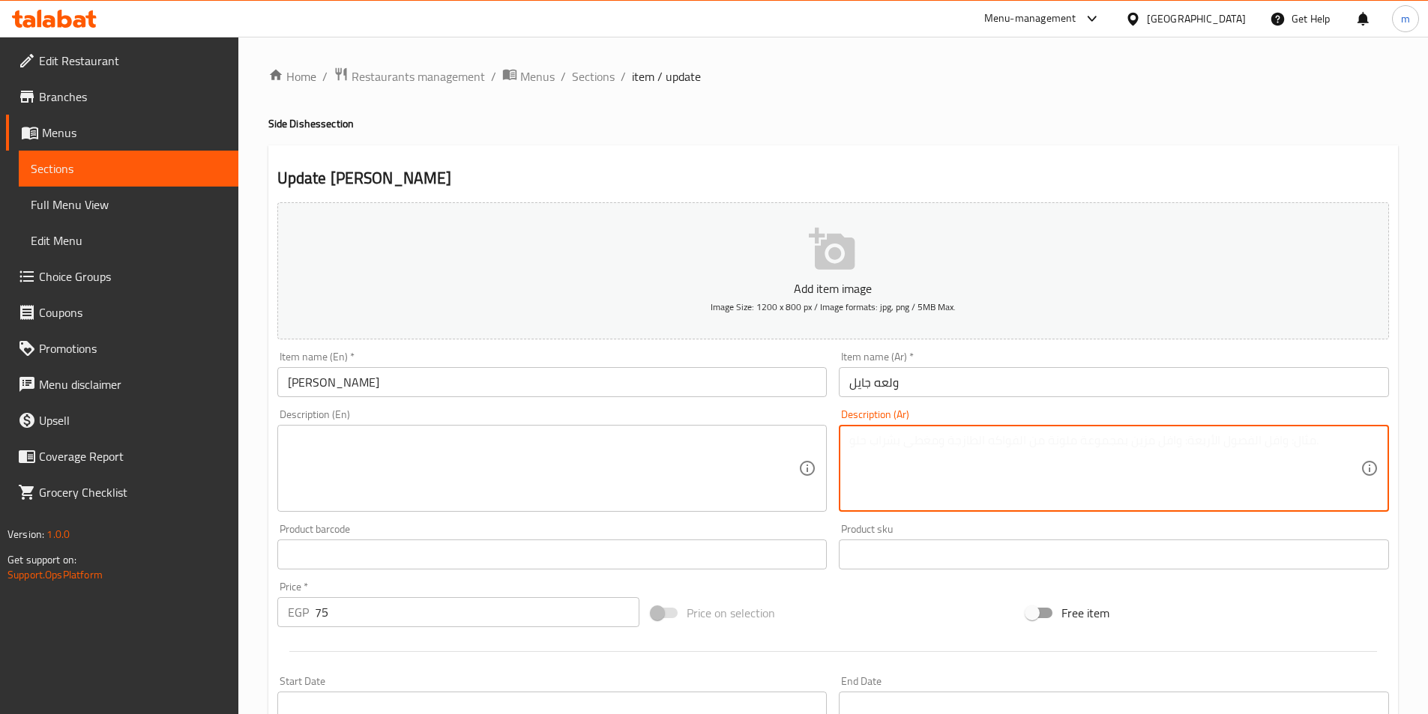
paste textarea "بطاطس مقرمشة مغموسة في صوص حار مميز يوقظ الحواس، لعشاق التوابل والنكهات النارية."
type textarea "بطاطس مقرمشة مغموسة في صوص حار مميز يوقظ الحواس، لعشاق التوابل والنكهات النارية."
click at [755, 448] on textarea at bounding box center [543, 468] width 511 height 71
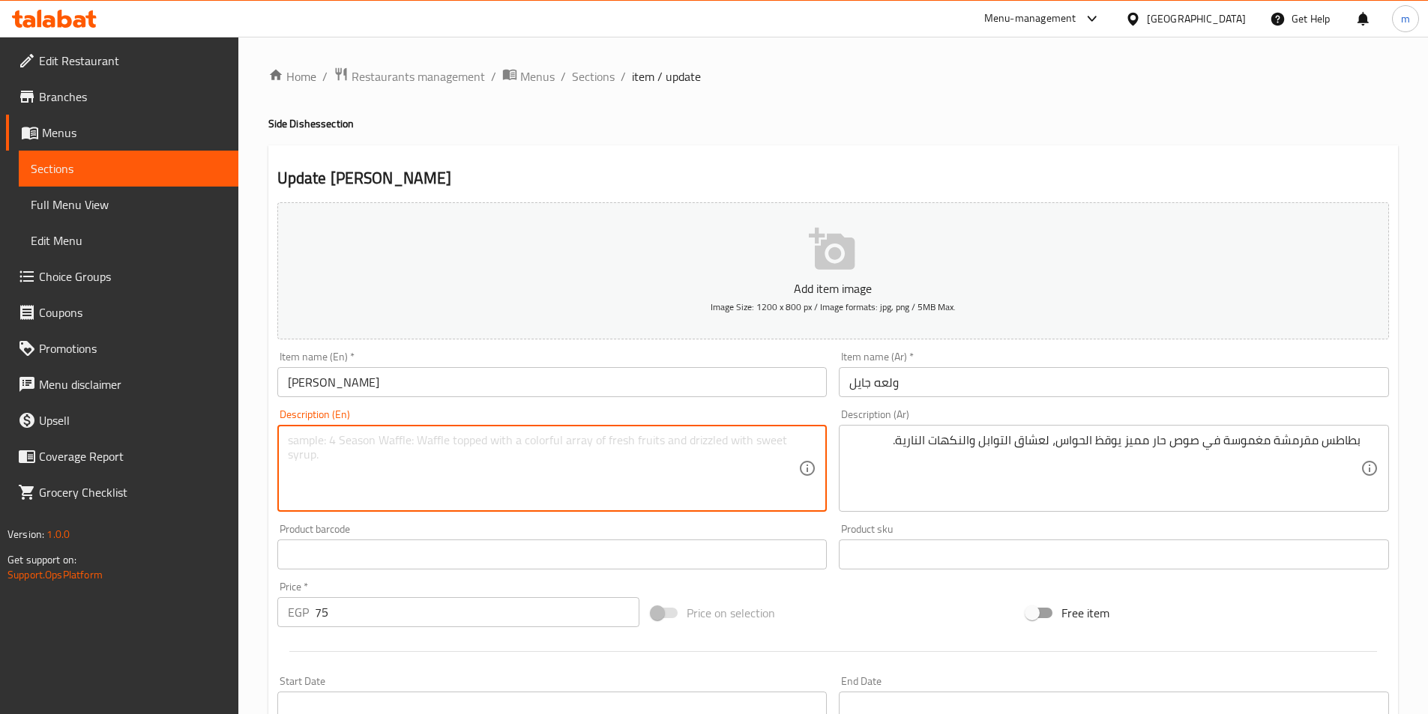
paste textarea "Crispy potatoes dipped in a special hot sauce that awakens the senses, for love…"
drag, startPoint x: 324, startPoint y: 442, endPoint x: 367, endPoint y: 439, distance: 43.6
click at [367, 439] on textarea "Crispy potatoes dipped in a special hot sauce that awakens the senses, for love…" at bounding box center [543, 468] width 511 height 71
click at [317, 450] on textarea "Crispy dipped in a special hot sauce that awakens the senses, for lovers of spi…" at bounding box center [543, 468] width 511 height 71
click at [320, 444] on textarea "Crispy dipped in a special hot sauce that awakens the senses, for lovers of spi…" at bounding box center [543, 468] width 511 height 71
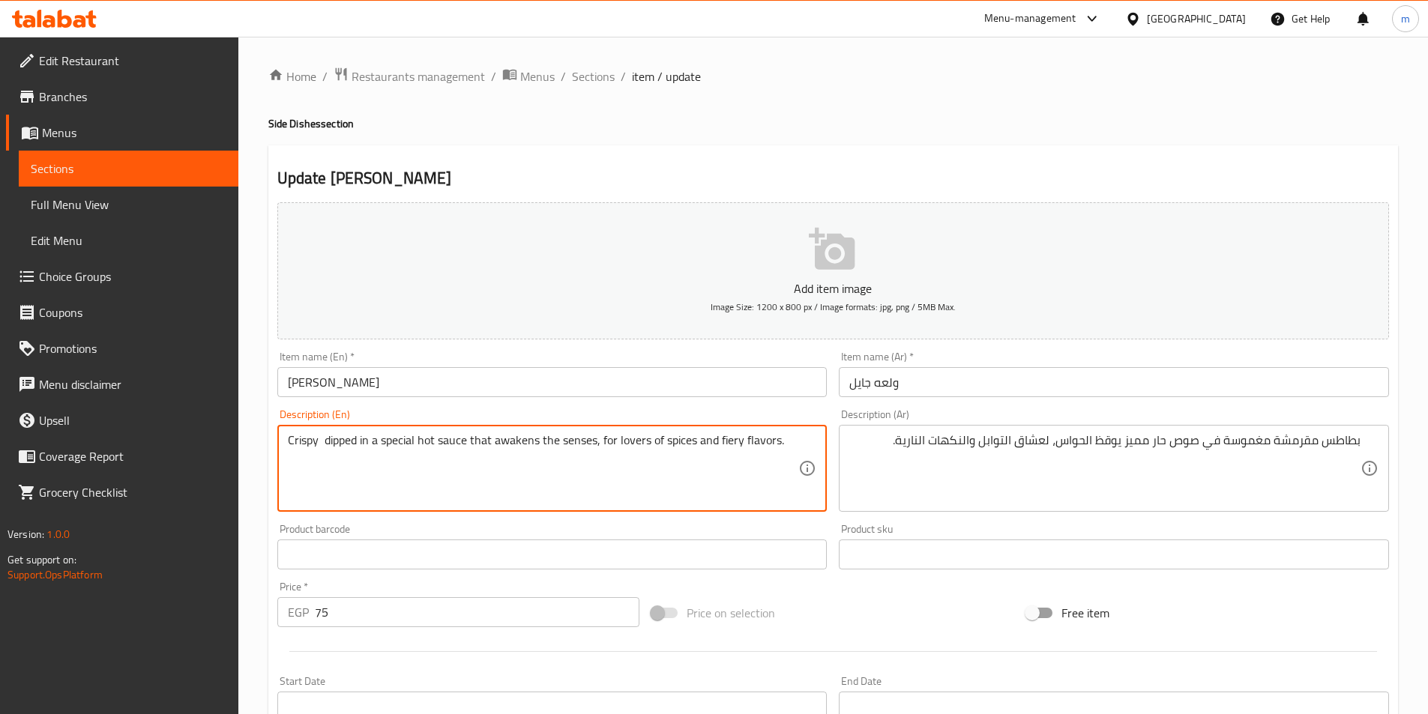
paste textarea "Fries"
type textarea "Crispy Fries dipped in a special hot sauce that awakens the senses, for lovers …"
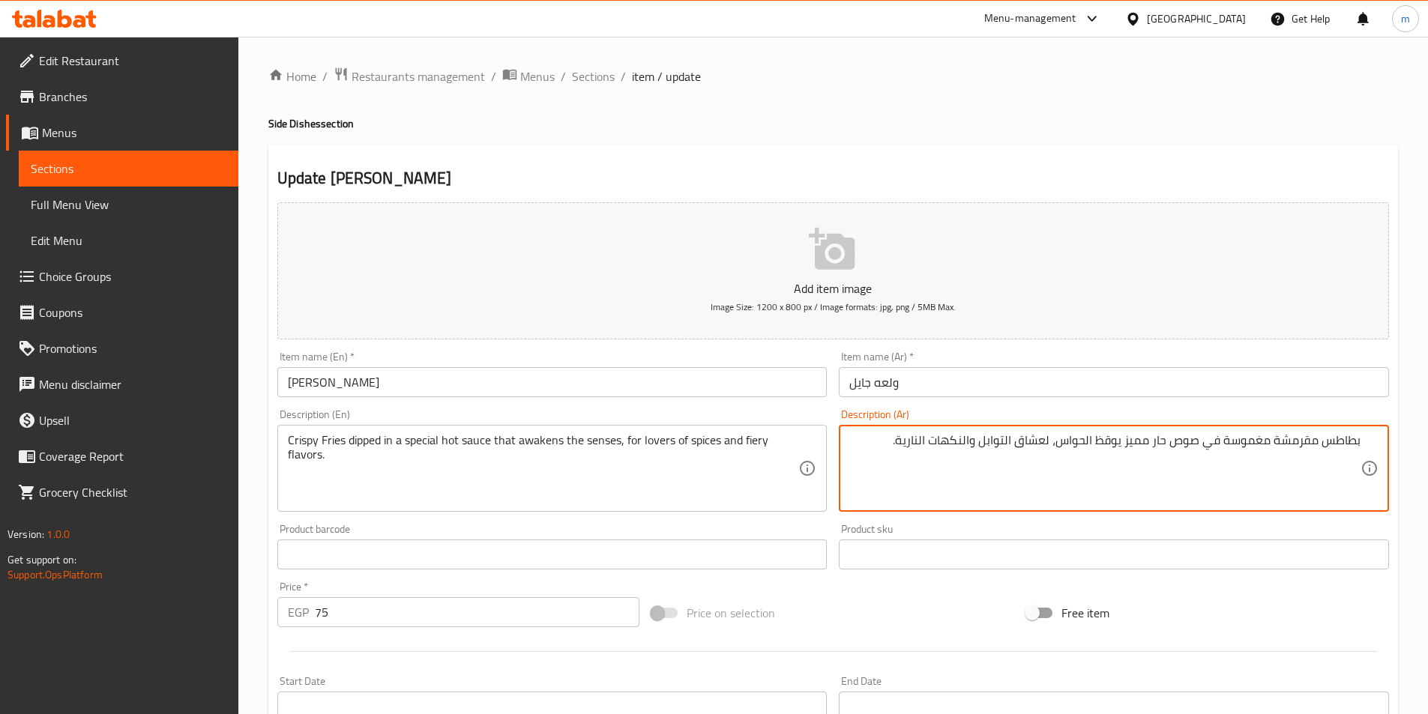
drag, startPoint x: 1057, startPoint y: 444, endPoint x: 1119, endPoint y: 451, distance: 61.9
drag, startPoint x: 1123, startPoint y: 444, endPoint x: 1061, endPoint y: 438, distance: 61.7
click at [1061, 438] on textarea "بطاطس مقرمشة مغموسة في صوص حار مميز يوقظ الحواس، لعشاق التوابل والنكهات النارية." at bounding box center [1104, 468] width 511 height 71
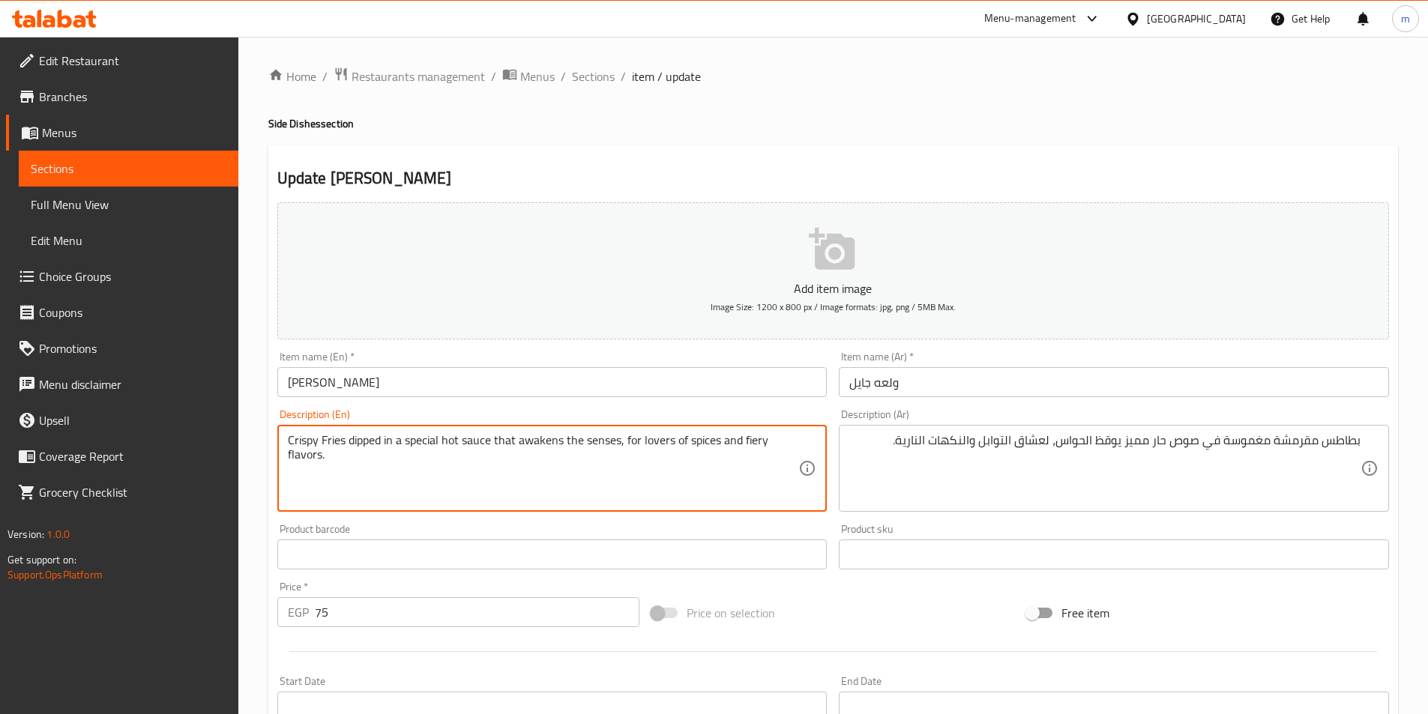
drag, startPoint x: 517, startPoint y: 444, endPoint x: 615, endPoint y: 448, distance: 98.2
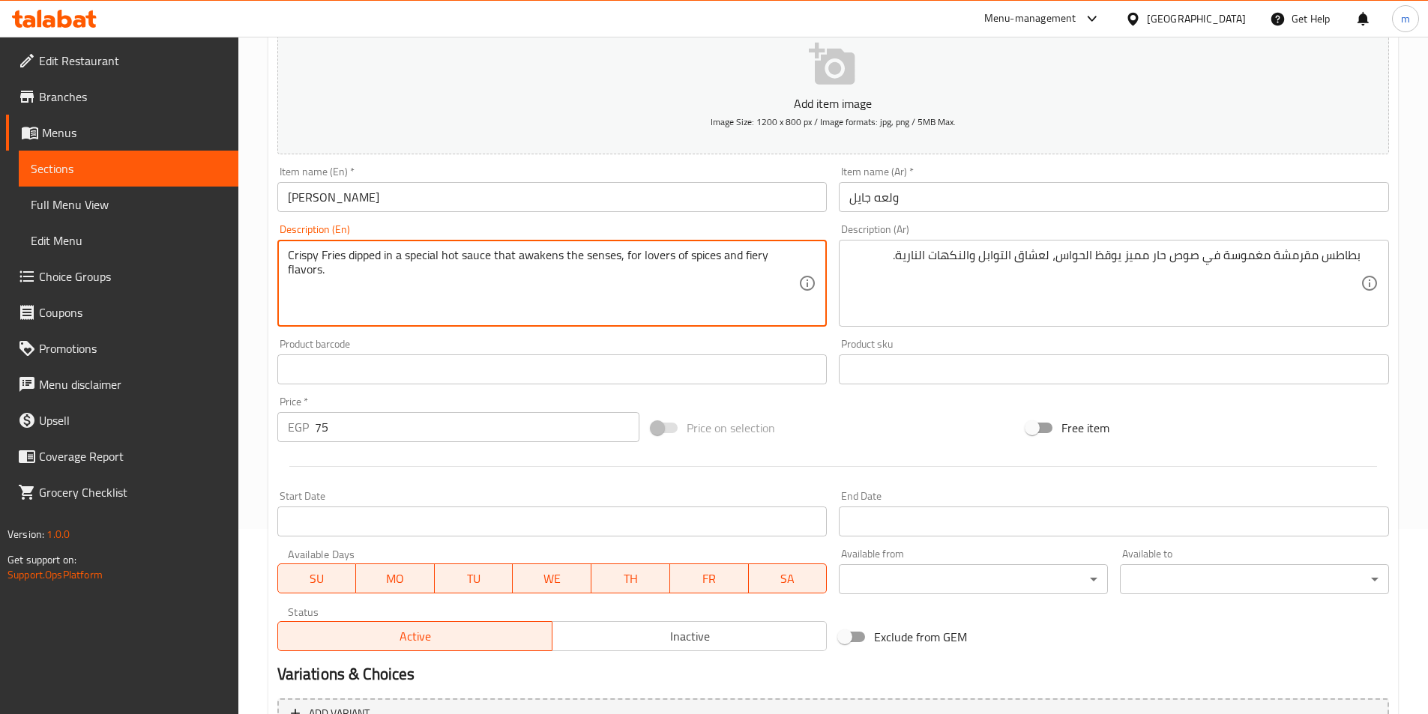
scroll to position [345, 0]
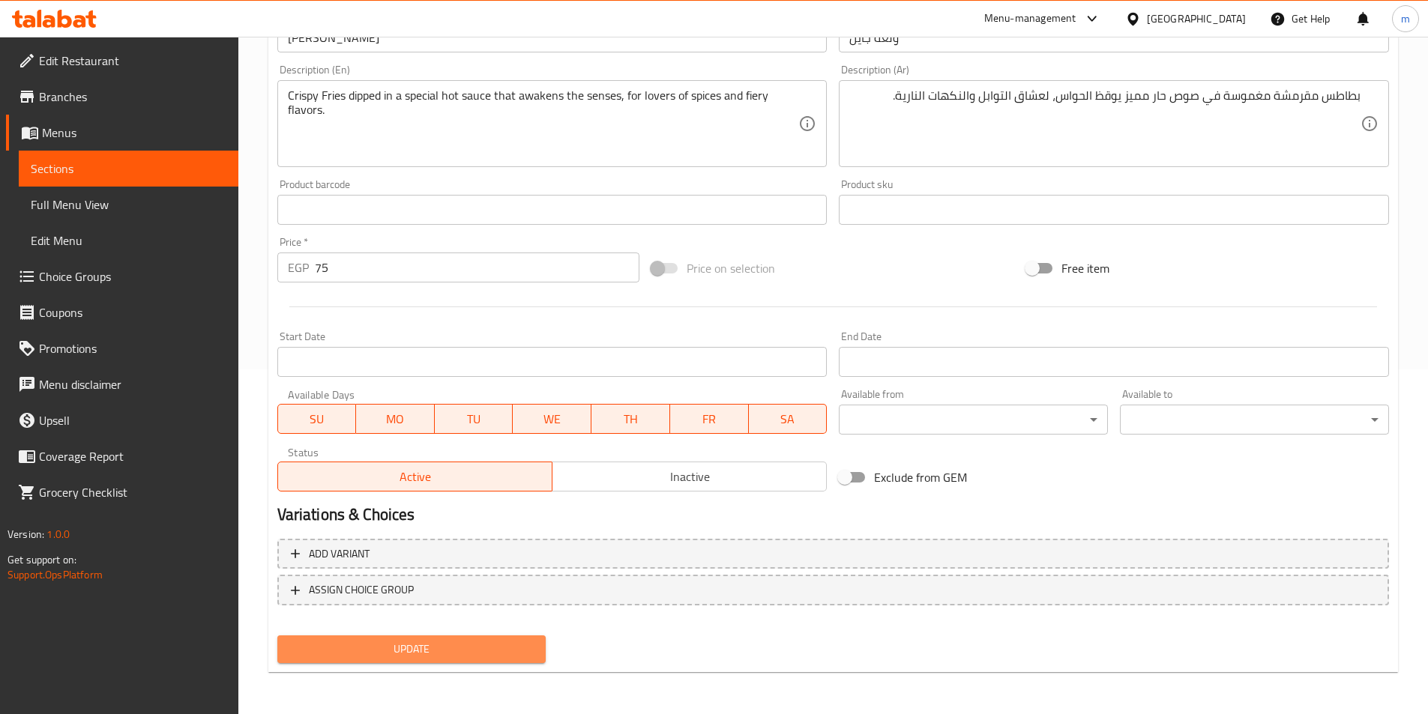
click at [509, 650] on span "Update" at bounding box center [411, 649] width 245 height 19
click at [522, 660] on button "Update" at bounding box center [411, 650] width 269 height 28
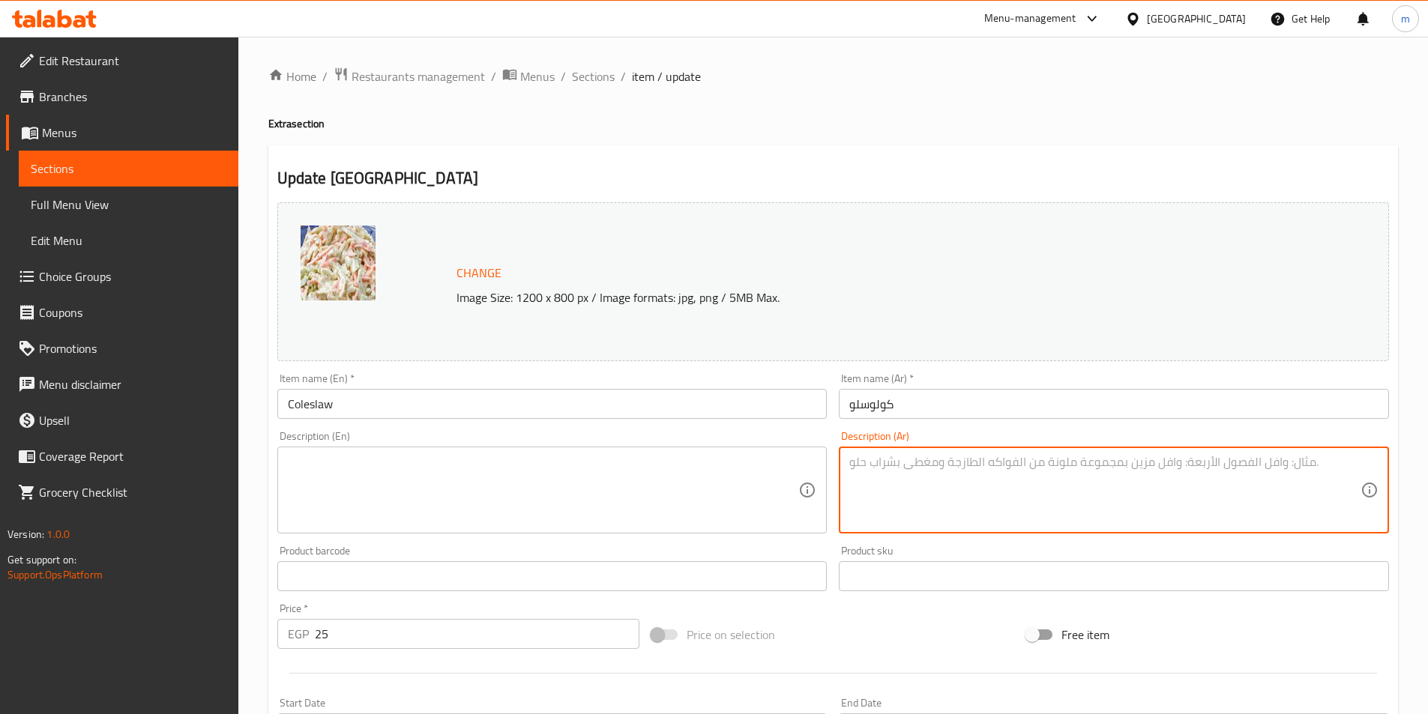
click at [1060, 486] on textarea at bounding box center [1104, 490] width 511 height 71
paste textarea "سلطة ملفوف طازجة ممزوجة بصوص كريمي لذيذ، تقدم كإضافة خفيفة ومنعشة مع الوجبات."
type textarea "سلطة ملفوف طازجة ممزوجة بصوص كريمي لذيذ، تقدم كإضافة خفيفة ومنعشة مع الوجبات."
click at [772, 480] on textarea at bounding box center [543, 490] width 511 height 71
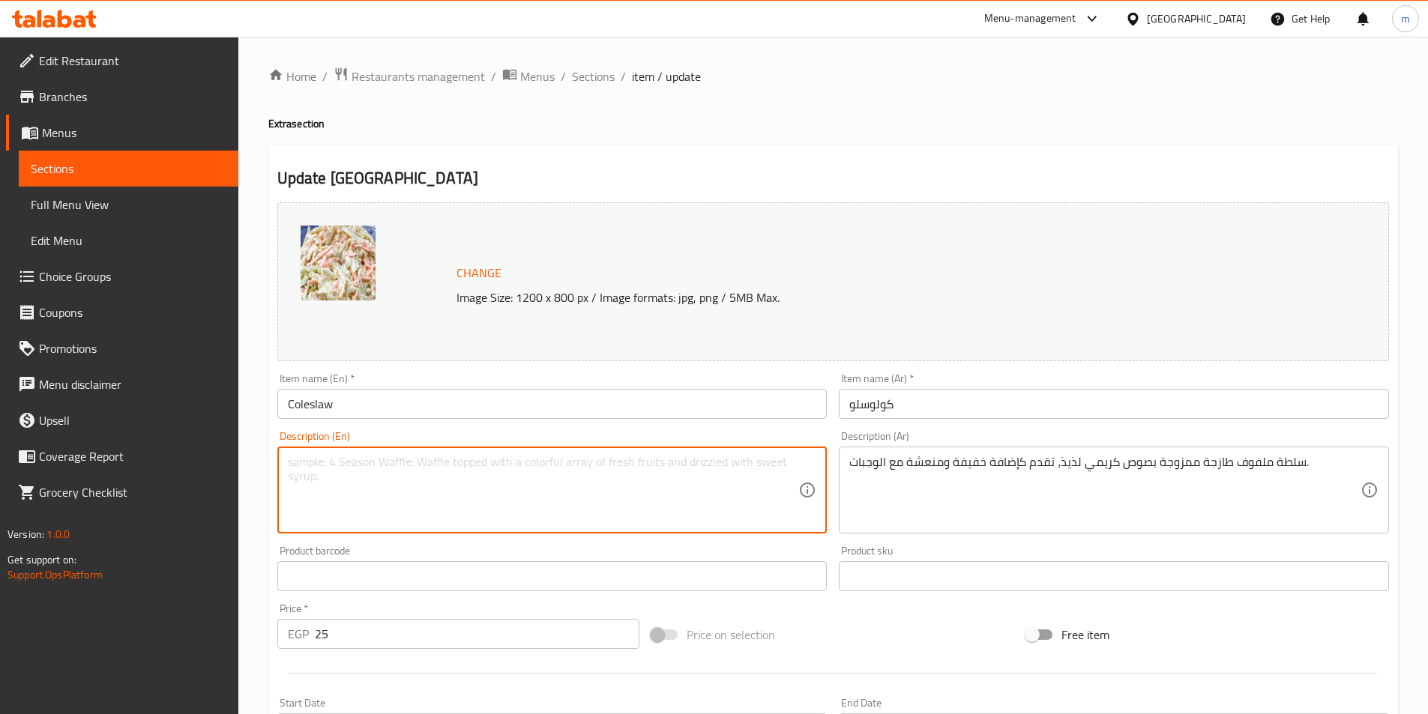
paste textarea "Fresh cabbage salad tossed with a delicious creamy dressing, served as a light …"
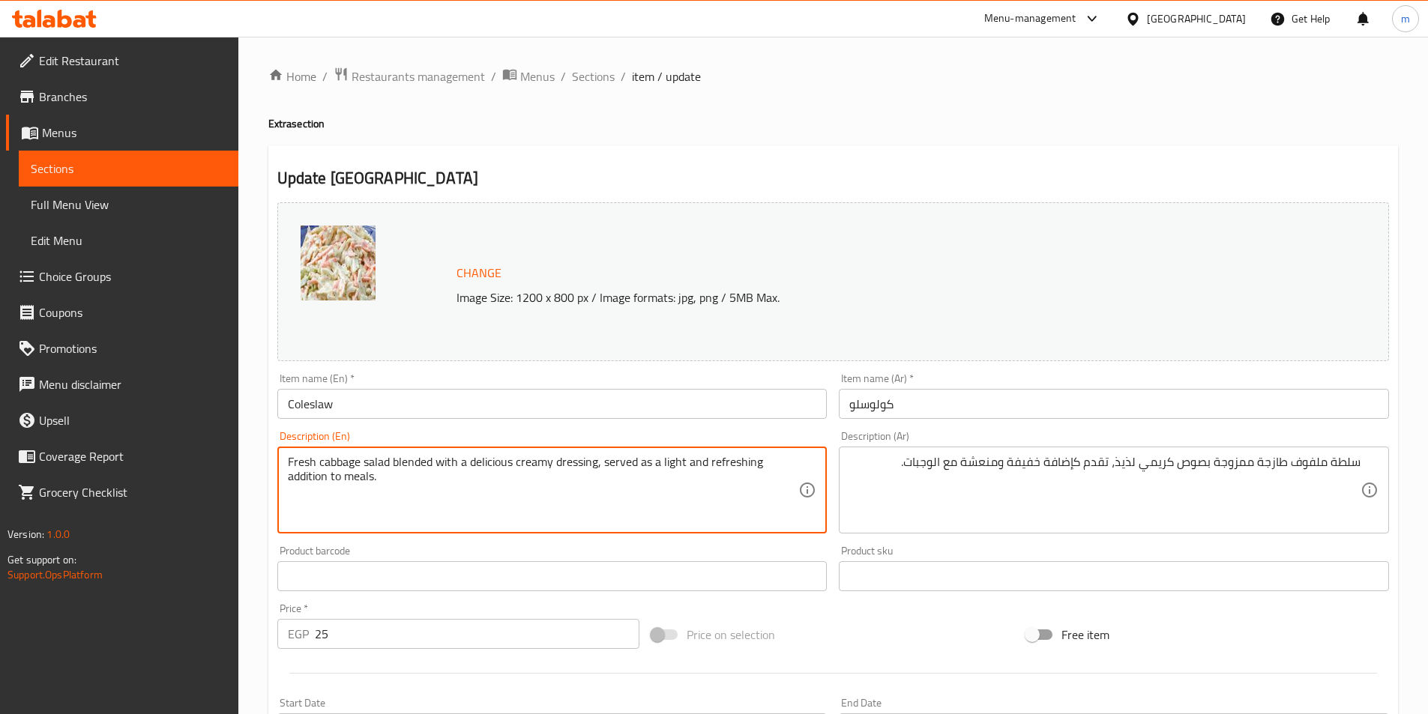
click at [325, 467] on textarea "Fresh cabbage salad blended with a delicious creamy dressing, served as a light…" at bounding box center [543, 490] width 511 height 71
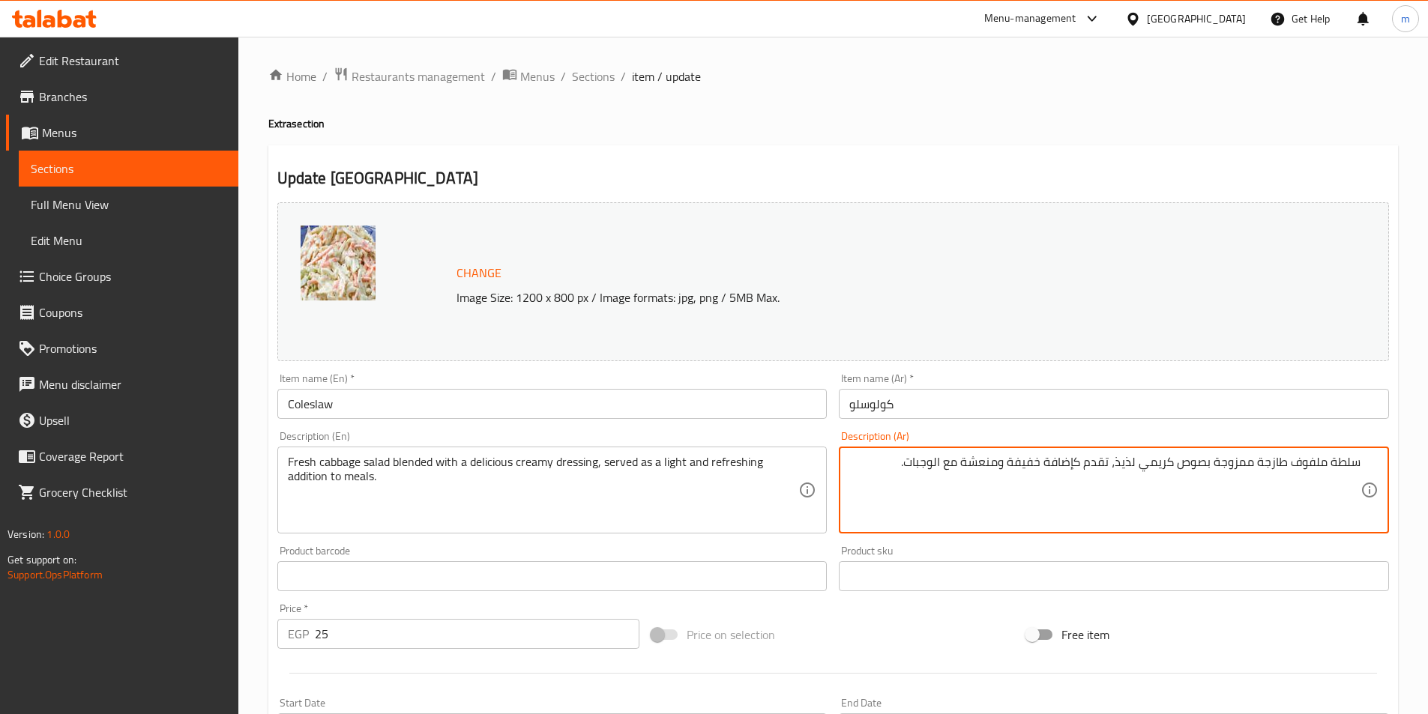
drag, startPoint x: 1180, startPoint y: 464, endPoint x: 1206, endPoint y: 468, distance: 26.5
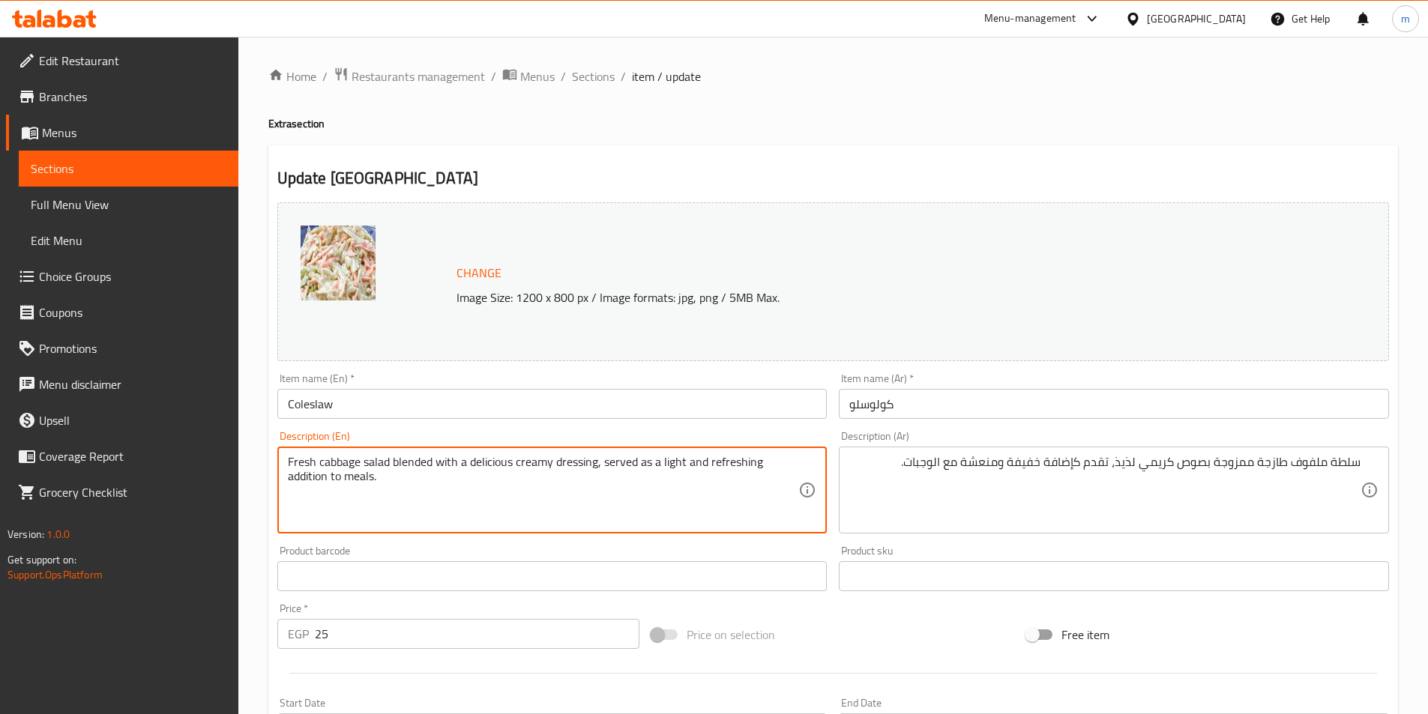
paste textarea "Sauce"
click at [648, 516] on textarea "Fresh cabbage salad blended with a delicious creamy Sauce, served as a light an…" at bounding box center [543, 490] width 511 height 71
drag, startPoint x: 296, startPoint y: 475, endPoint x: 752, endPoint y: 460, distance: 455.9
click at [752, 460] on textarea "Fresh cabbage salad blended with a delicious creamy Sauce, served as a light an…" at bounding box center [543, 490] width 511 height 71
click at [786, 462] on textarea "Fresh cabbage salad blended with a delicious creamy Sauce, served as a light an…" at bounding box center [543, 490] width 511 height 71
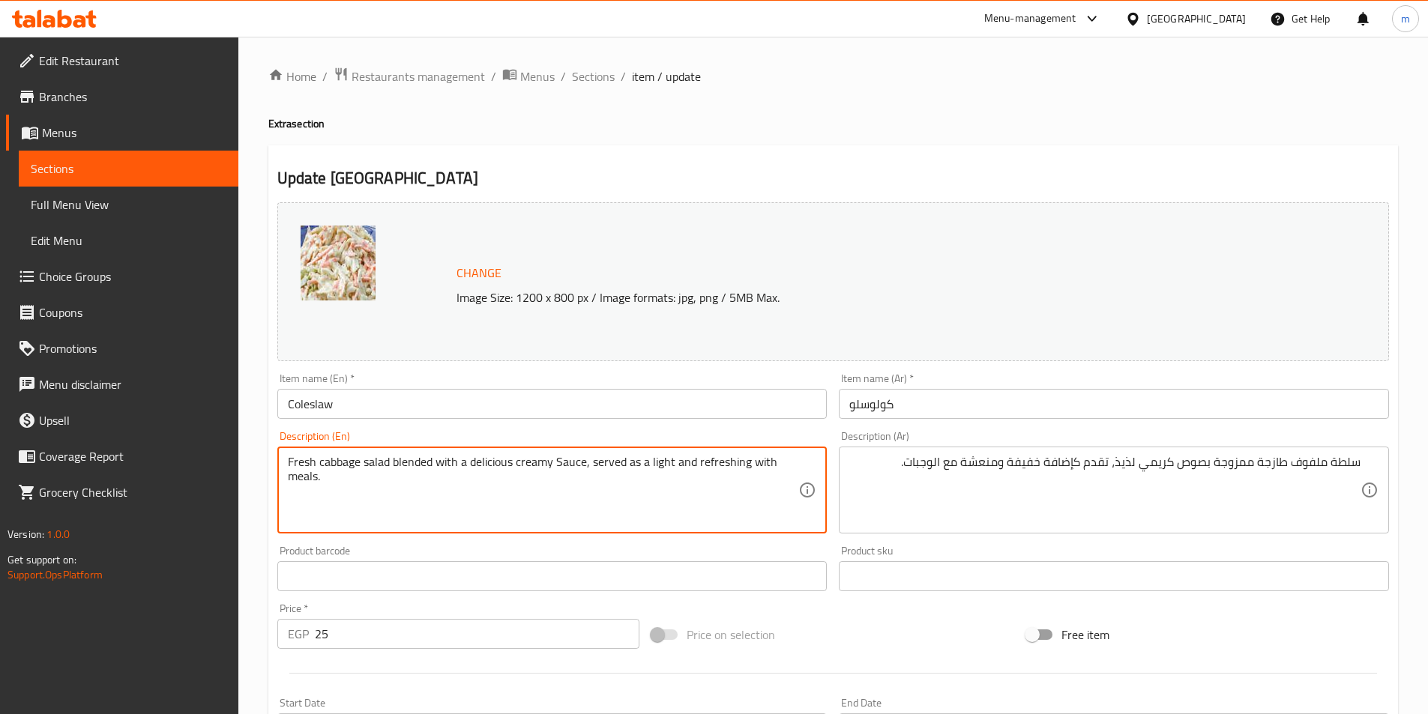
click at [788, 463] on textarea "Fresh cabbage salad blended with a delicious creamy Sauce, served as a light an…" at bounding box center [543, 490] width 511 height 71
click at [791, 462] on textarea "Fresh cabbage salad blended with a delicious creamy Sauce, served as a light an…" at bounding box center [543, 490] width 511 height 71
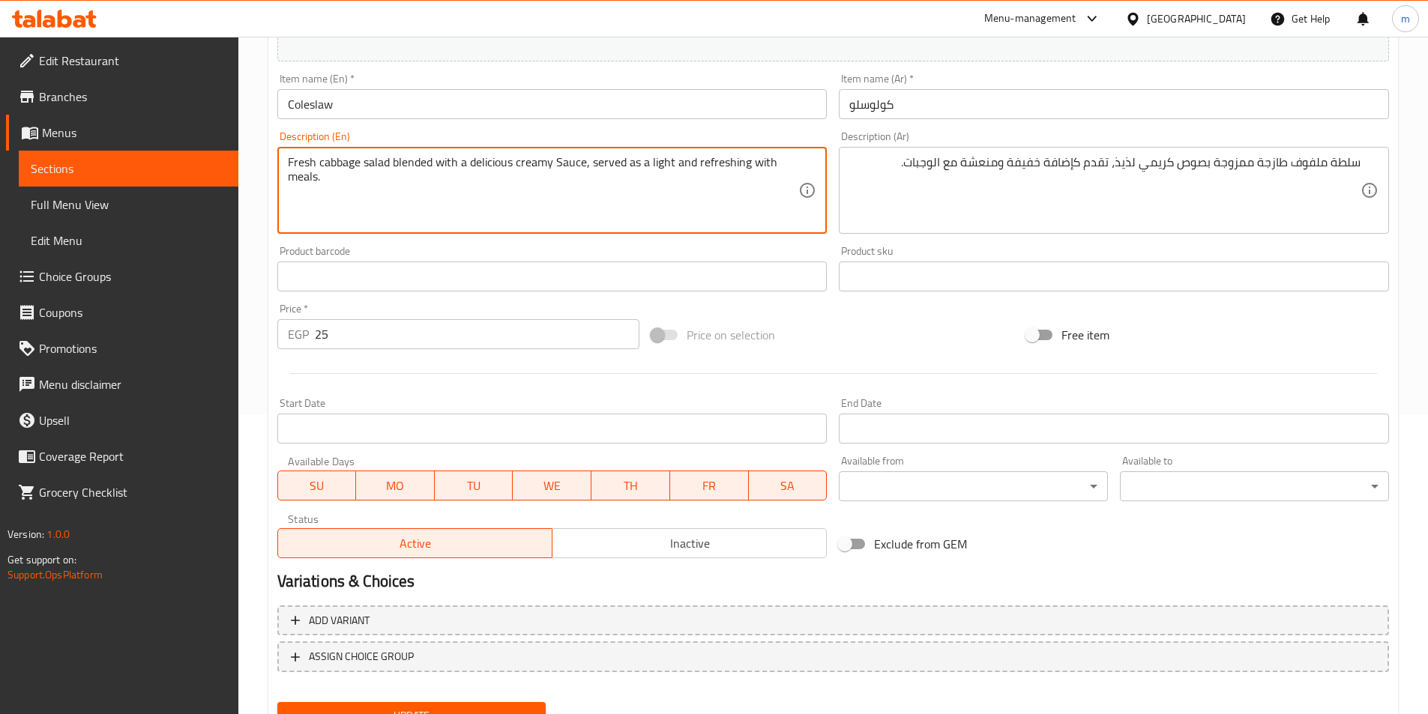
scroll to position [366, 0]
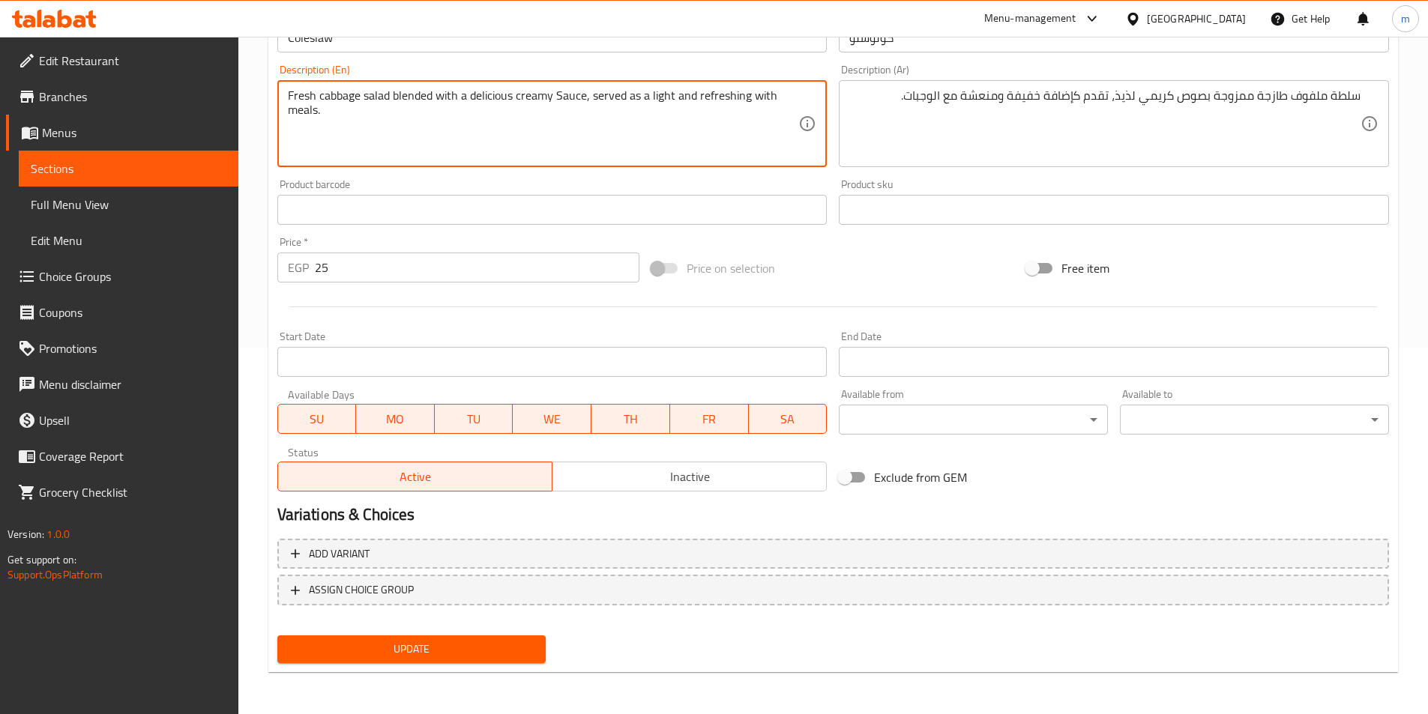
type textarea "Fresh cabbage salad blended with a delicious creamy Sauce, served as a light an…"
click at [467, 636] on button "Update" at bounding box center [411, 650] width 269 height 28
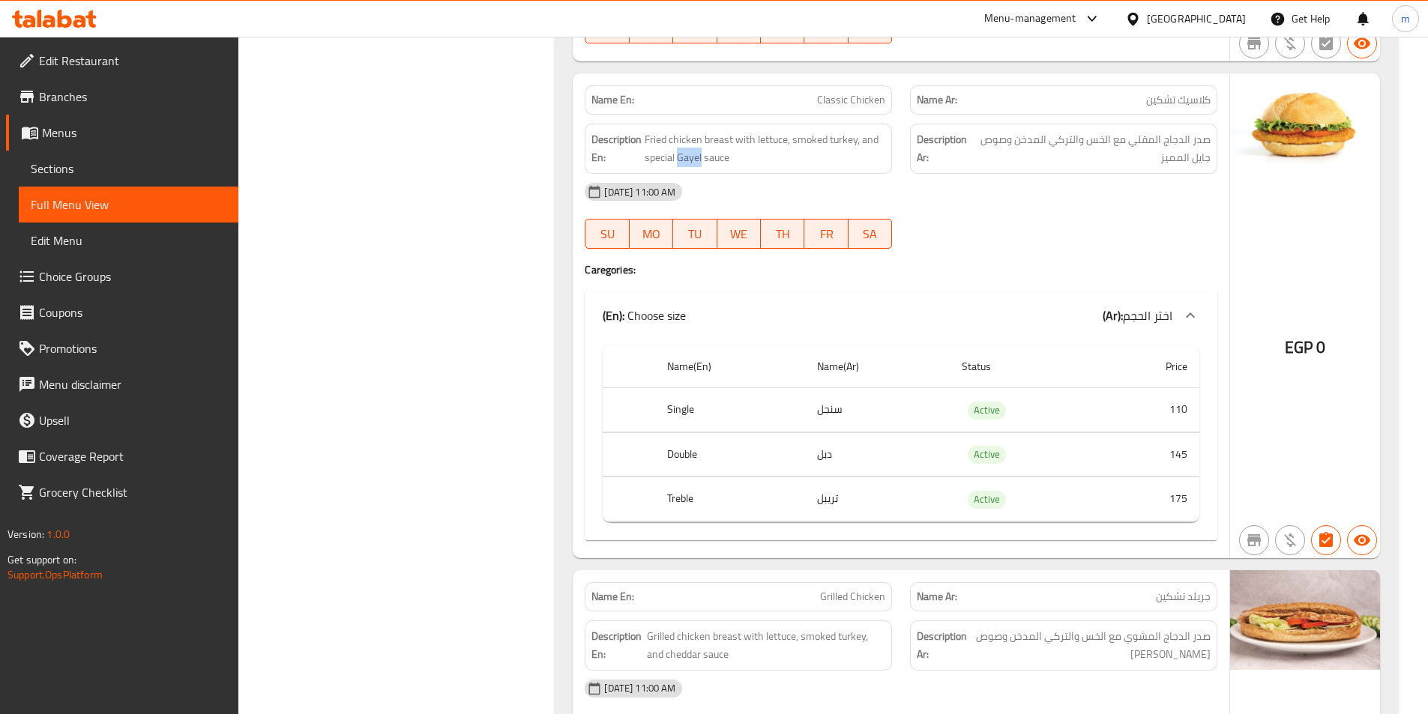
scroll to position [903, 0]
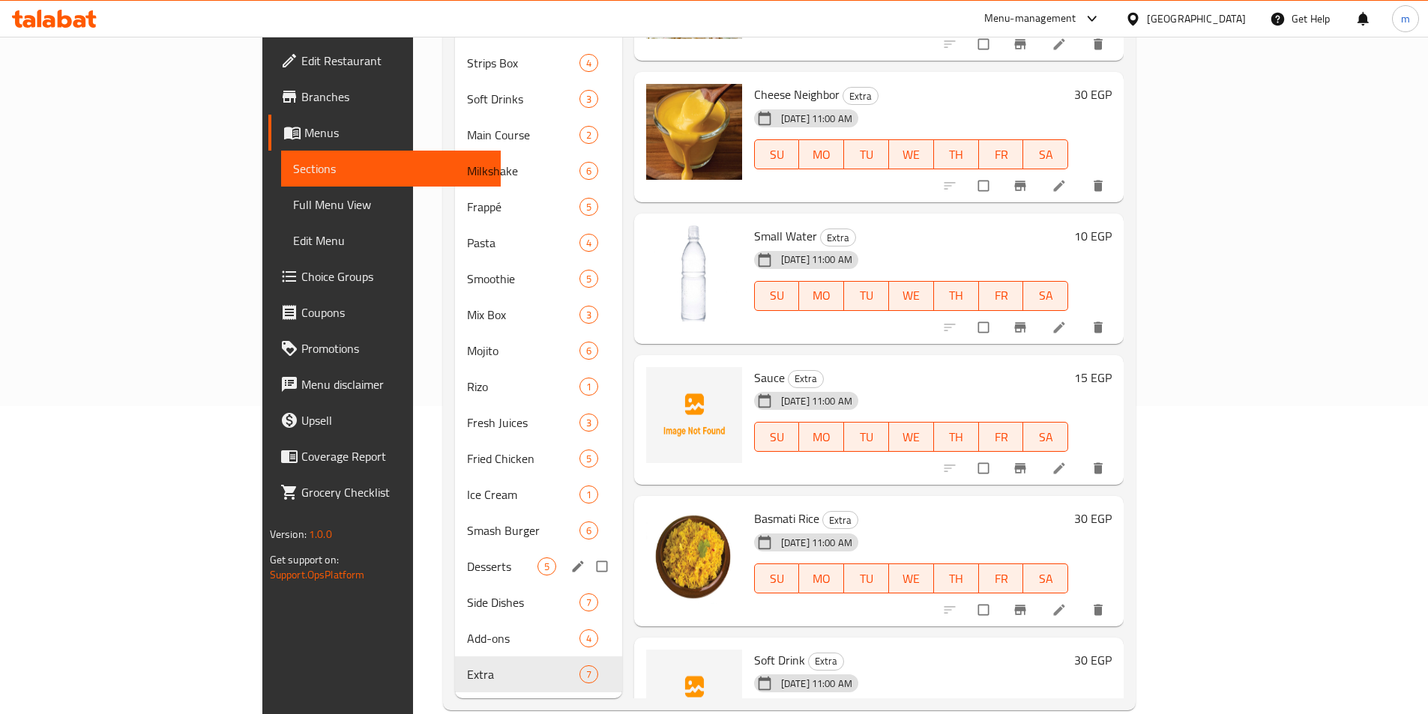
scroll to position [312, 0]
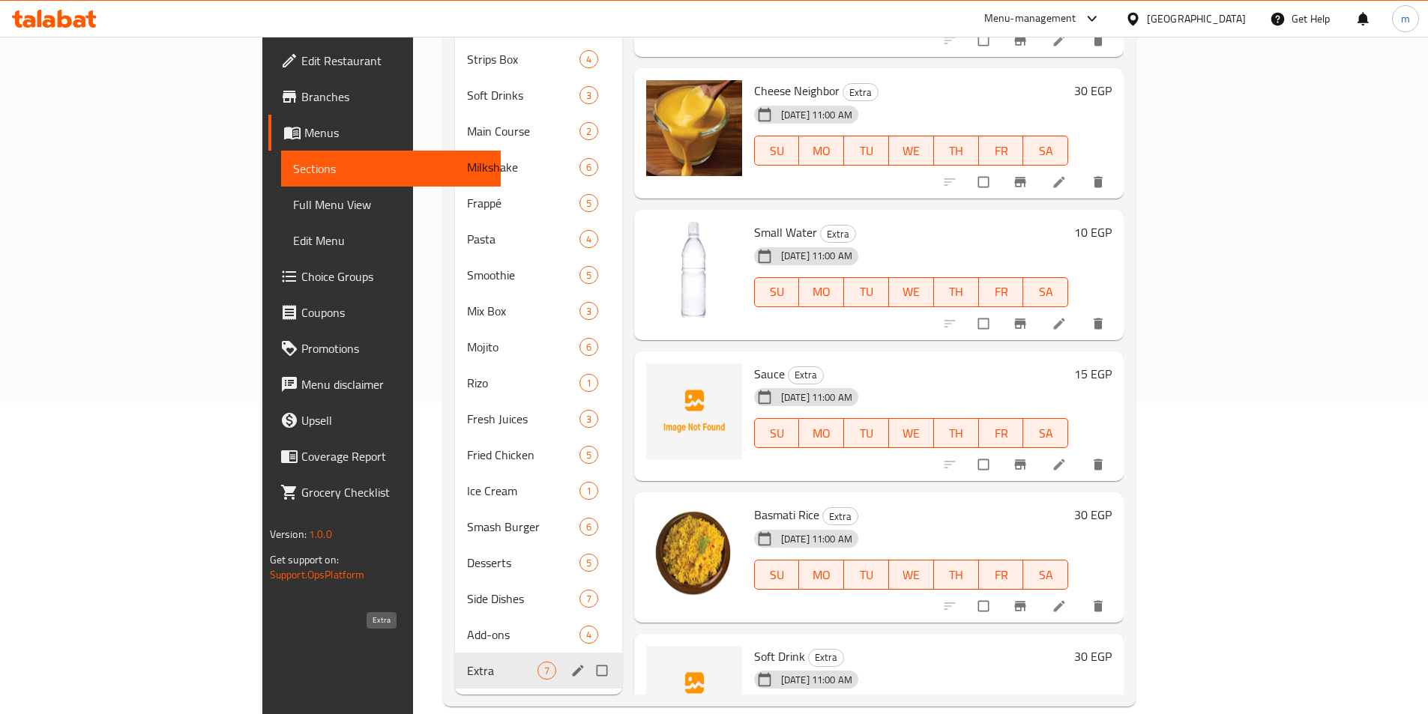
drag, startPoint x: 329, startPoint y: 653, endPoint x: 305, endPoint y: 647, distance: 24.7
click at [467, 662] on span "Extra" at bounding box center [502, 671] width 70 height 18
click at [572, 665] on icon "edit" at bounding box center [577, 670] width 11 height 11
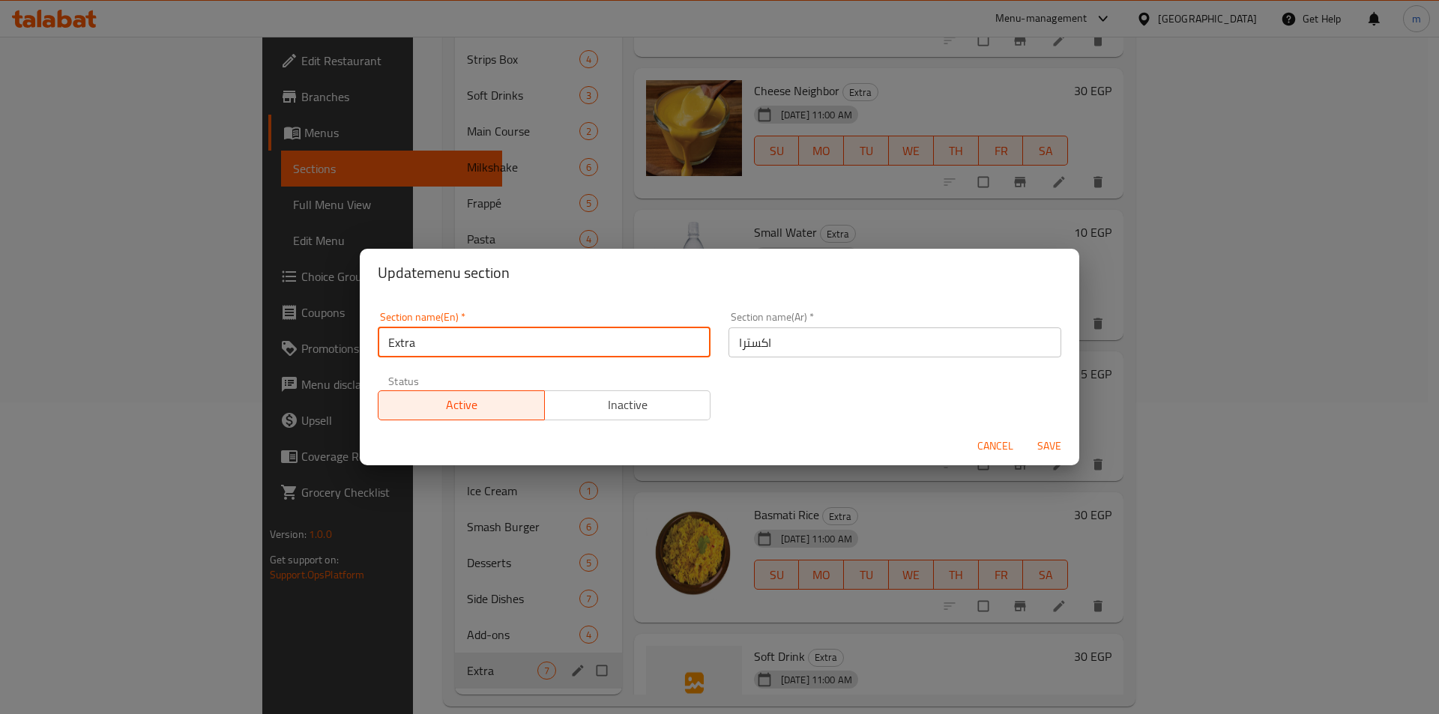
click at [456, 336] on input "Extra" at bounding box center [544, 342] width 333 height 30
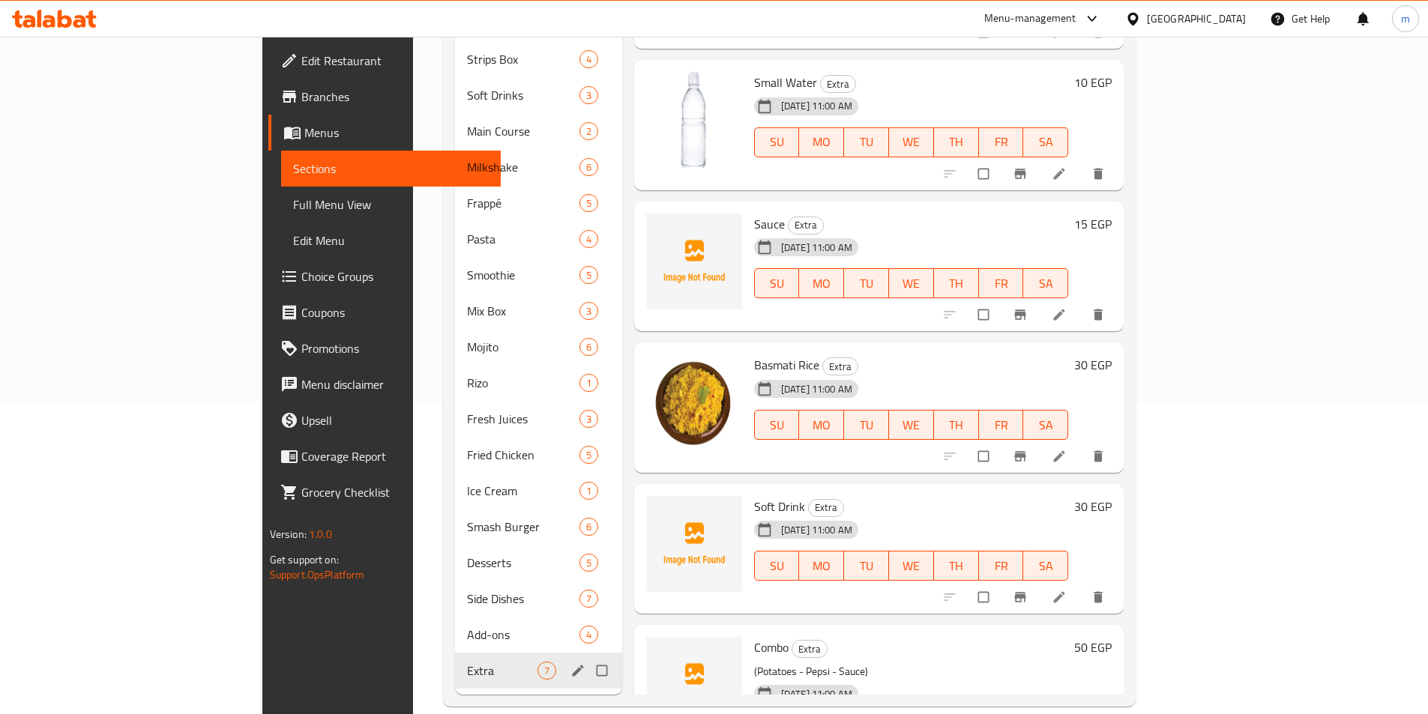
click at [498, 653] on div "Extra 7" at bounding box center [538, 671] width 167 height 36
click at [570, 663] on icon "edit" at bounding box center [577, 670] width 15 height 15
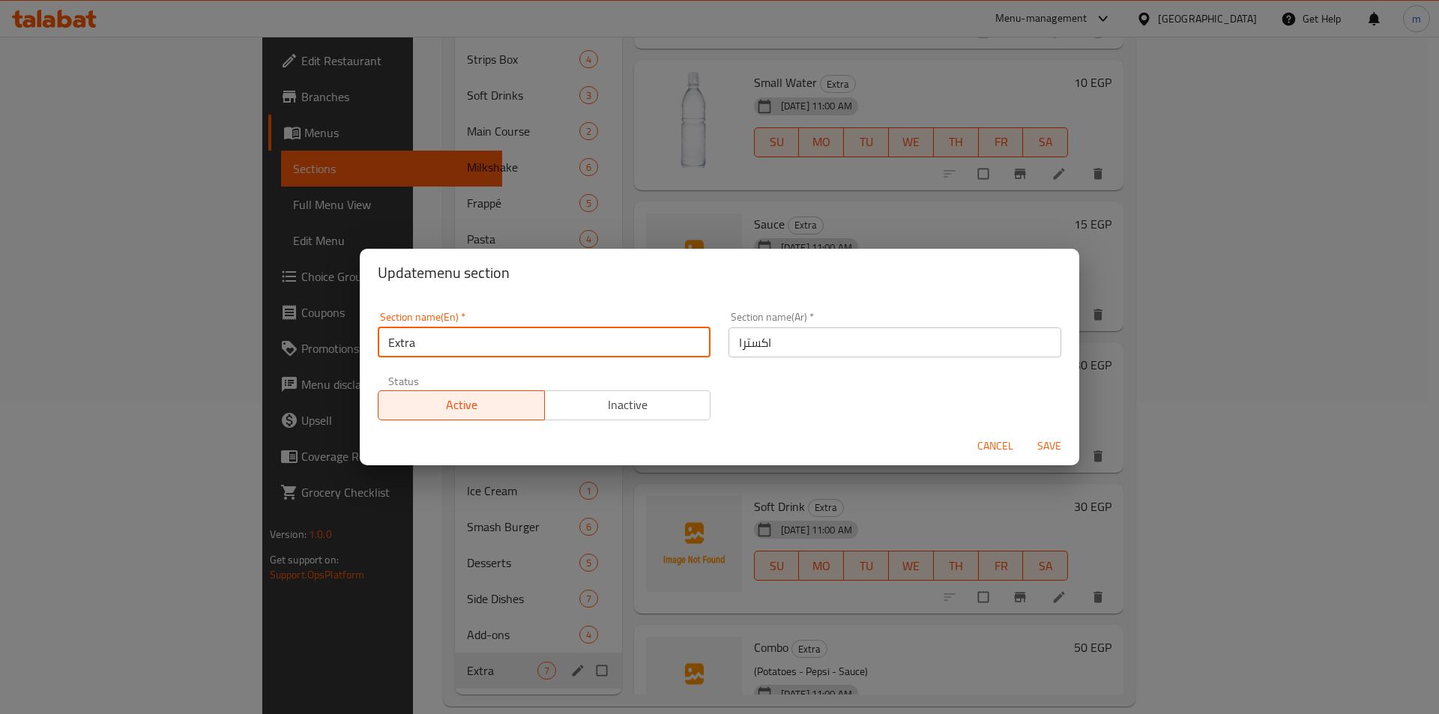
click at [482, 348] on input "Extra" at bounding box center [544, 342] width 333 height 30
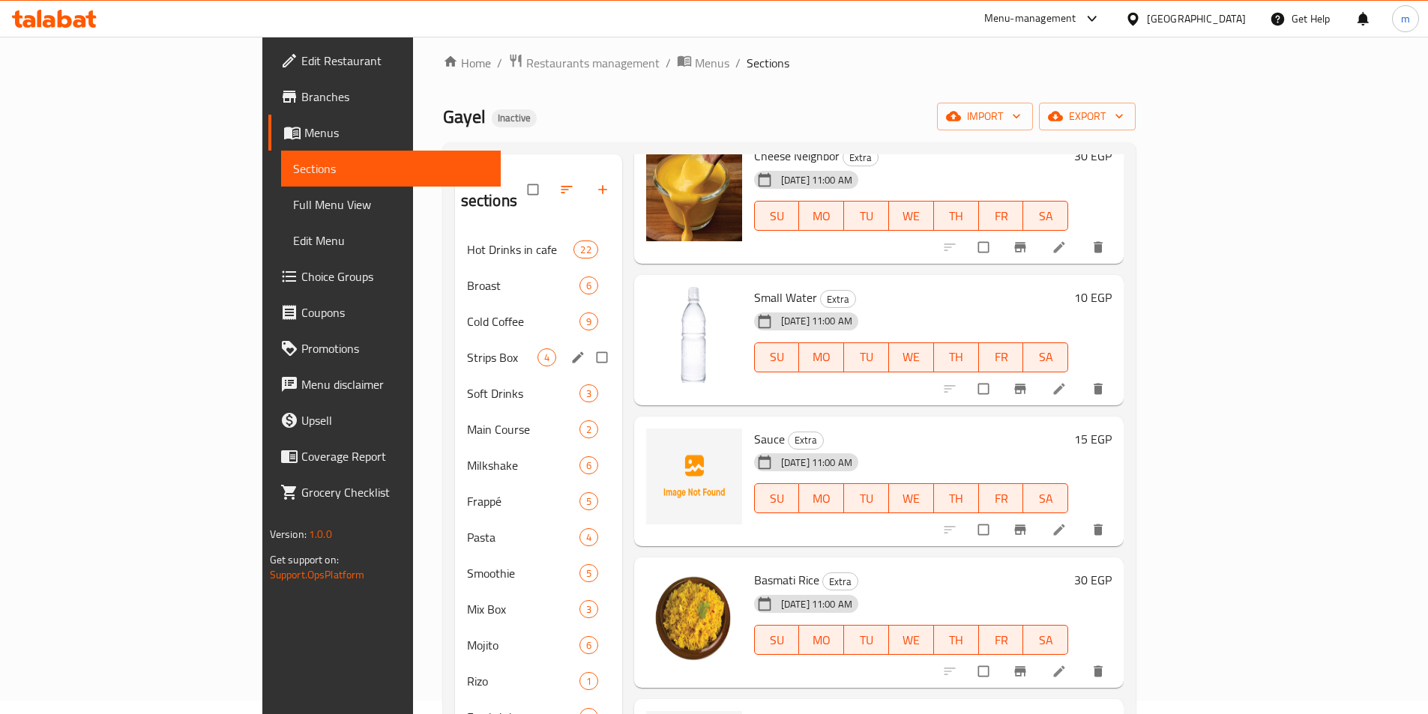
scroll to position [12, 0]
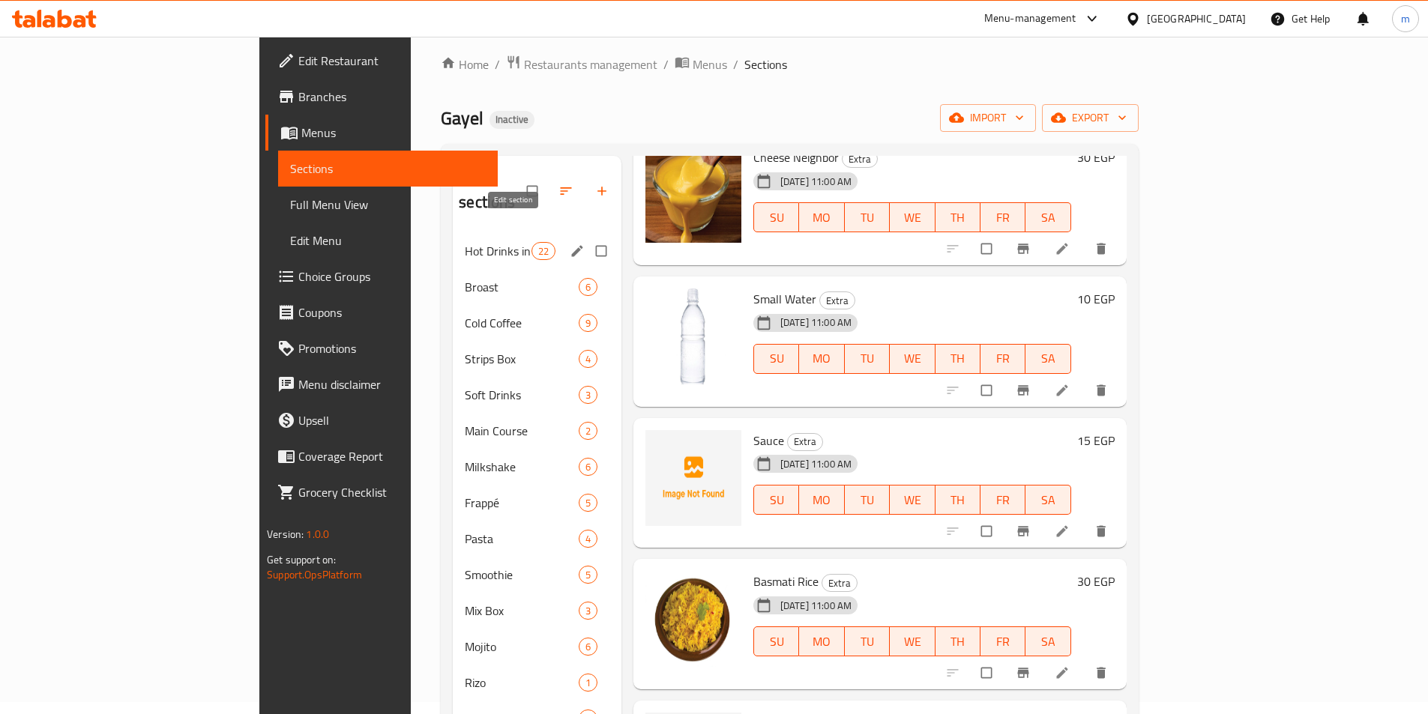
click at [570, 244] on icon "edit" at bounding box center [577, 251] width 15 height 15
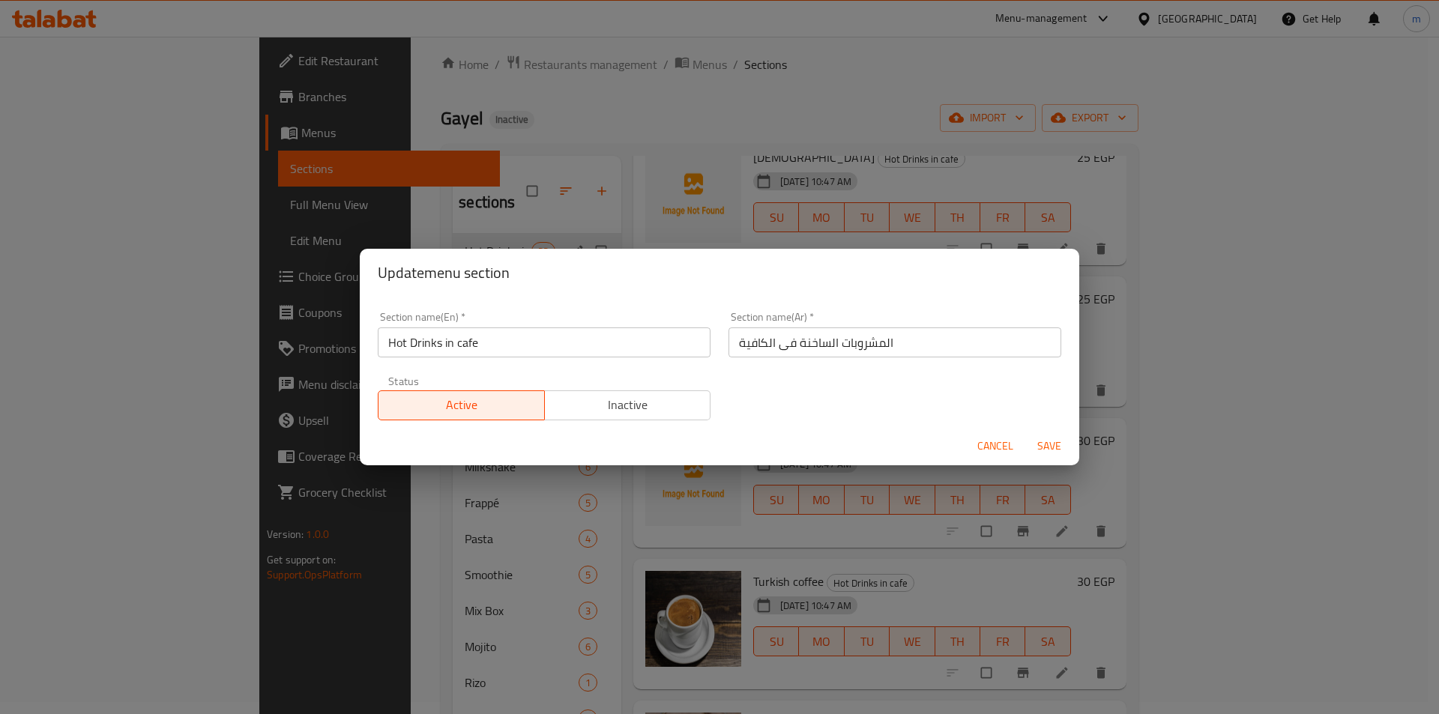
click at [743, 538] on div "Update menu section Section name(En)   * Hot Drinks in cafe Section name(En) * …" at bounding box center [719, 357] width 1439 height 714
click at [969, 449] on div "Cancel Save" at bounding box center [719, 446] width 719 height 40
click at [992, 452] on span "Cancel" at bounding box center [995, 446] width 36 height 19
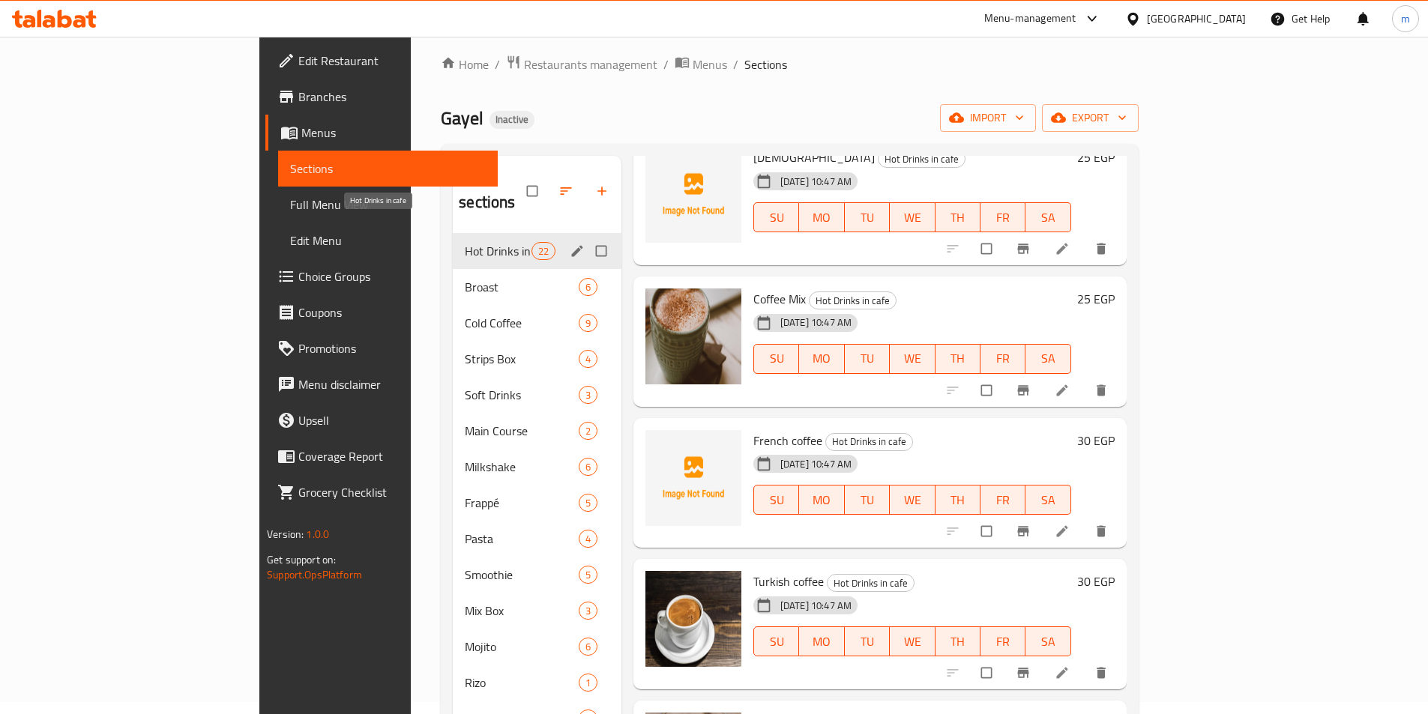
click at [465, 242] on span "Hot Drinks in cafe" at bounding box center [498, 251] width 66 height 18
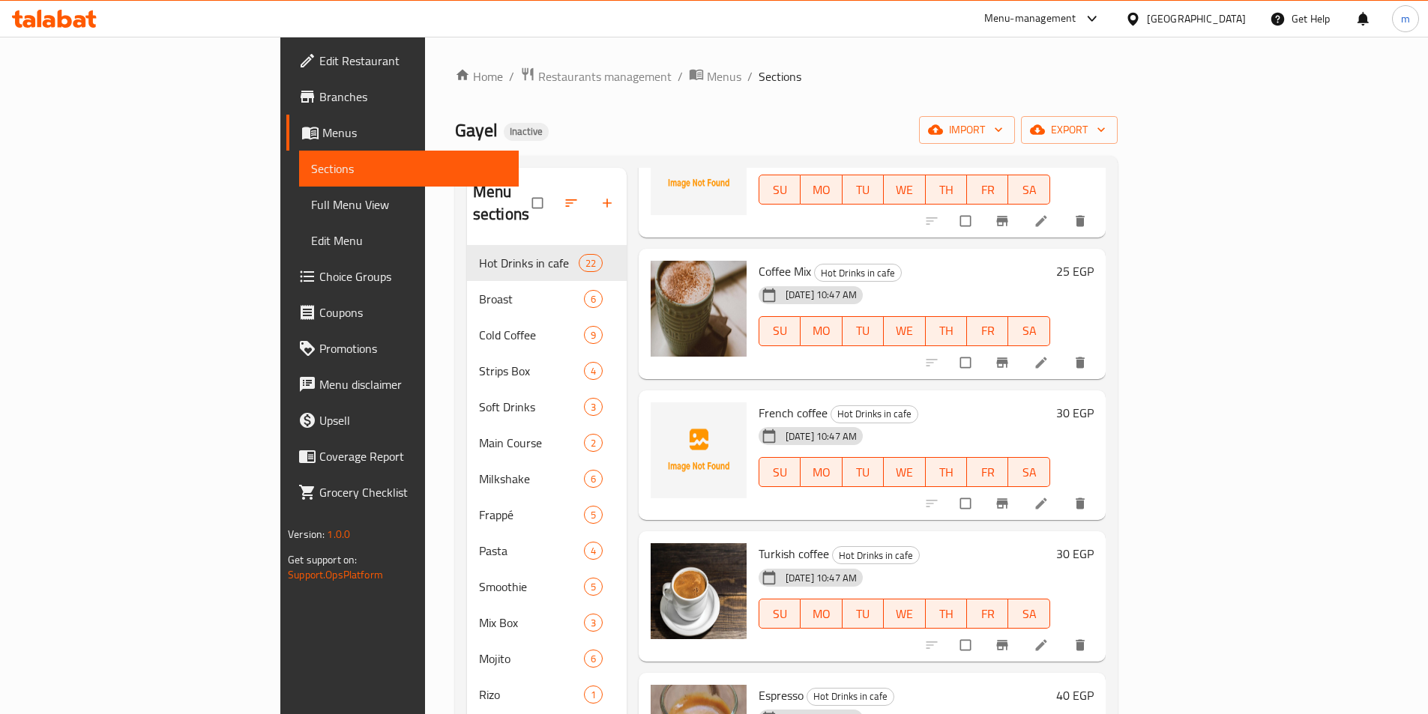
scroll to position [300, 0]
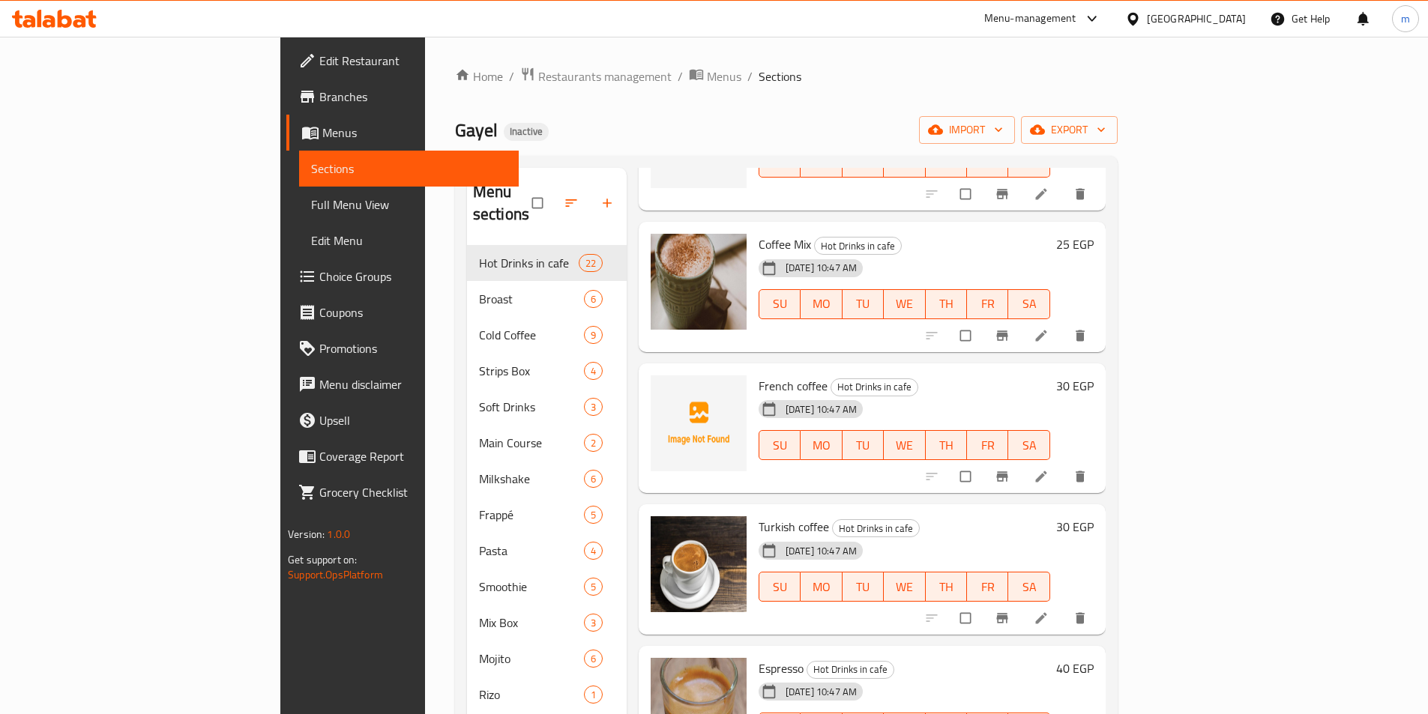
drag, startPoint x: 1324, startPoint y: 448, endPoint x: 1316, endPoint y: 454, distance: 10.2
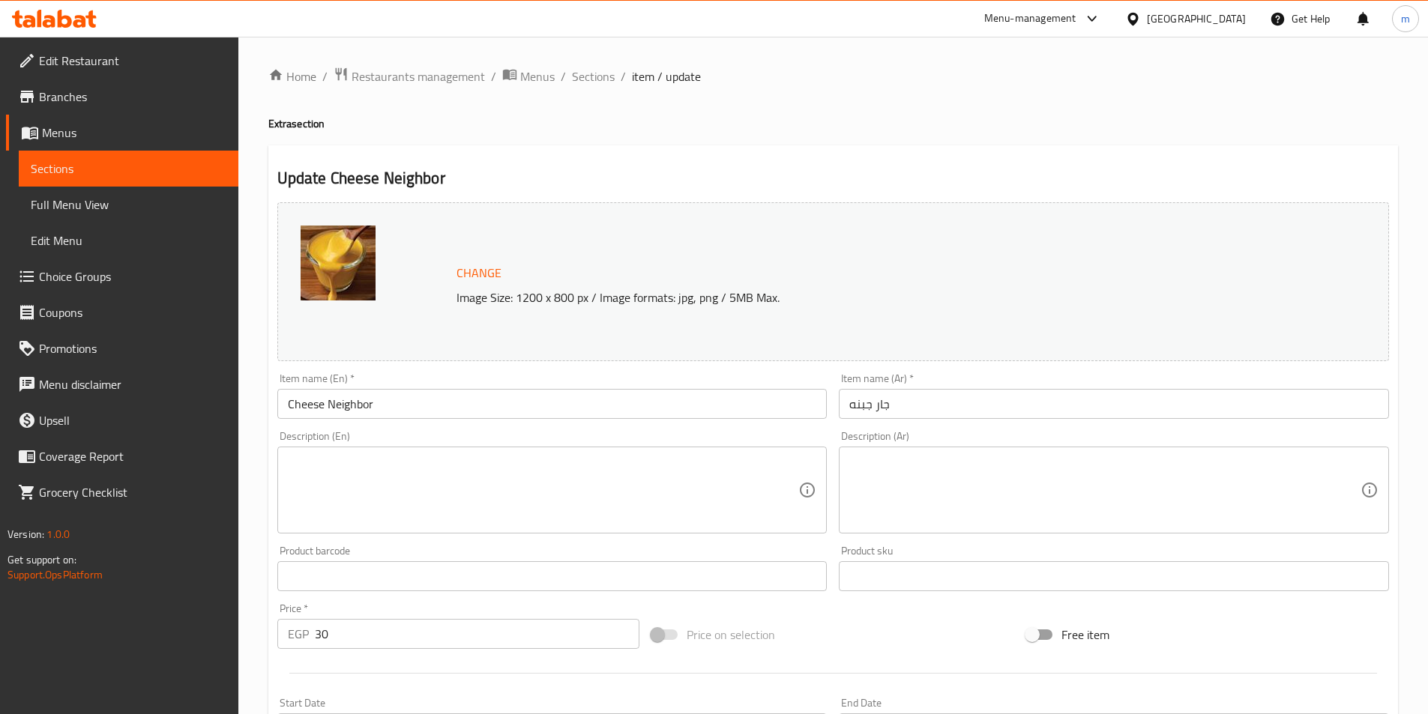
click at [977, 466] on textarea at bounding box center [1104, 490] width 511 height 71
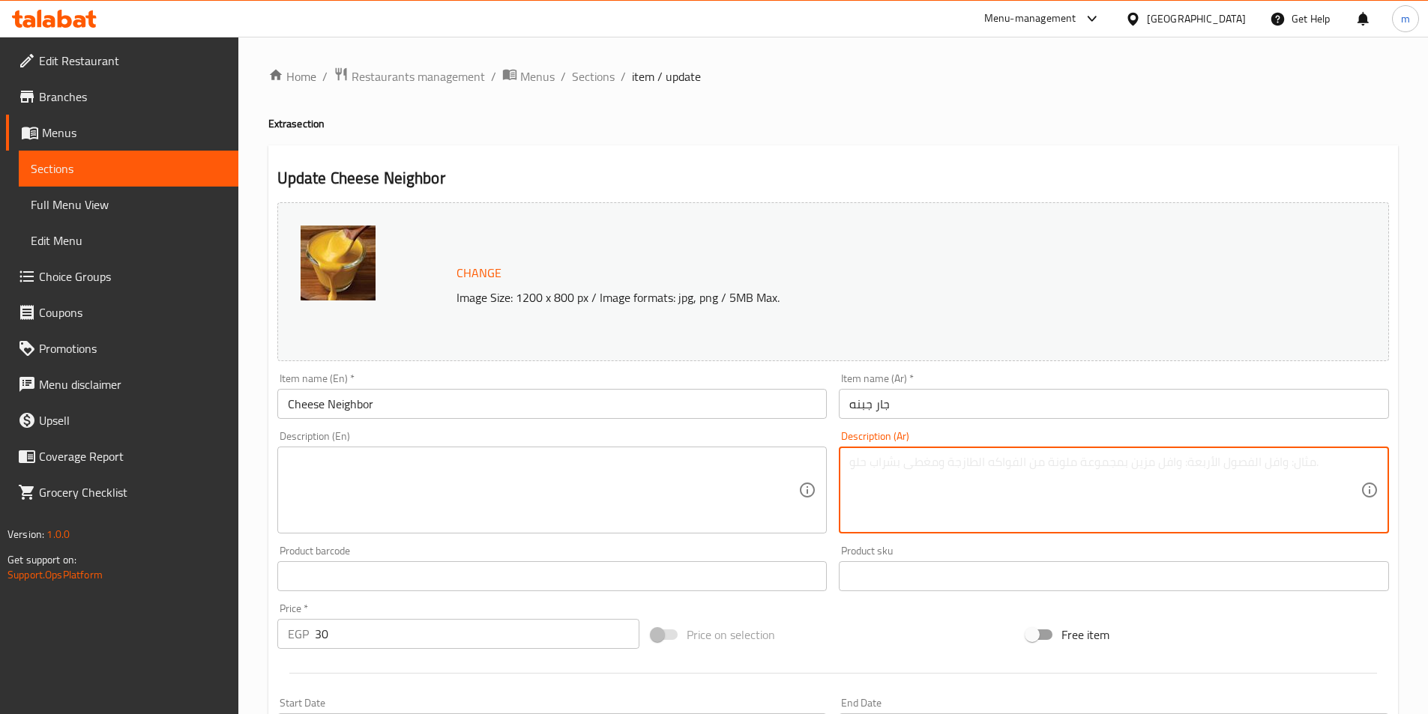
paste textarea "كوب صغير من الجبن الذائب الغني، مثالي للغمس أو لإضافة نكهة كريمية على البطاطس و…"
type textarea "كوب صغير من الجبن الذائب الغني، مثالي للغمس أو لإضافة نكهة كريمية على البطاطس و…"
click at [737, 447] on div "Description (En)" at bounding box center [552, 490] width 550 height 87
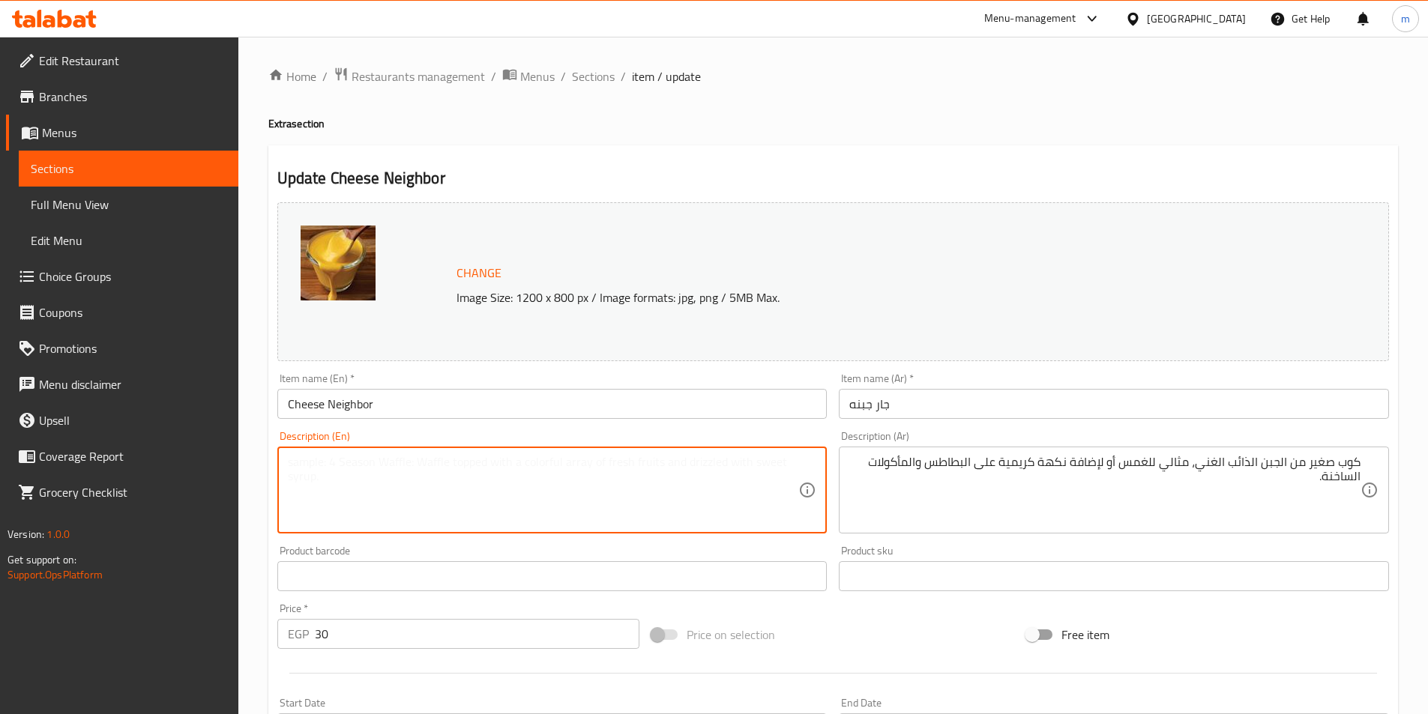
paste textarea "A small cup of rich, melted cheese, perfect for dipping or adding a creamy flav…"
type textarea "A small cup of rich, melted cheese, perfect for dipping or adding a creamy flav…"
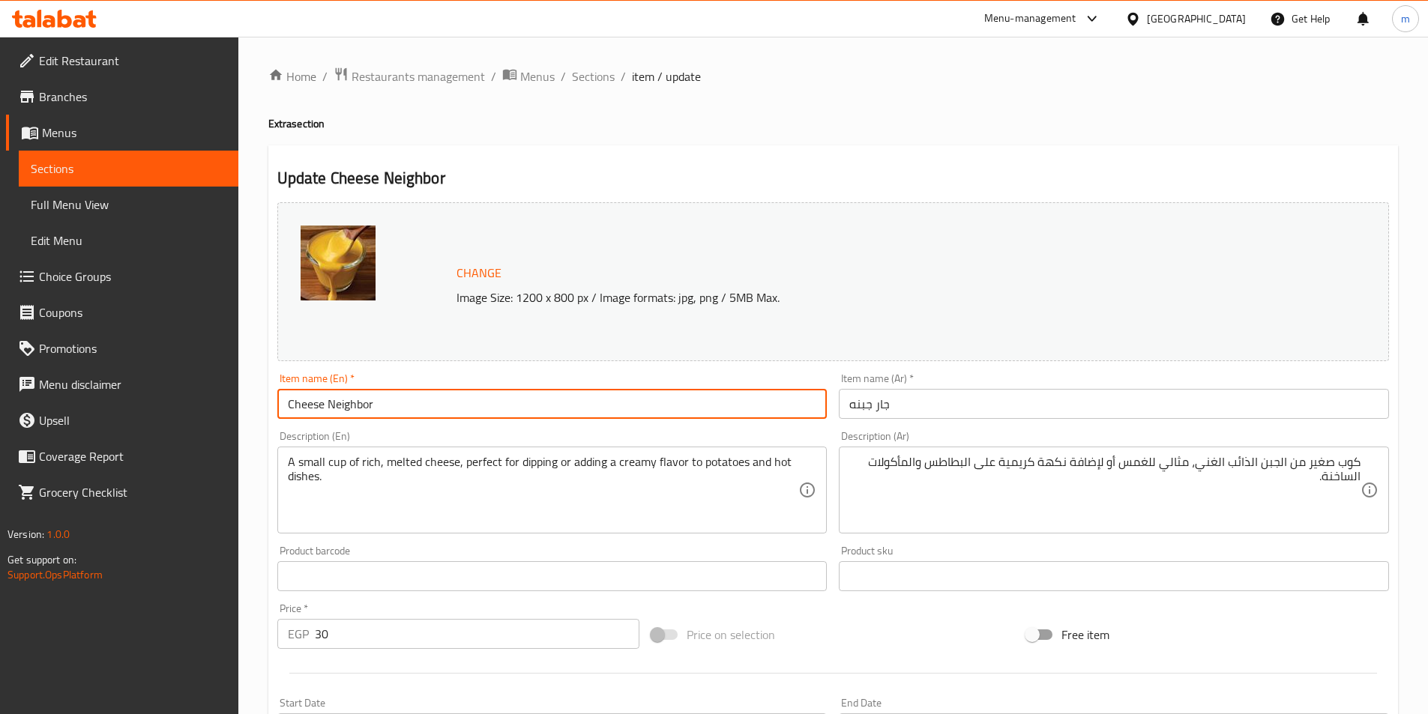
click at [517, 407] on input "Cheese Neighbor" at bounding box center [552, 404] width 550 height 30
click at [463, 396] on input "Cheese Neighbor" at bounding box center [552, 404] width 550 height 30
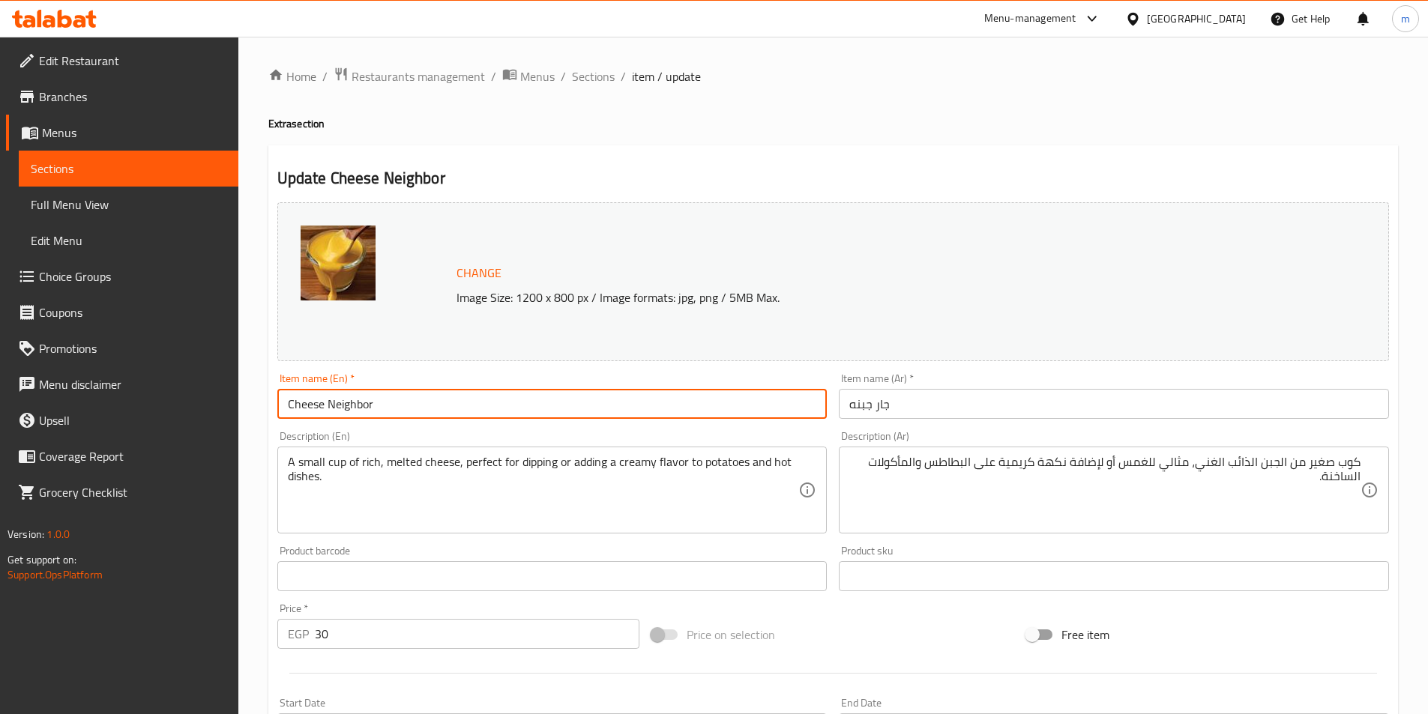
click at [463, 396] on input "Cheese Neighbor" at bounding box center [552, 404] width 550 height 30
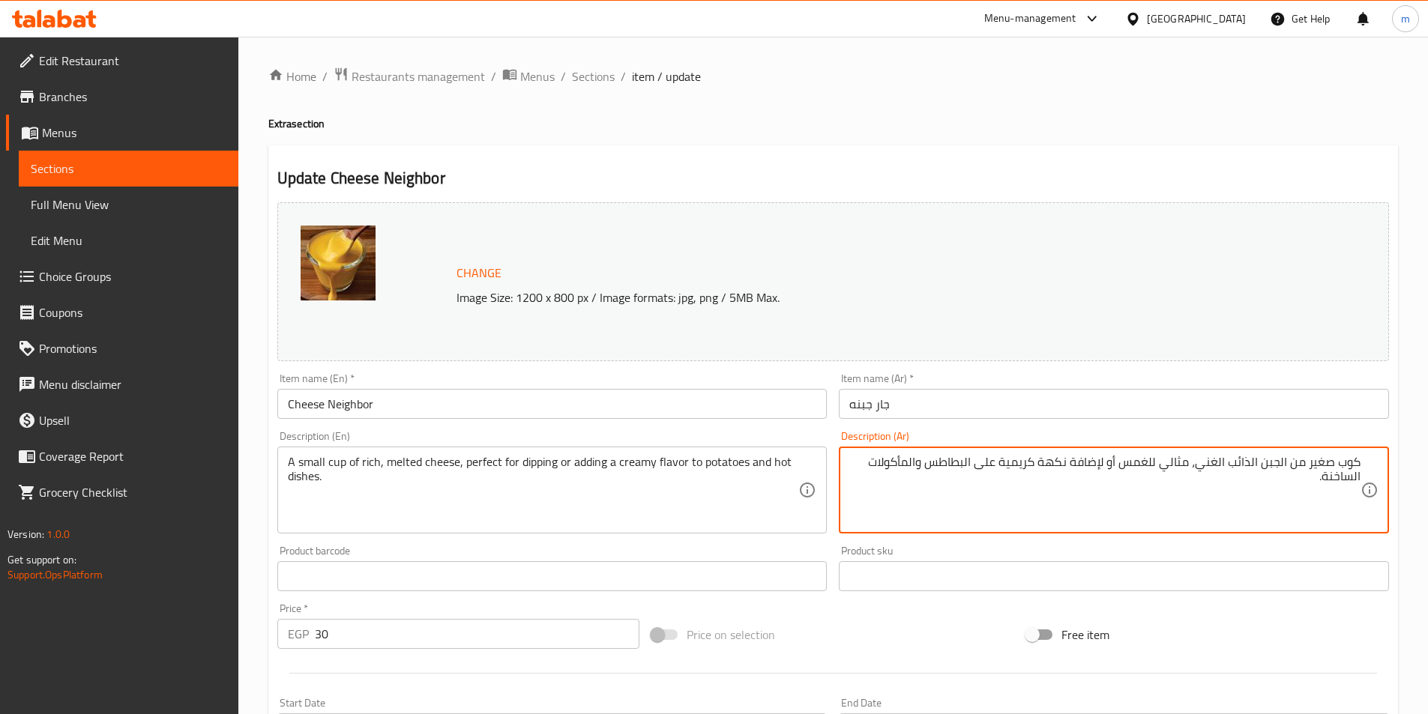
click at [1033, 486] on textarea "كوب صغير من الجبن الذائب الغني، مثالي للغمس أو لإضافة نكهة كريمية على البطاطس و…" at bounding box center [1104, 490] width 511 height 71
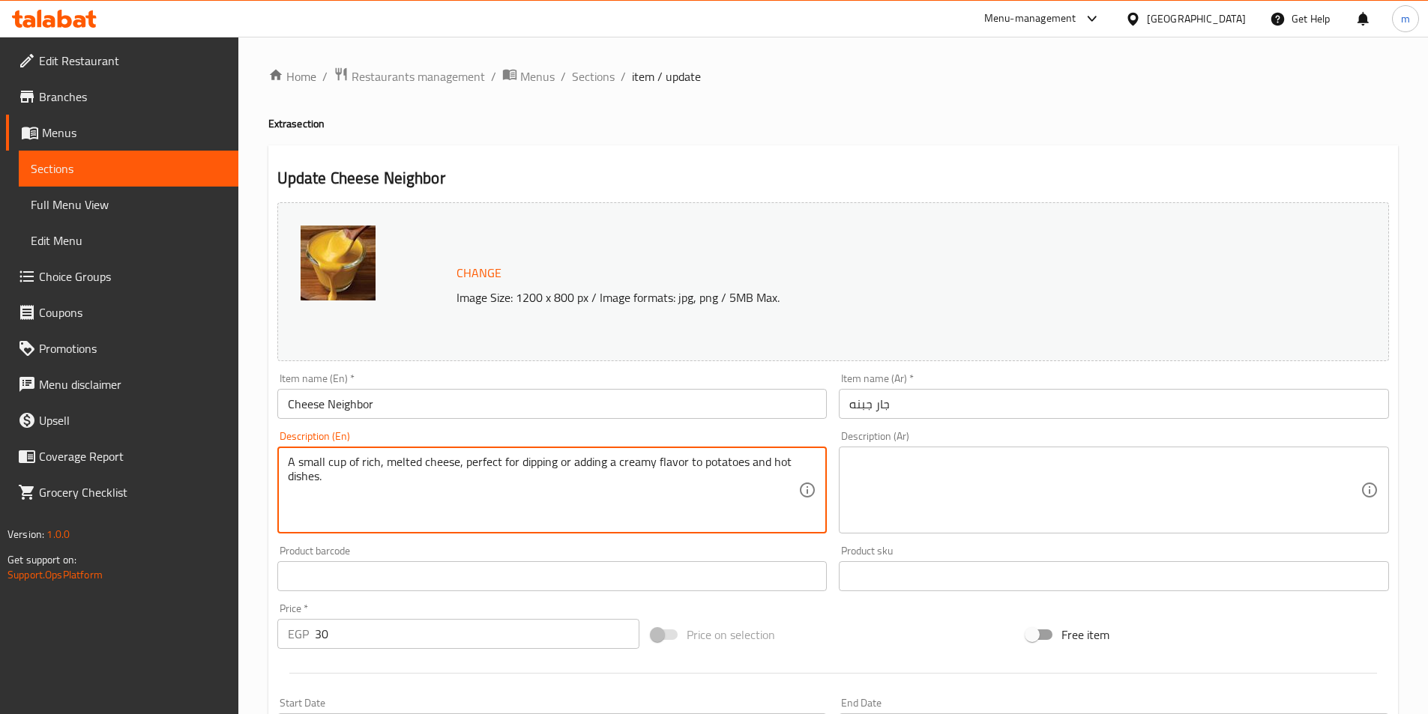
click at [584, 484] on textarea "A small cup of rich, melted cheese, perfect for dipping or adding a creamy flav…" at bounding box center [543, 490] width 511 height 71
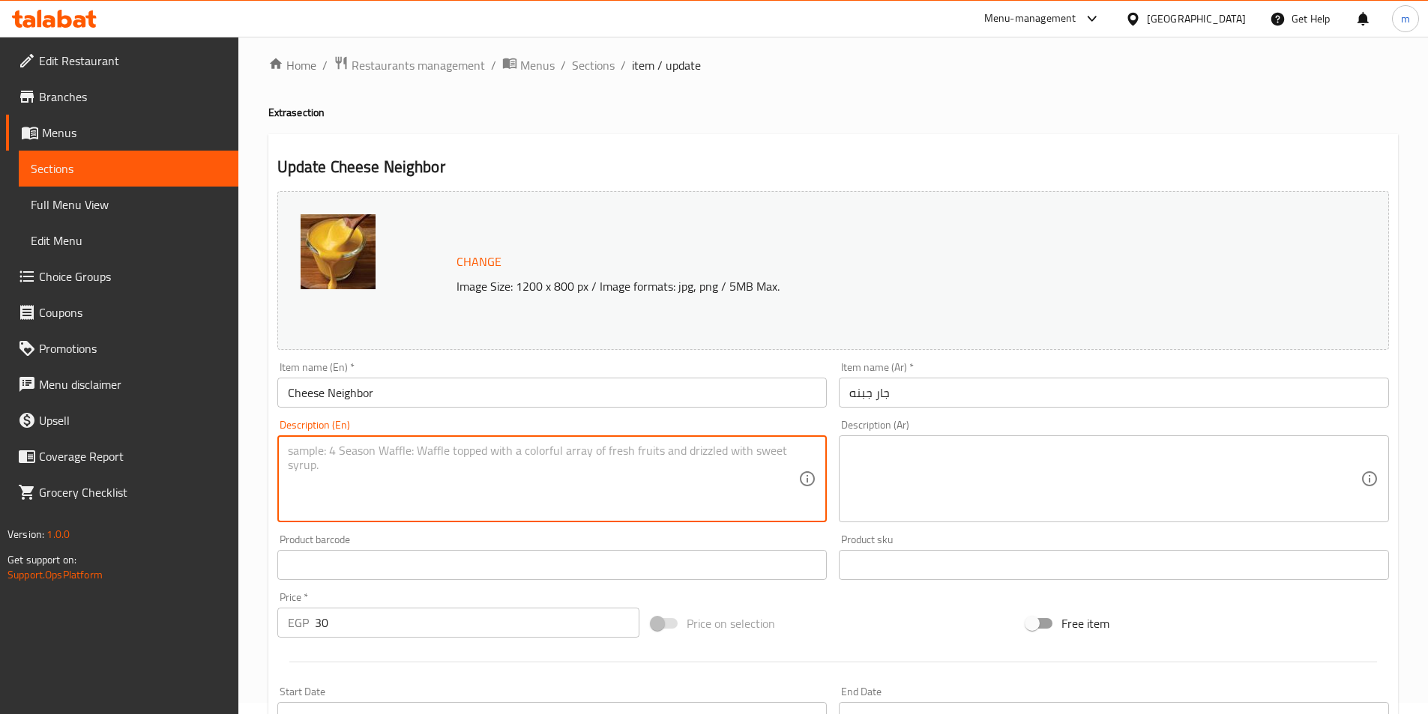
scroll to position [366, 0]
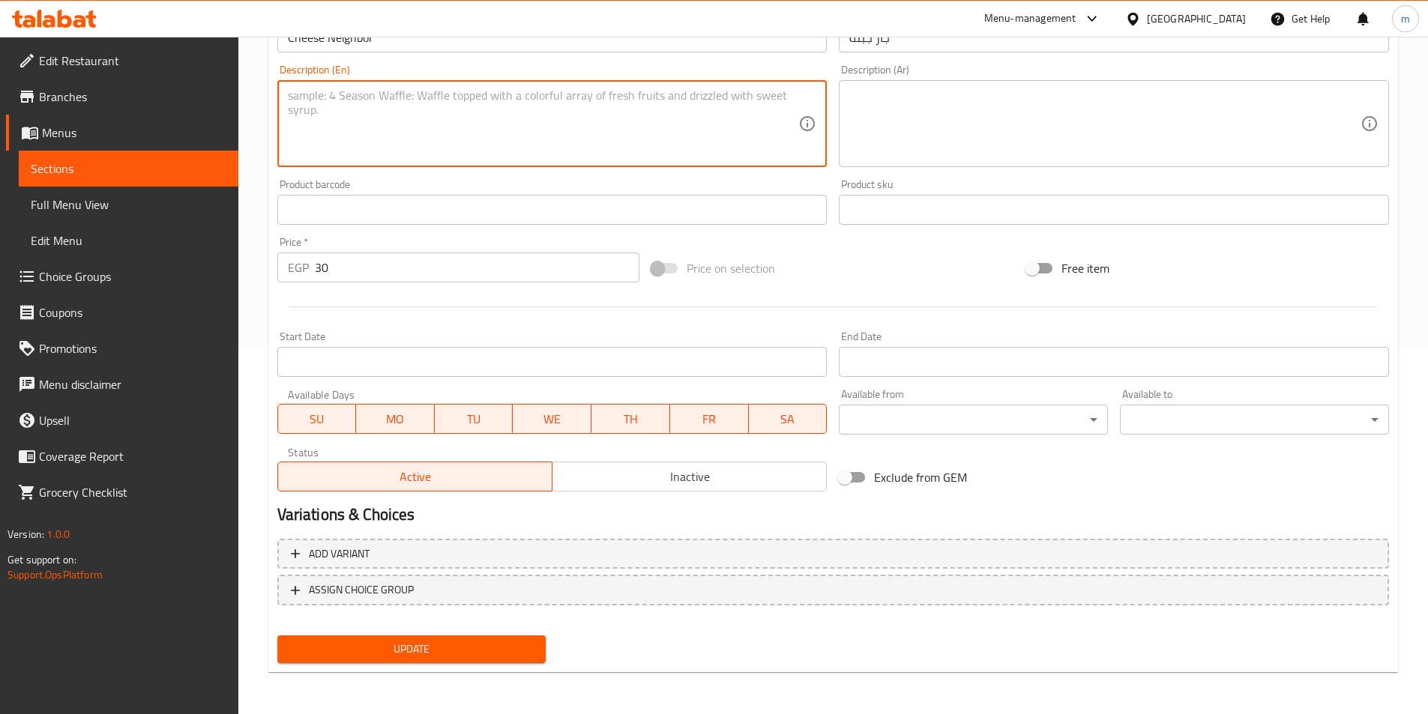
click at [474, 665] on div "Update" at bounding box center [411, 650] width 281 height 40
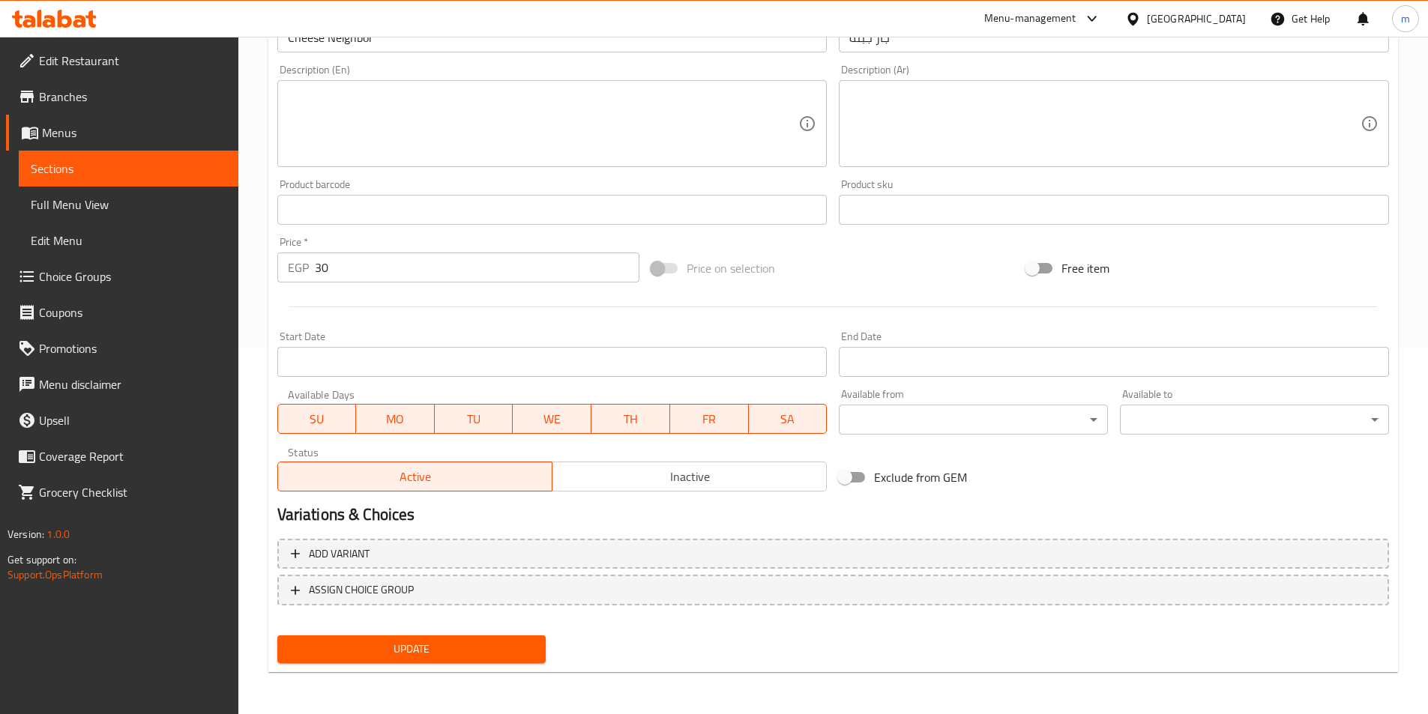
click at [476, 660] on button "Update" at bounding box center [411, 650] width 269 height 28
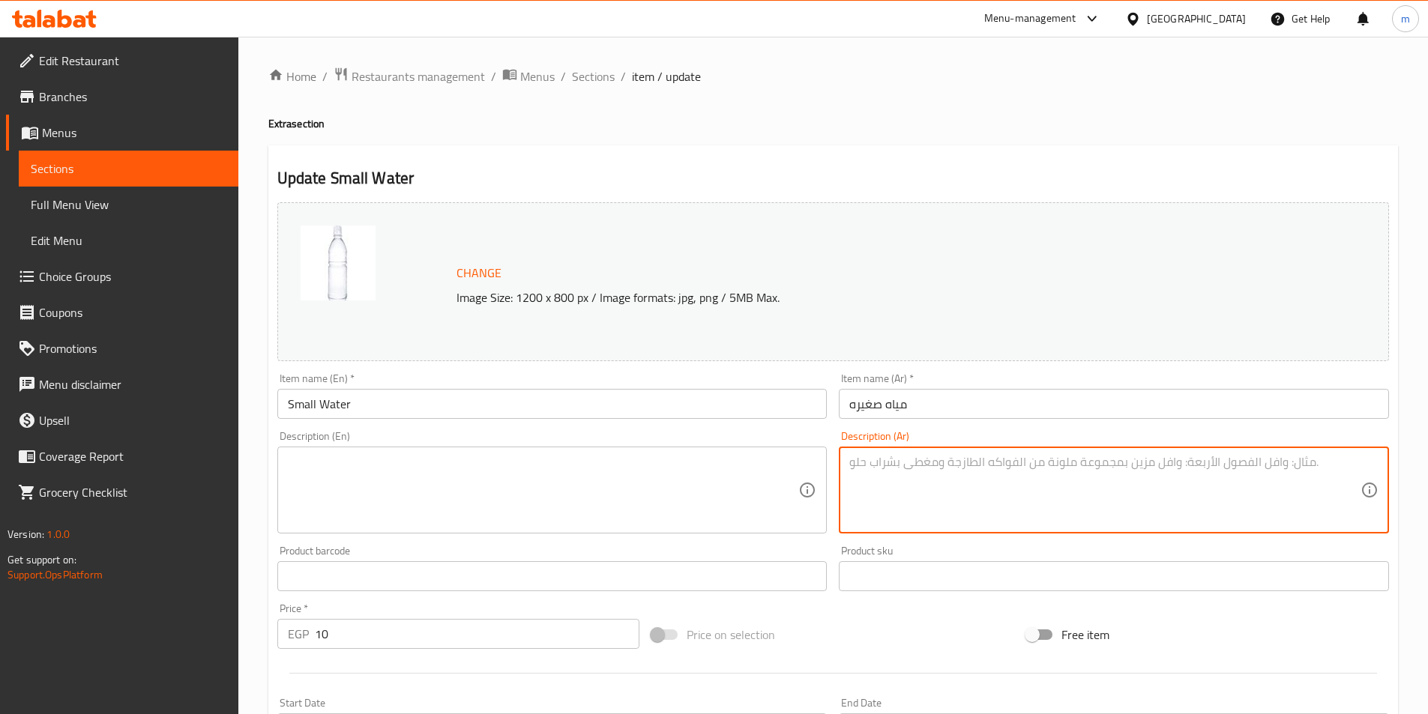
click at [1014, 502] on textarea at bounding box center [1104, 490] width 511 height 71
paste textarea "مياه نقية باردة لإرواء العطش ومرافقة وجبتك بأبسط شكل وأجمل إحساس بالانتعاش."
type textarea "مياه نقية باردة لإرواء العطش ومرافقة وجبتك بأبسط شكل وأجمل إحساس بالانتعاش."
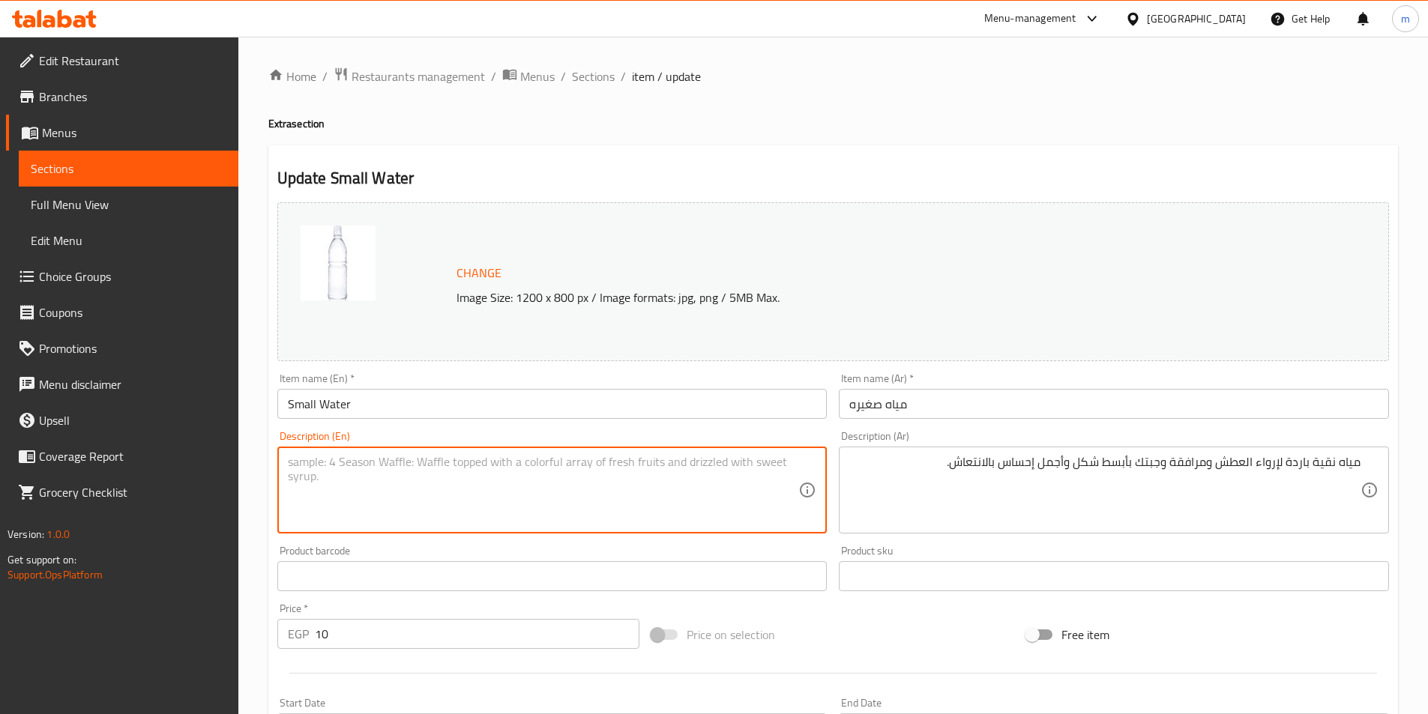
click at [719, 462] on textarea at bounding box center [543, 490] width 511 height 71
paste textarea "Pure, cool water to quench your thirst and accompany your meal in the simplest …"
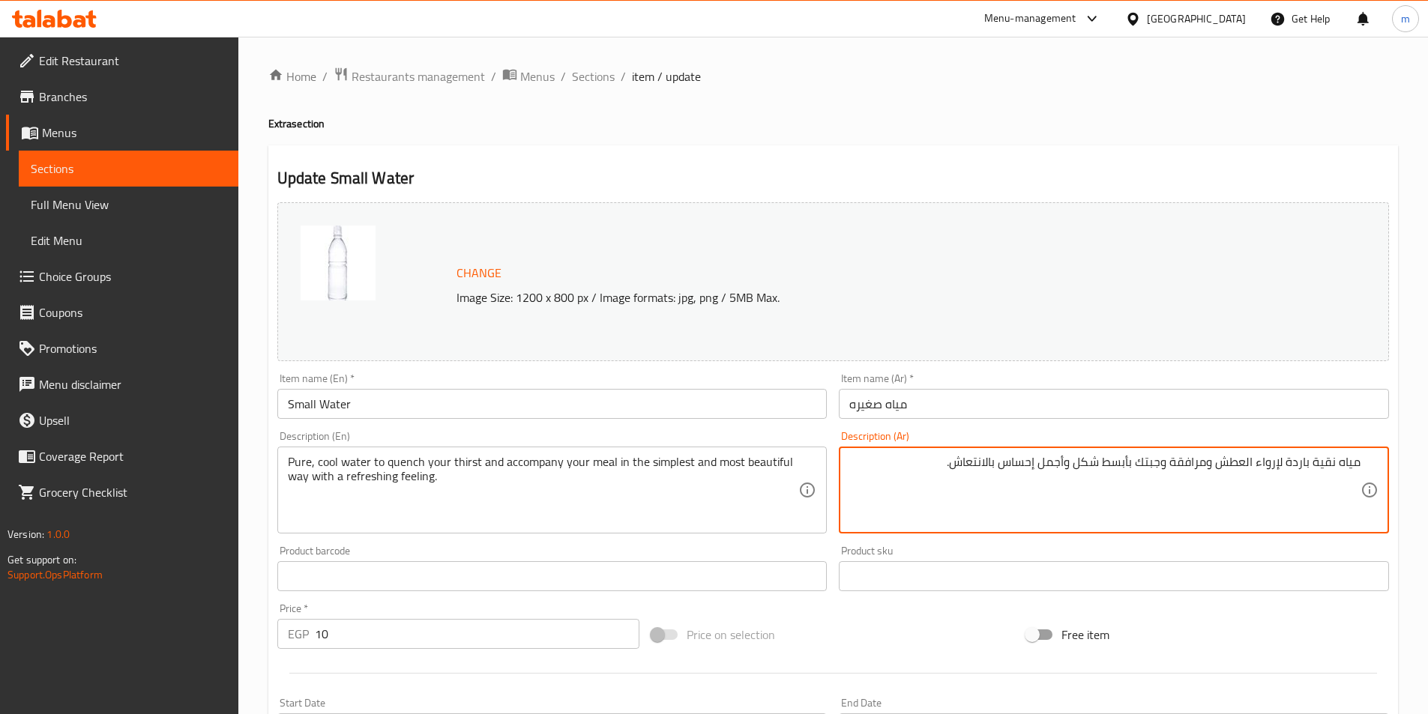
drag, startPoint x: 1314, startPoint y: 463, endPoint x: 1336, endPoint y: 464, distance: 21.7
drag, startPoint x: 1282, startPoint y: 465, endPoint x: 1222, endPoint y: 471, distance: 61.0
click at [1222, 471] on textarea "مياه نقية باردة لإرواء العطش ومرافقة وجبتك بأبسط شكل وأجمل إحساس بالانتعاش." at bounding box center [1104, 490] width 511 height 71
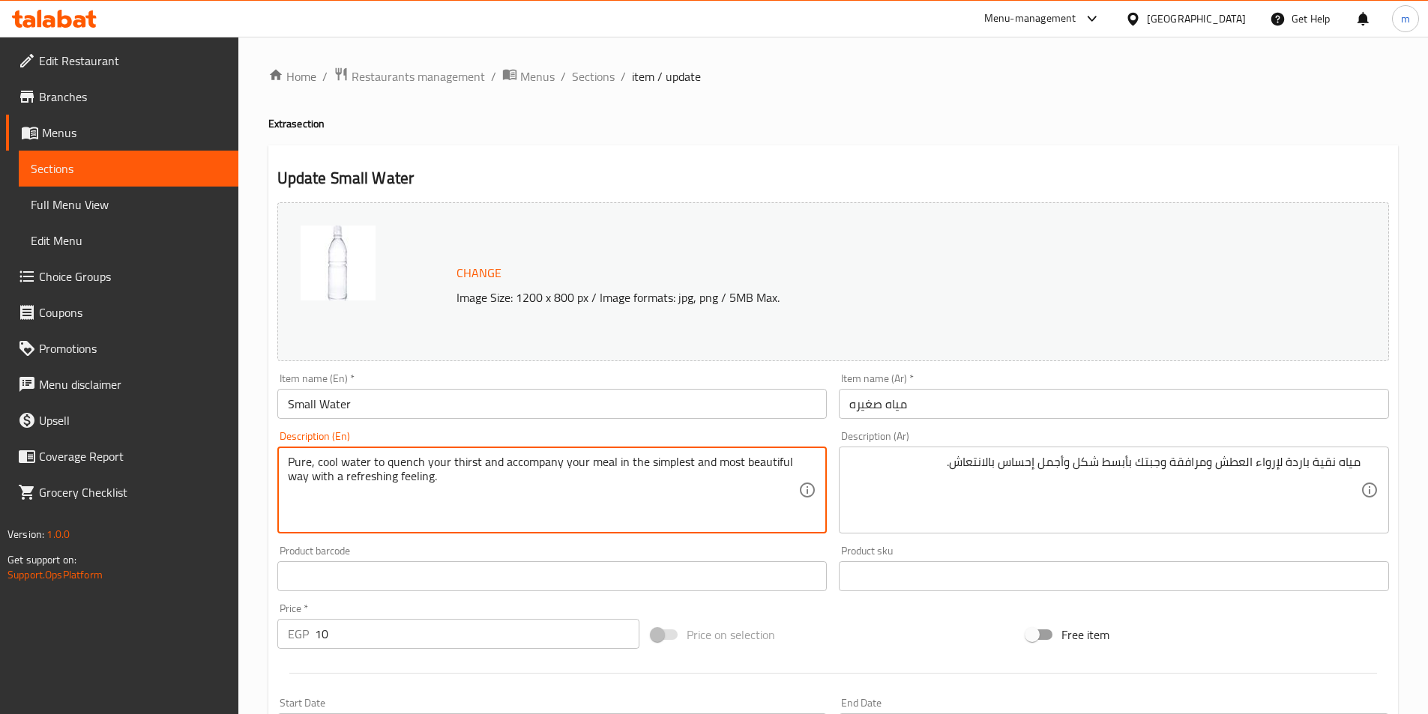
drag, startPoint x: 425, startPoint y: 464, endPoint x: 447, endPoint y: 467, distance: 21.9
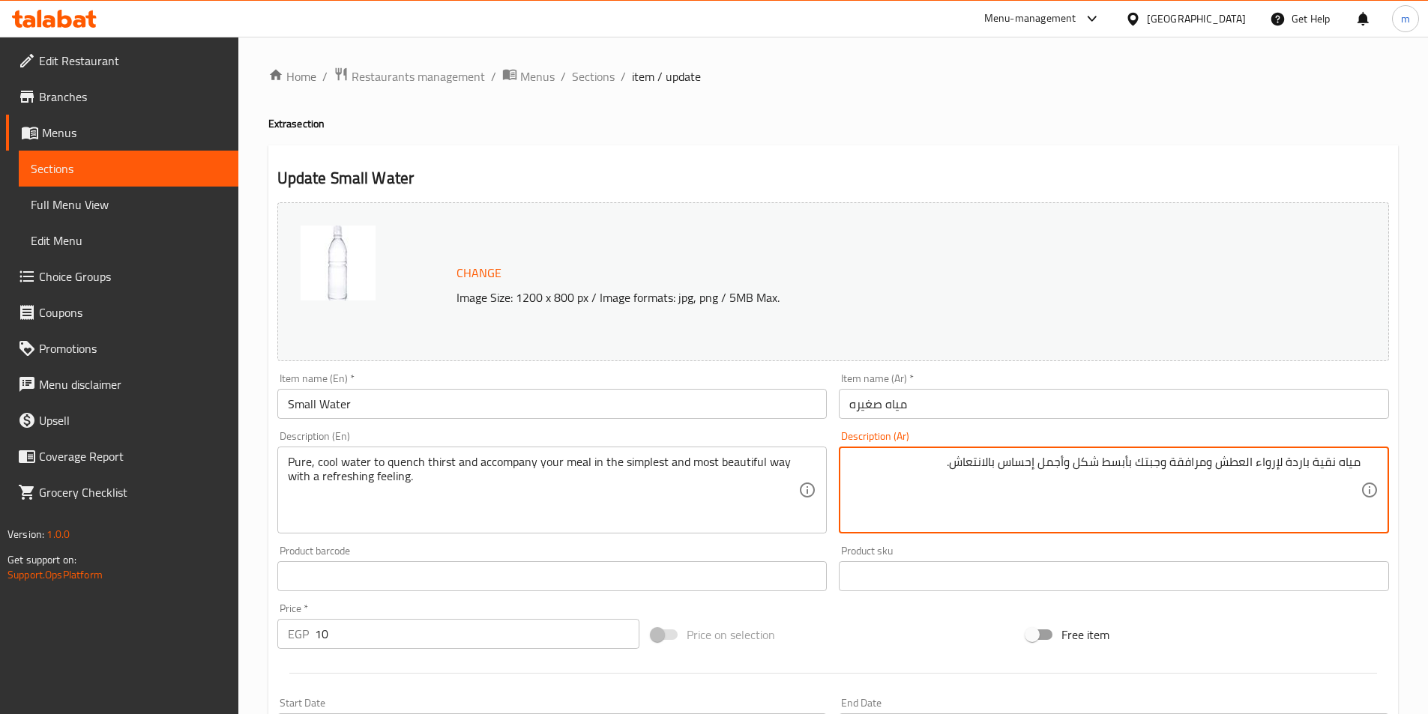
drag, startPoint x: 1069, startPoint y: 461, endPoint x: 926, endPoint y: 461, distance: 142.4
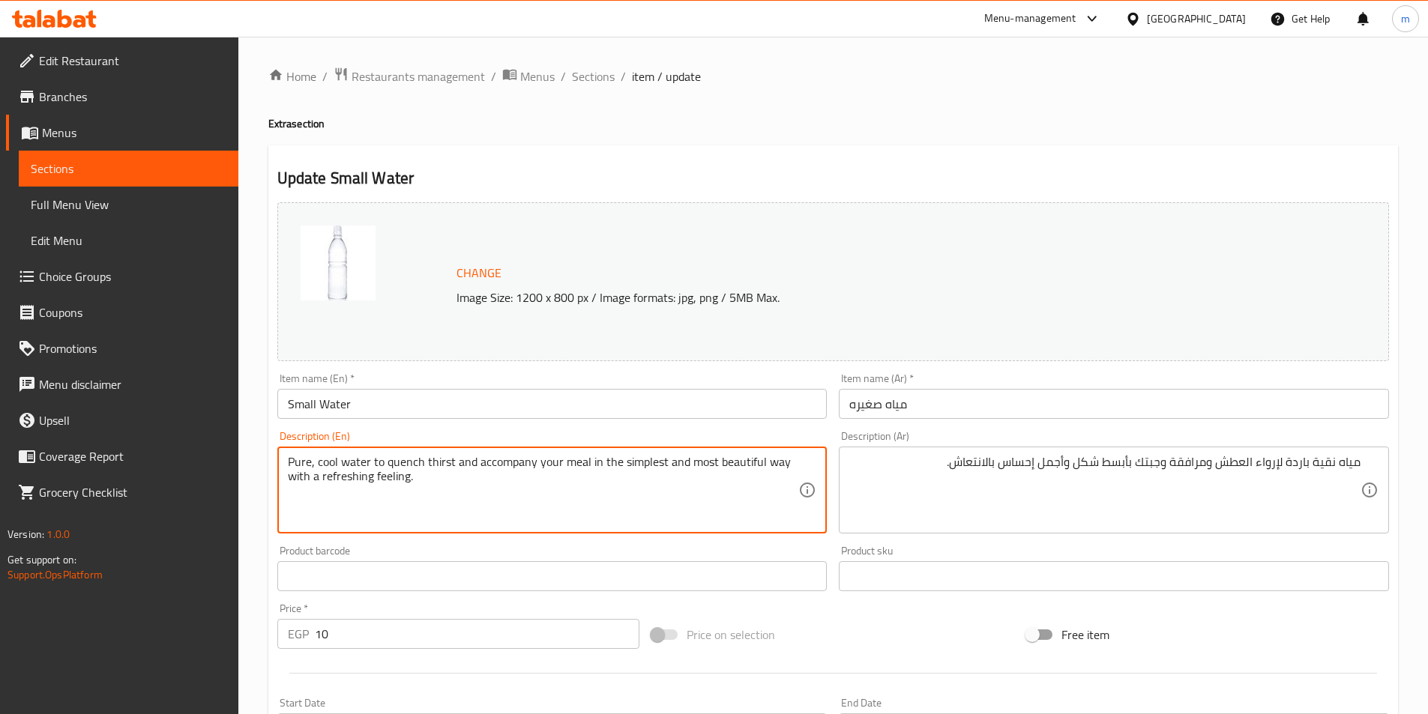
drag, startPoint x: 686, startPoint y: 462, endPoint x: 409, endPoint y: 477, distance: 277.7
paste textarea "The most beautiful feeling of freshness."
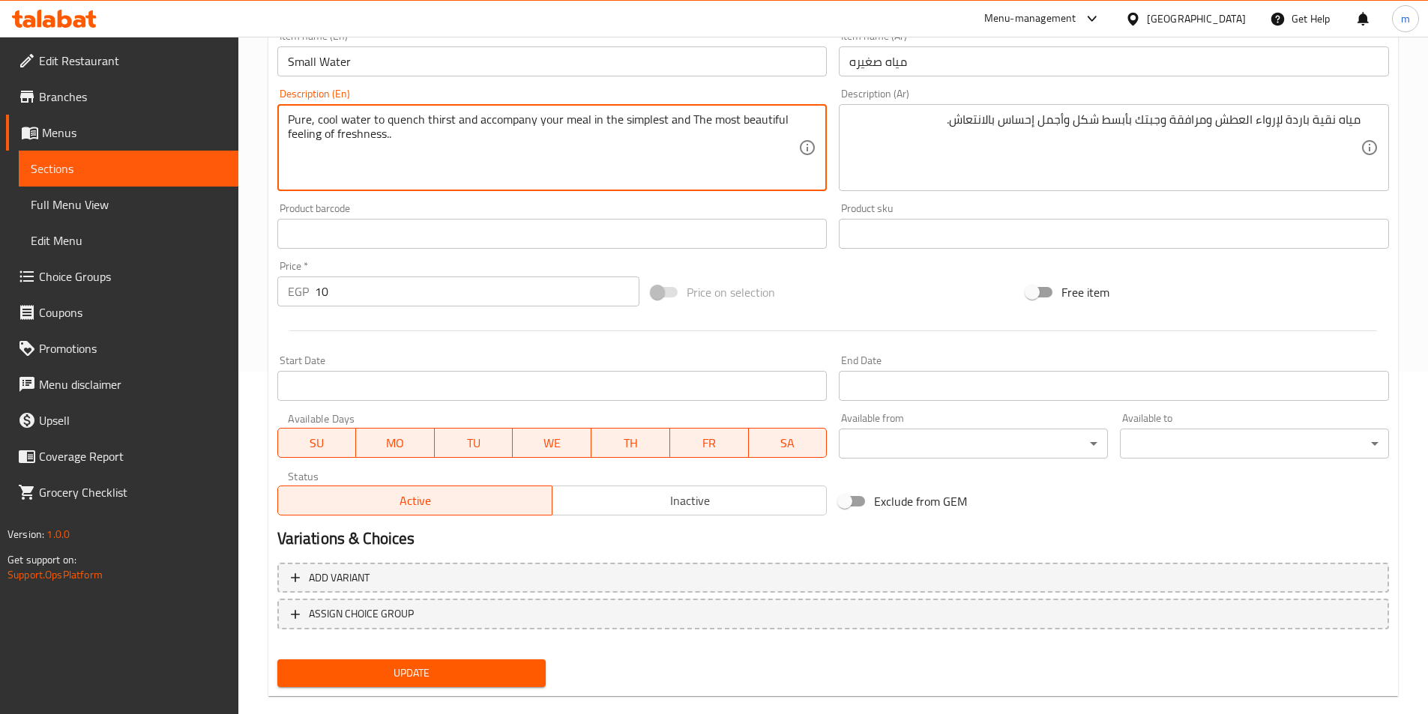
scroll to position [366, 0]
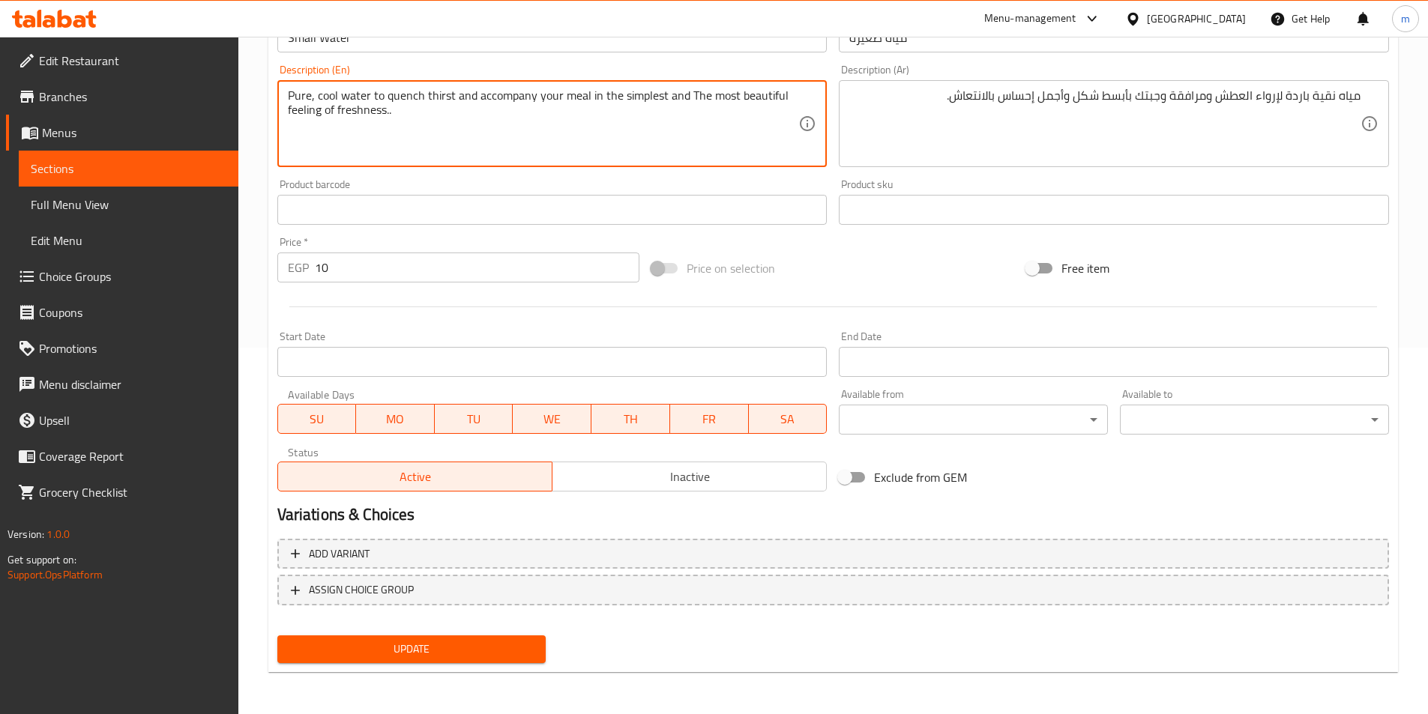
type textarea "Pure, cool water to quench thirst and accompany your meal in the simplest and T…"
click at [506, 655] on span "Update" at bounding box center [411, 649] width 245 height 19
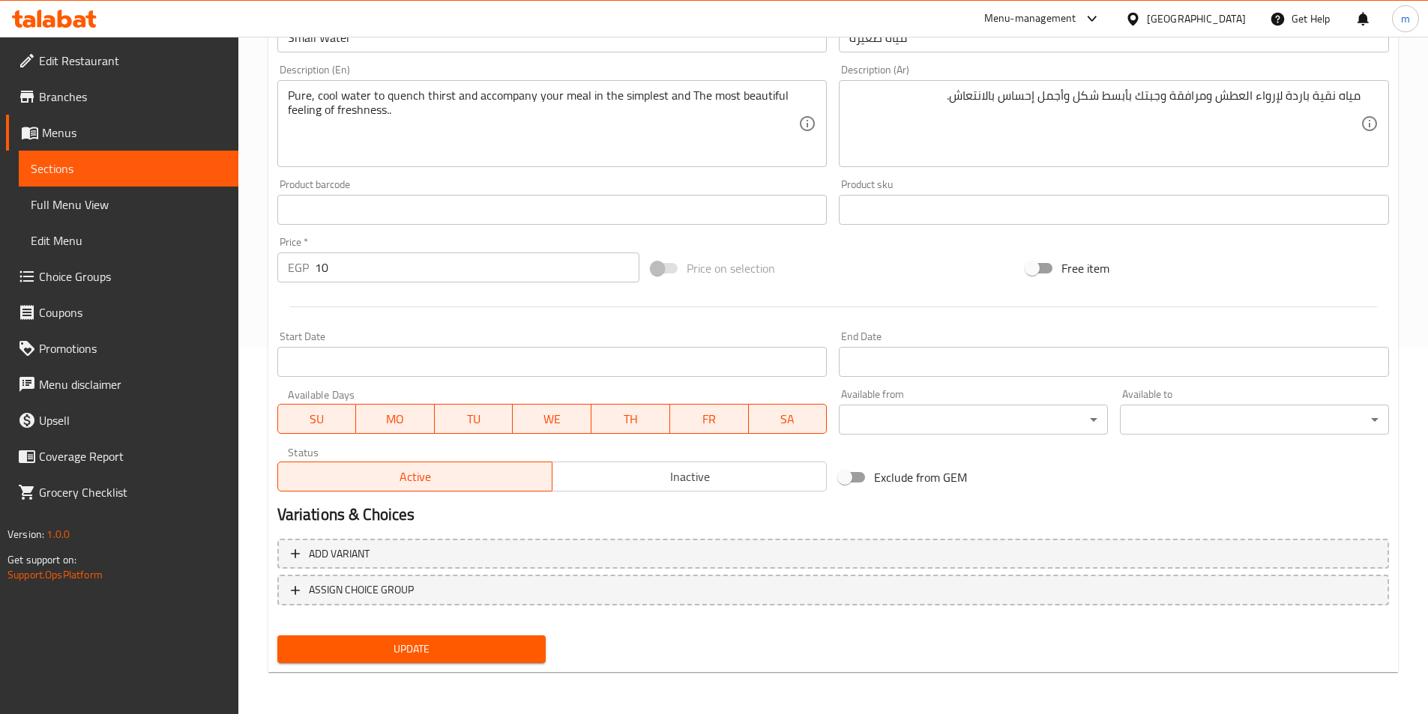
click at [421, 650] on span "Update" at bounding box center [411, 649] width 245 height 19
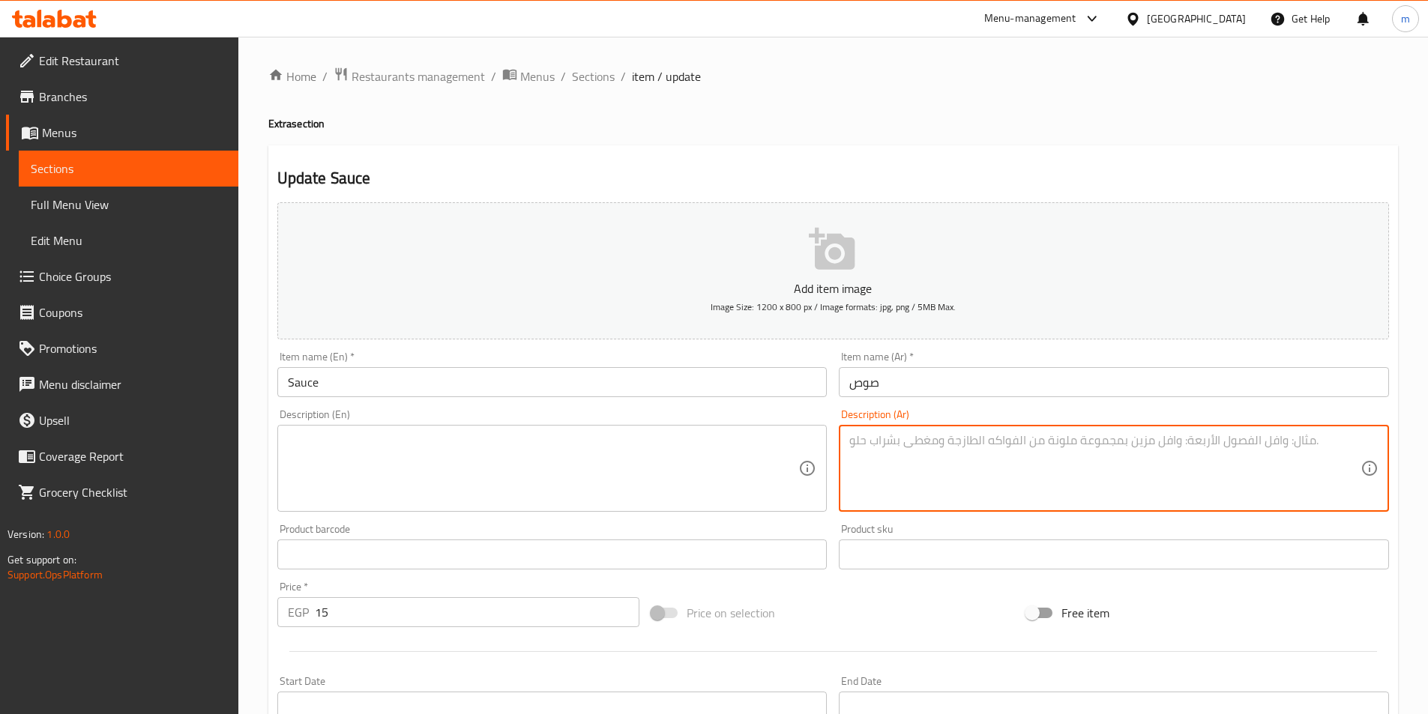
click at [1048, 444] on textarea at bounding box center [1104, 468] width 511 height 71
paste textarea "مجموعة صوصات لذيذة ([PERSON_NAME]، [PERSON_NAME]، [PERSON_NAME]، [PERSON_NAME].…"
type textarea "مجموعة صوصات لذيذة ([PERSON_NAME]، [PERSON_NAME]، [PERSON_NAME]، [PERSON_NAME].…"
click at [742, 435] on textarea at bounding box center [543, 468] width 511 height 71
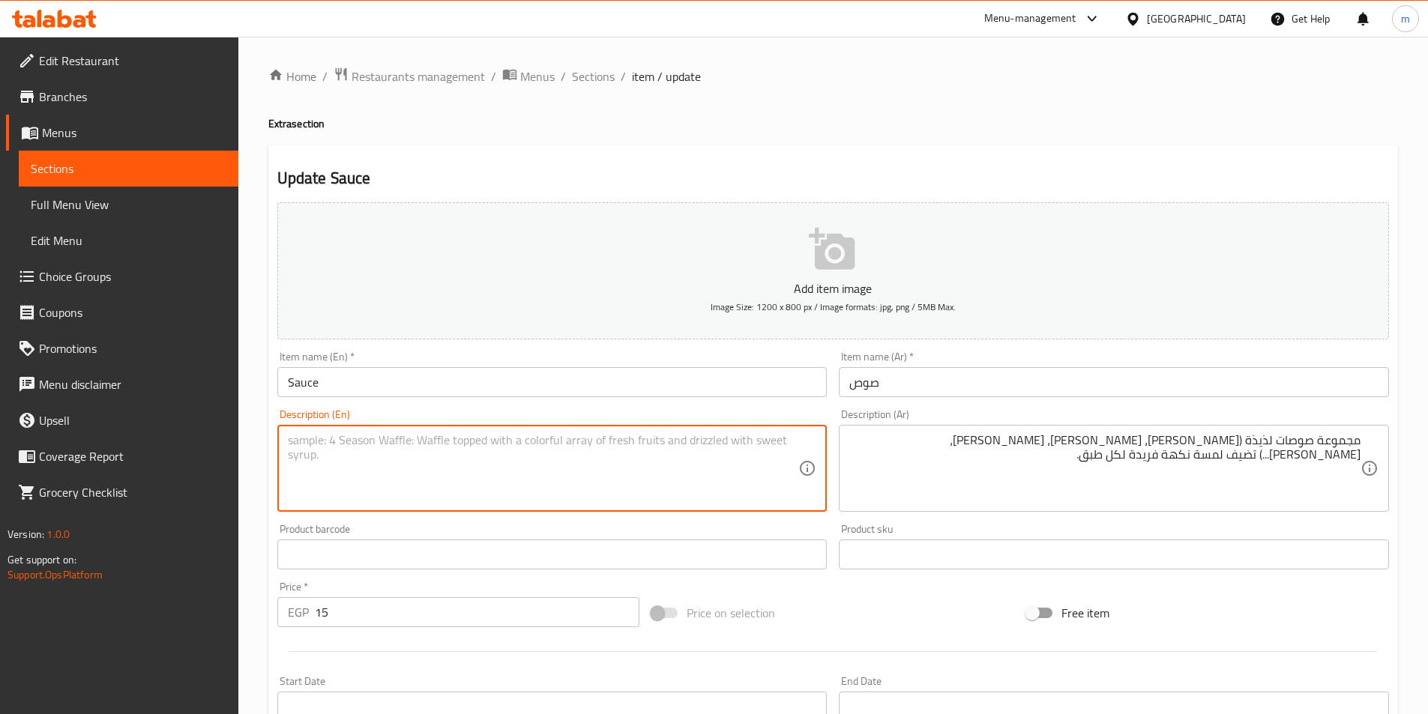
paste textarea "A delicious selection of sauces (Barbecue, Ranch, Cheddar, Sweet Chili...) adds…"
click at [872, 427] on div "مجموعة صوصات لذيذة (باربيكيو، رانش، شيدر، سويت شيلي...) تضيف لمسة نكهة فريدة لك…" at bounding box center [1114, 468] width 550 height 87
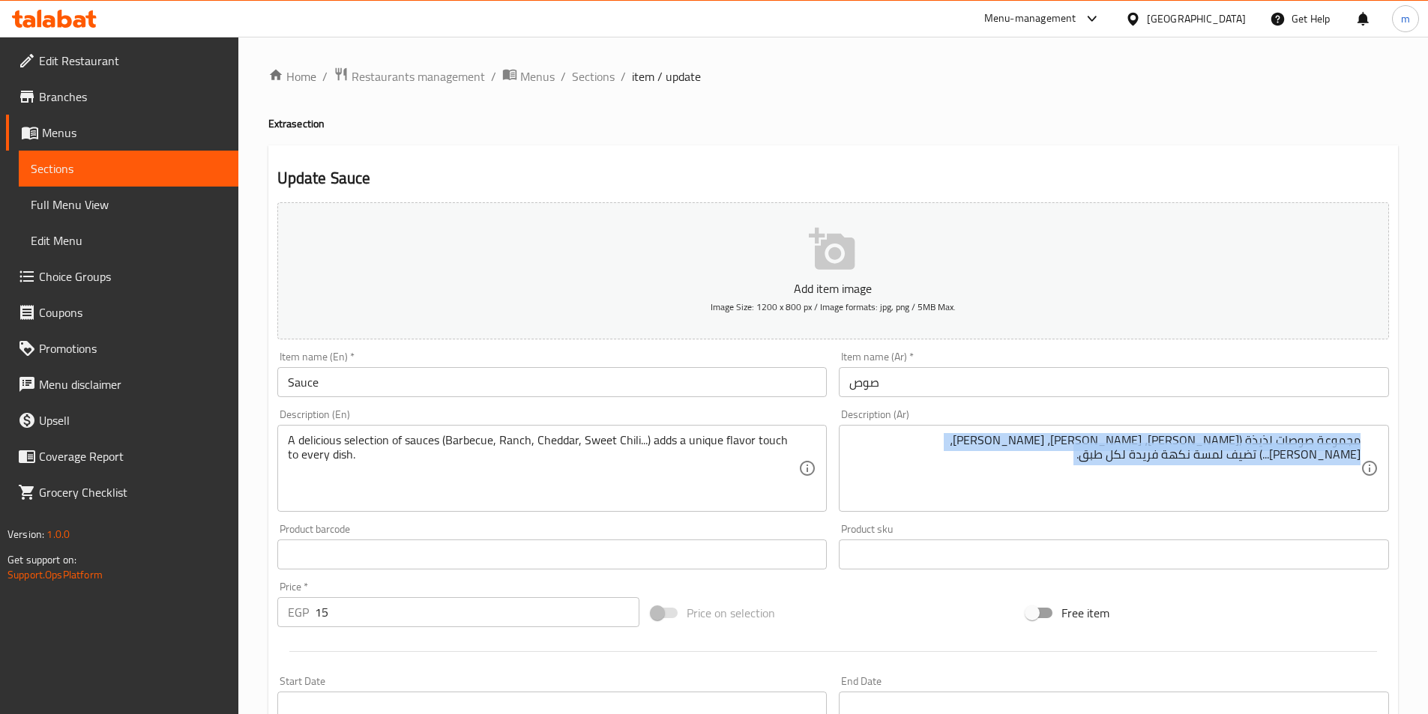
click at [872, 427] on div "مجموعة صوصات لذيذة (باربيكيو، رانش، شيدر، سويت شيلي...) تضيف لمسة نكهة فريدة لك…" at bounding box center [1114, 468] width 550 height 87
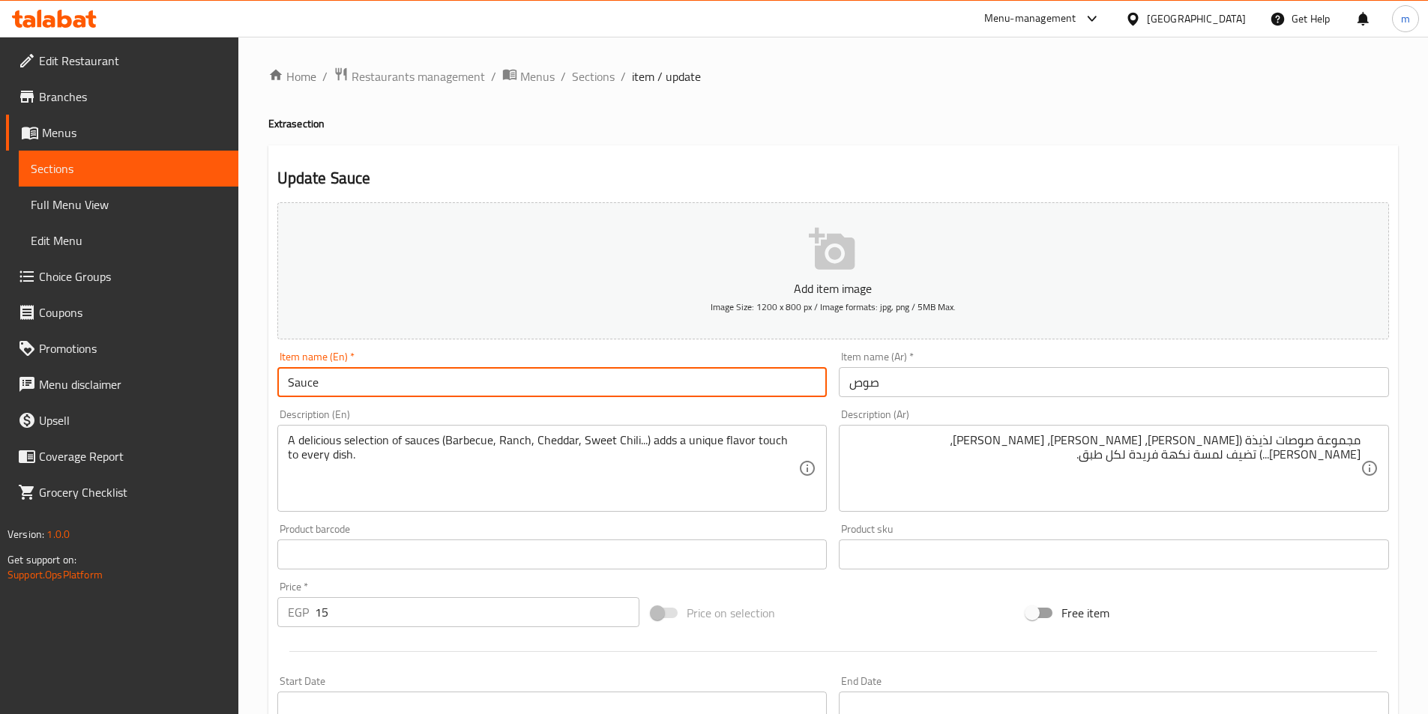
click at [619, 374] on input "Sauce" at bounding box center [552, 382] width 550 height 30
click at [603, 395] on input "Sauce" at bounding box center [552, 382] width 550 height 30
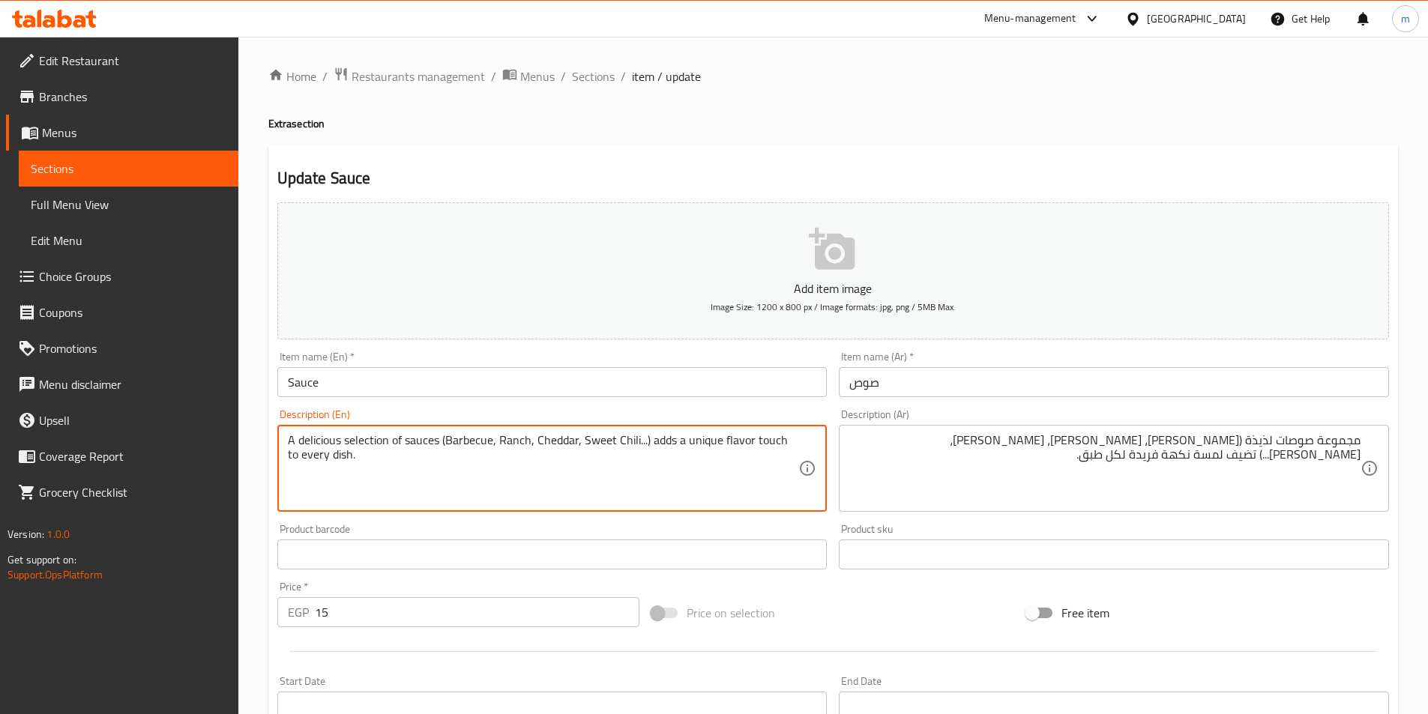
click at [613, 453] on textarea "A delicious selection of sauces (Barbecue, Ranch, Cheddar, Sweet Chili...) adds…" at bounding box center [543, 468] width 511 height 71
paste textarea "بهارات لذيذة للأطباق"
type textarea "A delicious selection of sauces (Barbecue, Ranch, Cheddar, Sweet Chili...) adds…"
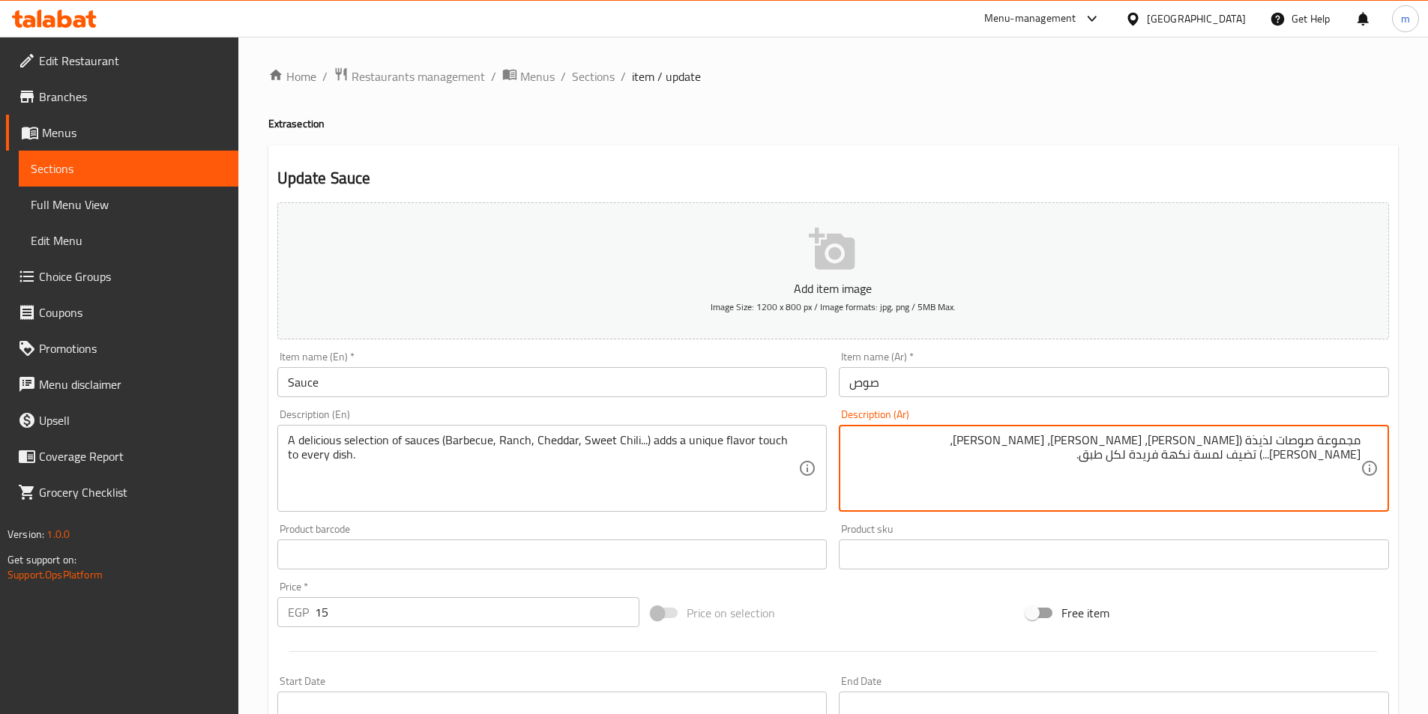
click at [934, 473] on textarea "مجموعة صوصات لذيذة (باربيكيو، رانش، شيدر، سويت شيلي...) تضيف لمسة نكهة فريدة لك…" at bounding box center [1104, 468] width 511 height 71
paste textarea "بهارات لذيذة للأطبا"
type textarea "بهارات لذيذة للأطباق."
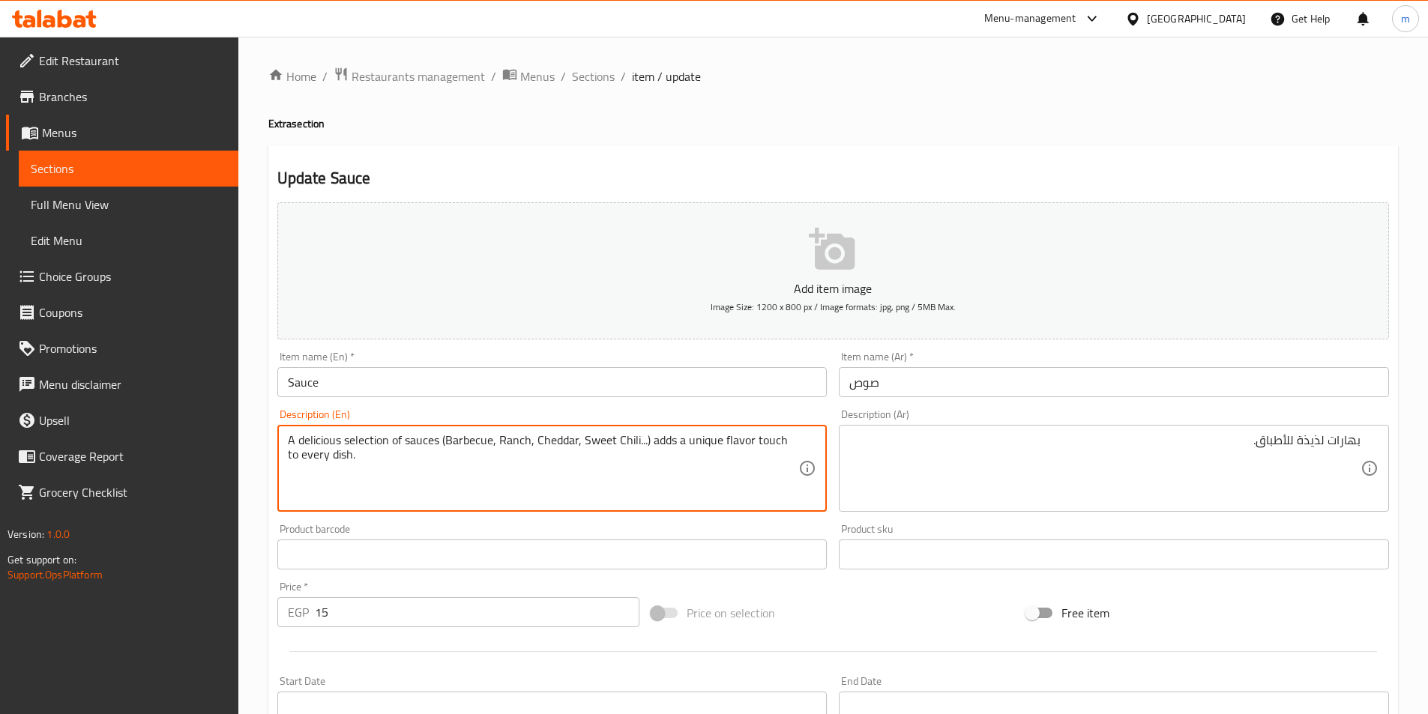
click at [677, 472] on textarea "A delicious selection of sauces (Barbecue, Ranch, Cheddar, Sweet Chili...) adds…" at bounding box center [543, 468] width 511 height 71
paste textarea "Flavorful condiments for dishes"
type textarea "Flavorful condiments for dishes."
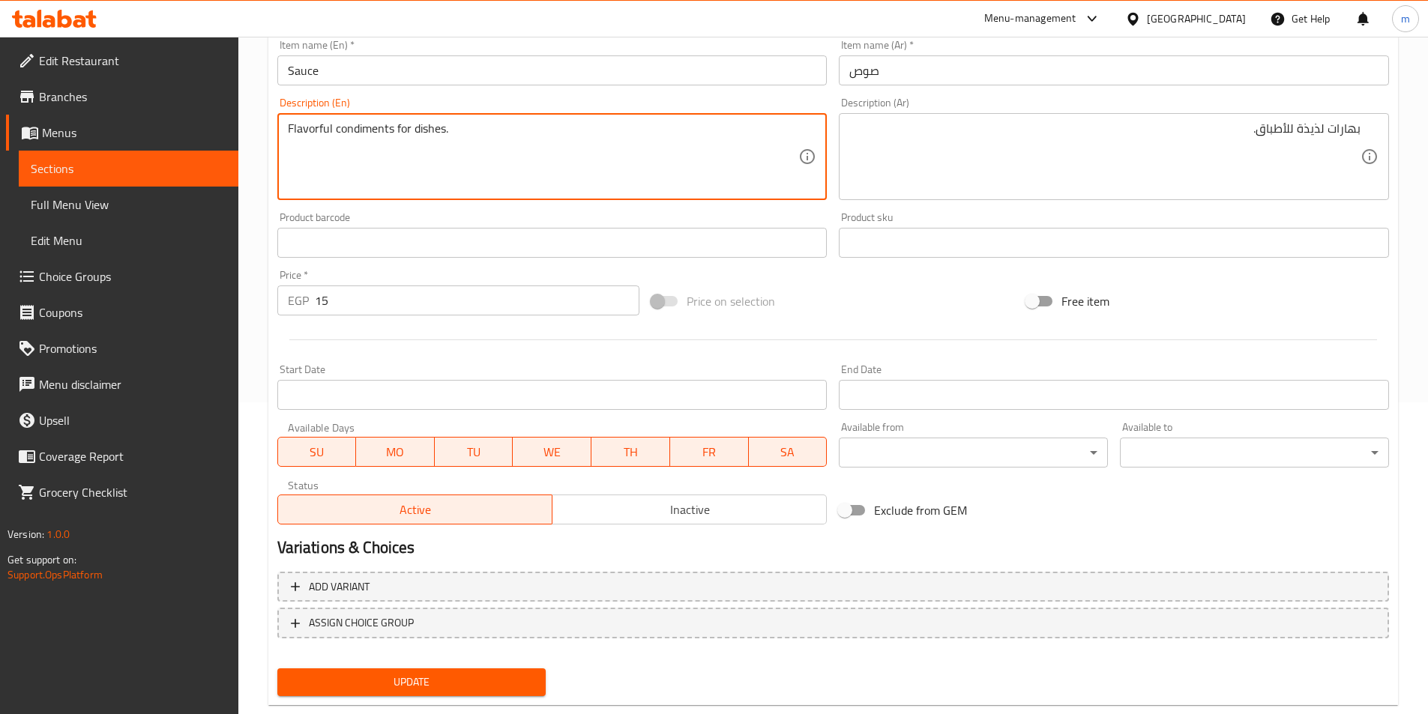
scroll to position [345, 0]
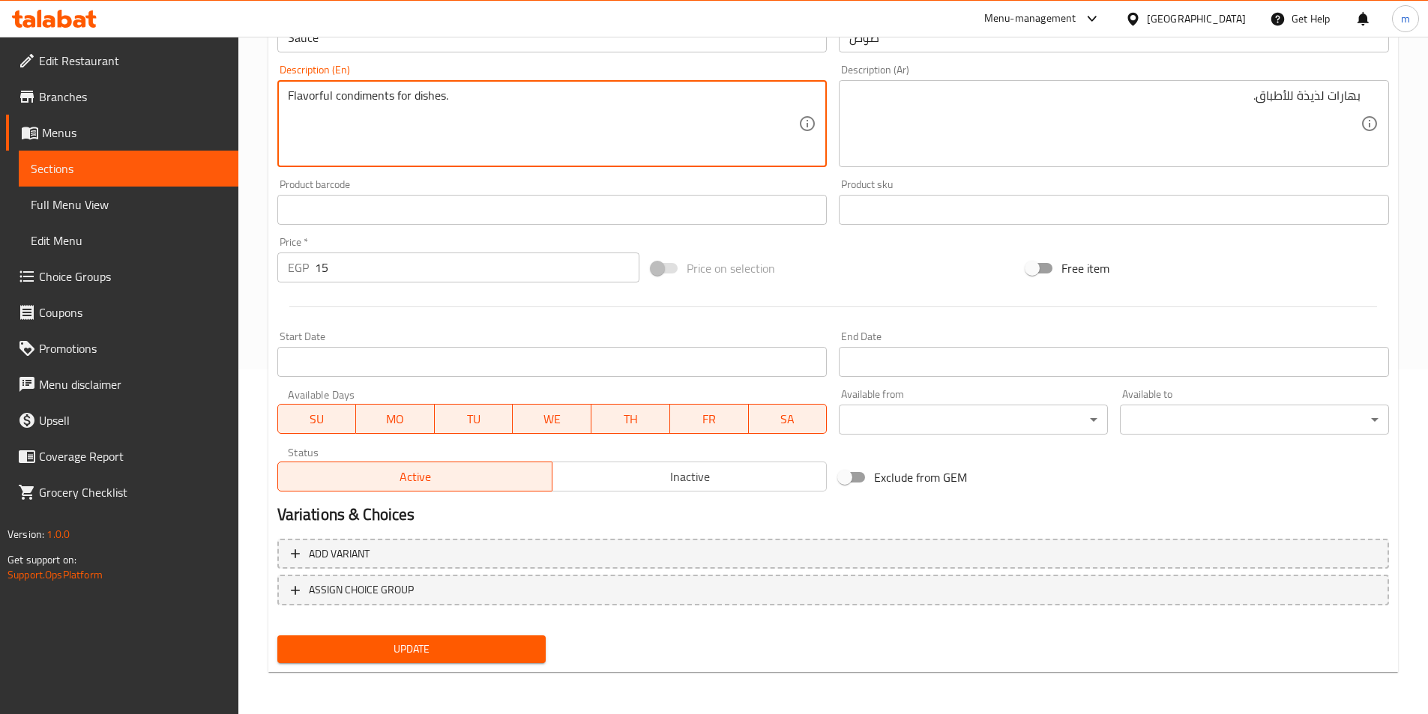
click at [443, 658] on span "Update" at bounding box center [411, 649] width 245 height 19
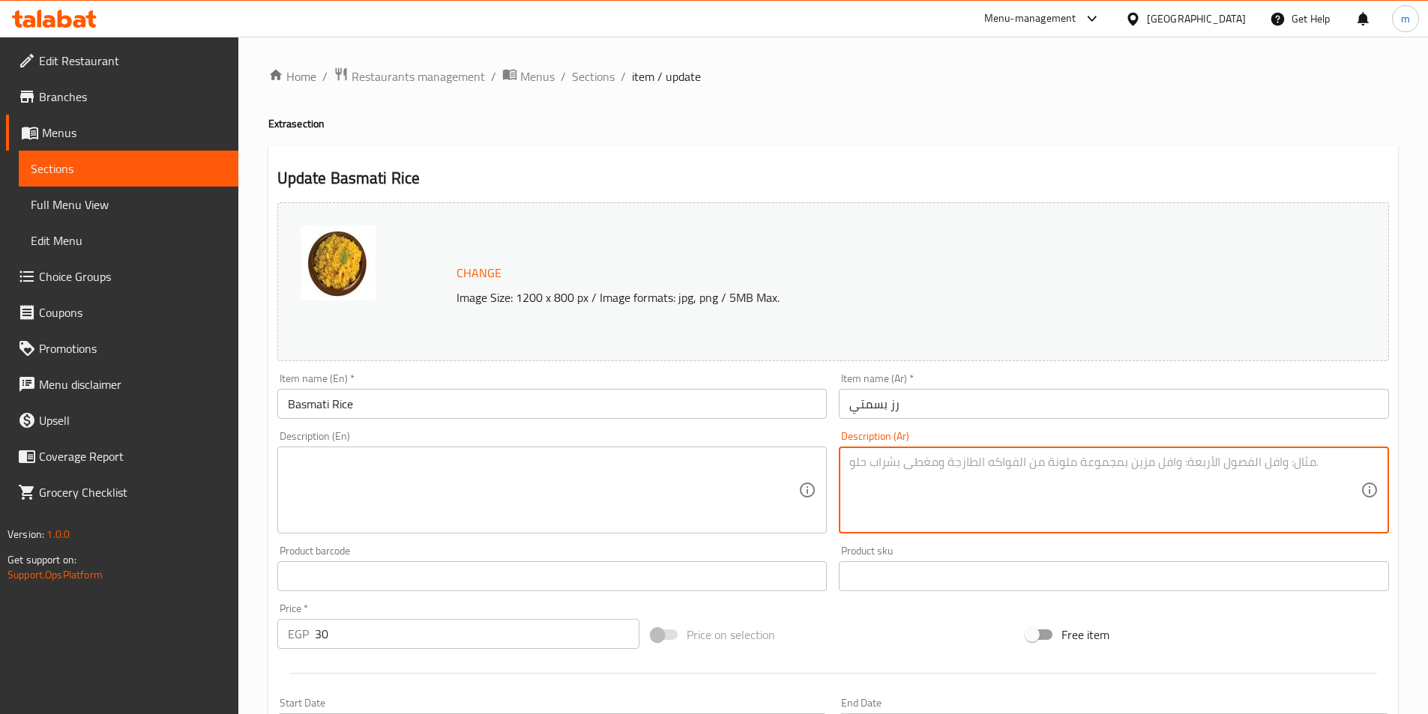
click at [1184, 473] on textarea at bounding box center [1104, 490] width 511 height 71
paste textarea "أرز بسمتي مطهو بعناية بنكهة خفيفة ورائحة زكية، يقدم كإضافة مثالية للأطباق الرئي…"
type textarea "أرز بسمتي مطهو بعناية بنكهة خفيفة ورائحة زكية، يقدم كإضافة مثالية للأطباق الرئي…"
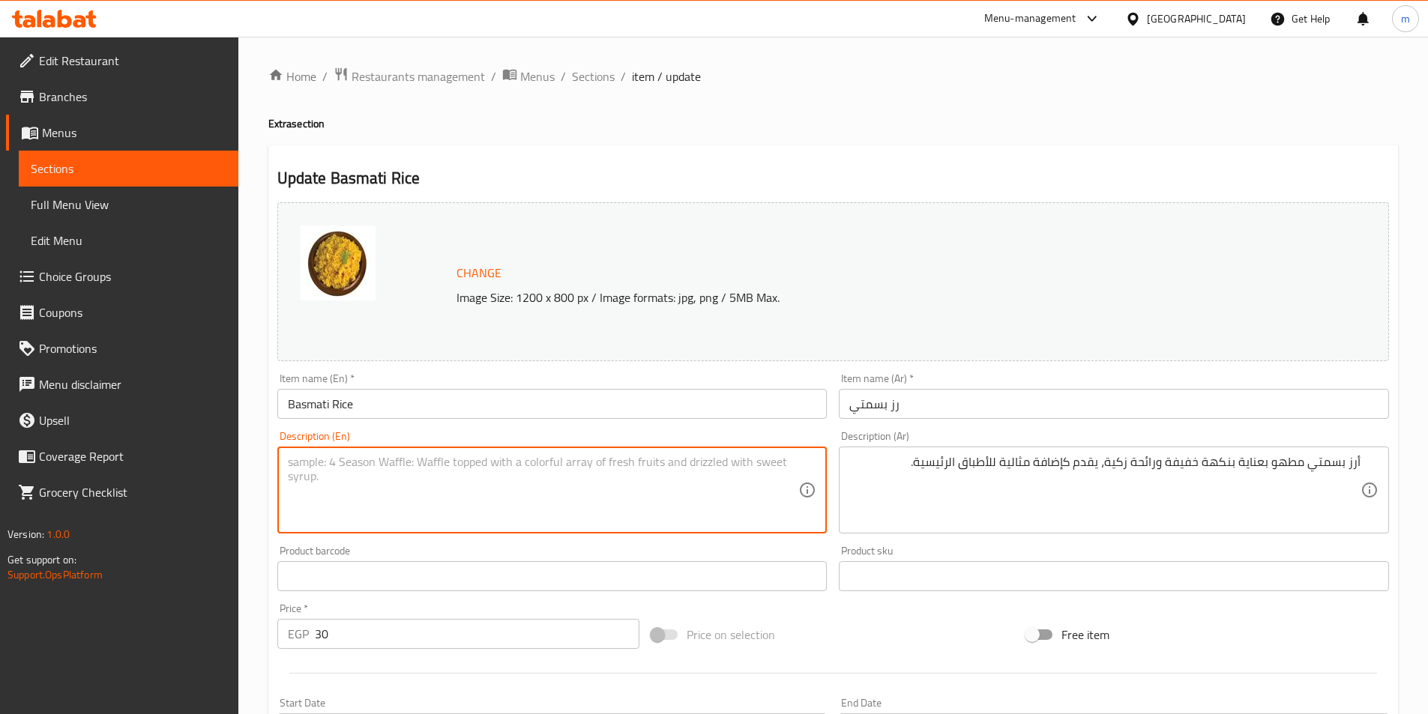
click at [758, 471] on textarea at bounding box center [543, 490] width 511 height 71
paste textarea "Carefully cooked basmati rice with a mild flavour and a delicate aroma, it serv…"
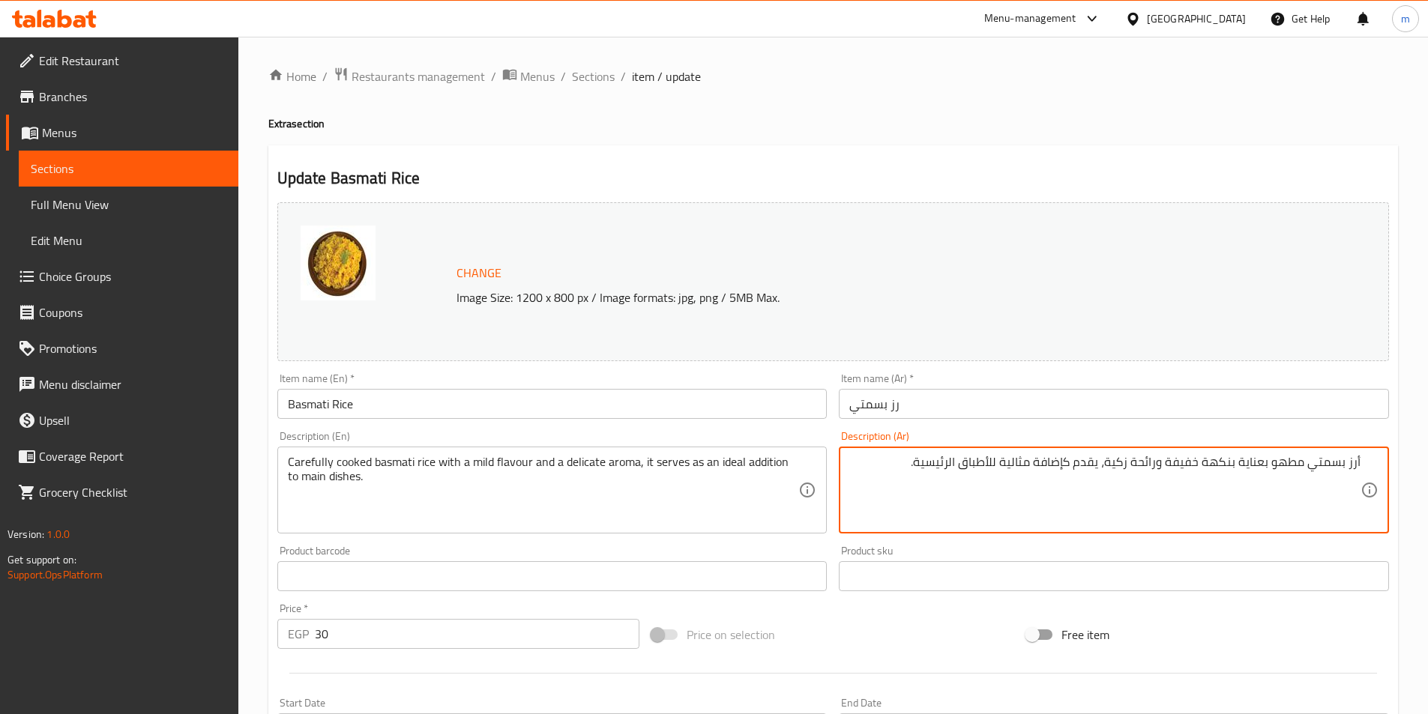
drag, startPoint x: 1305, startPoint y: 464, endPoint x: 1242, endPoint y: 465, distance: 63.0
drag, startPoint x: 1237, startPoint y: 462, endPoint x: 1109, endPoint y: 450, distance: 128.7
click at [1109, 450] on div "أرز بسمتي مطهو بعناية بنكهة خفيفة ورائحة زكية، يقدم كإضافة مثالية للأطباق الرئي…" at bounding box center [1114, 490] width 550 height 87
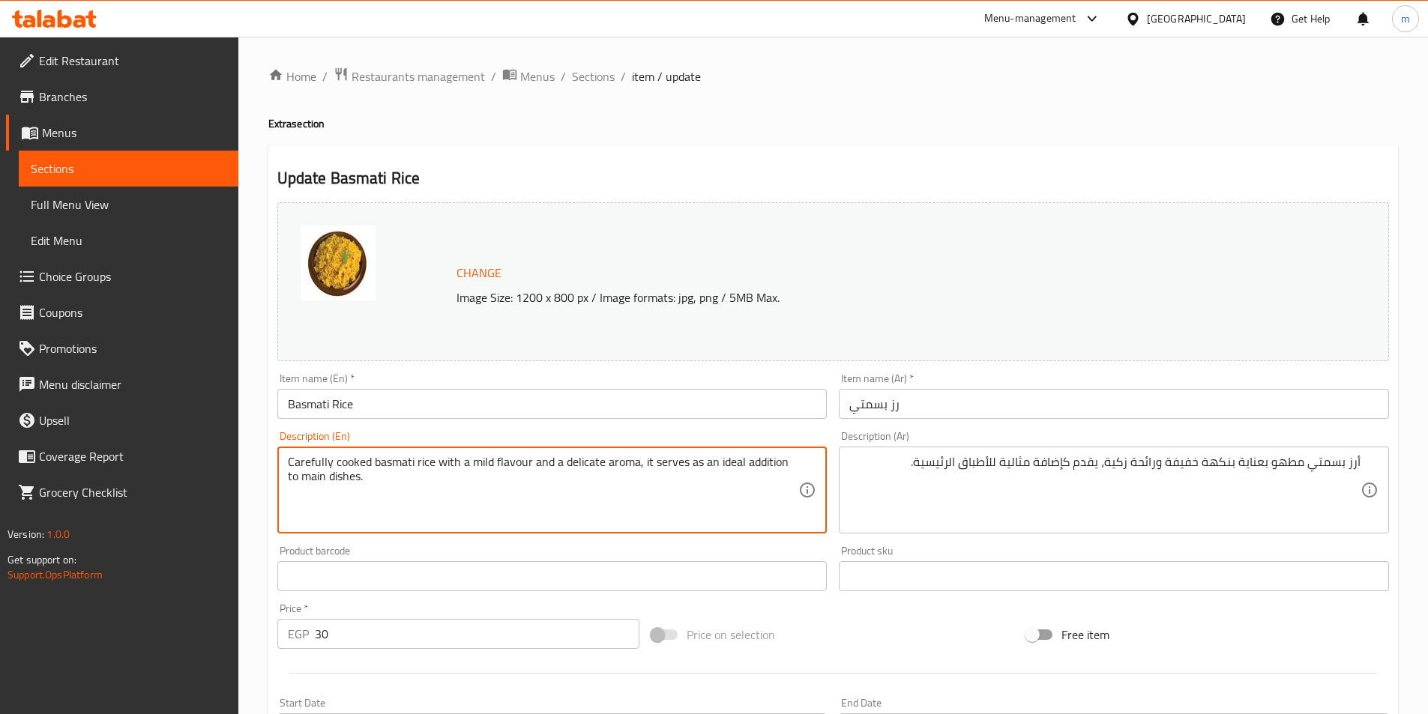
drag, startPoint x: 562, startPoint y: 463, endPoint x: 600, endPoint y: 464, distance: 38.2
type textarea "Carefully cooked basmati rice with a mild flavour and a nice aroma, it serves a…"
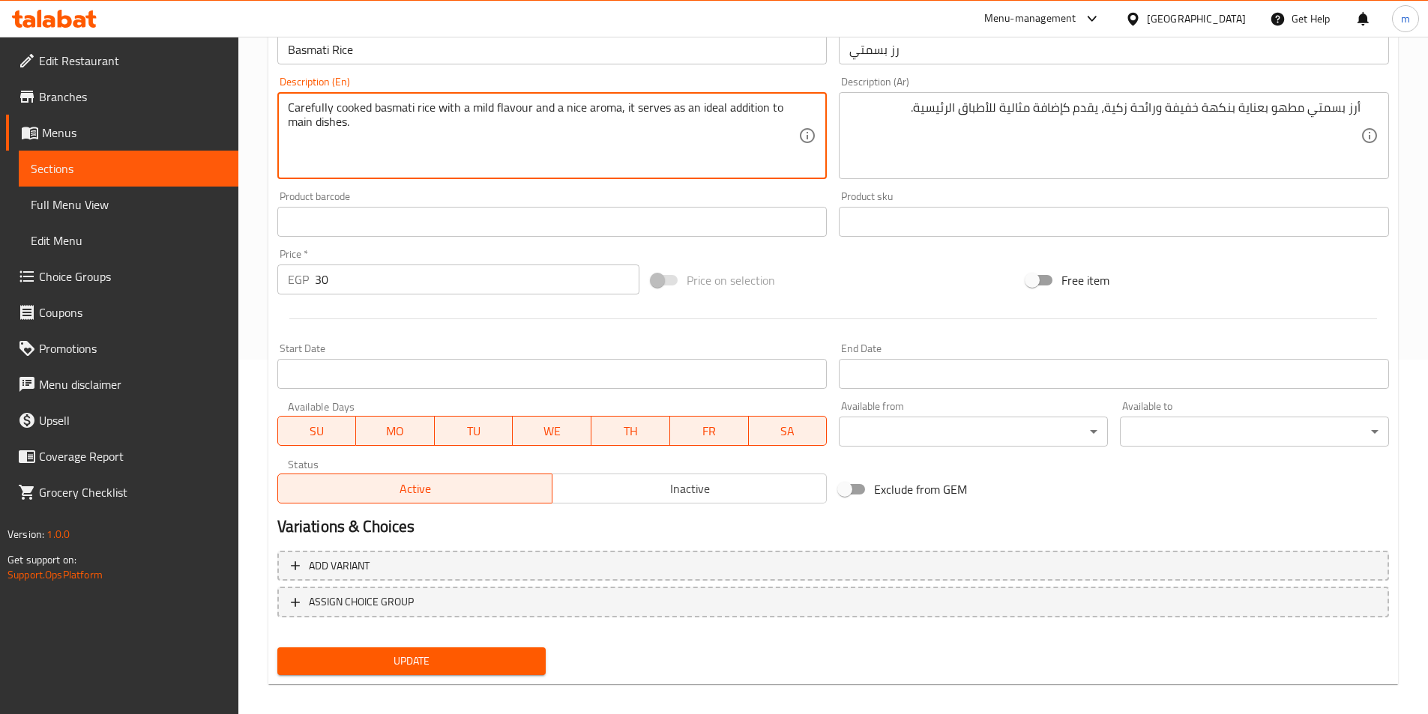
scroll to position [366, 0]
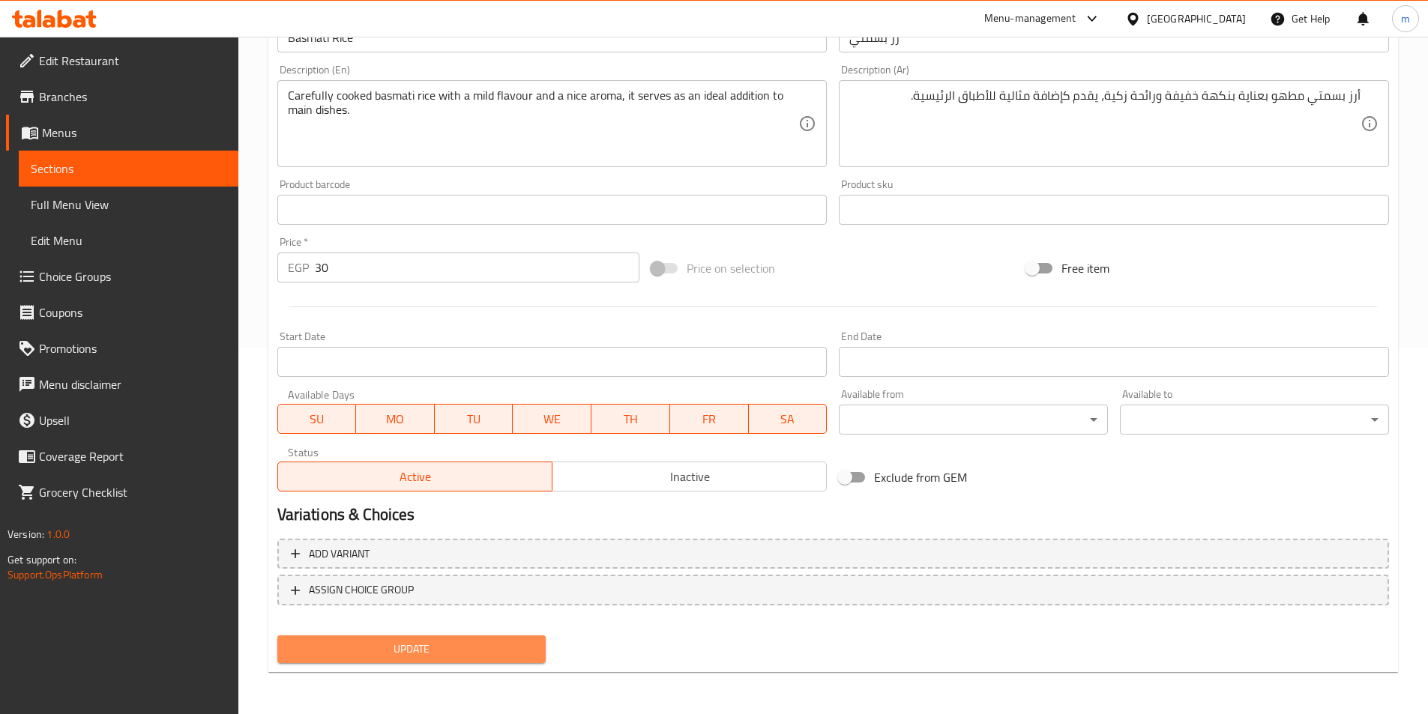
click at [524, 639] on button "Update" at bounding box center [411, 650] width 269 height 28
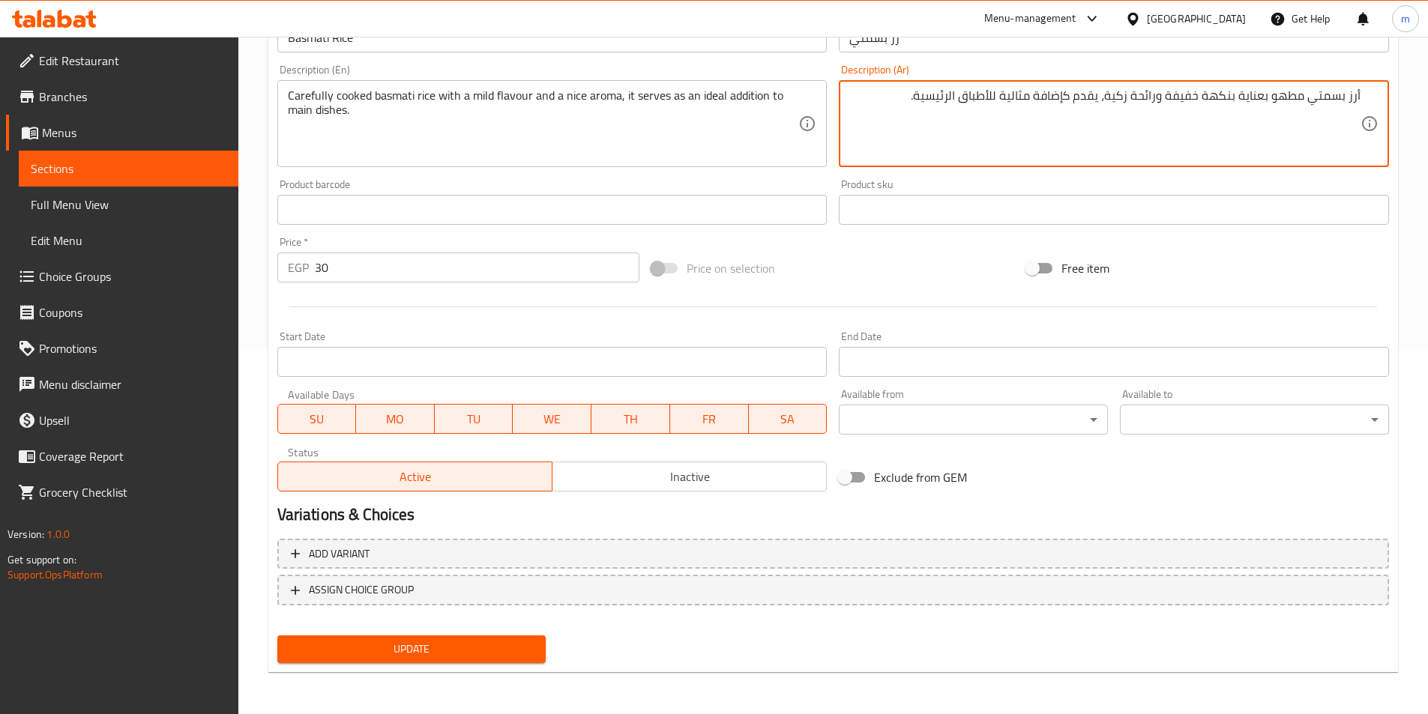
drag, startPoint x: 992, startPoint y: 88, endPoint x: 1317, endPoint y: 305, distance: 390.1
click at [1317, 306] on div at bounding box center [832, 307] width 1123 height 37
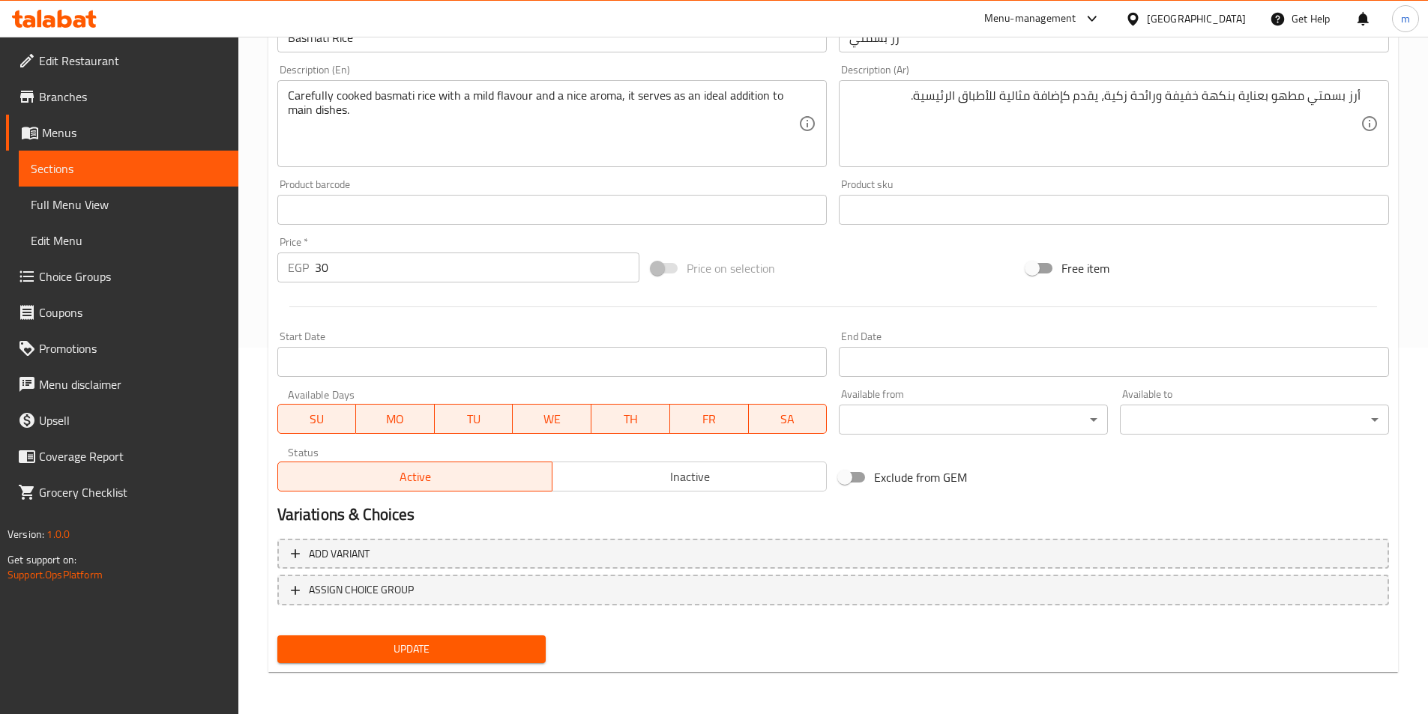
click at [541, 642] on button "Update" at bounding box center [411, 650] width 269 height 28
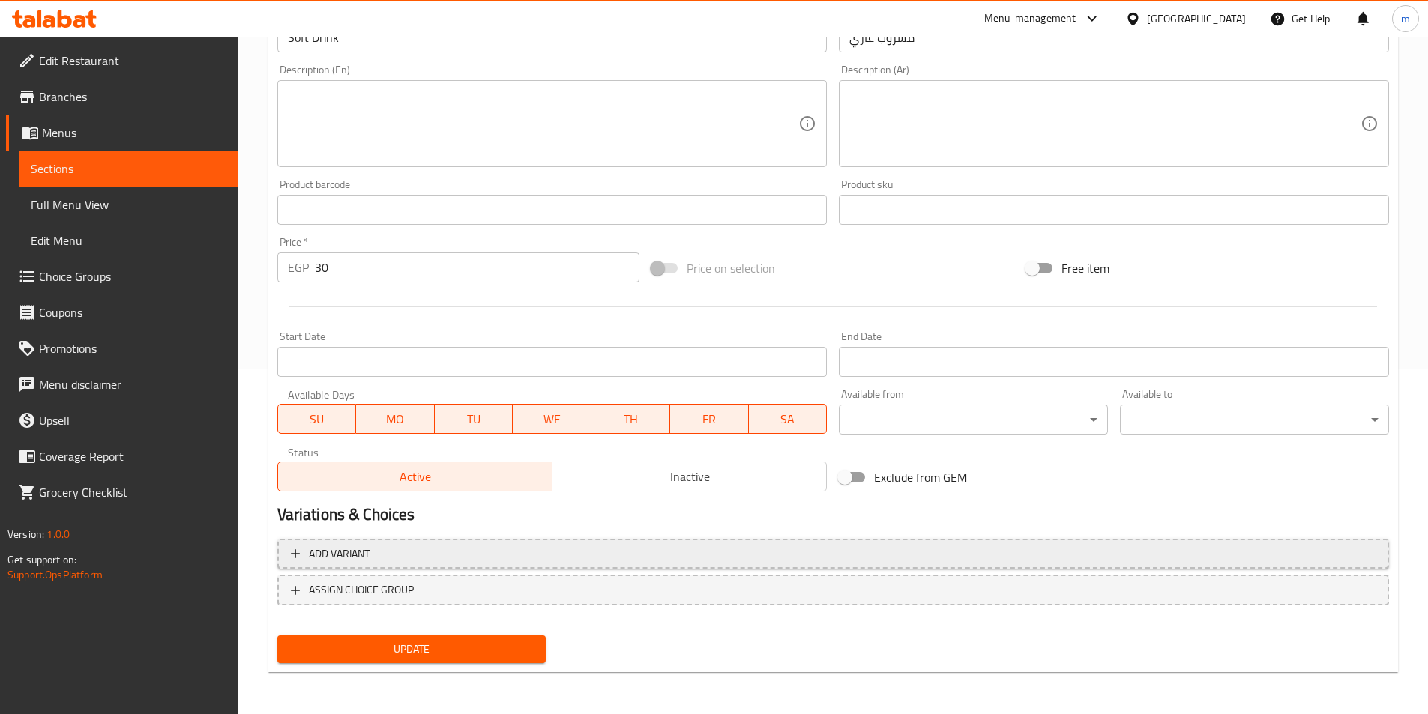
scroll to position [120, 0]
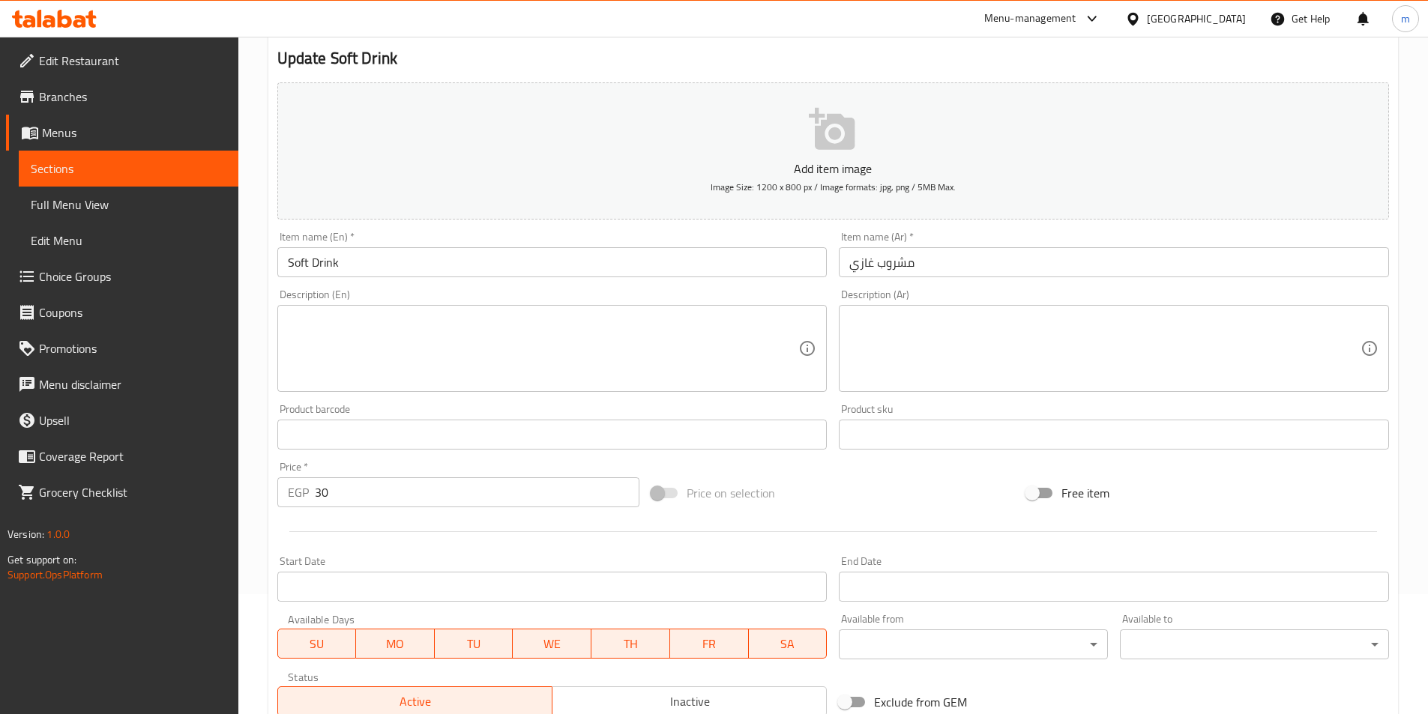
click at [968, 261] on input "مشروب غازي" at bounding box center [1114, 262] width 550 height 30
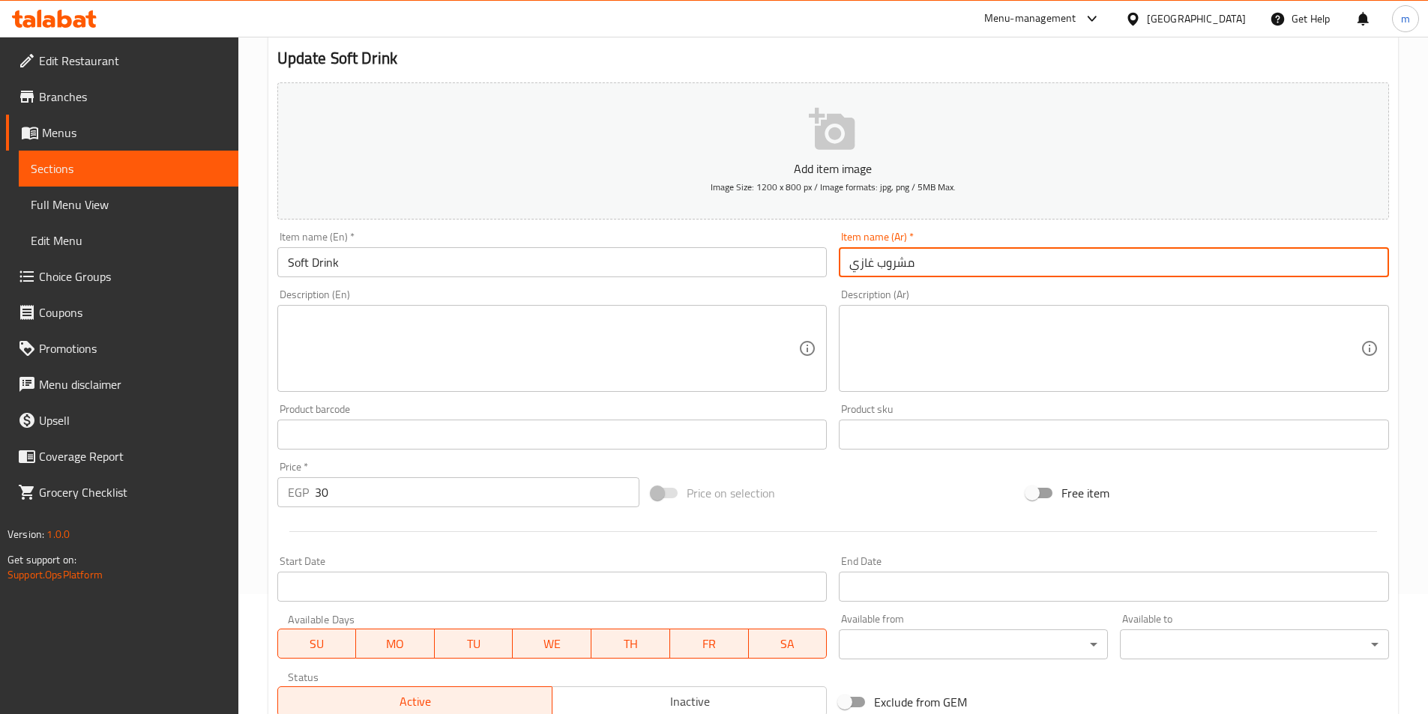
click at [968, 261] on input "مشروب غازي" at bounding box center [1114, 262] width 550 height 30
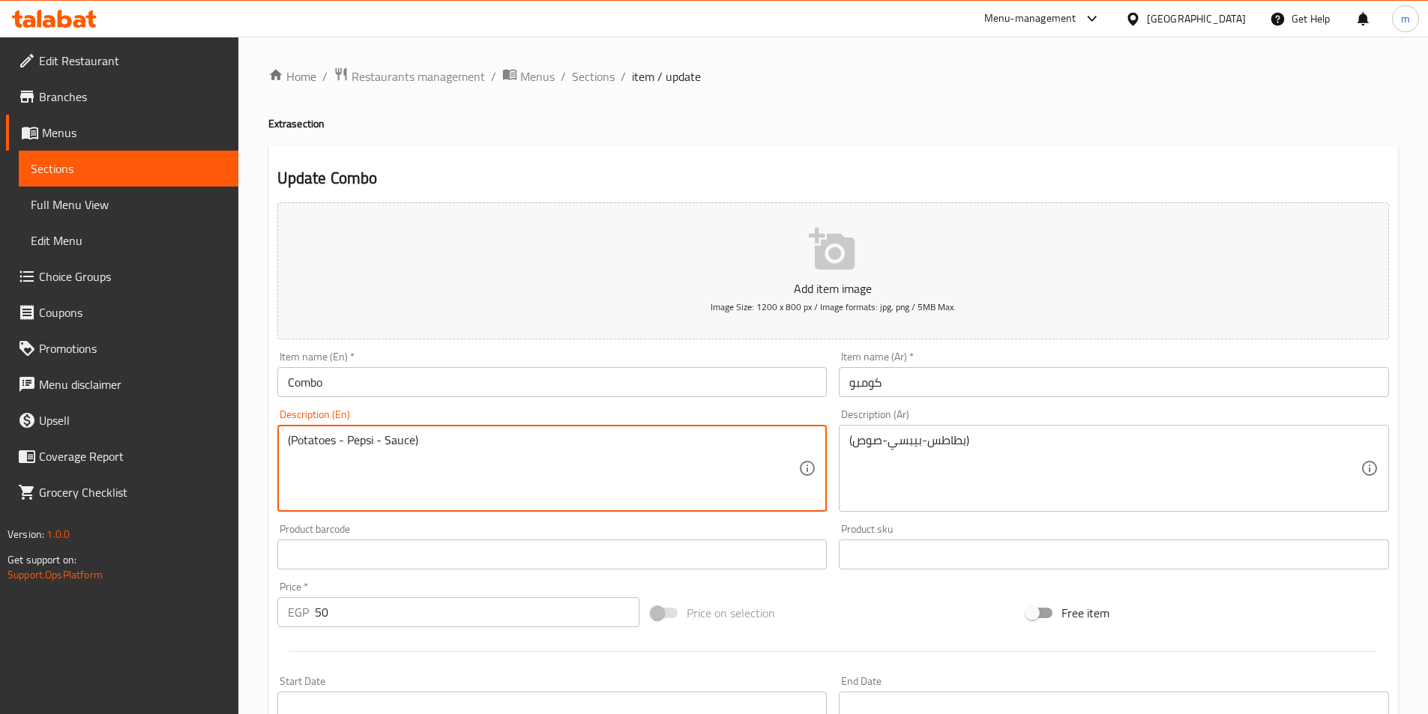
drag, startPoint x: 336, startPoint y: 440, endPoint x: 271, endPoint y: 435, distance: 66.1
paste textarea "Fri"
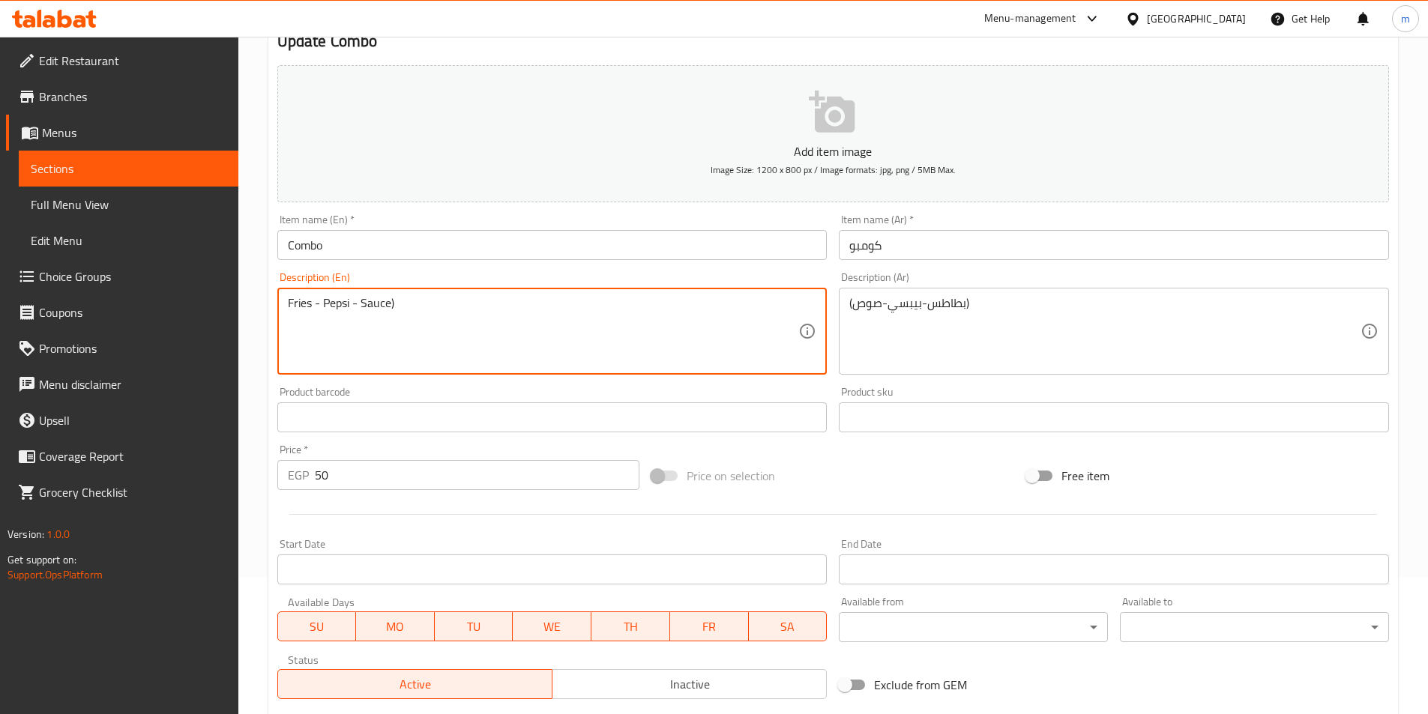
scroll to position [345, 0]
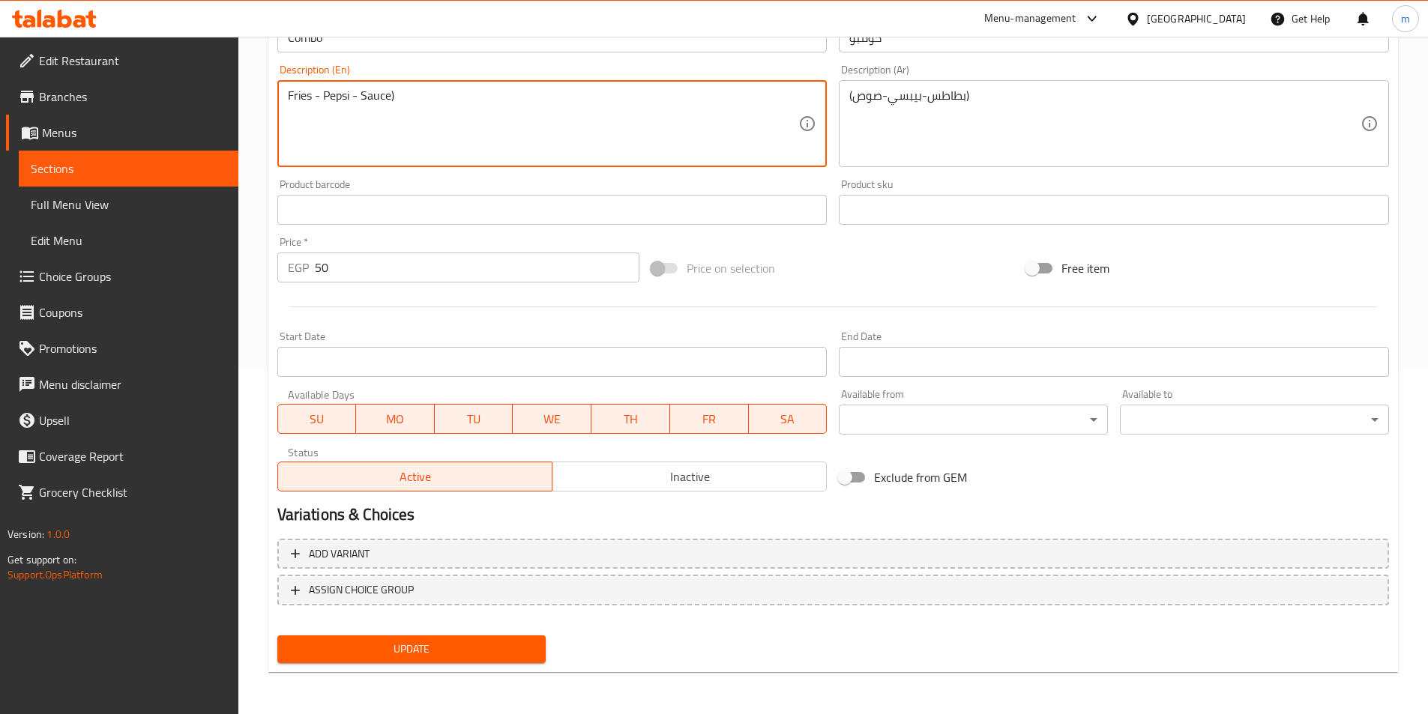
type textarea "Fries - Pepsi - Sauce)"
click at [498, 642] on span "Update" at bounding box center [411, 649] width 245 height 19
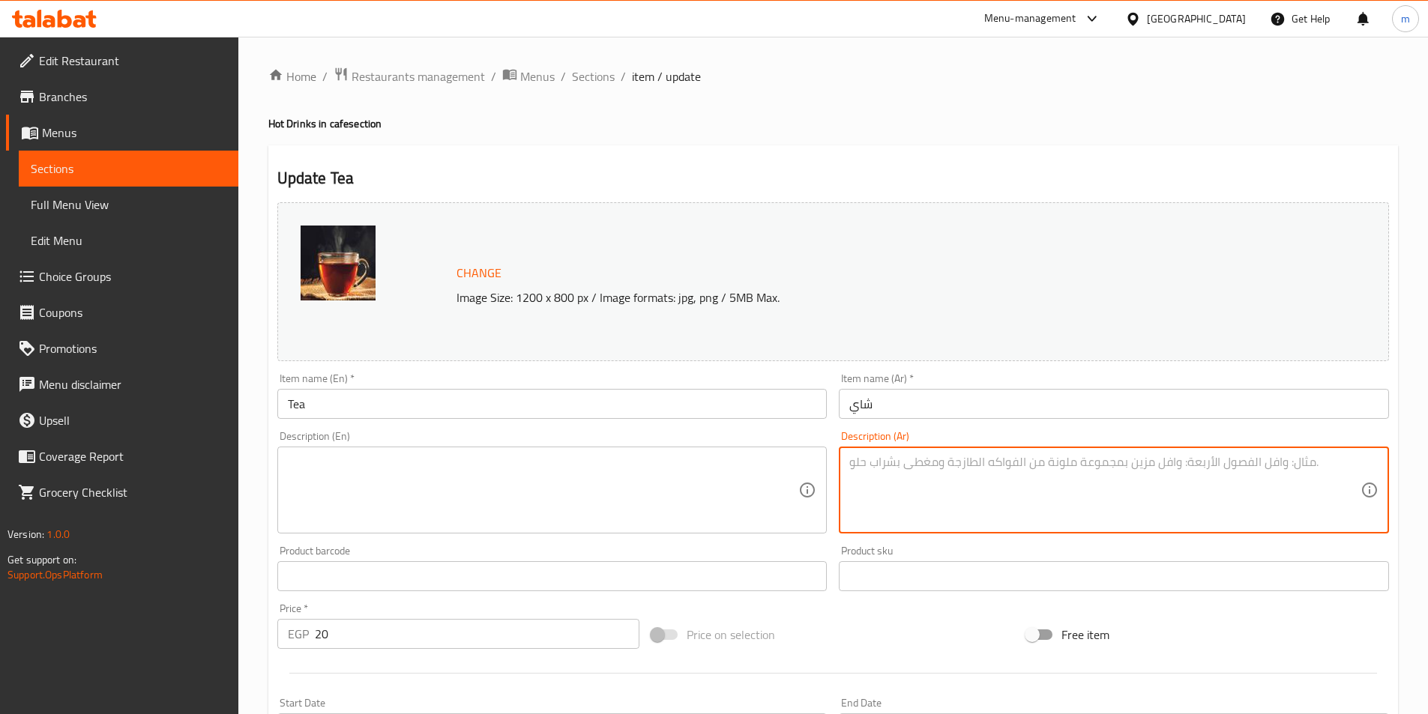
click at [1066, 476] on textarea at bounding box center [1104, 490] width 511 height 71
paste textarea "كوب شاي فاخر برائحة عطرة ومذاق دافئ ينعش المزاج ويمنحك لحظة استرخاء مثالية."
type textarea "كوب شاي فاخر برائحة عطرة ومذاق دافئ ينعش المزاج ويمنحك لحظة استرخاء مثالية."
click at [738, 464] on textarea at bounding box center [543, 490] width 511 height 71
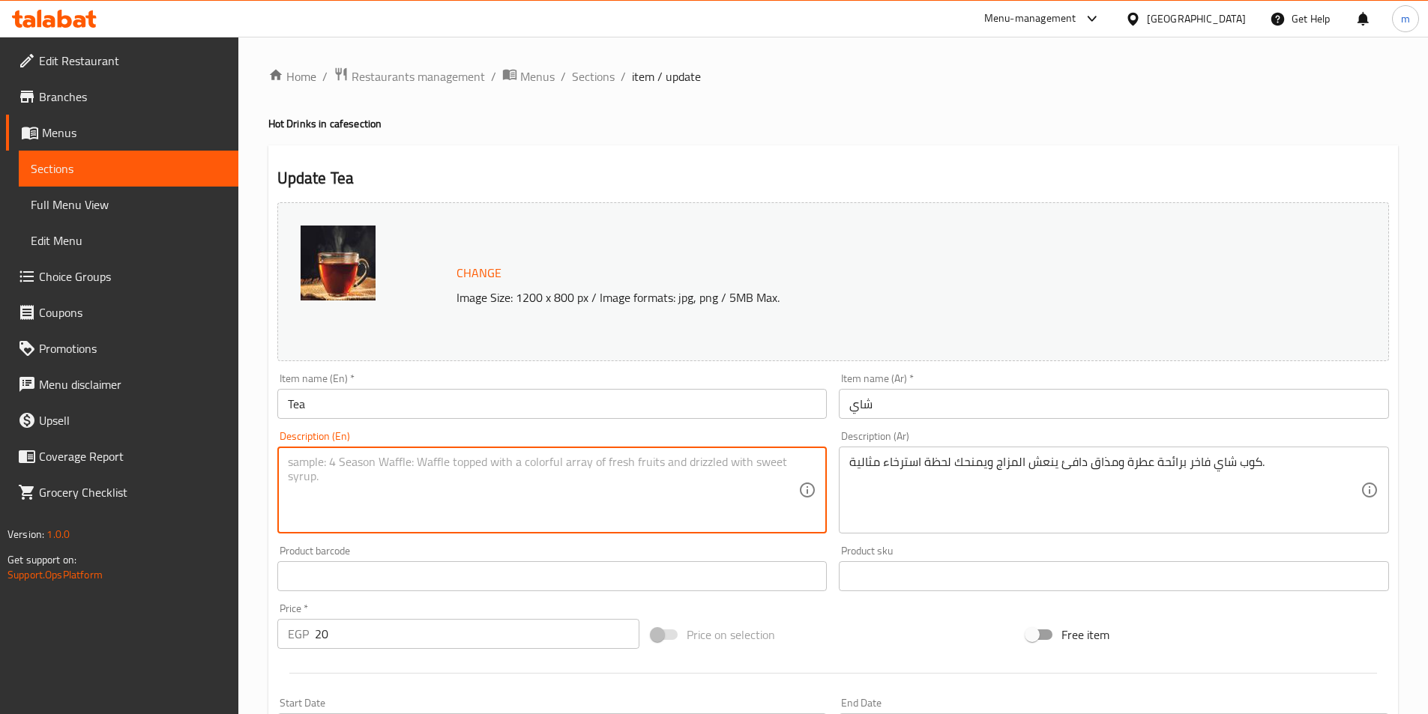
click at [738, 464] on textarea at bounding box center [543, 490] width 511 height 71
paste textarea "A luxurious cup of tea with a fragrant aroma and a warm taste that refreshes th…"
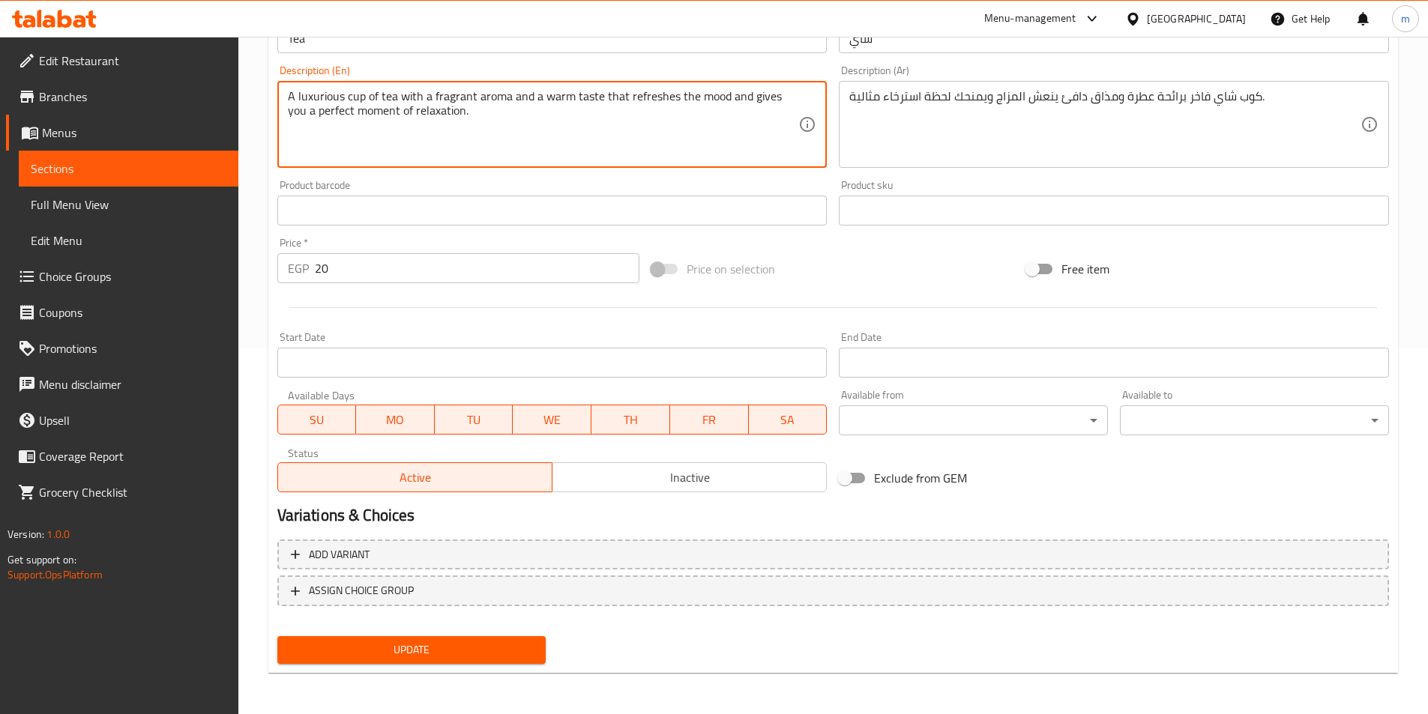
scroll to position [366, 0]
type textarea "A luxurious cup of tea with a fragrant aroma and a warm taste that refreshes th…"
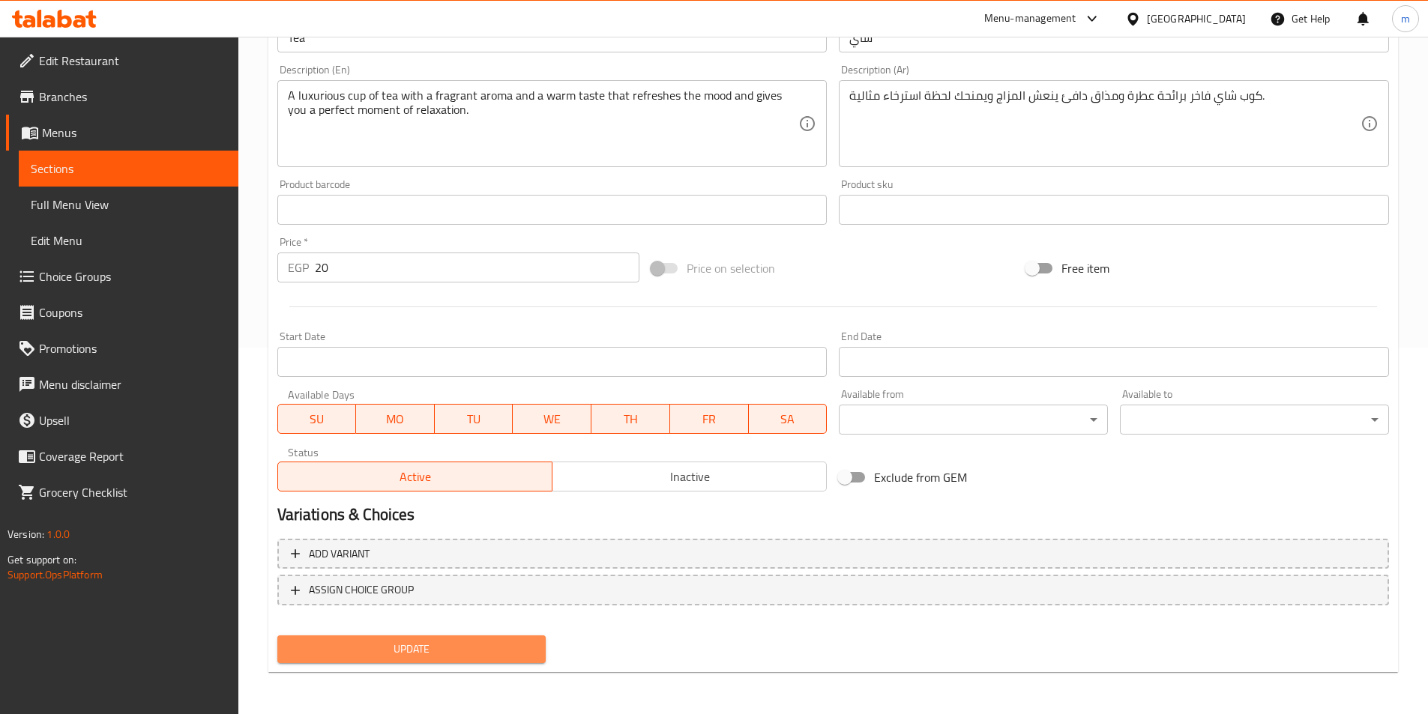
click at [527, 656] on span "Update" at bounding box center [411, 649] width 245 height 19
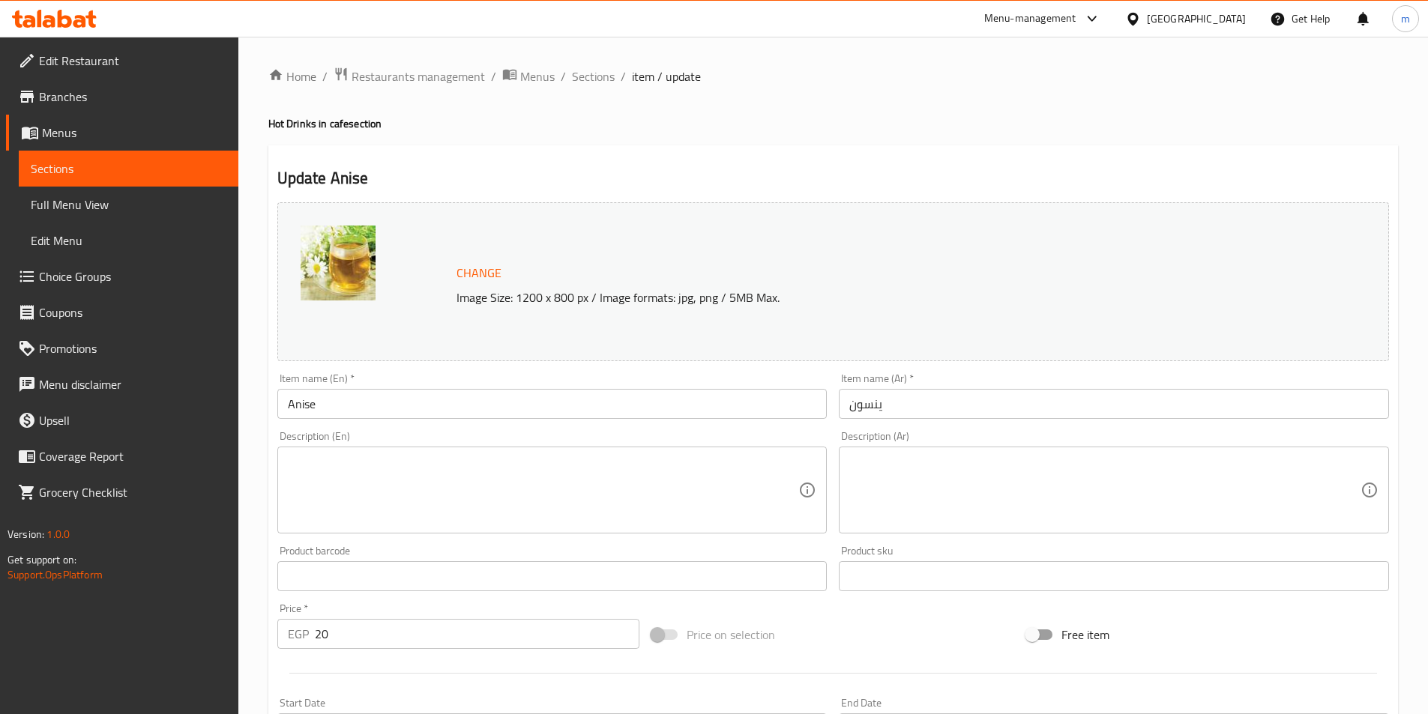
click at [965, 410] on input "ينسون" at bounding box center [1114, 404] width 550 height 30
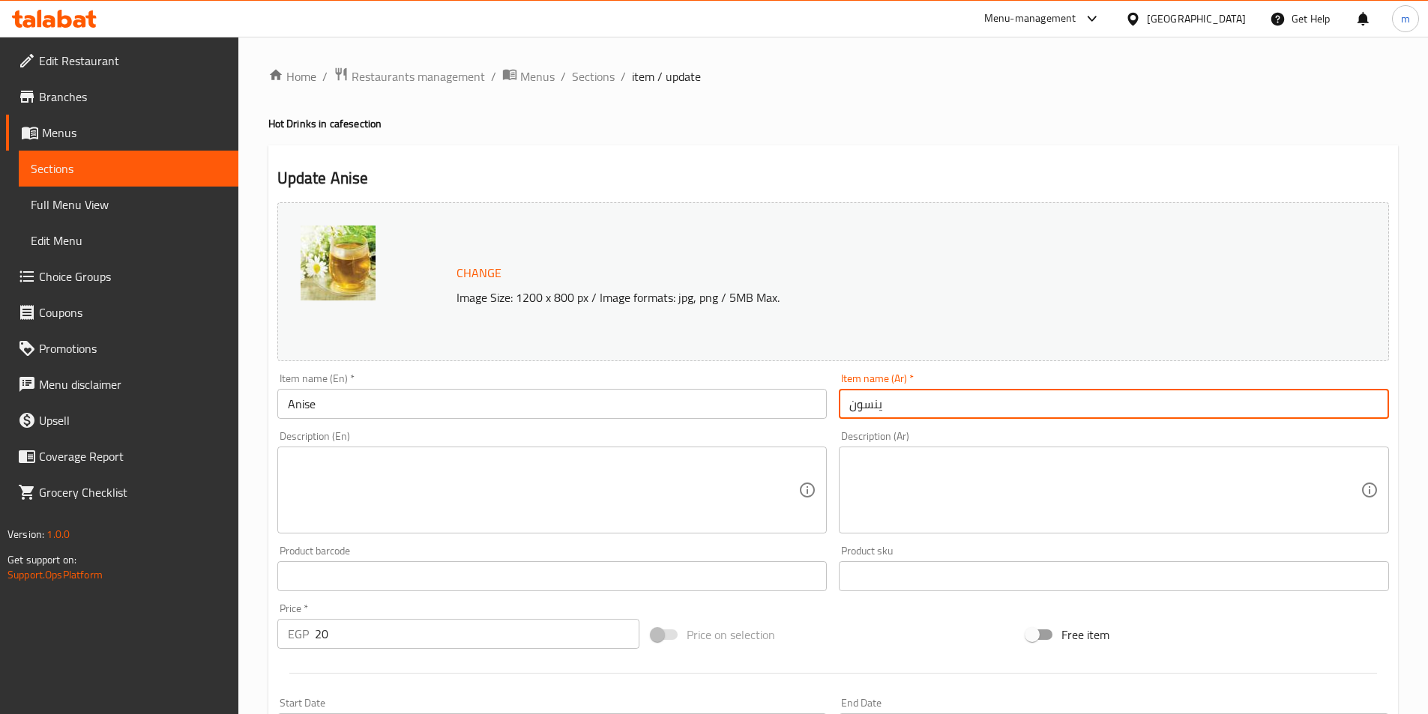
click at [965, 410] on input "ينسون" at bounding box center [1114, 404] width 550 height 30
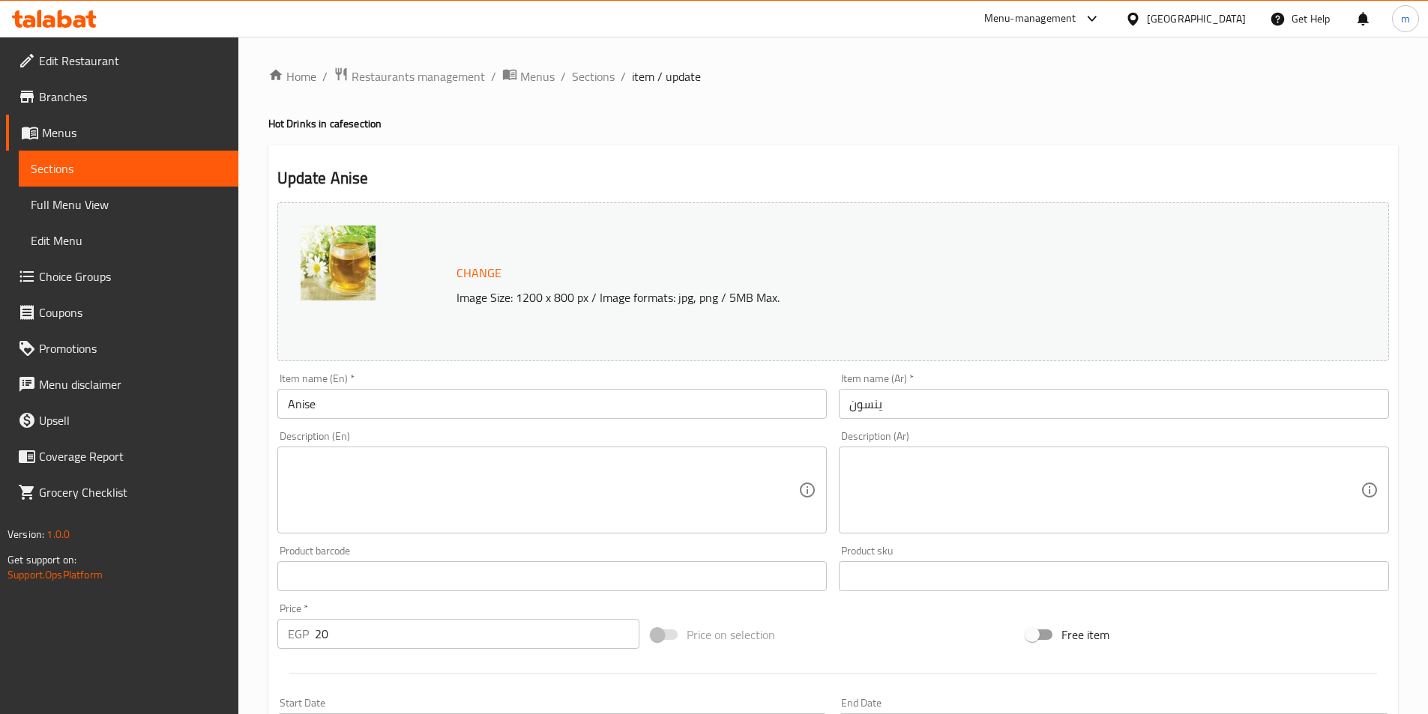
click at [1130, 484] on textarea at bounding box center [1104, 490] width 511 height 71
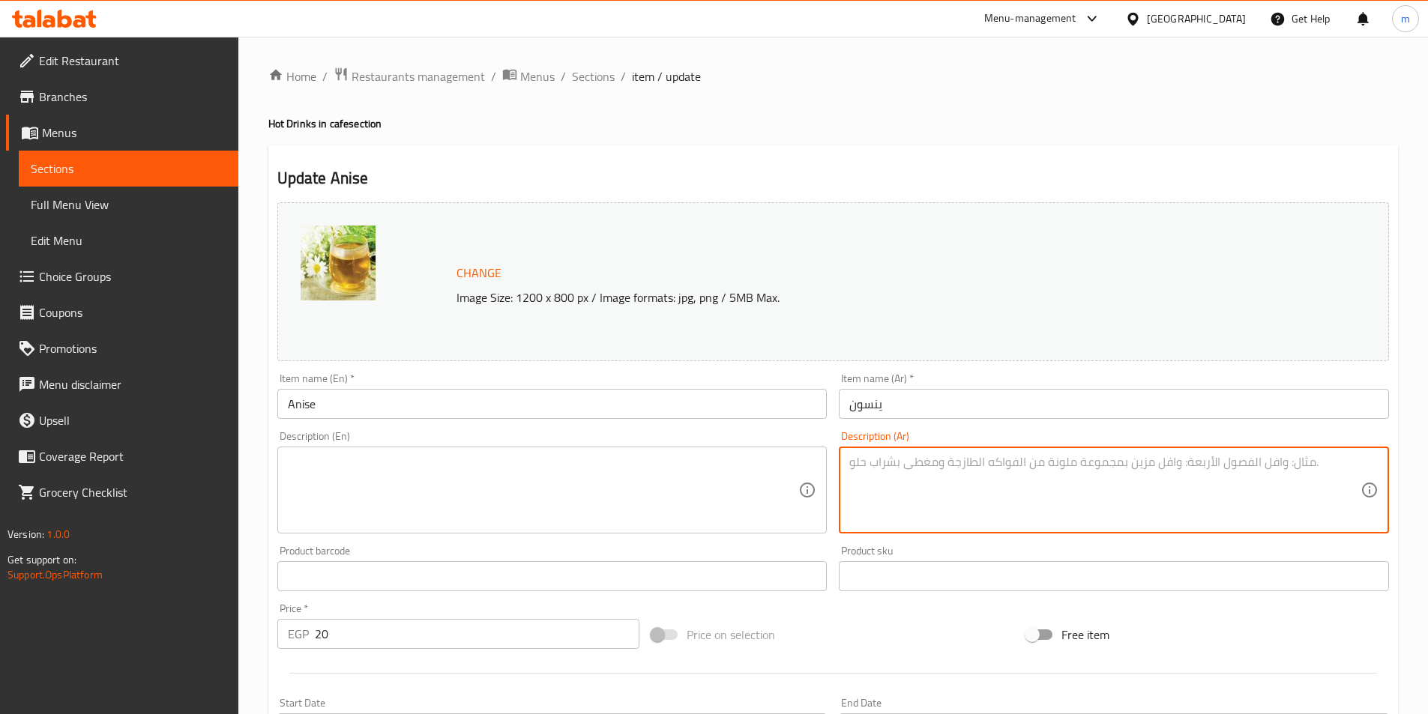
paste textarea "مشروب عشبي طبيعي دافئ بنكهة الينسون العطرية، مهدئ ومفيد للجهاز الهضمي."
type textarea "مشروب عشبي طبيعي دافئ بنكهة الينسون العطرية، مهدئ ومفيد للجهاز الهضمي."
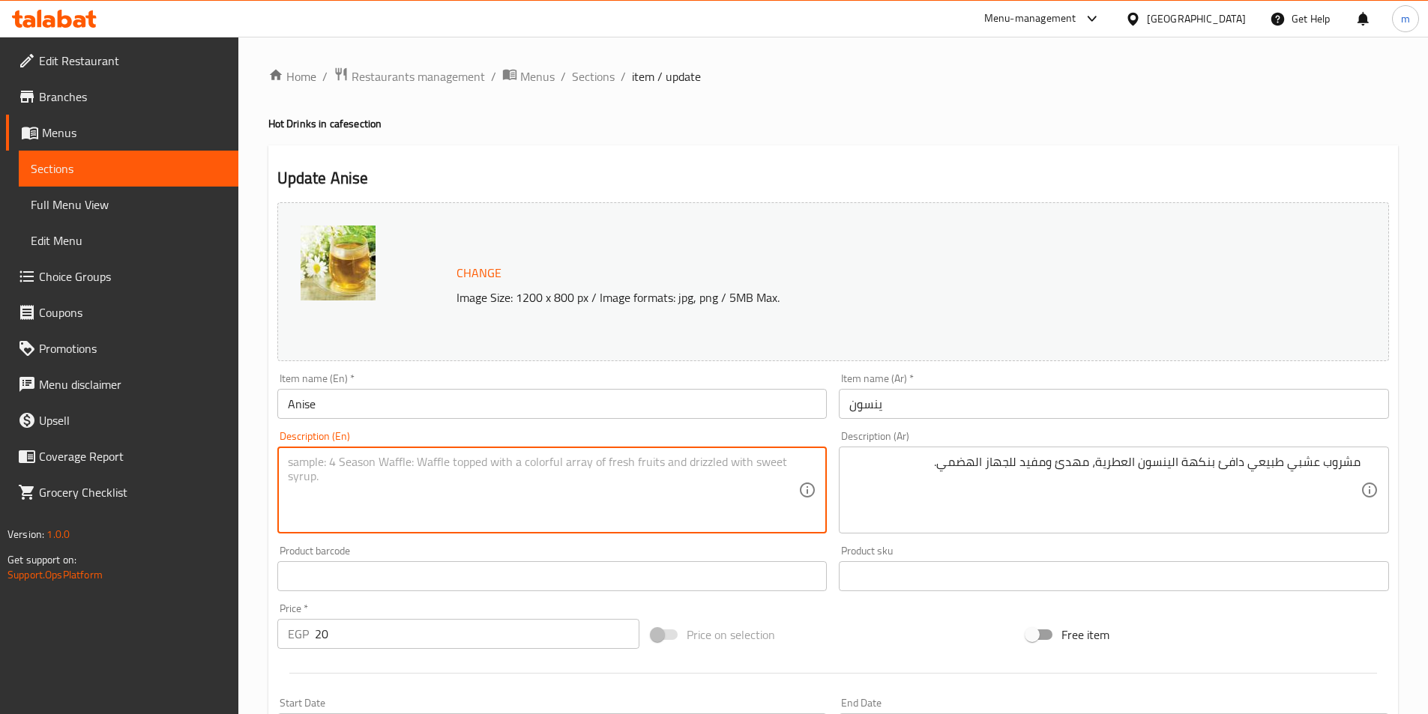
click at [747, 467] on textarea at bounding box center [543, 490] width 511 height 71
paste textarea "A warm, natural herbal drink with the aromatic flavour of anise, soothing and b…"
type textarea "A warm, natural herbal drink with the aromatic flavour of anise, soothing and b…"
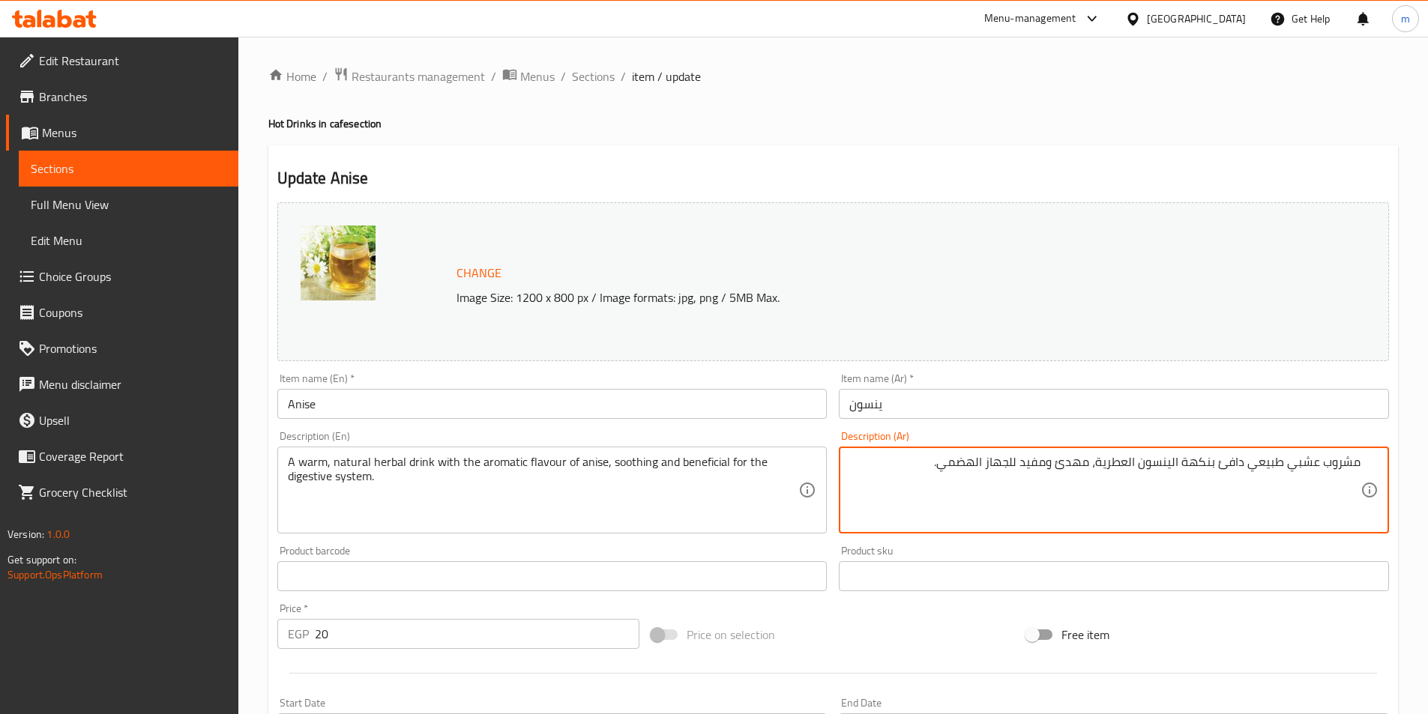
drag, startPoint x: 1092, startPoint y: 458, endPoint x: 883, endPoint y: 421, distance: 212.3
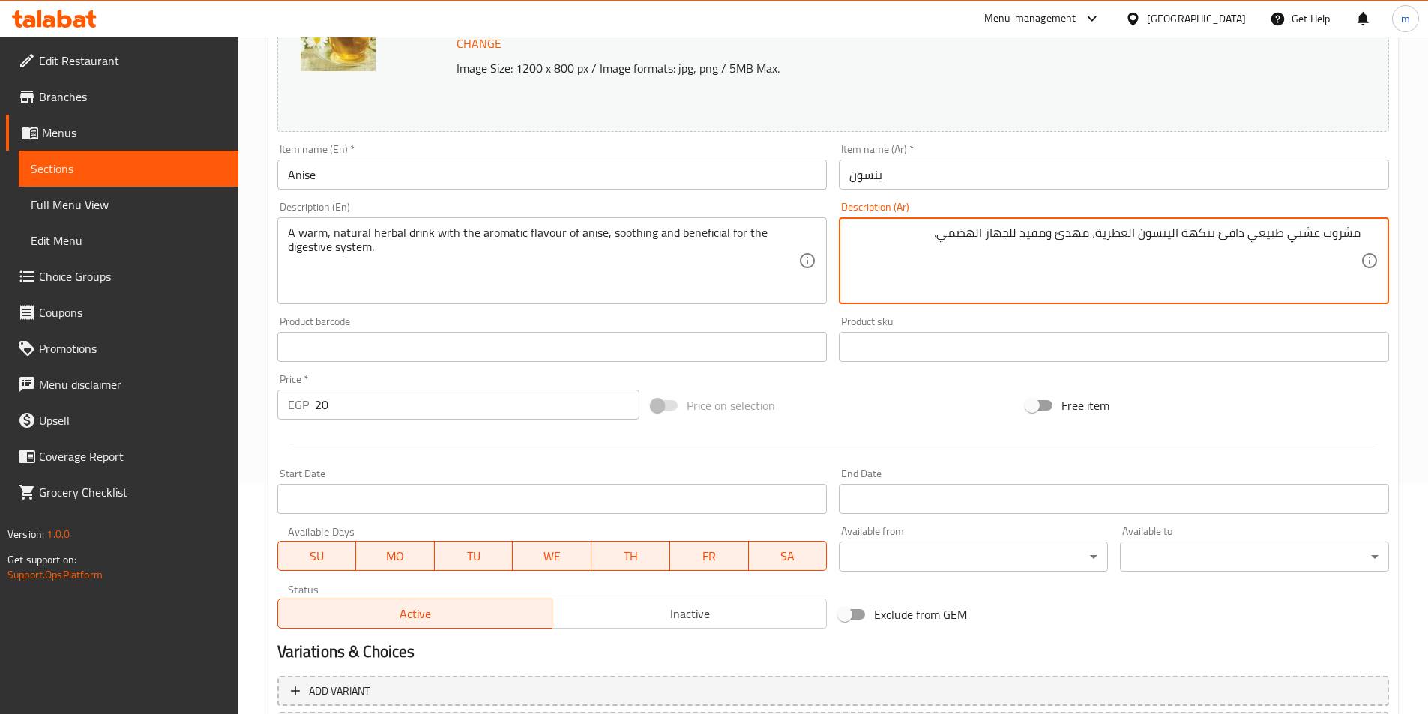
scroll to position [366, 0]
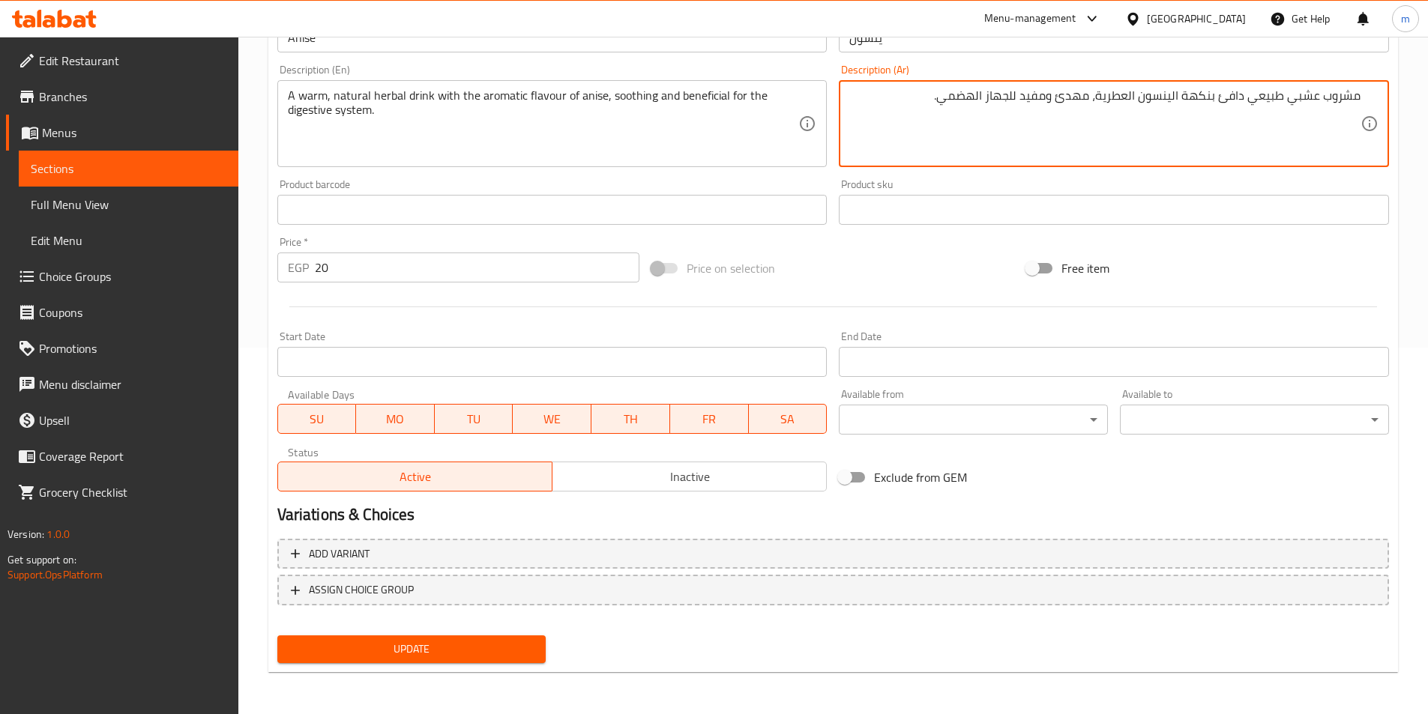
click at [498, 649] on span "Update" at bounding box center [411, 649] width 245 height 19
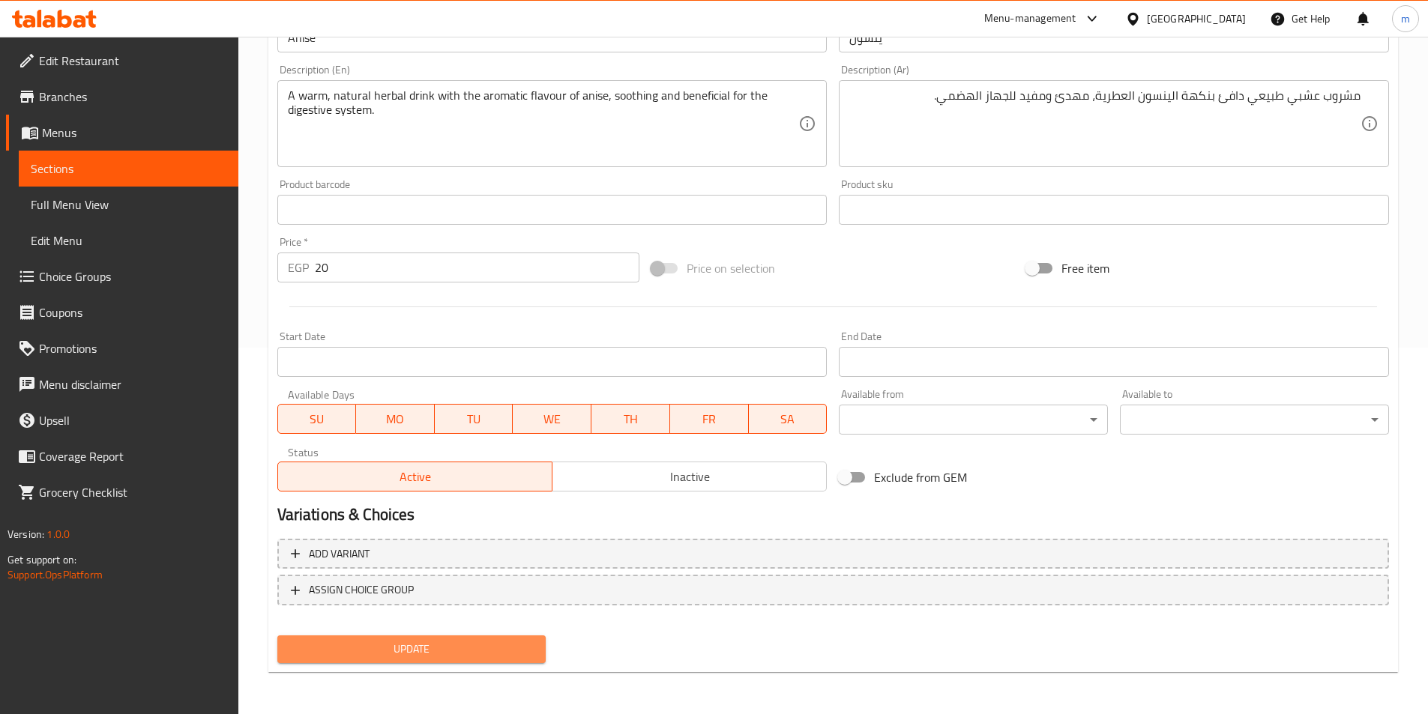
click at [523, 642] on span "Update" at bounding box center [411, 649] width 245 height 19
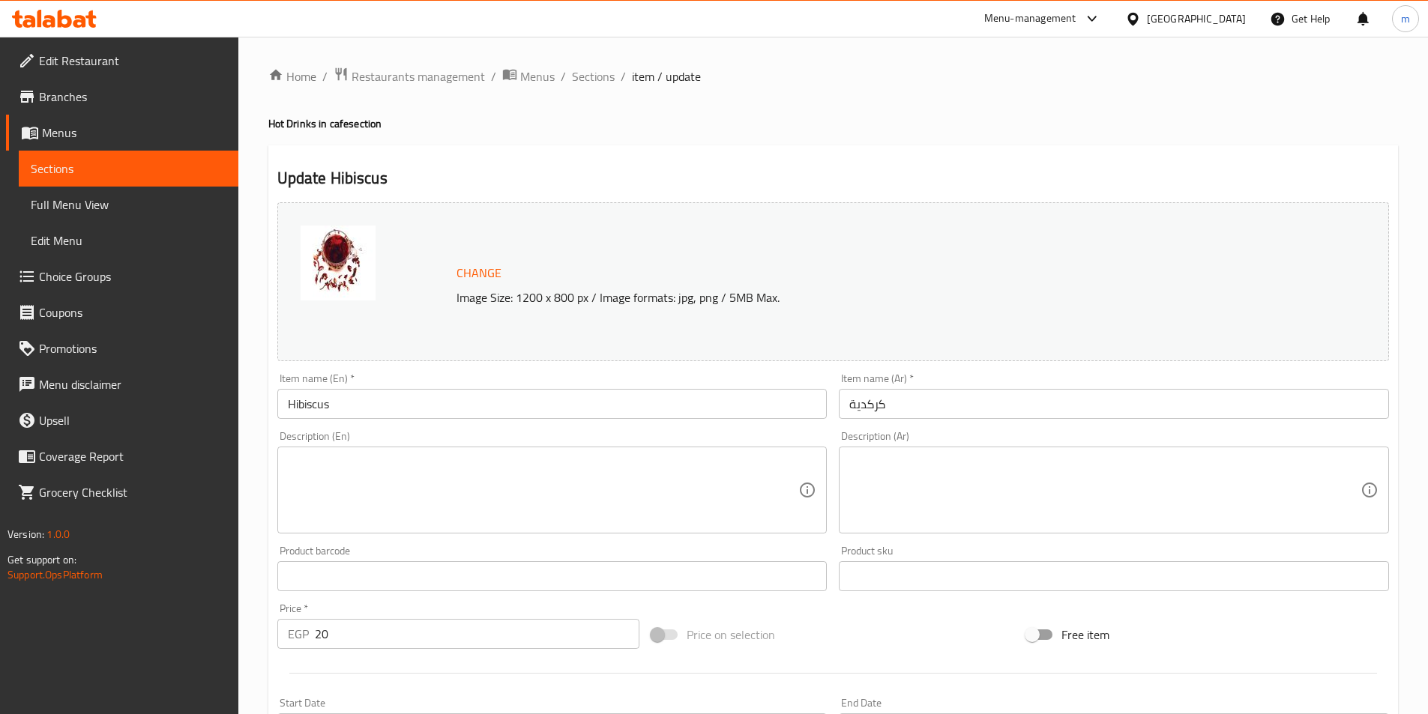
click at [908, 467] on textarea at bounding box center [1104, 490] width 511 height 71
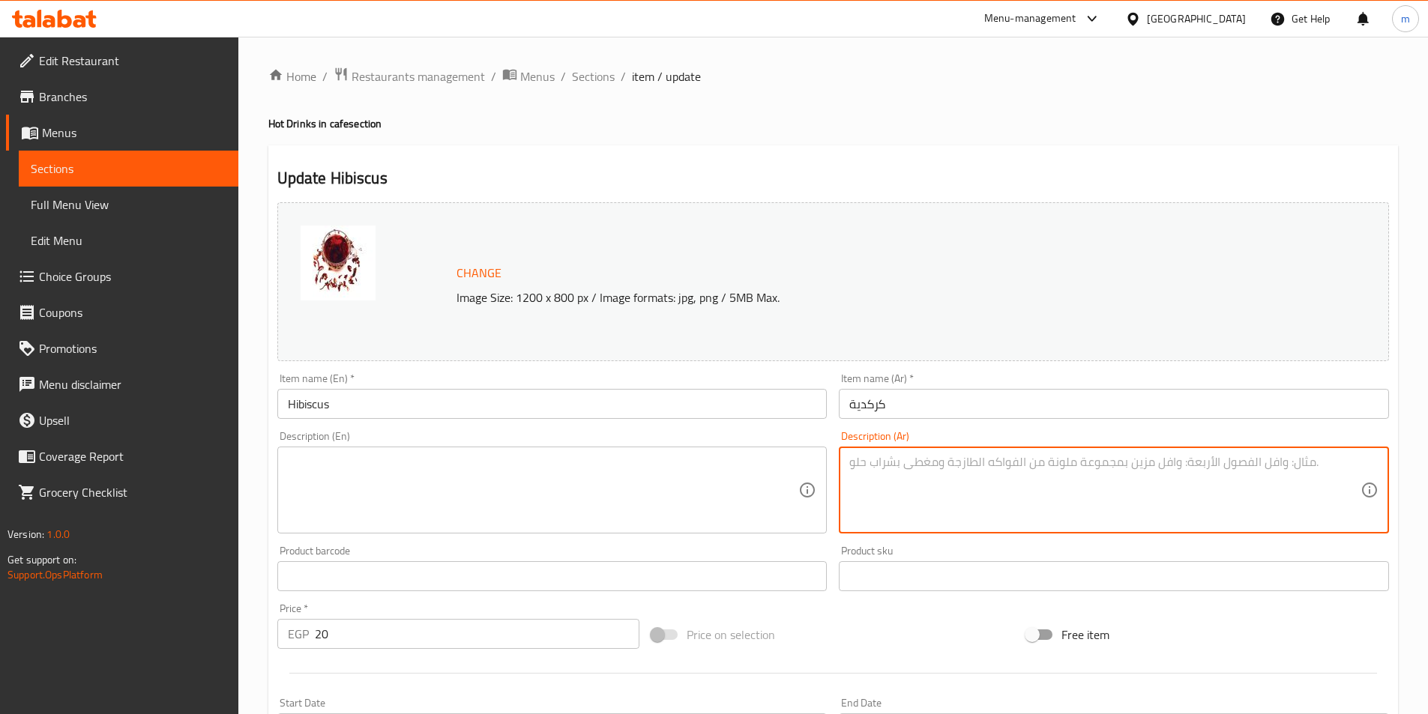
paste textarea "مشروب كركديه أحمر زاهي، يقدم ساخنًا بطعم حامض منعش ولون طبيعي فاتح للشهية."
type textarea "مشروب كركديه أحمر زاهي، يقدم ساخنًا بطعم حامض منعش ولون طبيعي فاتح للشهية."
click at [796, 468] on textarea at bounding box center [543, 490] width 511 height 71
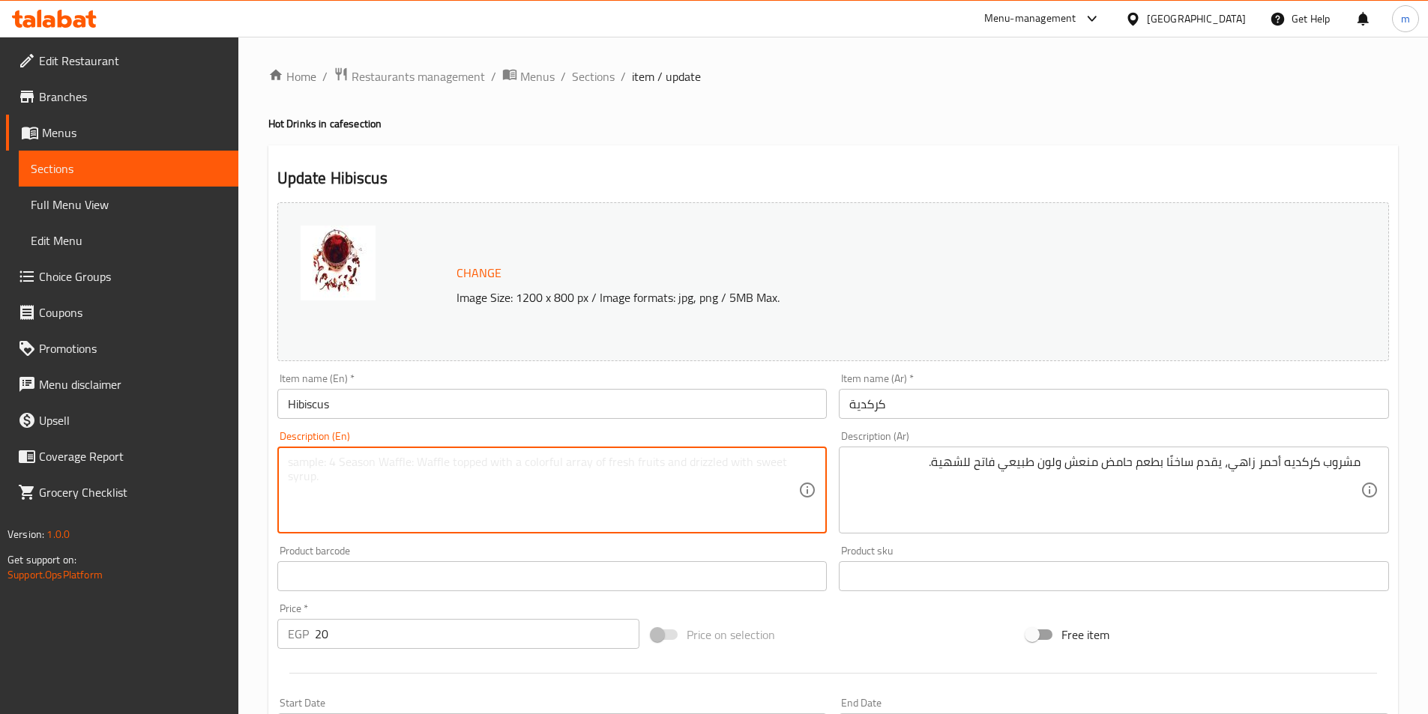
paste textarea "A bright red hibiscus drink, served hot with a refreshing citrusy taste and an …"
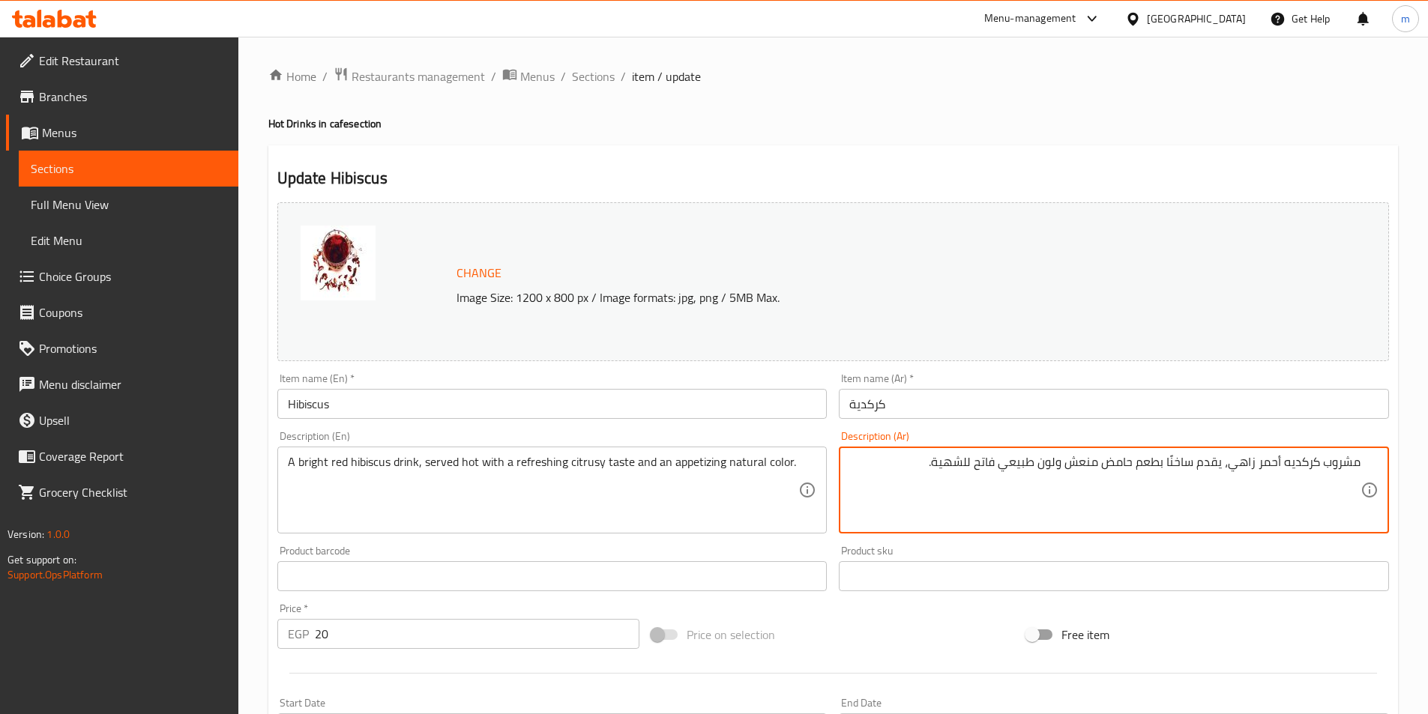
drag, startPoint x: 1104, startPoint y: 469, endPoint x: 1134, endPoint y: 471, distance: 30.1
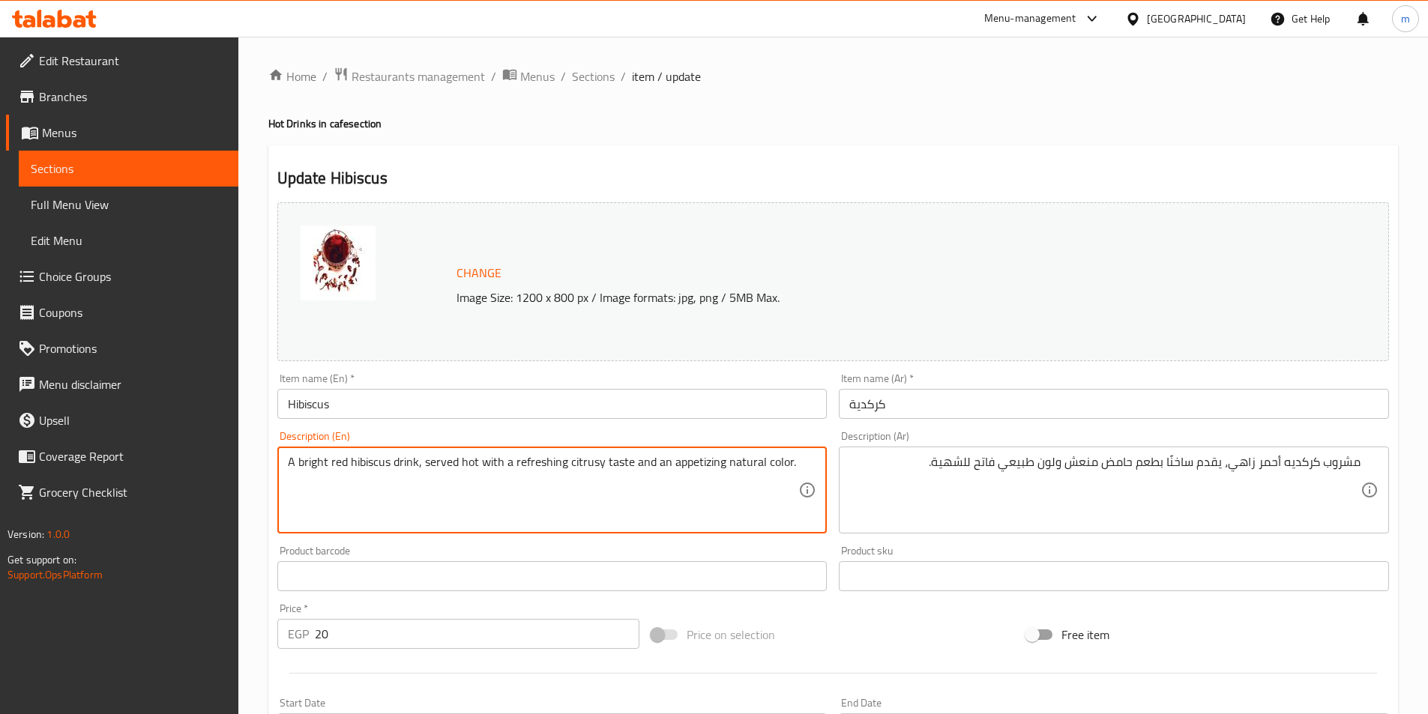
click at [477, 469] on textarea "A bright red hibiscus drink, served hot with a refreshing citrusy taste and an …" at bounding box center [543, 490] width 511 height 71
click at [552, 478] on textarea "A bright red hibiscus drink, served hot with a refreshing citrusy taste and an …" at bounding box center [543, 490] width 511 height 71
click at [594, 478] on textarea "A bright red hibiscus drink, served hot with a refreshing citrusy taste and an …" at bounding box center [543, 490] width 511 height 71
drag, startPoint x: 568, startPoint y: 465, endPoint x: 598, endPoint y: 464, distance: 30.0
click at [598, 464] on textarea "A bright red hibiscus drink, served hot with a refreshing citrusy taste and an …" at bounding box center [543, 490] width 511 height 71
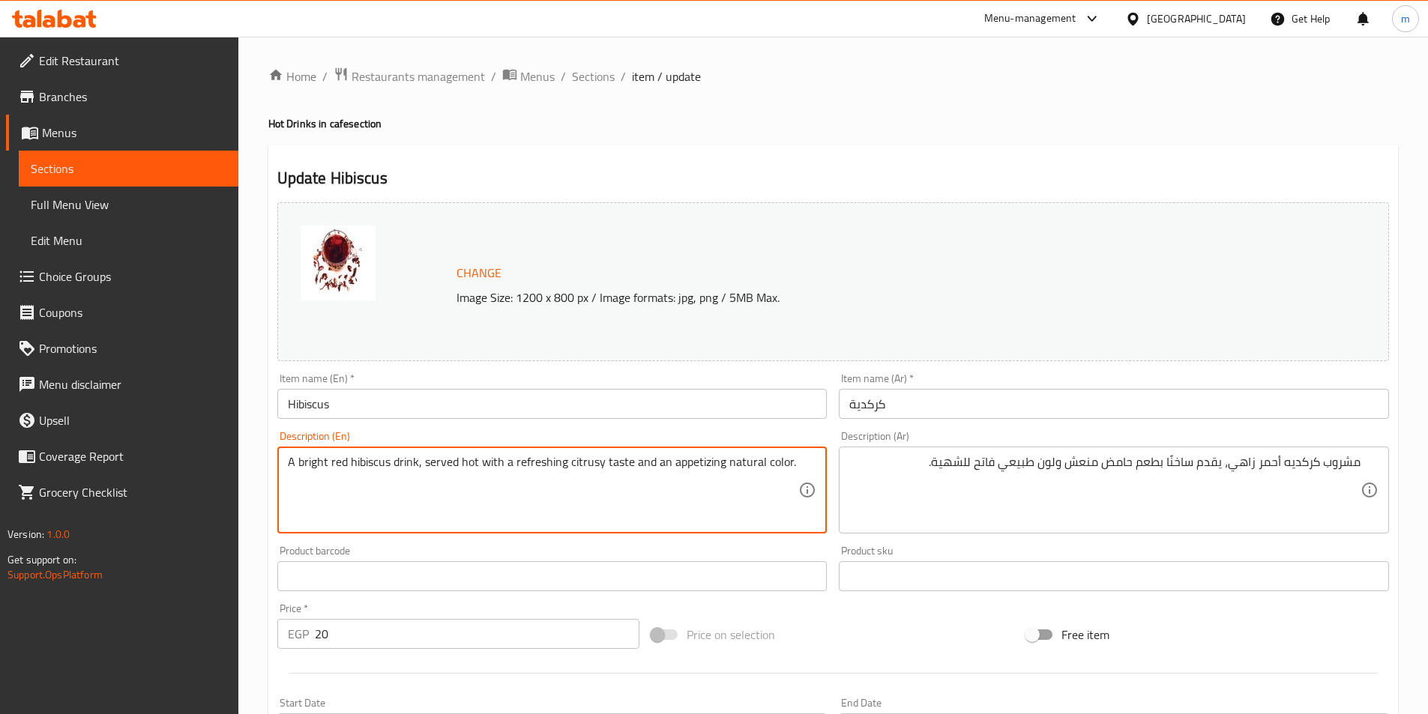
paste textarea "Lime"
click at [568, 461] on textarea "A bright red hibiscus drink, served hot with a refreshing Lime taste and an app…" at bounding box center [543, 490] width 511 height 71
drag, startPoint x: 662, startPoint y: 462, endPoint x: 712, endPoint y: 459, distance: 50.3
click at [712, 459] on textarea "A bright red hibiscus drink, served hot with a refreshing, Lime taste and an ap…" at bounding box center [543, 490] width 511 height 71
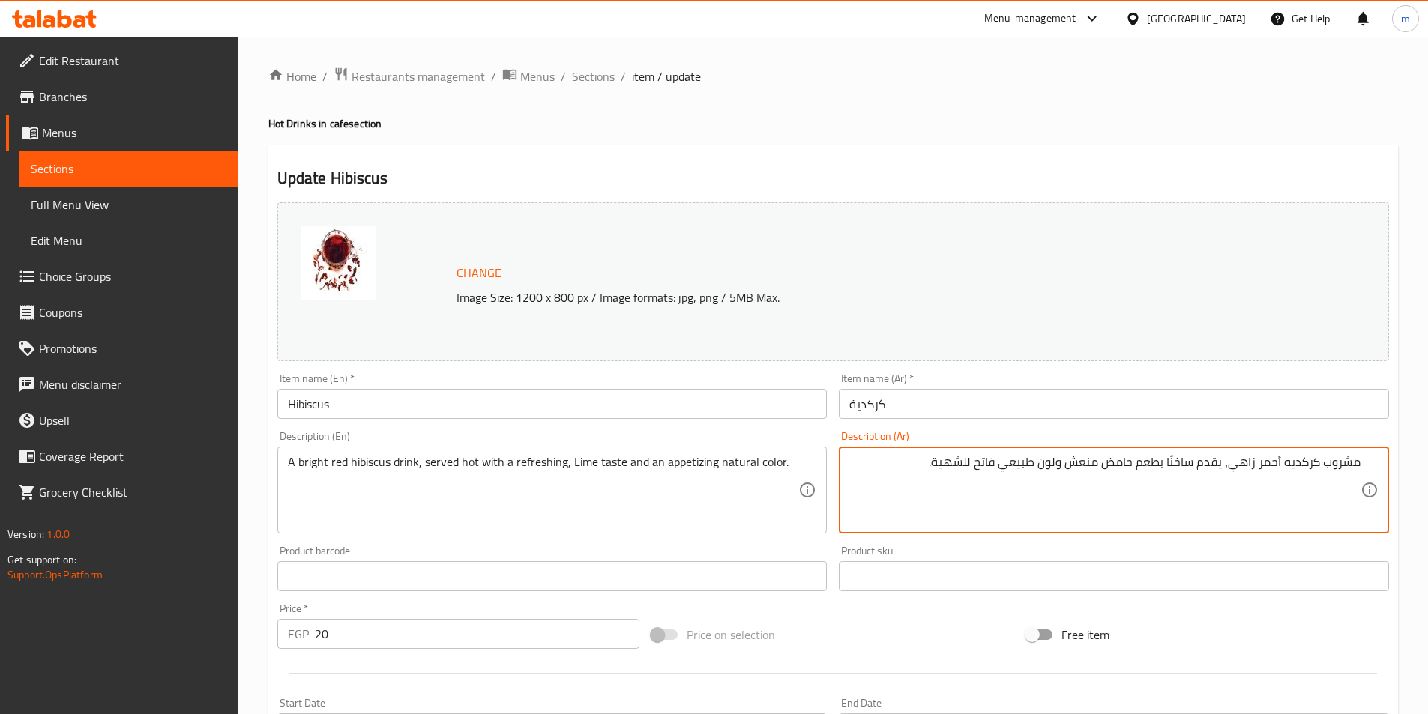
drag, startPoint x: 939, startPoint y: 460, endPoint x: 997, endPoint y: 460, distance: 58.5
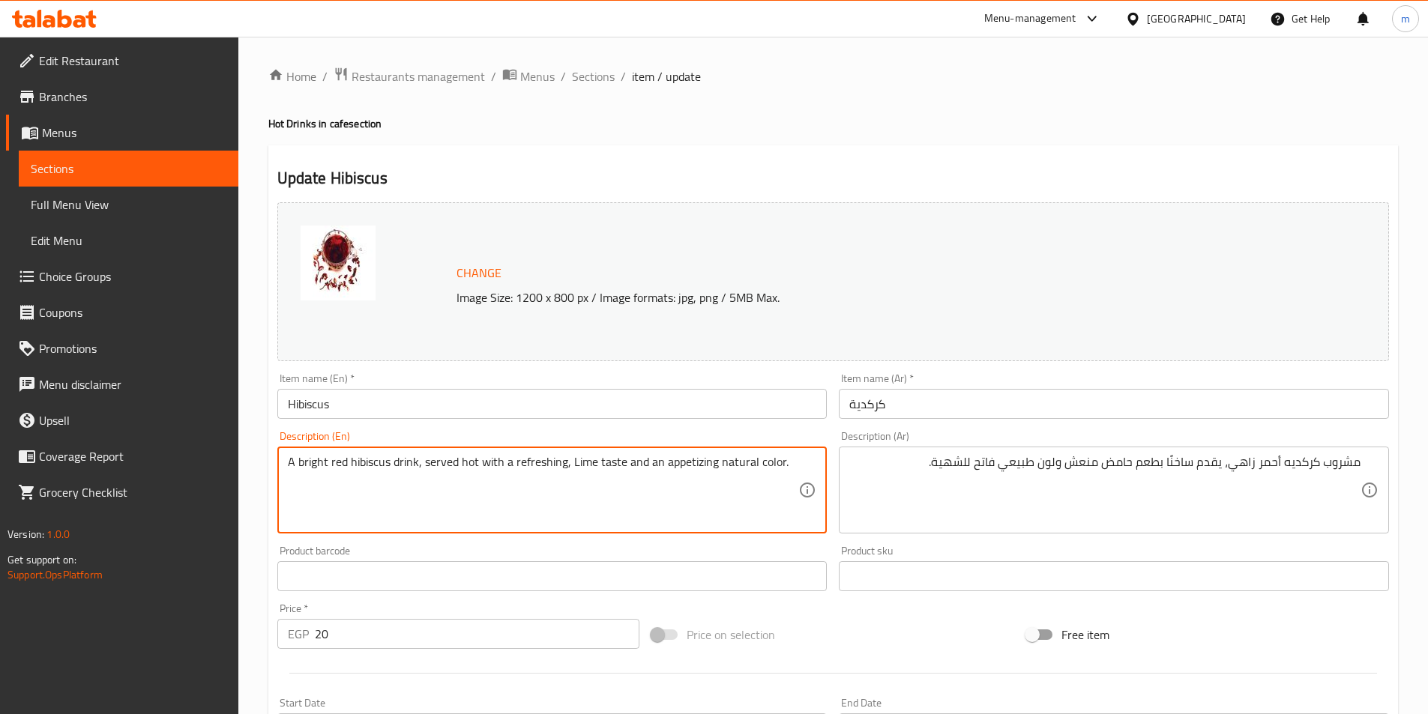
drag, startPoint x: 662, startPoint y: 467, endPoint x: 712, endPoint y: 480, distance: 51.1
paste textarea "eritif"
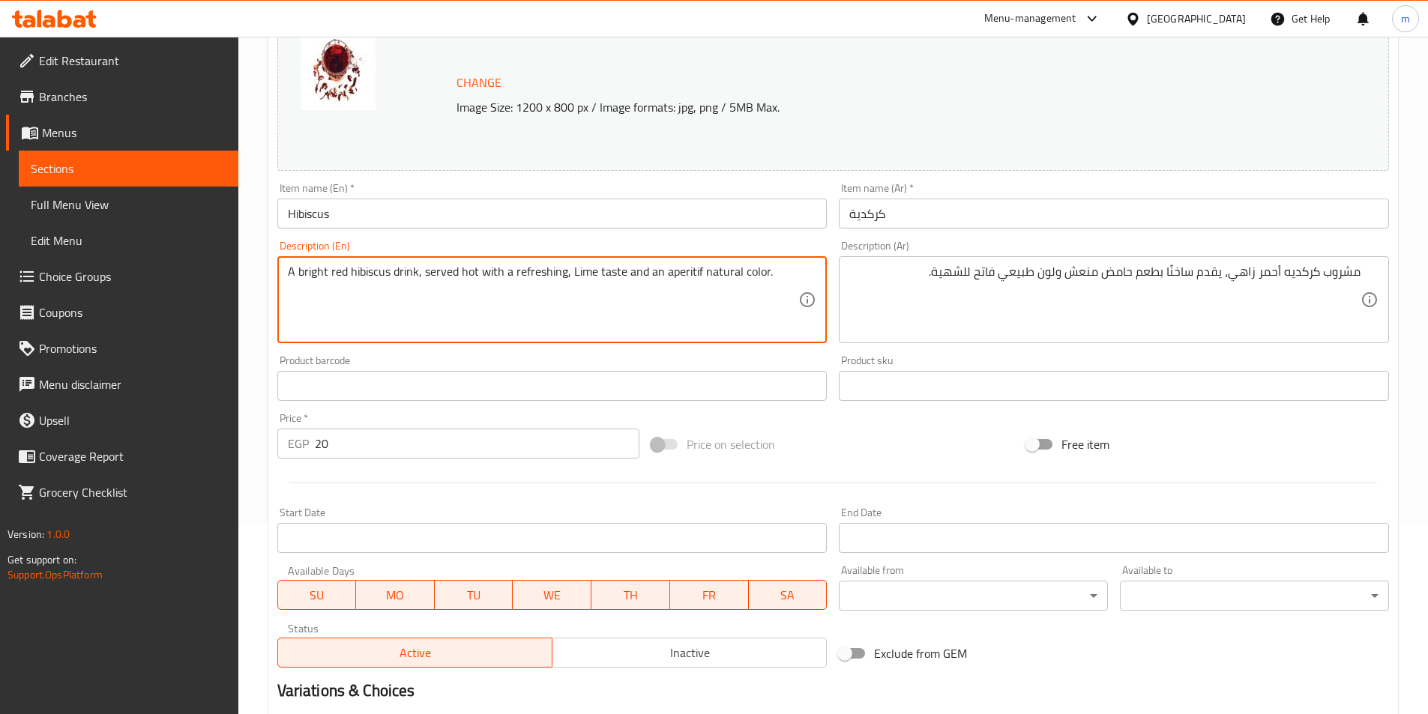
scroll to position [366, 0]
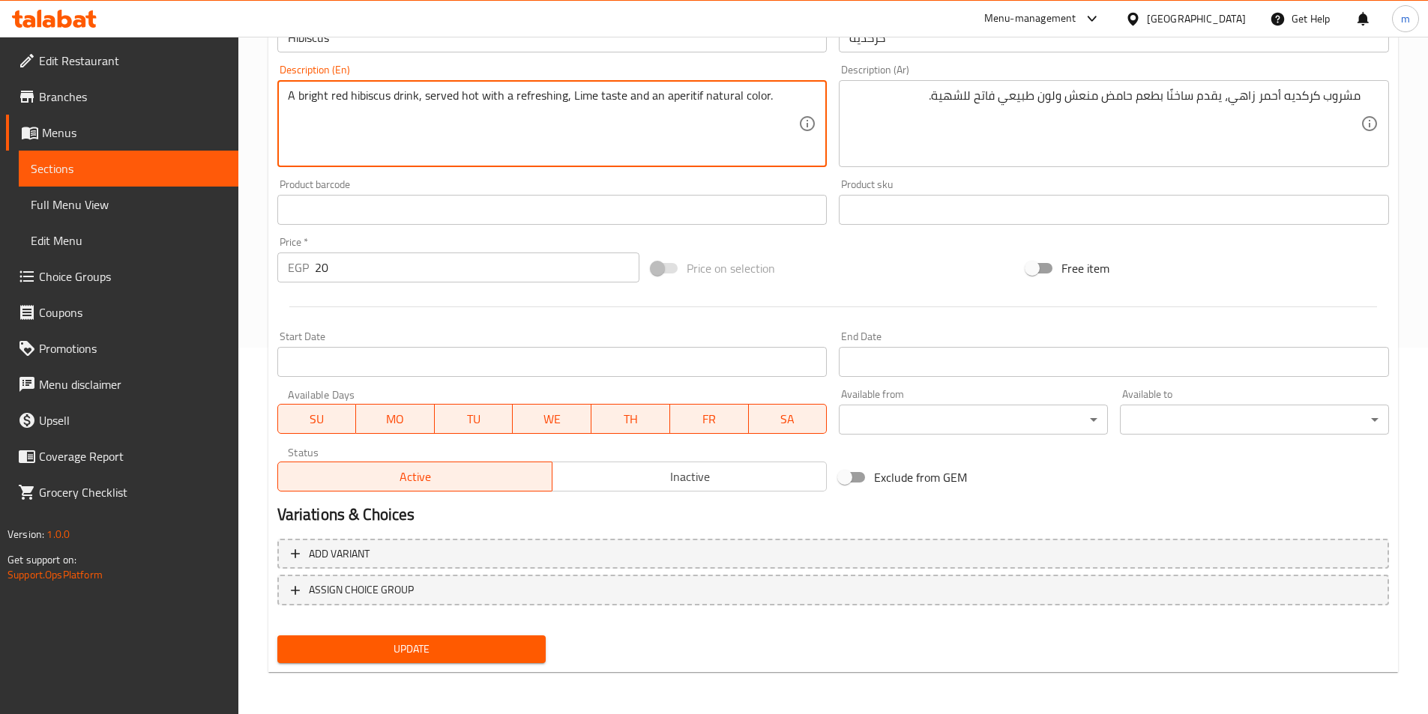
type textarea "A bright red hibiscus drink, served hot with a refreshing, Lime taste and an ap…"
click at [524, 646] on span "Update" at bounding box center [411, 649] width 245 height 19
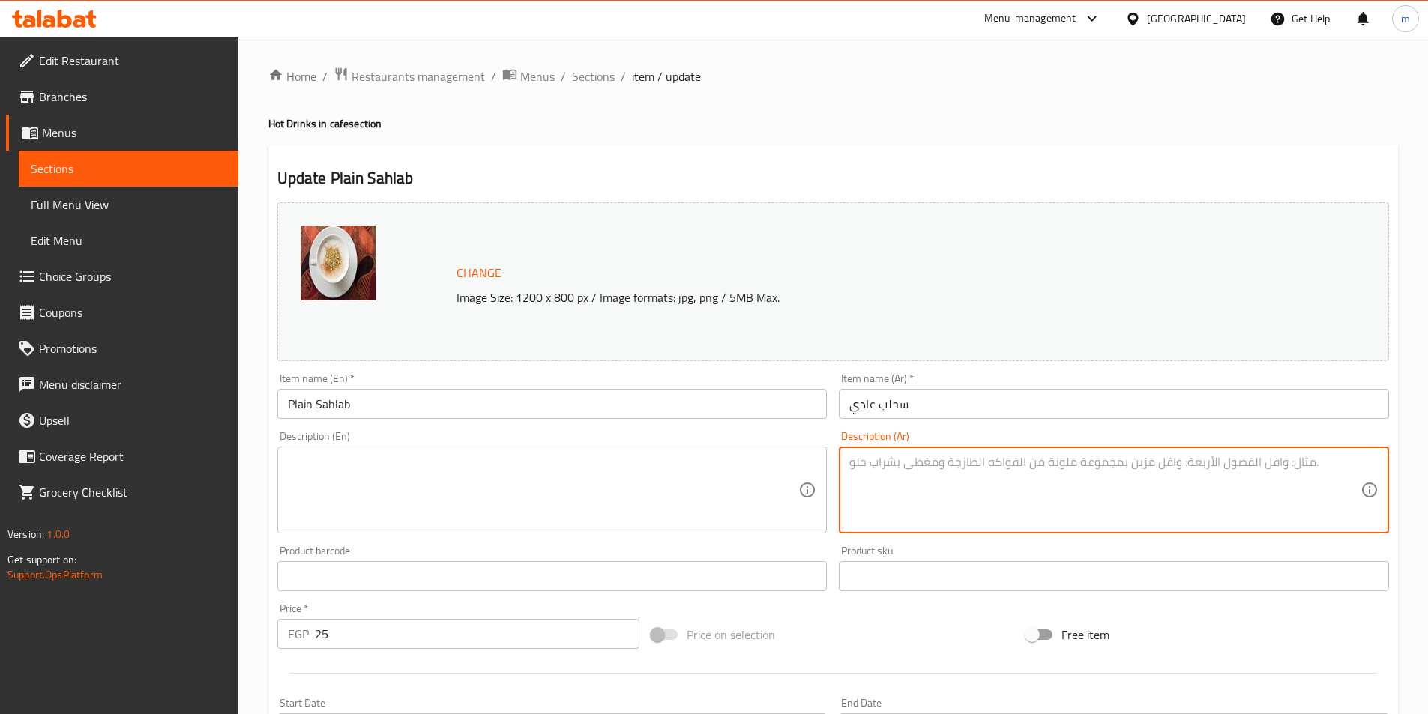
click at [891, 479] on textarea at bounding box center [1104, 490] width 511 height 71
paste textarea "سحلب دافئ بقوام كريمي غني، يبعث الدفء في أيام البرد ويمنحك طاقة لذيذة."
type textarea "سحلب دافئ بقوام كريمي غني، يبعث الدفء في أيام البرد ويمنحك طاقة لذيذة."
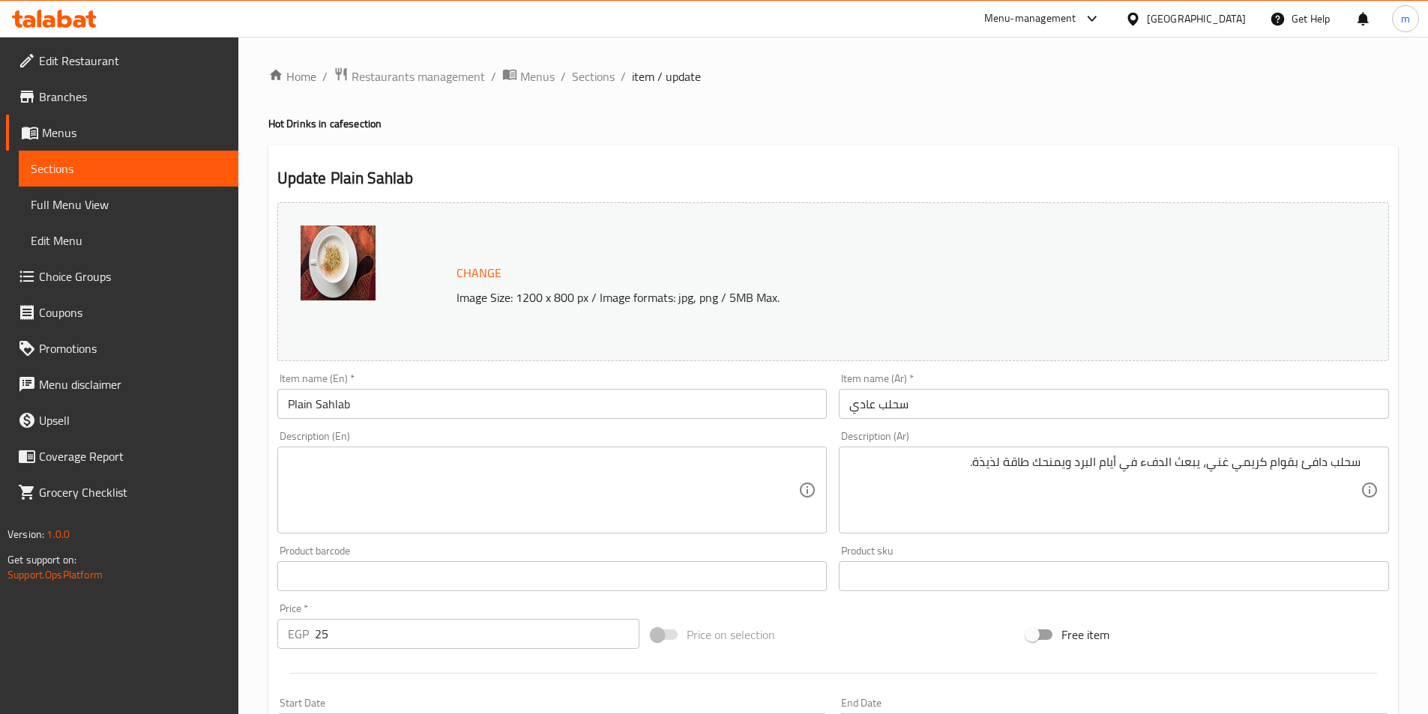
click at [737, 445] on div "Description (En) Description (En)" at bounding box center [552, 482] width 550 height 103
click at [739, 462] on textarea at bounding box center [543, 490] width 511 height 71
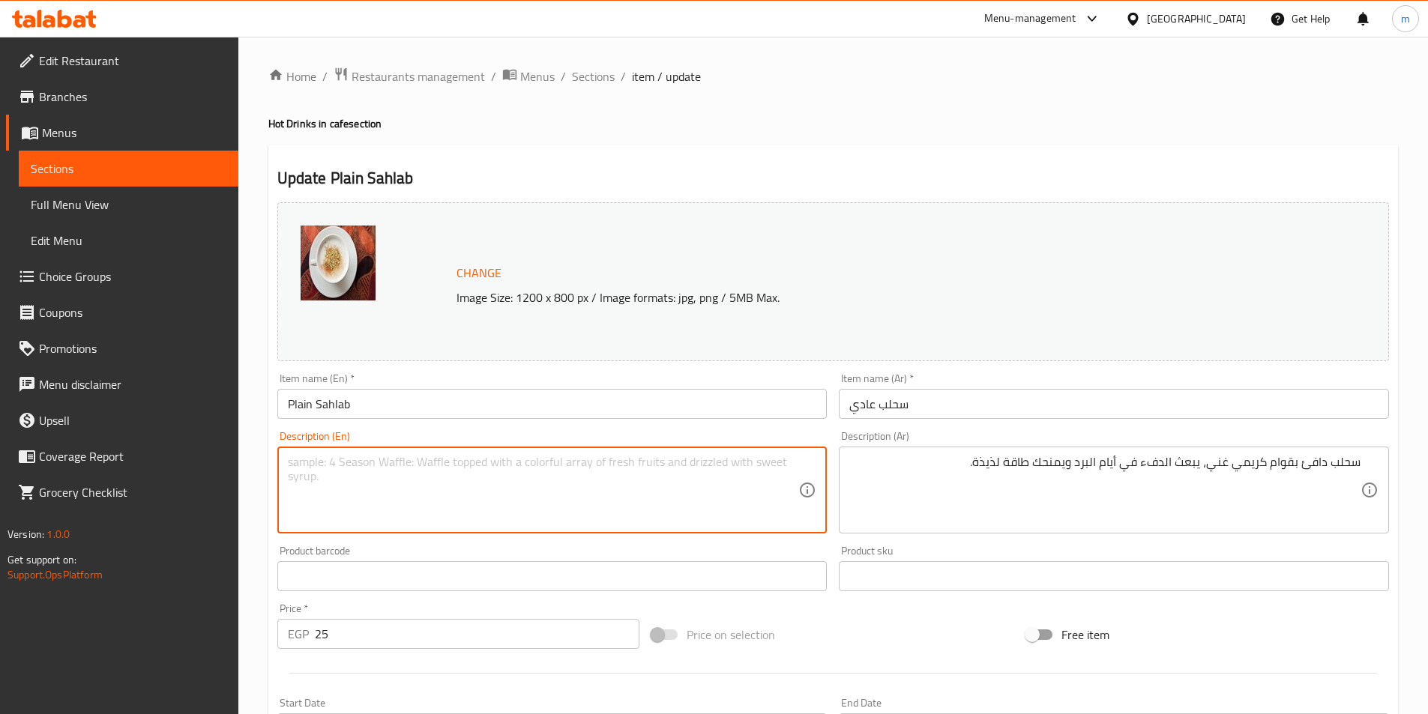
paste textarea "Warming sahlab with a rich, creamy texture, it warms up on cold days and gives …"
drag, startPoint x: 467, startPoint y: 462, endPoint x: 479, endPoint y: 463, distance: 12.1
click at [479, 463] on textarea "Warming sahlab with a rich, creamy texture, it warms up on cold days and gives …" at bounding box center [543, 490] width 511 height 71
click at [480, 462] on textarea "Warming sahlab with a rich, creamy texture, it warms up on cold days and gives …" at bounding box center [543, 490] width 511 height 71
click at [468, 459] on textarea "Warming sahlab with a rich, creamy texture, it warms up on cold days and gives …" at bounding box center [543, 490] width 511 height 71
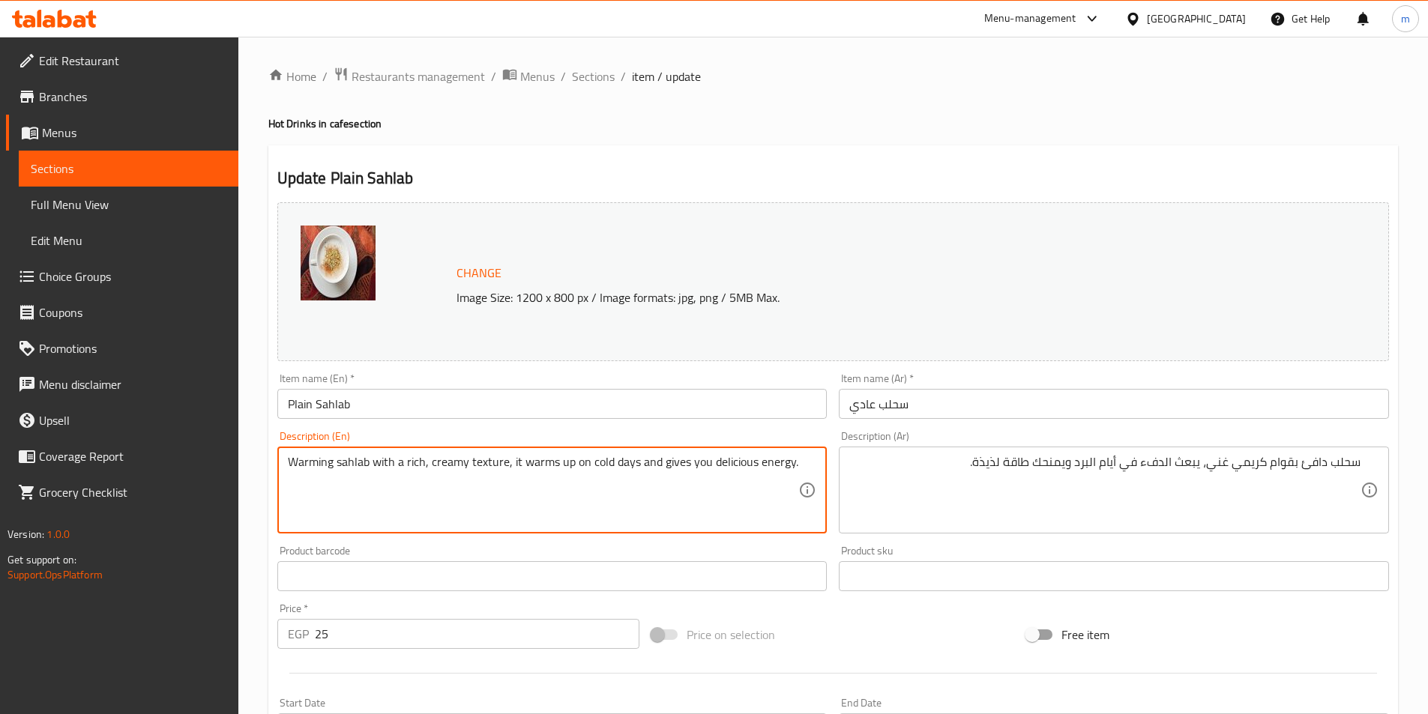
type textarea "Warming sahlab with a rich, creamy texture, it warms up on cold days and gives …"
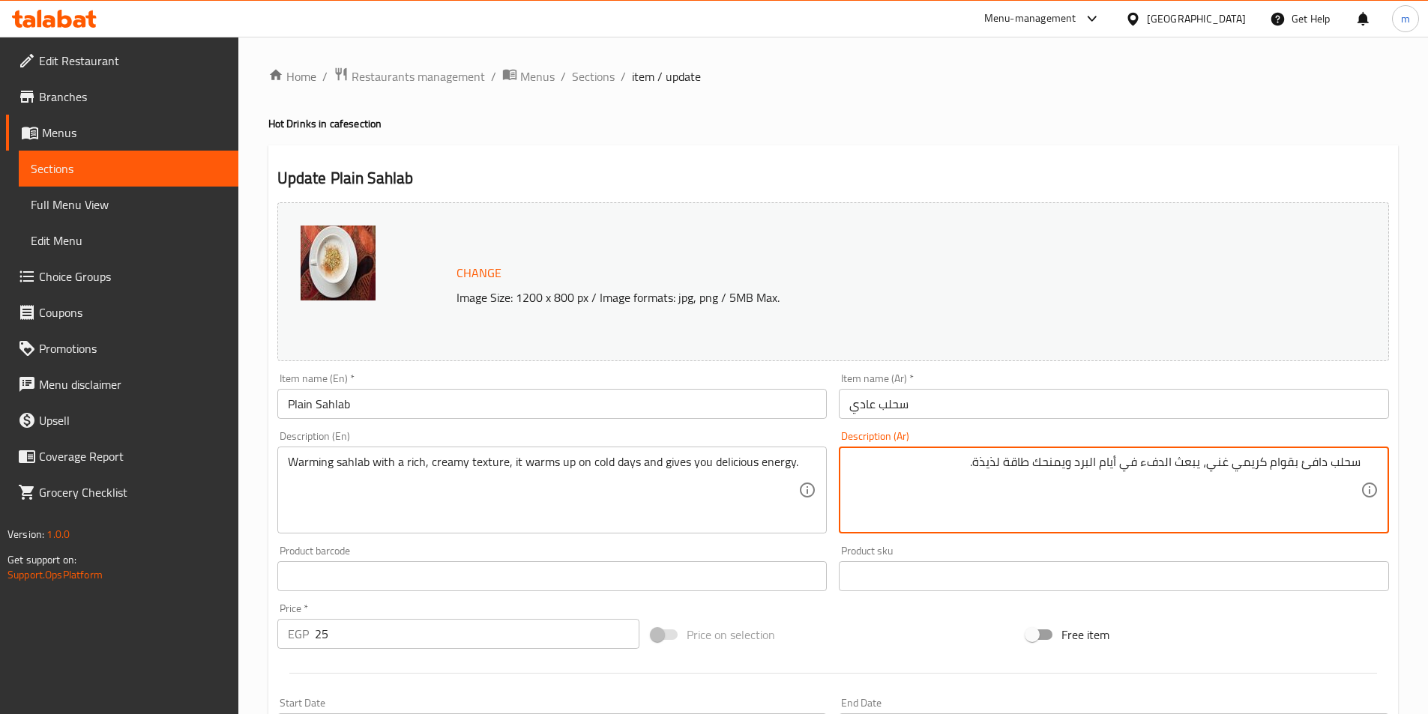
drag, startPoint x: 1268, startPoint y: 466, endPoint x: 1297, endPoint y: 466, distance: 29.2
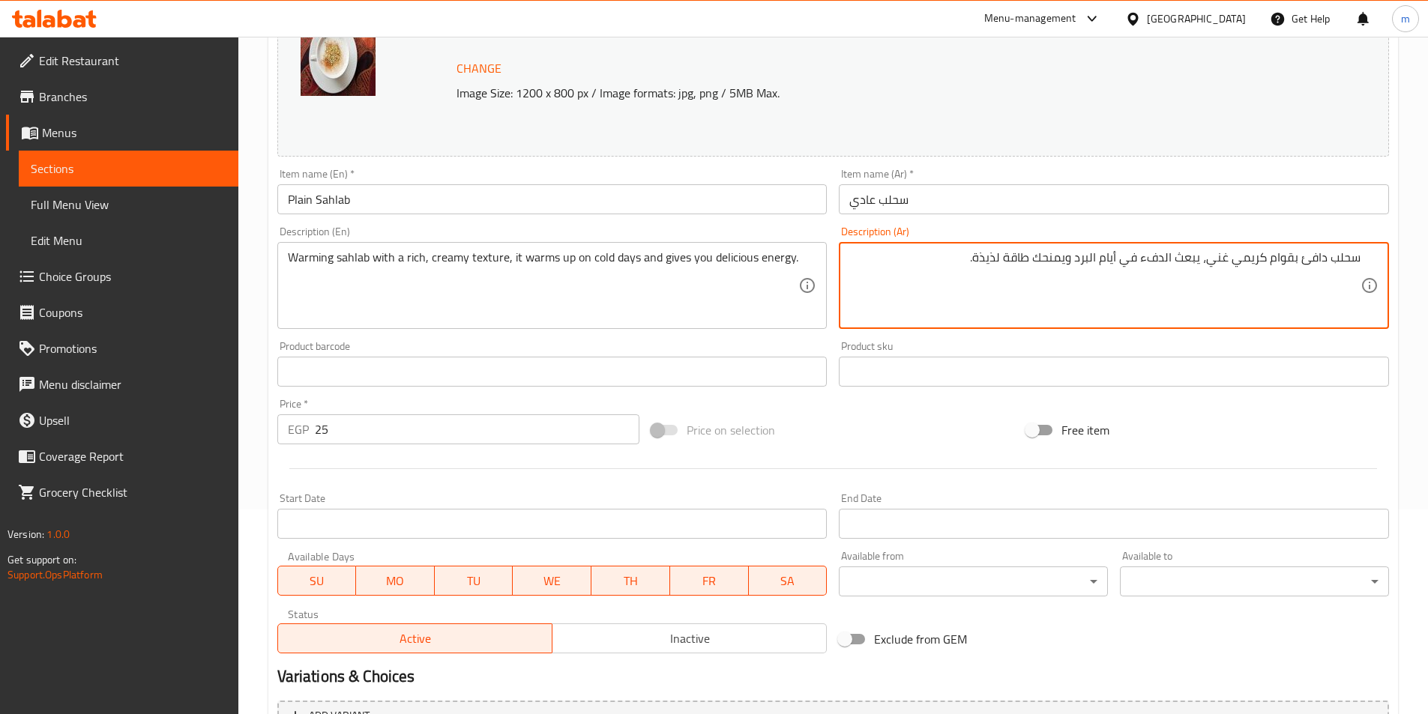
scroll to position [366, 0]
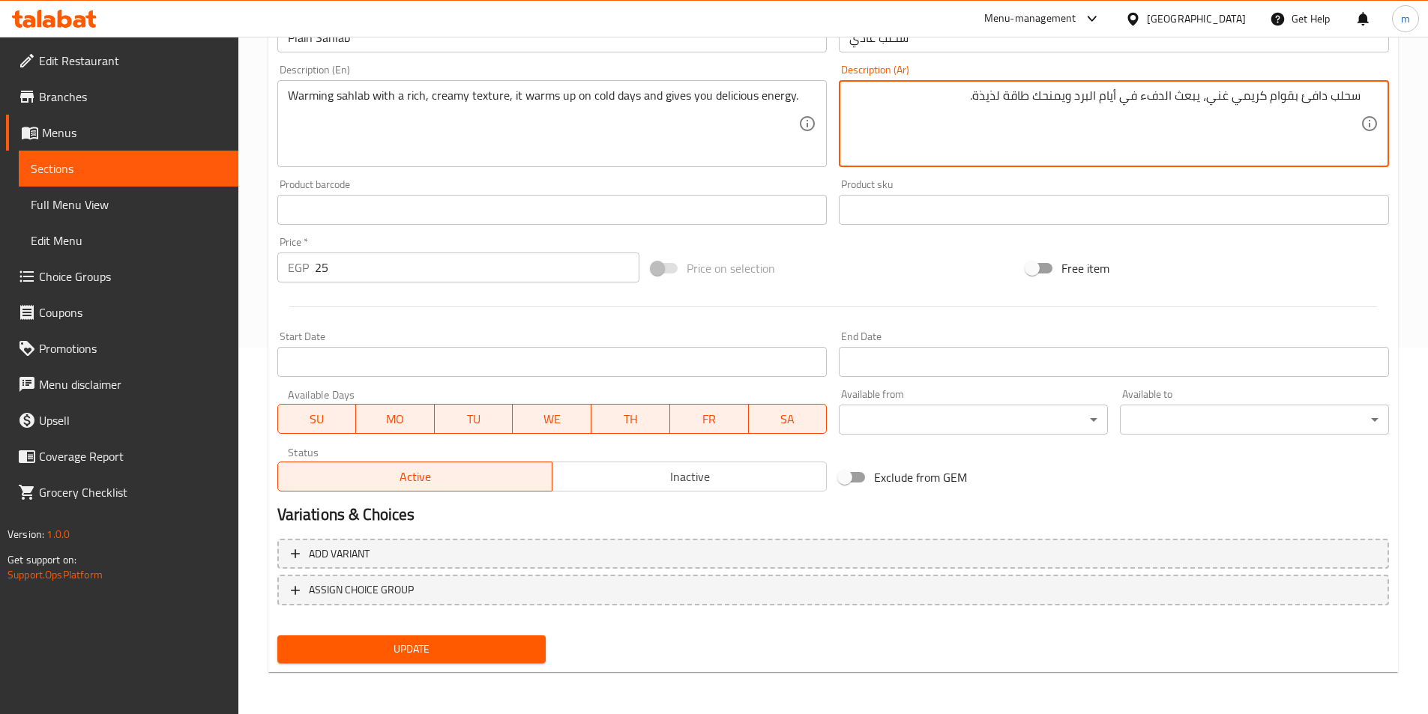
click at [464, 652] on span "Update" at bounding box center [411, 649] width 245 height 19
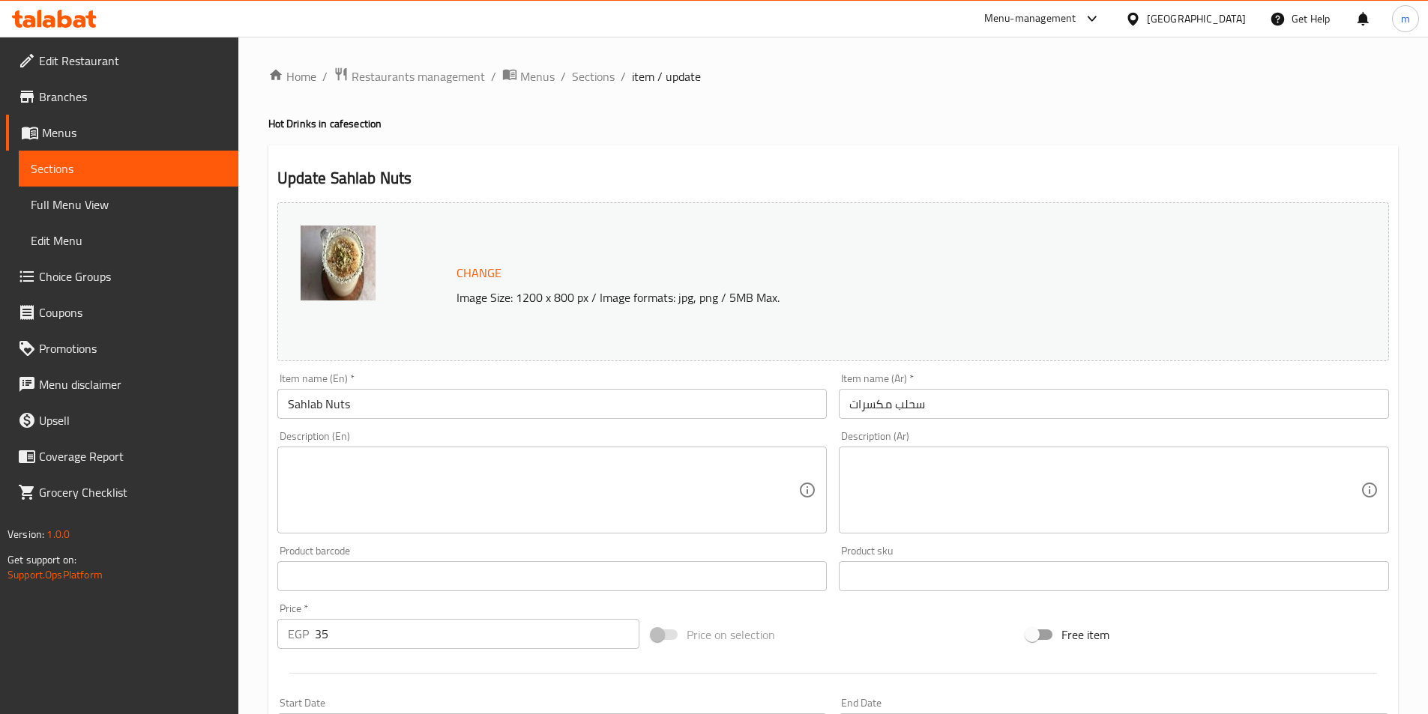
click at [1198, 444] on div "Description (Ar) Description (Ar)" at bounding box center [1114, 482] width 550 height 103
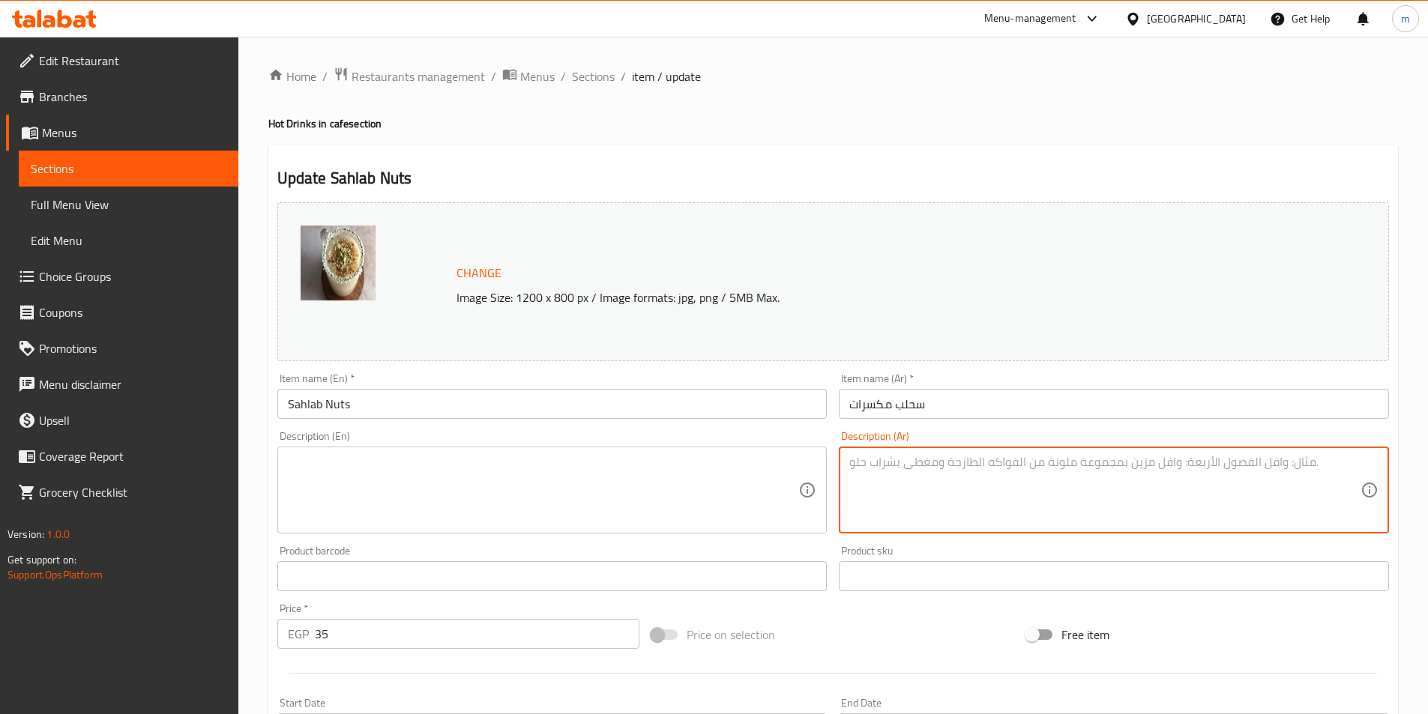
click at [1180, 469] on textarea at bounding box center [1104, 490] width 511 height 71
paste textarea "سحلب فاخر مزين بالمكسرات المحمصة، قوامه الكثيف يجمع بين الحلاوة والنكهة الغنية."
type textarea "سحلب فاخر مزين بالمكسرات المحمصة، قوامه الكثيف يجمع بين الحلاوة والنكهة الغنية."
click at [772, 495] on textarea at bounding box center [543, 490] width 511 height 71
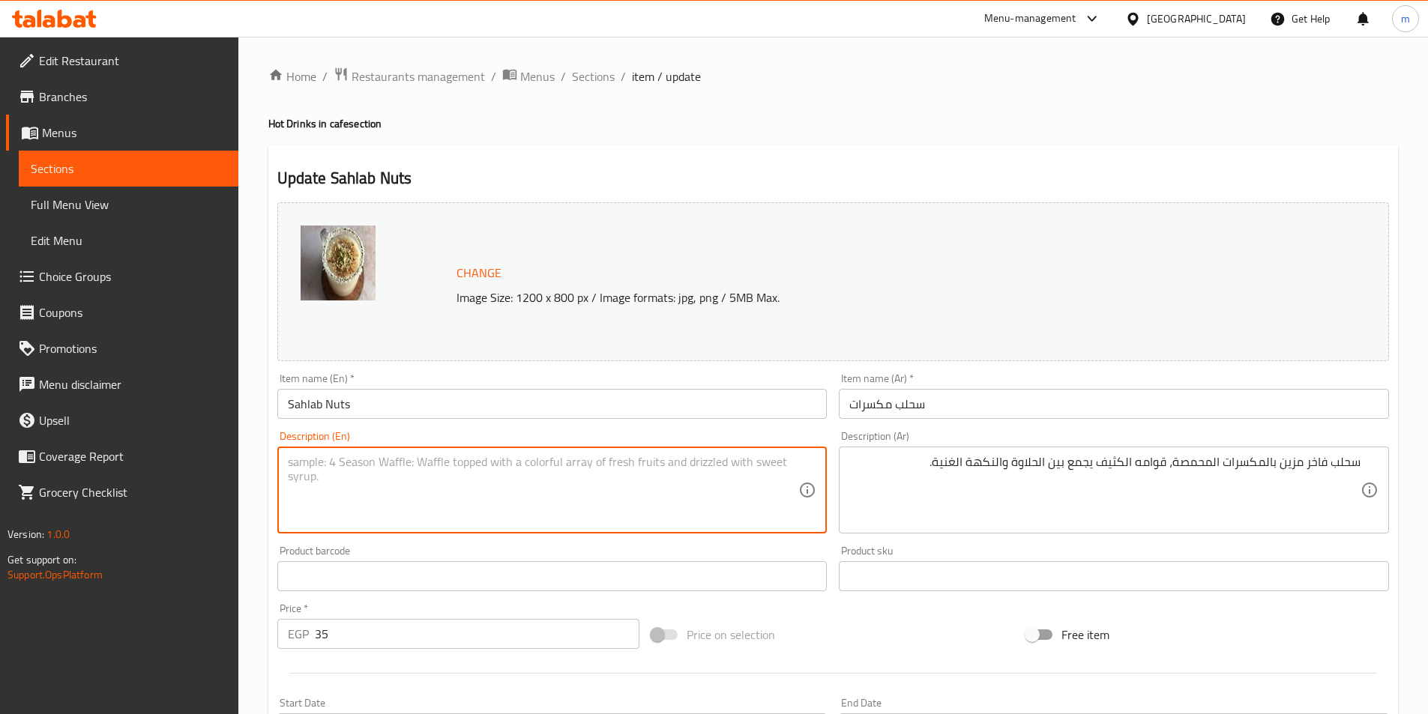
paste textarea "Luxurious sahlab topped with roasted nuts, its thick texture combines sweetness…"
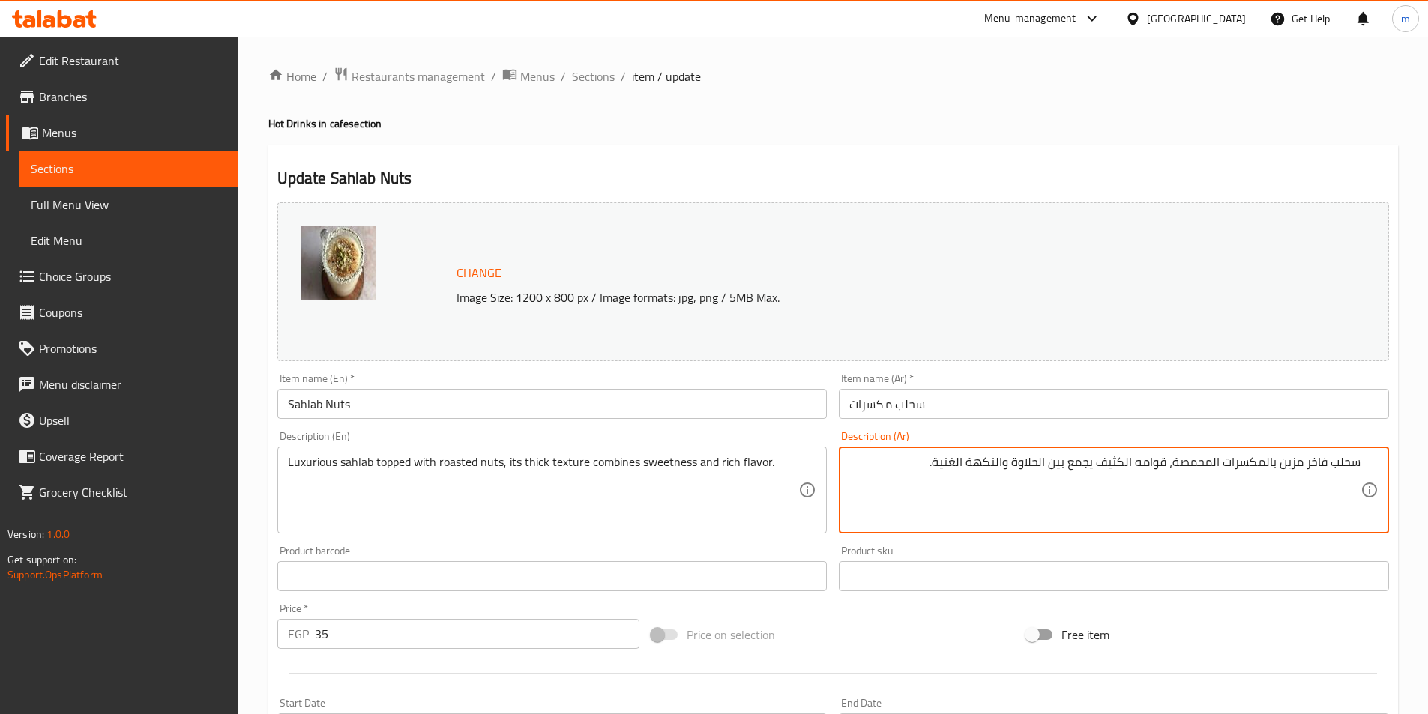
drag, startPoint x: 1281, startPoint y: 461, endPoint x: 1304, endPoint y: 456, distance: 23.8
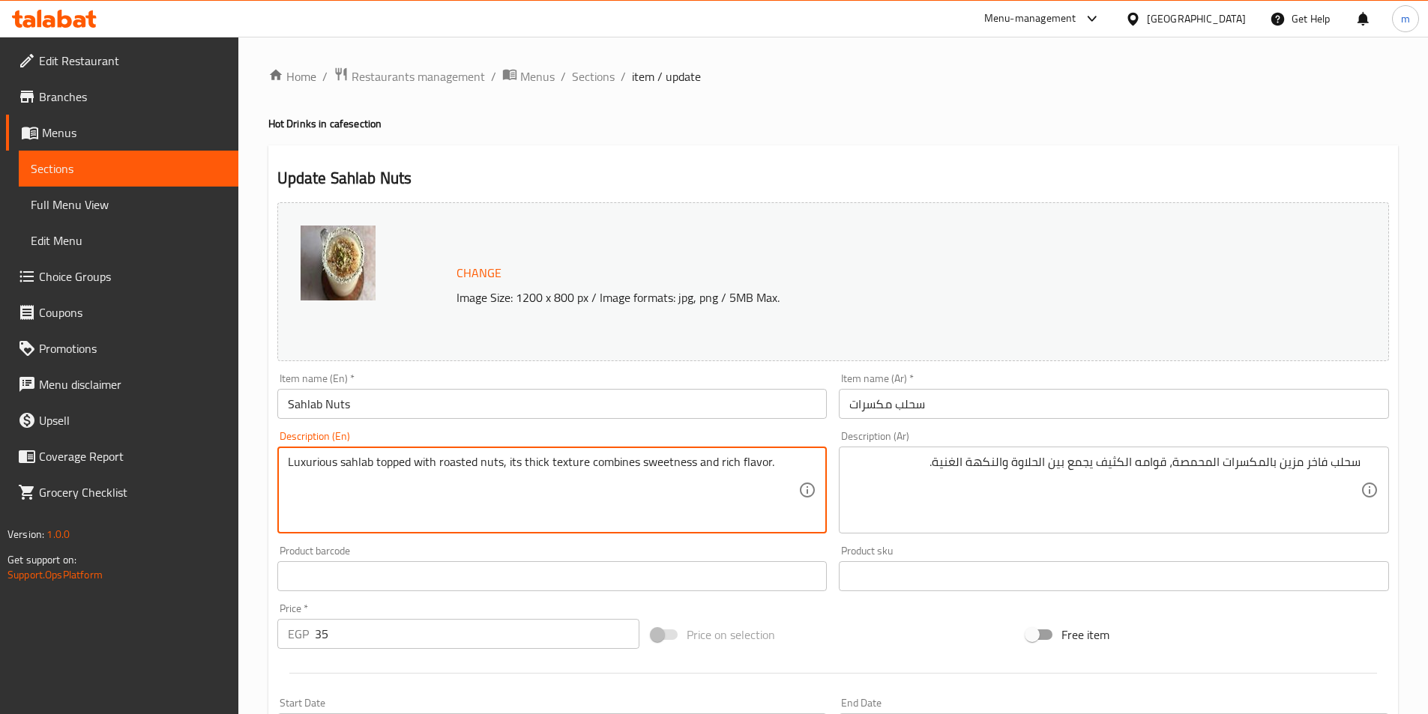
paste textarea "Garnished"
drag, startPoint x: 454, startPoint y: 463, endPoint x: 490, endPoint y: 465, distance: 36.0
click at [490, 465] on textarea "Luxurious sahlab Garnished with roasted nuts, its thick texture combines sweetn…" at bounding box center [543, 490] width 511 height 71
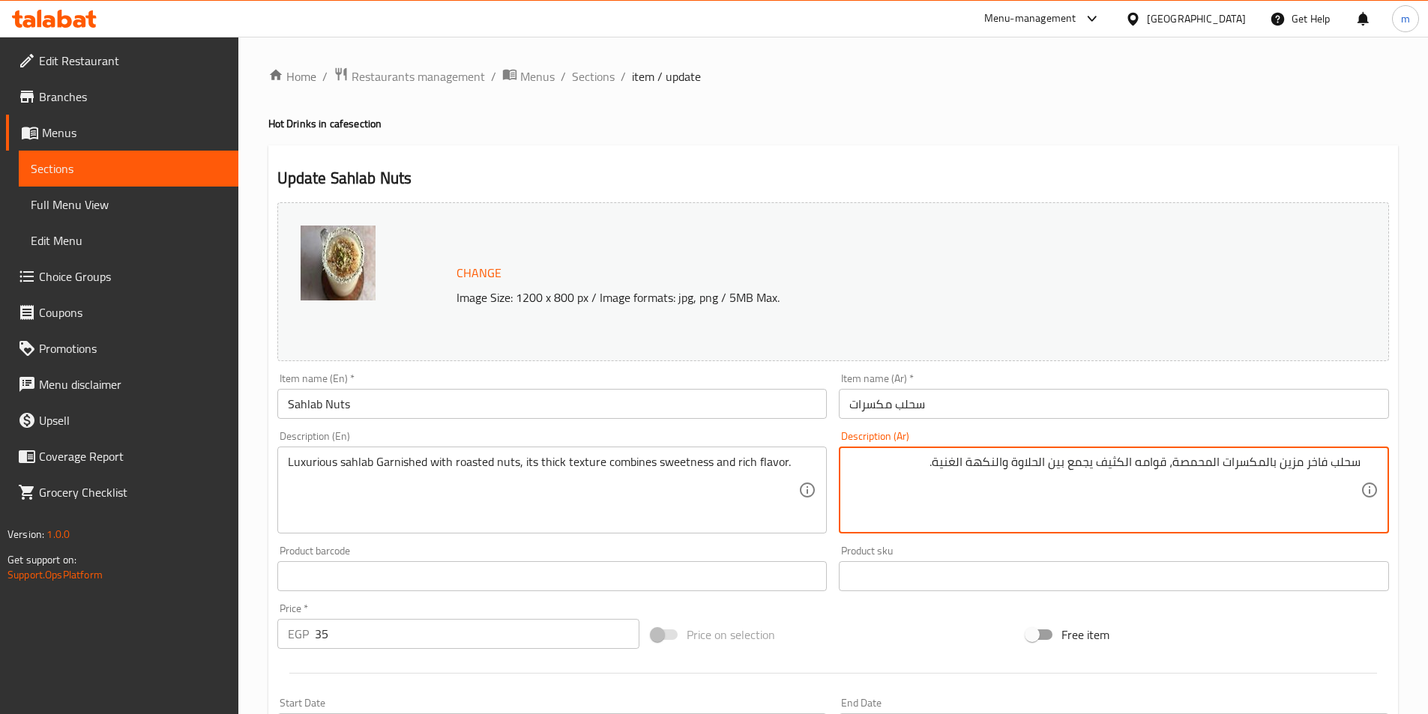
drag, startPoint x: 1173, startPoint y: 462, endPoint x: 1213, endPoint y: 468, distance: 40.1
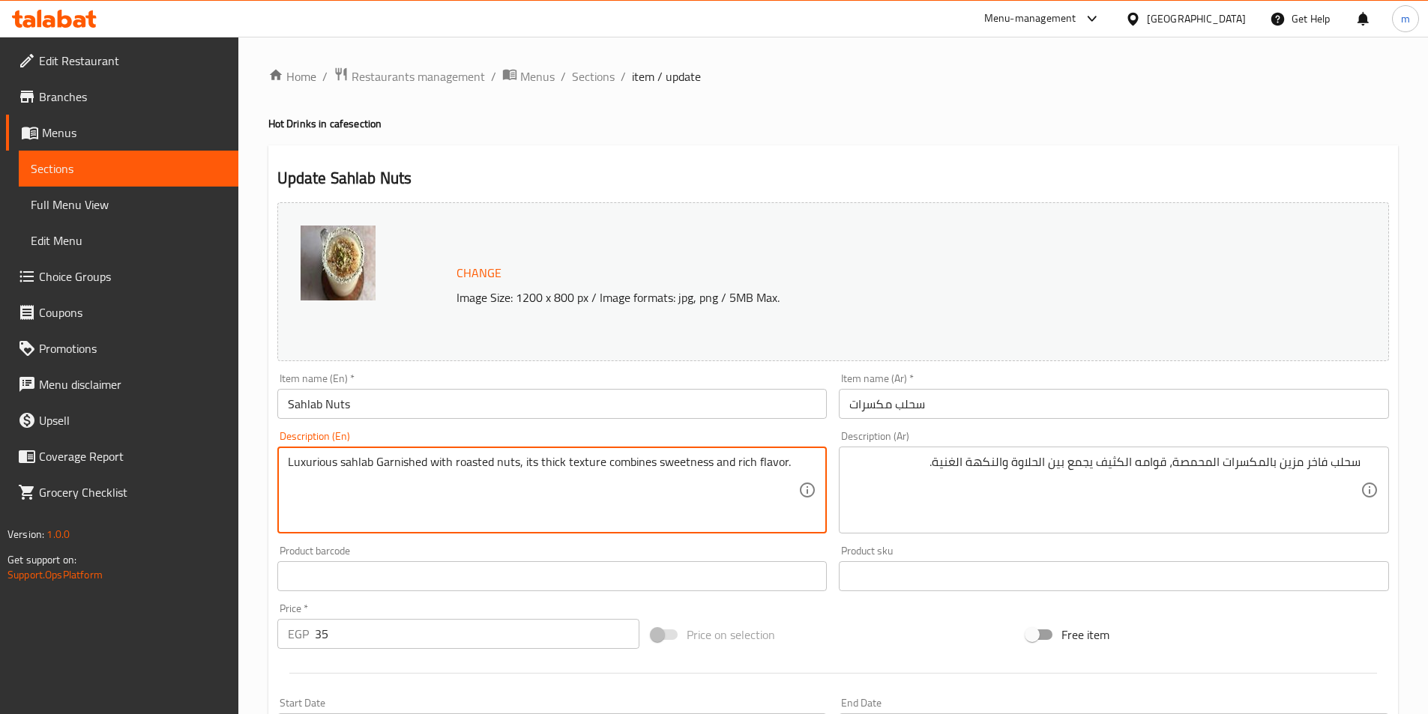
paste textarea "Toasted"
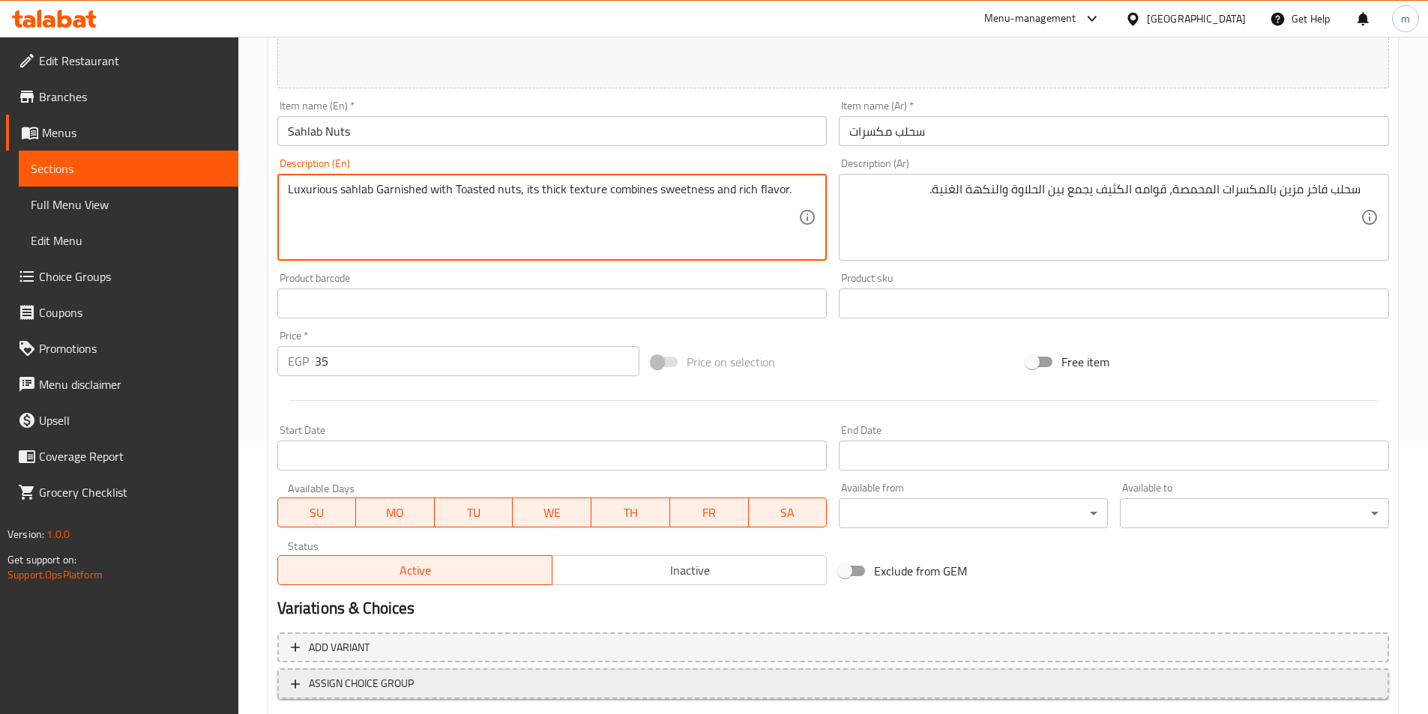
scroll to position [366, 0]
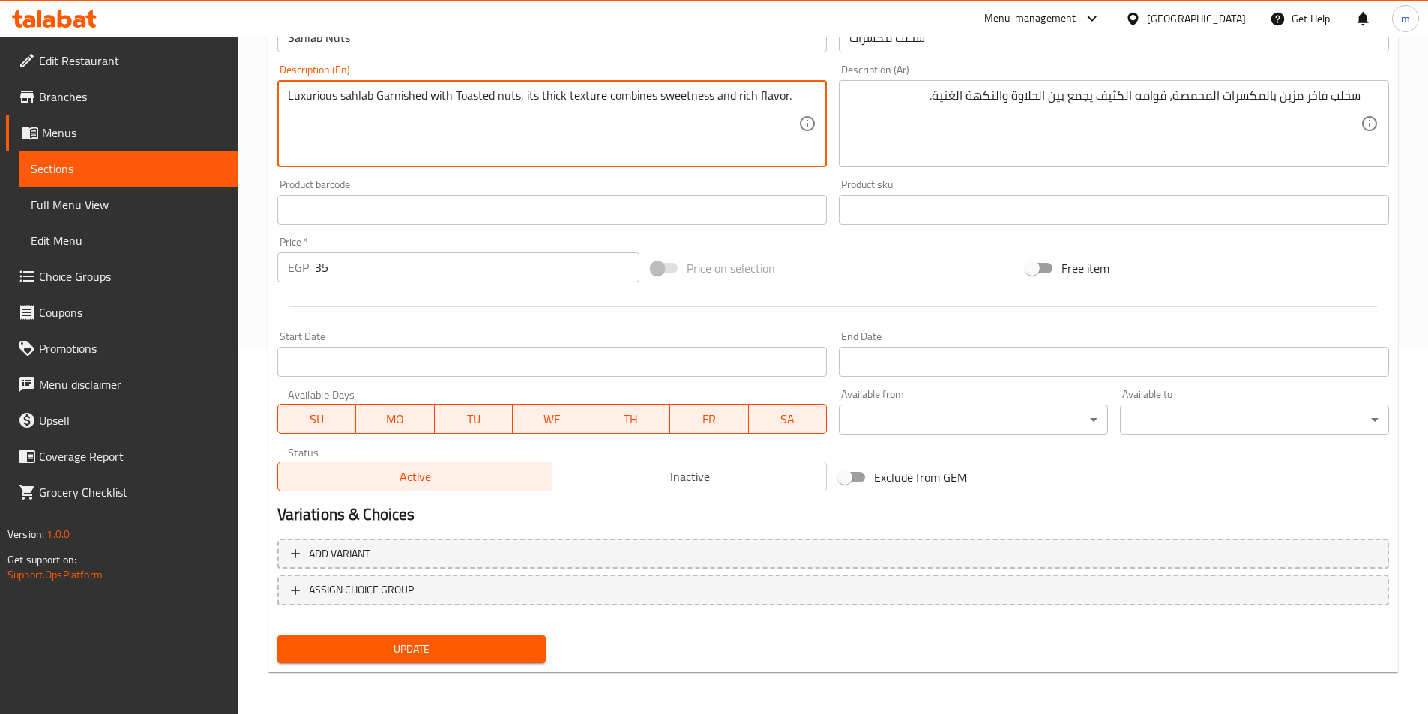
type textarea "Luxurious sahlab Garnished with Toasted nuts, its thick texture combines sweetn…"
click at [502, 636] on button "Update" at bounding box center [411, 650] width 269 height 28
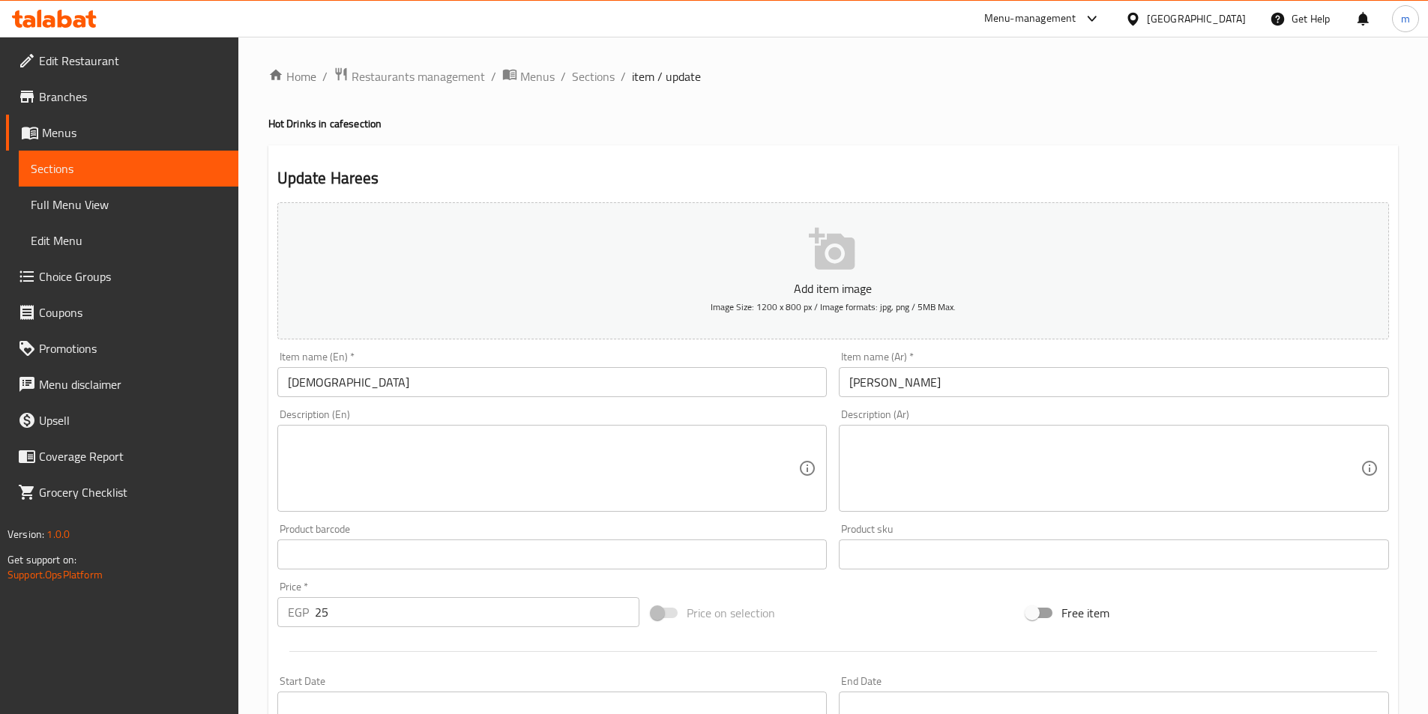
click at [1057, 466] on textarea at bounding box center [1104, 468] width 511 height 71
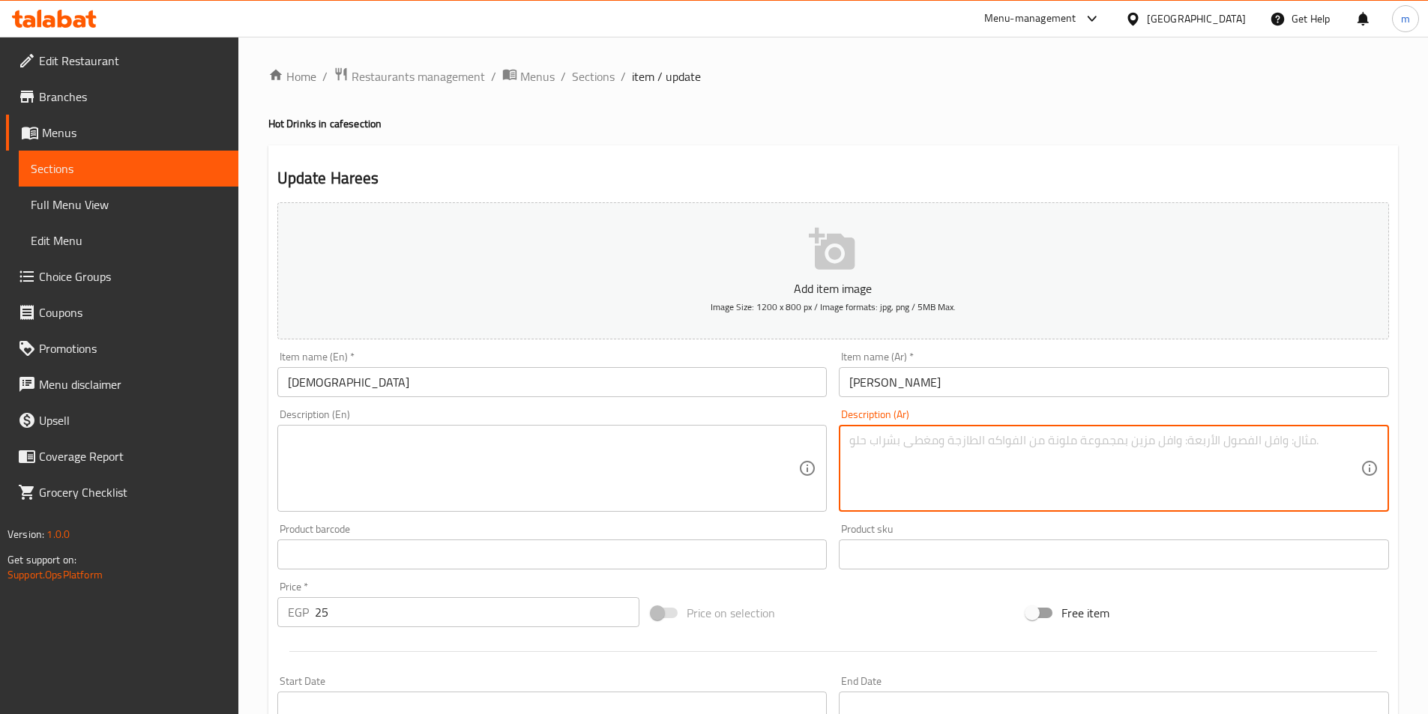
paste textarea "مشروب شعير ساخن بطعم مميز، يضفي دفئًا ونكهة فريدة لمحبي المشروبات التقليدية."
type textarea "مشروب شعير ساخن بطعم مميز، يضفي دفئًا ونكهة فريدة لمحبي المشروبات التقليدية."
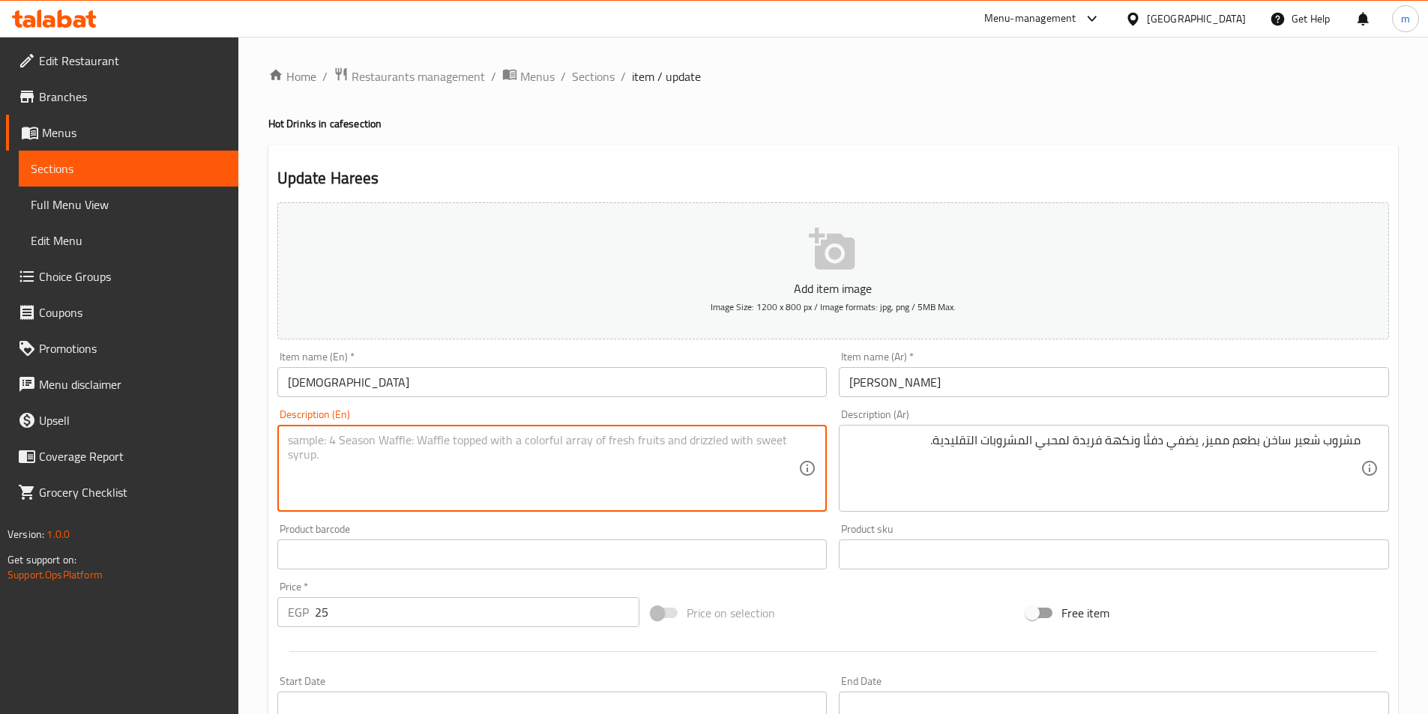
click at [787, 475] on textarea at bounding box center [543, 468] width 511 height 71
paste textarea "A hot barley drink with a distinctive taste, adding warmth and a unique flavor …"
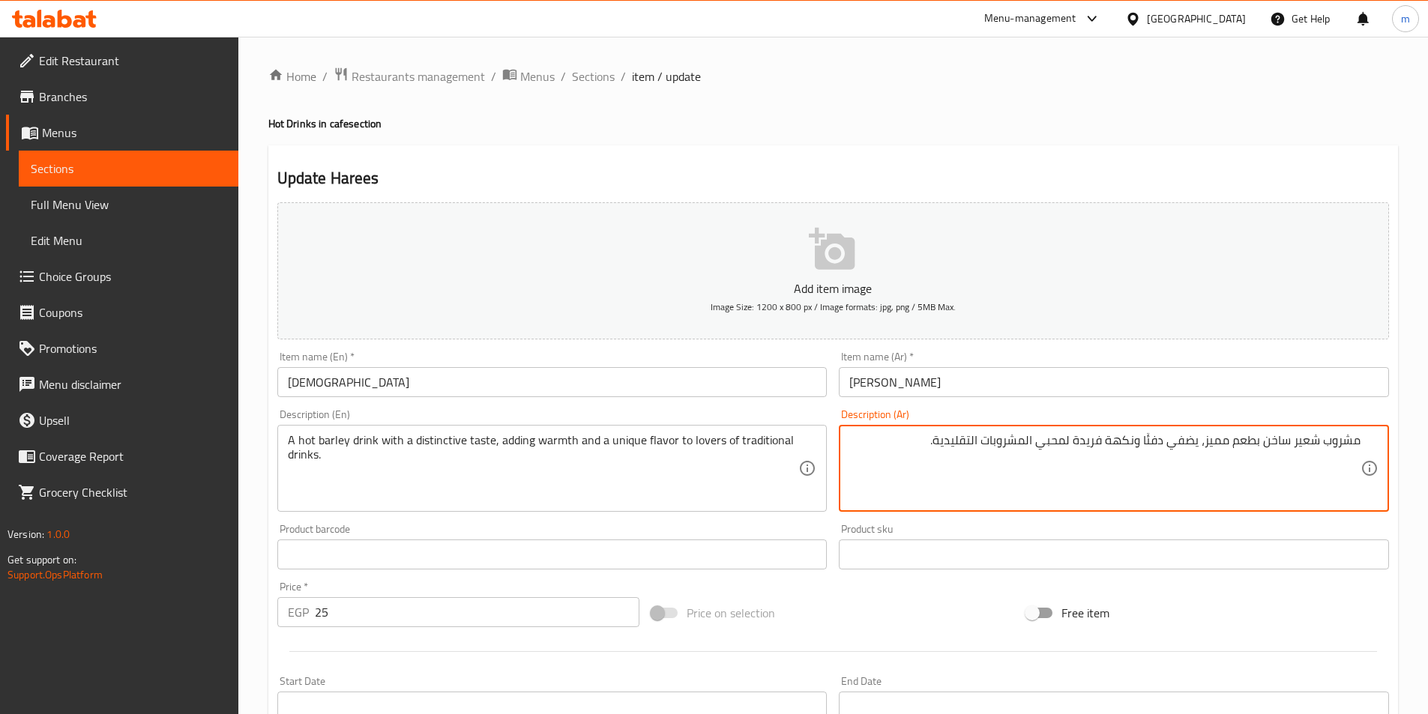
drag, startPoint x: 1317, startPoint y: 440, endPoint x: 1294, endPoint y: 434, distance: 24.7
click at [1294, 434] on textarea "مشروب شعير ساخن بطعم مميز، يضفي دفئًا ونكهة فريدة لمحبي المشروبات التقليدية." at bounding box center [1104, 468] width 511 height 71
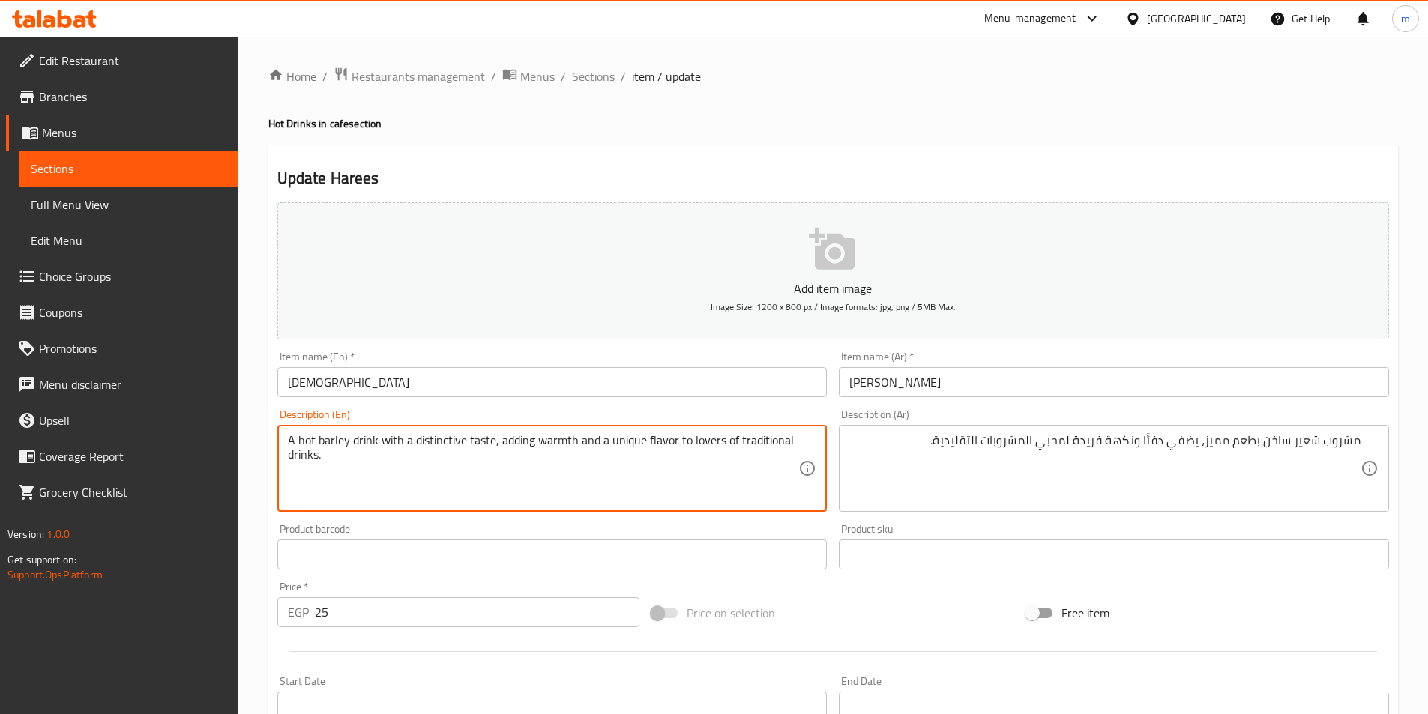
drag, startPoint x: 318, startPoint y: 441, endPoint x: 348, endPoint y: 448, distance: 30.9
drag, startPoint x: 413, startPoint y: 445, endPoint x: 458, endPoint y: 449, distance: 45.1
click at [458, 449] on textarea "A hot barley drink with a distinctive taste, adding warmth and a unique flavor …" at bounding box center [543, 468] width 511 height 71
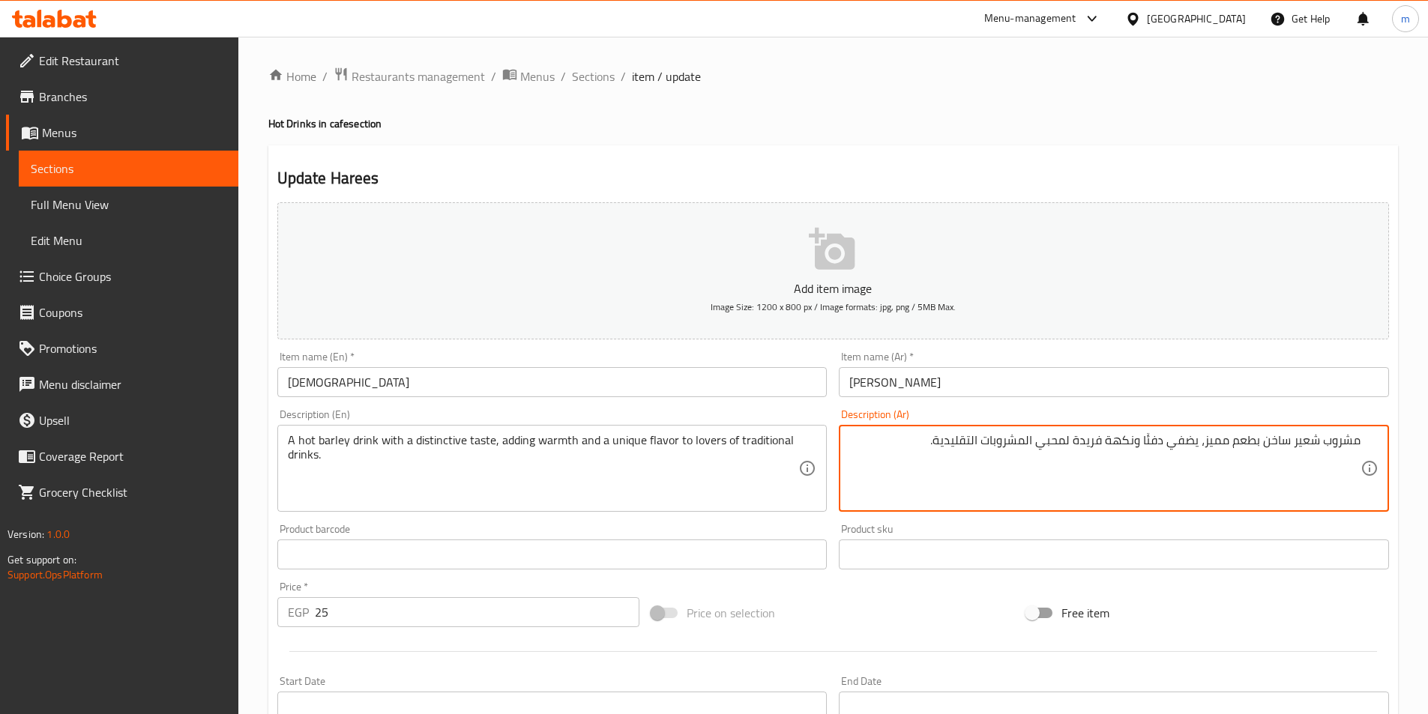
drag, startPoint x: 1205, startPoint y: 441, endPoint x: 1186, endPoint y: 326, distance: 117.0
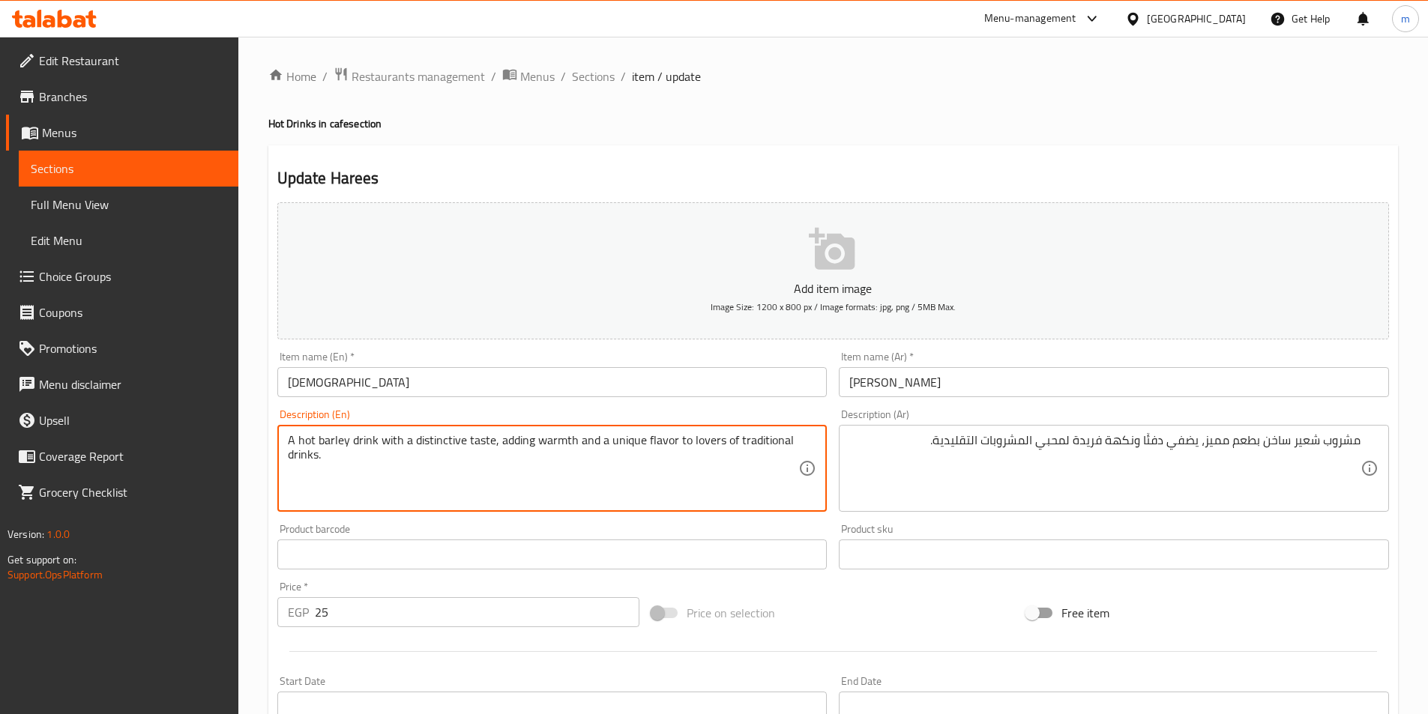
paste textarea "special"
type textarea "A hot barley drink with a special taste, adding warmth and a unique flavor to l…"
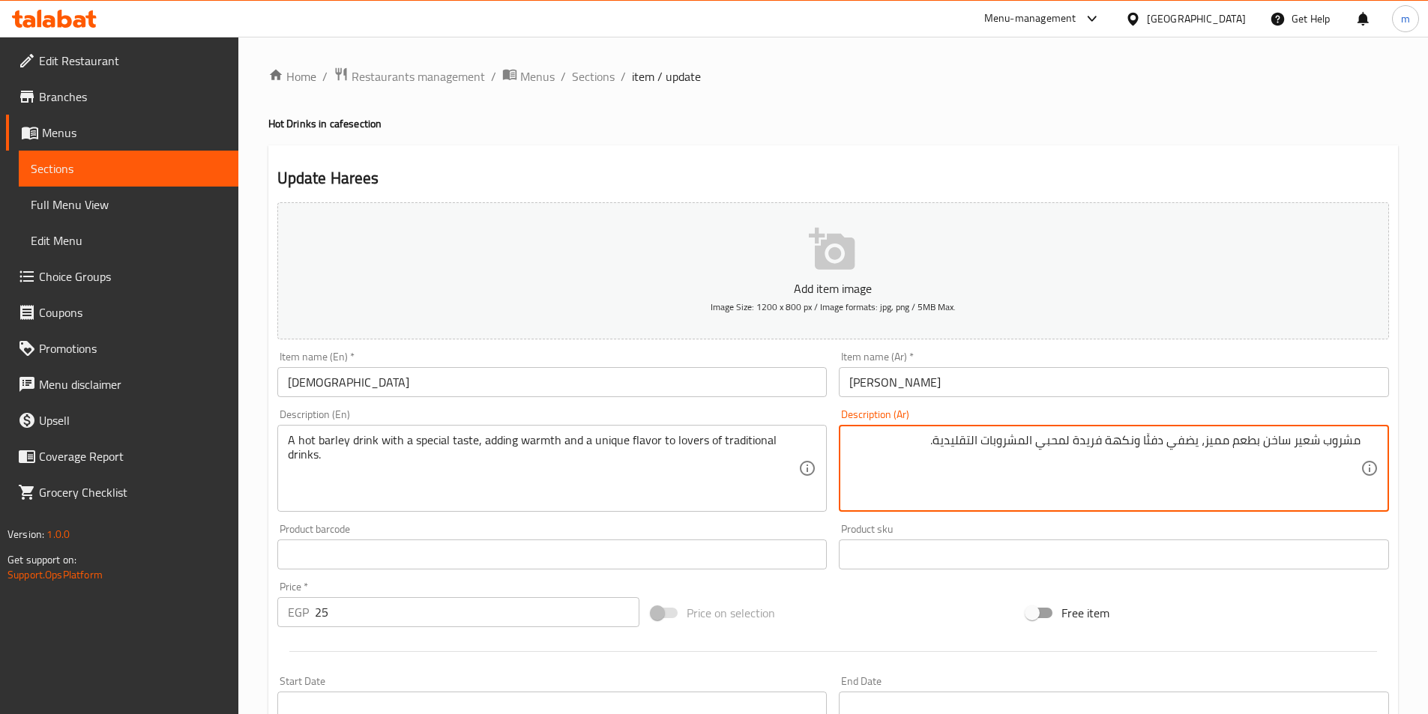
drag, startPoint x: 1172, startPoint y: 451, endPoint x: 1183, endPoint y: 451, distance: 10.5
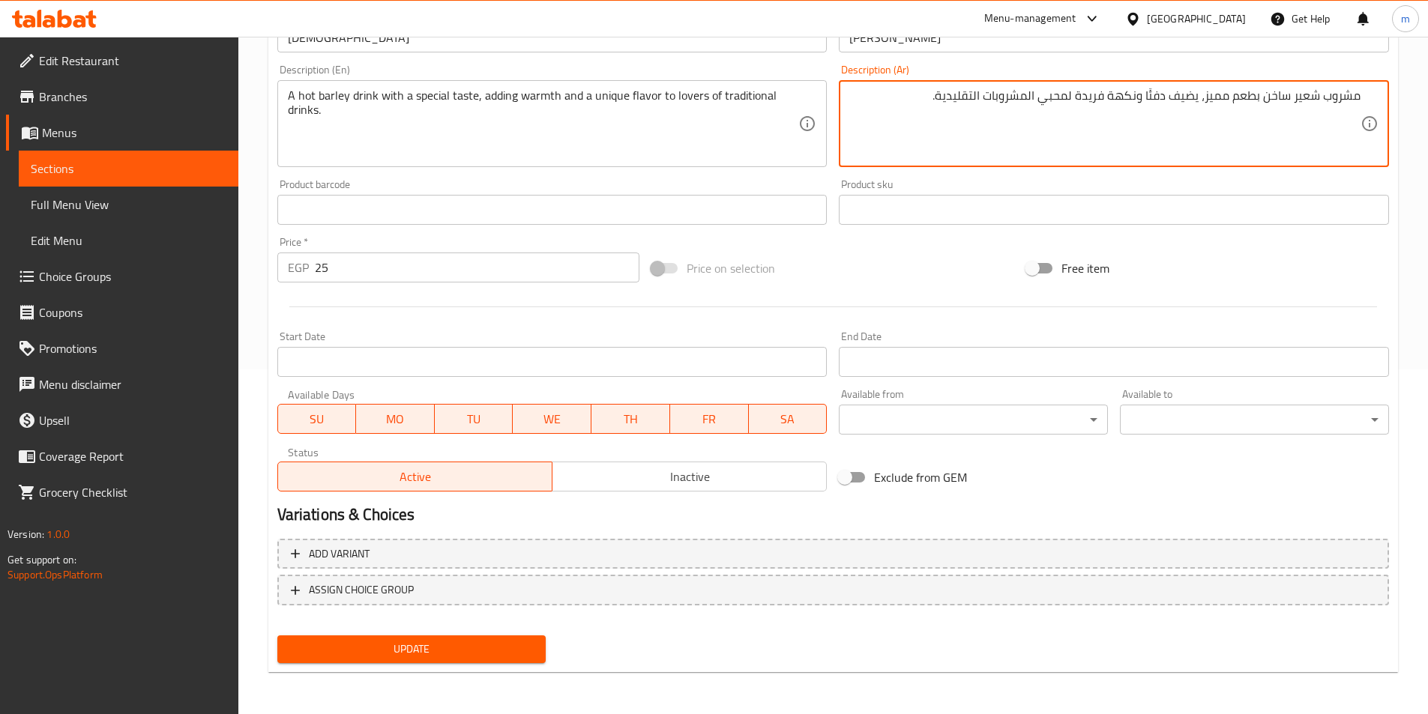
type textarea "مشروب شعير ساخن بطعم مميز، يضيف دفئًا ونكهة فريدة لمحبي المشروبات التقليدية."
click at [522, 666] on div "Update" at bounding box center [411, 650] width 281 height 40
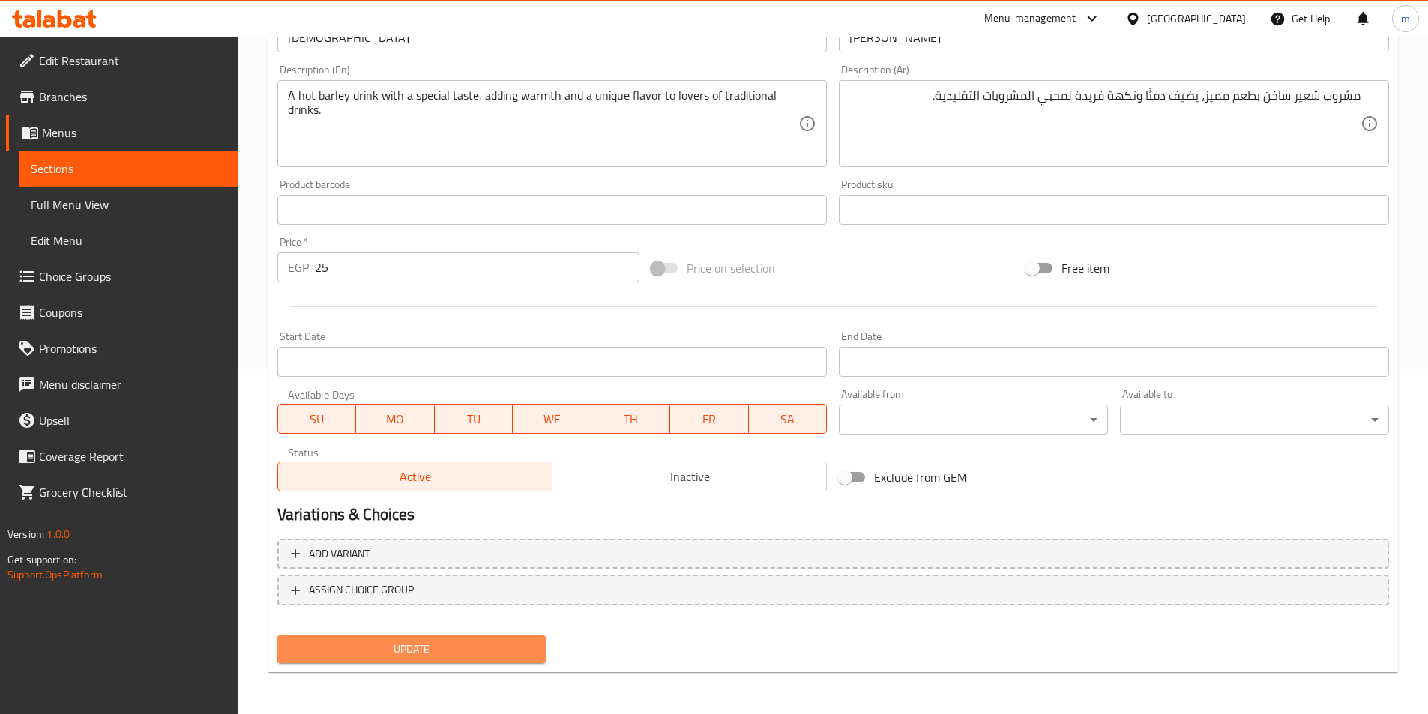
click at [520, 648] on span "Update" at bounding box center [411, 649] width 245 height 19
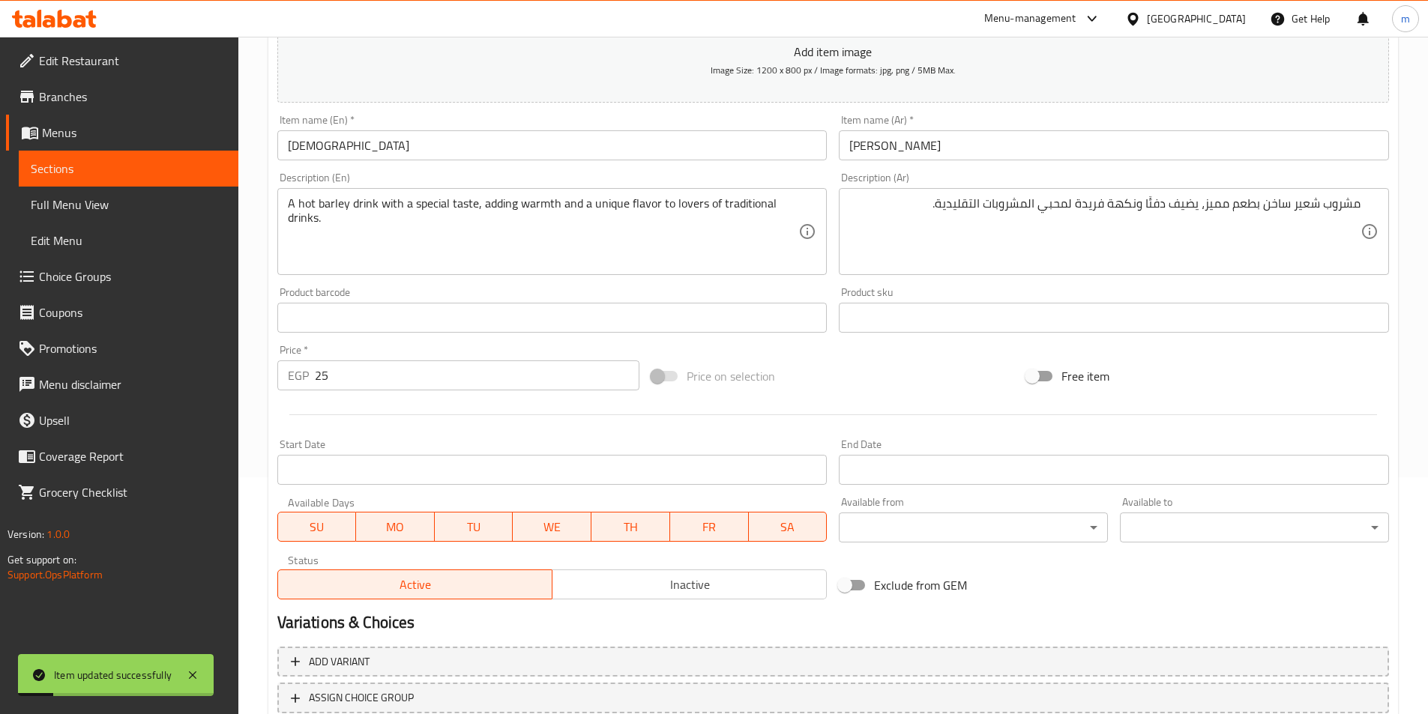
scroll to position [45, 0]
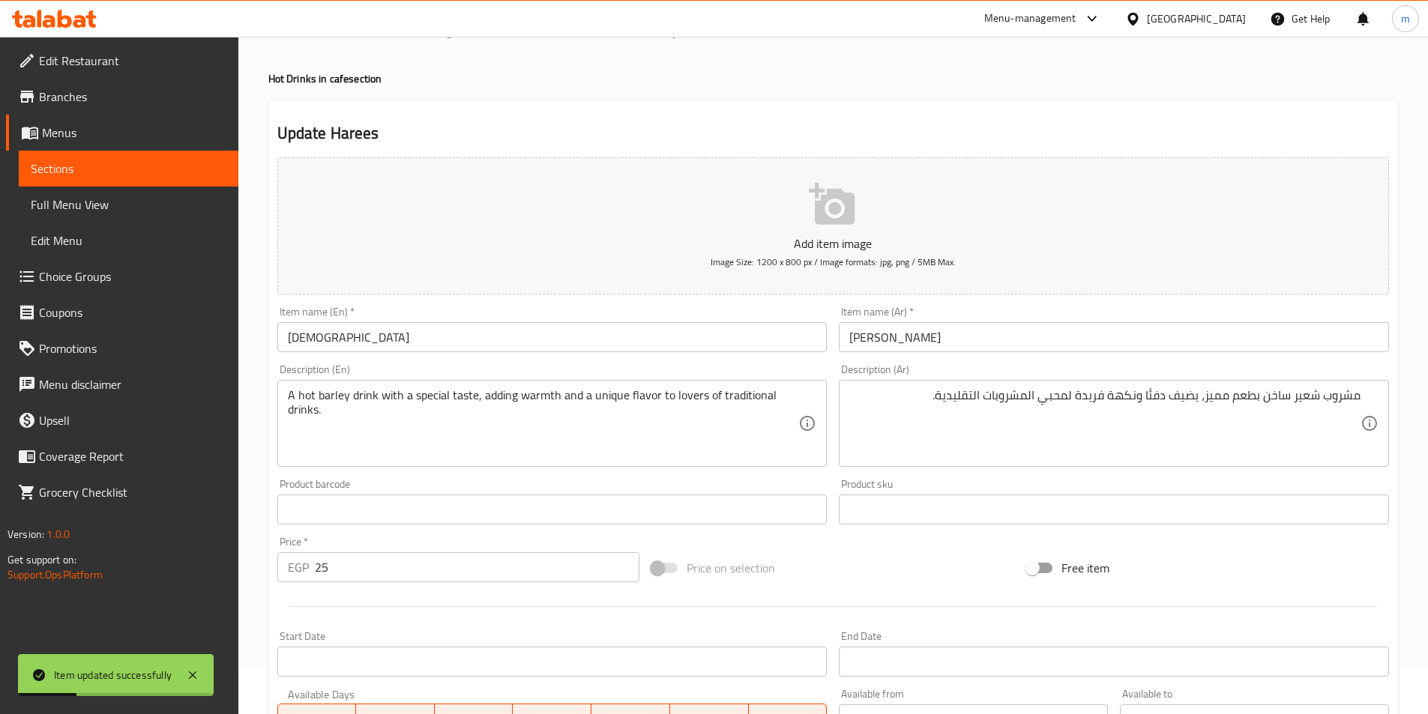
click at [905, 347] on input "هيريس" at bounding box center [1114, 337] width 550 height 30
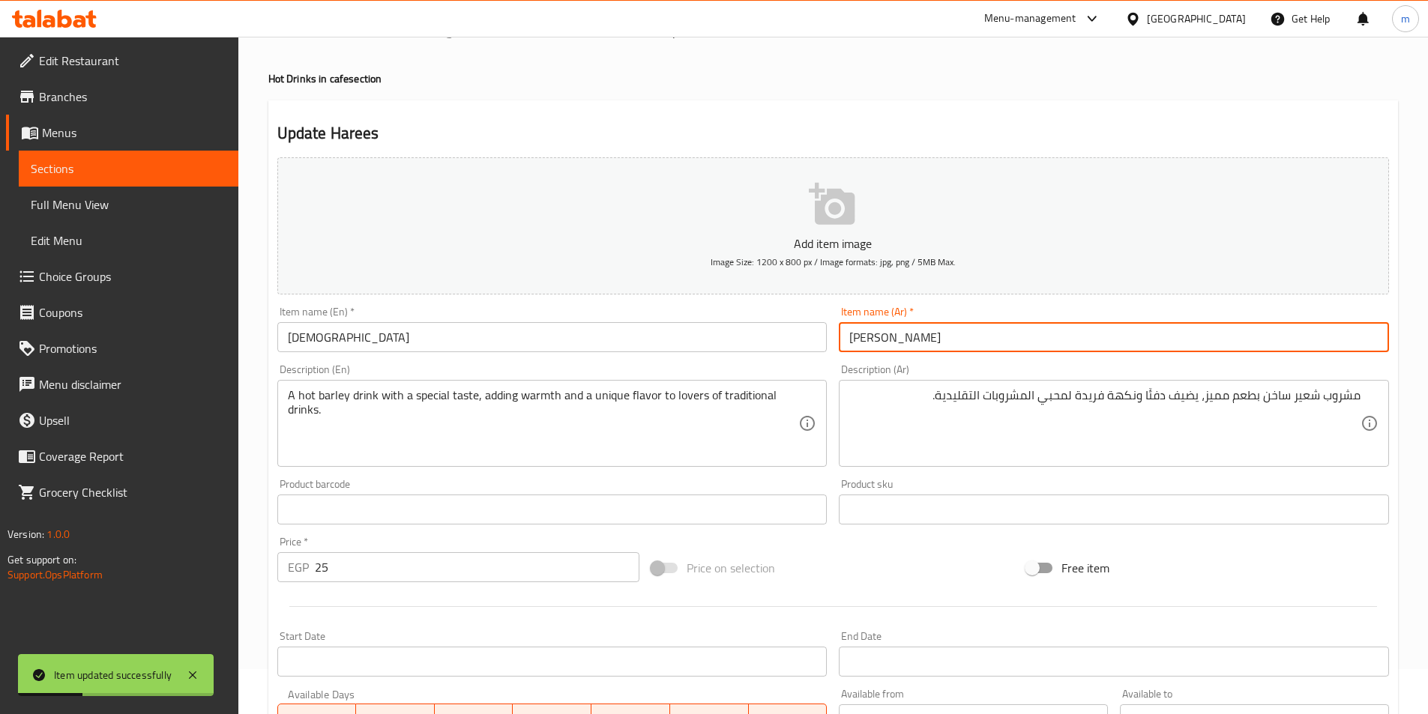
click at [905, 347] on input "هيريس" at bounding box center [1114, 337] width 550 height 30
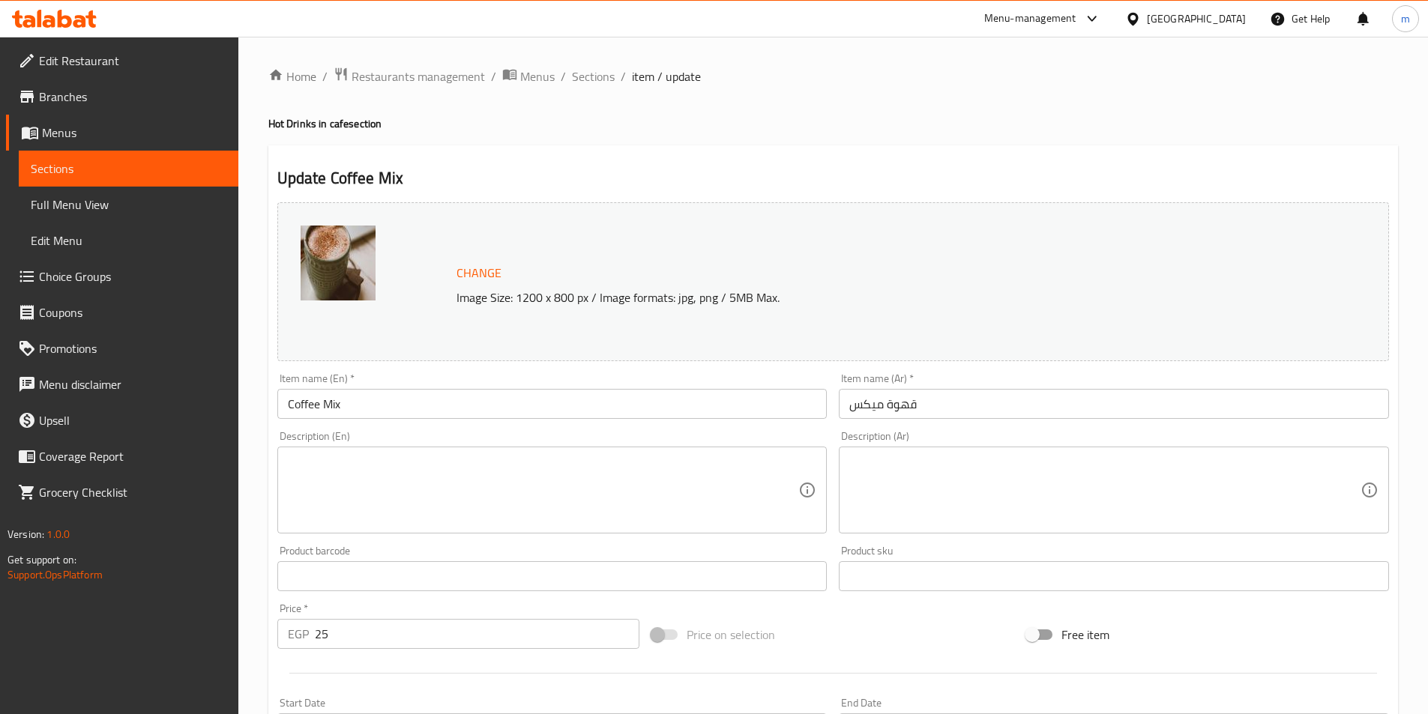
click at [1146, 444] on div "Description (Ar) Description (Ar)" at bounding box center [1114, 482] width 550 height 103
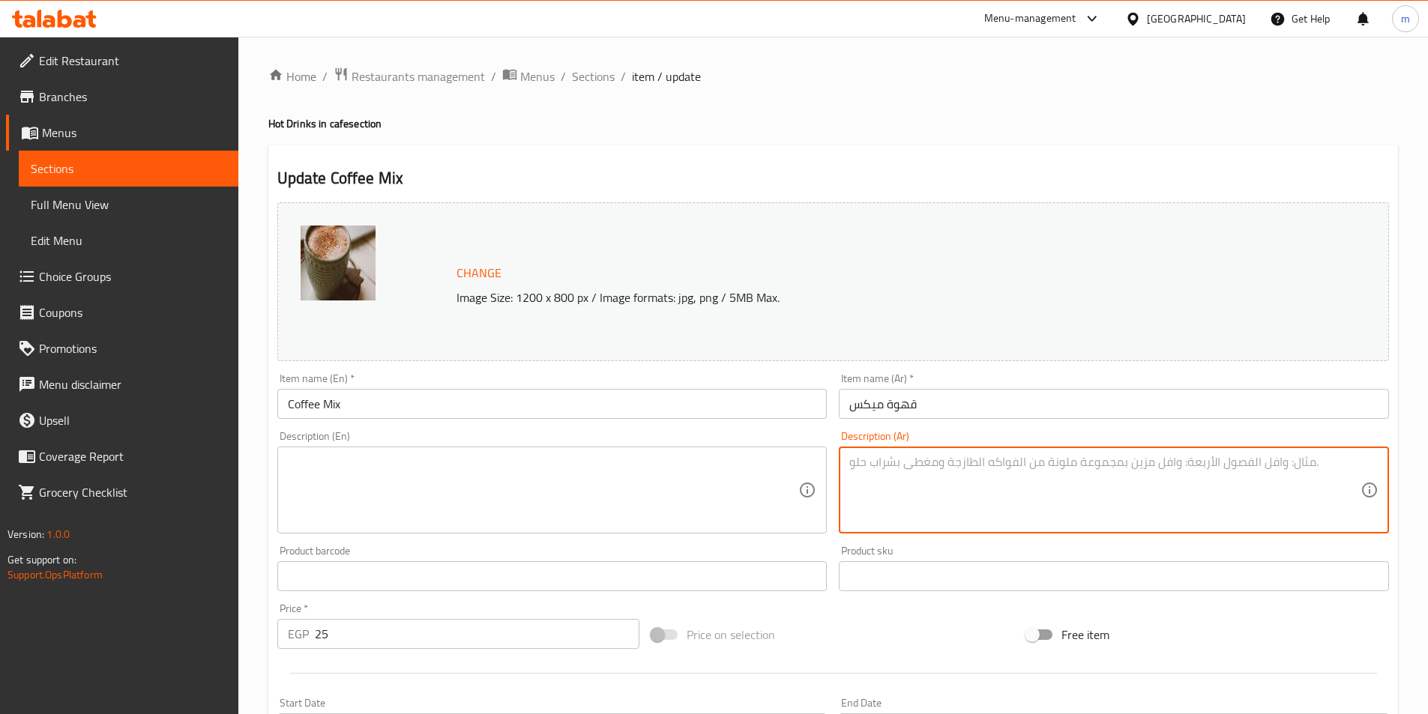
click at [1131, 462] on textarea at bounding box center [1104, 490] width 511 height 71
paste textarea "قهوة سريعة التحضير بطعم متوازن بين الحلاوة والمرارة، مناسبة لعشاق القهوة الخفيف…"
type textarea "قهوة سريعة التحضير بطعم متوازن بين الحلاوة والمرارة، مناسبة لعشاق القهوة الخفيف…"
click at [755, 466] on textarea at bounding box center [543, 490] width 511 height 71
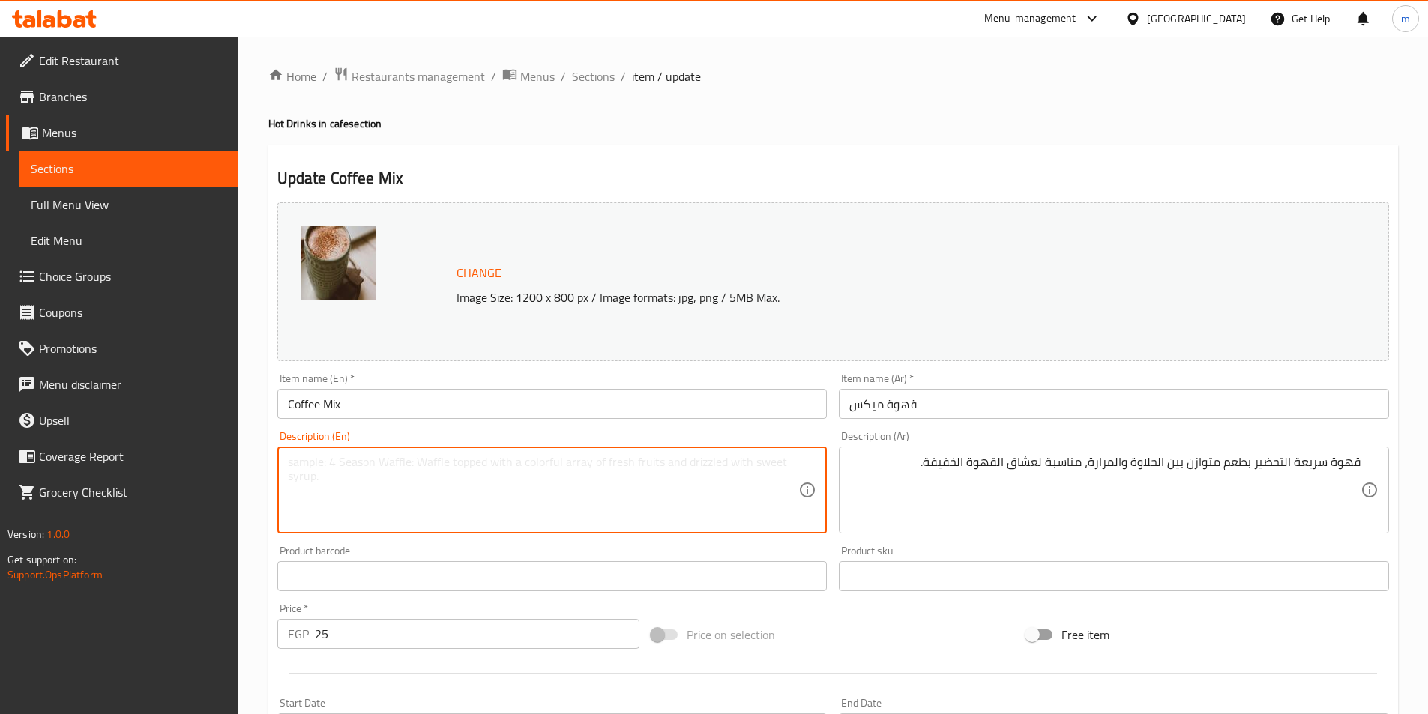
paste textarea "Instant coffee with a balanced sweetness and bitterness, suitable for light cof…"
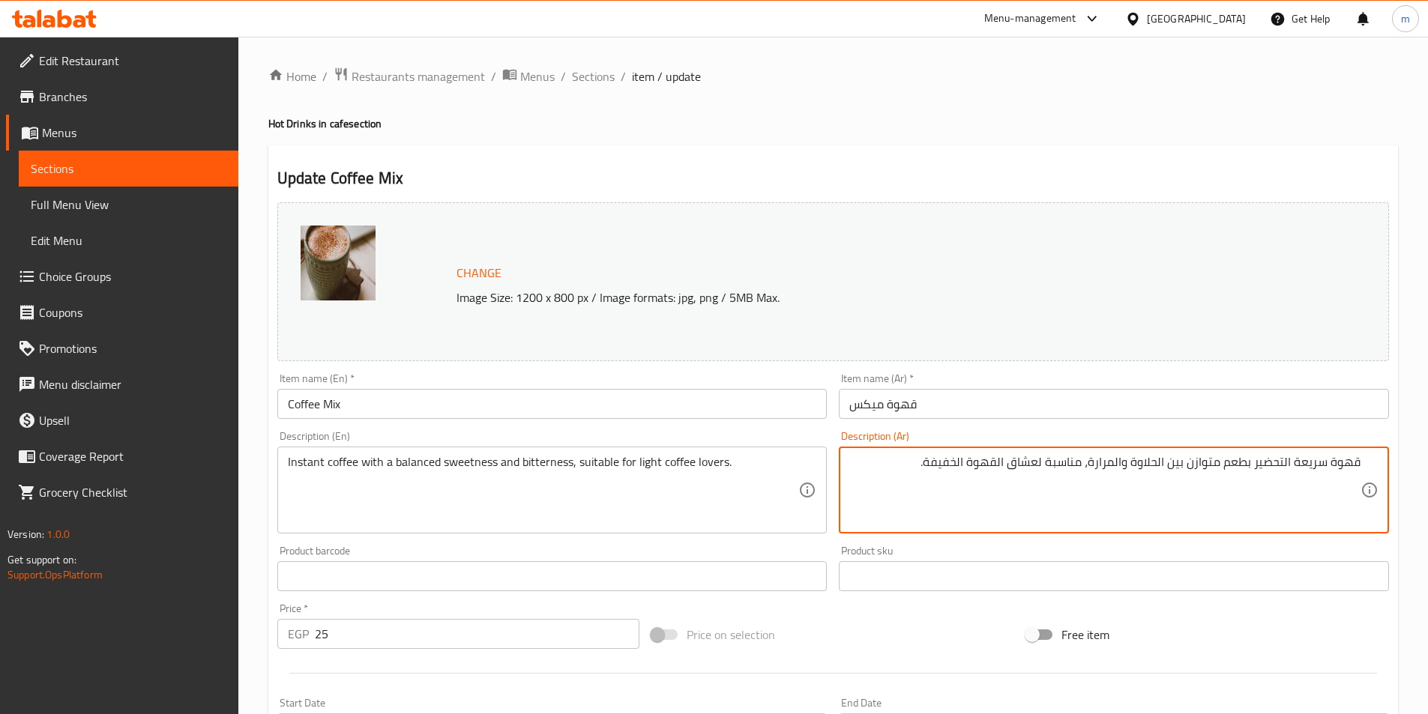
drag, startPoint x: 1091, startPoint y: 464, endPoint x: 1123, endPoint y: 465, distance: 32.2
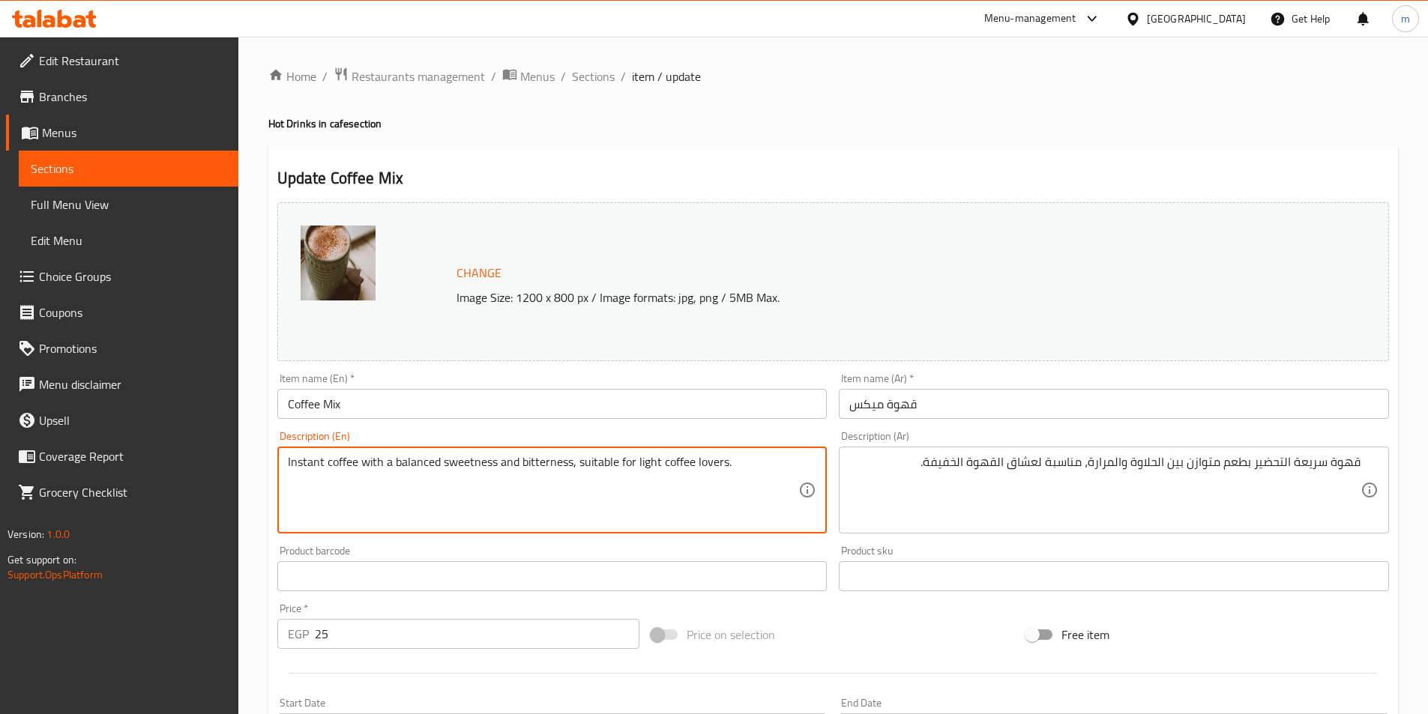
drag, startPoint x: 576, startPoint y: 464, endPoint x: 614, endPoint y: 458, distance: 37.9
drag, startPoint x: 325, startPoint y: 459, endPoint x: 256, endPoint y: 449, distance: 69.7
click at [253, 453] on div "Home / Restaurants management / Menus / Sections / item / update Hot Drinks in …" at bounding box center [832, 559] width 1189 height 1044
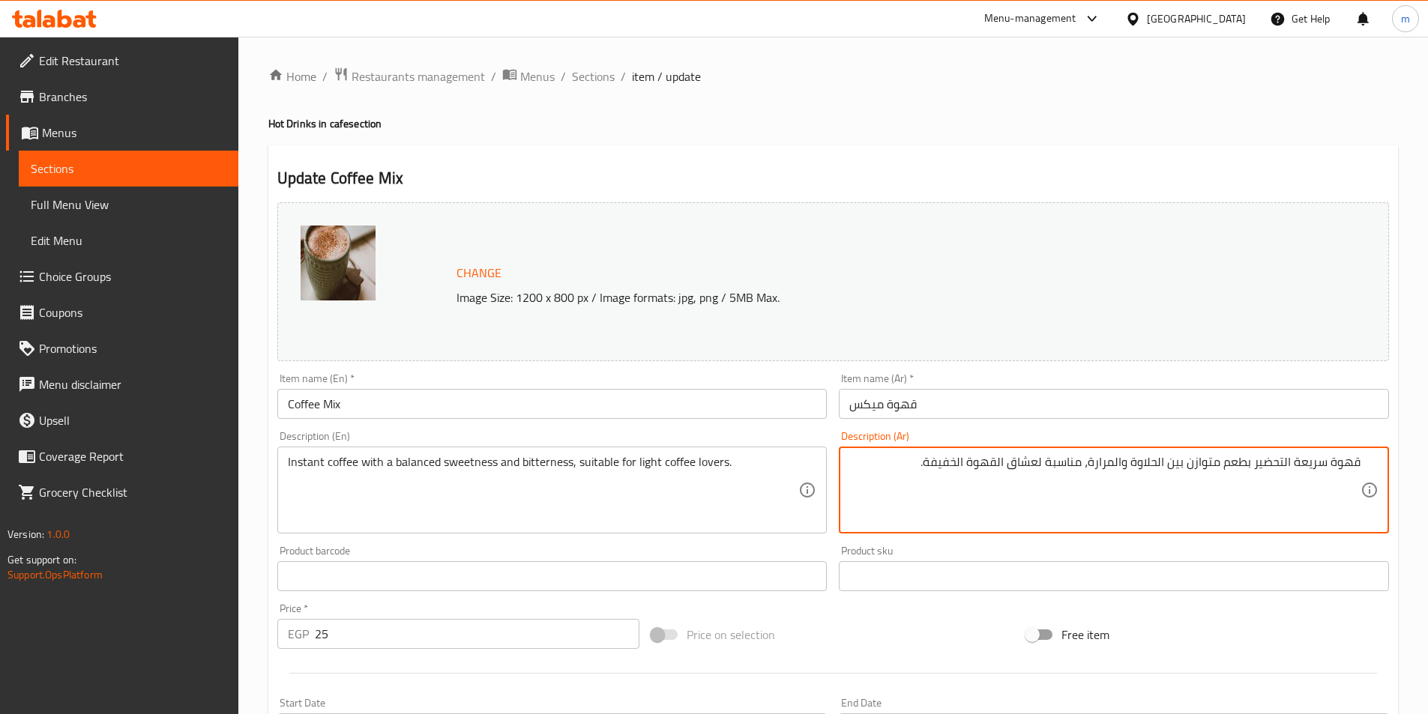
drag, startPoint x: 1255, startPoint y: 465, endPoint x: 1398, endPoint y: 432, distance: 146.9
drag, startPoint x: 1192, startPoint y: 462, endPoint x: 1213, endPoint y: 456, distance: 21.6
click at [1216, 458] on textarea "قهوة سريعة التحضير بطعم متوازن بين الحلاوة والمرارة، مناسبة لعشاق القهوة الخفيف…" at bounding box center [1104, 490] width 511 height 71
drag, startPoint x: 1195, startPoint y: 463, endPoint x: 1426, endPoint y: 418, distance: 235.2
click at [1426, 418] on div "Home / Restaurants management / Menus / Sections / item / update Hot Drinks in …" at bounding box center [832, 559] width 1189 height 1044
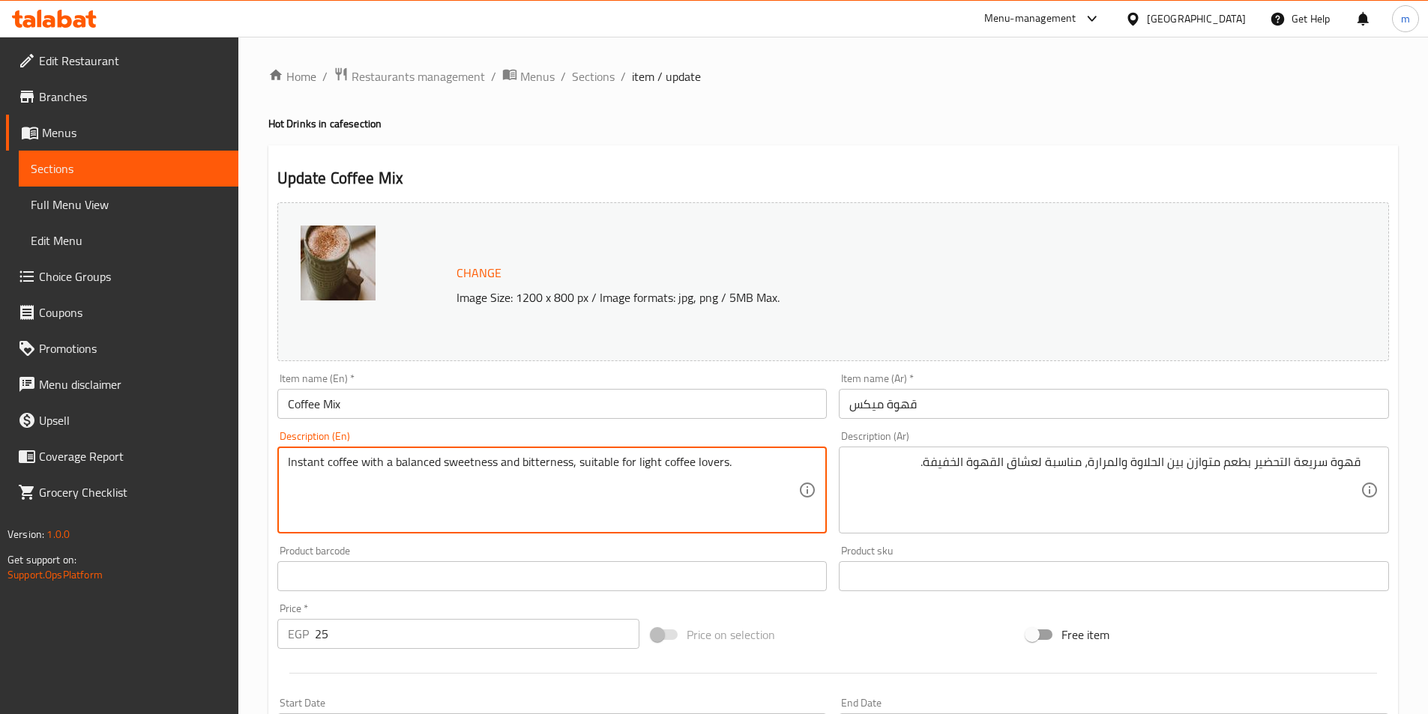
drag, startPoint x: 436, startPoint y: 459, endPoint x: 315, endPoint y: 455, distance: 121.5
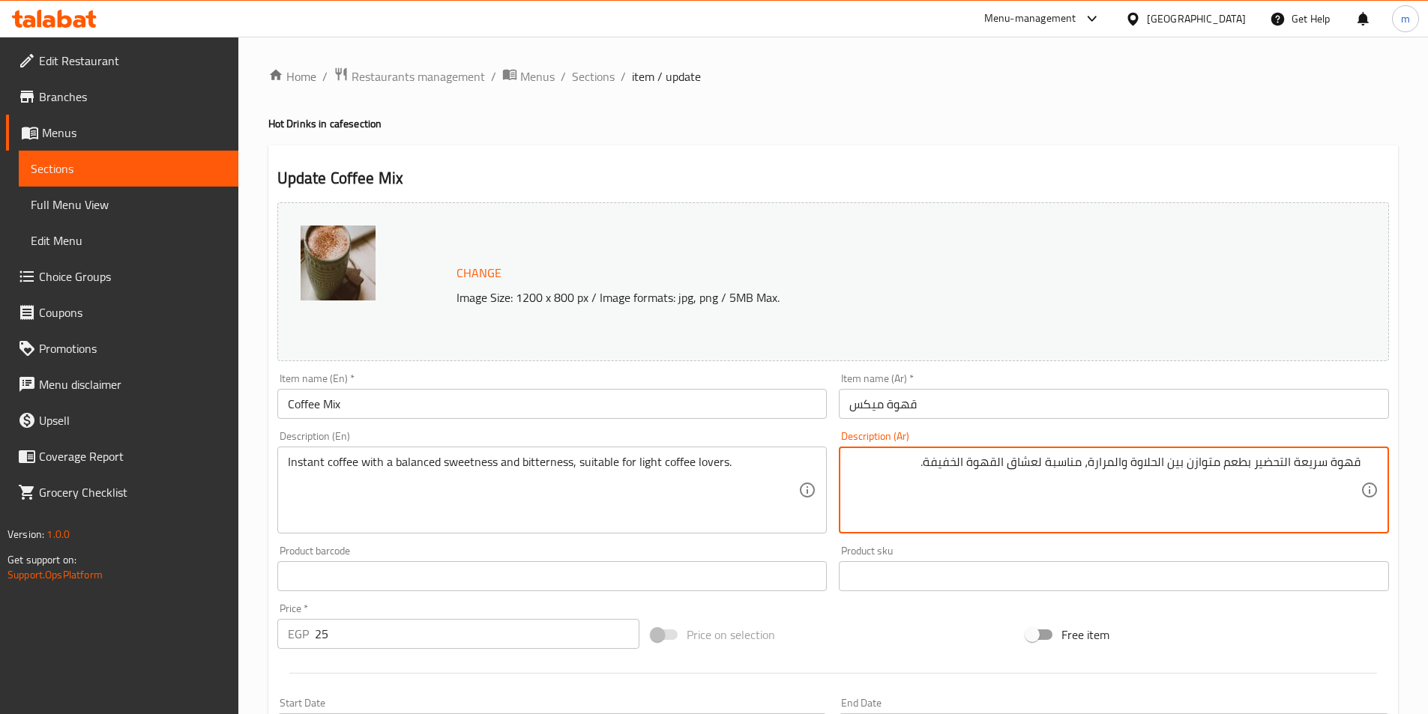
drag, startPoint x: 1092, startPoint y: 459, endPoint x: 1415, endPoint y: 456, distance: 323.0
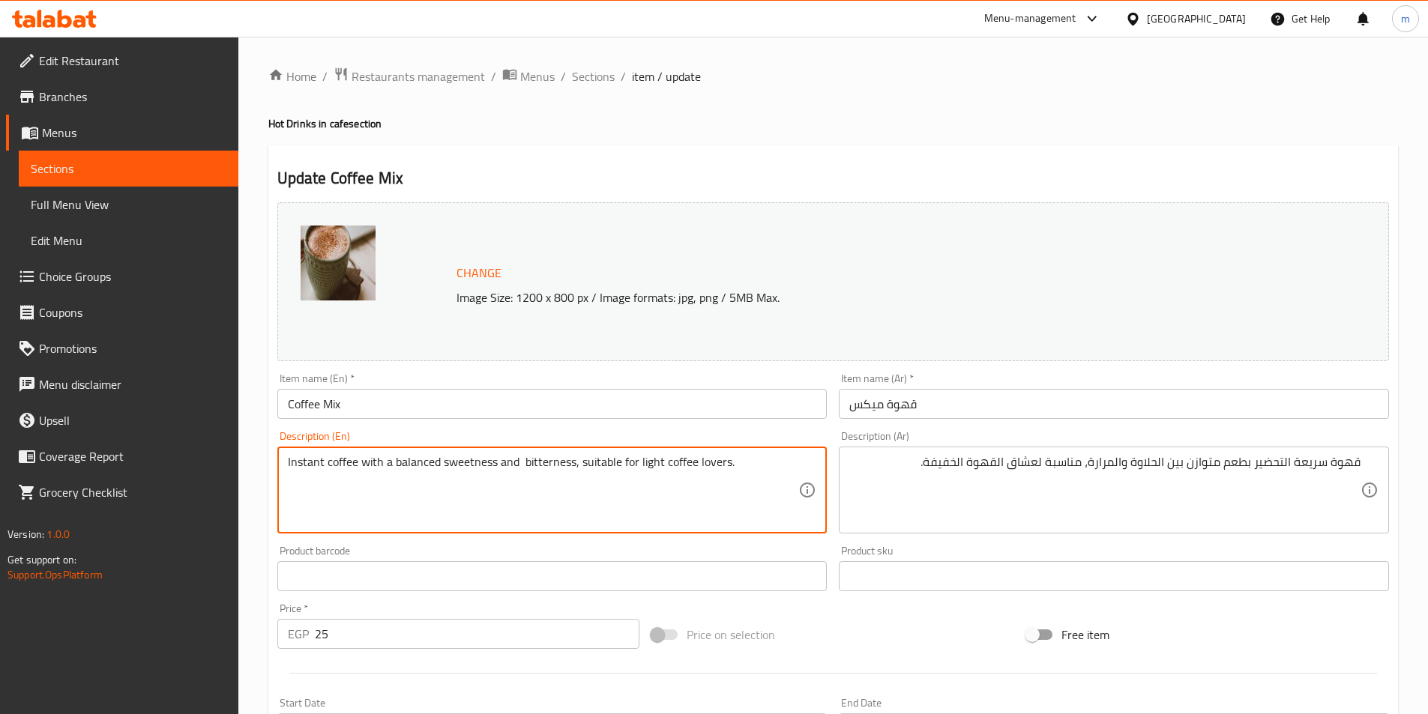
paste textarea "taste"
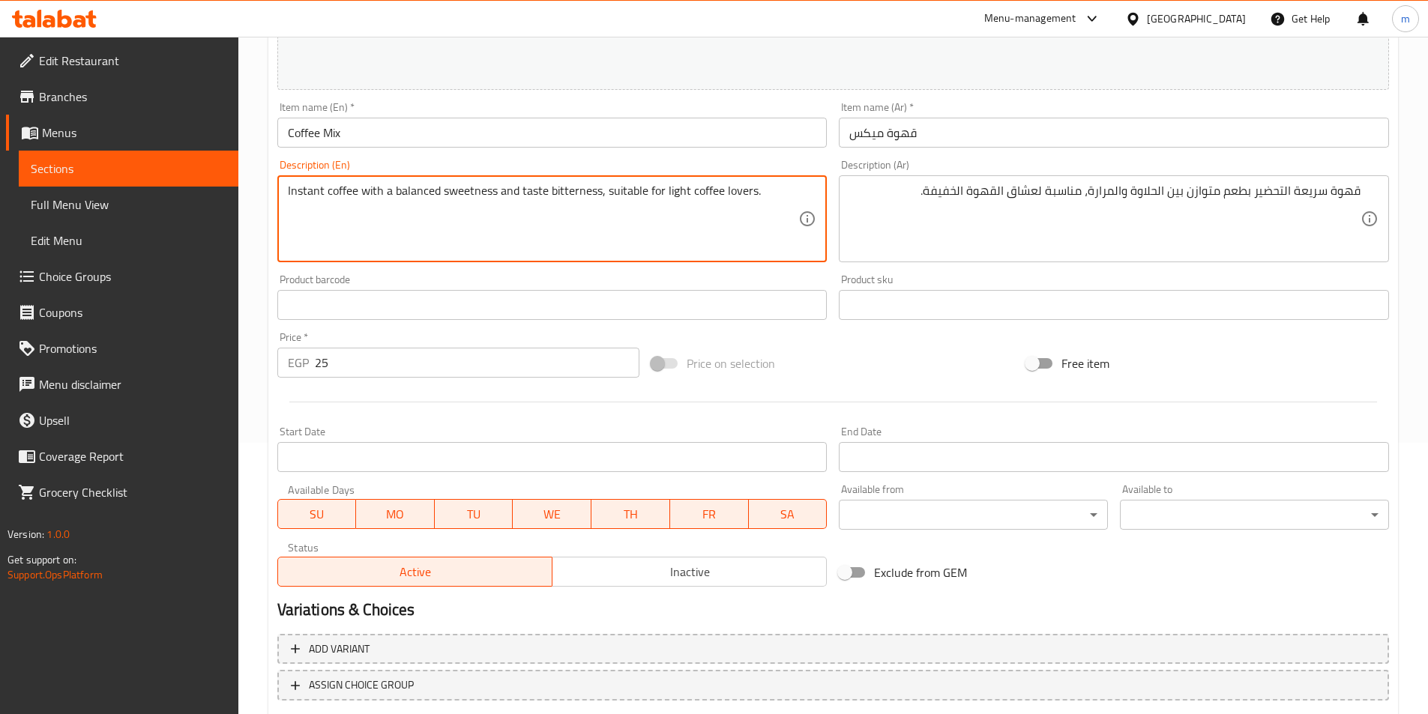
scroll to position [366, 0]
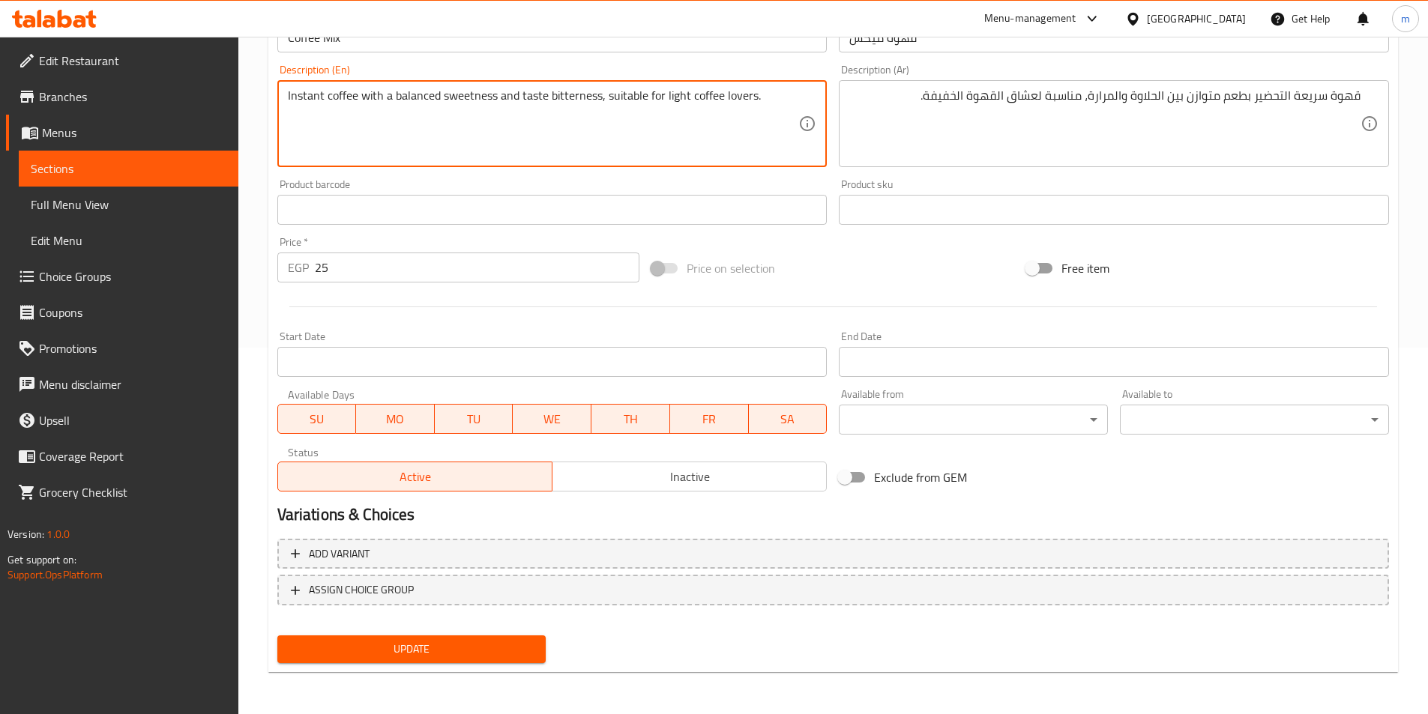
type textarea "Instant coffee with a balanced sweetness and taste bitterness, suitable for lig…"
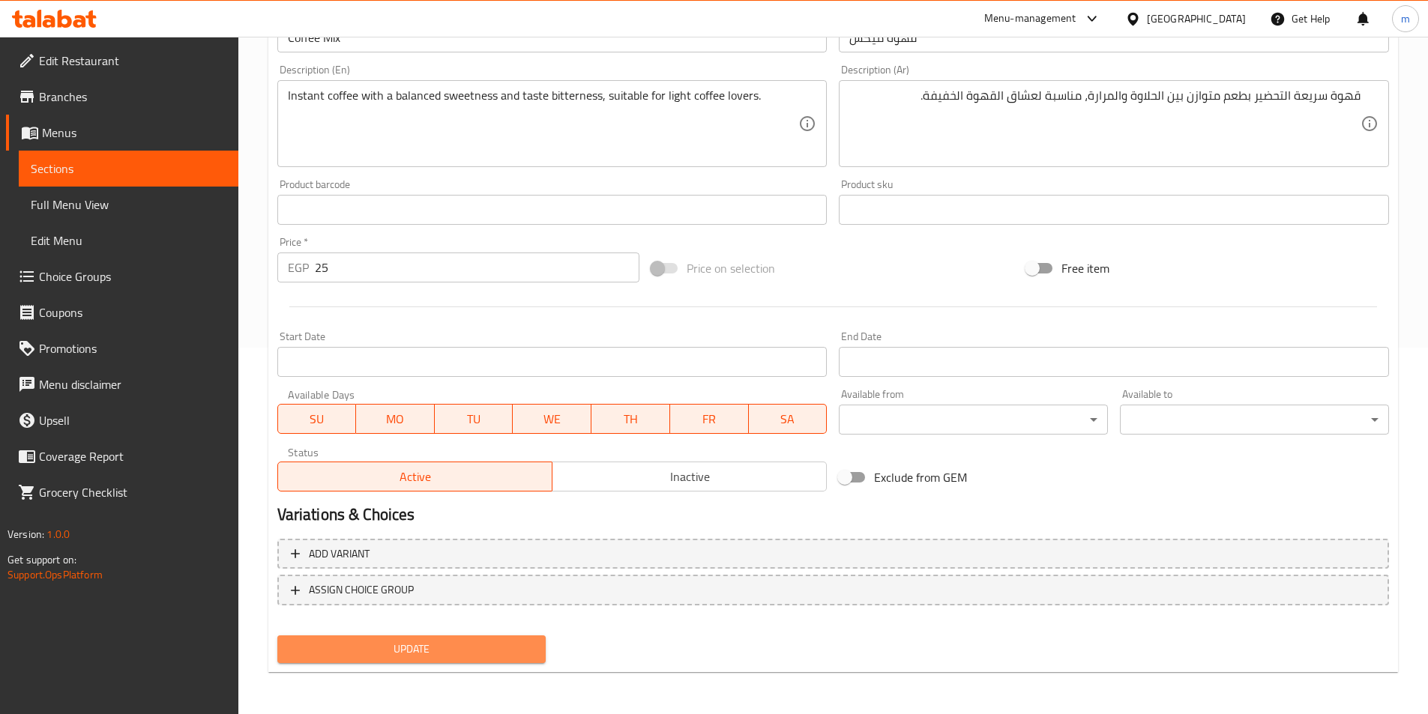
click at [465, 659] on span "Update" at bounding box center [411, 649] width 245 height 19
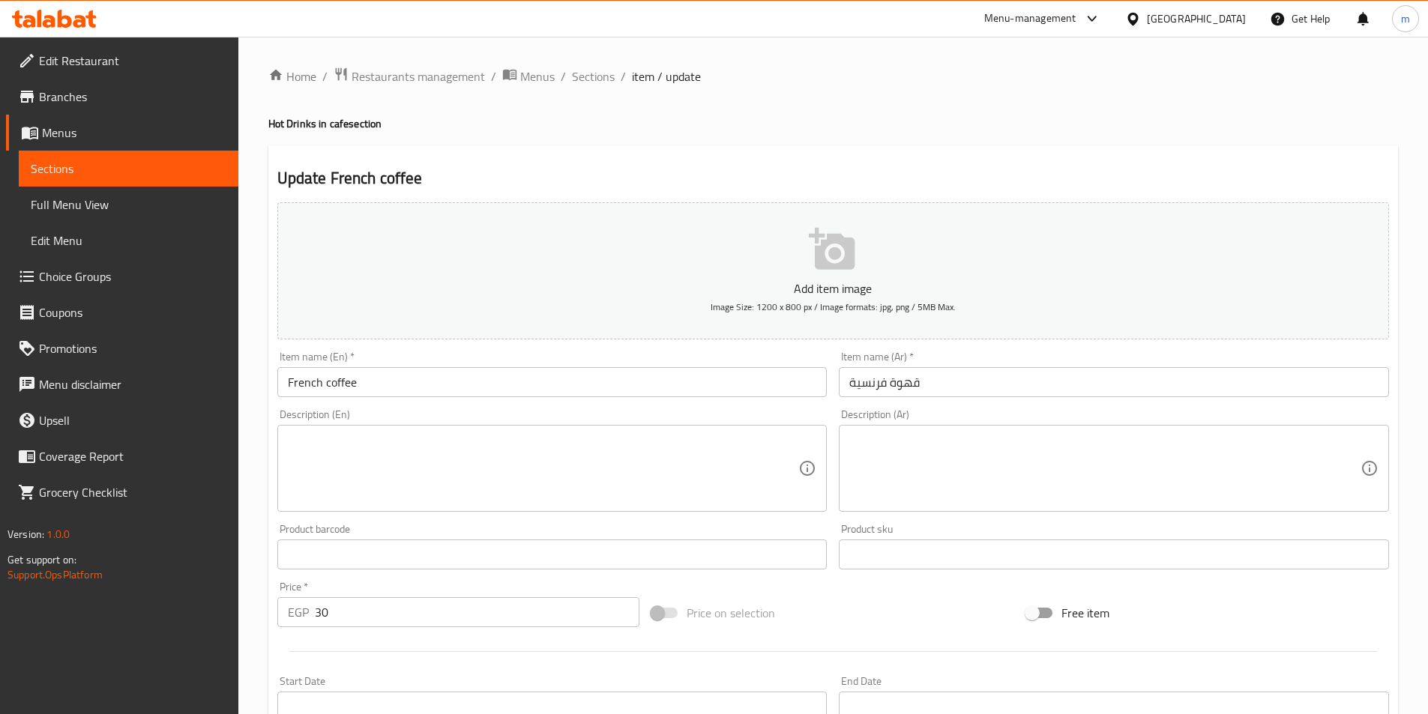
click at [1270, 461] on textarea at bounding box center [1104, 468] width 511 height 71
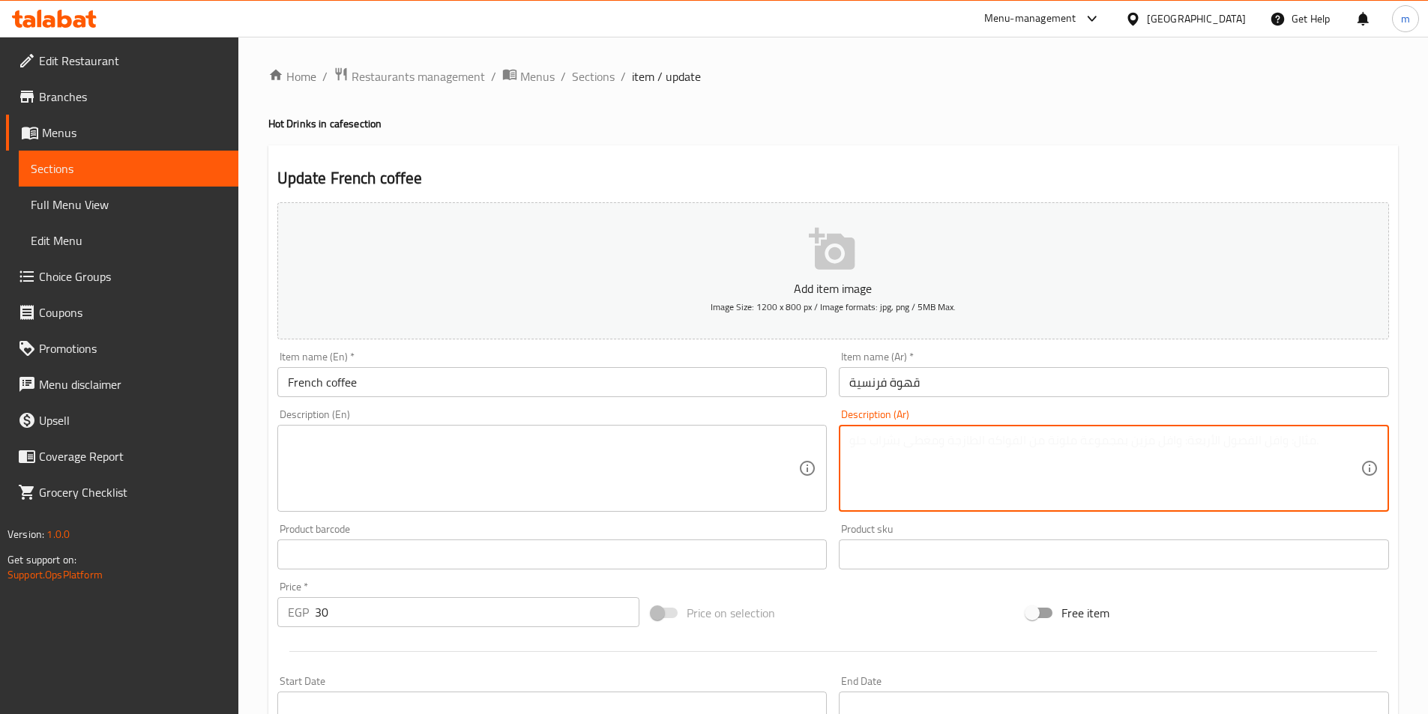
paste textarea "قهوة ناعمة برغوة خفيفة ورائحة آسرة، تُقدَّم على الطريقة الفرنسية الكلاسيكية."
type textarea "قهوة ناعمة برغوة خفيفة ورائحة آسرة، تُقدَّم على الطريقة الفرنسية الكلاسيكية."
click at [743, 453] on textarea at bounding box center [543, 468] width 511 height 71
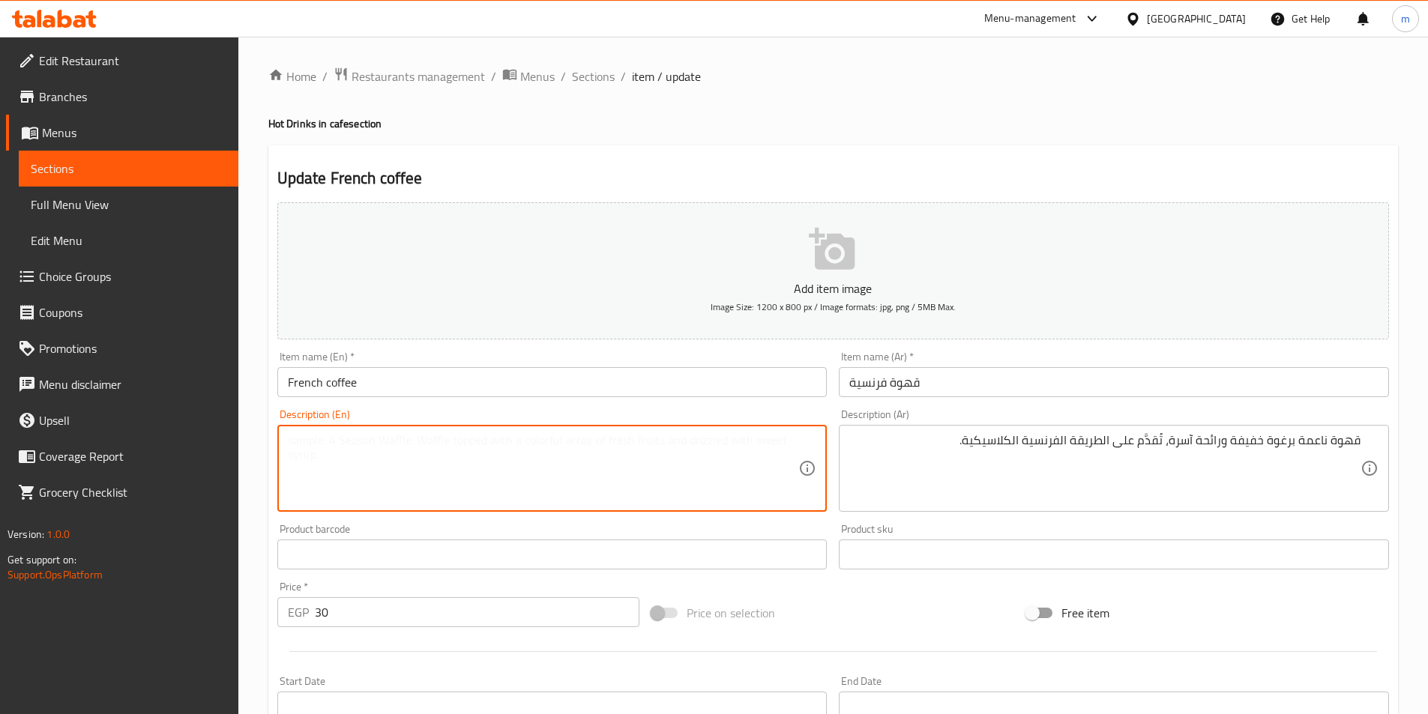
paste textarea "Smooth coffee with a light froth and a captivating aroma, served in the classic…"
click at [424, 439] on textarea "Smooth coffee with a light froth and a captivating aroma, served in the classic…" at bounding box center [543, 468] width 511 height 71
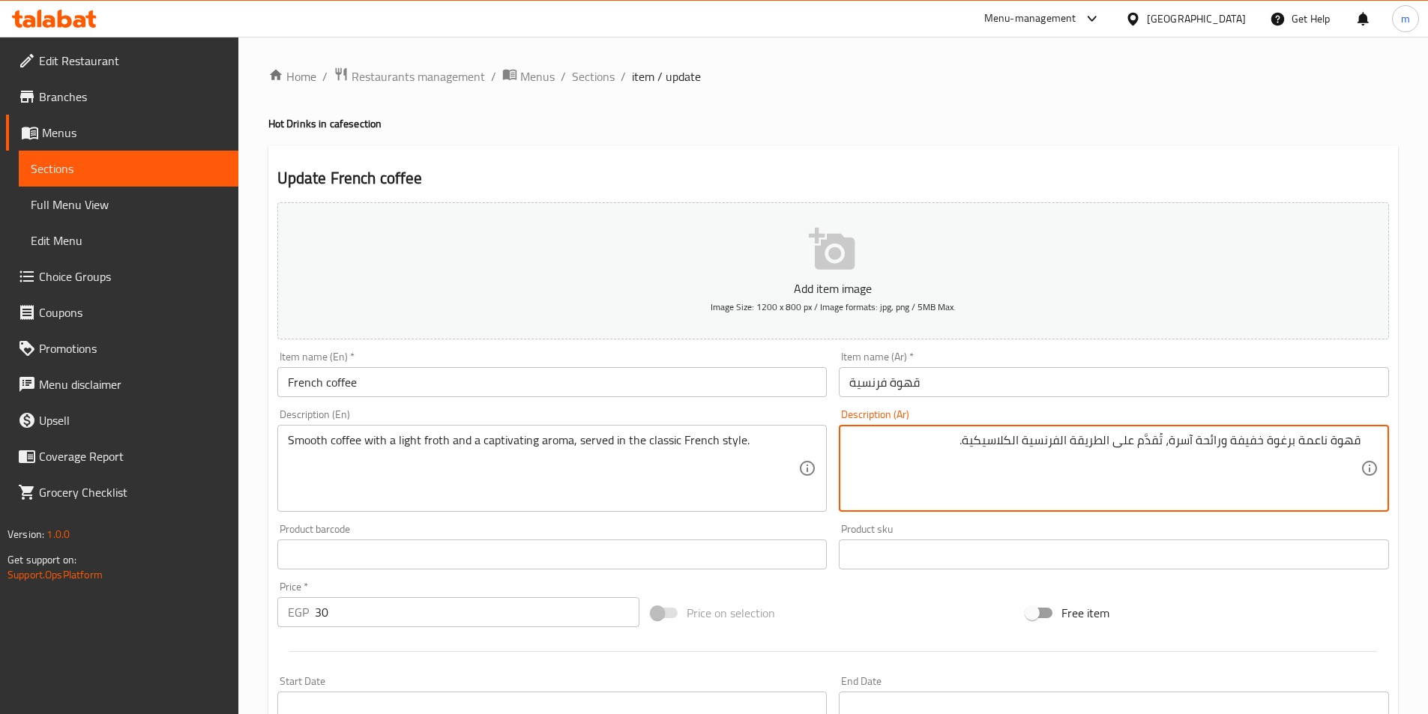
drag, startPoint x: 1267, startPoint y: 438, endPoint x: 1292, endPoint y: 438, distance: 25.5
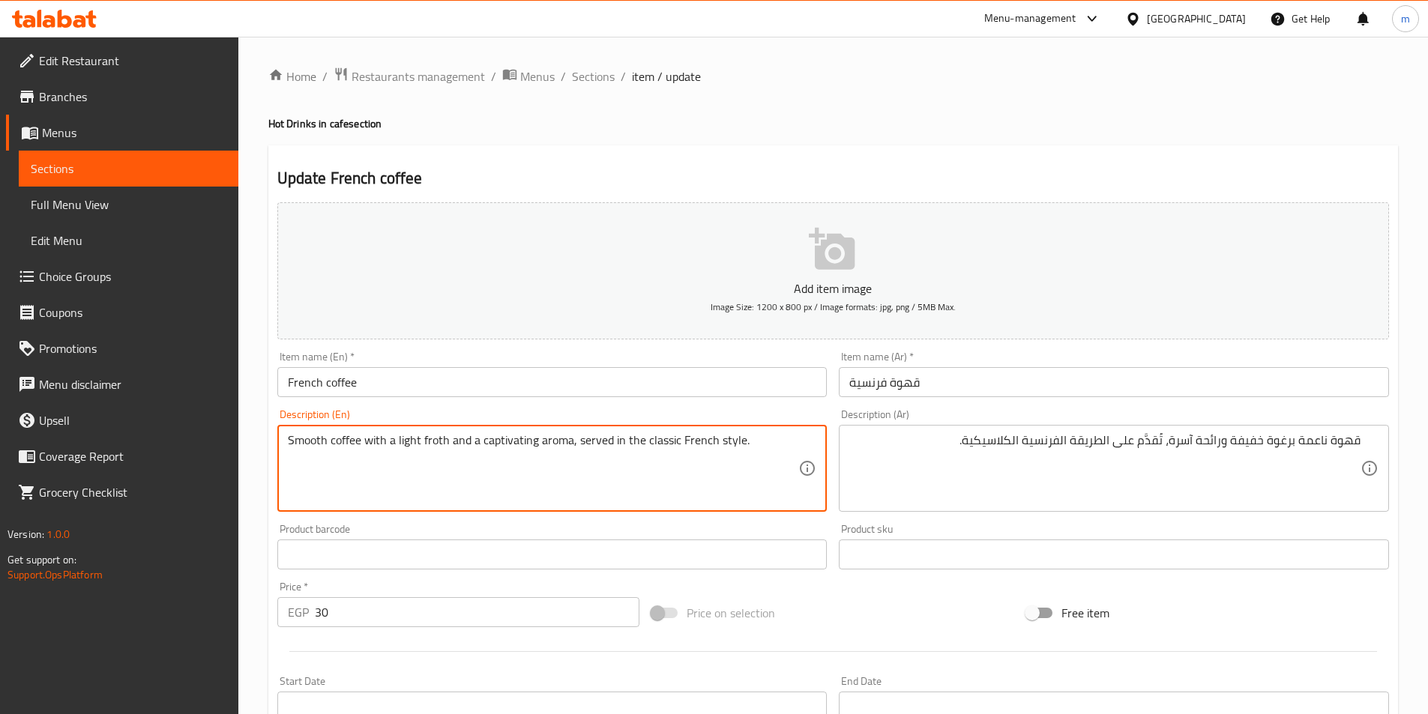
drag, startPoint x: 423, startPoint y: 438, endPoint x: 446, endPoint y: 441, distance: 22.7
paste textarea "oam"
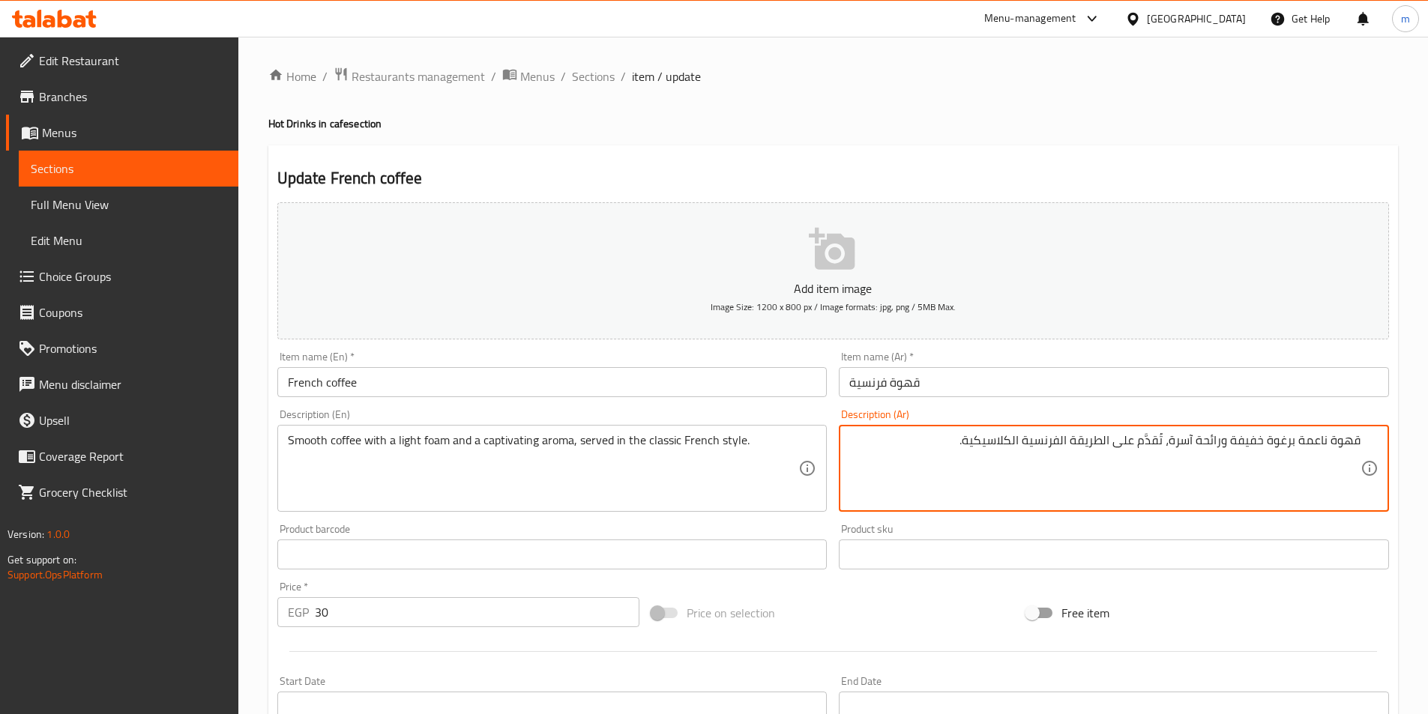
click at [1300, 441] on textarea "قهوة ناعمة برغوة خفيفة ورائحة آسرة، تُقدَّم على الطريقة الفرنسية الكلاسيكية." at bounding box center [1104, 468] width 511 height 71
drag, startPoint x: 1300, startPoint y: 441, endPoint x: 1374, endPoint y: 437, distance: 74.3
click at [1374, 437] on div "قهوة ناعمة برغوة خفيفة ورائحة آسرة، تُقدَّم على الطريقة الفرنسية الكلاسيكية. De…" at bounding box center [1114, 468] width 550 height 87
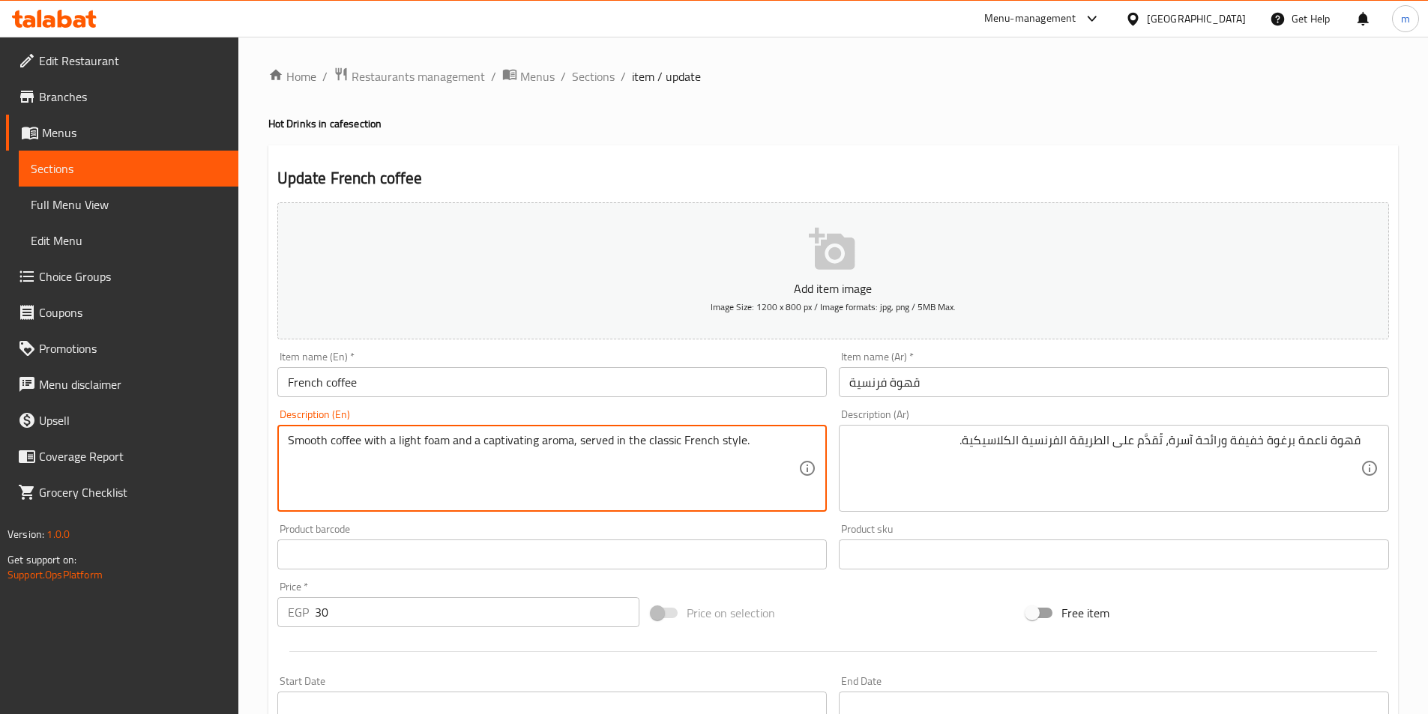
drag, startPoint x: 325, startPoint y: 444, endPoint x: 244, endPoint y: 426, distance: 82.2
paste textarea "soft"
drag, startPoint x: 462, startPoint y: 443, endPoint x: 517, endPoint y: 442, distance: 55.5
click at [517, 442] on textarea "soft coffee with a light foam and a captivating aroma, served in the classic Fr…" at bounding box center [543, 468] width 511 height 71
type textarea "soft coffee with a light foam and a captivating aroma, served in the classic Fr…"
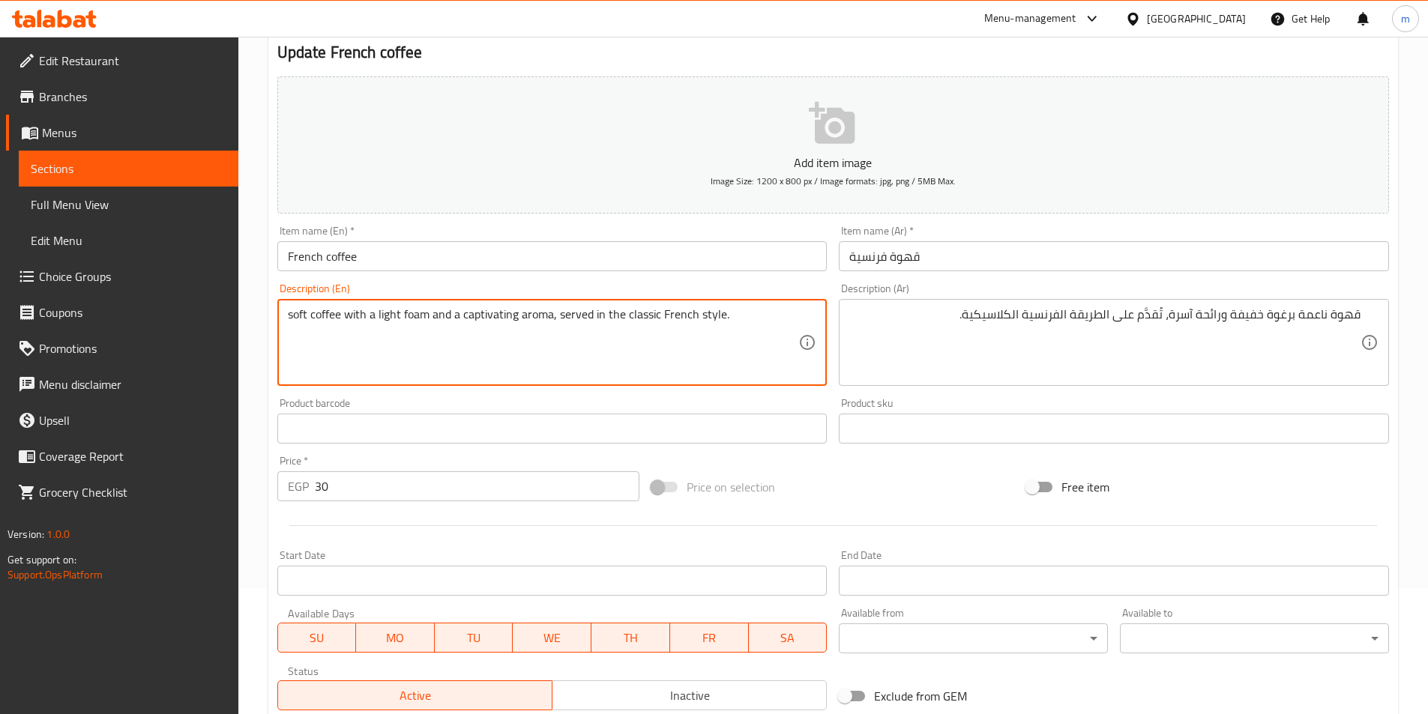
scroll to position [345, 0]
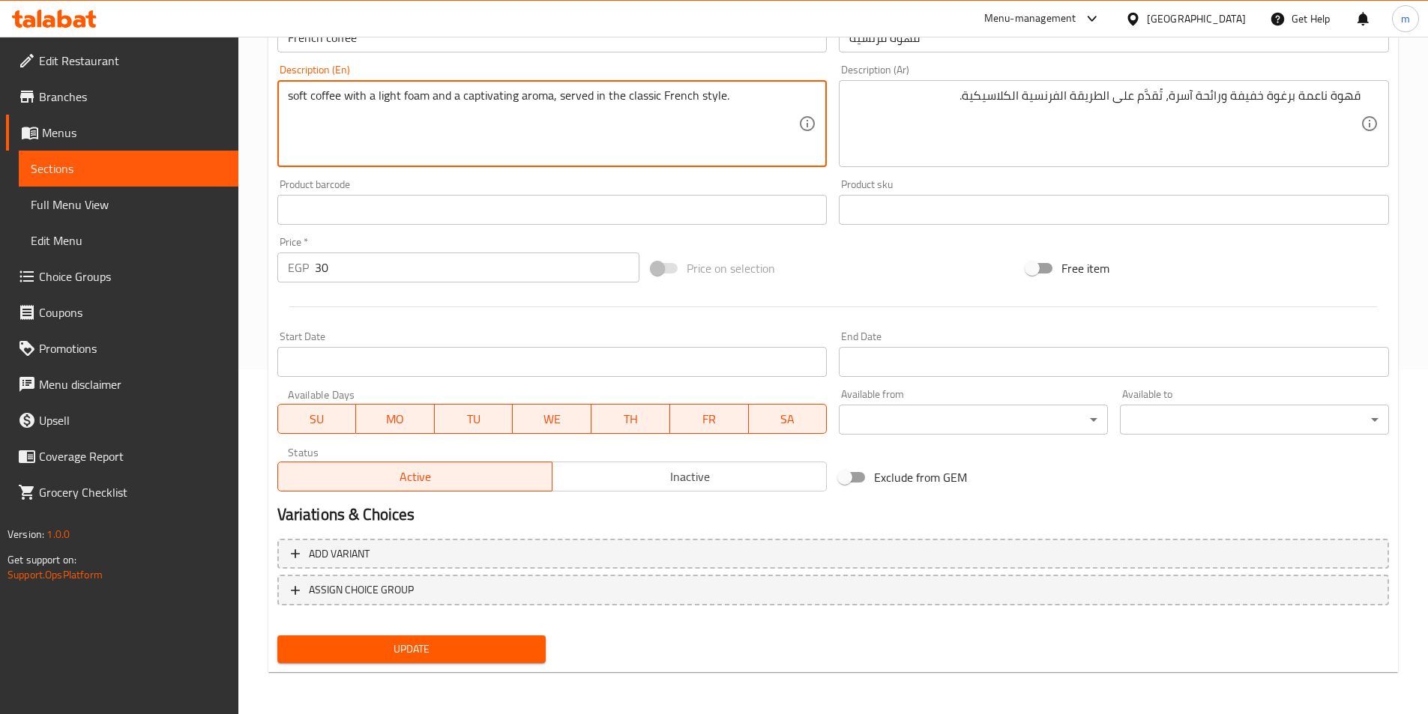
click at [527, 661] on button "Update" at bounding box center [411, 650] width 269 height 28
